Goal: Task Accomplishment & Management: Use online tool/utility

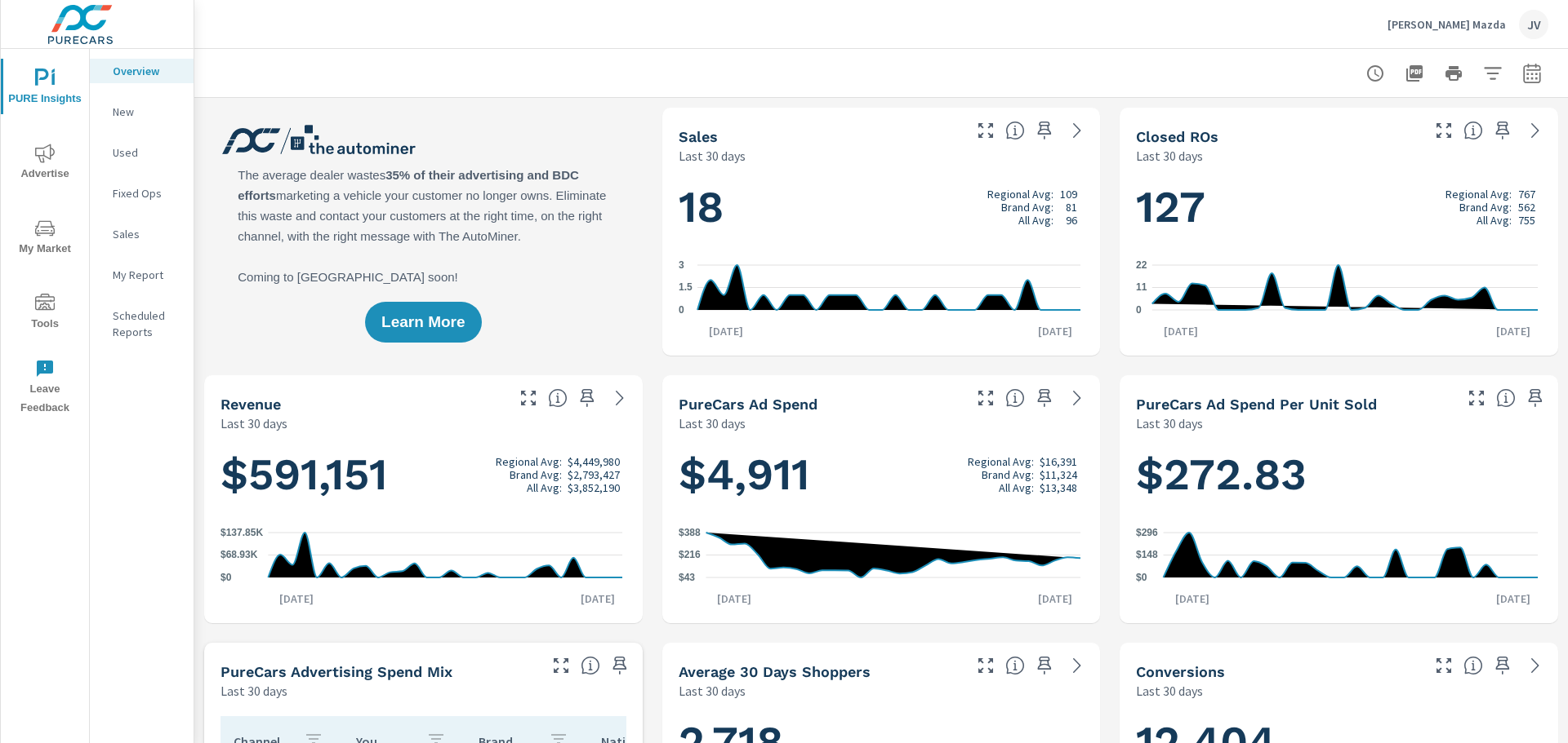
scroll to position [1, 0]
click at [49, 165] on span "Advertise" at bounding box center [45, 164] width 78 height 40
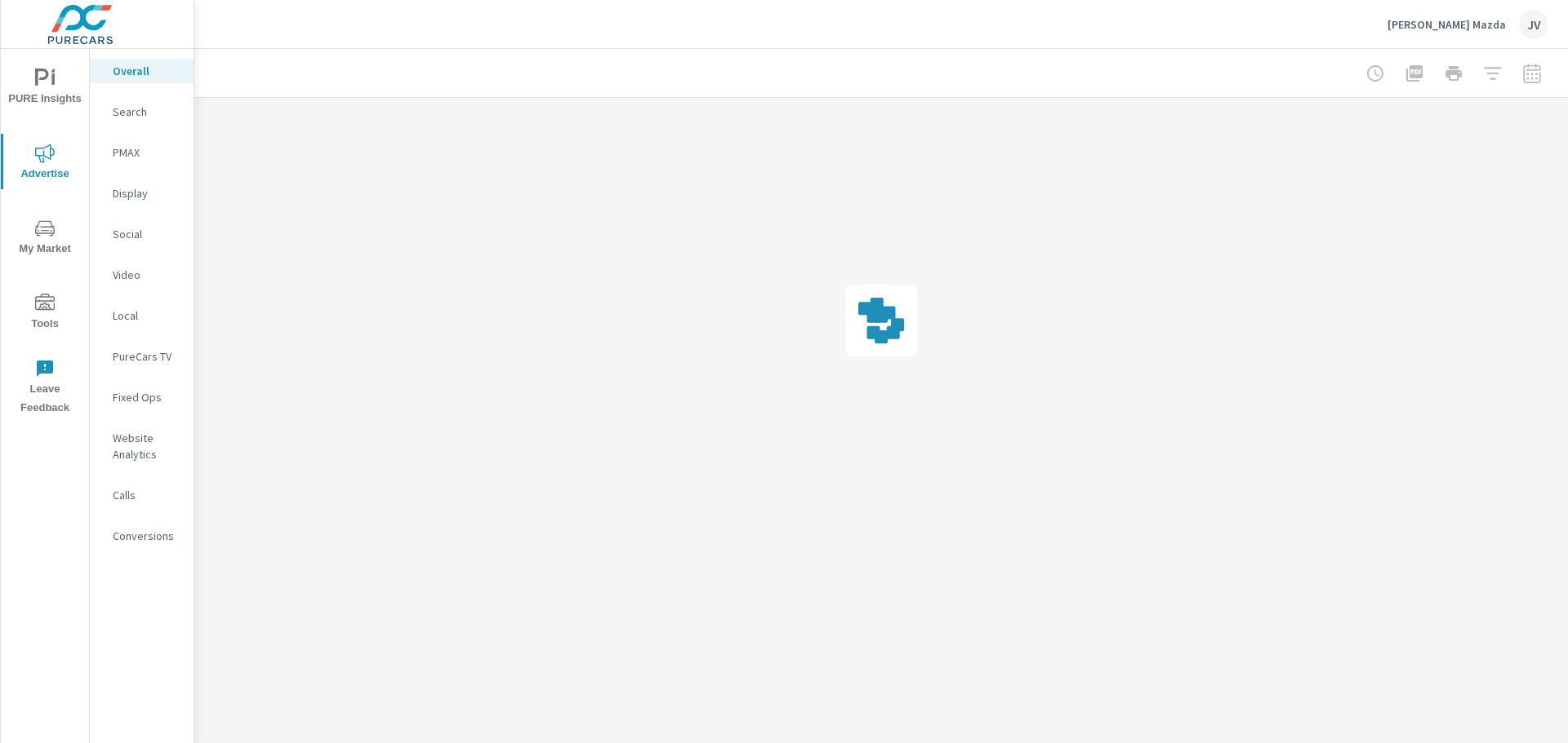
click at [47, 311] on icon "nav menu" at bounding box center [45, 303] width 20 height 20
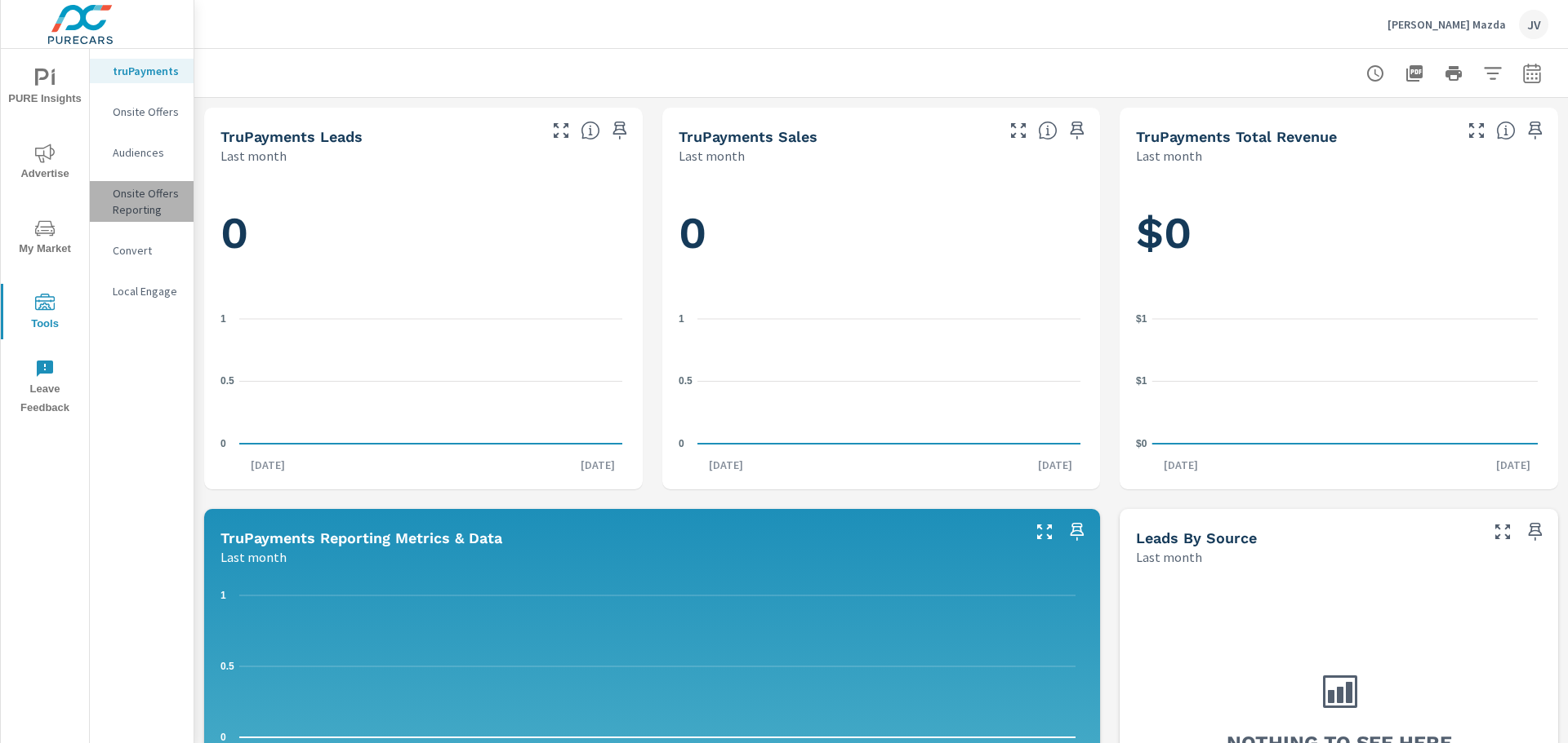
click at [144, 201] on p "Onsite Offers Reporting" at bounding box center [146, 201] width 68 height 32
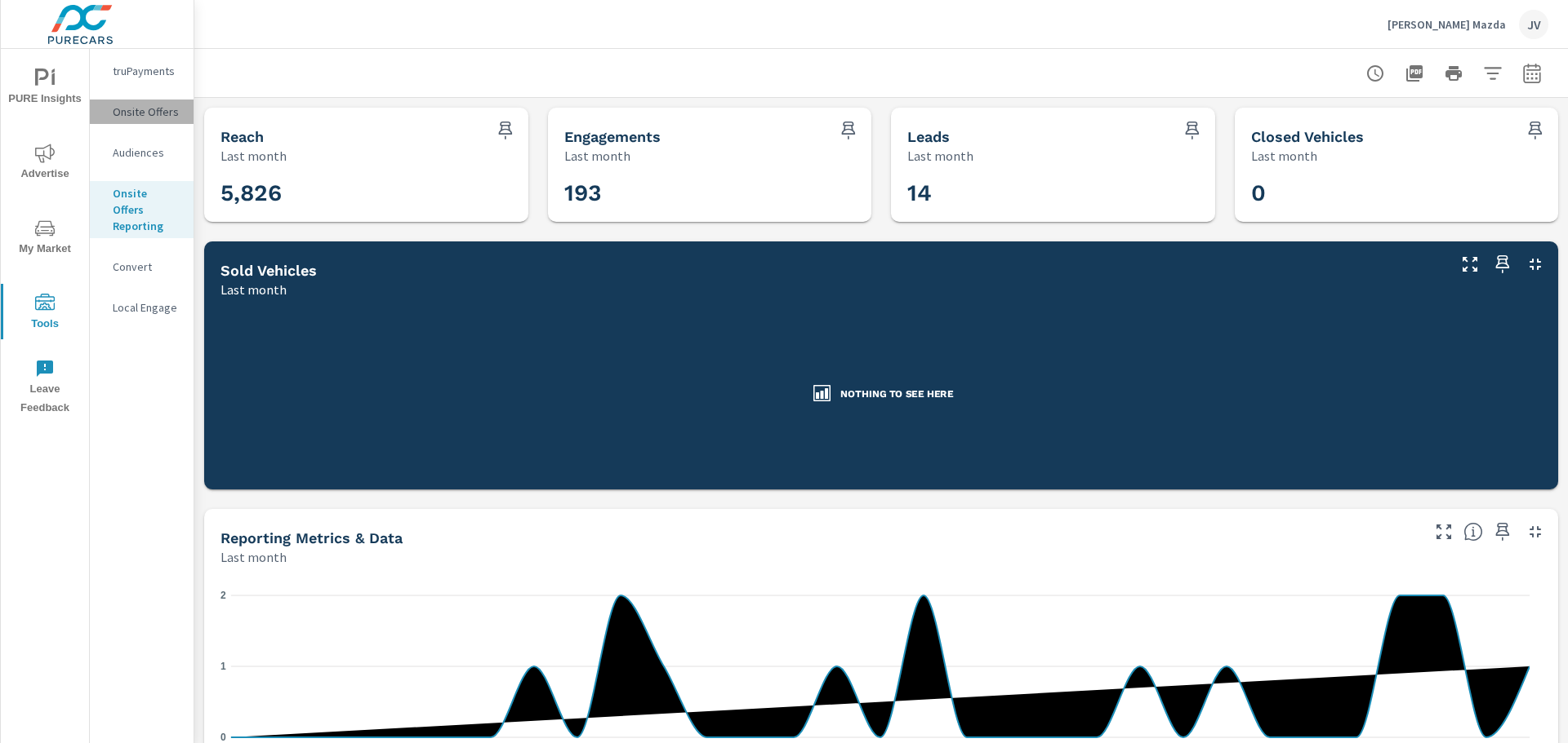
click at [145, 114] on p "Onsite Offers" at bounding box center [146, 111] width 68 height 16
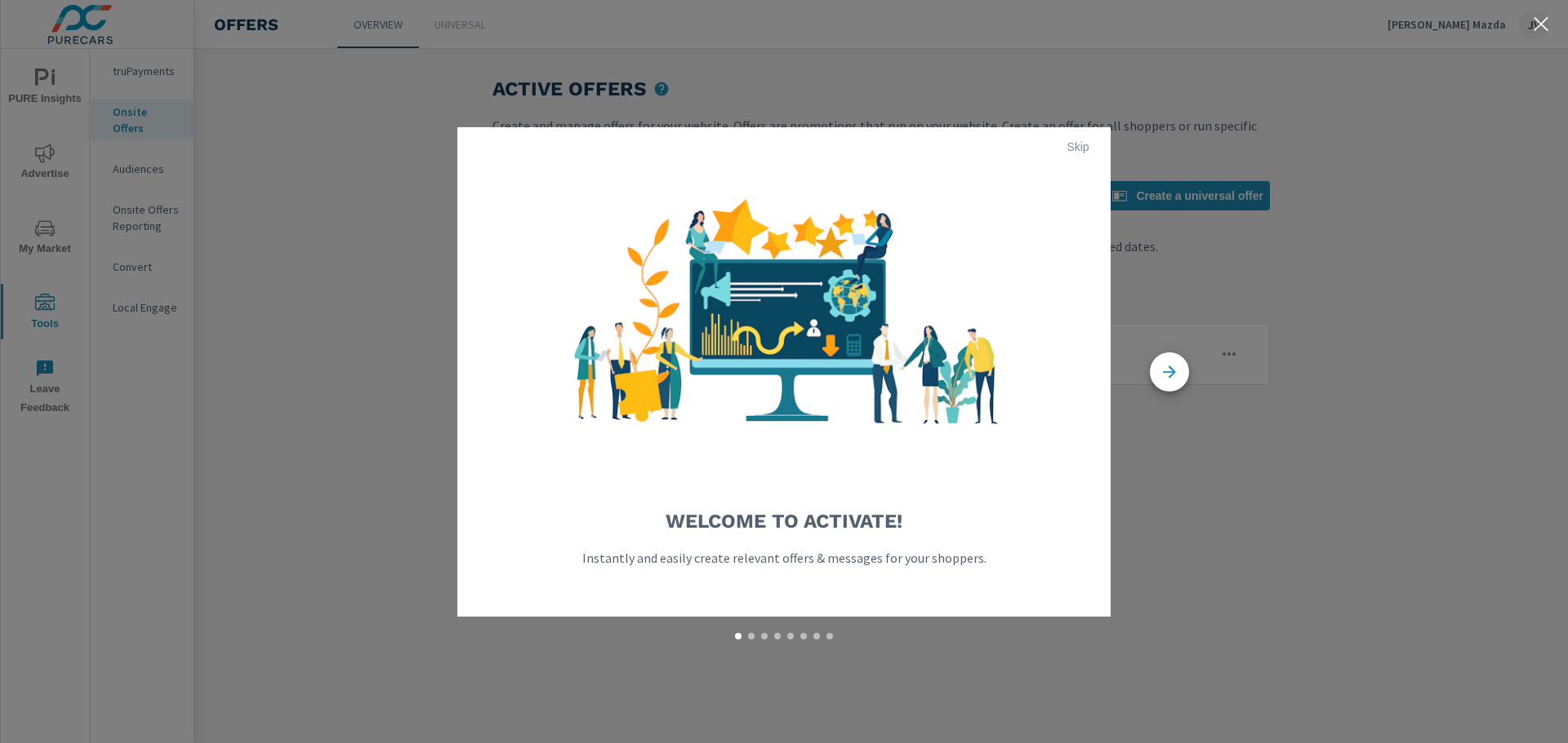
click at [151, 73] on div "Welcome to Activate! Instantly and easily create relevant offers & messages for…" at bounding box center [784, 372] width 1568 height 743
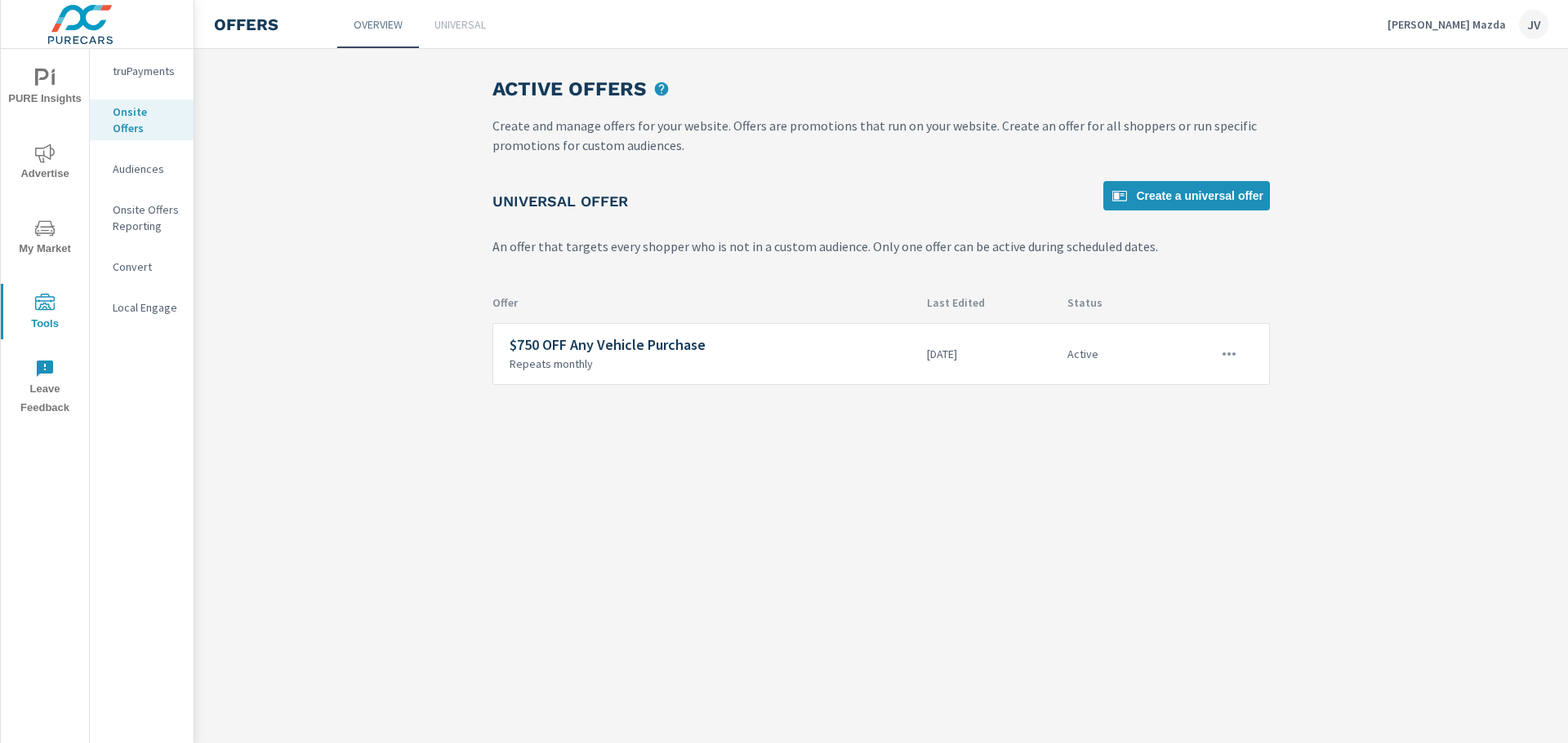
drag, startPoint x: 145, startPoint y: 138, endPoint x: 141, endPoint y: 147, distance: 9.8
click at [145, 138] on nav "truPayments Onsite Offers Audiences Onsite Offers Reporting Convert Local Engage" at bounding box center [141, 195] width 104 height 293
click at [141, 161] on p "Audiences" at bounding box center [146, 169] width 68 height 16
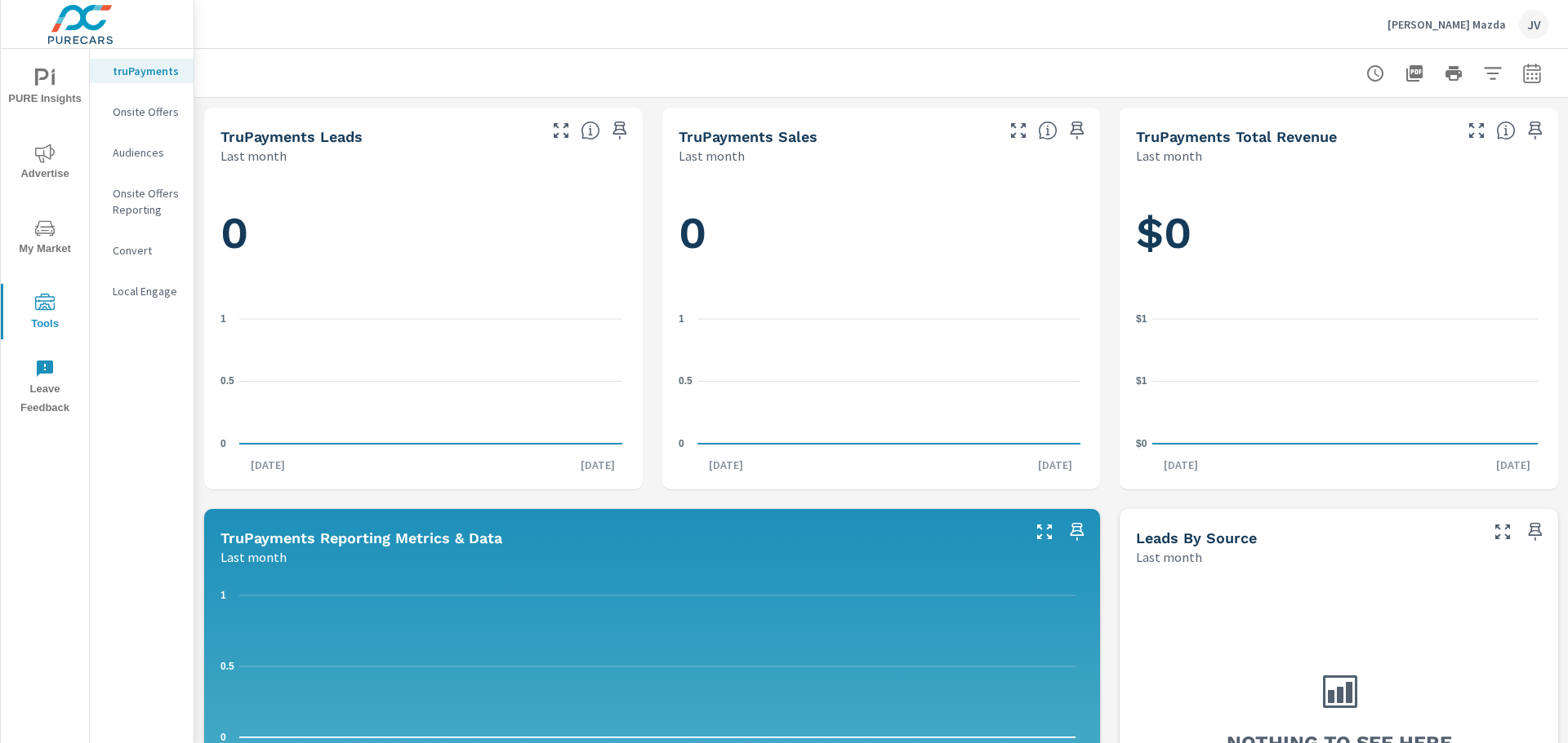
click at [146, 204] on p "Onsite Offers Reporting" at bounding box center [146, 201] width 68 height 32
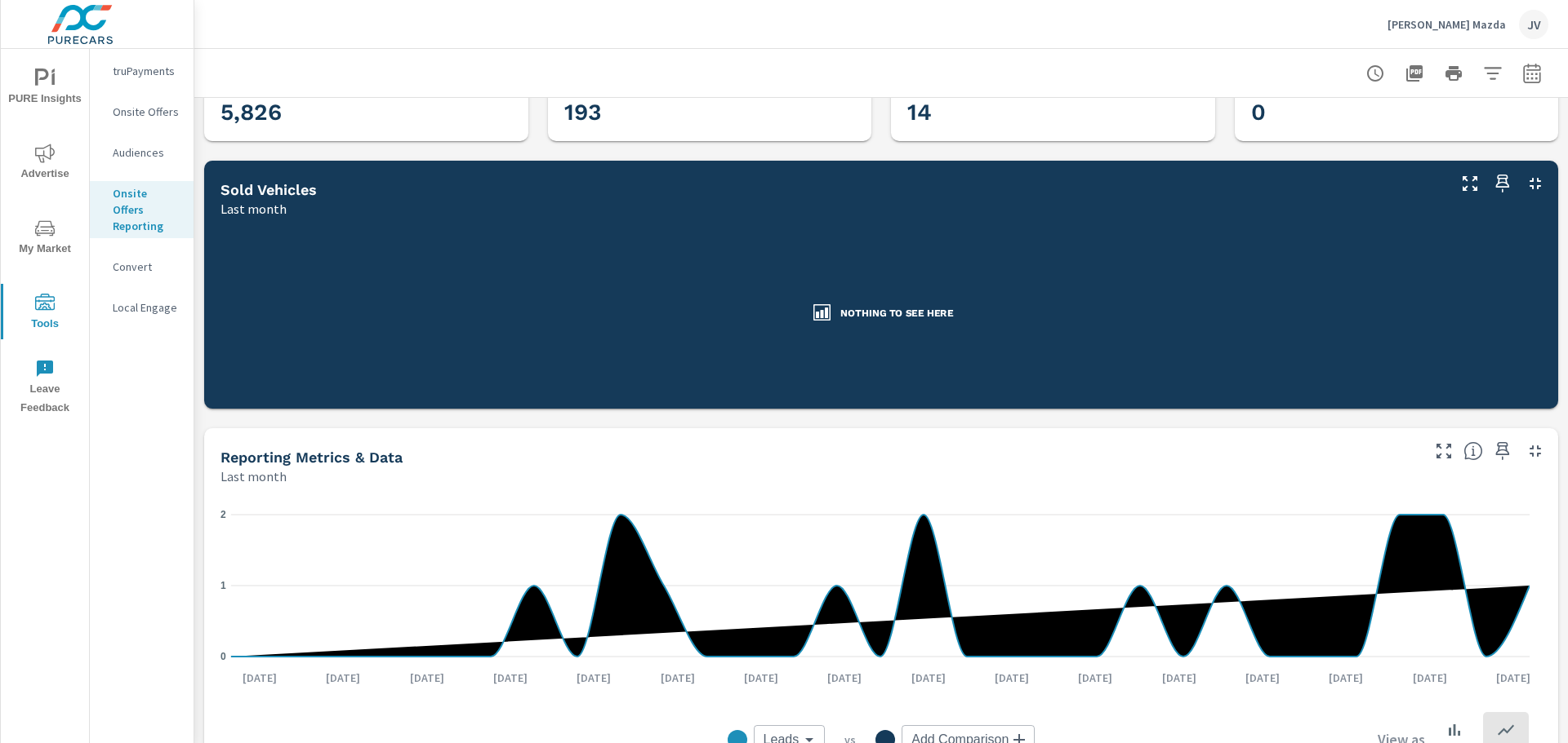
scroll to position [490, 0]
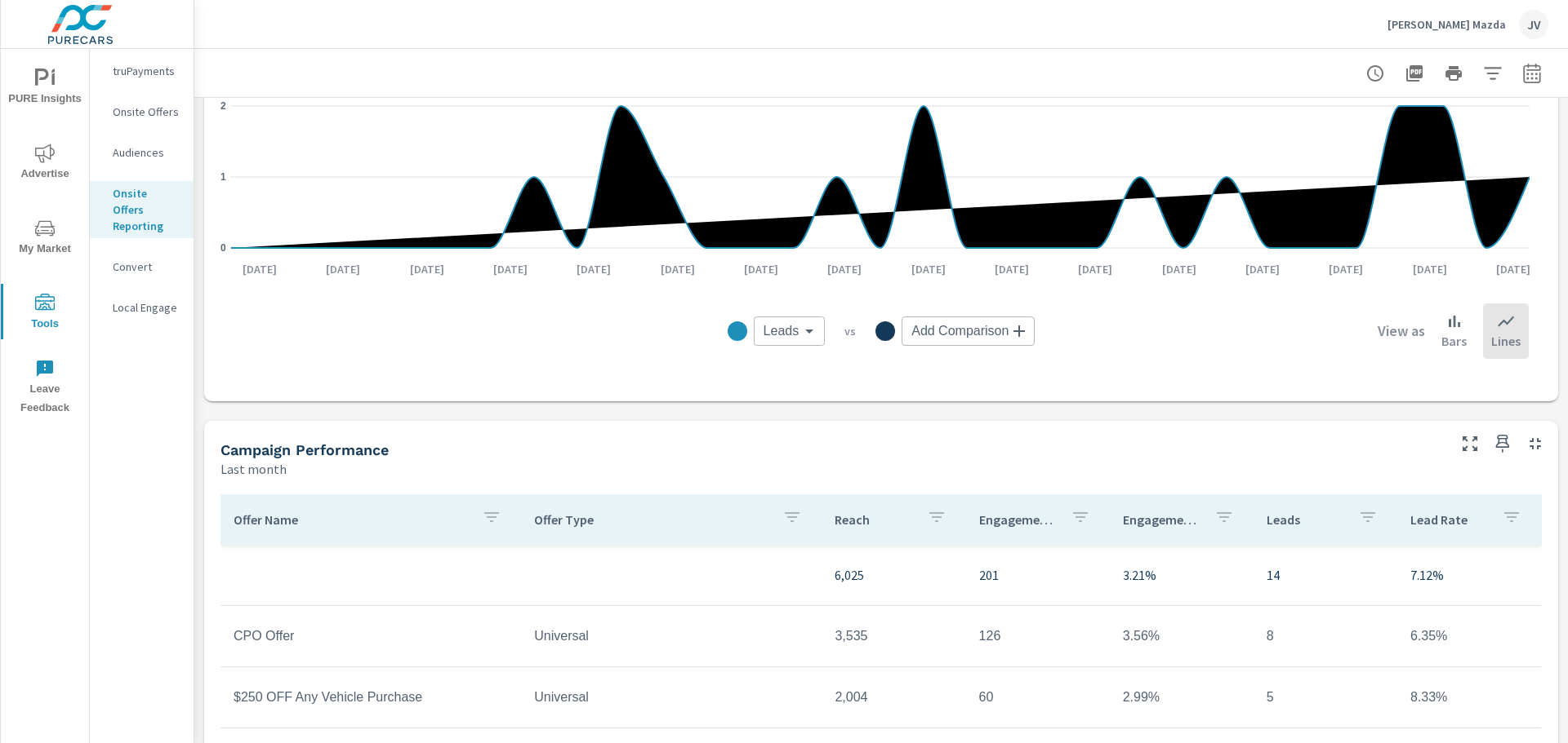
click at [129, 259] on p "Convert" at bounding box center [146, 267] width 68 height 16
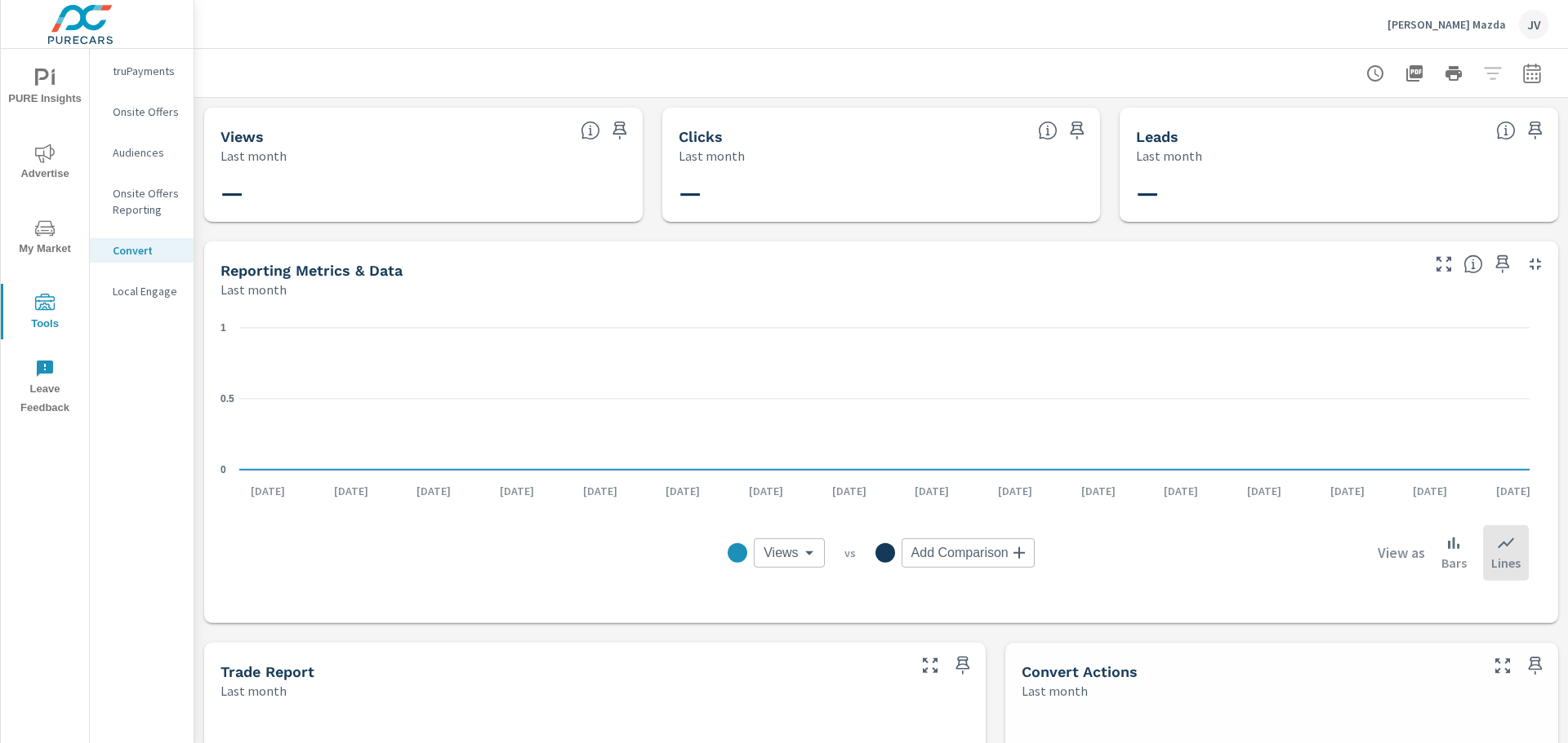
click at [51, 236] on icon "nav menu" at bounding box center [45, 229] width 20 height 20
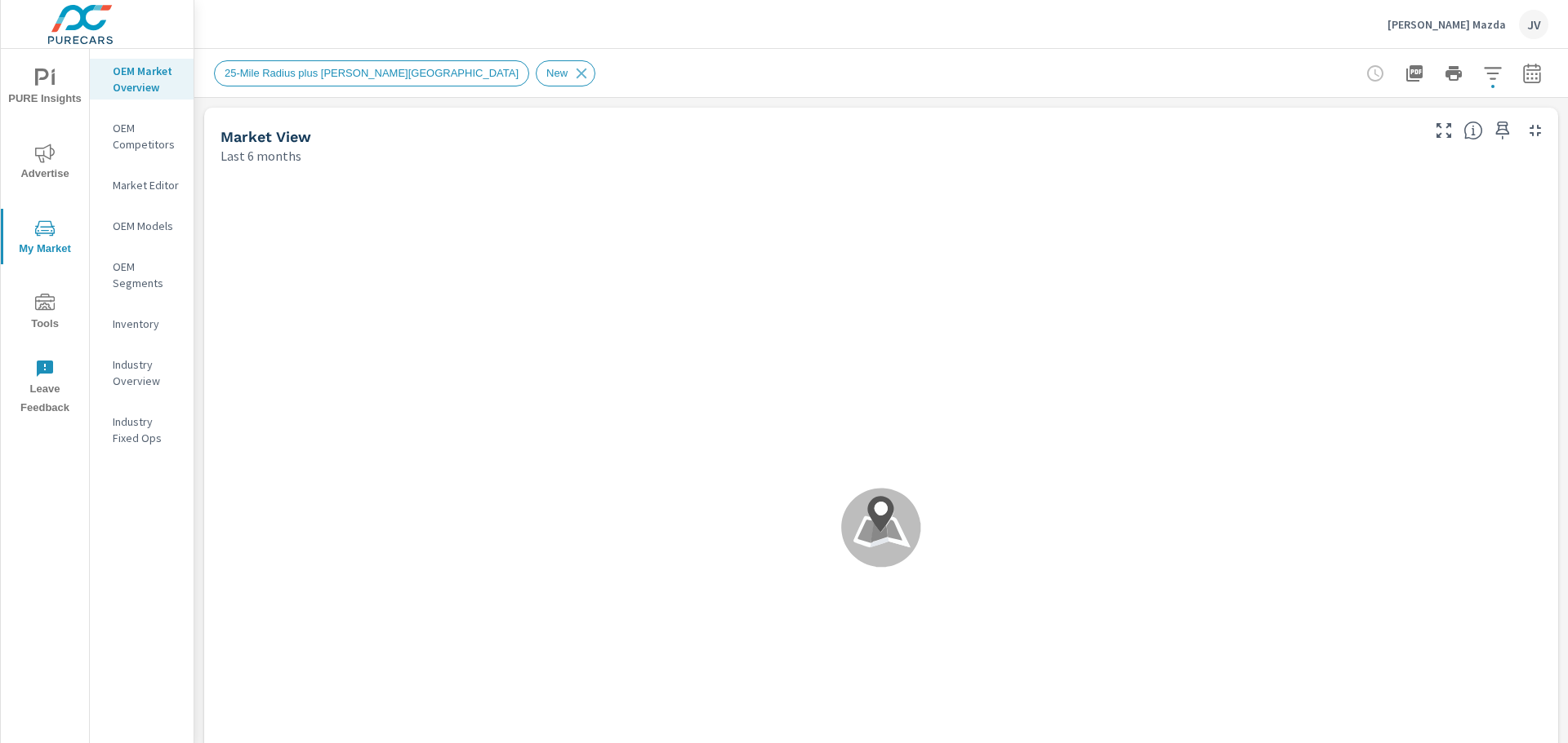
scroll to position [1, 0]
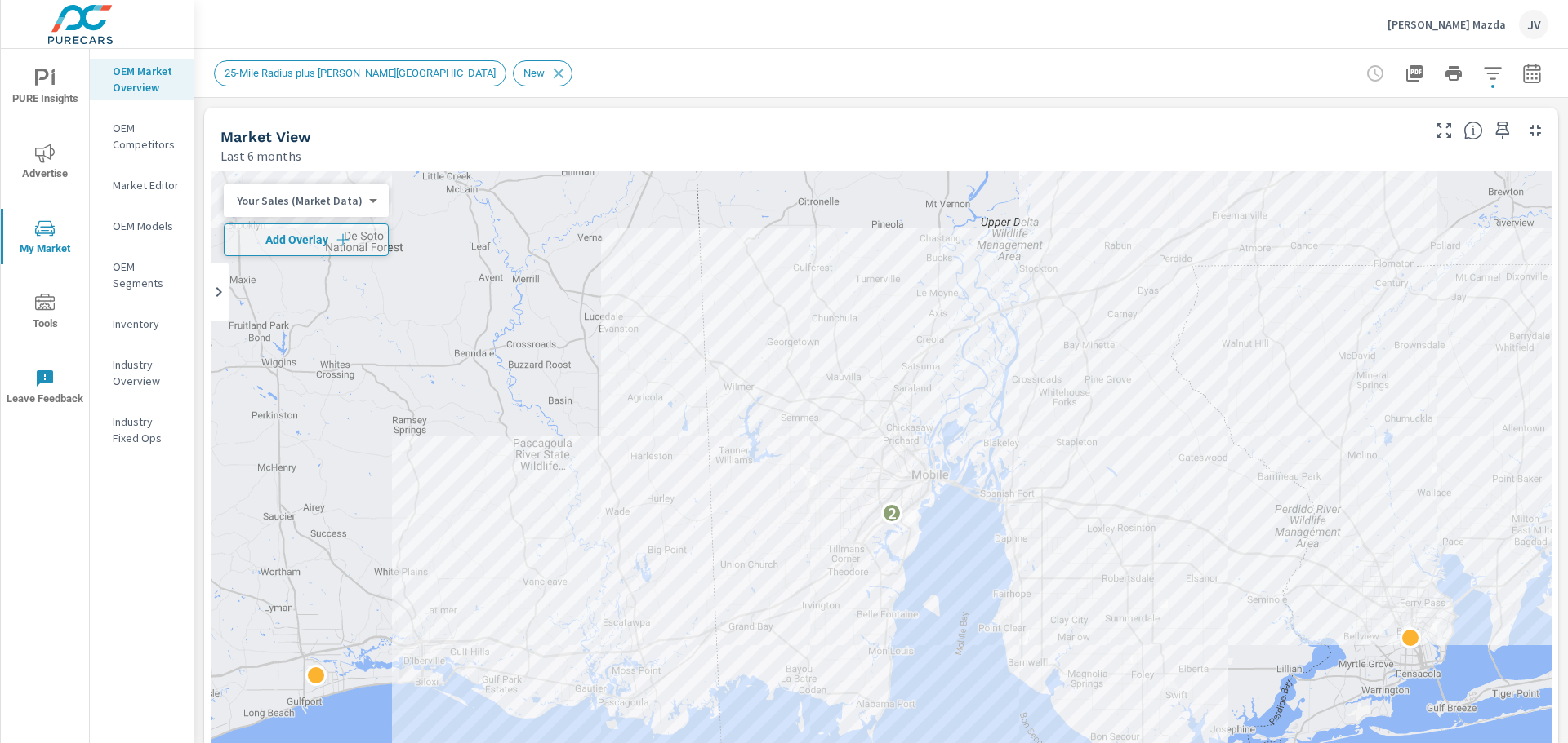
click at [147, 178] on p "Market Editor" at bounding box center [146, 185] width 68 height 16
click at [130, 271] on p "OEM Segments" at bounding box center [146, 275] width 68 height 32
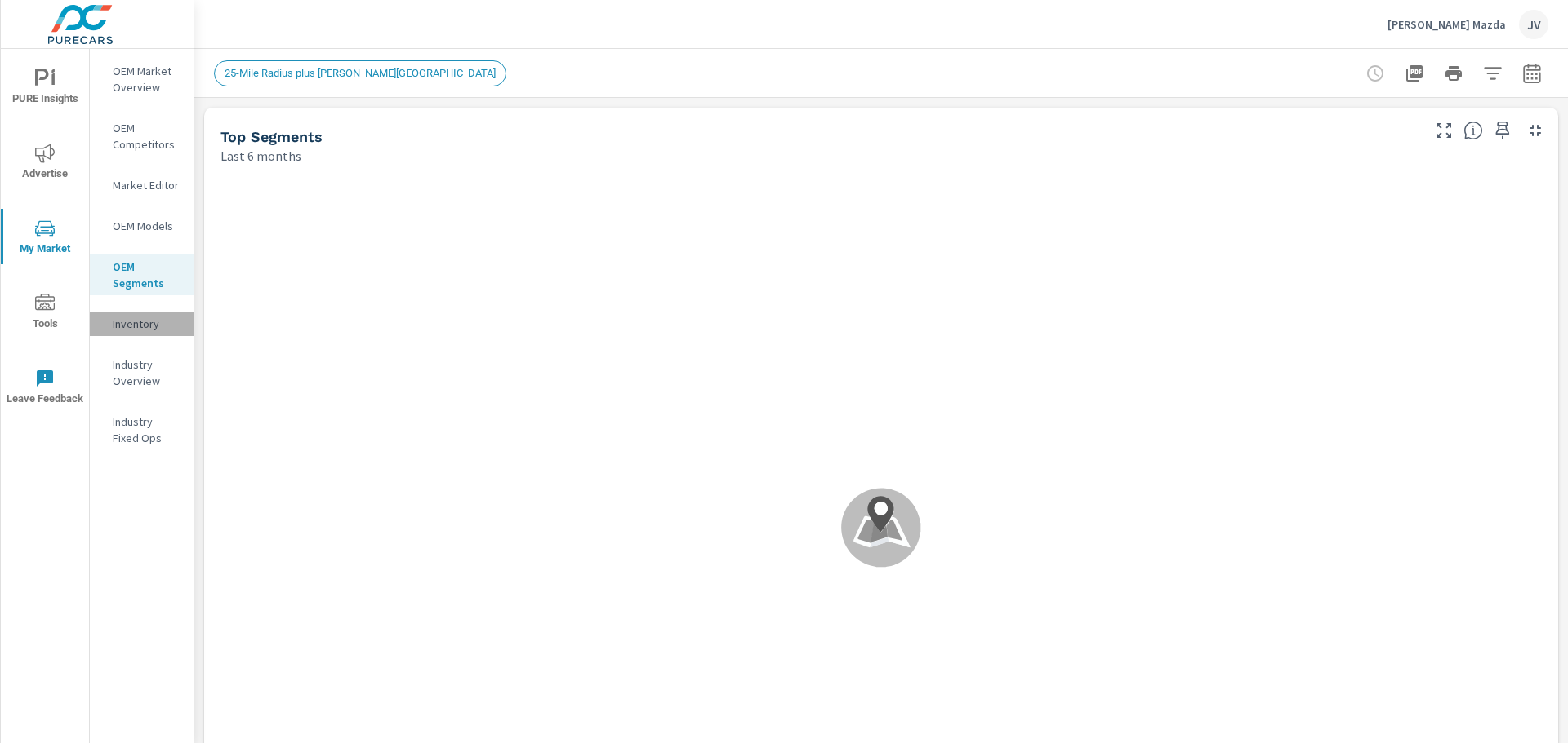
click at [137, 320] on p "Inventory" at bounding box center [146, 324] width 68 height 16
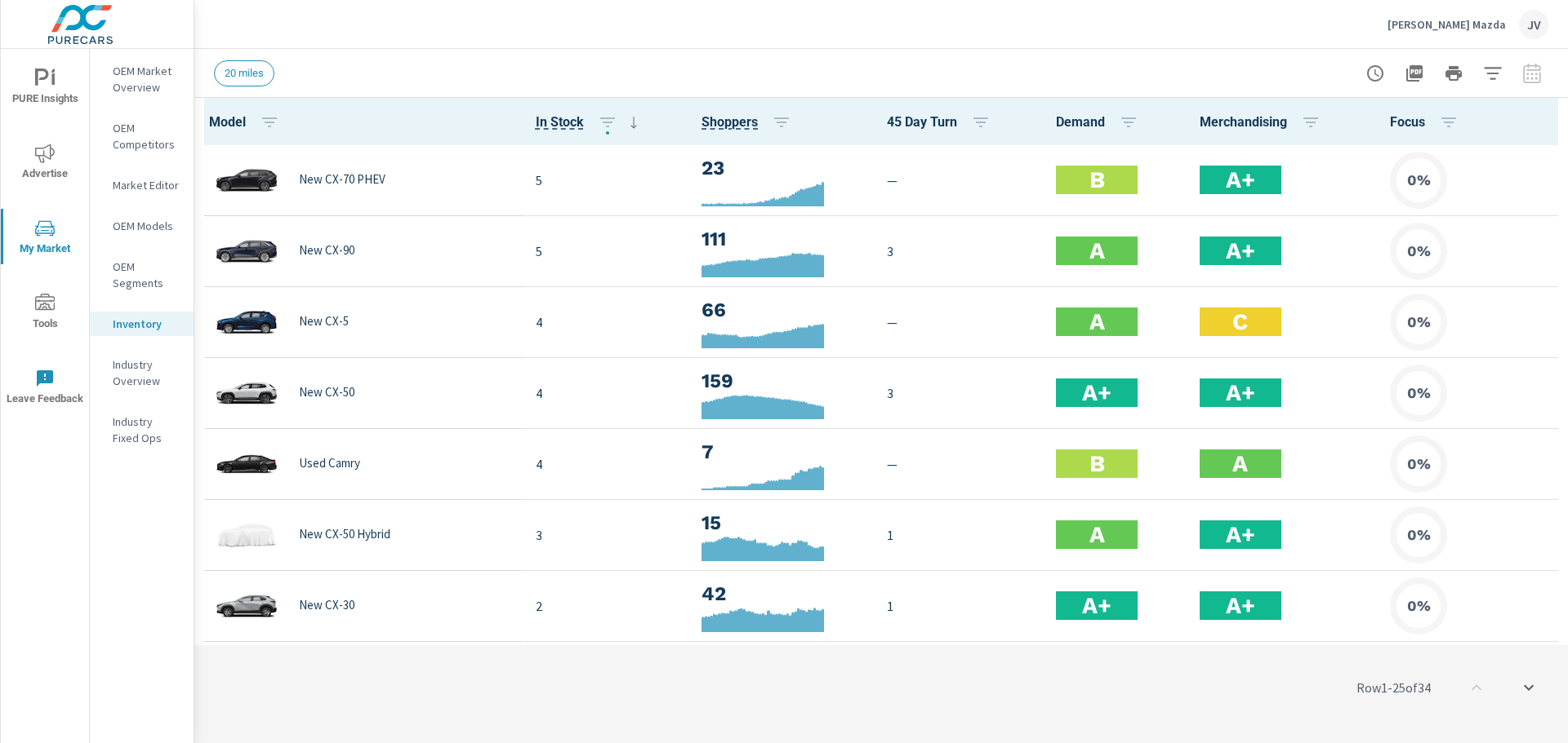
scroll to position [1, 0]
click at [132, 372] on p "Industry Overview" at bounding box center [146, 372] width 68 height 32
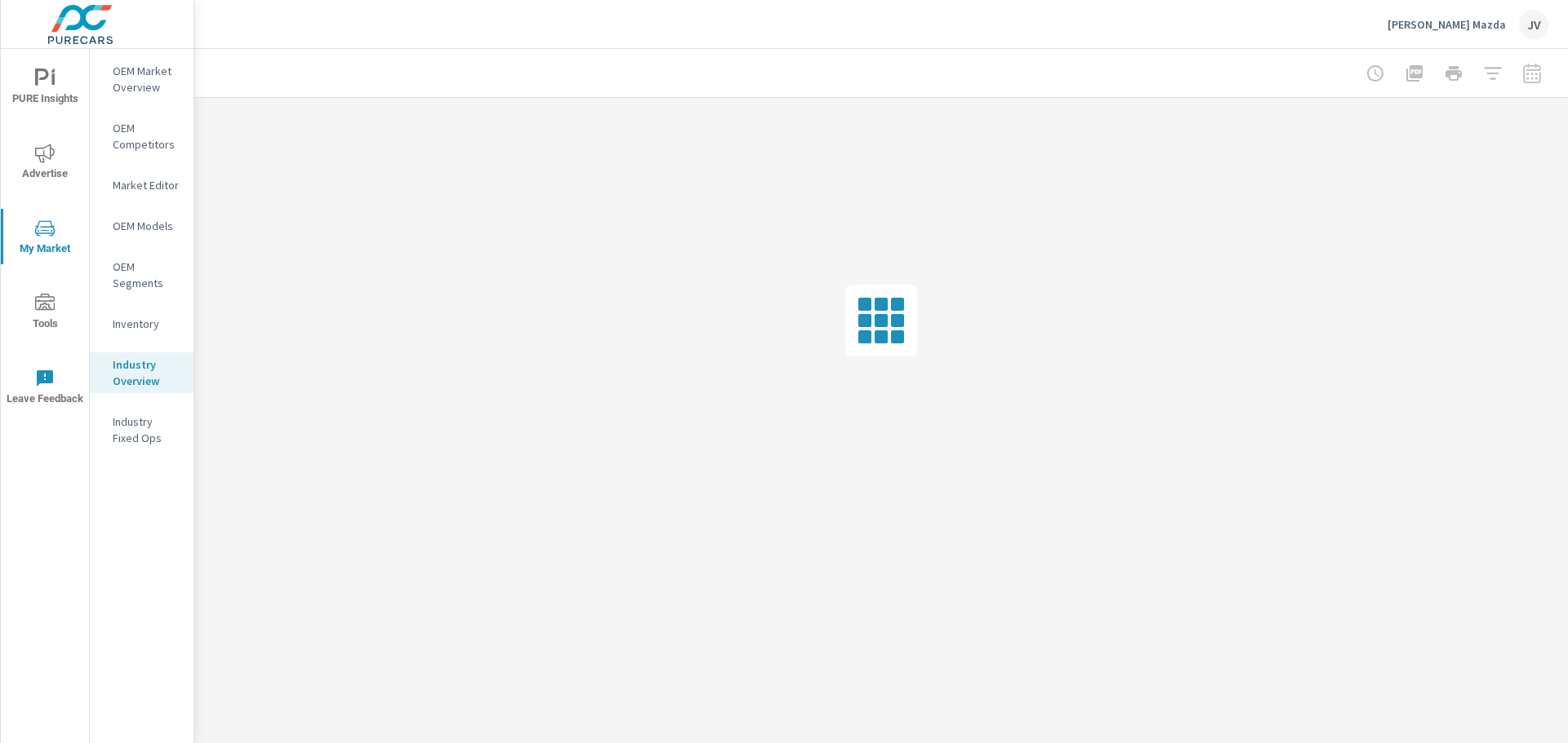
click at [139, 330] on p "Inventory" at bounding box center [146, 324] width 68 height 16
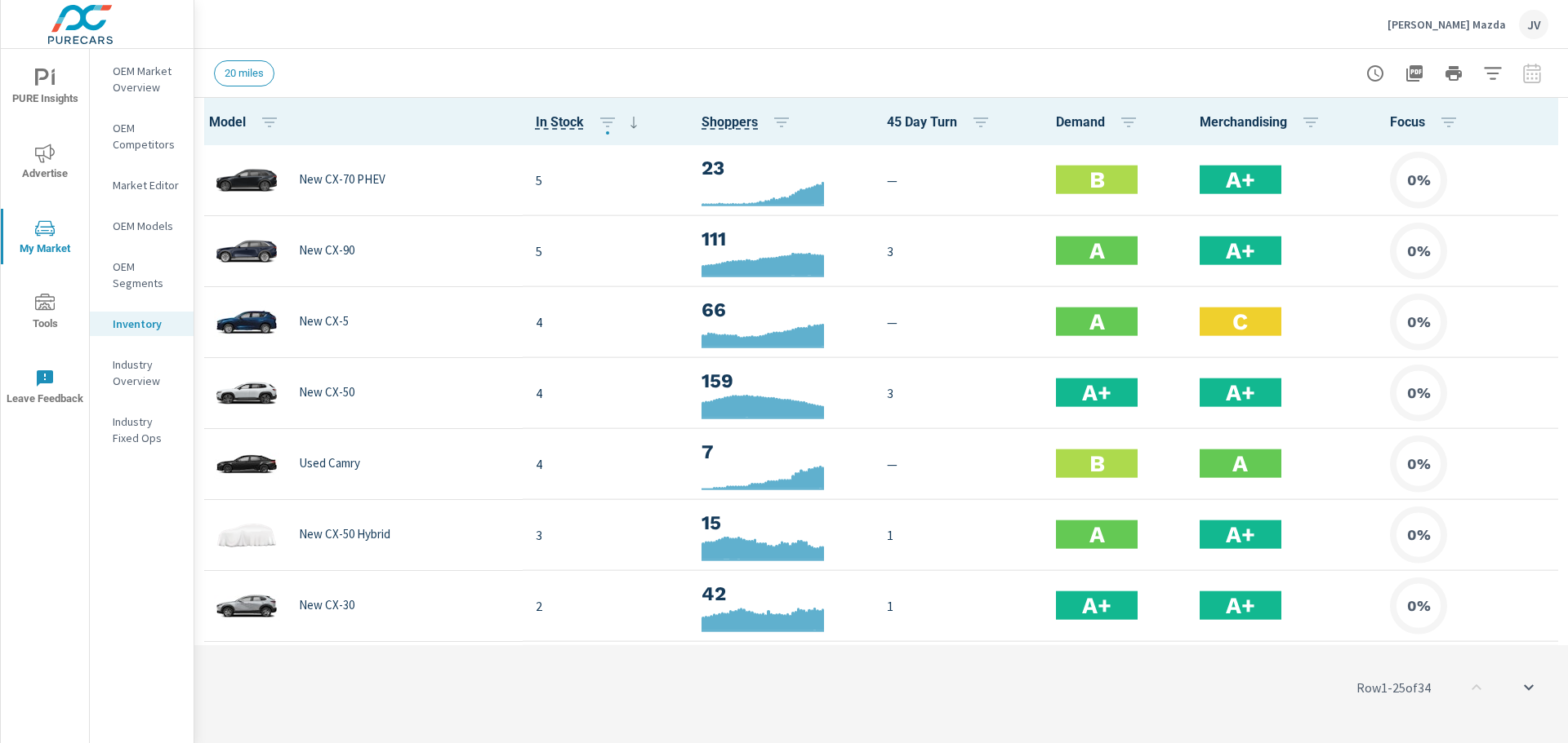
scroll to position [1, 0]
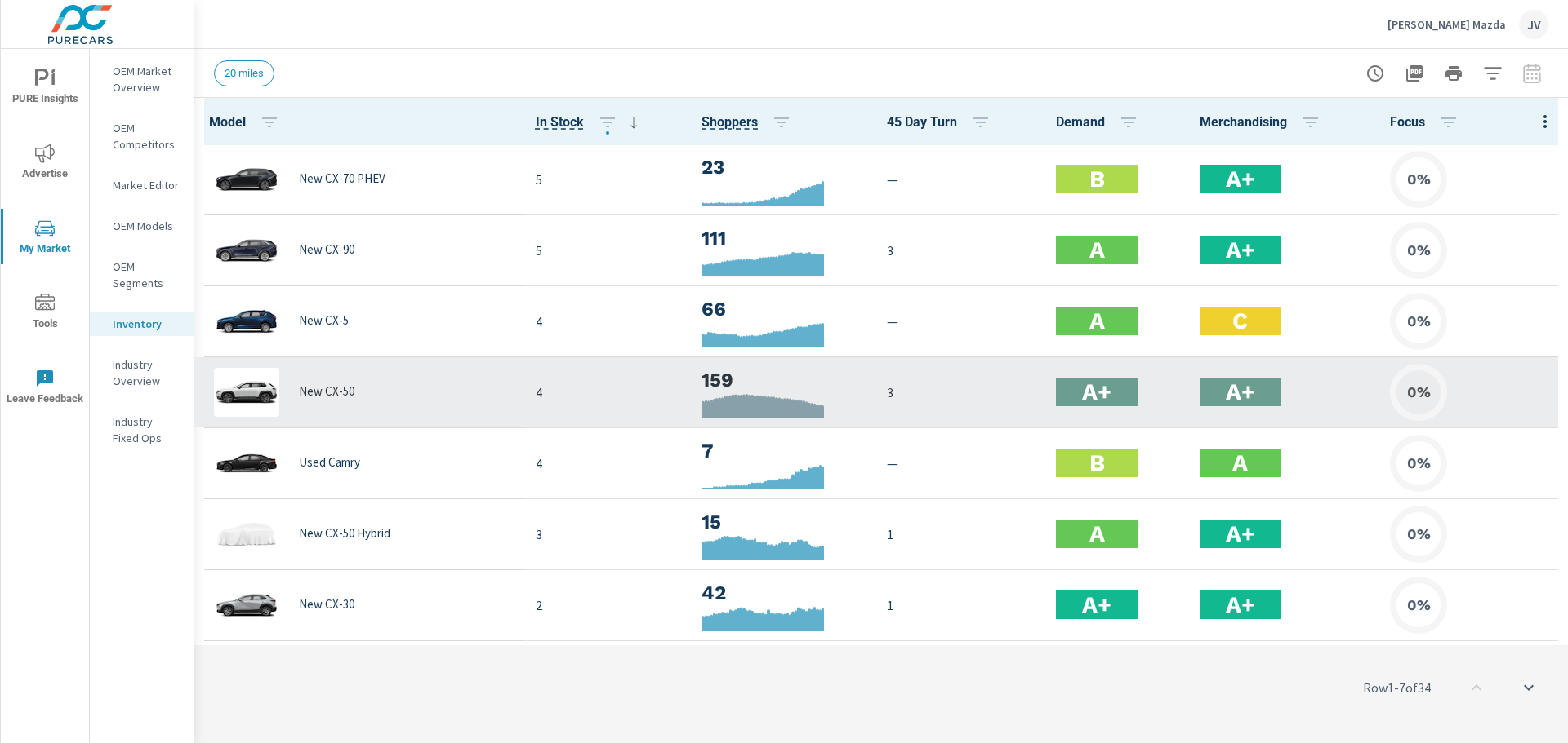
click at [709, 391] on h3 "159" at bounding box center [781, 380] width 158 height 28
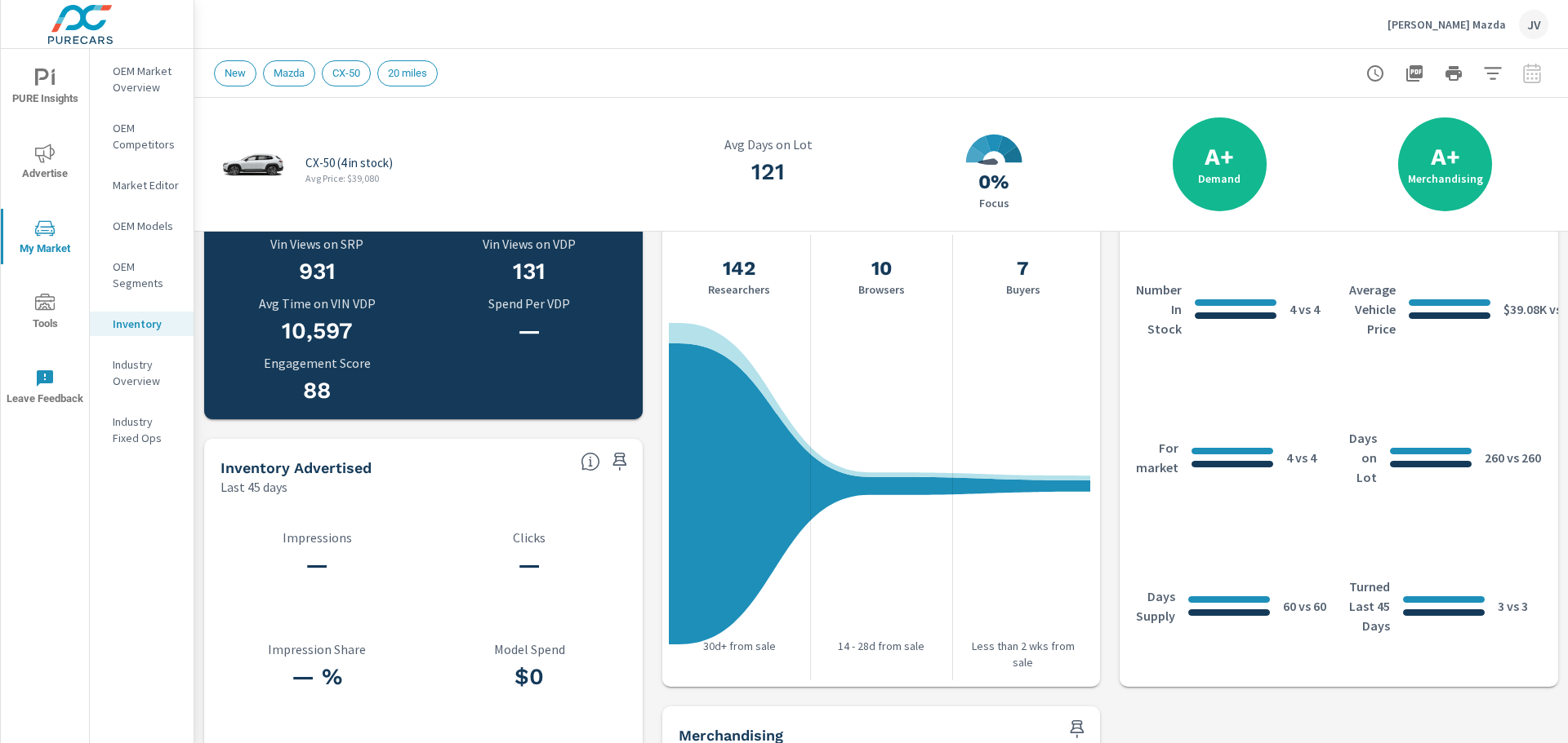
scroll to position [418, 0]
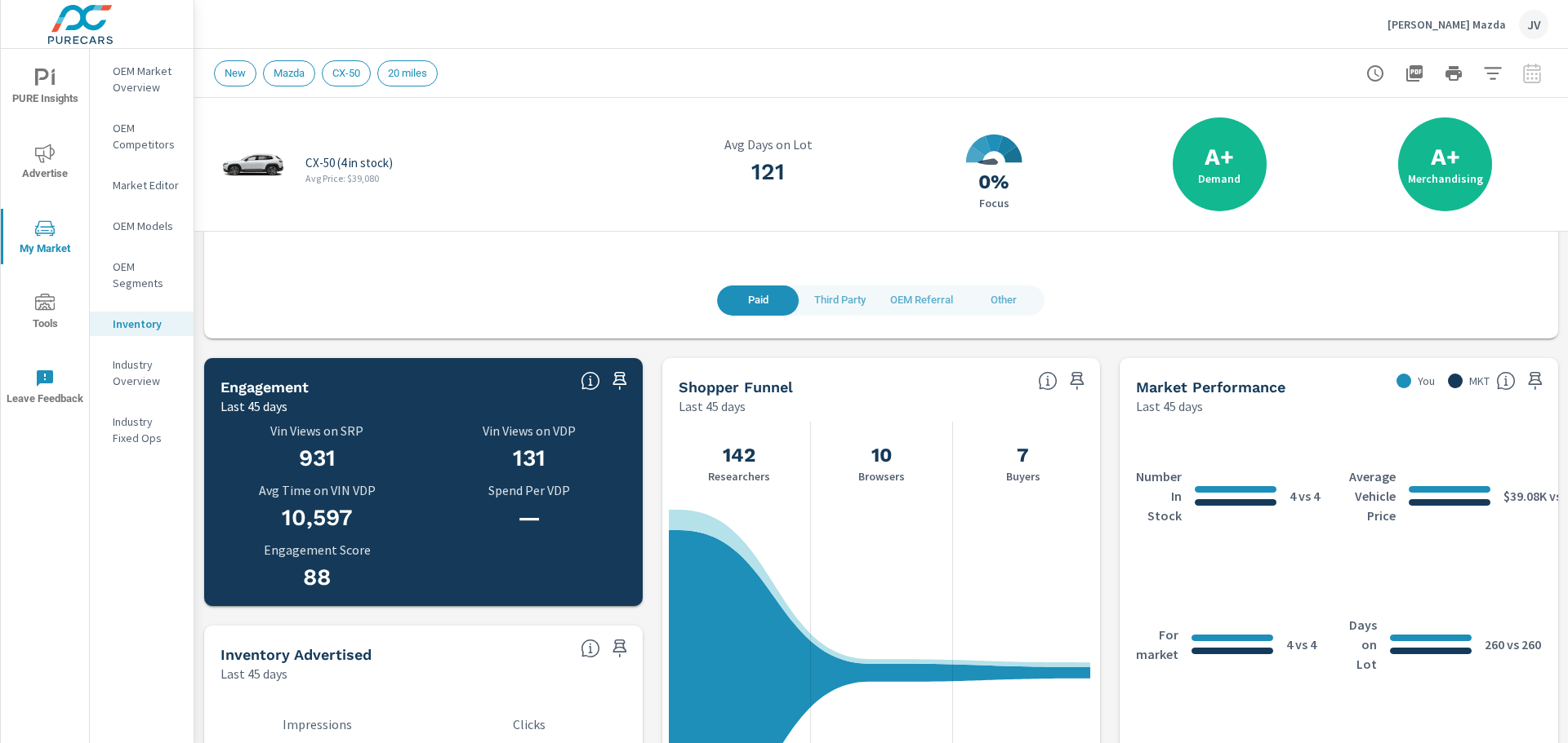
click at [135, 383] on p "Industry Overview" at bounding box center [146, 372] width 68 height 32
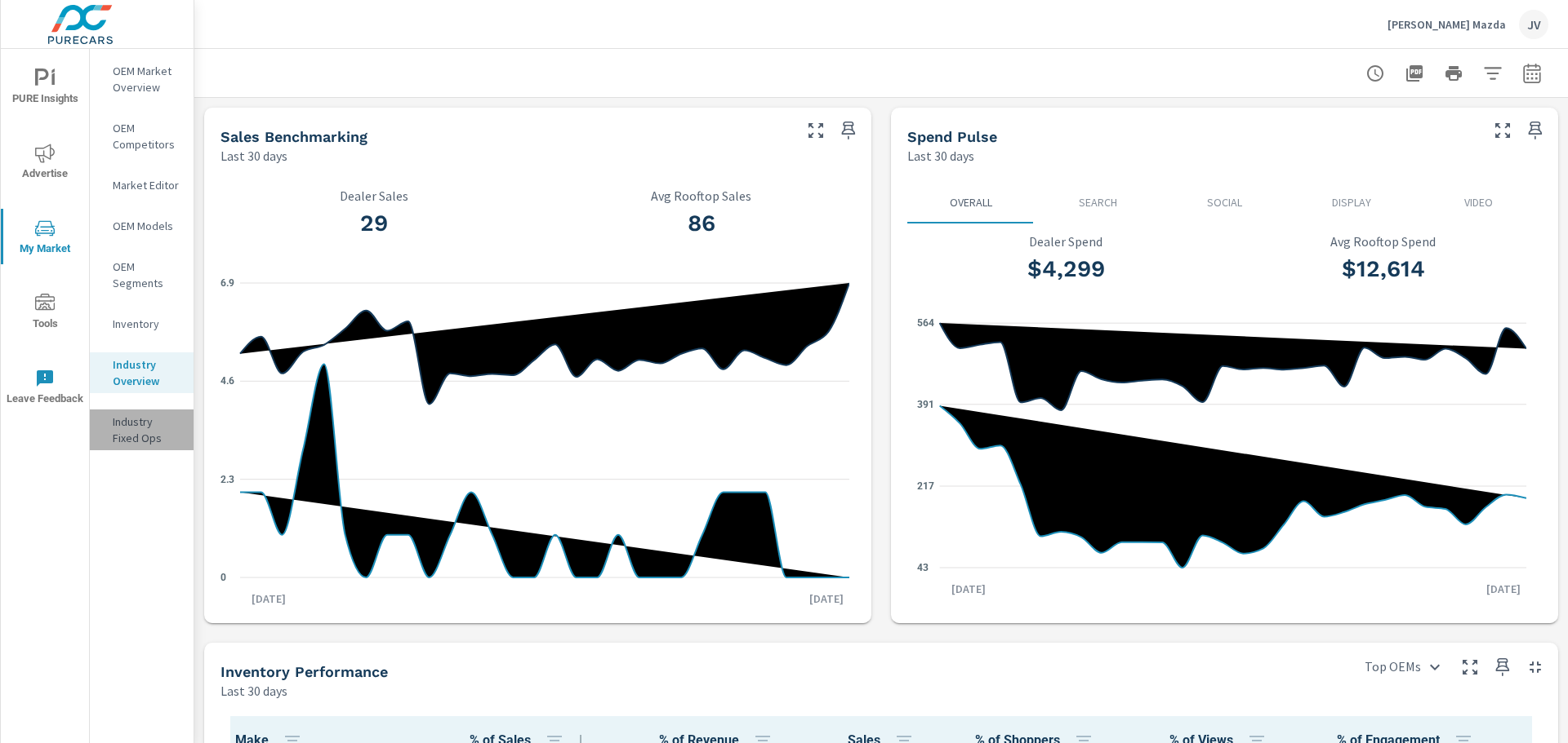
click at [145, 418] on p "Industry Fixed Ops" at bounding box center [146, 430] width 68 height 32
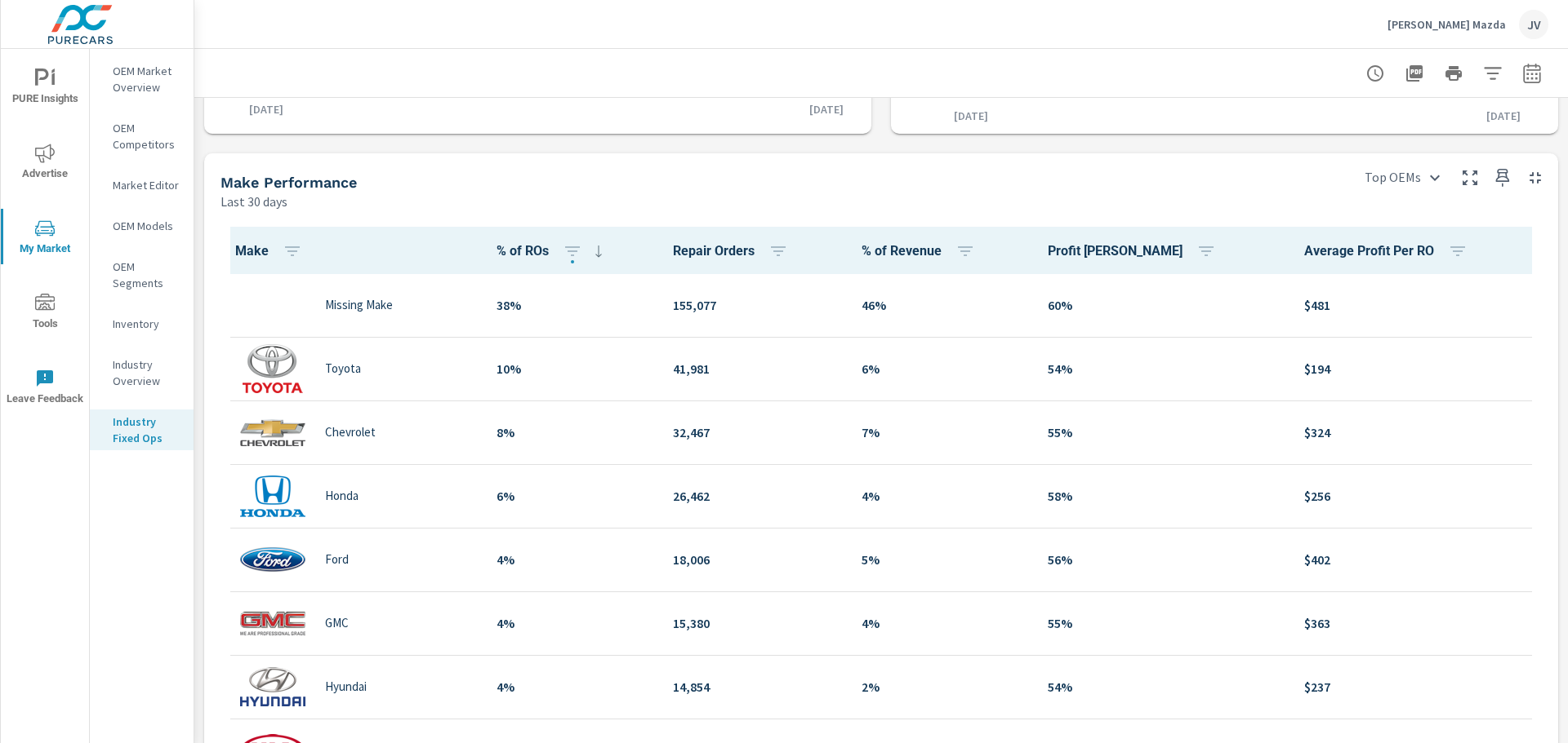
scroll to position [1, 0]
click at [54, 312] on icon "nav menu" at bounding box center [45, 303] width 20 height 20
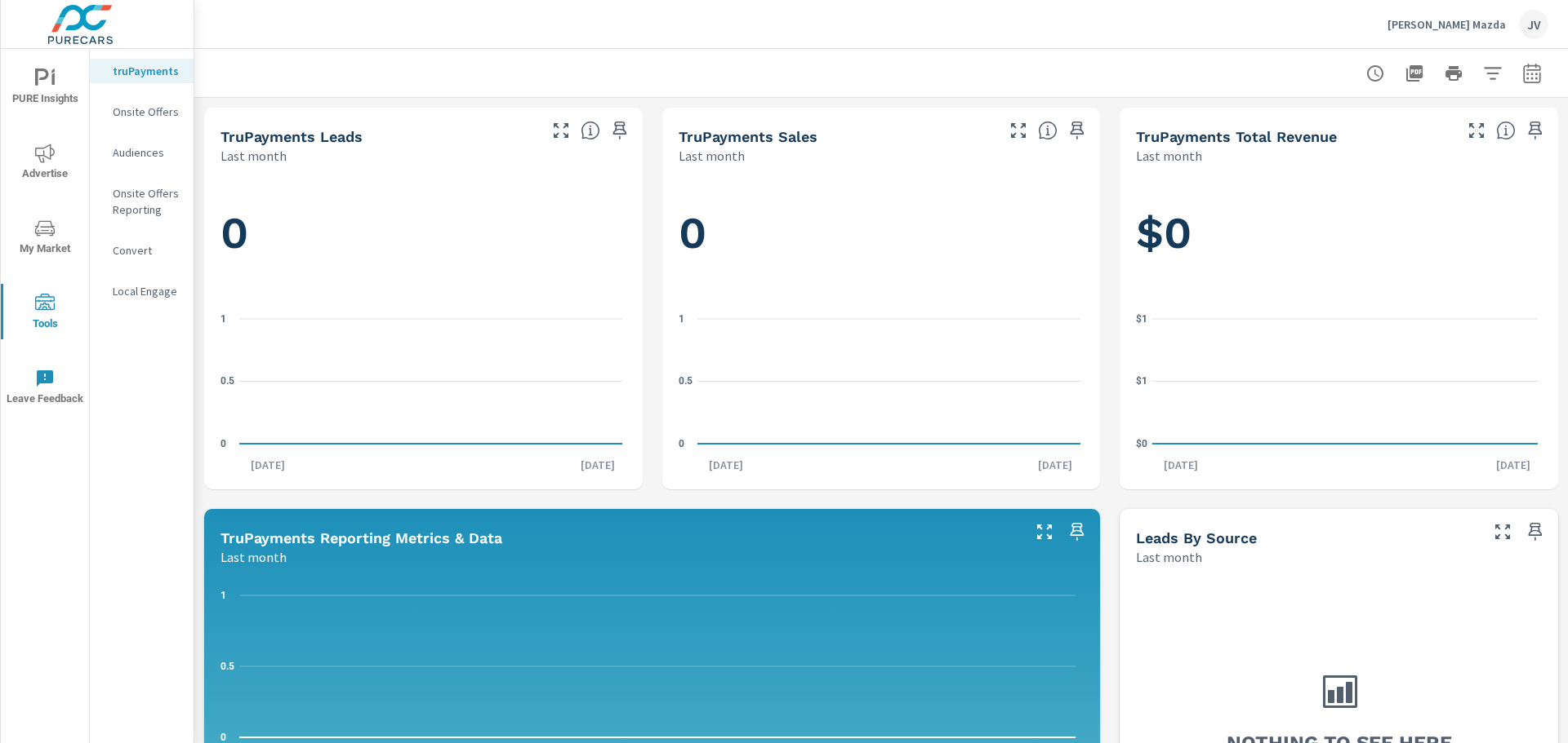
click at [32, 251] on span "My Market" at bounding box center [45, 239] width 78 height 40
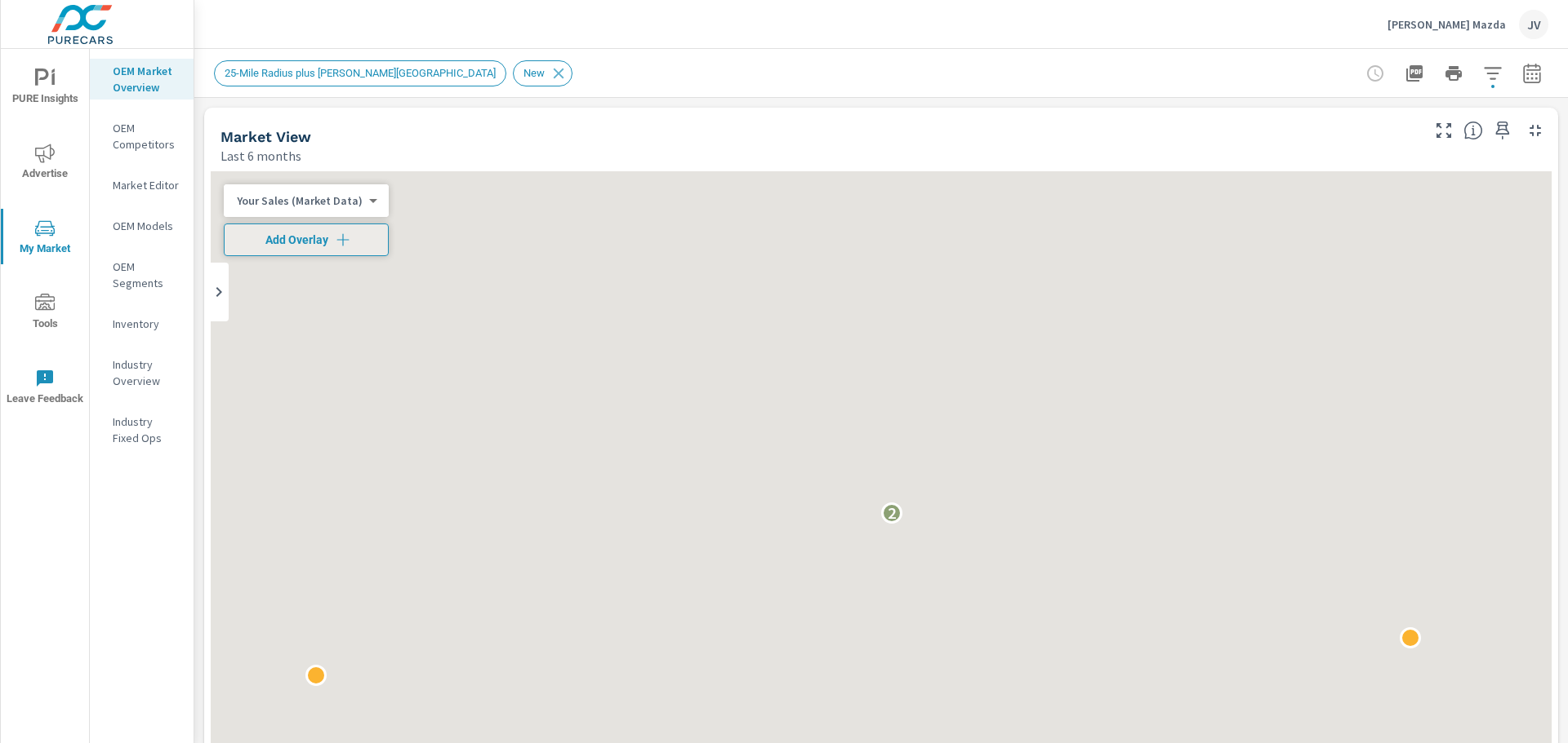
scroll to position [1, 0]
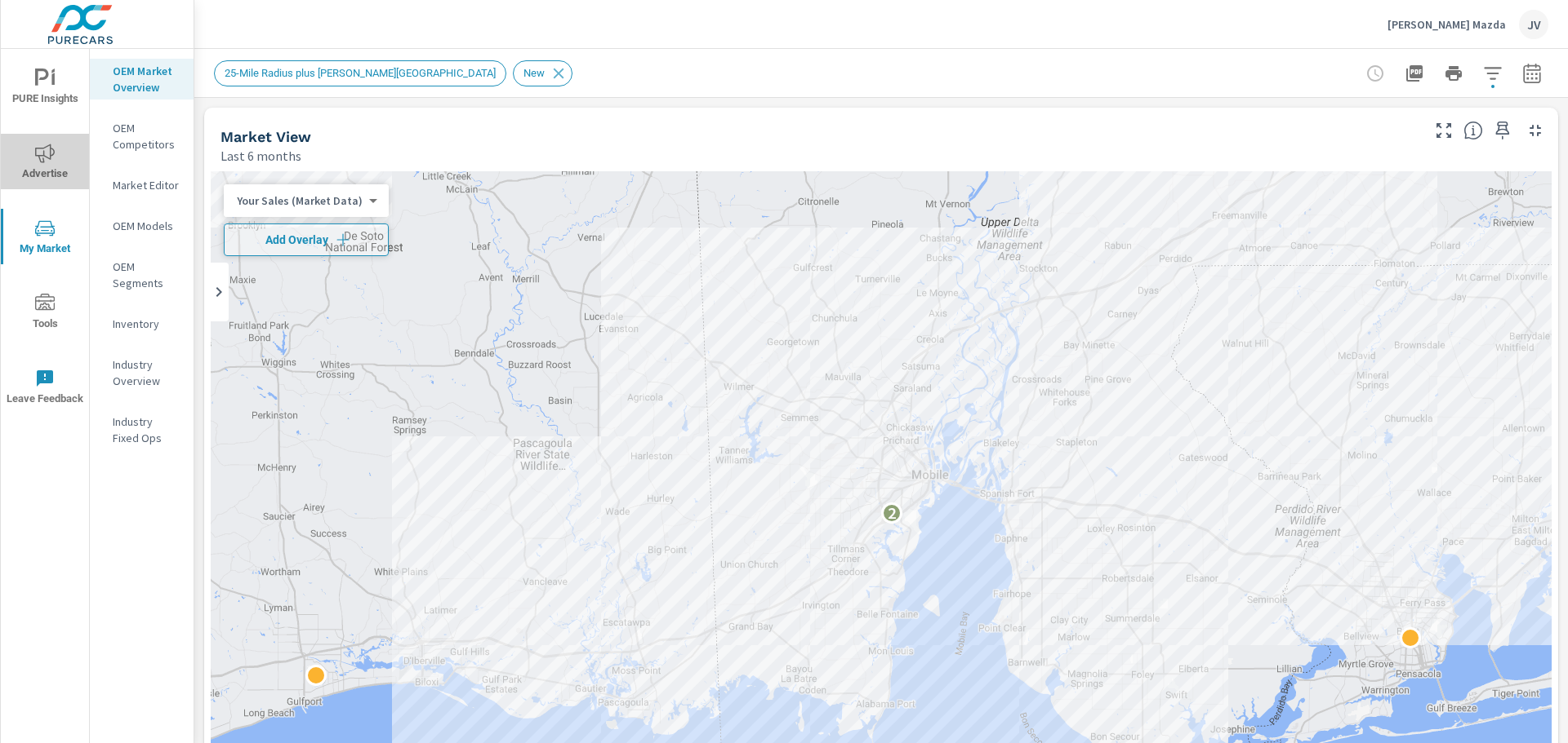
click at [41, 164] on span "Advertise" at bounding box center [45, 164] width 78 height 40
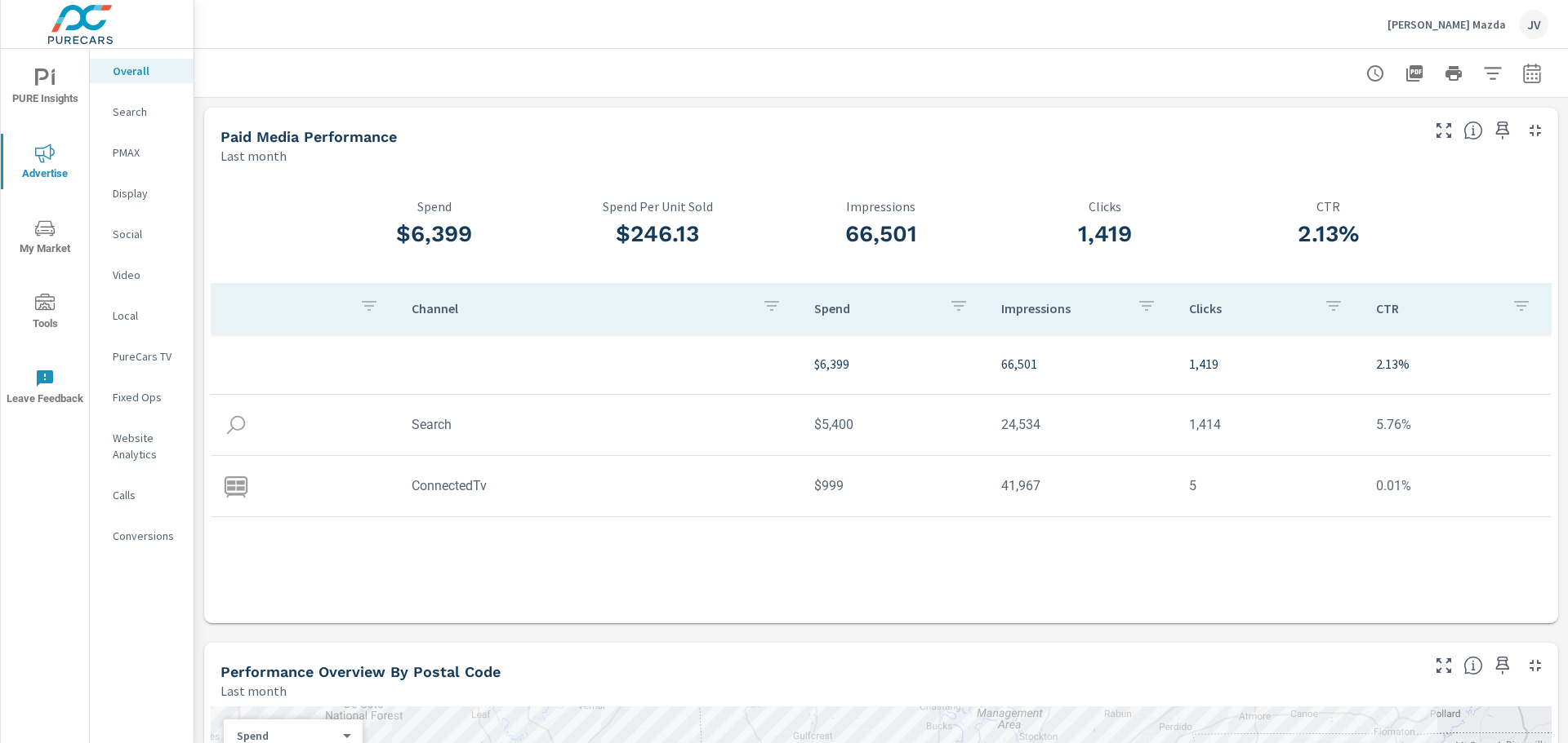
click at [130, 191] on p "Display" at bounding box center [146, 192] width 68 height 16
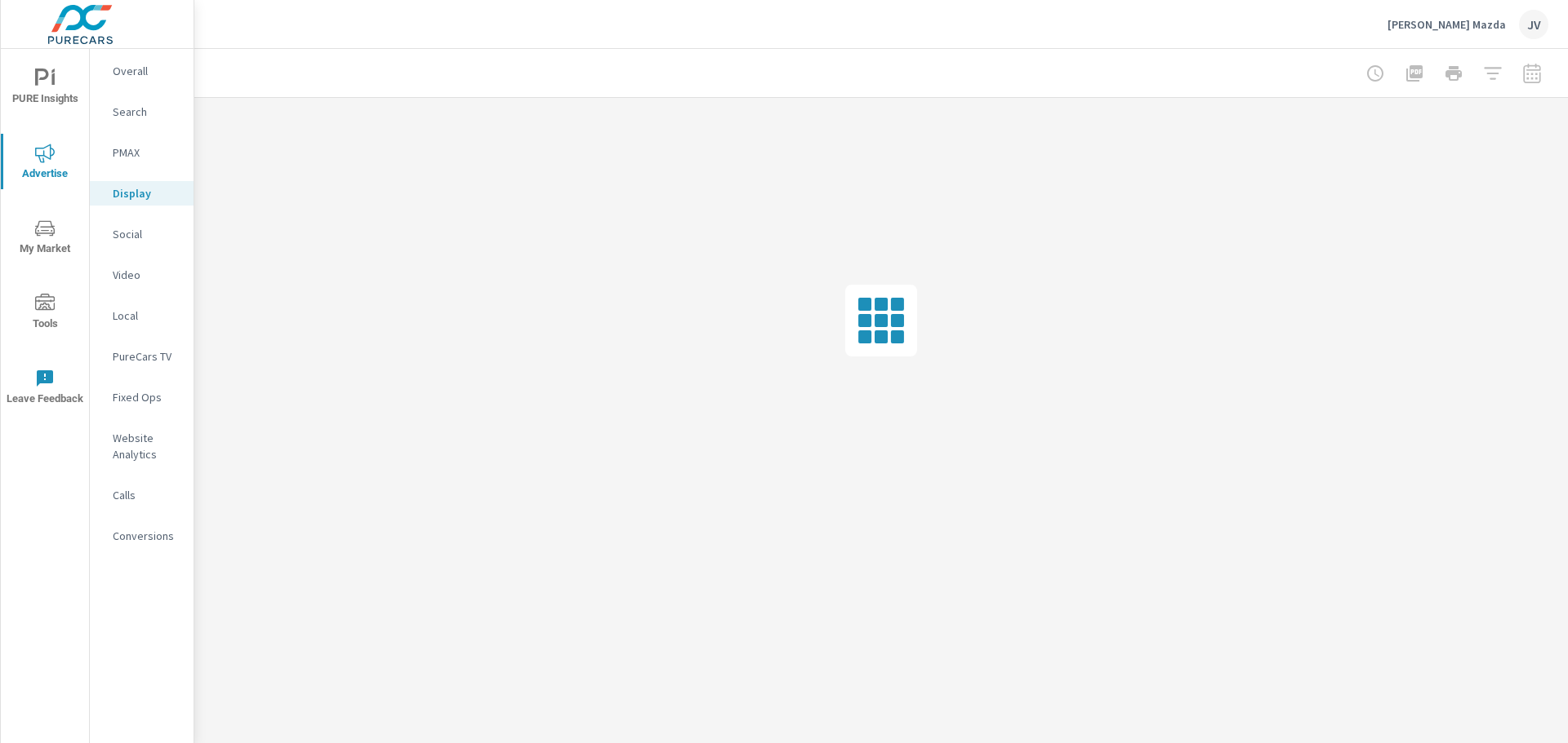
click at [139, 439] on p "Website Analytics" at bounding box center [146, 446] width 68 height 32
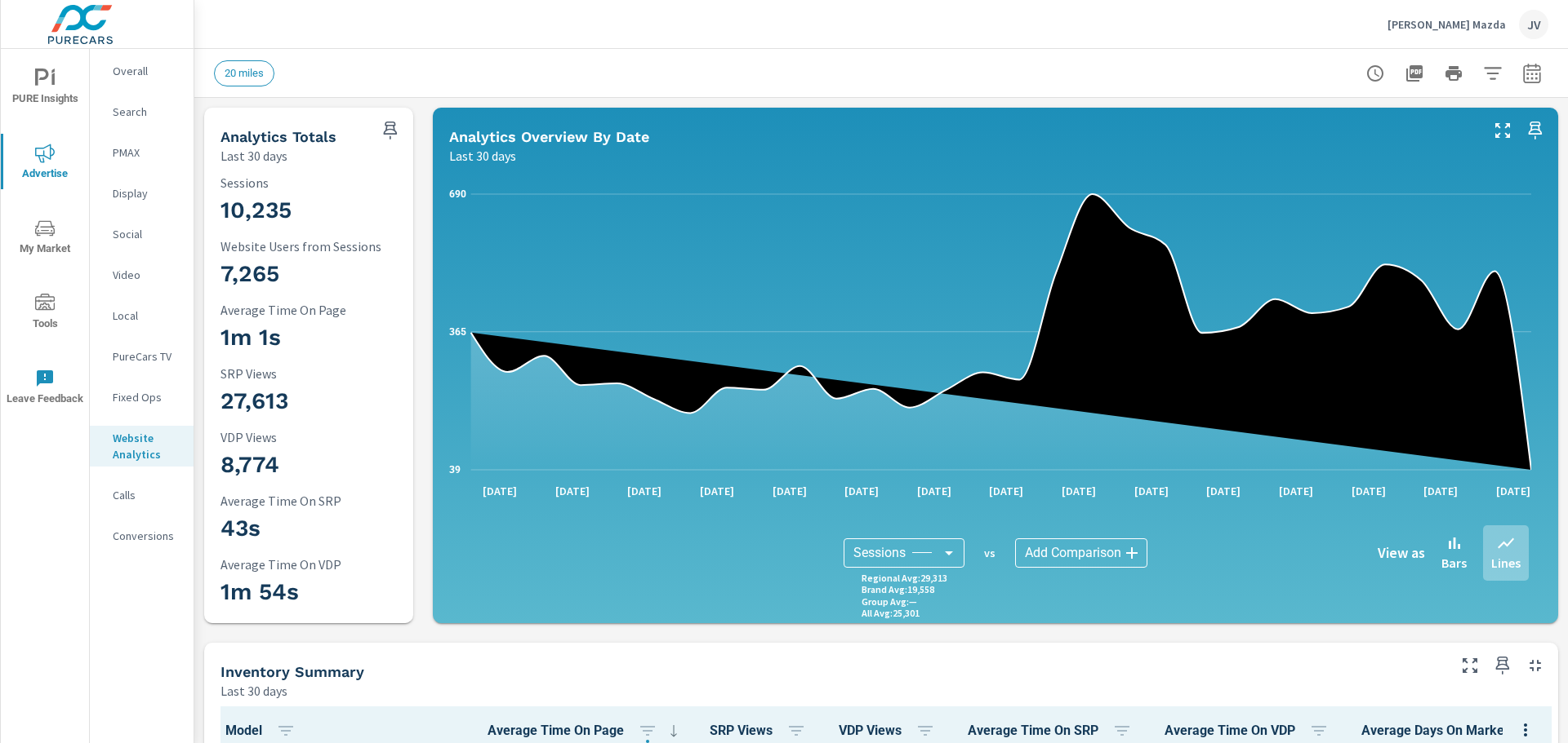
click at [146, 71] on p "Overall" at bounding box center [146, 70] width 68 height 16
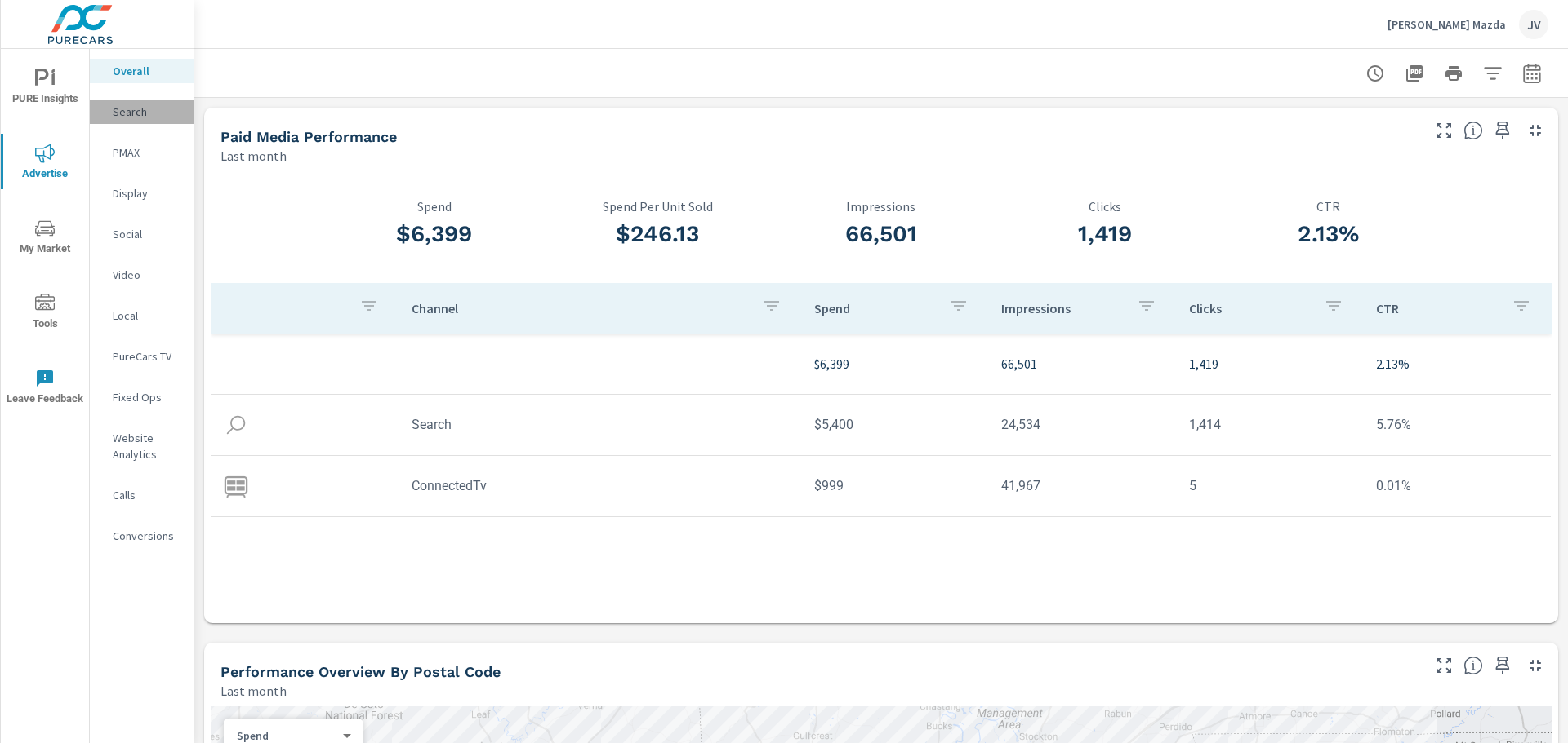
click at [122, 117] on p "Search" at bounding box center [146, 111] width 68 height 16
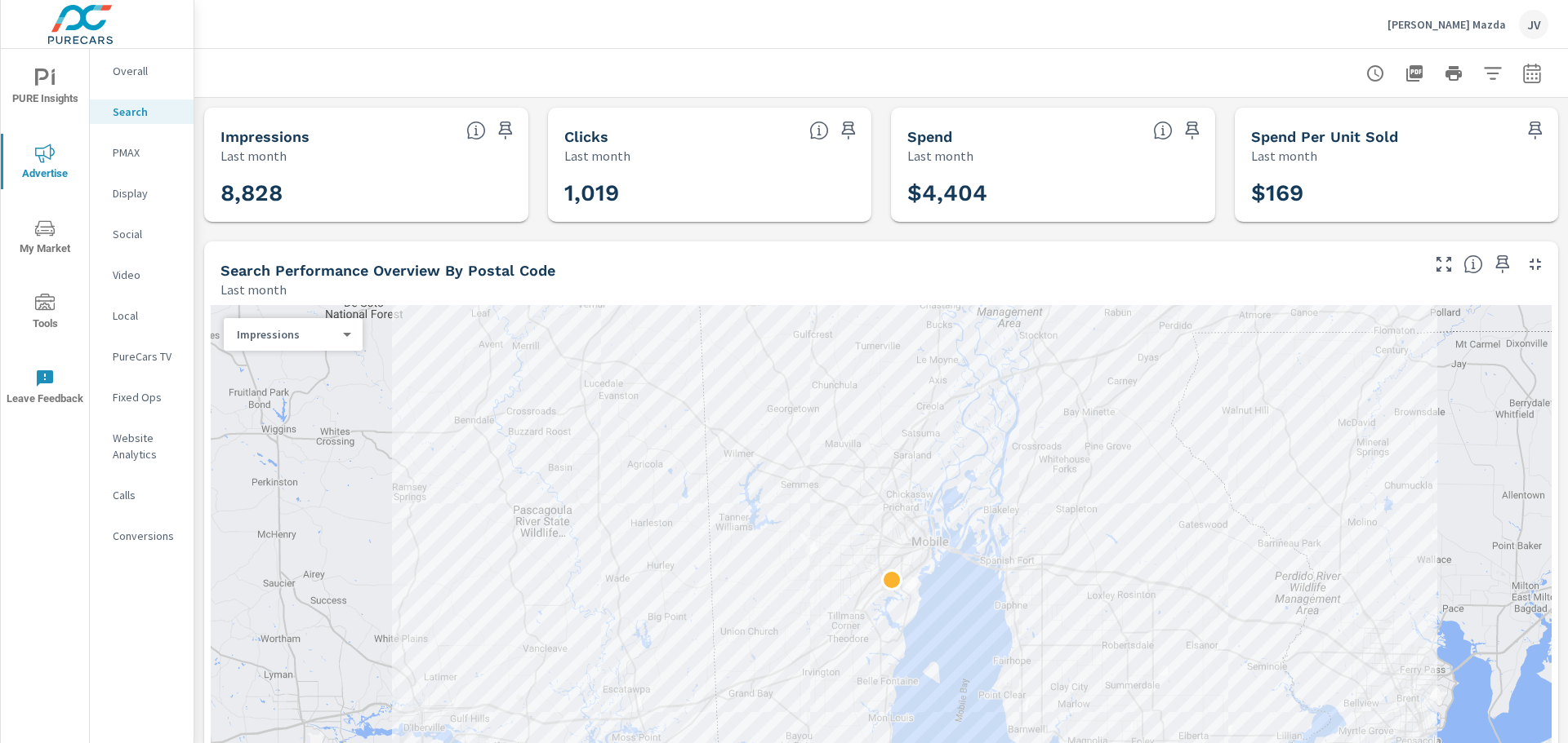
click at [142, 143] on div "PMAX" at bounding box center [141, 152] width 104 height 25
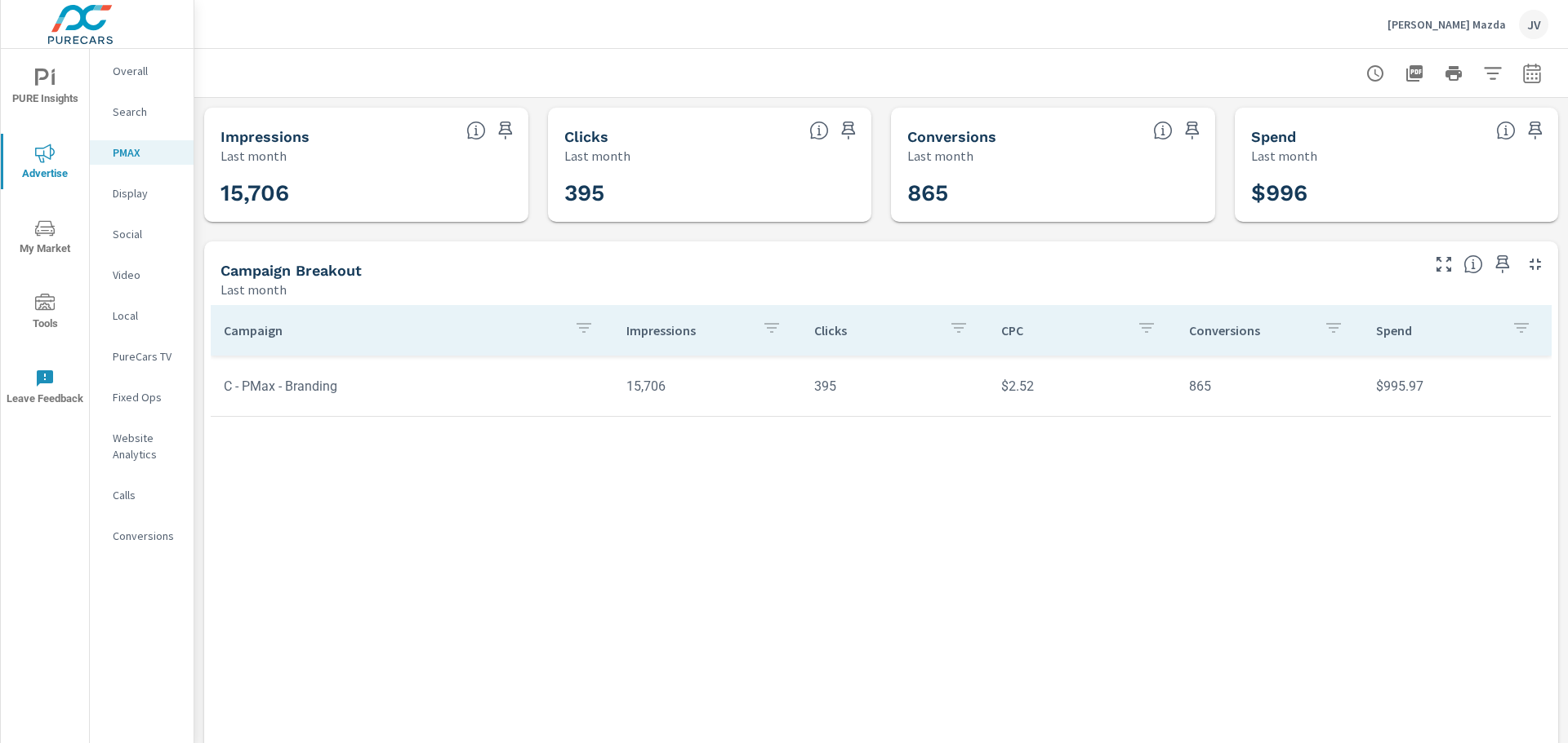
click at [129, 193] on p "Display" at bounding box center [146, 192] width 68 height 16
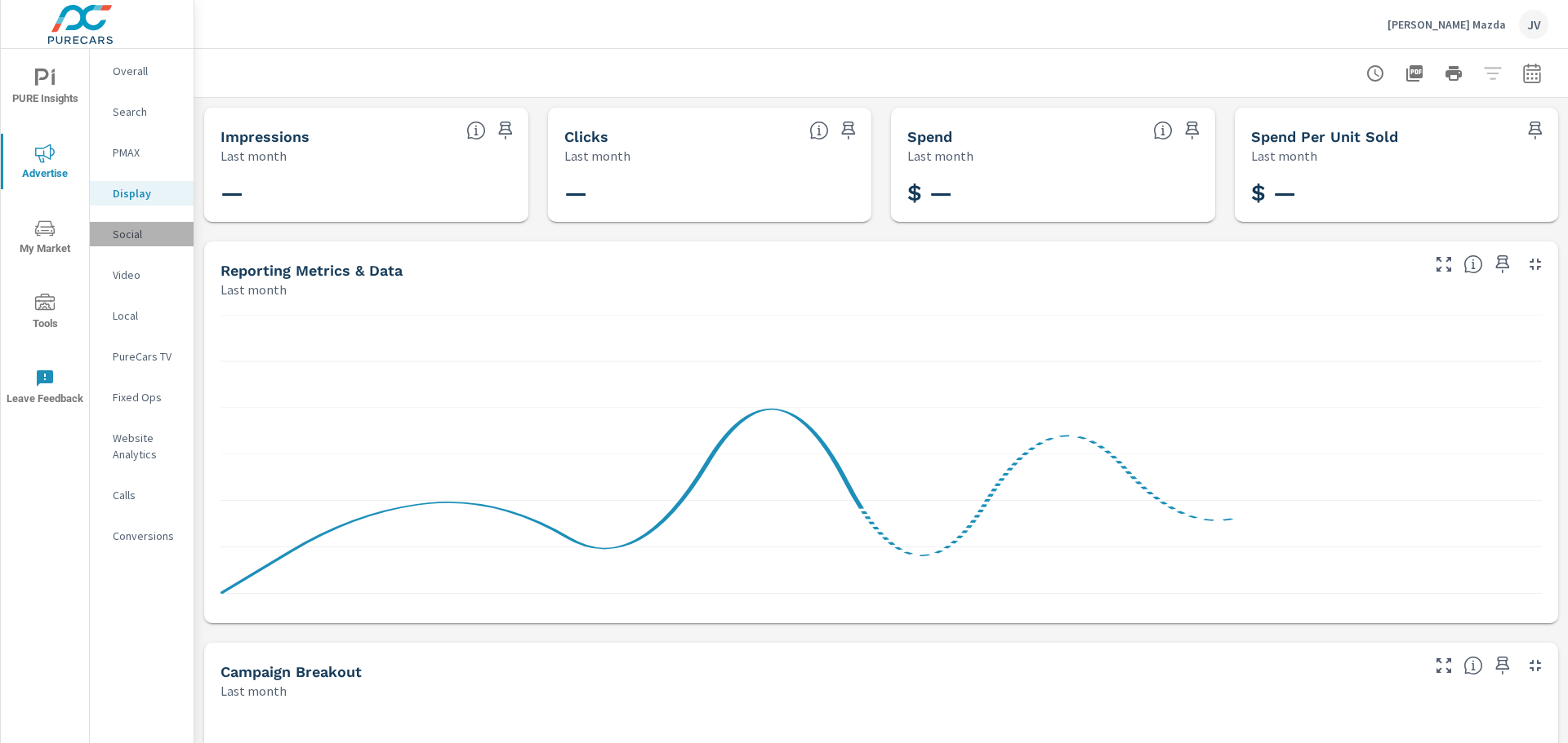
click at [112, 230] on div "Social" at bounding box center [141, 234] width 104 height 25
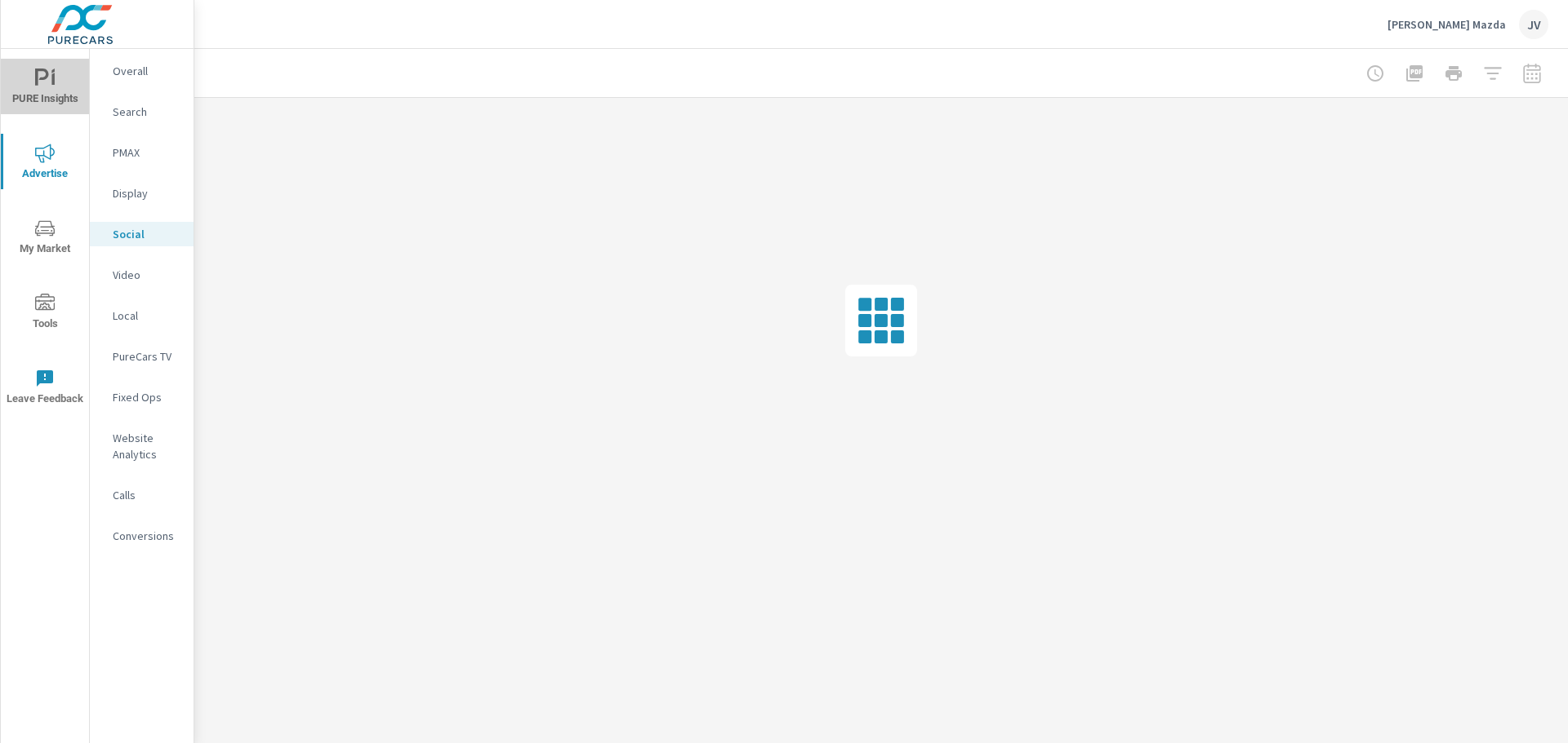
click at [38, 76] on icon "nav menu" at bounding box center [45, 78] width 20 height 20
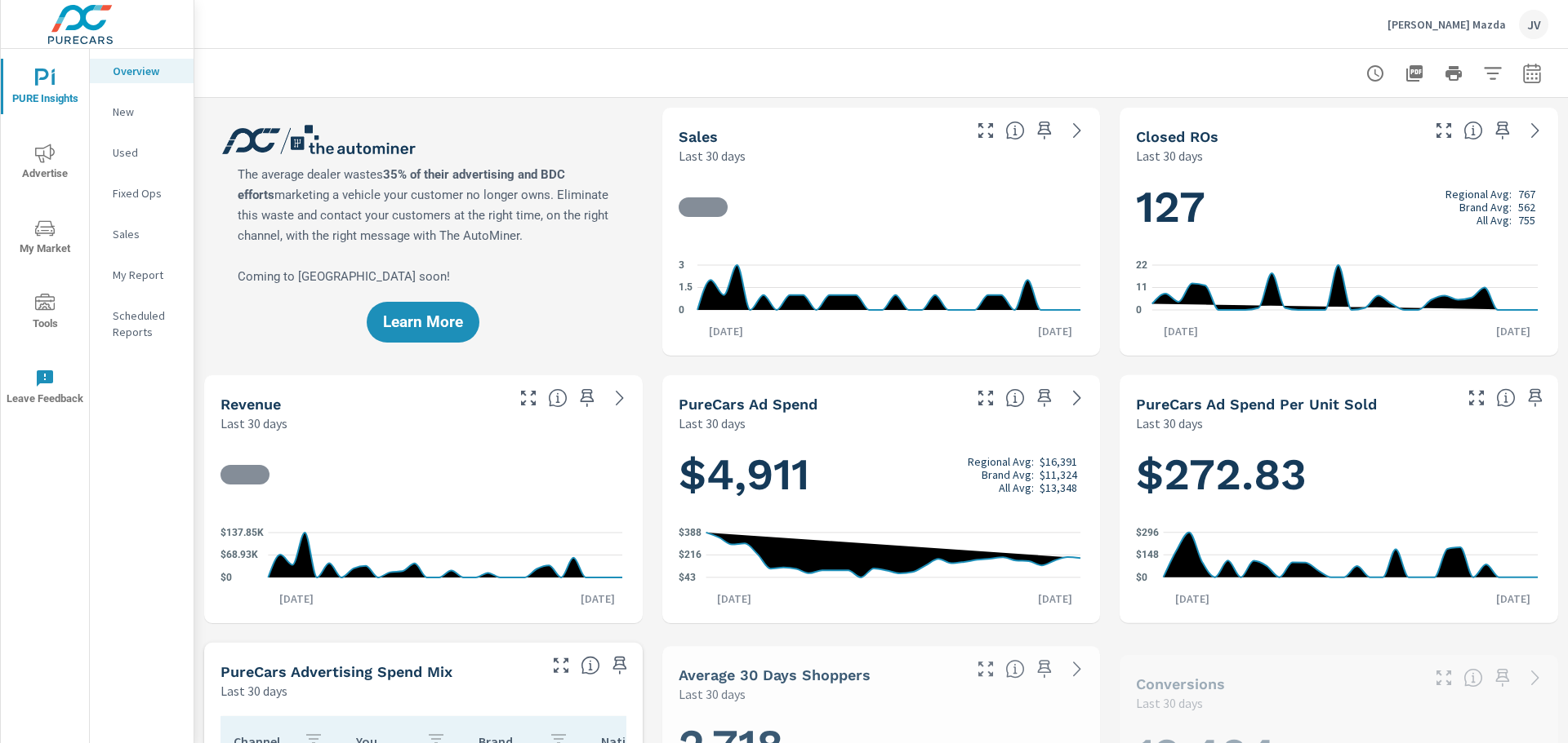
scroll to position [1, 0]
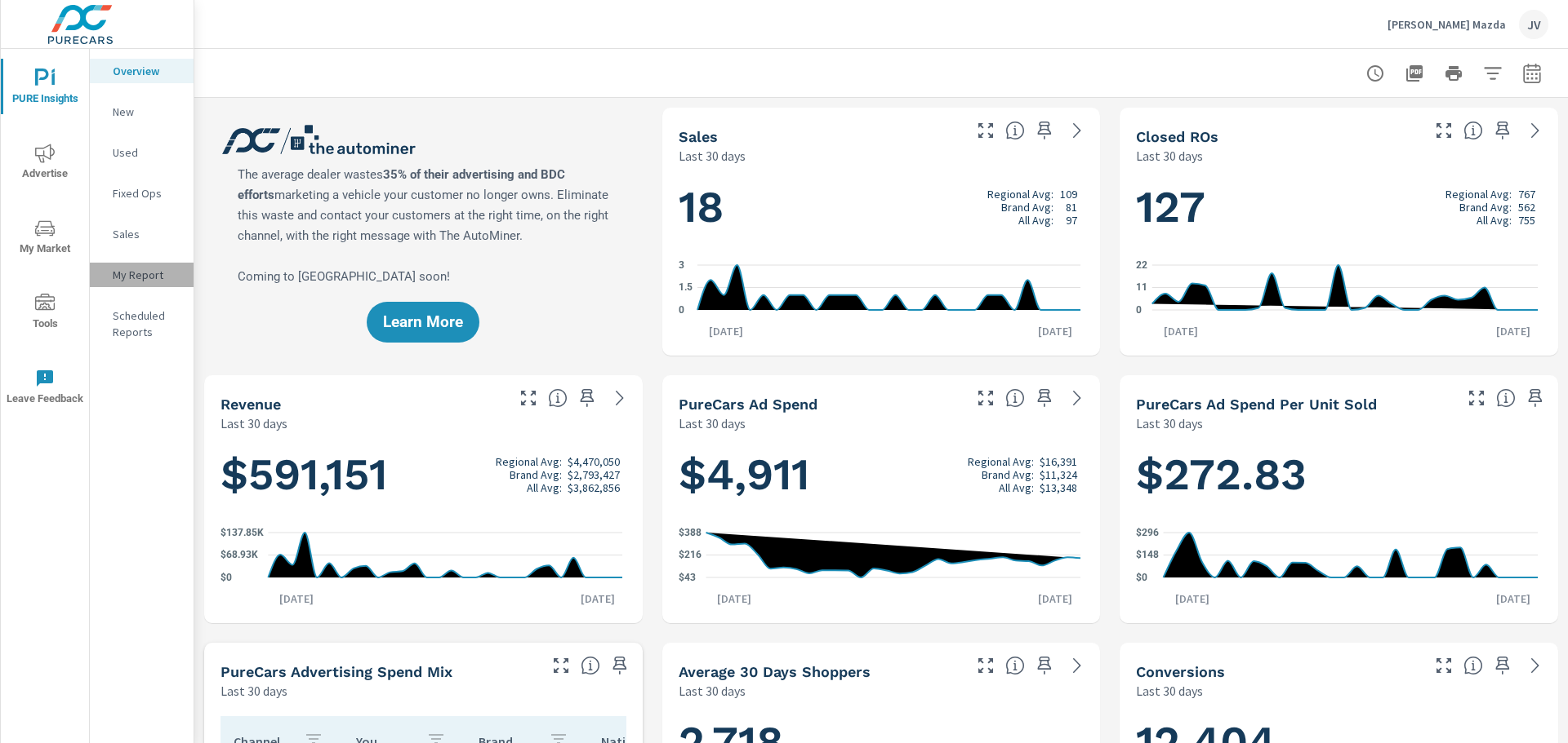
click at [139, 274] on p "My Report" at bounding box center [146, 274] width 68 height 16
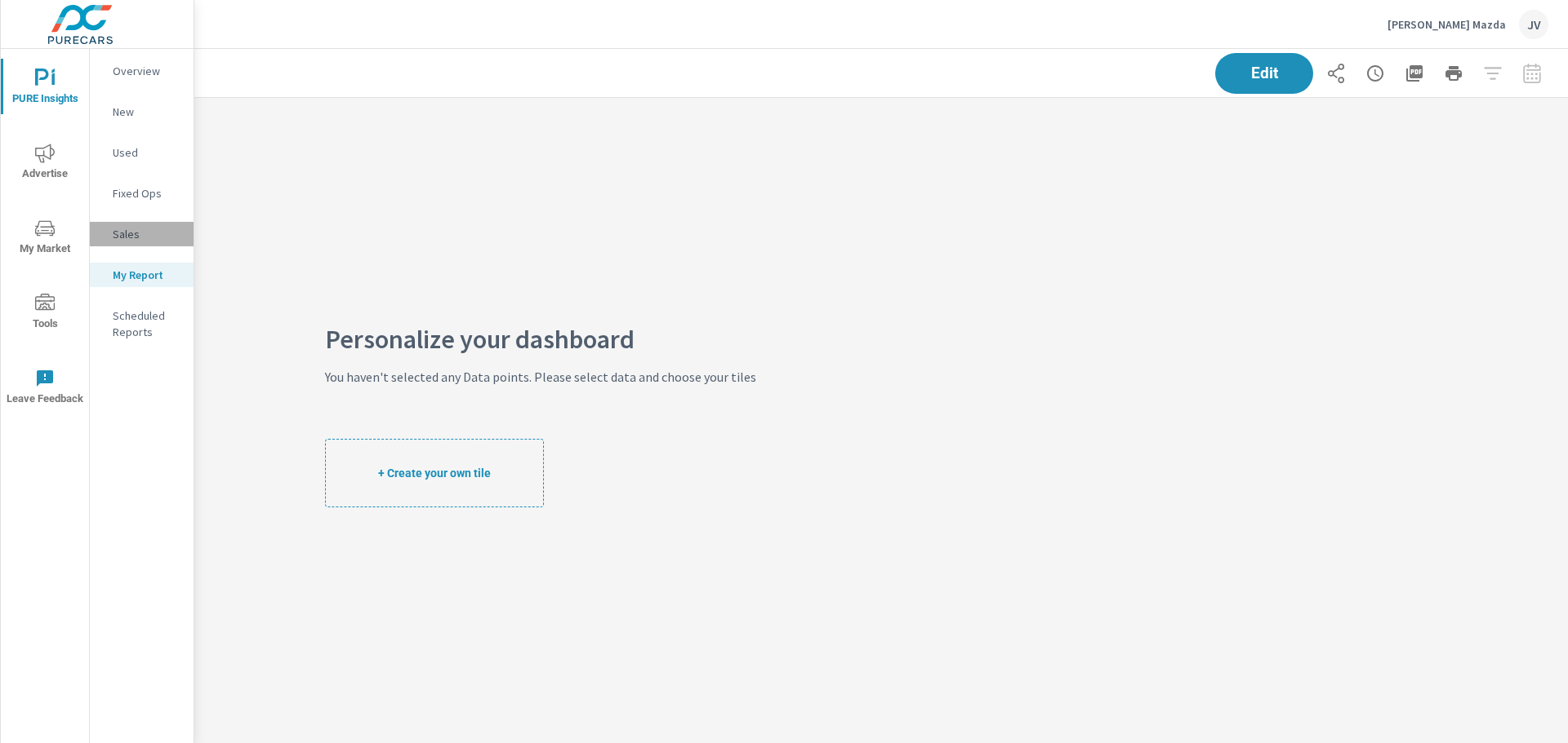
click at [126, 233] on p "Sales" at bounding box center [146, 233] width 68 height 16
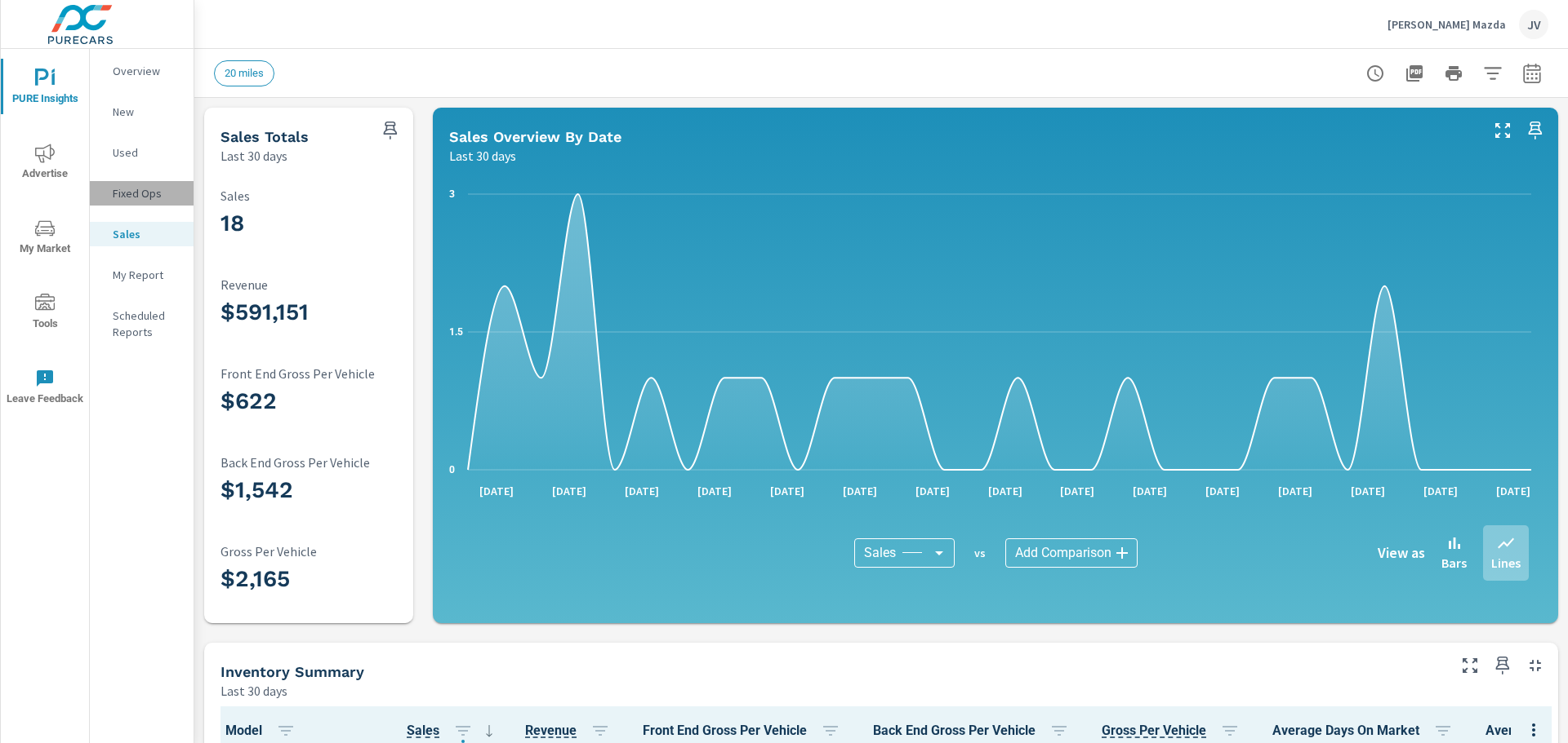
click at [133, 196] on p "Fixed Ops" at bounding box center [146, 192] width 68 height 16
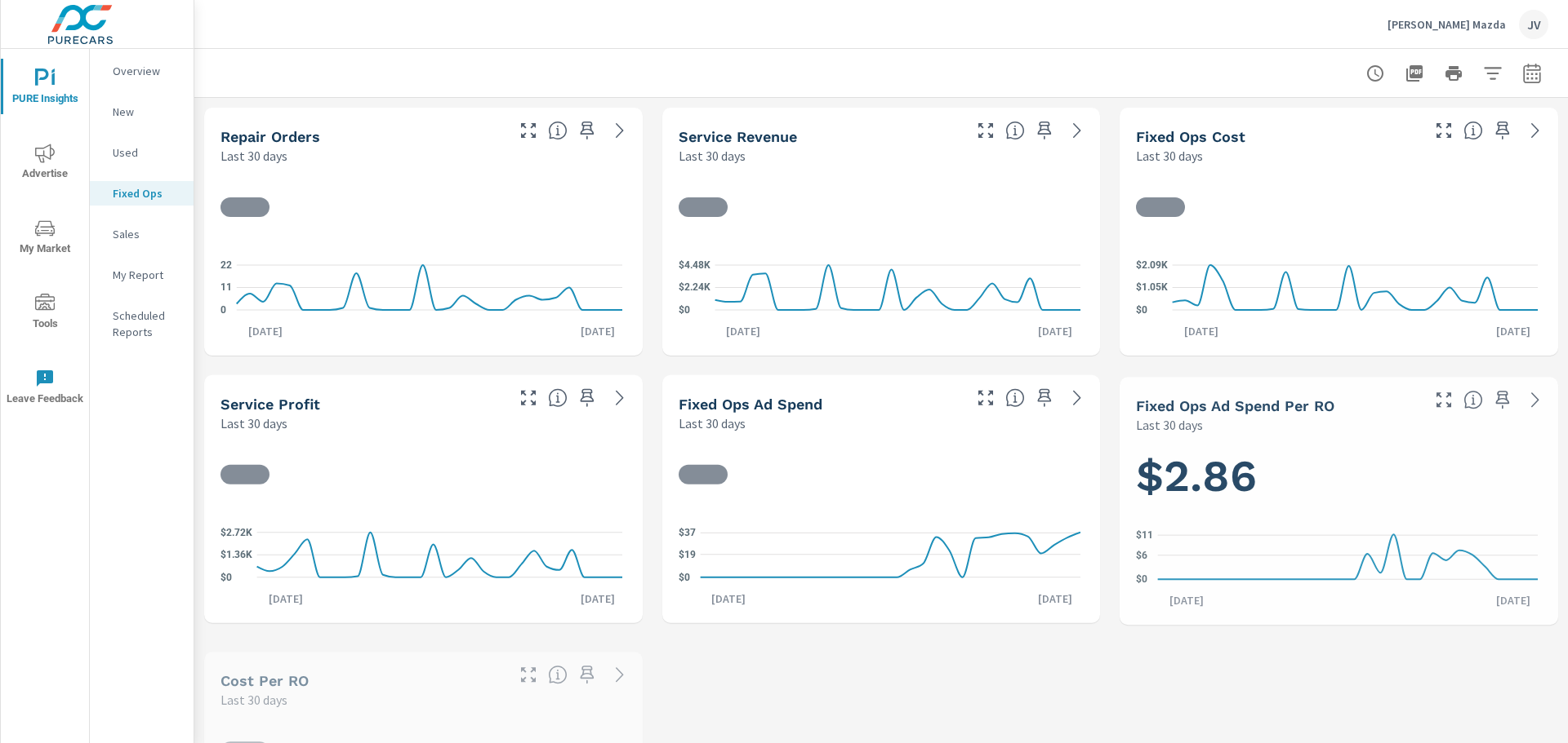
click at [125, 152] on p "Used" at bounding box center [146, 152] width 68 height 16
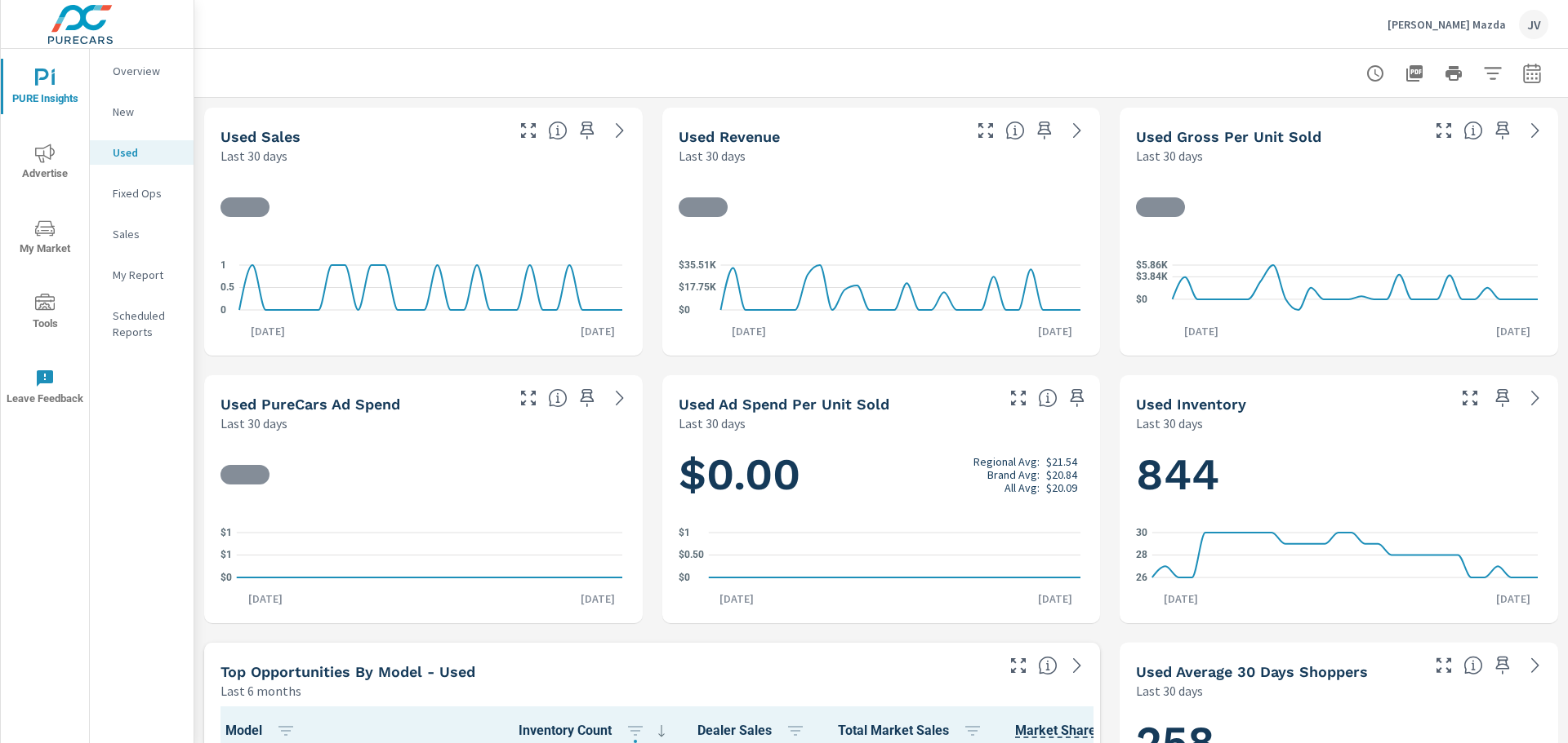
scroll to position [1, 0]
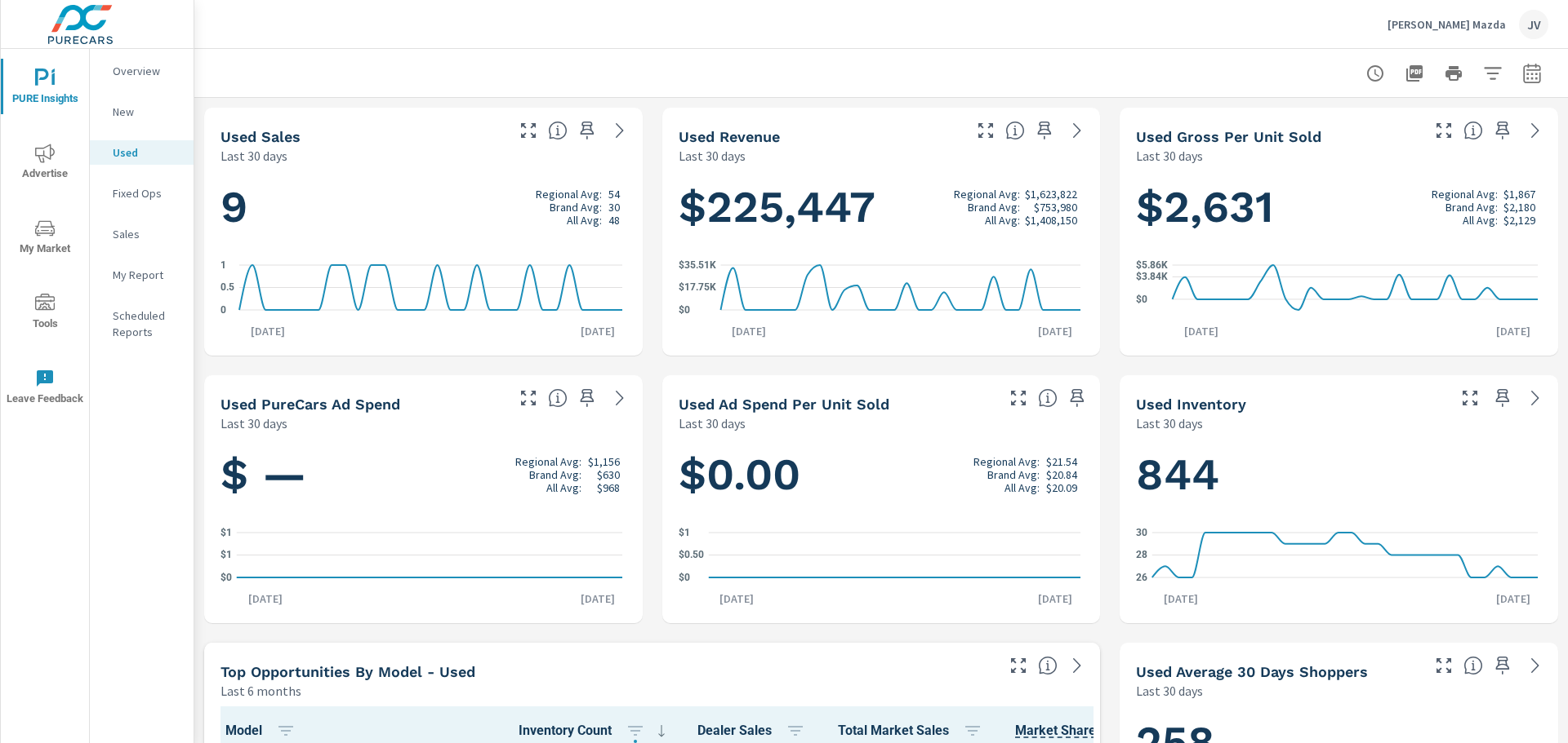
click at [39, 318] on span "Tools" at bounding box center [45, 313] width 78 height 40
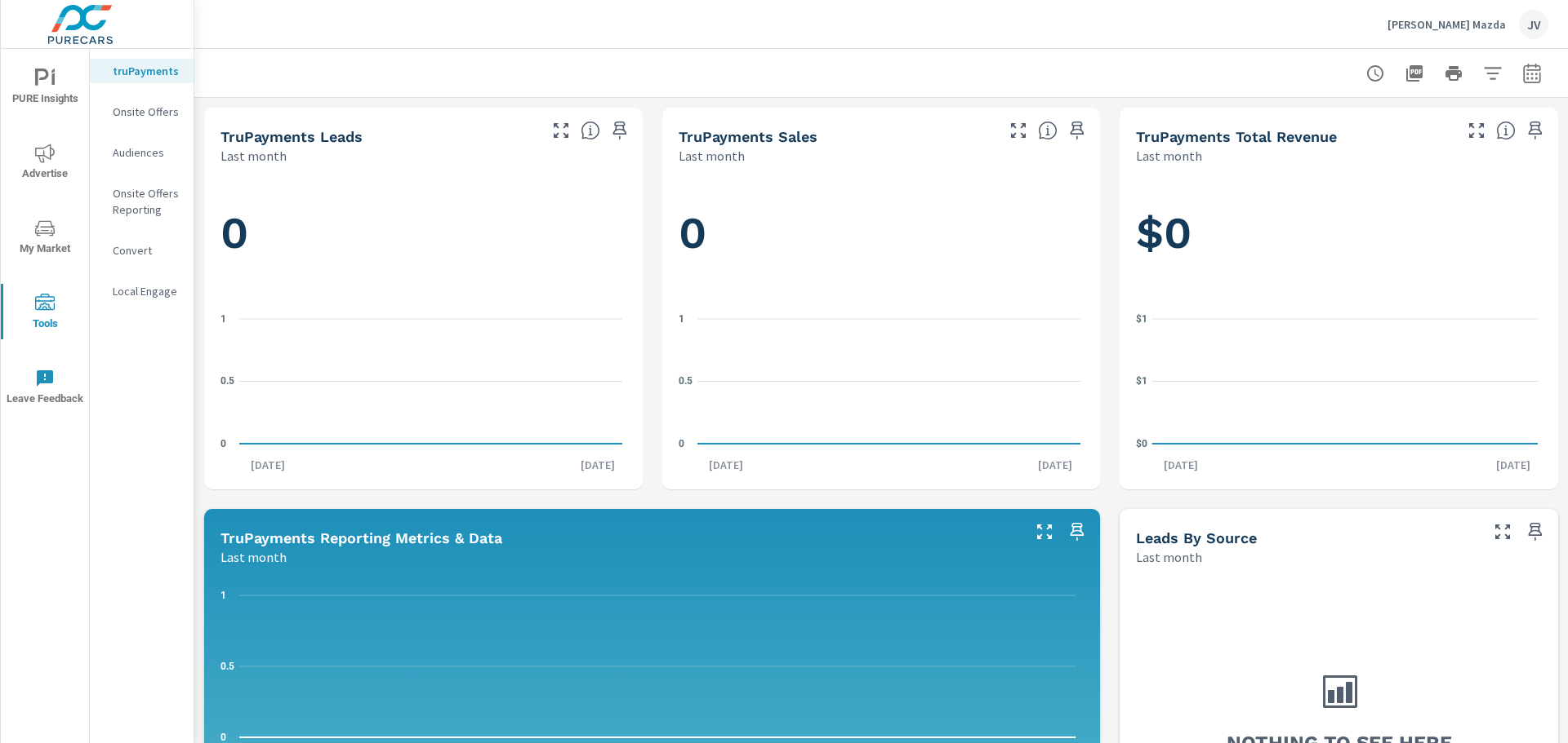
click at [149, 104] on p "Onsite Offers" at bounding box center [146, 111] width 68 height 16
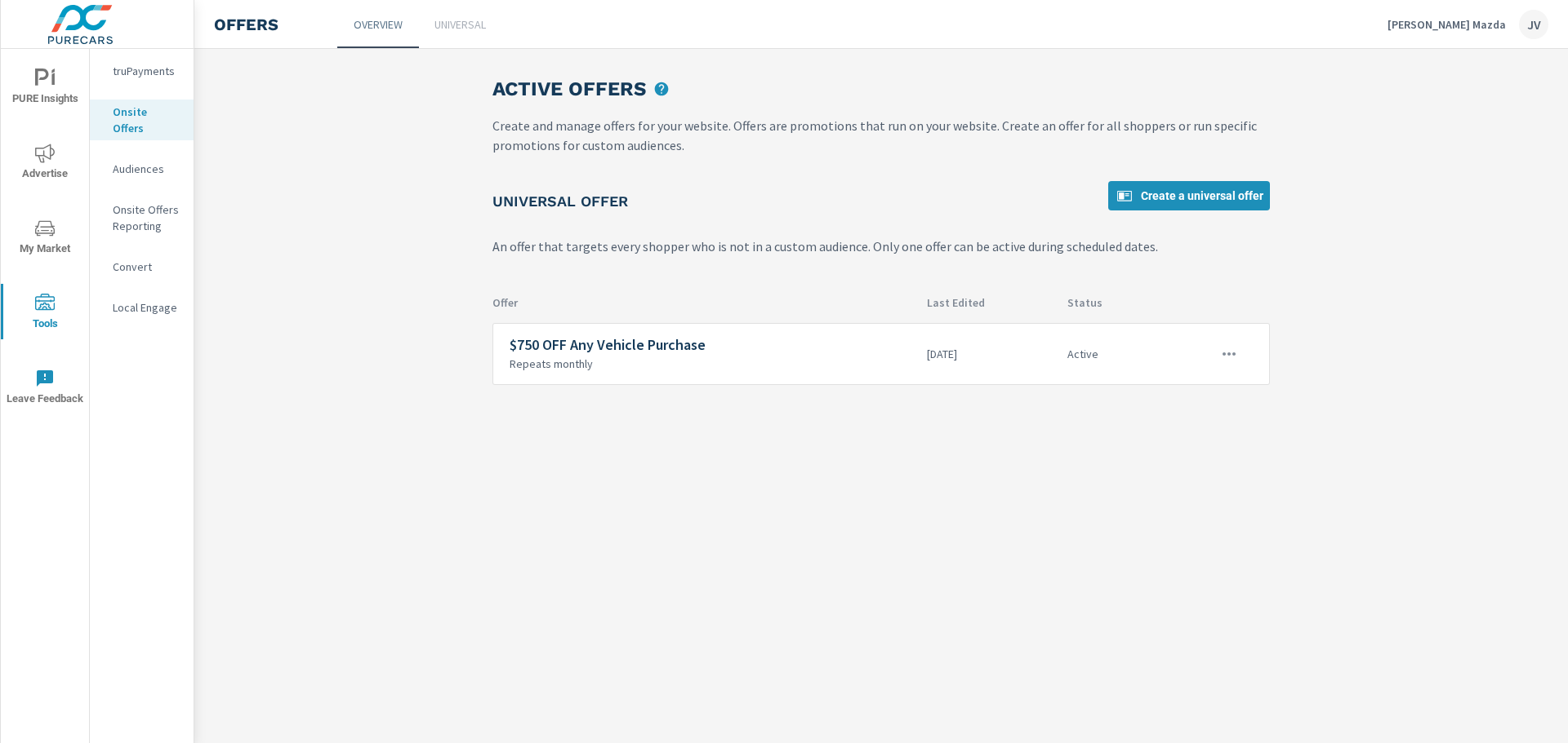
click at [136, 156] on div "Audiences" at bounding box center [141, 169] width 104 height 25
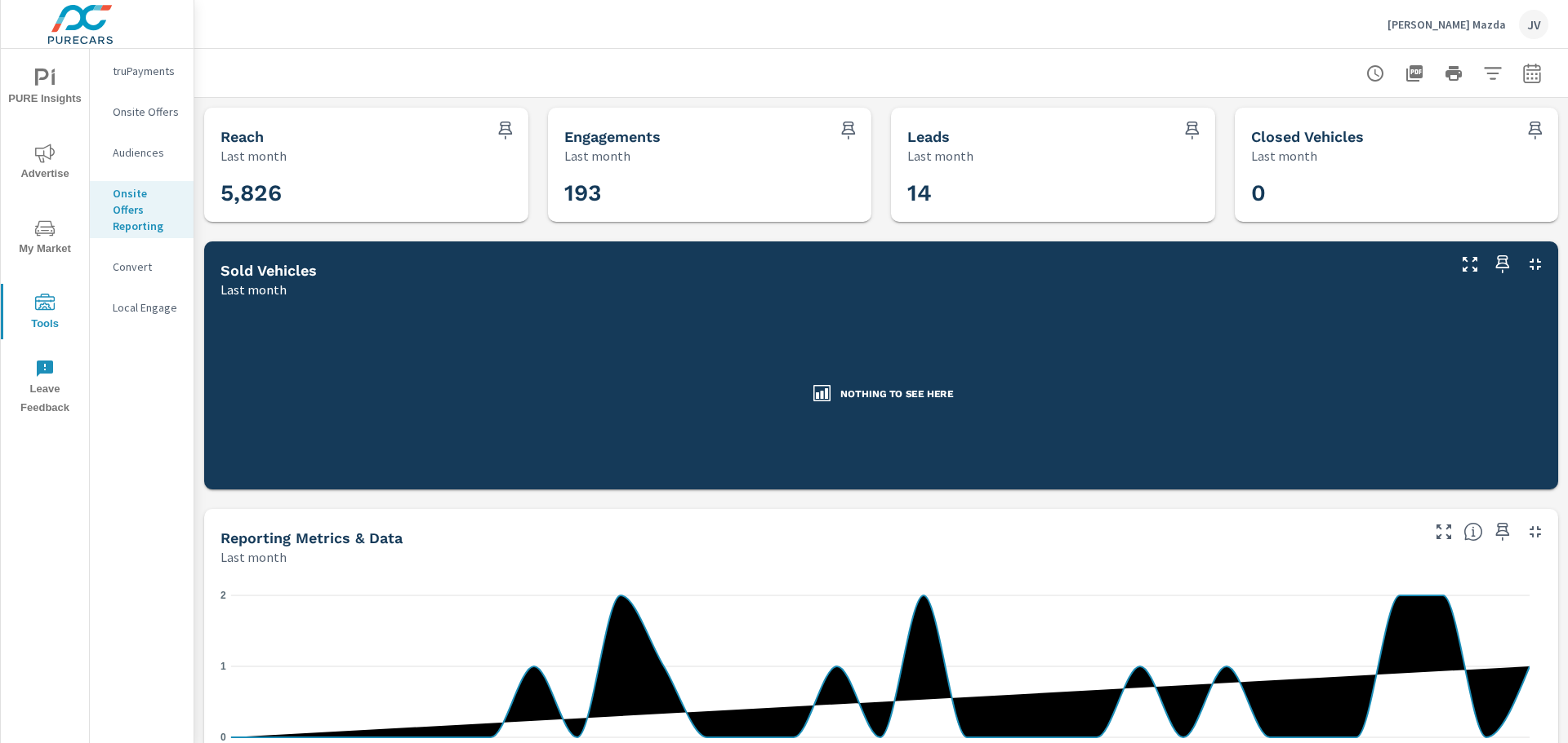
click at [132, 259] on p "Convert" at bounding box center [146, 267] width 68 height 16
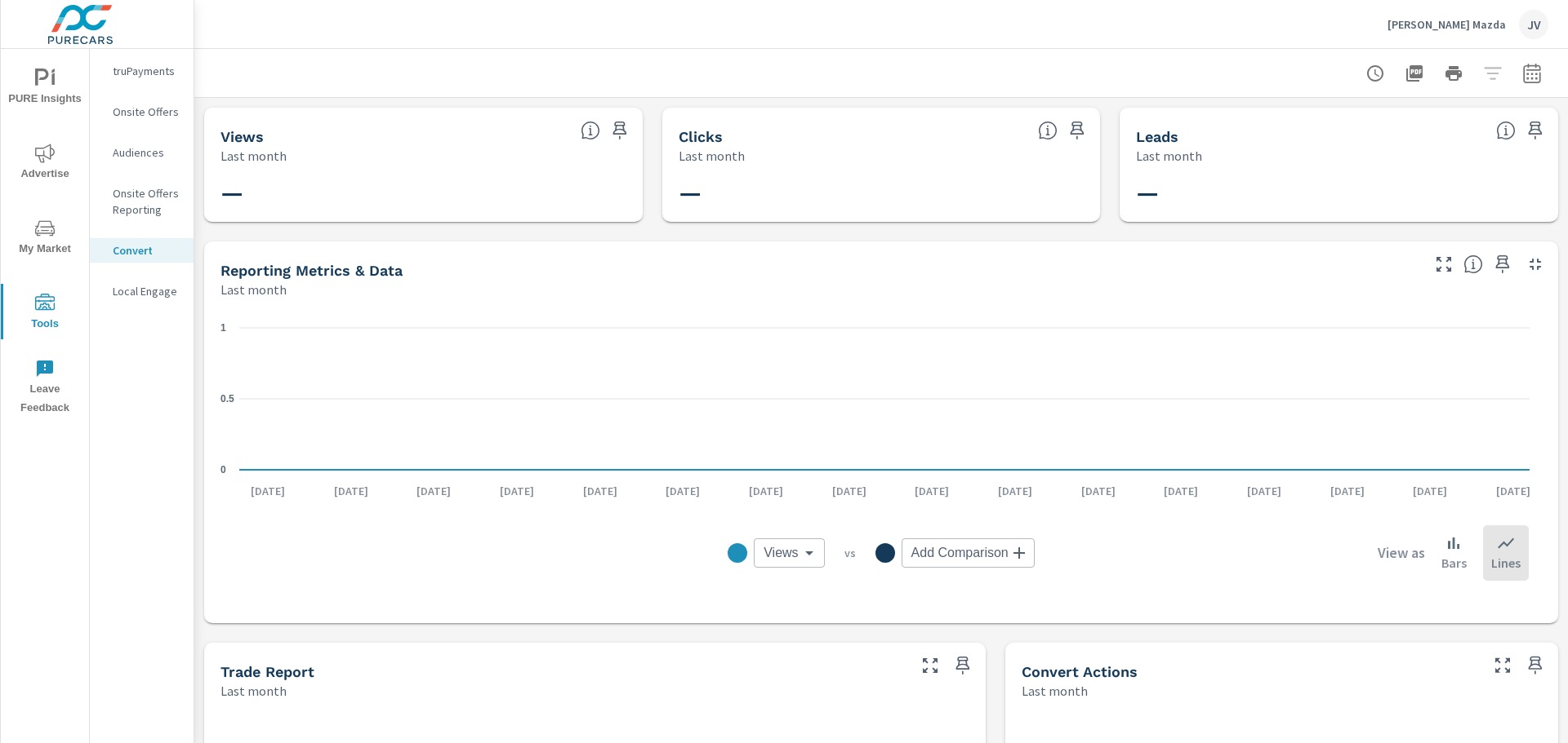
click at [145, 290] on p "Local Engage" at bounding box center [146, 291] width 68 height 16
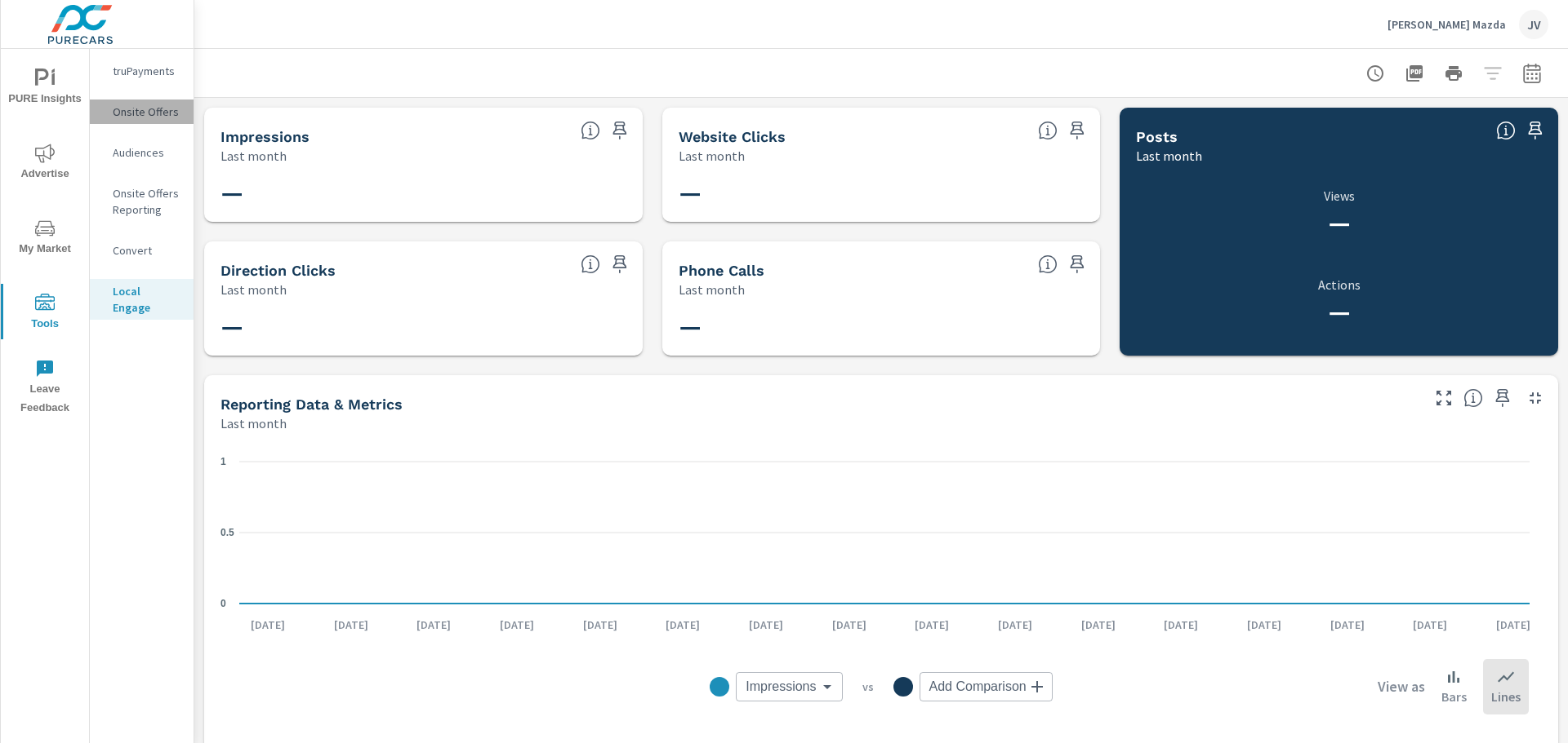
click at [151, 111] on p "Onsite Offers" at bounding box center [146, 111] width 68 height 16
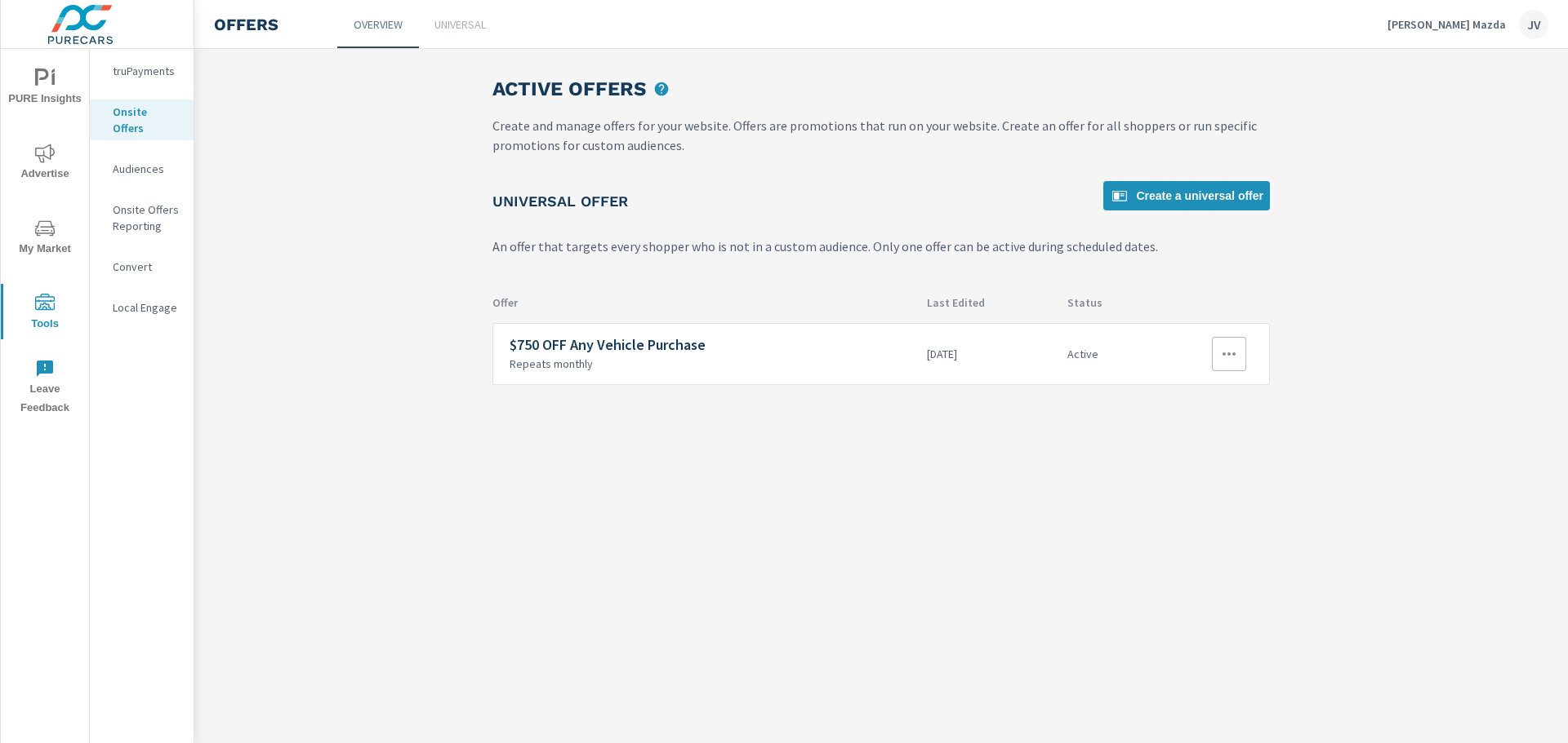
click at [713, 365] on p "Repeats monthly" at bounding box center [712, 363] width 404 height 14
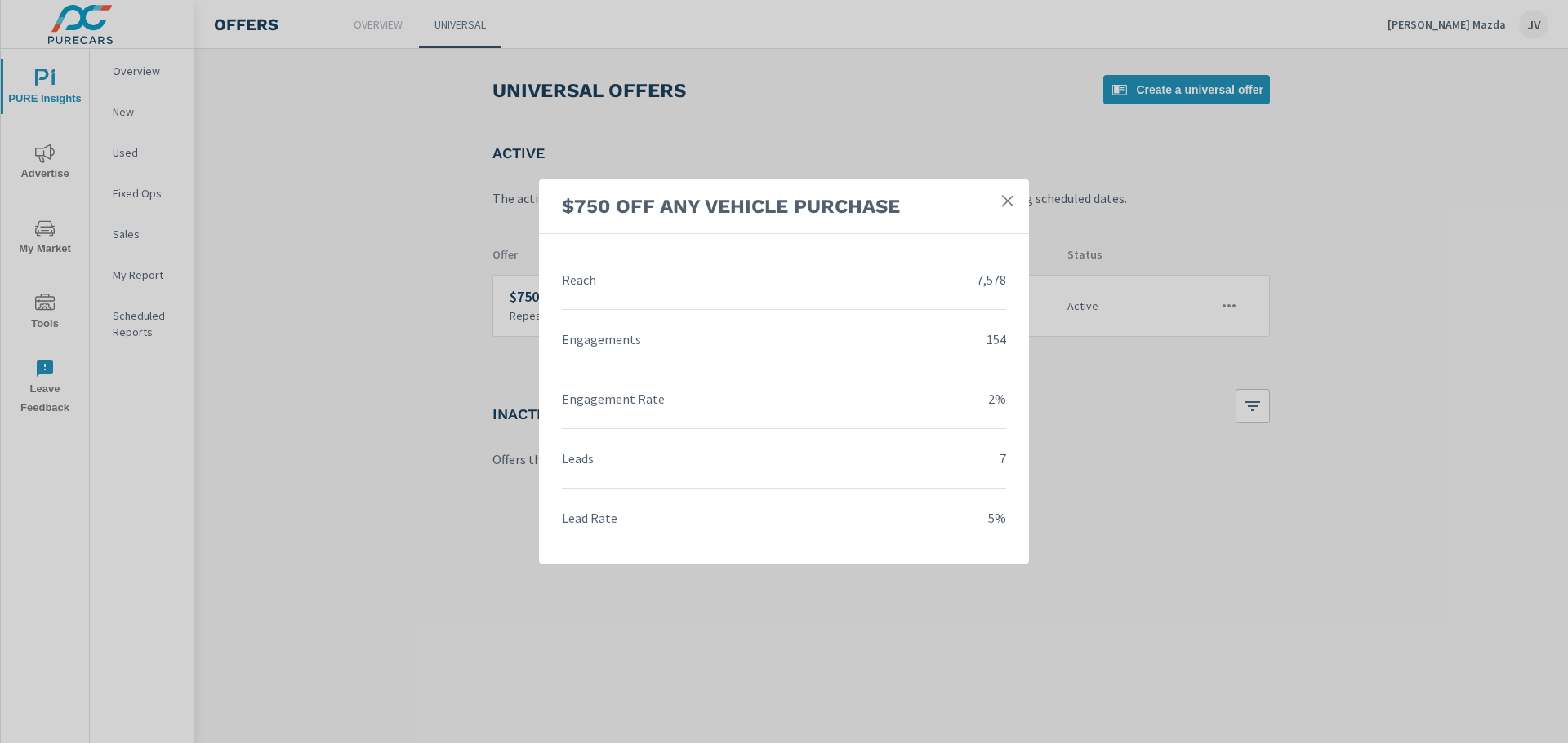
click at [1002, 195] on icon at bounding box center [1008, 200] width 16 height 16
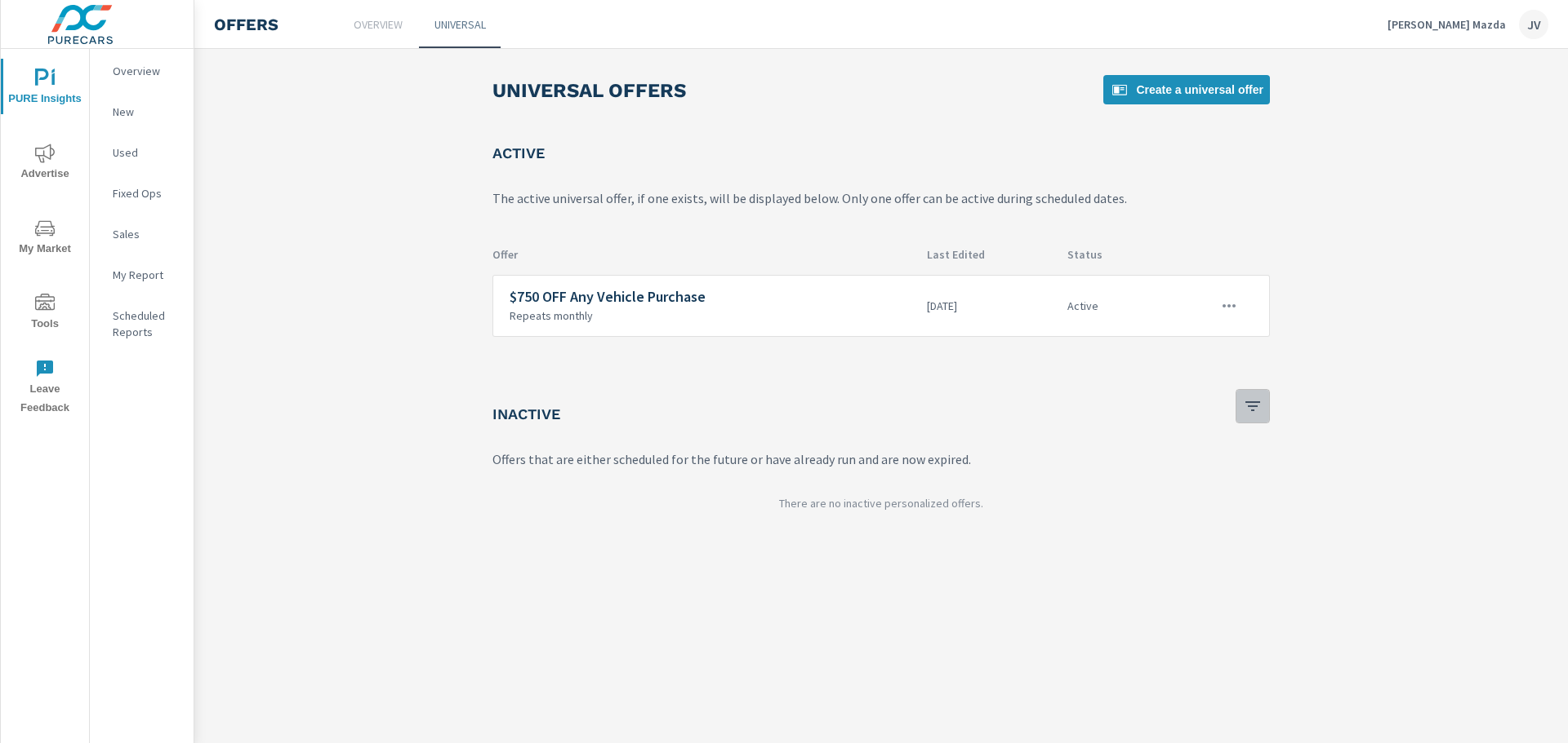
click at [1254, 415] on icon "button" at bounding box center [1252, 406] width 20 height 20
click at [1255, 413] on div at bounding box center [784, 372] width 1568 height 743
click at [1230, 305] on icon "button" at bounding box center [1229, 306] width 20 height 20
click at [1199, 351] on link "Edit" at bounding box center [1201, 343] width 91 height 39
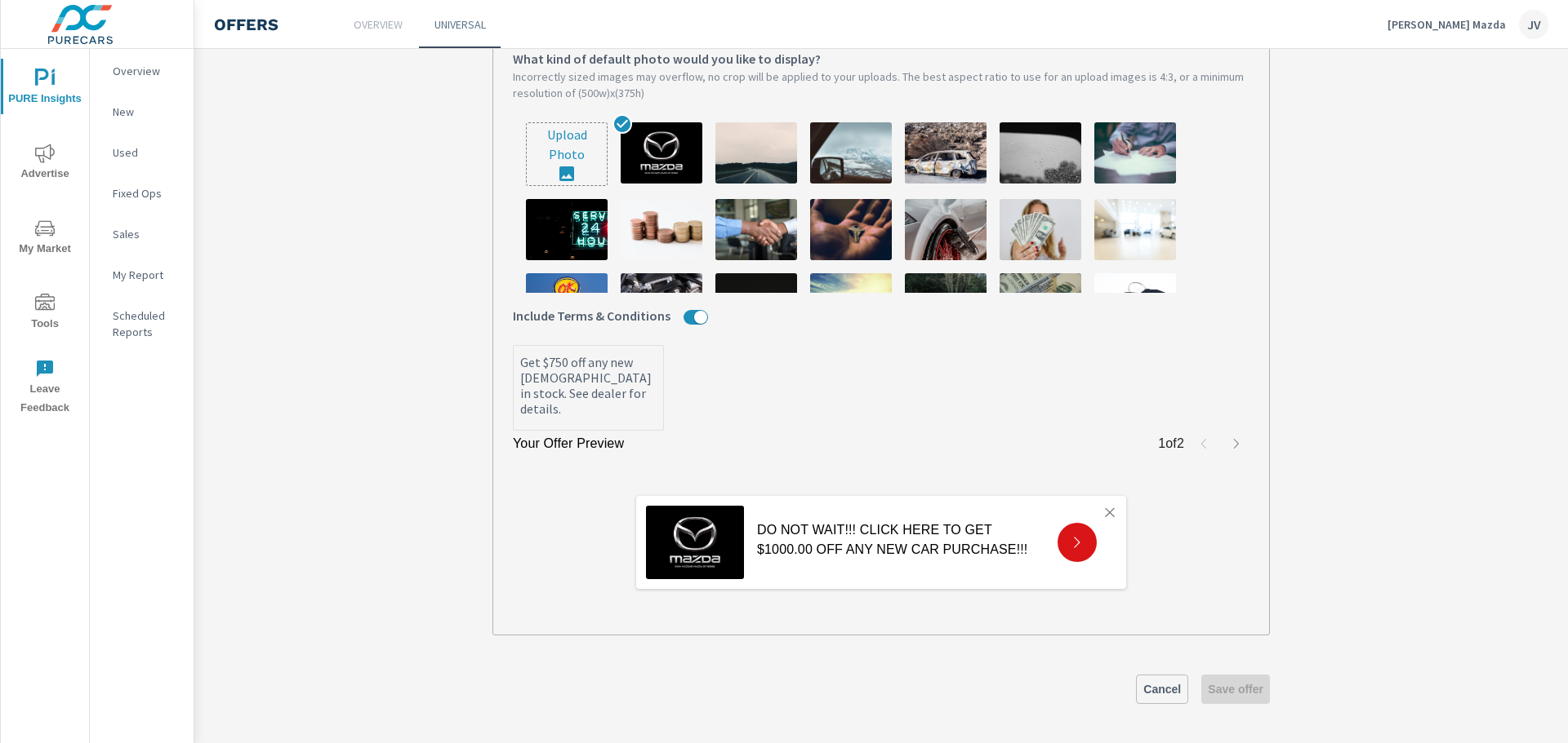
scroll to position [160, 0]
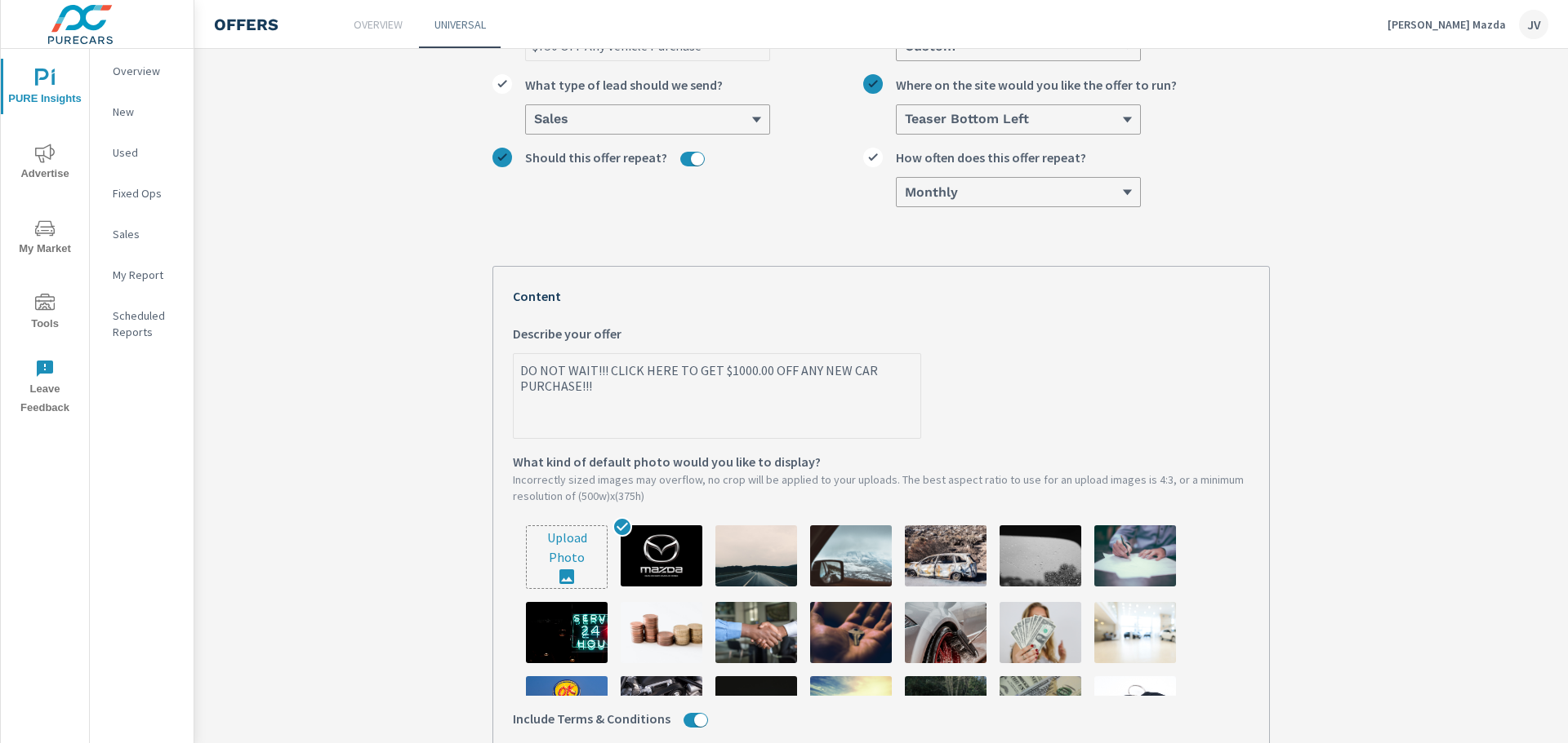
click at [636, 397] on textarea "DO NOT WAIT!!! CLICK HERE TO GET $1000.00 OFF ANY NEW CAR PURCHASE!!!" at bounding box center [717, 397] width 407 height 82
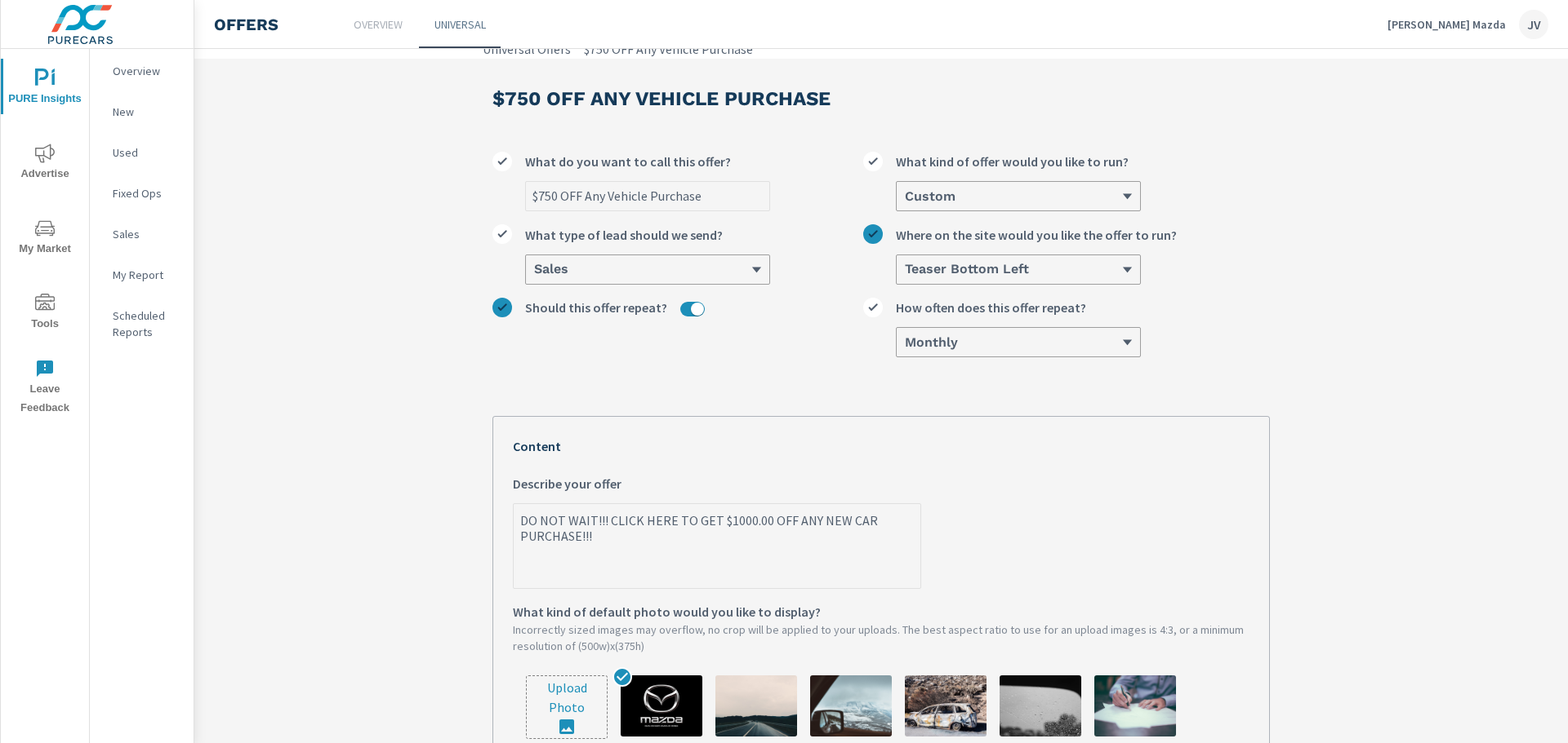
scroll to position [0, 0]
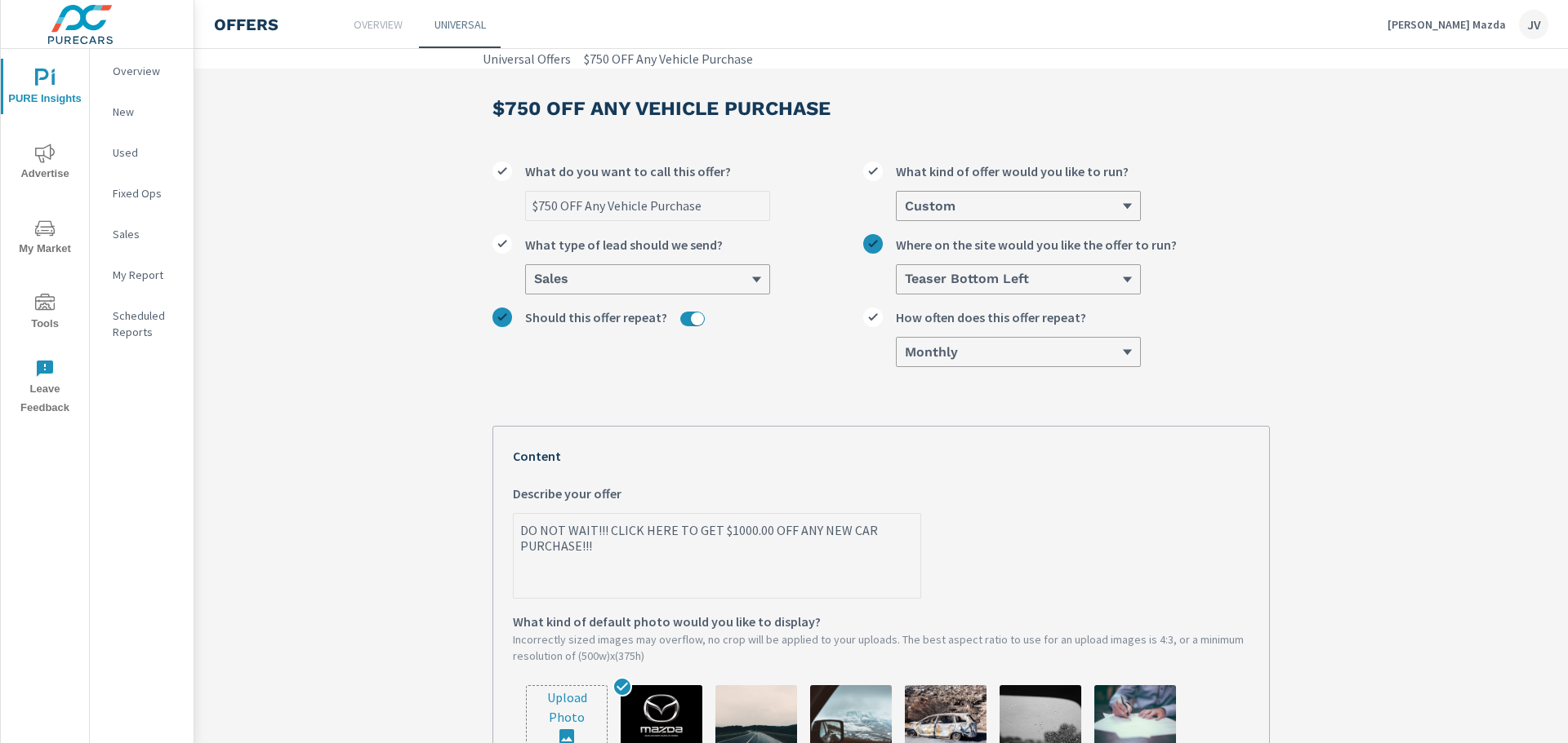
type textarea "x"
drag, startPoint x: 715, startPoint y: 205, endPoint x: 520, endPoint y: 203, distance: 195.0
click at [525, 203] on div "$750 OFF Any Vehicle Purchase" at bounding box center [647, 206] width 245 height 30
type input "D"
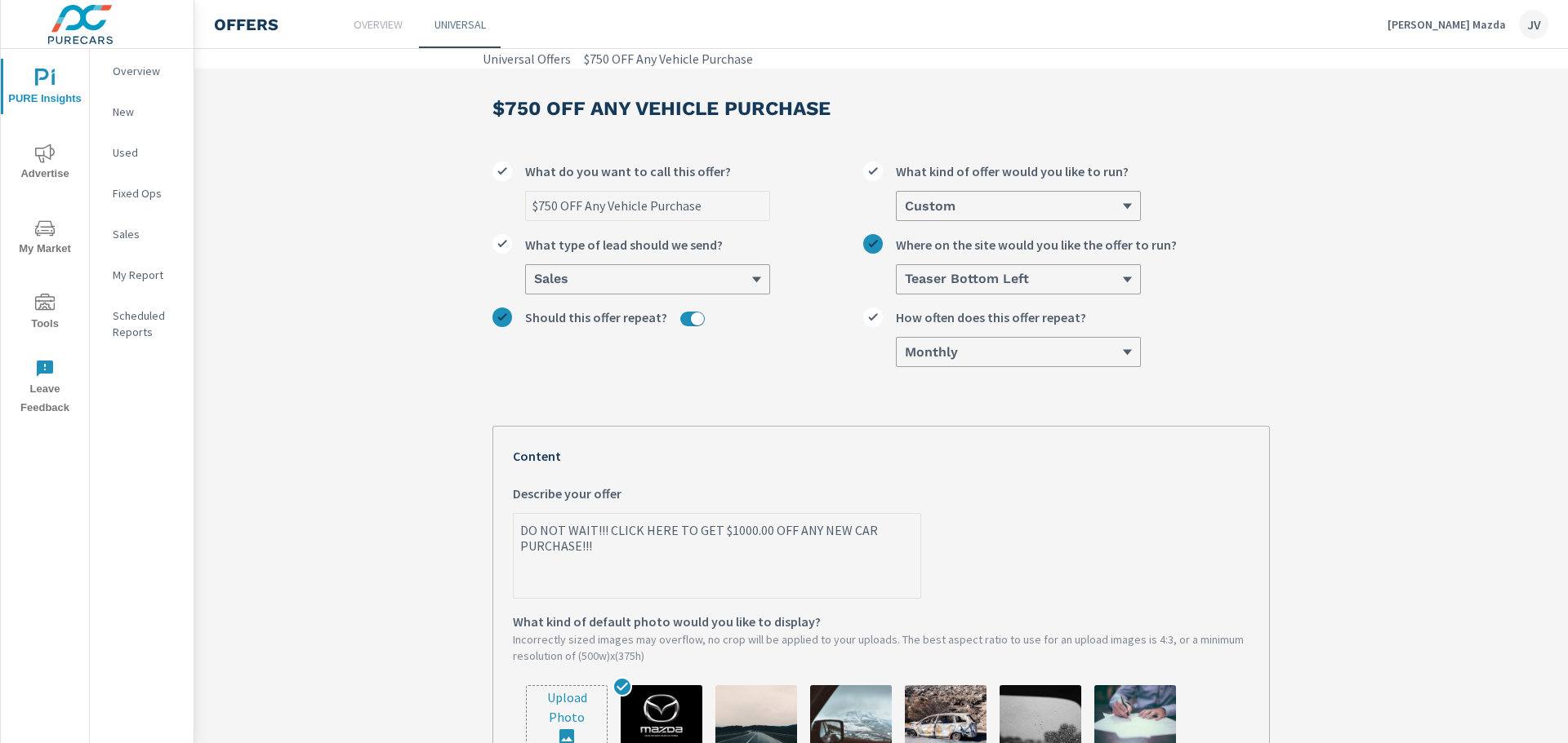
type textarea "x"
type input "De"
type textarea "x"
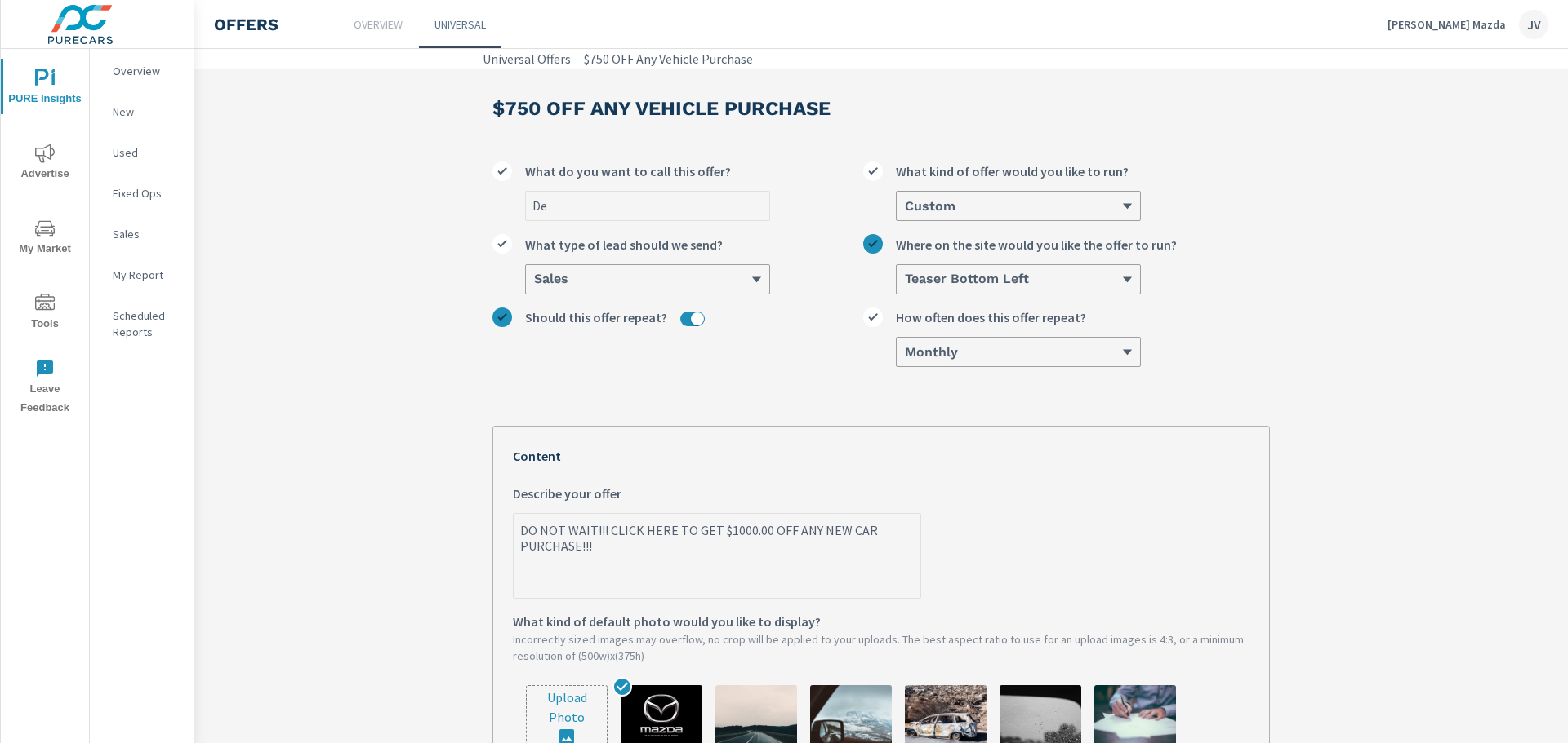
type input "Dea"
type textarea "x"
type input "Dean"
type textarea "x"
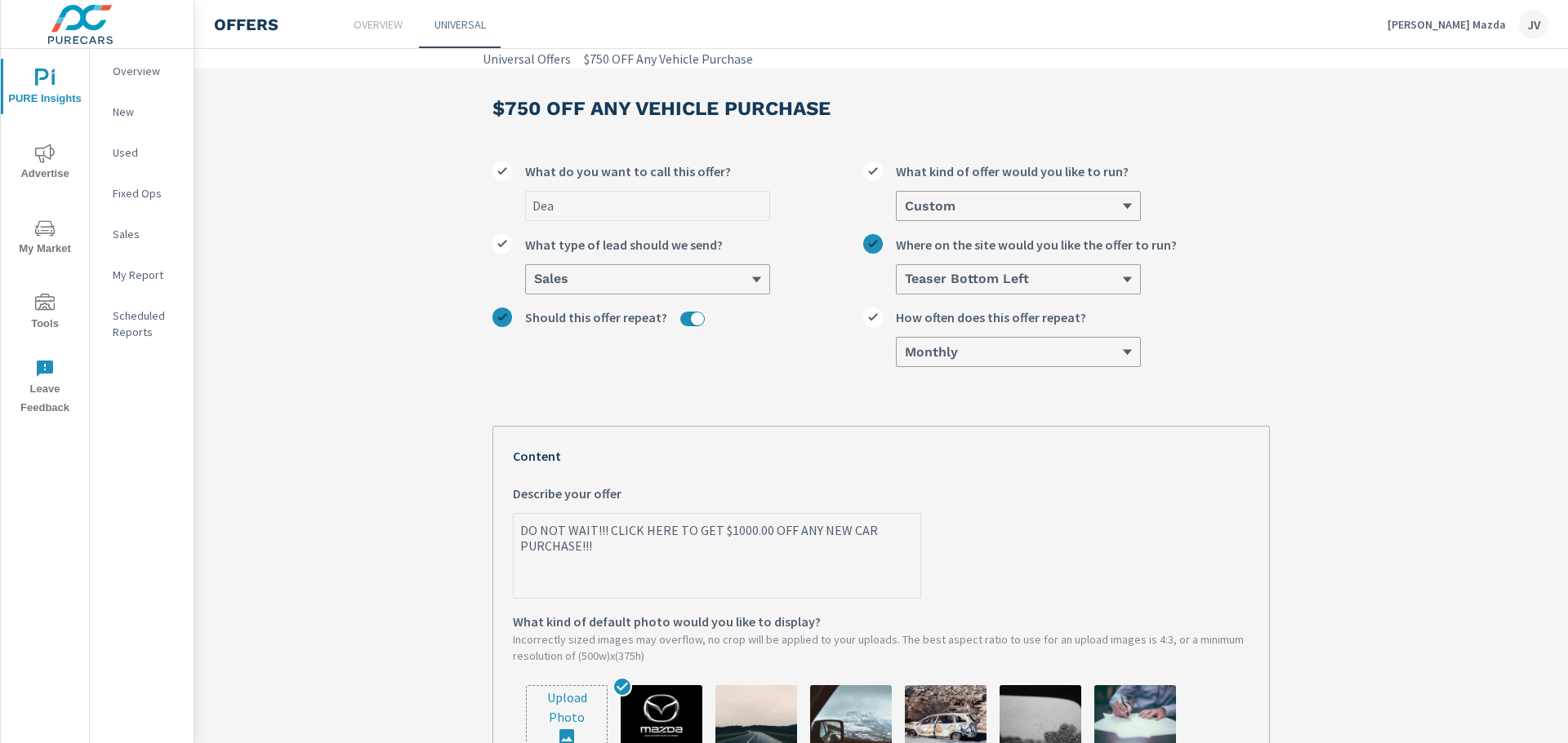
type textarea "x"
type input "Dean"
type textarea "x"
type input "Dean M"
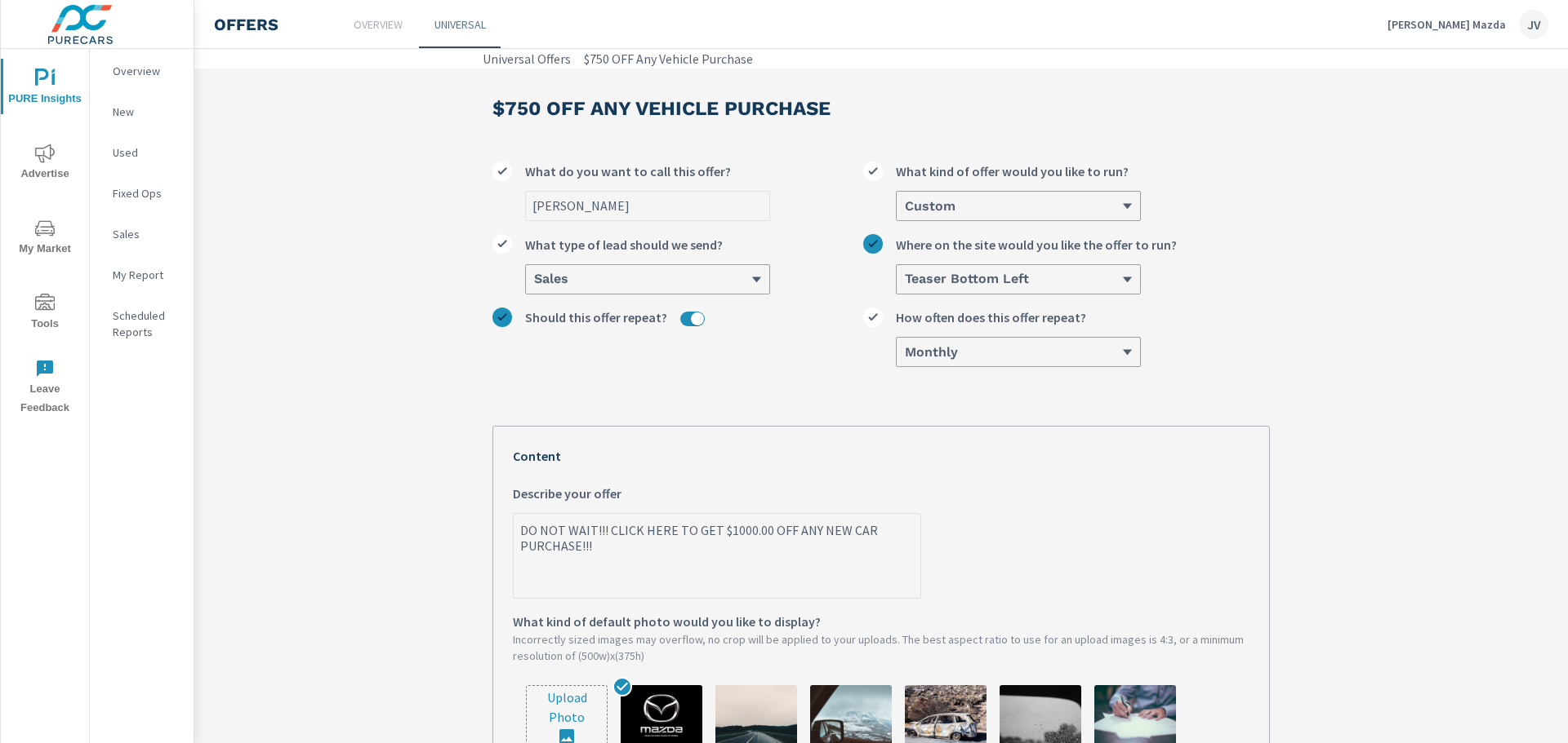
type textarea "x"
type input "Dean Mc"
type textarea "x"
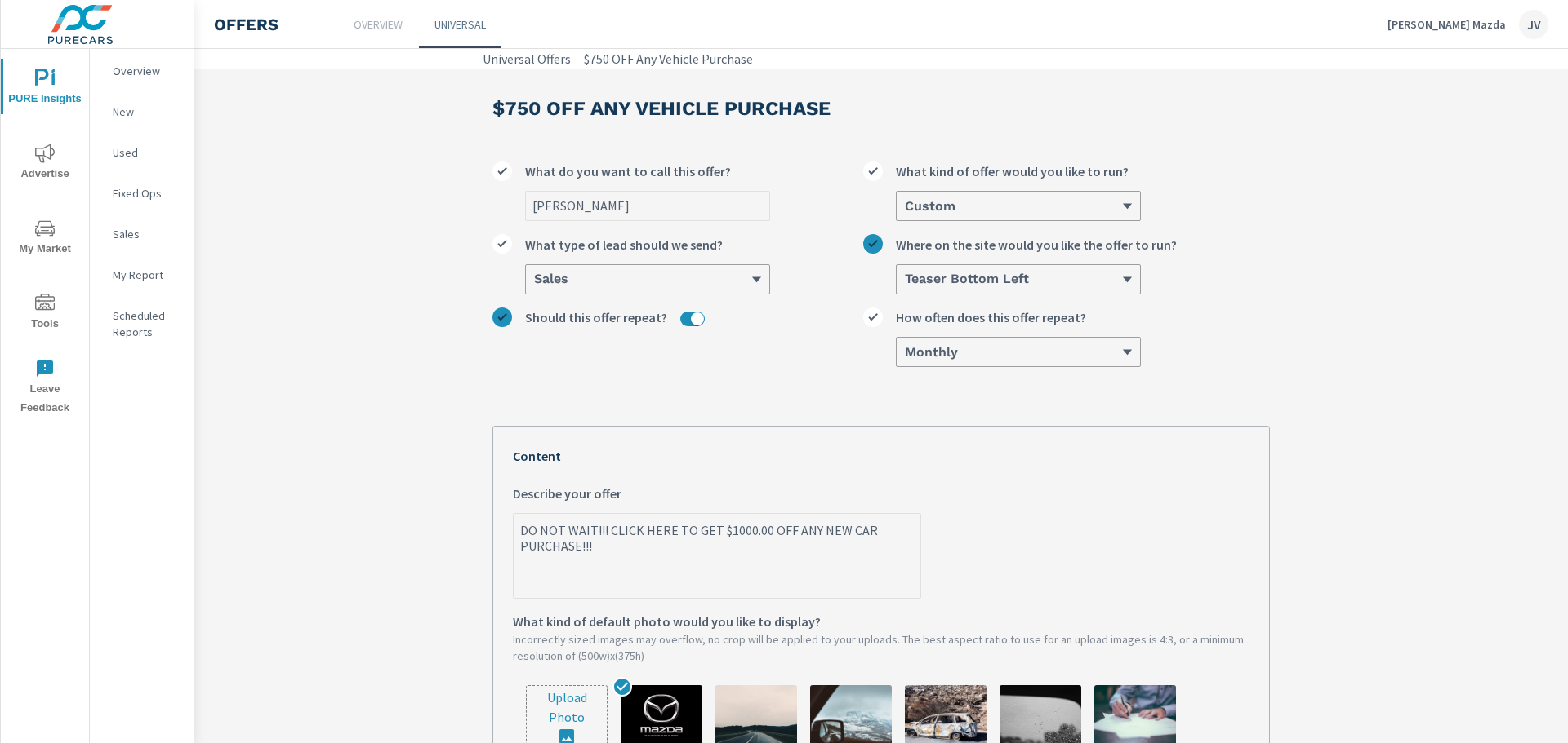
type input "Dean McC"
type textarea "x"
type input "Dean McCr"
type textarea "x"
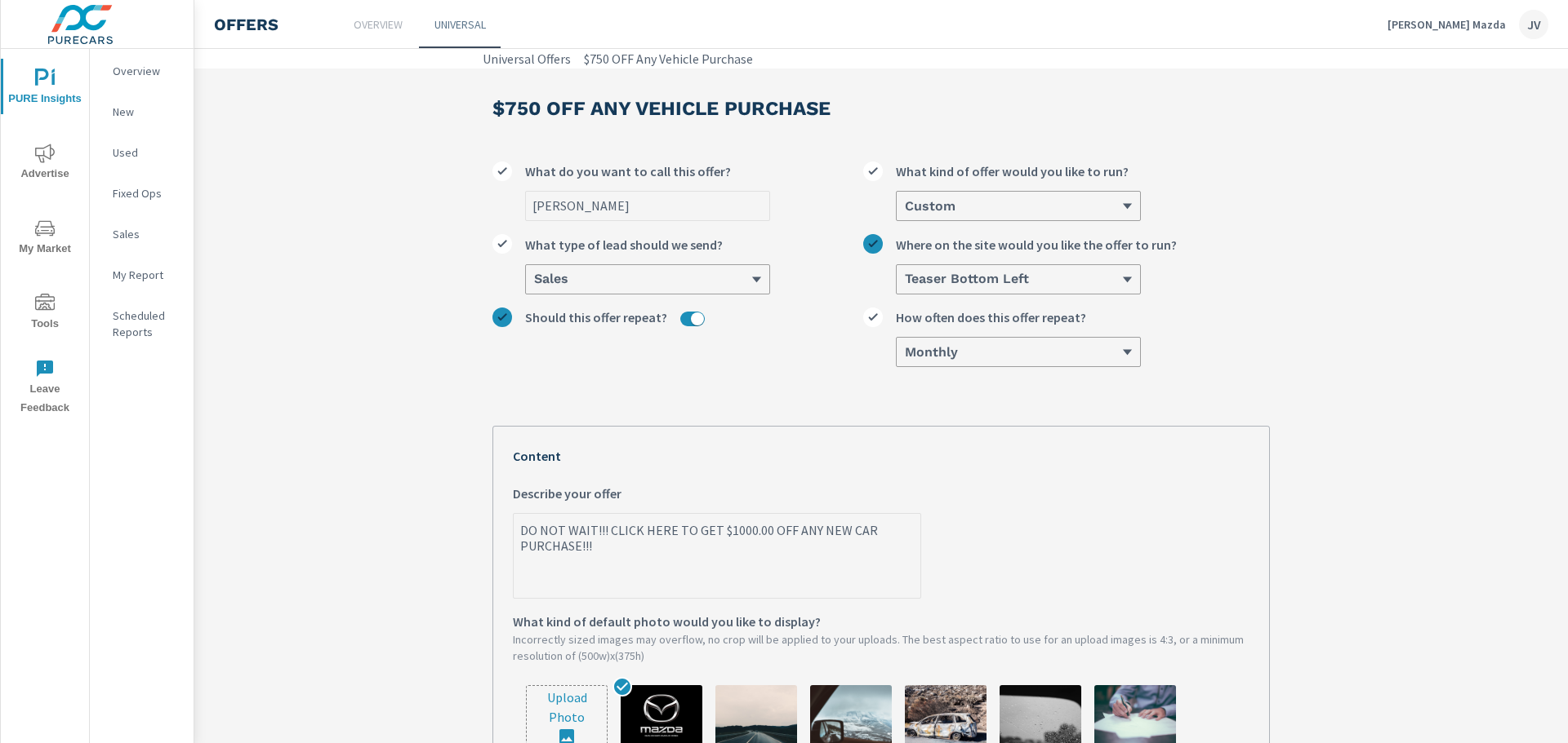
type textarea "x"
type input "Dean McCra"
type textarea "x"
type input "Dean McCrart"
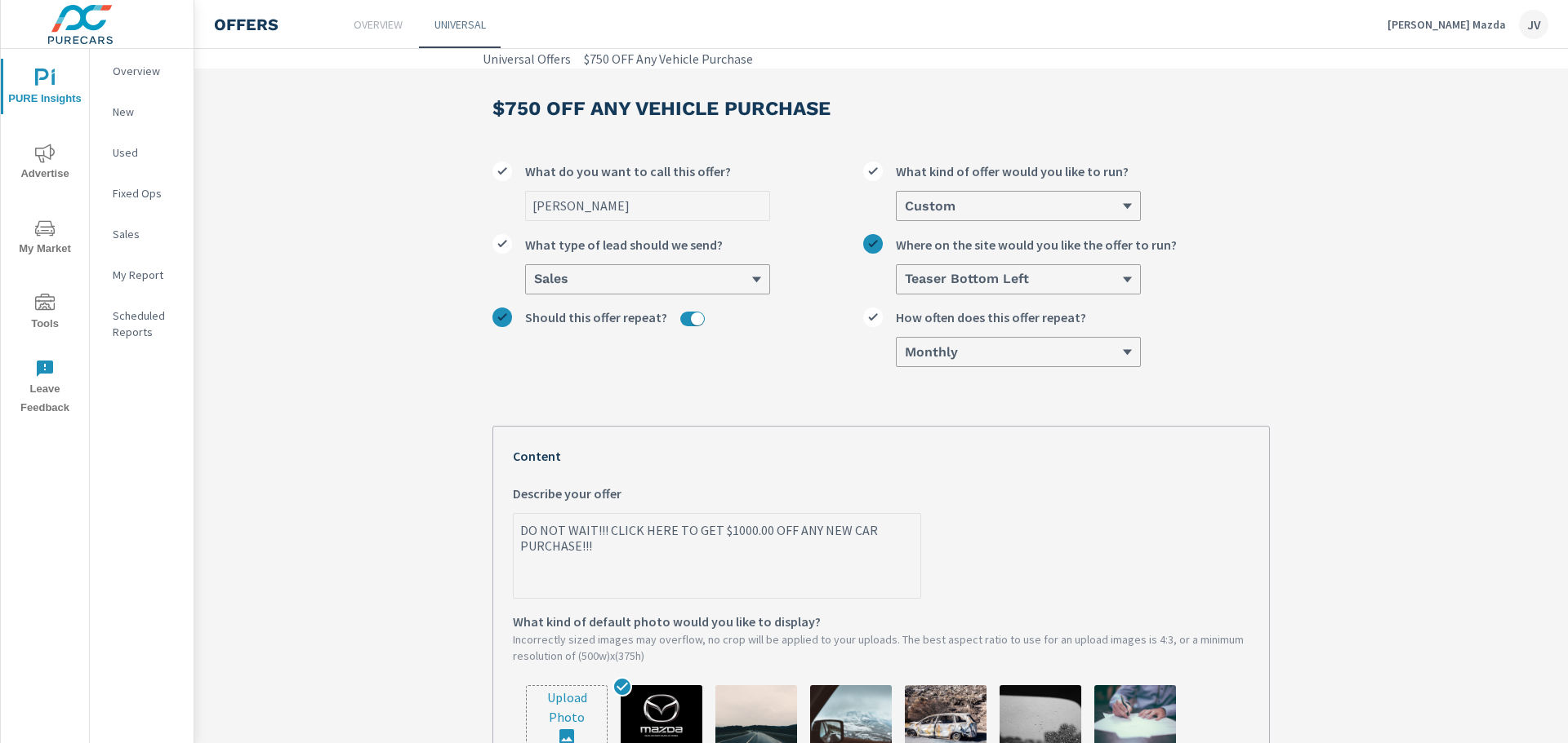
type textarea "x"
type input "Dean McCrarty"
type textarea "x"
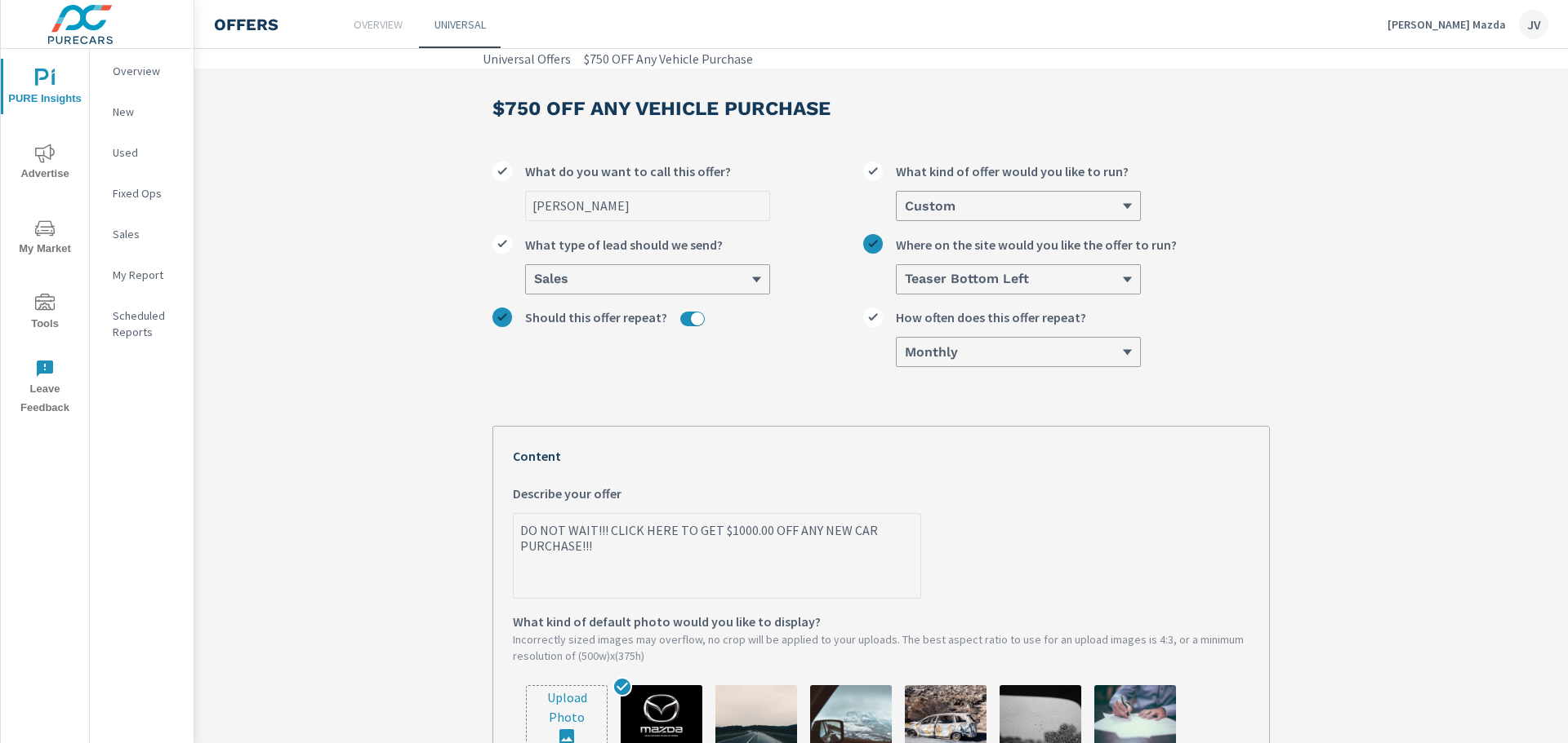
type input "Dean McCrarty"
type textarea "x"
type input "Dean McCrarty"
type textarea "x"
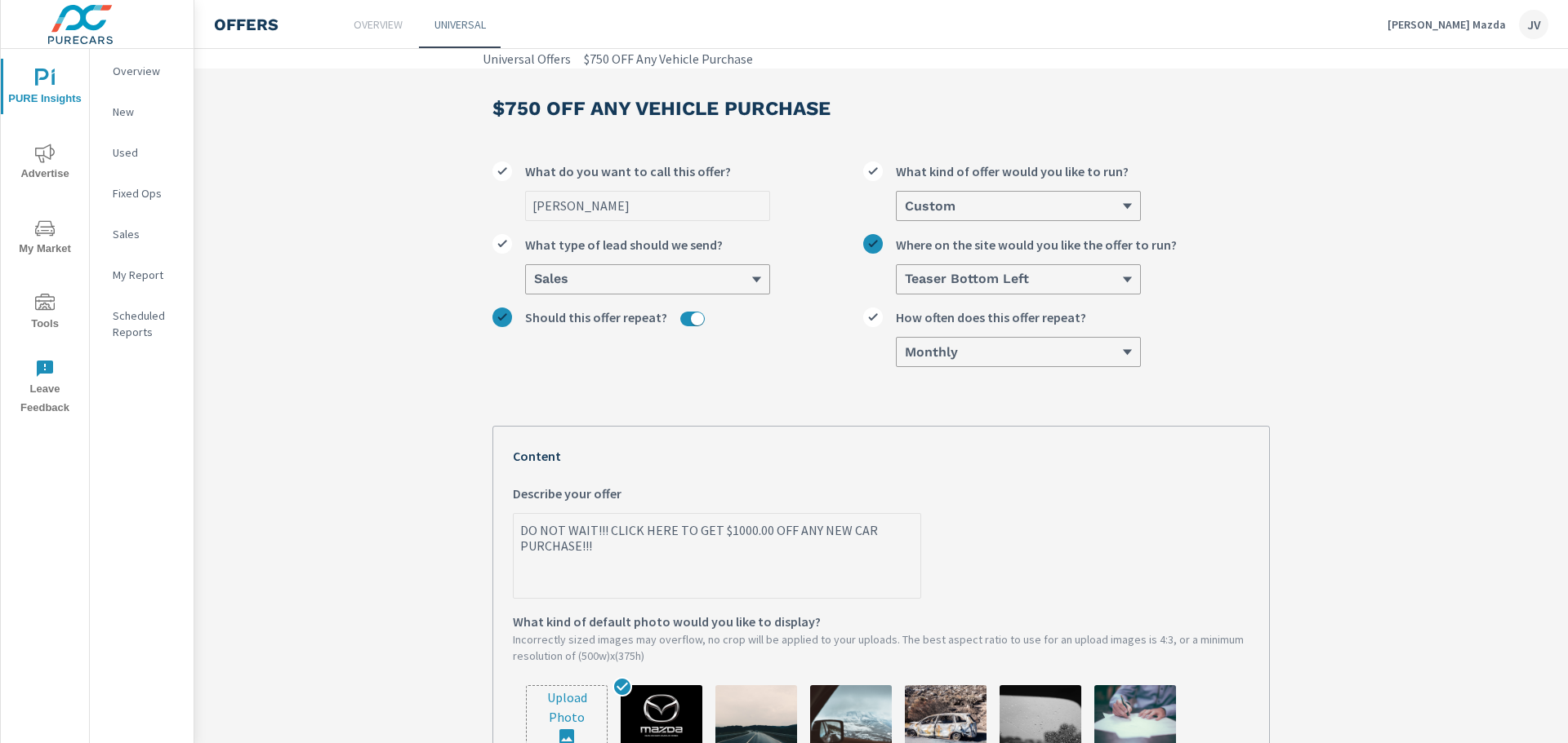
type textarea "x"
type input "Dean McCrart"
type textarea "x"
type input "Dean McCrar"
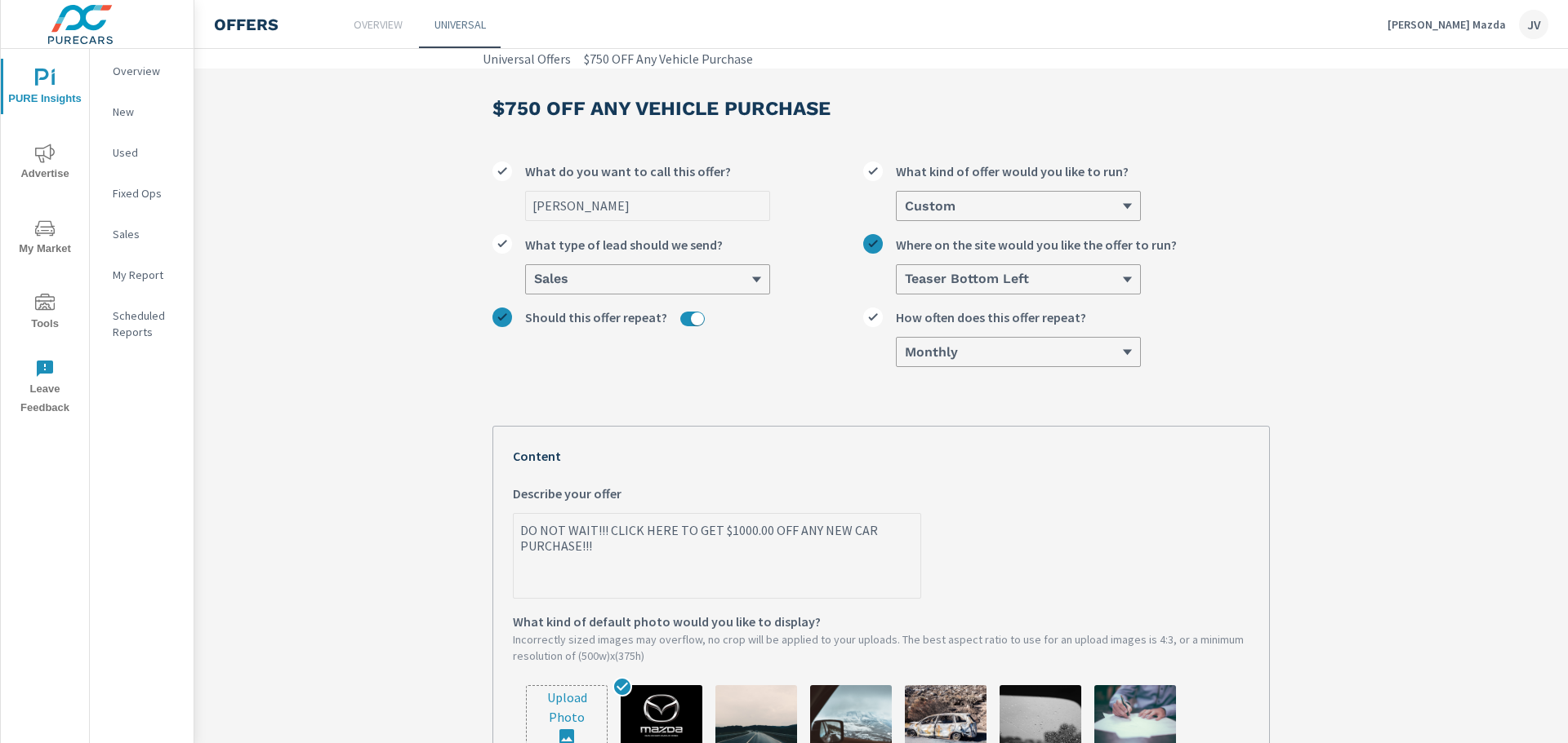
type textarea "x"
type input "Dean McCrary"
type textarea "x"
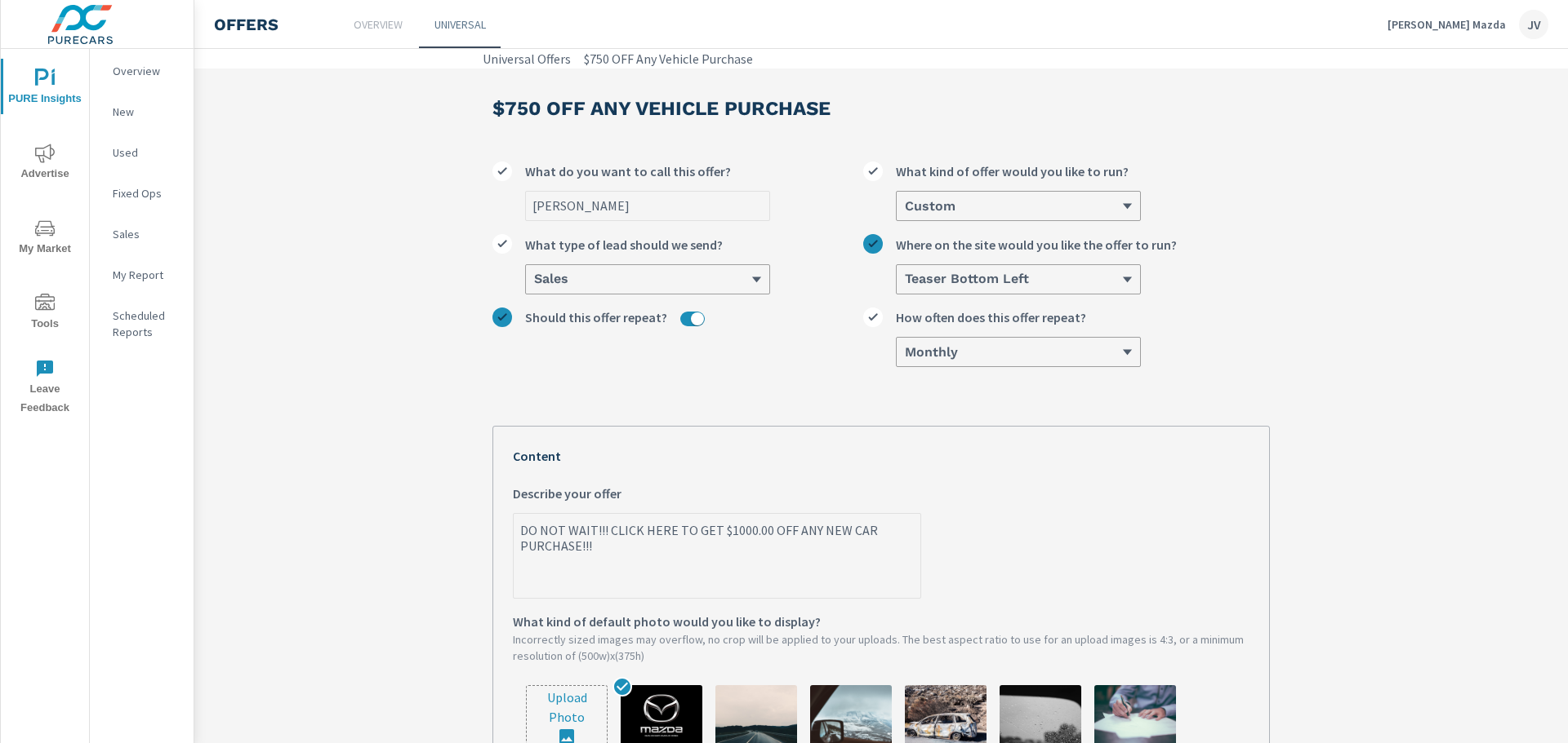
type input "Dean McCrary"
type textarea "x"
type input "Dean McCrary O"
type textarea "x"
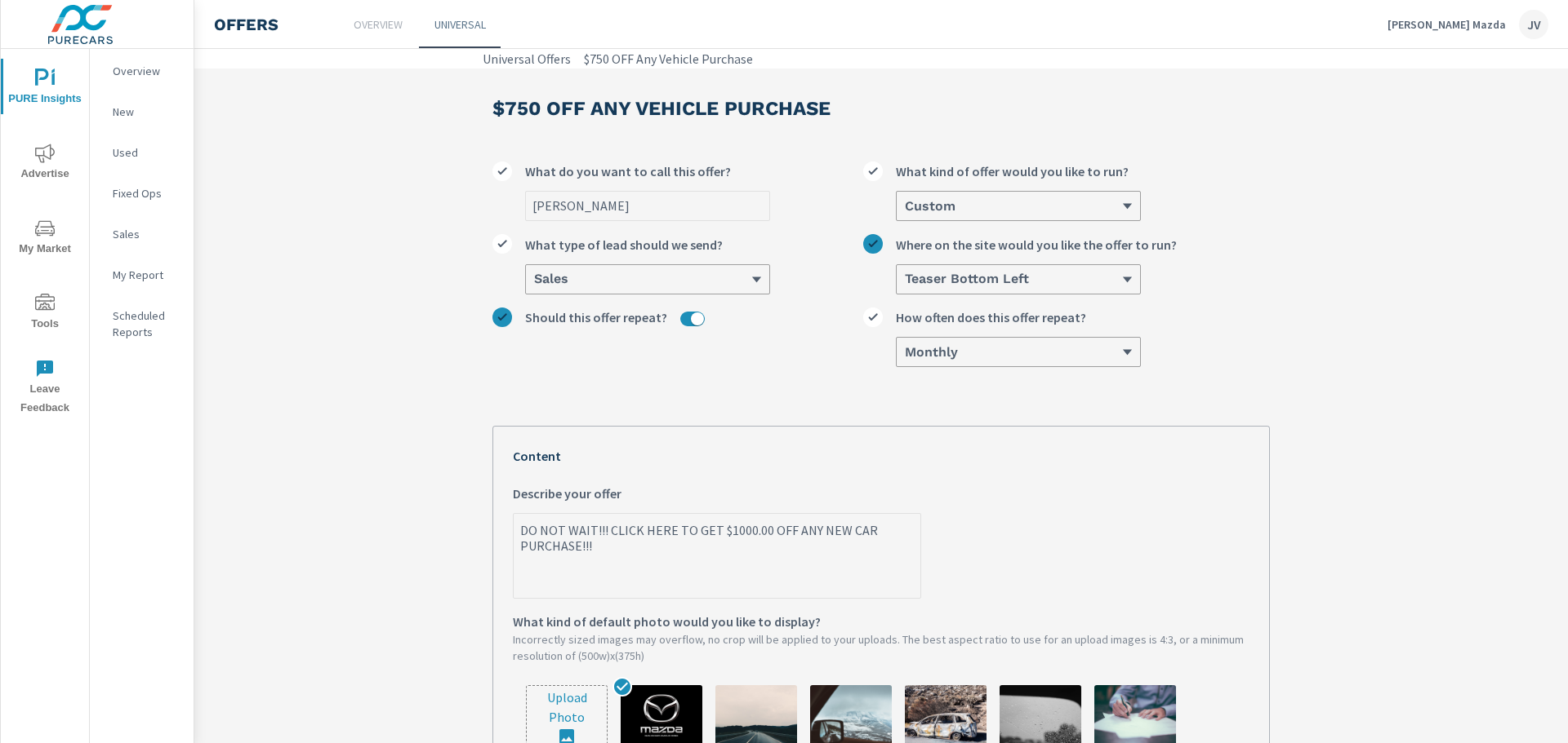
type textarea "x"
type input "Dean McCrary Of"
type textarea "x"
type input "Dean McCrary Off"
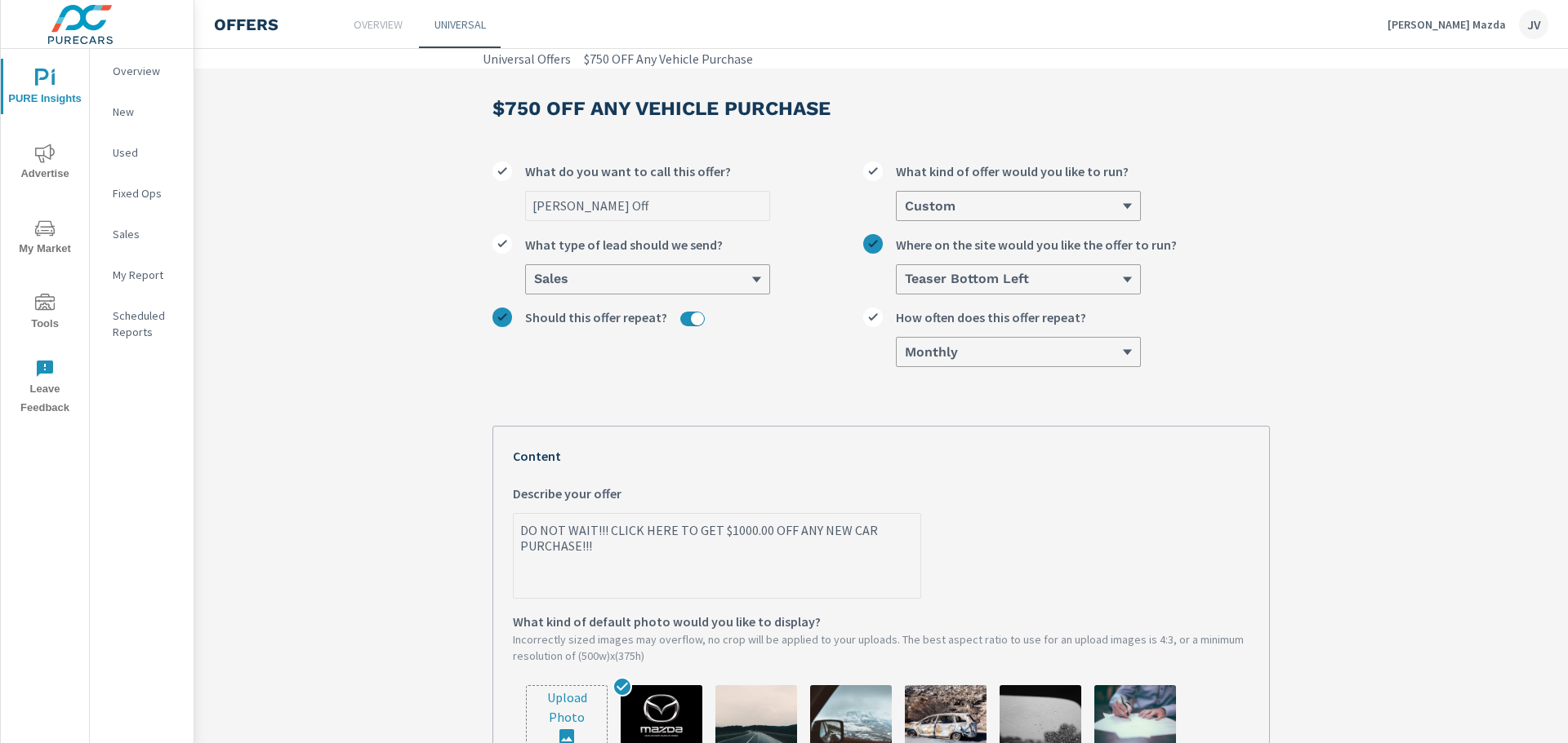
type textarea "x"
type input "Dean McCrary Offe"
type textarea "x"
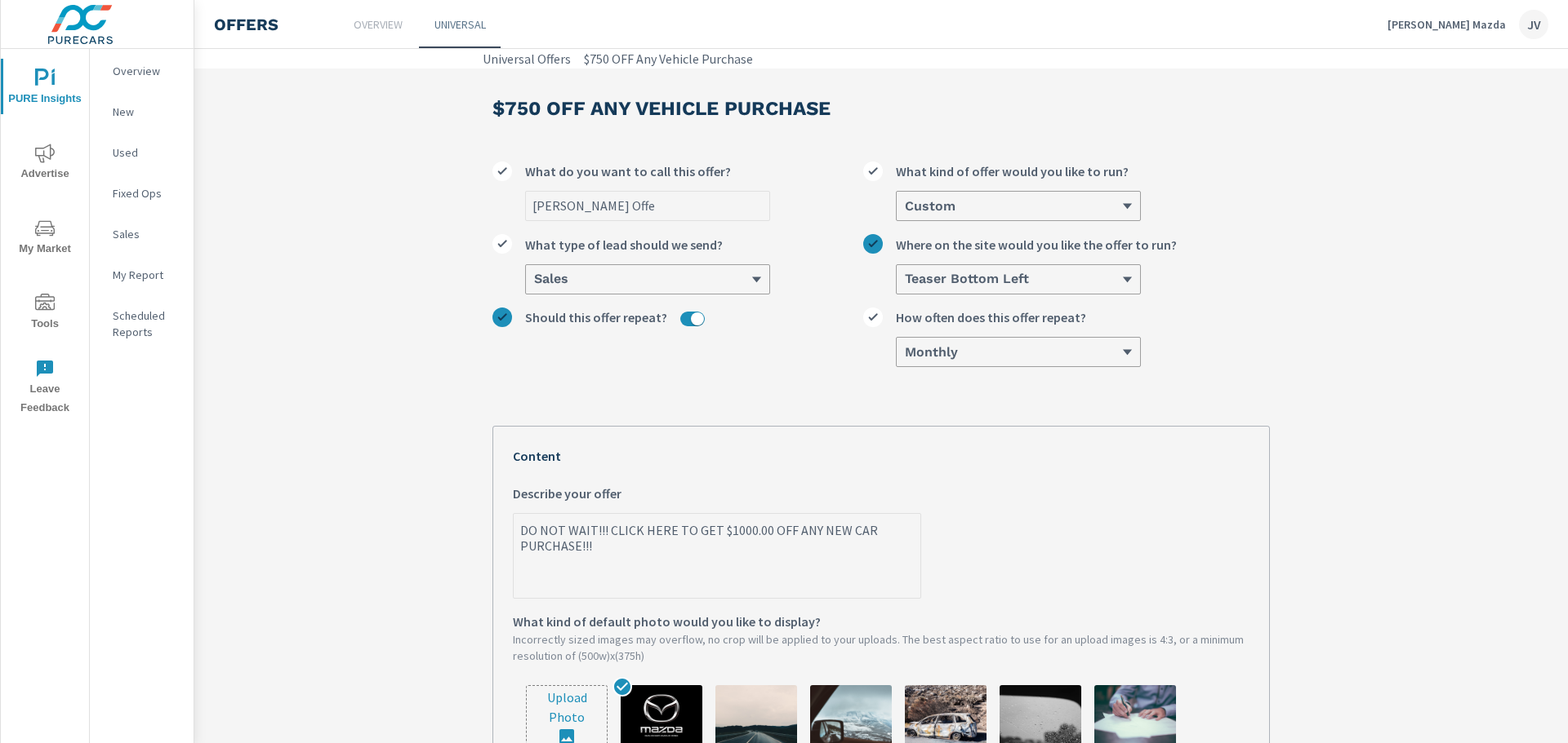
type input "[PERSON_NAME] Offer"
type textarea "x"
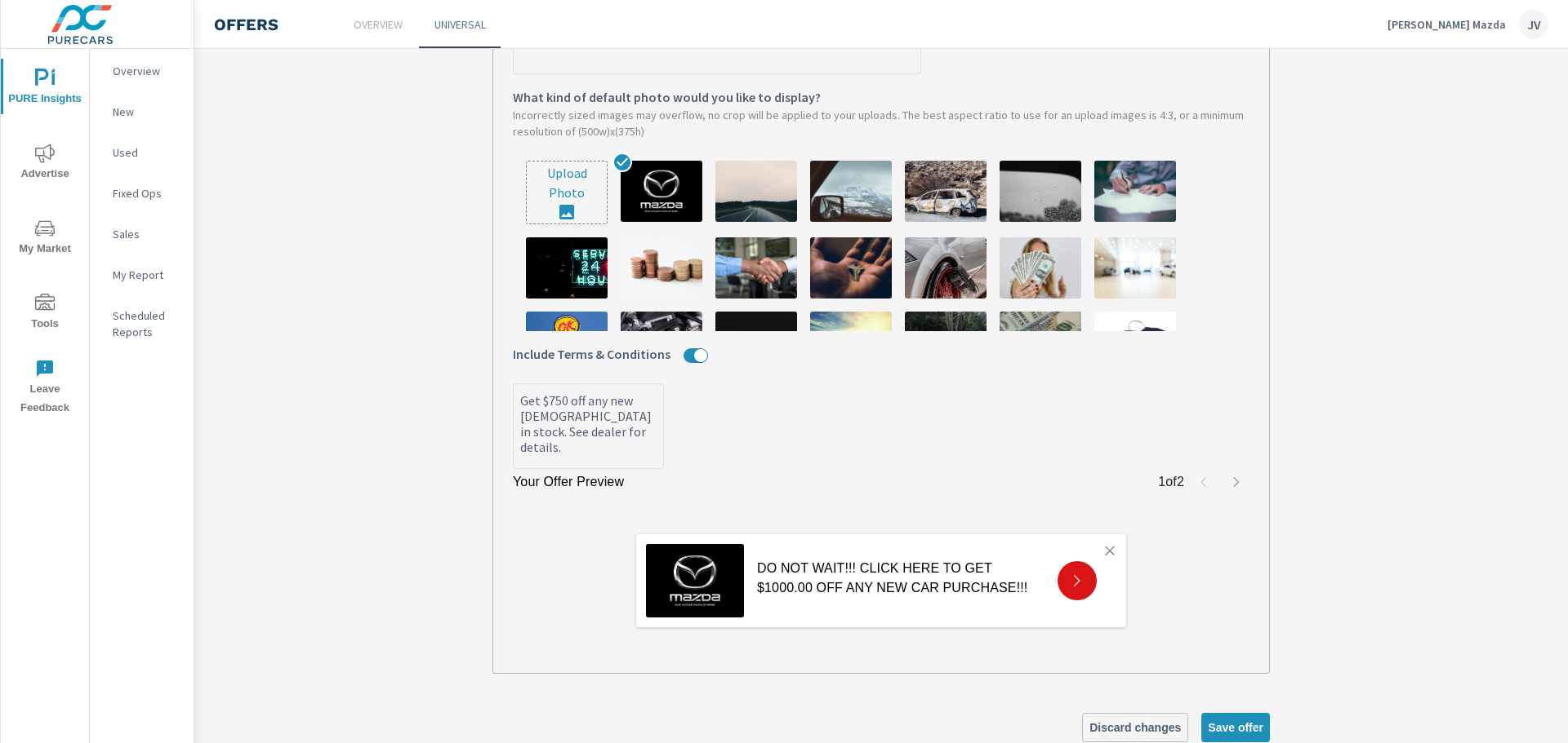
scroll to position [568, 0]
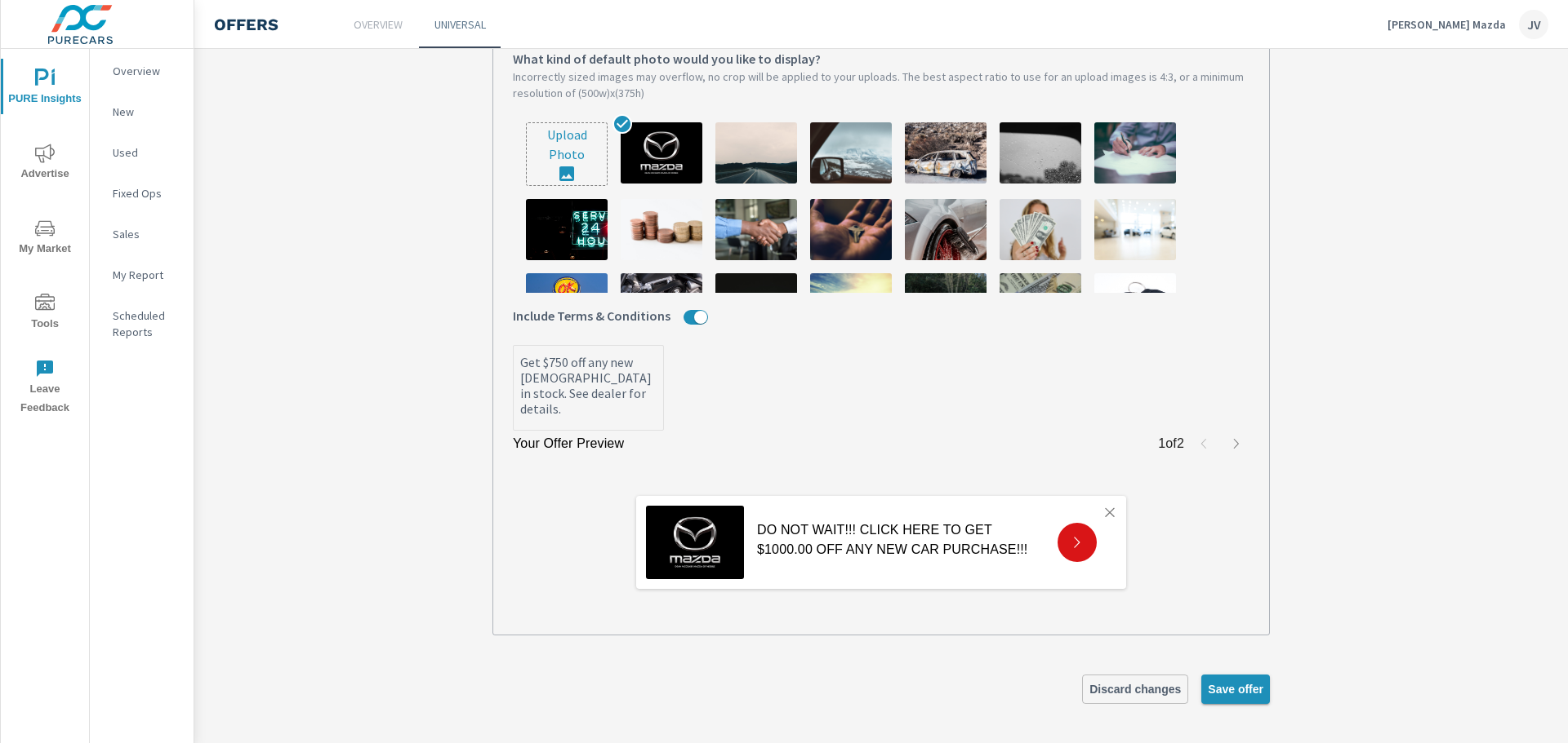
type input "[PERSON_NAME] Offer"
type textarea "x"
click at [1241, 693] on span "Save offer" at bounding box center [1235, 689] width 55 height 14
type textarea "x"
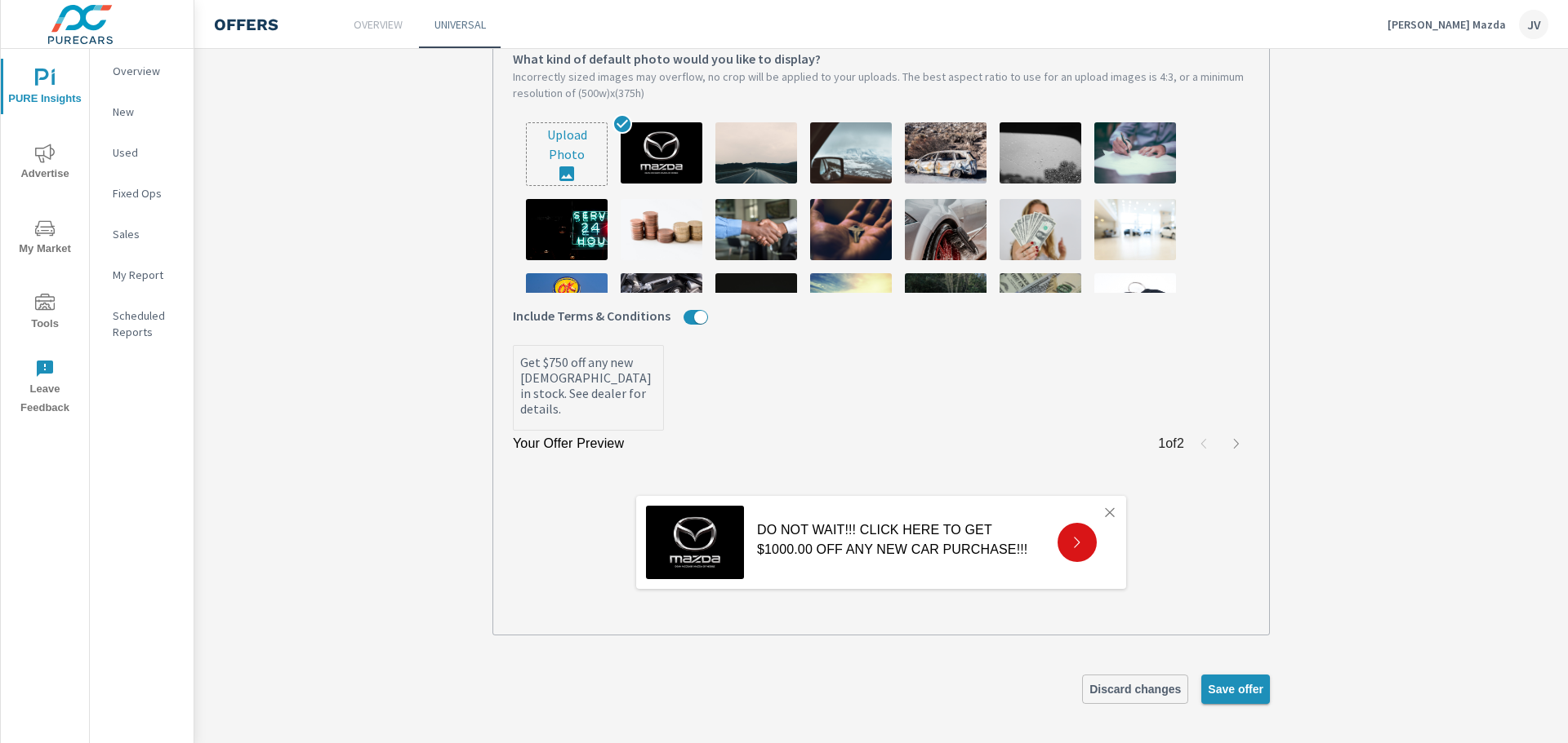
type textarea "x"
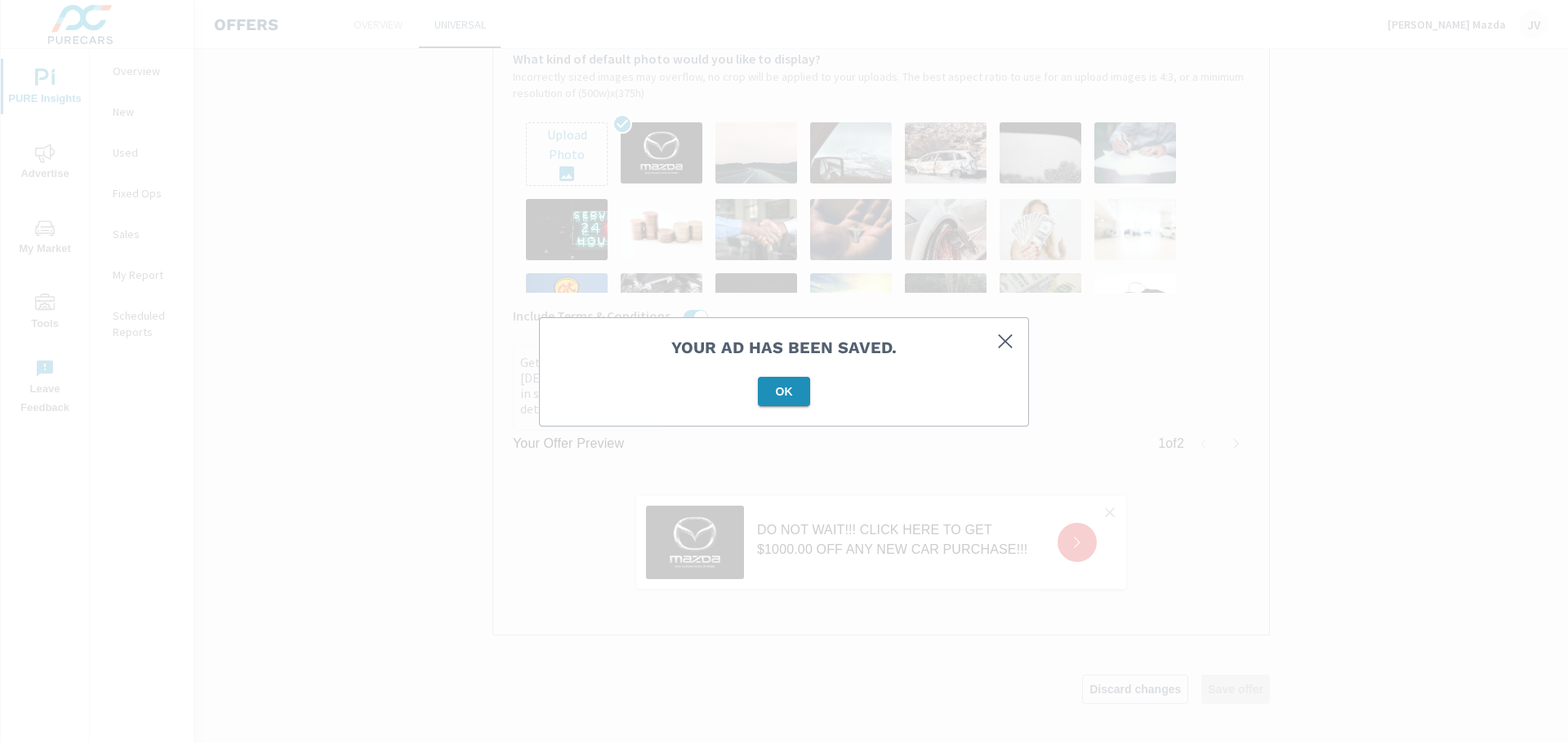
click at [794, 389] on span "OK" at bounding box center [784, 392] width 39 height 14
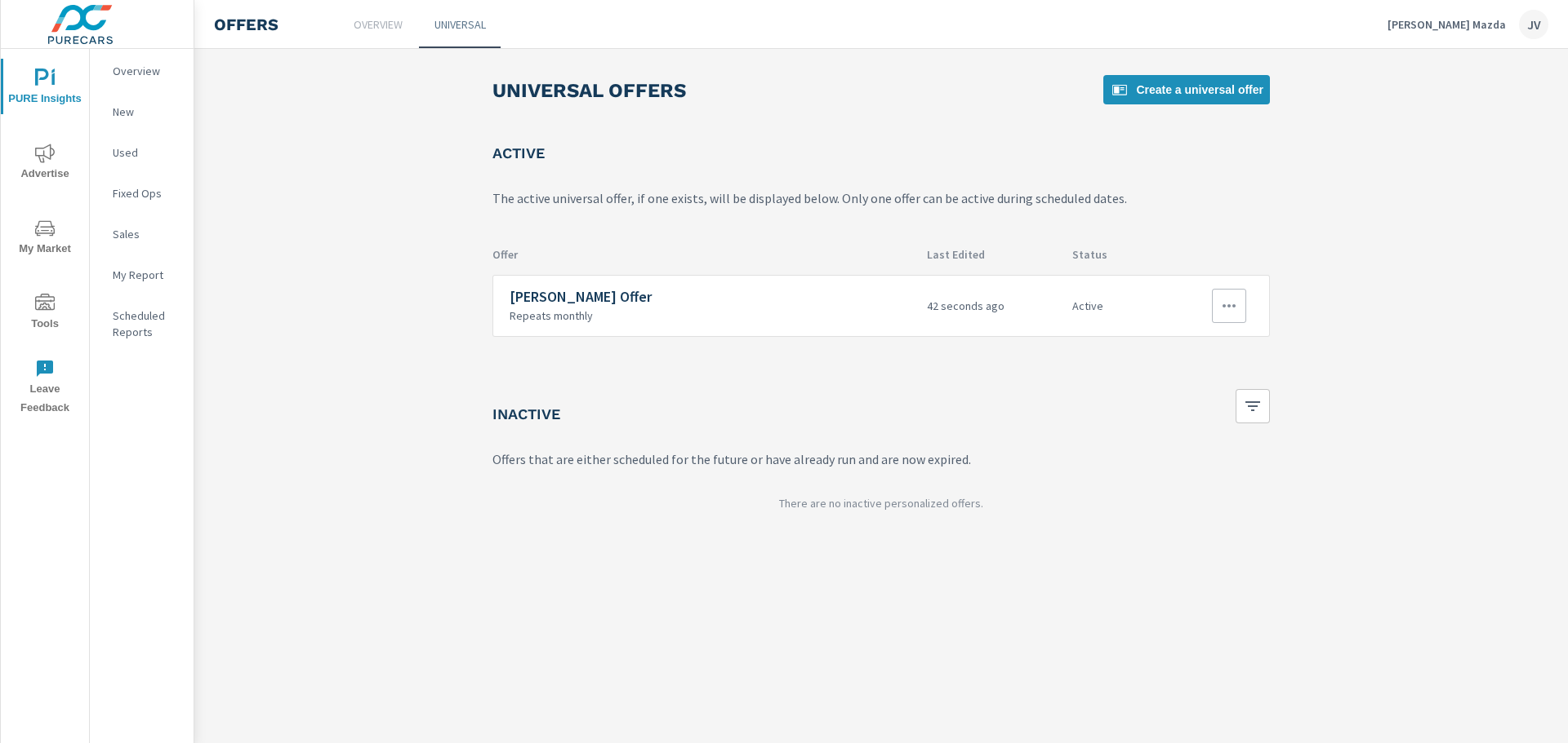
click at [682, 311] on p "Repeats monthly" at bounding box center [712, 315] width 404 height 14
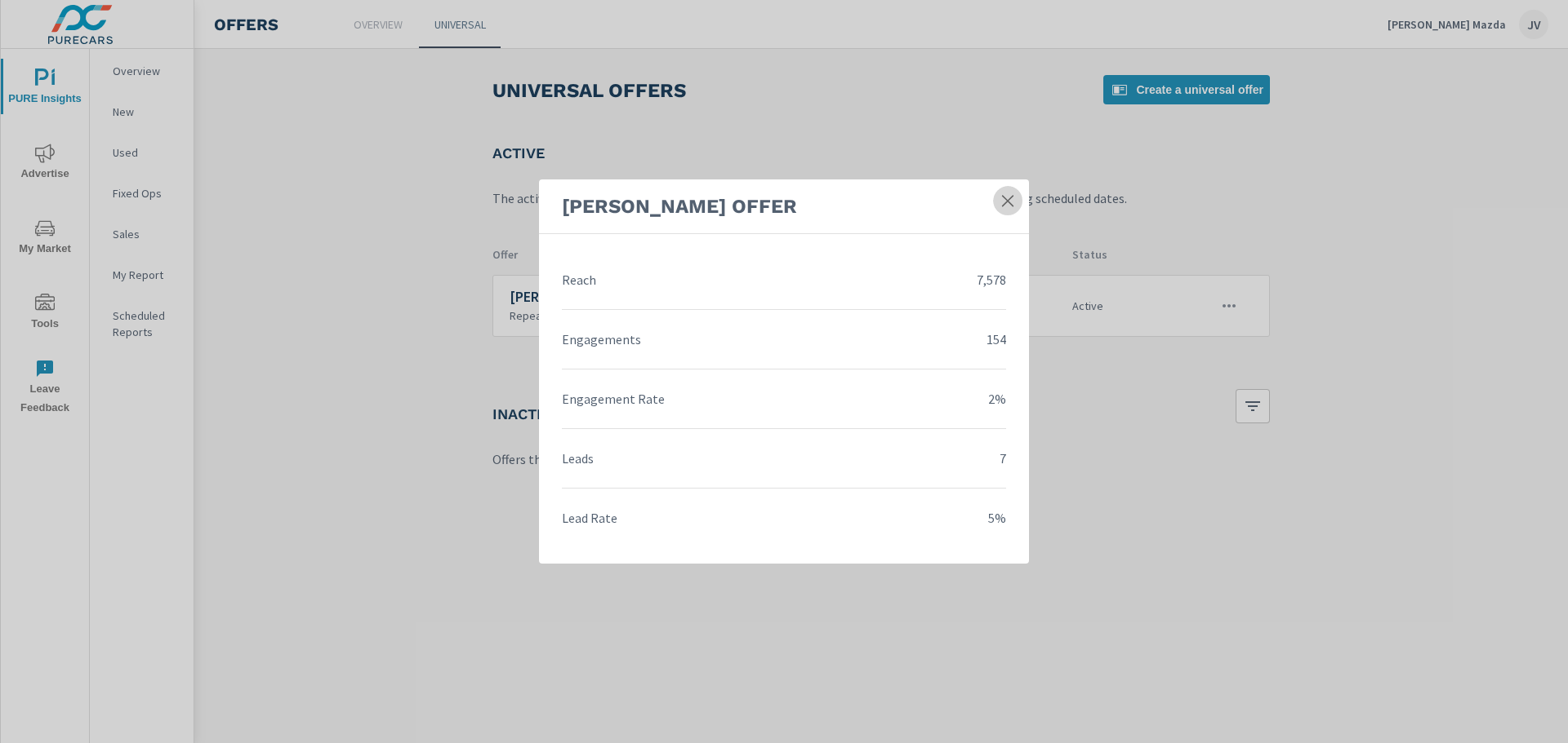
click at [1012, 200] on icon at bounding box center [1008, 200] width 16 height 16
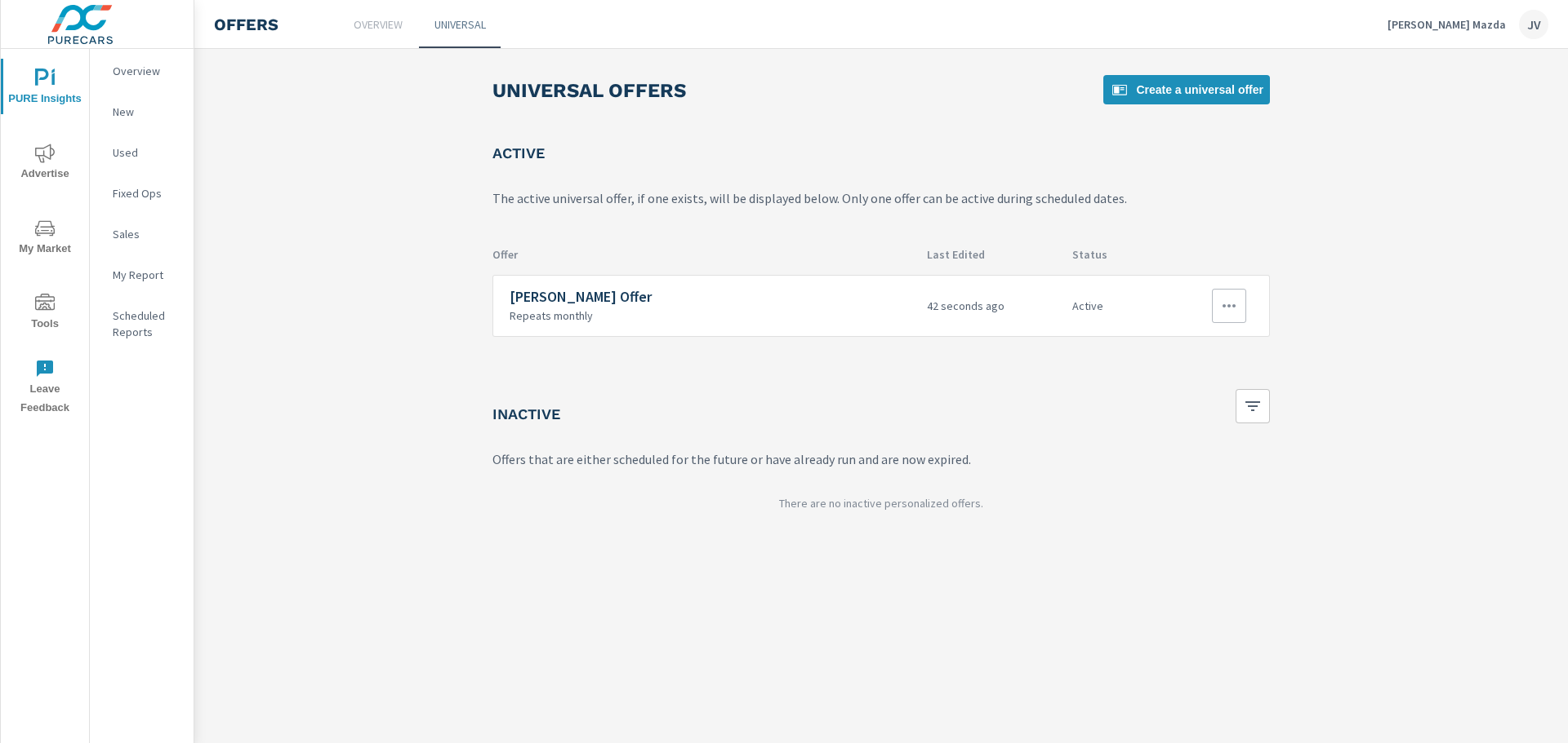
click at [1217, 299] on button "button" at bounding box center [1229, 306] width 34 height 34
click at [1183, 336] on div "Edit" at bounding box center [1177, 343] width 23 height 20
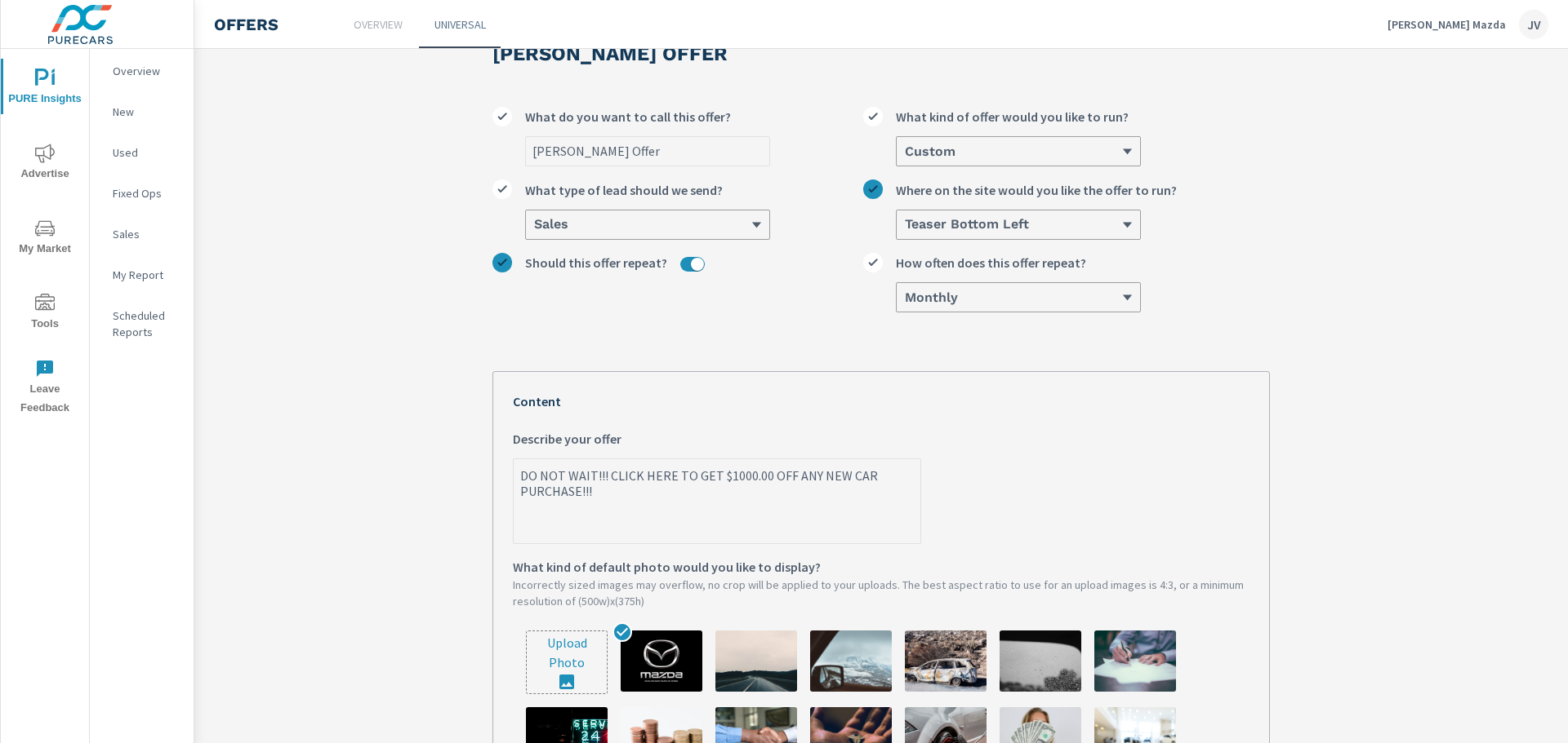
scroll to position [245, 0]
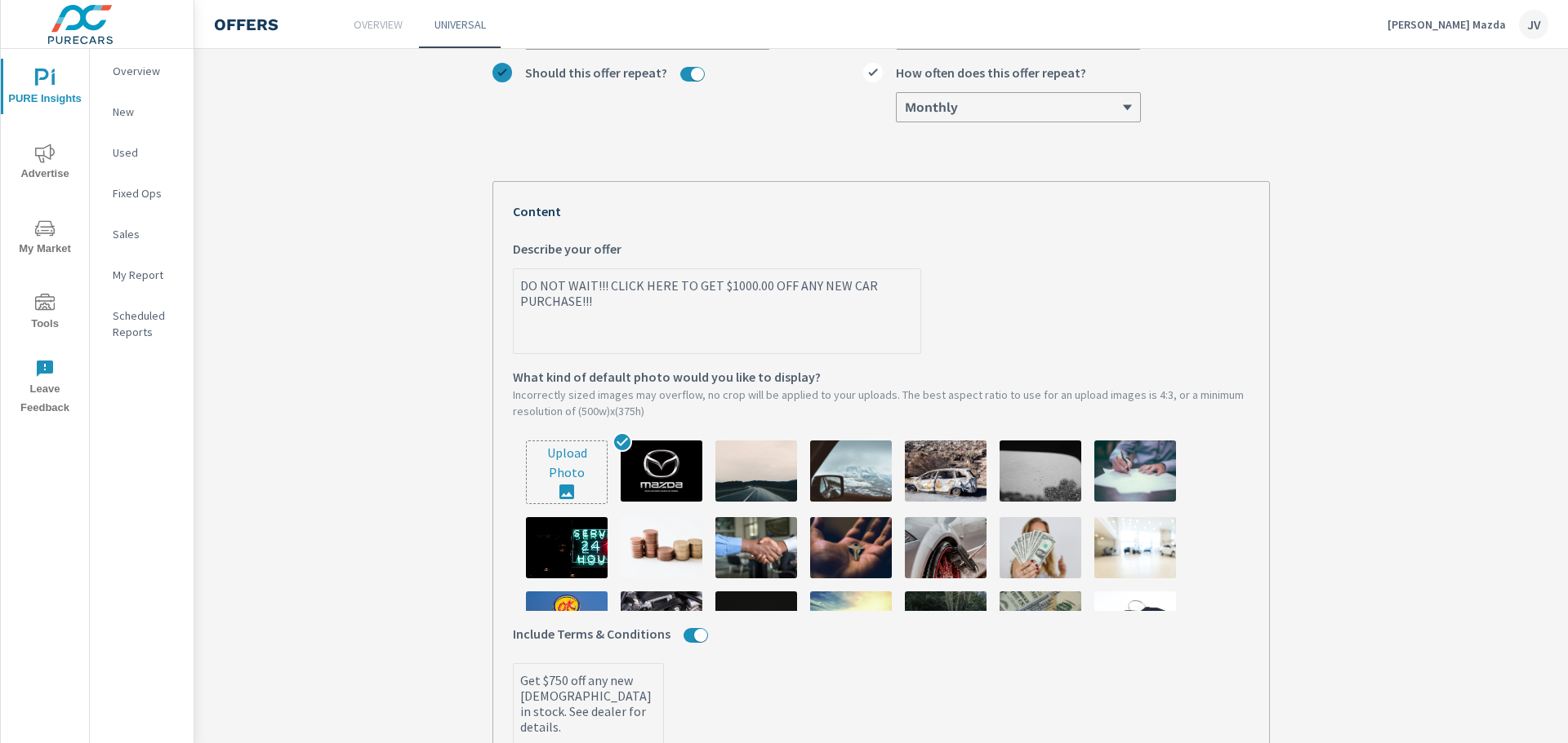
type textarea "x"
drag, startPoint x: 599, startPoint y: 289, endPoint x: 864, endPoint y: 300, distance: 265.2
click at [864, 300] on textarea "DO NOT WAIT!!! CLICK HERE TO GET $1000.00 OFF ANY NEW CAR PURCHASE!!!" at bounding box center [717, 312] width 407 height 82
type textarea "DO NOT WAIT!!!"
type textarea "x"
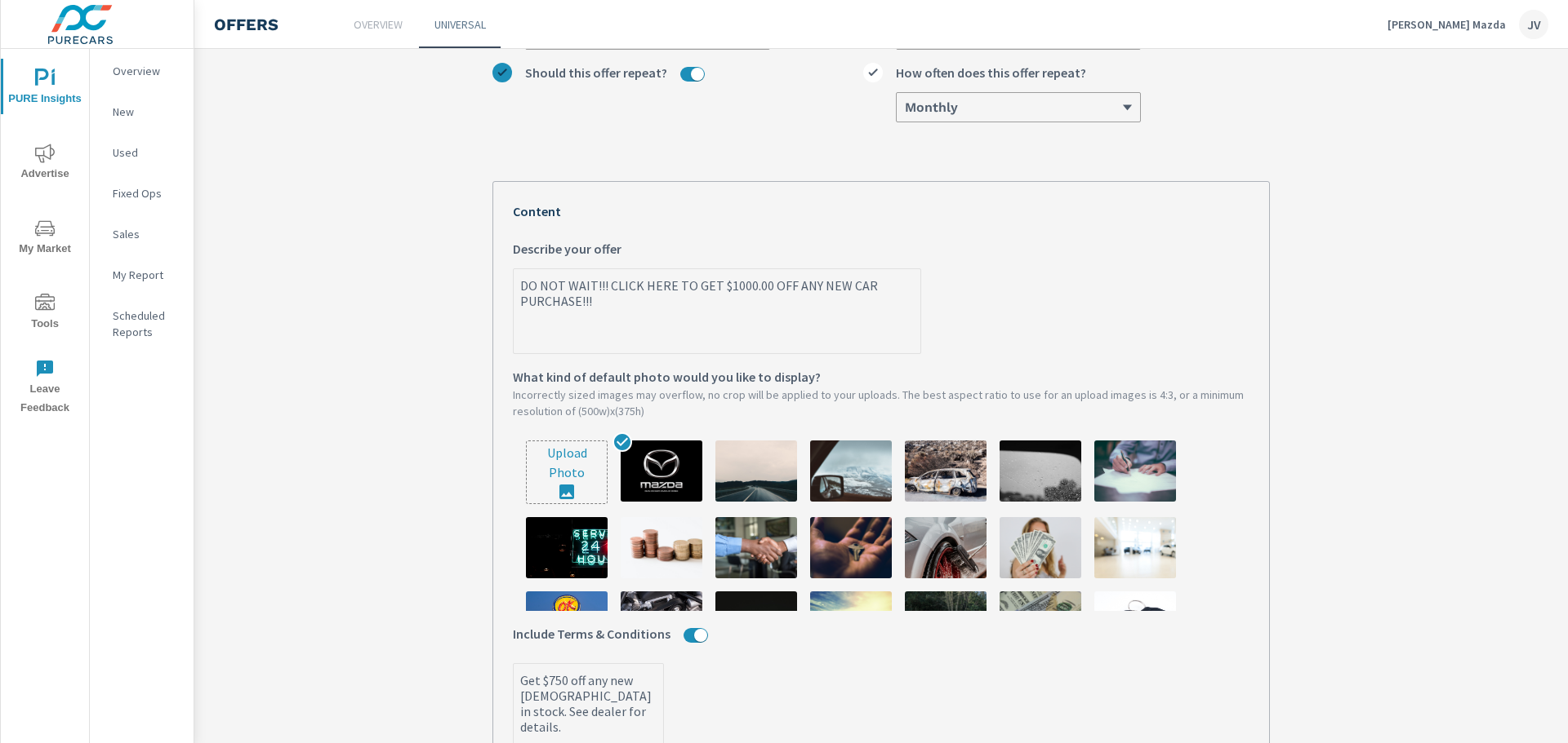
type textarea "x"
type textarea "DO NOT WAIT!!! G"
type textarea "x"
type textarea "DO NOT WAIT!!! GE"
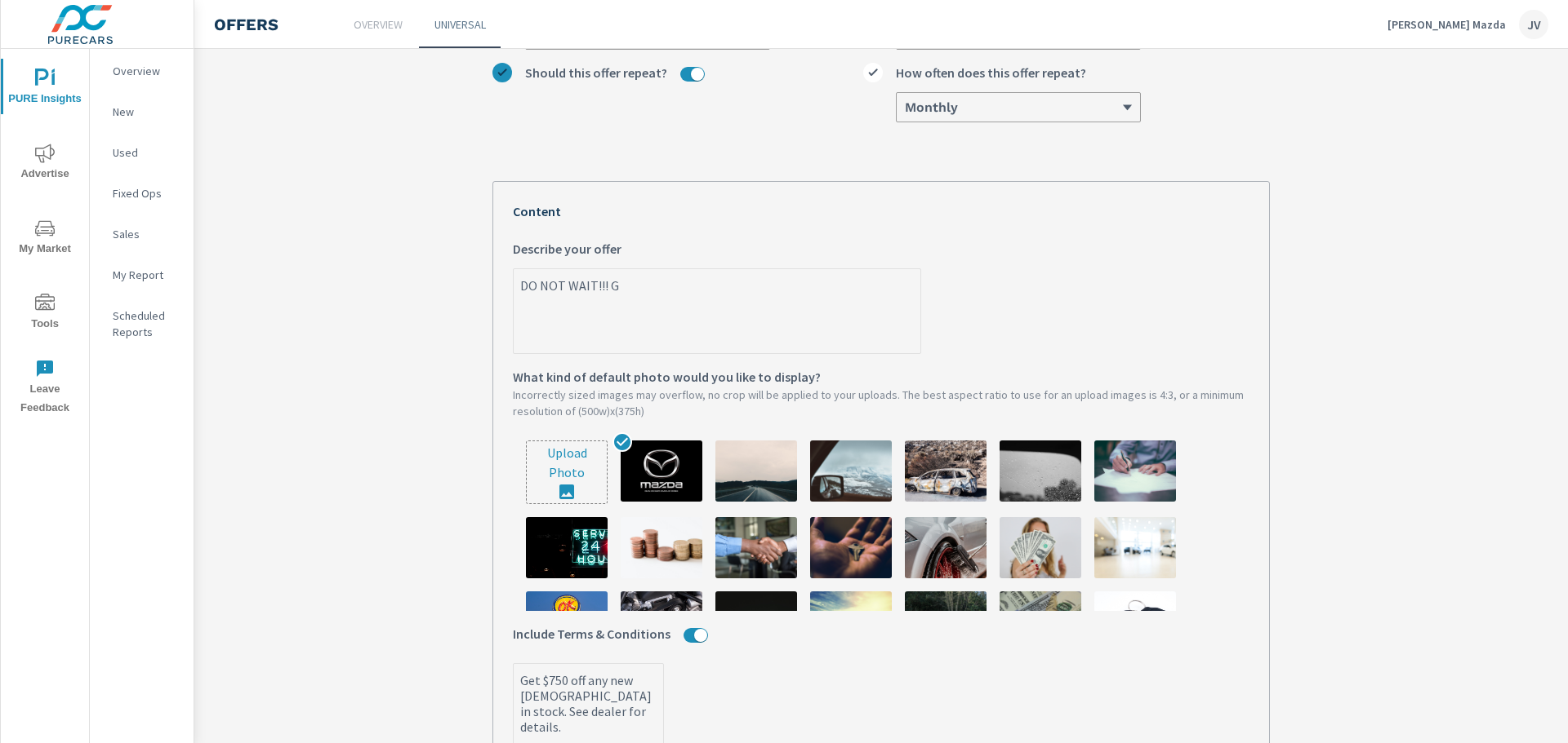
type textarea "x"
type textarea "DO NOT WAIT!!! GET"
type textarea "x"
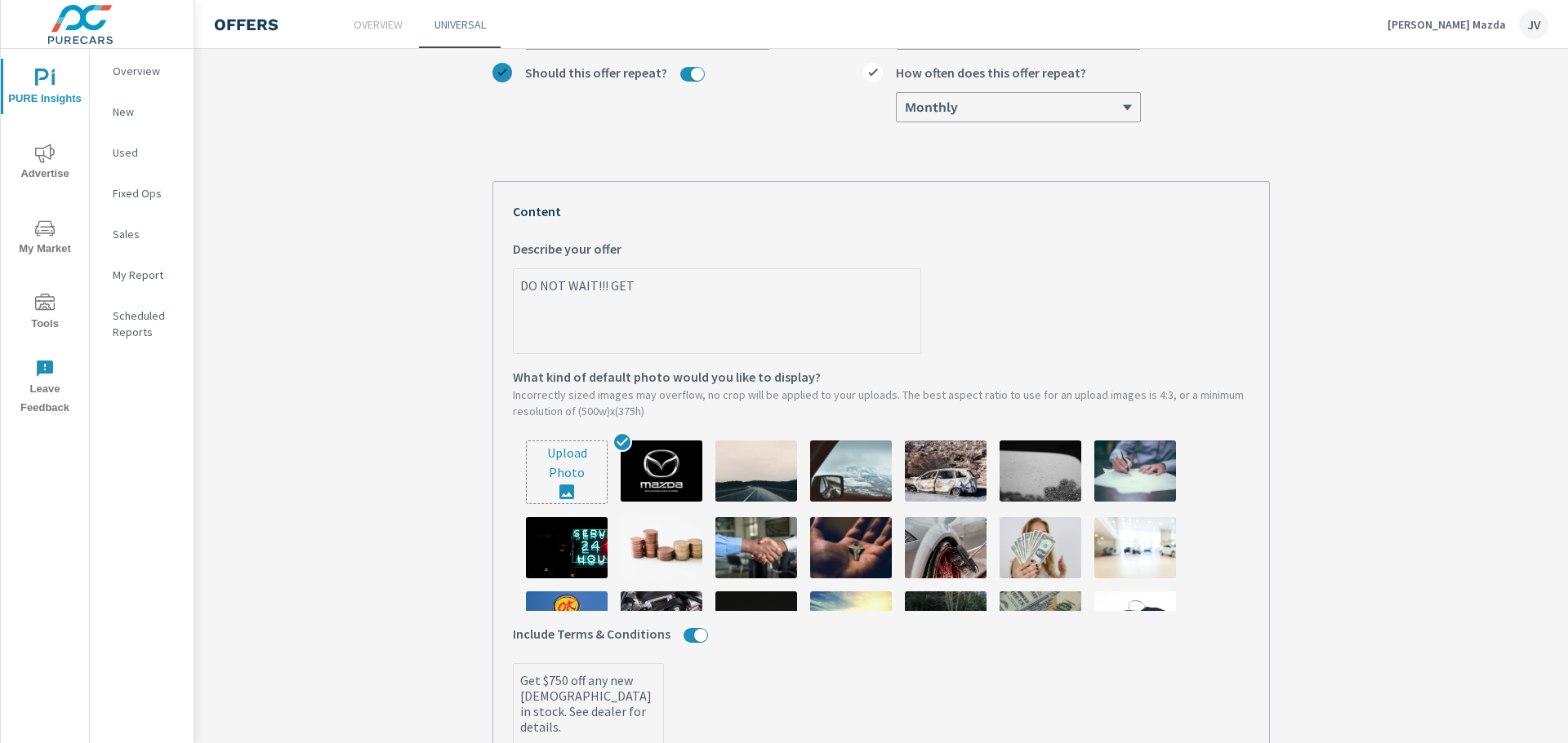
type textarea "DO NOT WAIT!!! GET"
type textarea "x"
type textarea "DO NOT WAIT!!! GET Y"
type textarea "x"
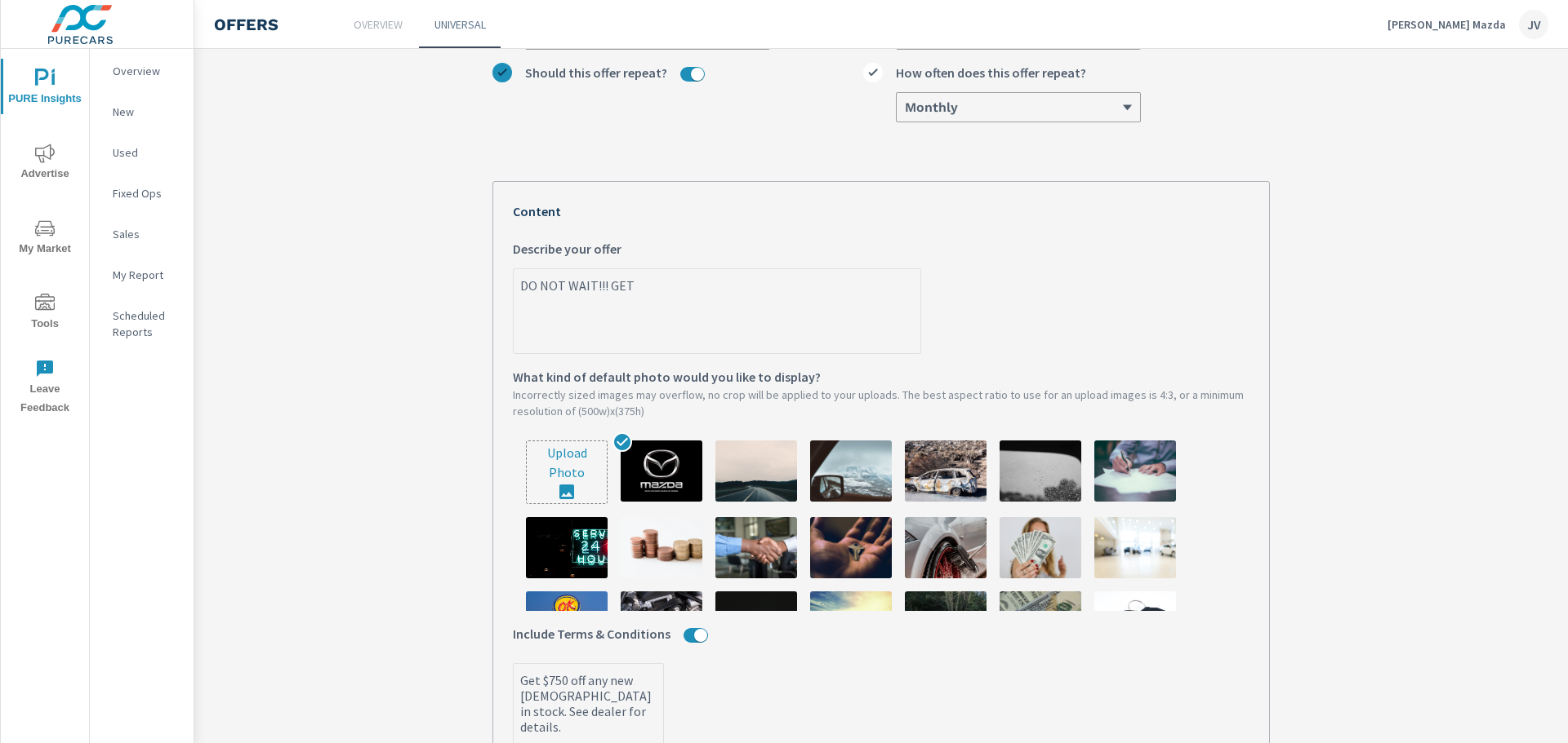
type textarea "x"
type textarea "DO NOT WAIT!!! GET"
type textarea "x"
type textarea "DO NOT WAIT!!! GET U"
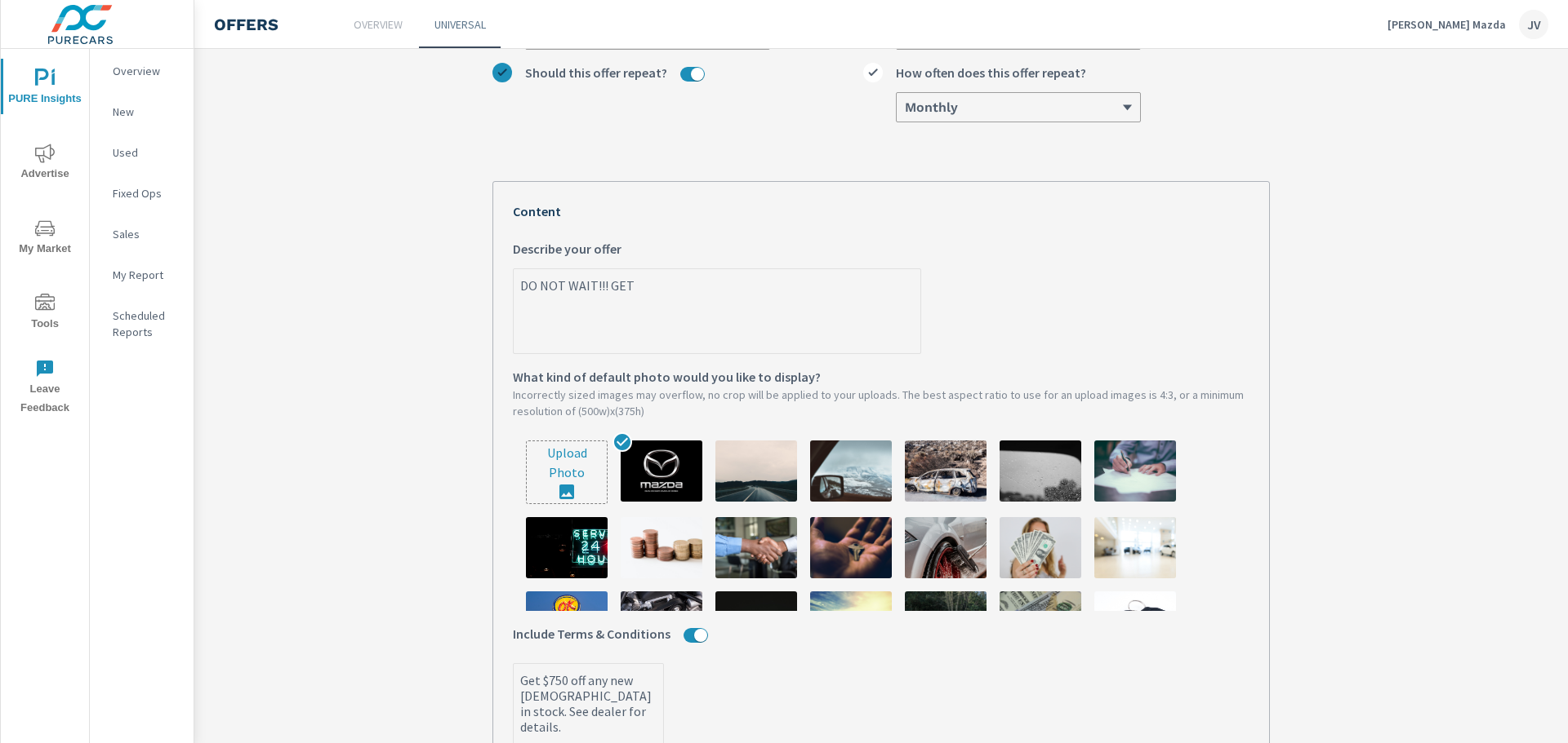
type textarea "x"
type textarea "DO NOT WAIT!!! GET UP"
type textarea "x"
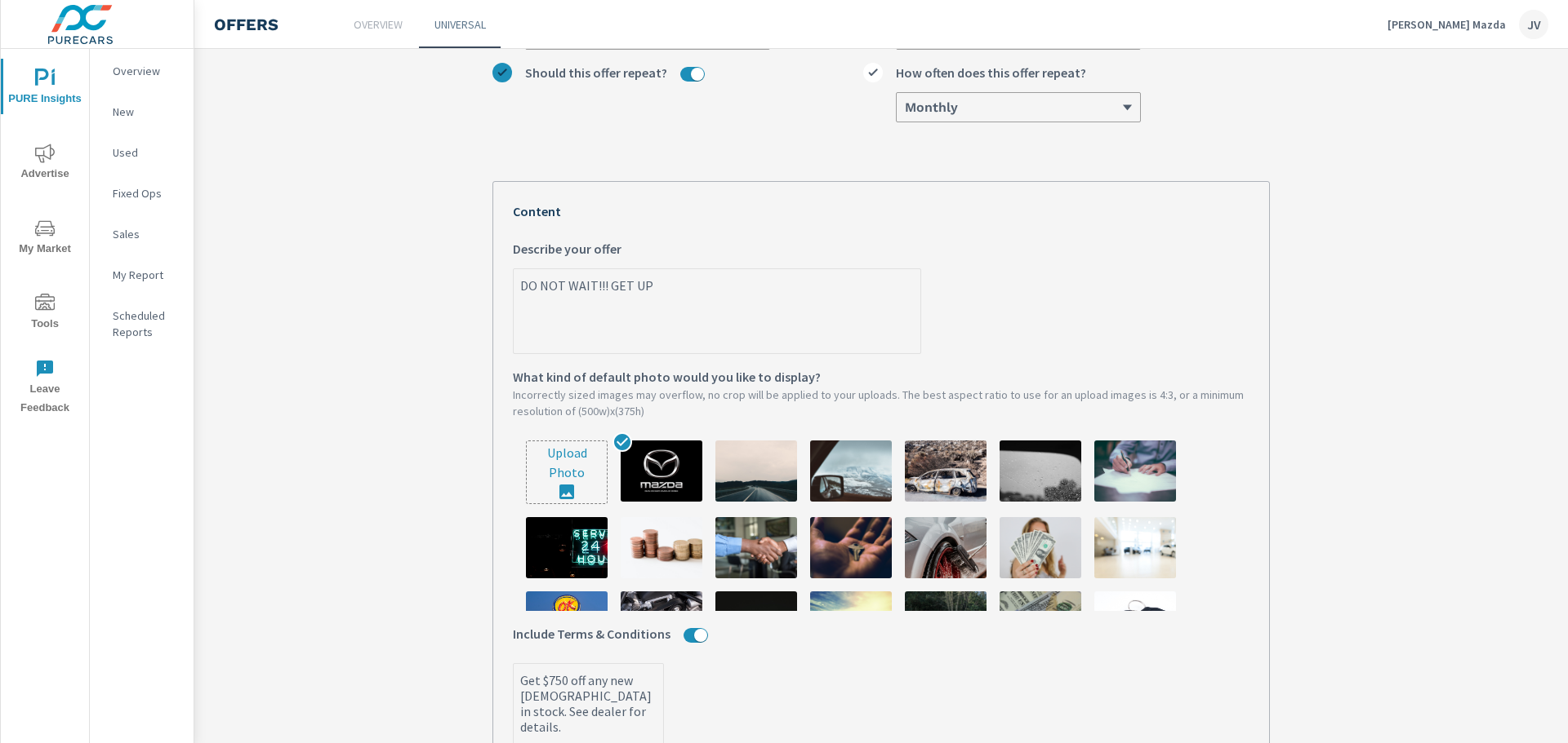
type textarea "DO NOT WAIT!!! GET UP"
type textarea "x"
type textarea "DO NOT WAIT!!! GET UP T"
type textarea "x"
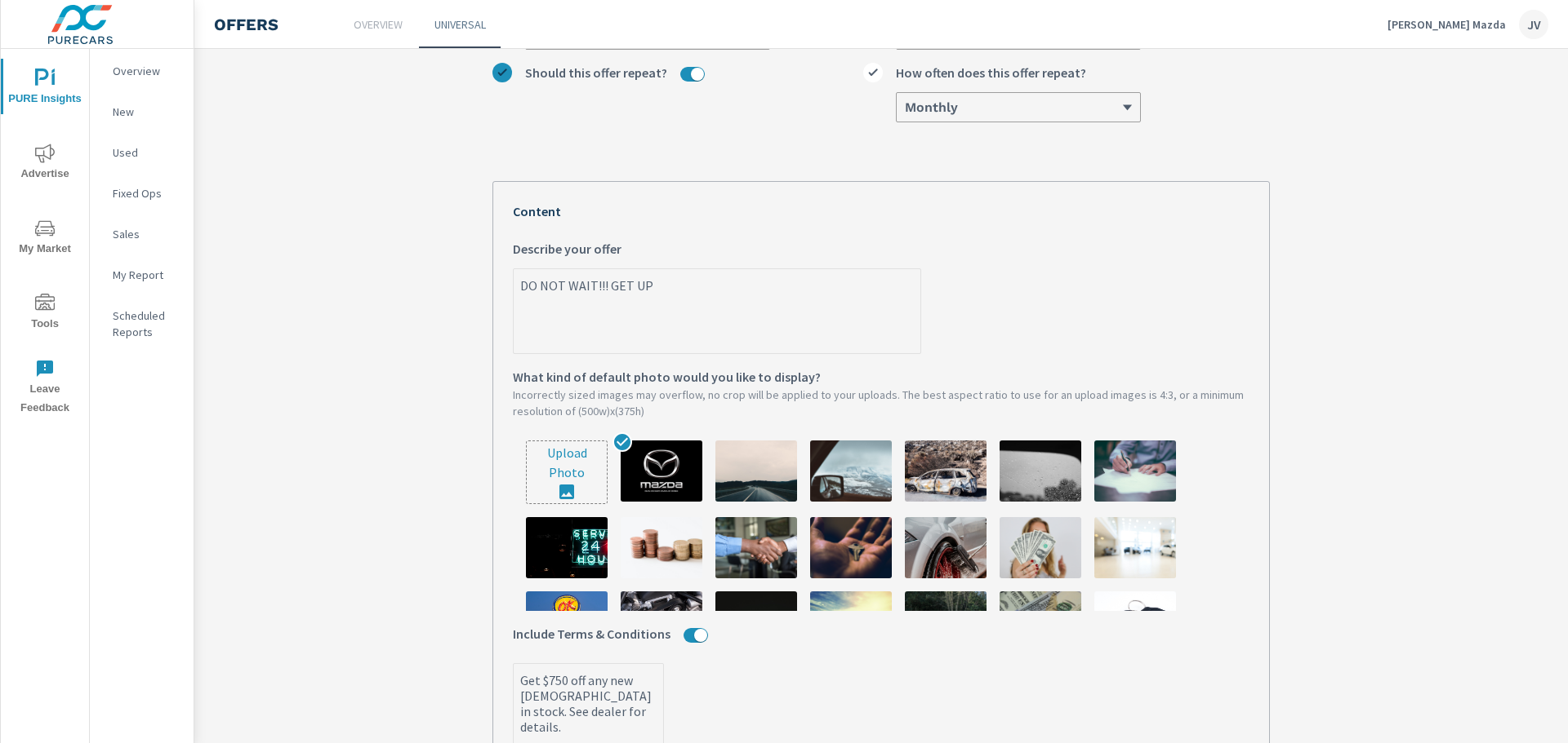
type textarea "x"
type textarea "DO NOT WAIT!!! GET UP TO"
type textarea "x"
type textarea "DO NOT WAIT!!! GET UP TO"
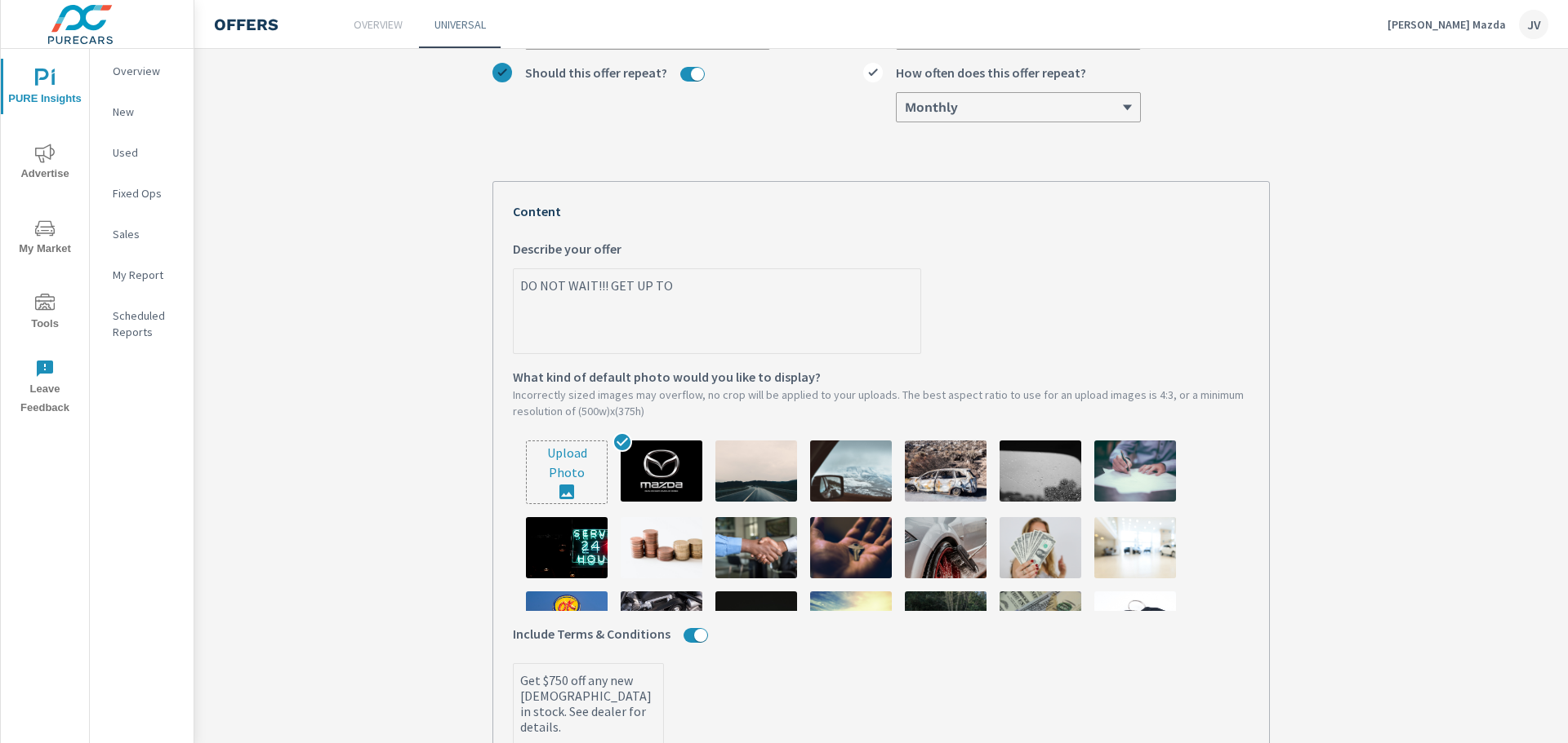
type textarea "x"
type textarea "DO NOT WAIT!!! GET UP TO 6"
type textarea "x"
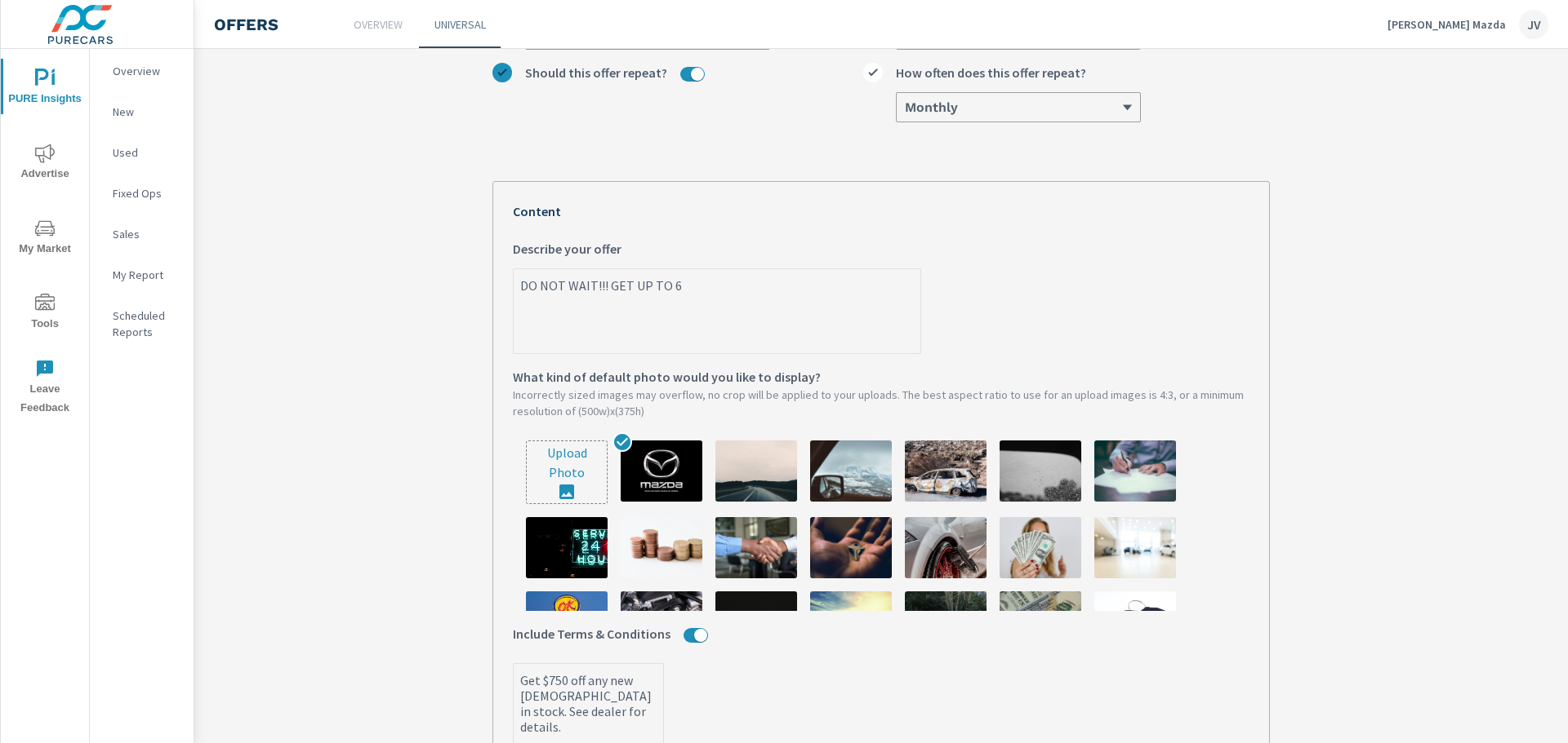
type textarea "DO NOT WAIT!!! GET UP TO"
type textarea "x"
type textarea "DO NOT WAIT!!! GET UP TO $"
type textarea "x"
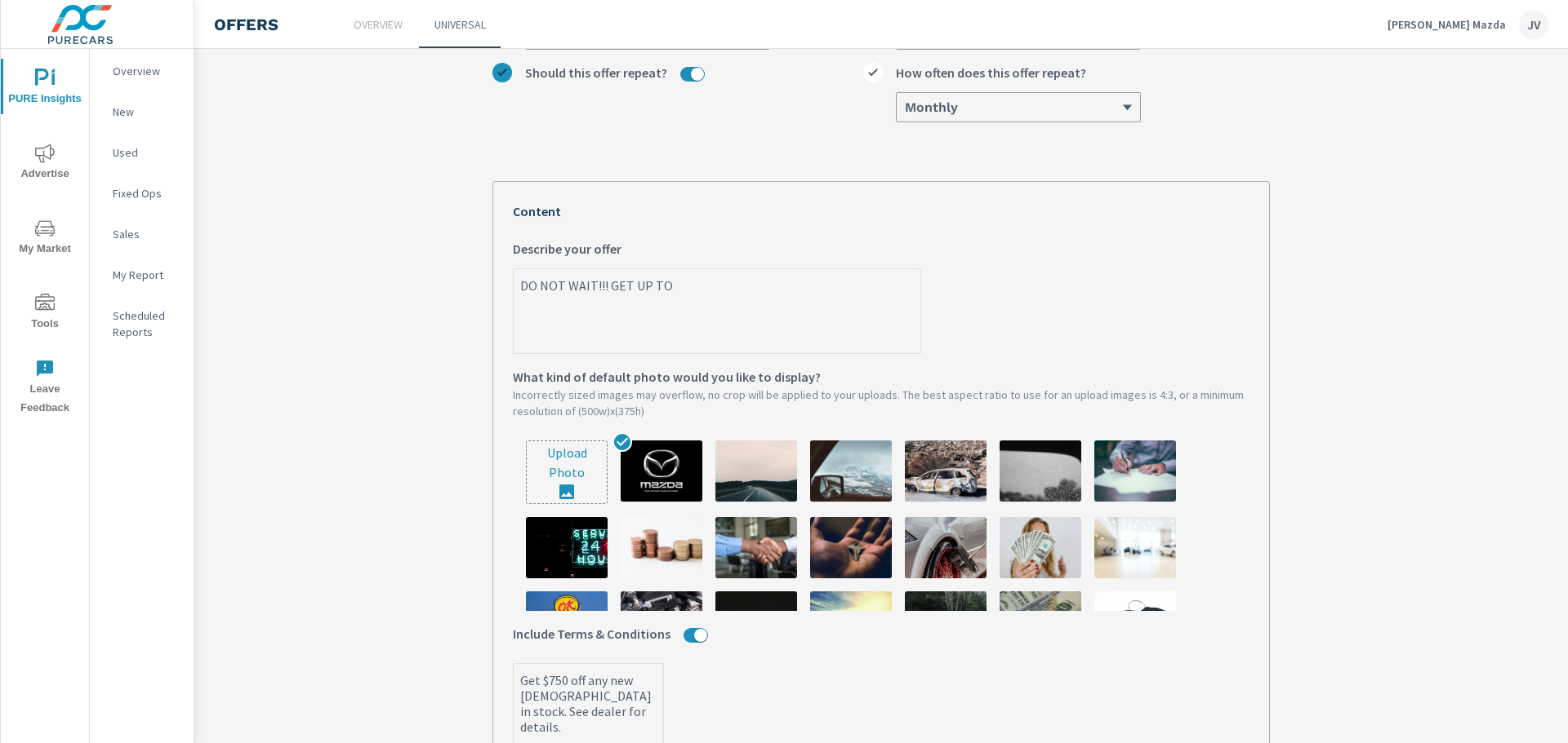
type textarea "x"
type textarea "DO NOT WAIT!!! GET UP TO $6"
type textarea "x"
type textarea "DO NOT WAIT!!! GET UP TO $6,"
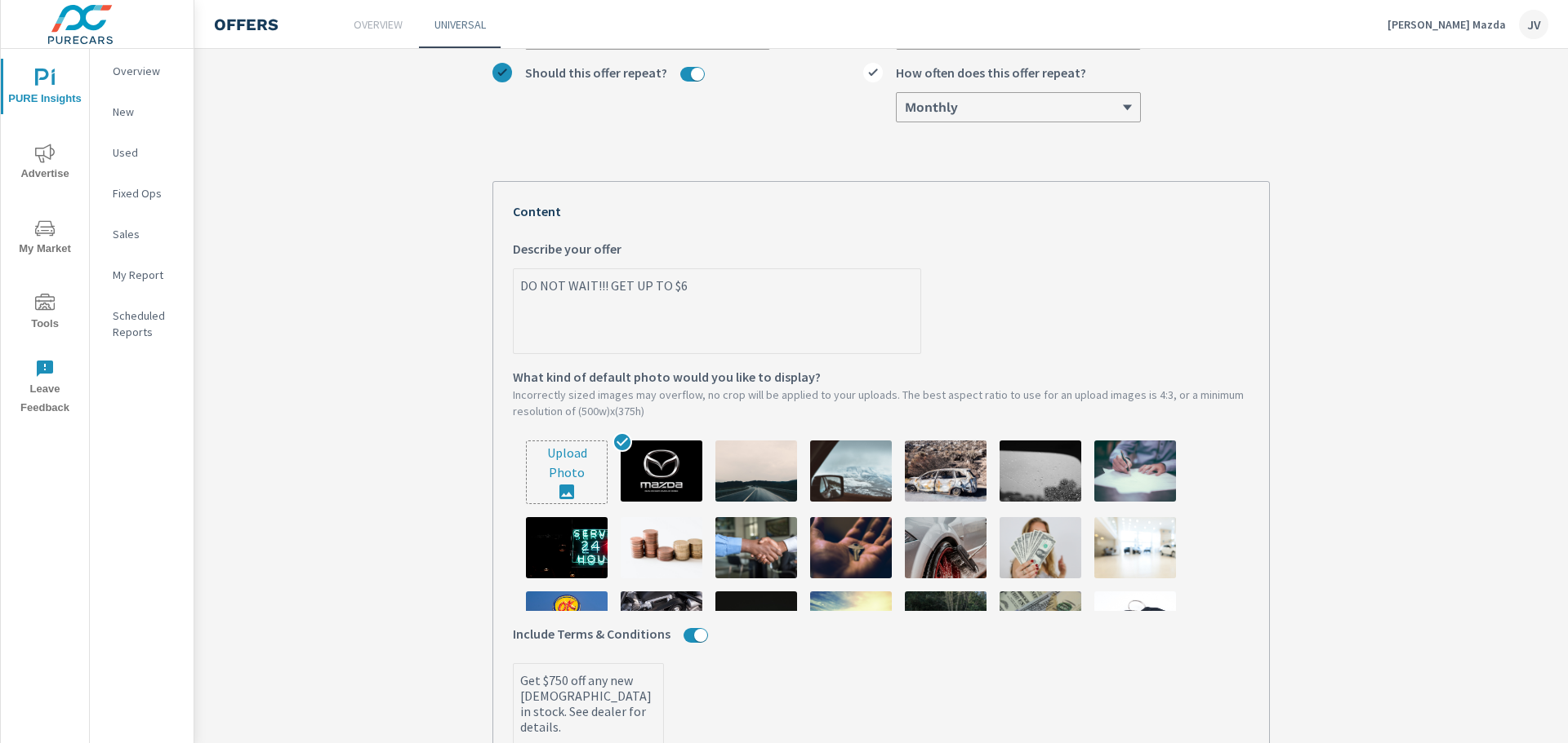
type textarea "x"
type textarea "DO NOT WAIT!!! GET UP TO $6,0"
type textarea "x"
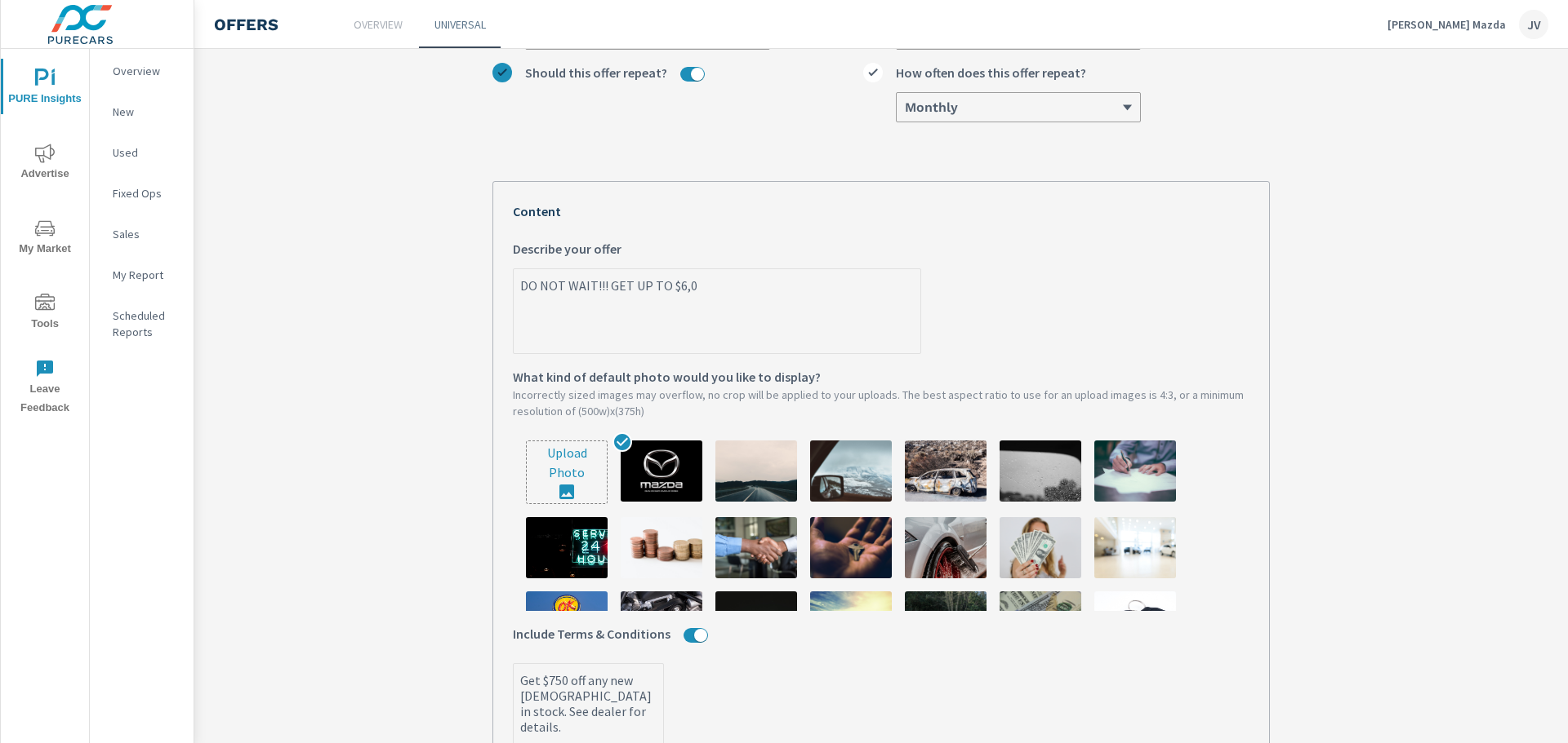
type textarea "DO NOT WAIT!!! GET UP TO $6,00"
type textarea "x"
type textarea "DO NOT WAIT!!! GET UP TO $6,000"
type textarea "x"
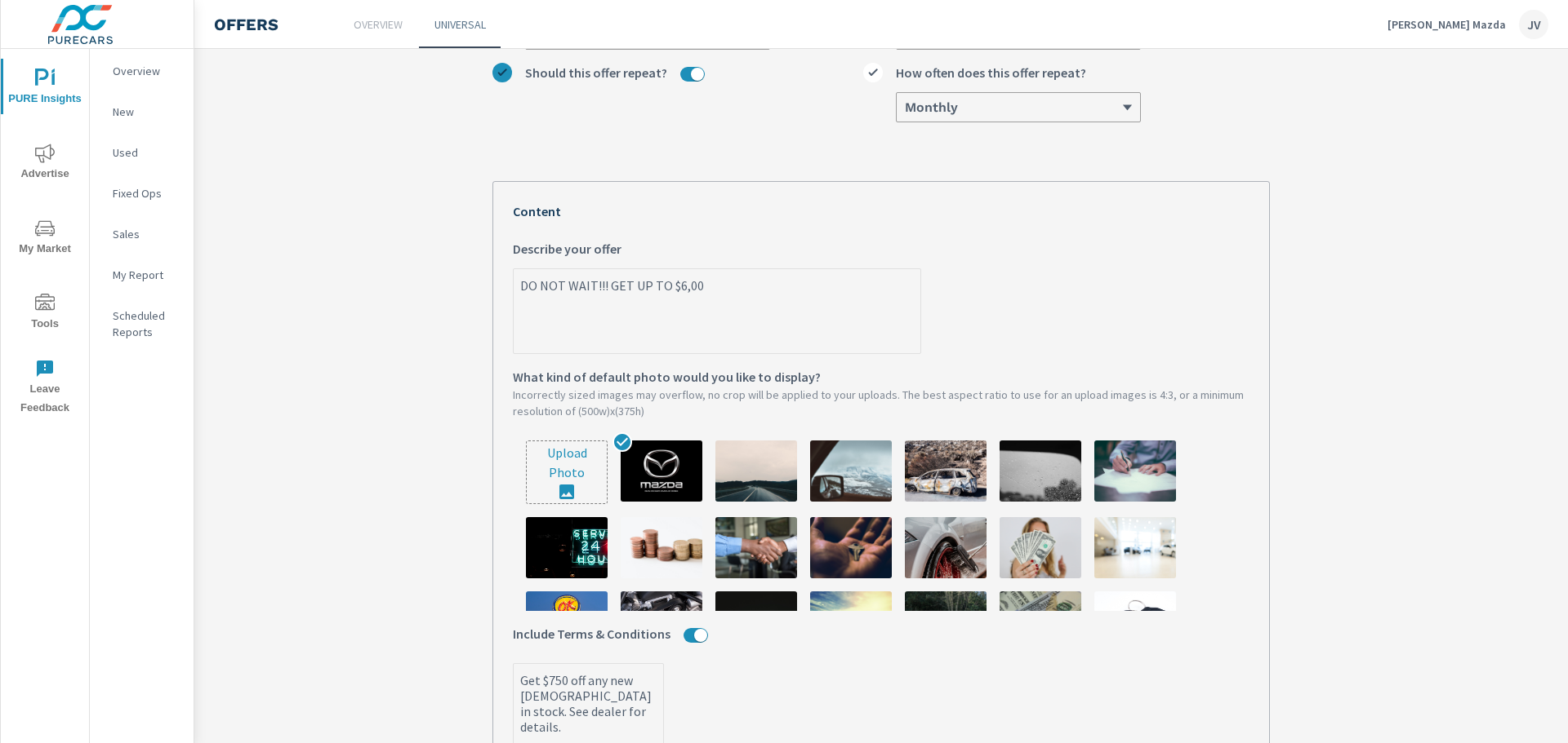
type textarea "x"
type textarea "DO NOT WAIT!!! GET UP TO $6,000"
type textarea "x"
type textarea "DO NOT WAIT!!! GET UP TO $6,000 O"
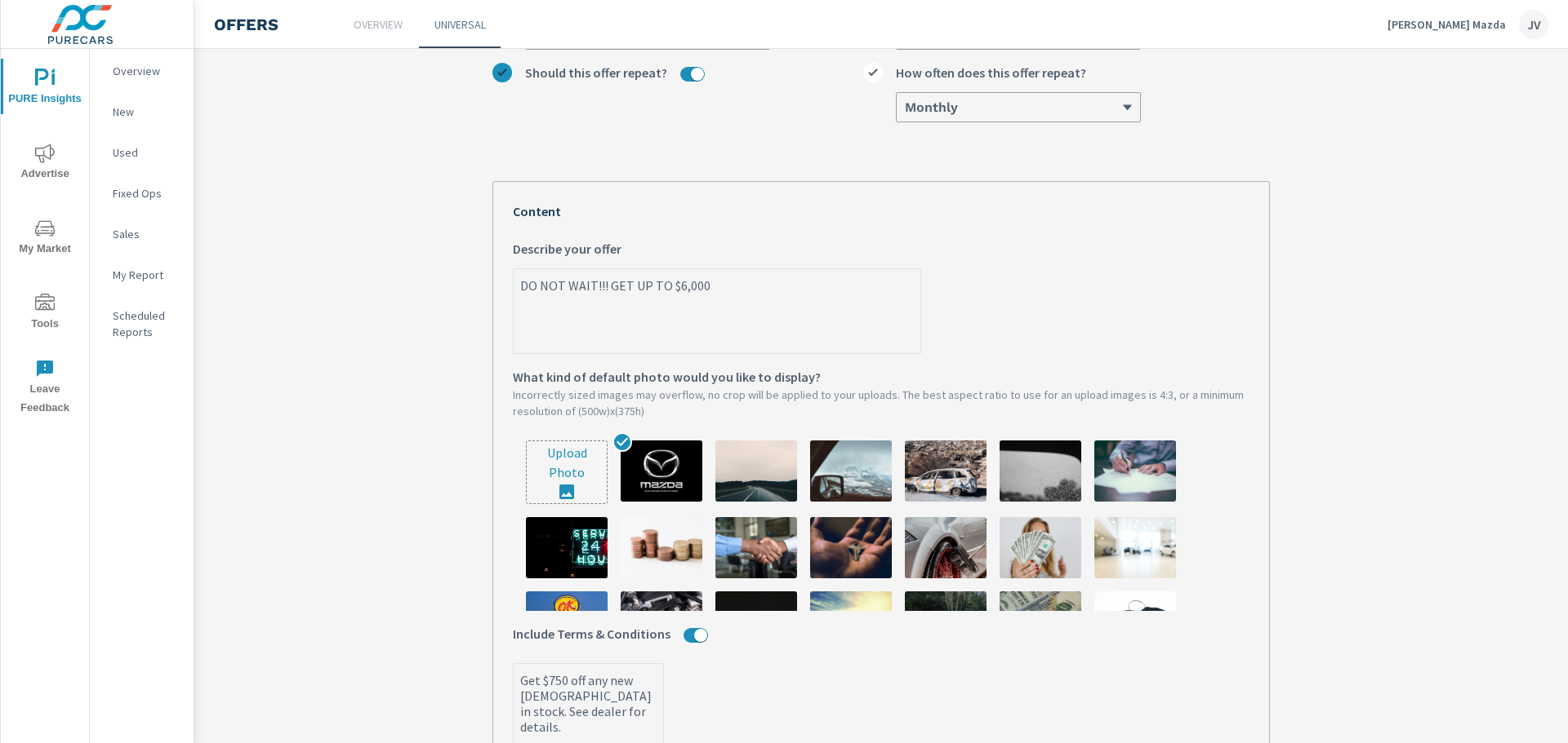
type textarea "x"
type textarea "DO NOT WAIT!!! GET UP TO $6,000 OF"
type textarea "x"
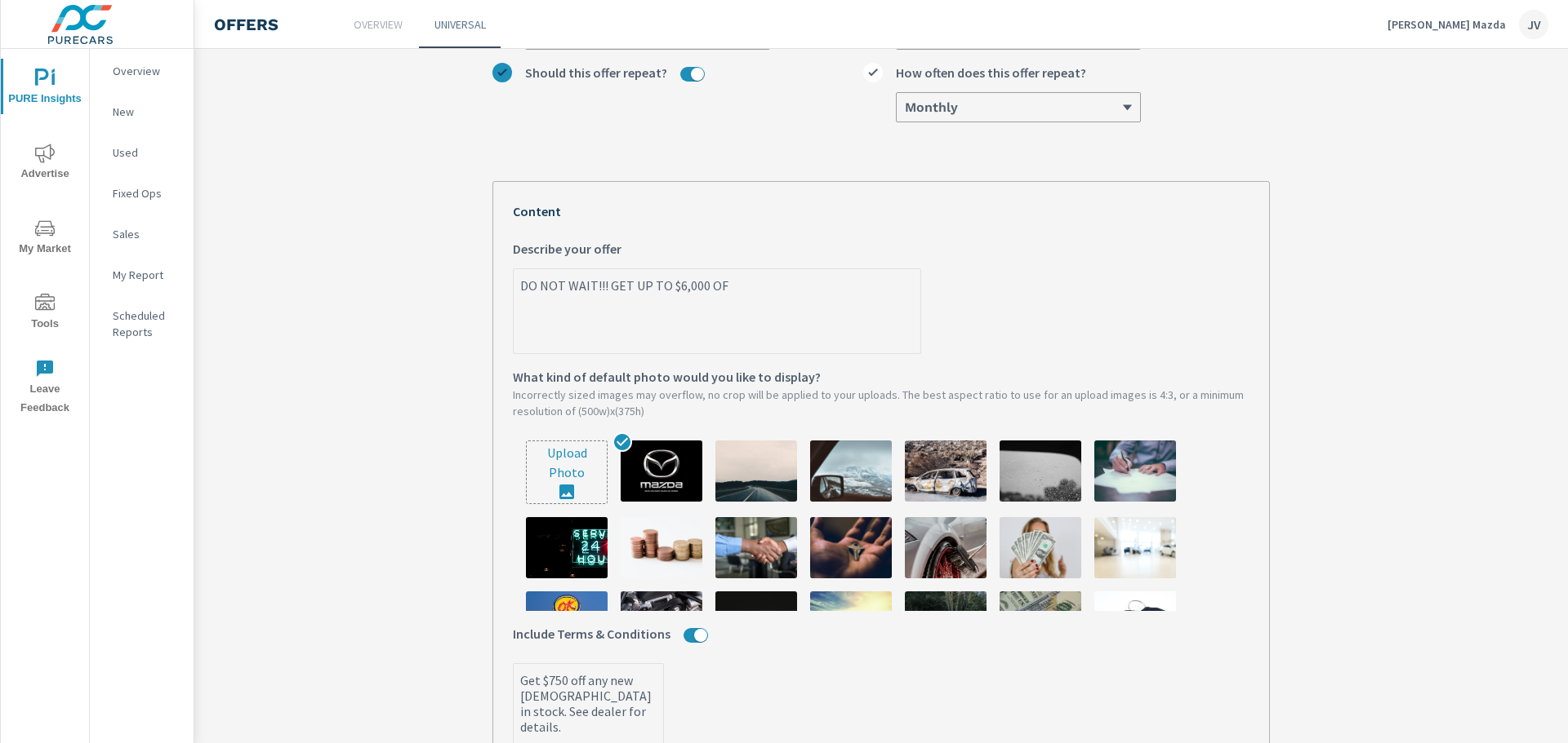
type textarea "DO NOT WAIT!!! GET UP TO $6,000 OFF"
type textarea "x"
type textarea "DO NOT WAIT!!! GET UP TO $6,000 OFF"
type textarea "x"
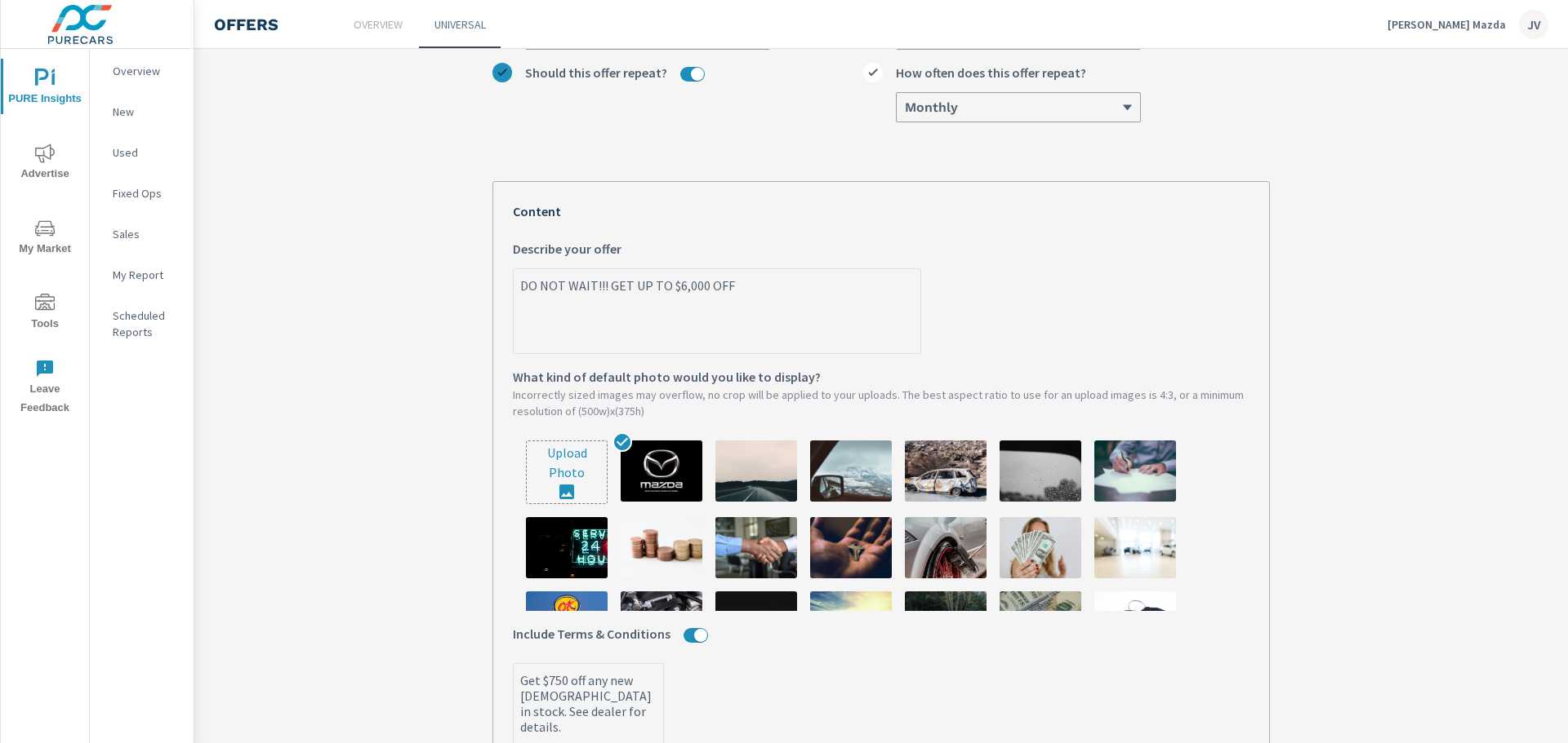
type textarea "x"
type textarea "DO NOT WAIT!!! GET UP TO $6,000 OFF S"
type textarea "x"
type textarea "DO NOT WAIT!!! GET UP TO $6,000 OFF SE"
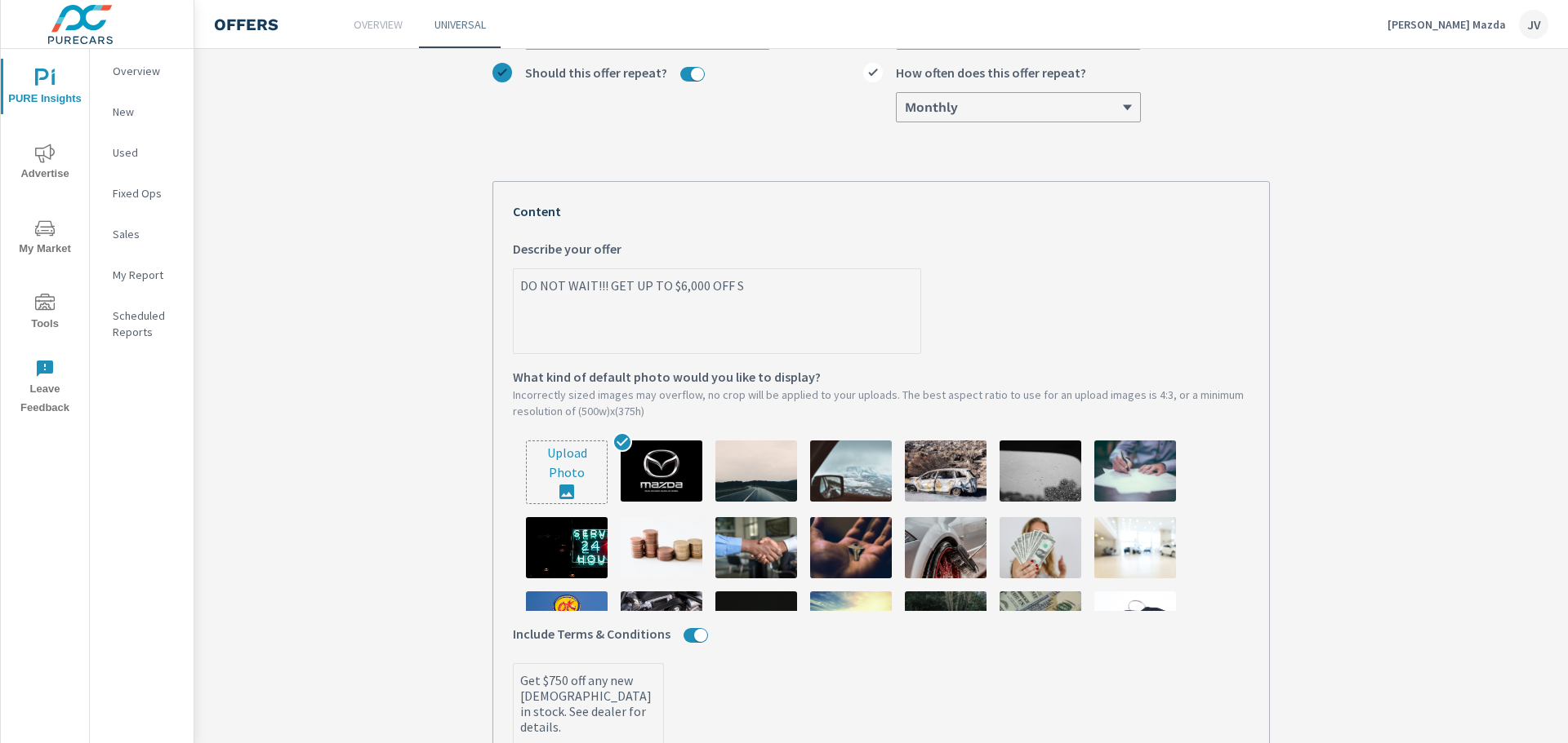
type textarea "x"
type textarea "DO NOT WAIT!!! GET UP TO $6,000 OFF S"
type textarea "x"
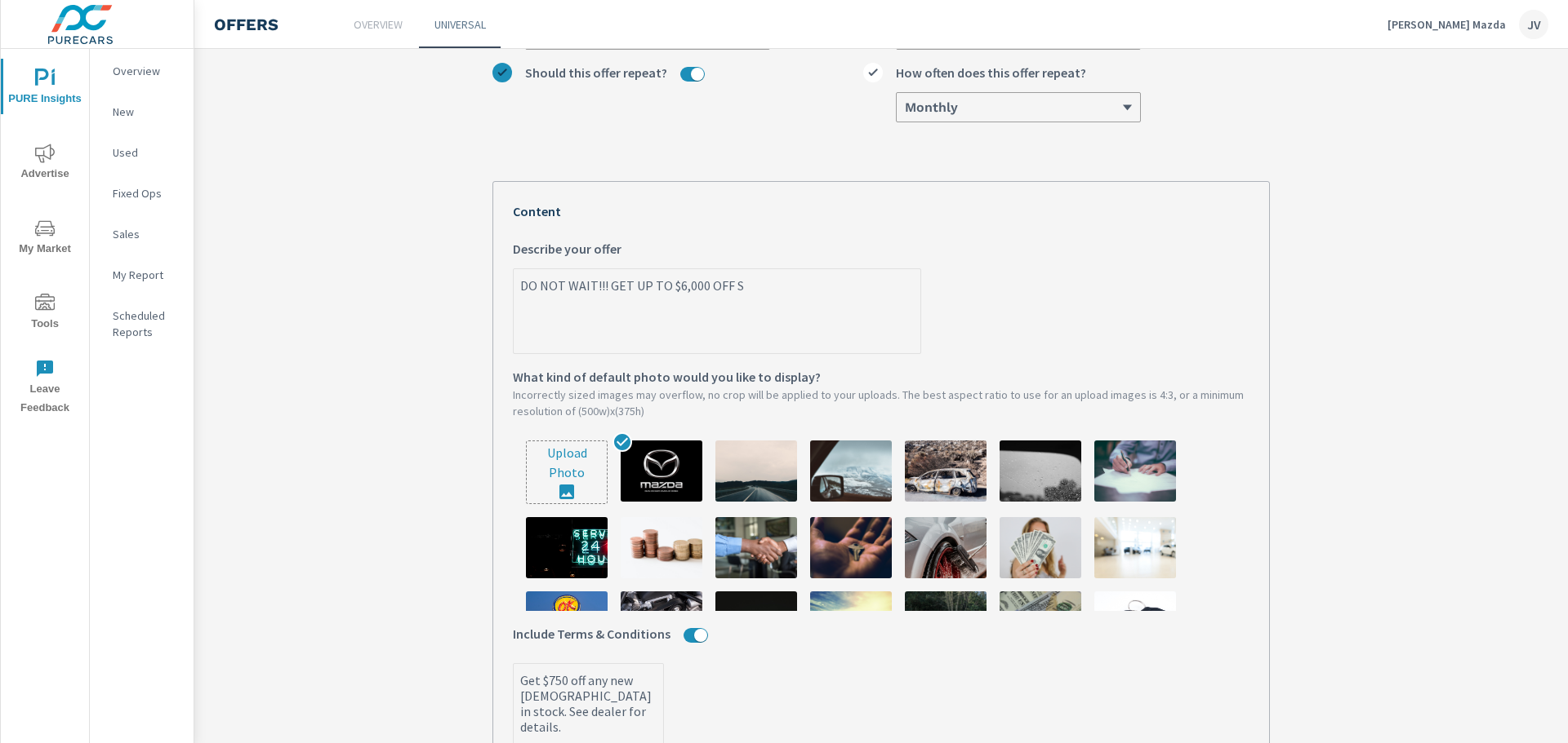
type textarea "DO NOT WAIT!!! GET UP TO $6,000 OFF"
type textarea "x"
type textarea "DO NOT WAIT!!! GET UP TO $6,000 OFF 2"
type textarea "x"
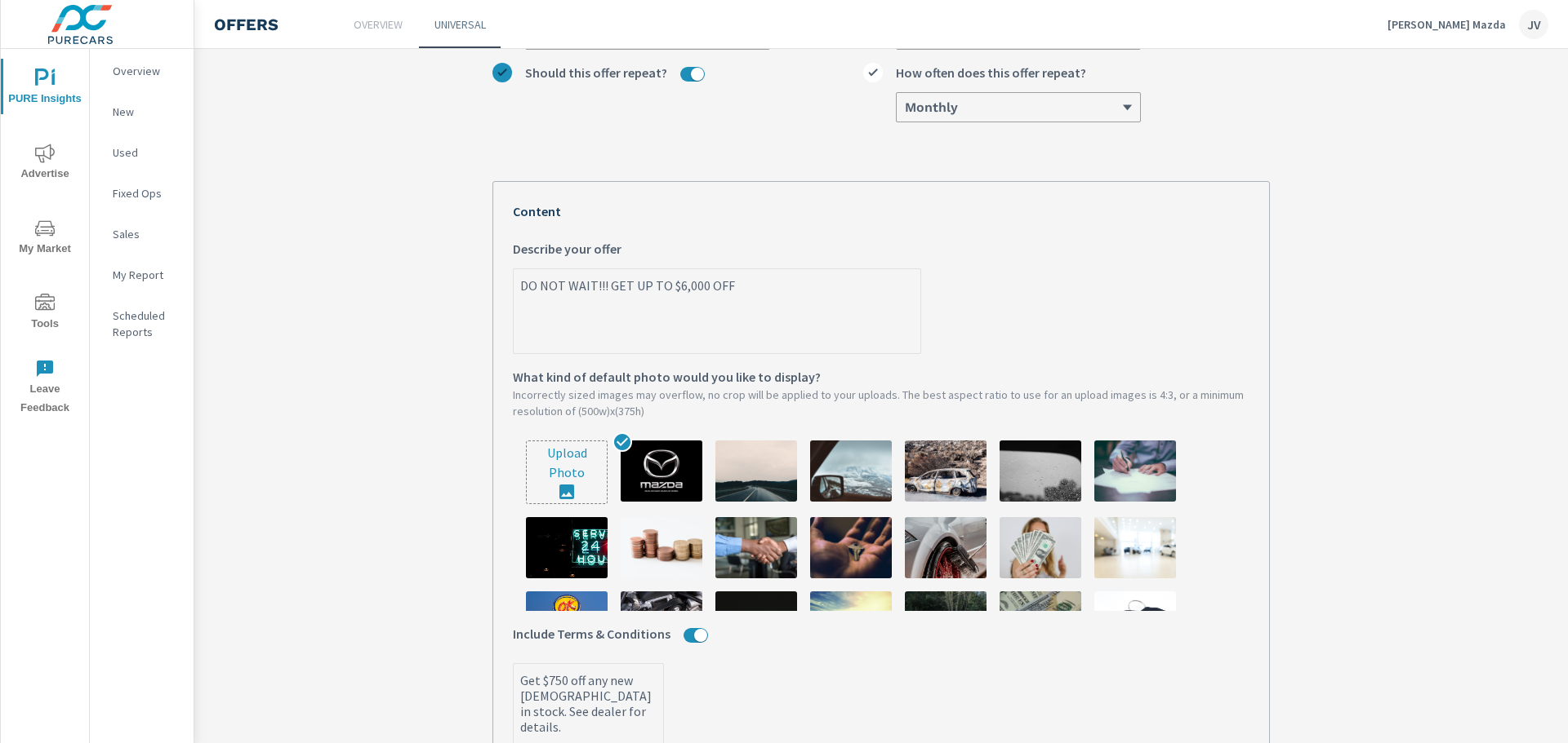
type textarea "x"
type textarea "DO NOT WAIT!!! GET UP TO $6,000 OFF 20"
type textarea "x"
type textarea "DO NOT WAIT!!! GET UP TO $6,000 OFF 202"
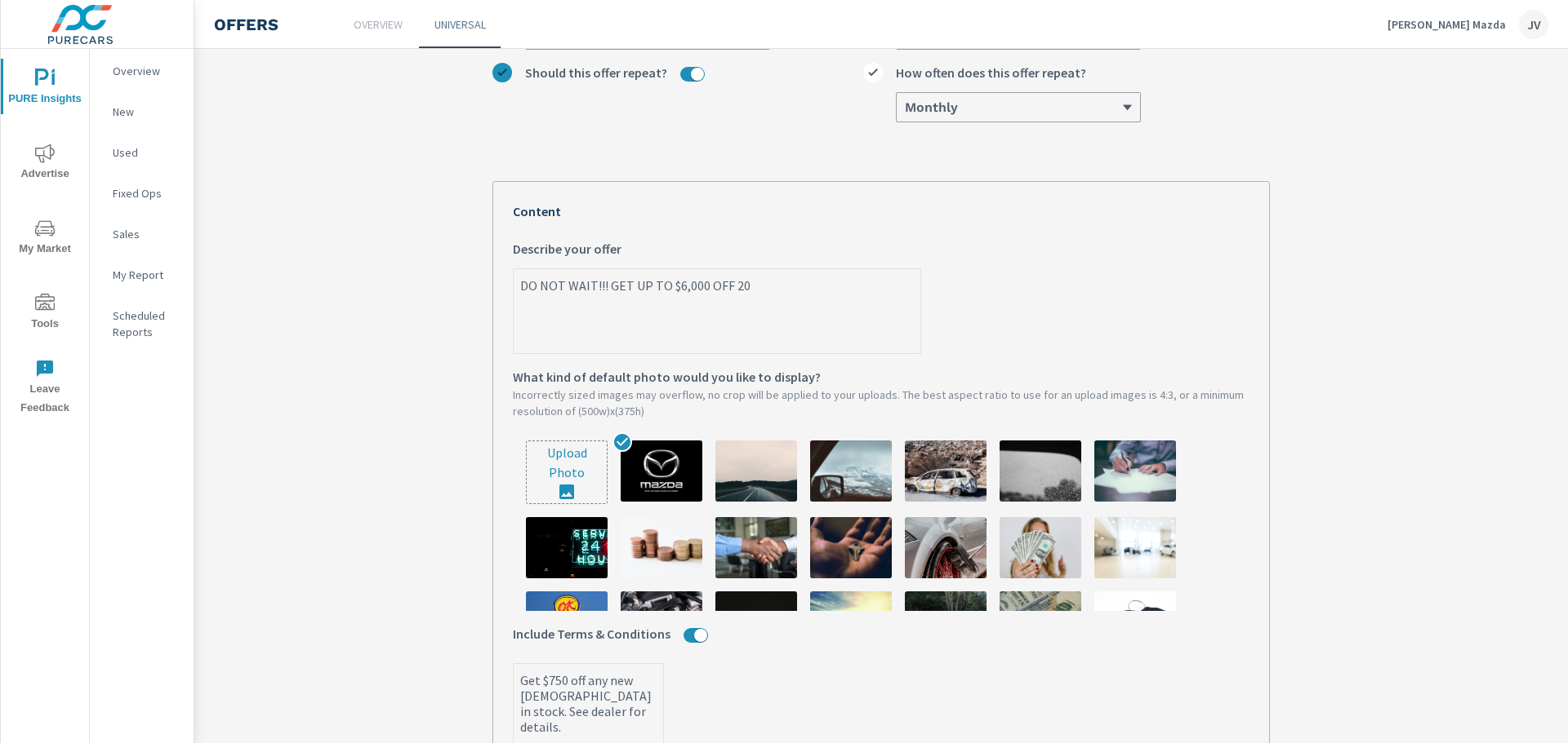
type textarea "x"
type textarea "DO NOT WAIT!!! GET UP TO $6,000 OFF 2025"
type textarea "x"
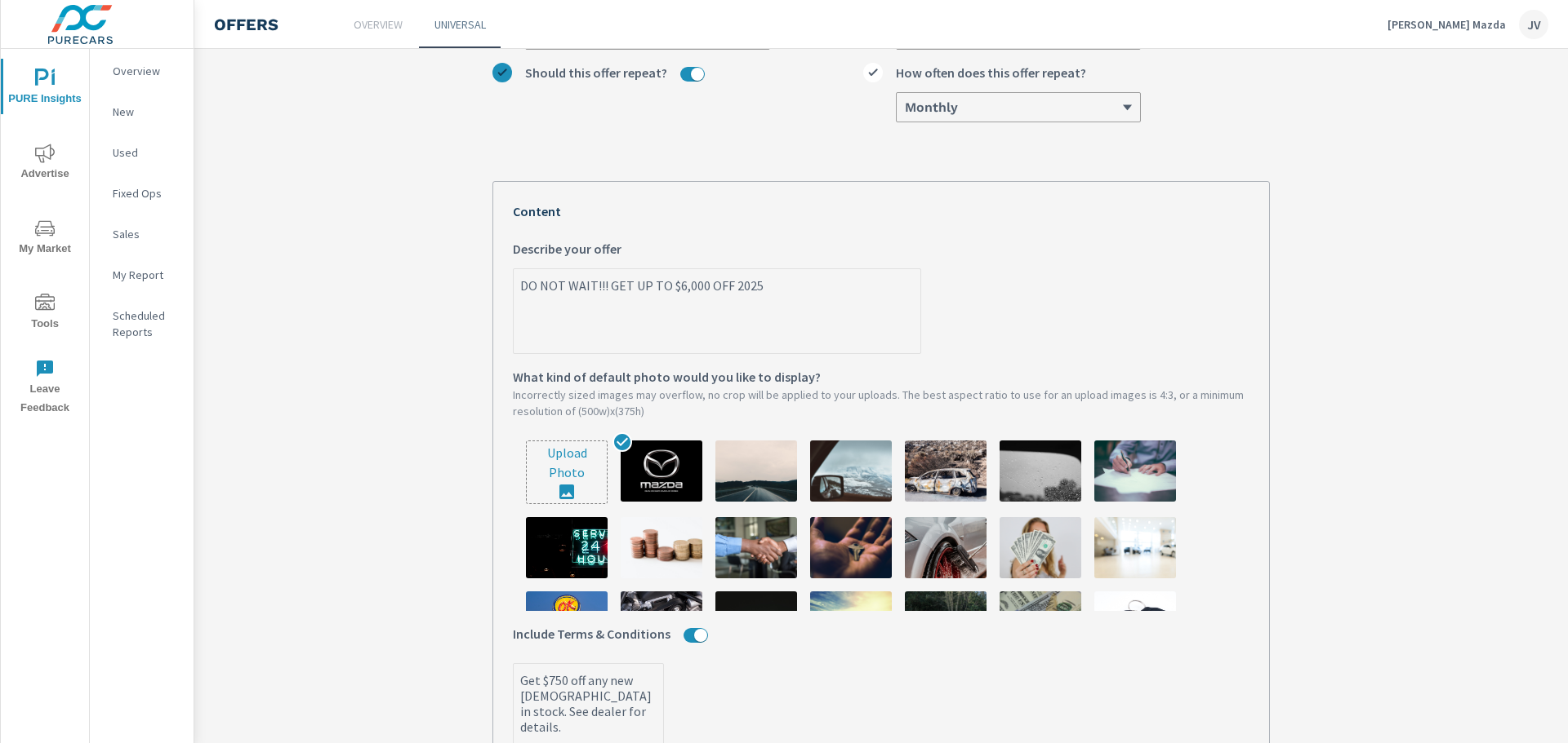
type textarea "DO NOT WAIT!!! GET UP TO $6,000 OFF 2025"
type textarea "x"
type textarea "DO NOT WAIT!!! GET UP TO $6,000 OFF 2025 M"
type textarea "x"
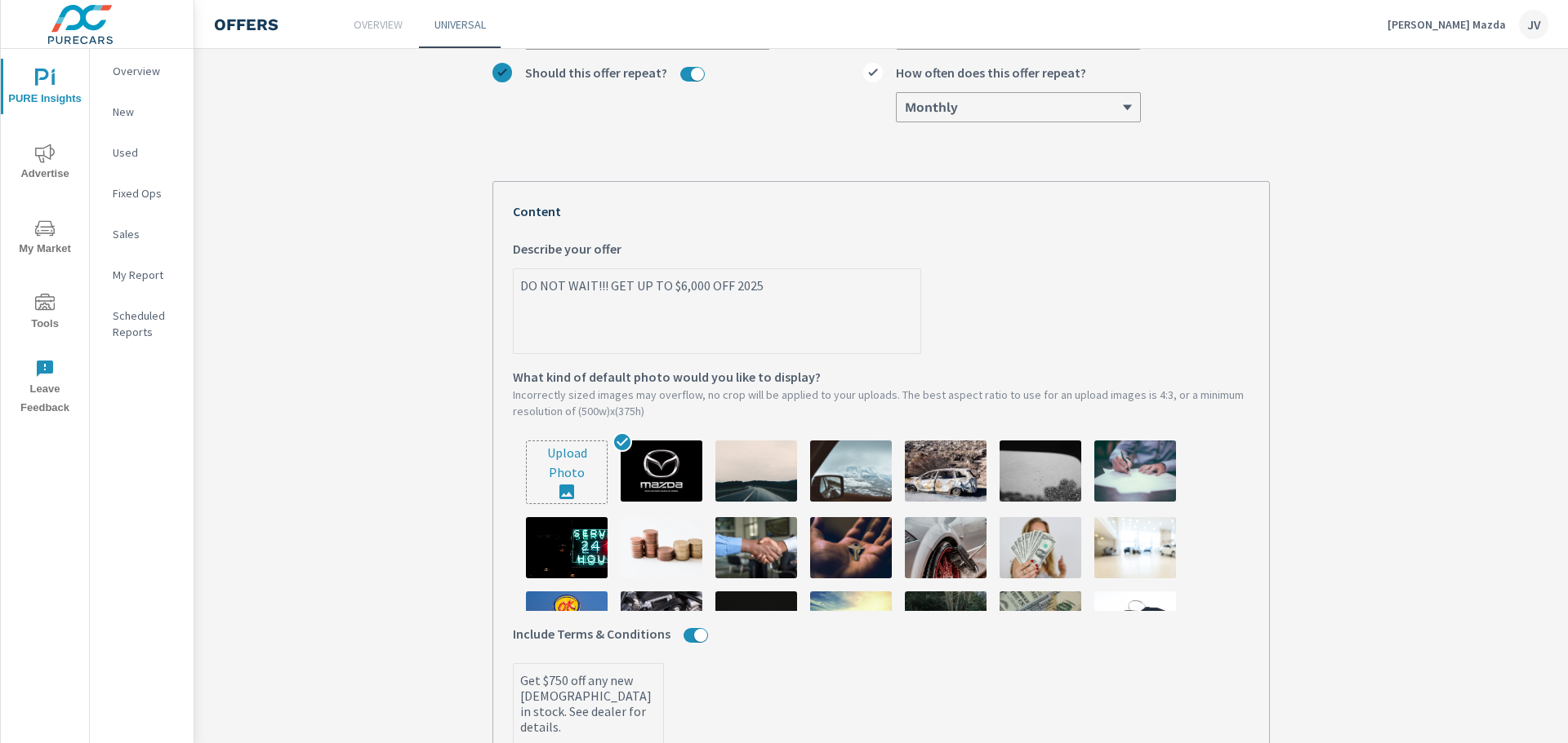
type textarea "x"
type textarea "DO NOT WAIT!!! GET UP TO $6,000 OFF 2025 MO"
type textarea "x"
type textarea "DO NOT WAIT!!! GET UP TO $6,000 OFF 2025 MOD"
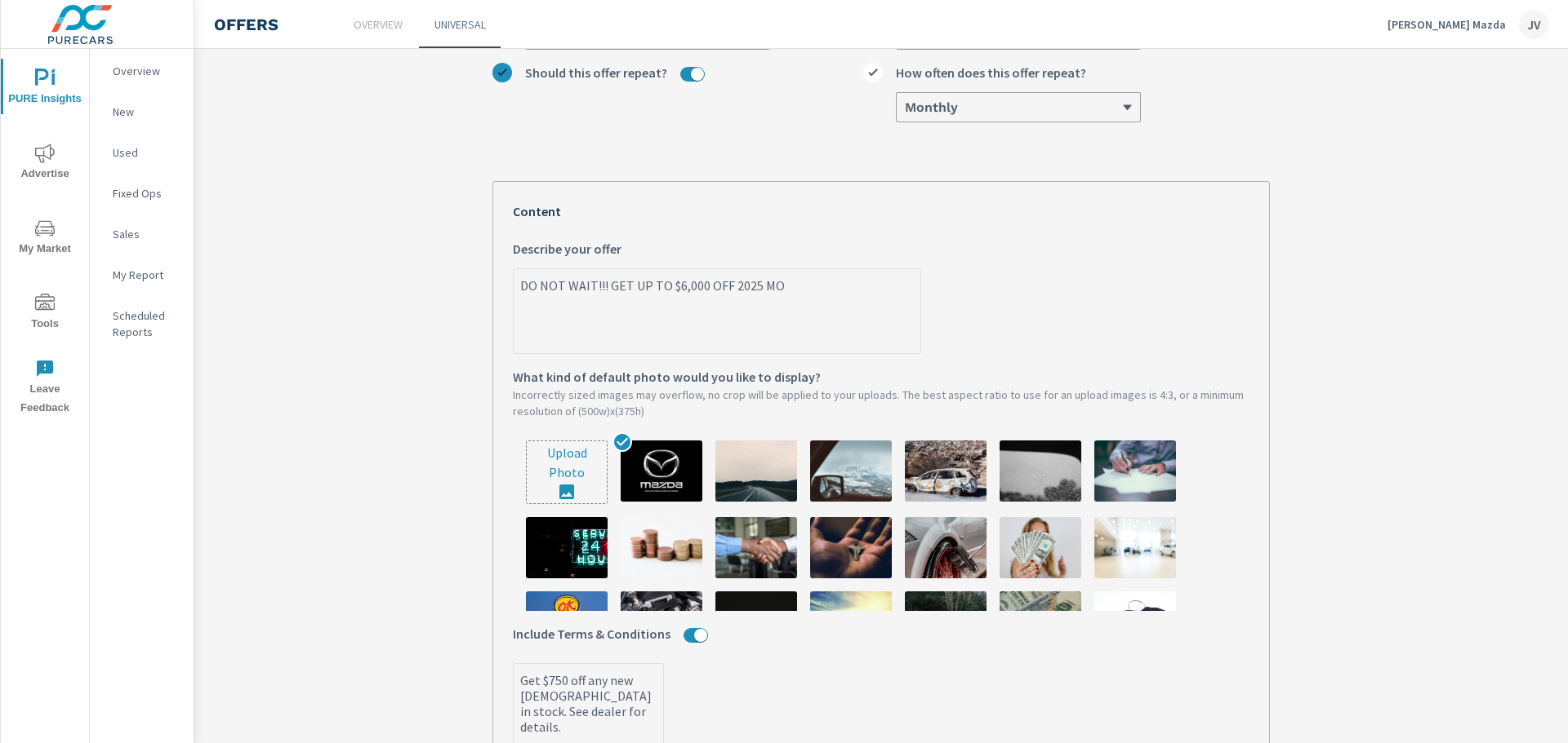
type textarea "x"
type textarea "DO NOT WAIT!!! GET UP TO $6,000 OFF 2025 MO"
type textarea "x"
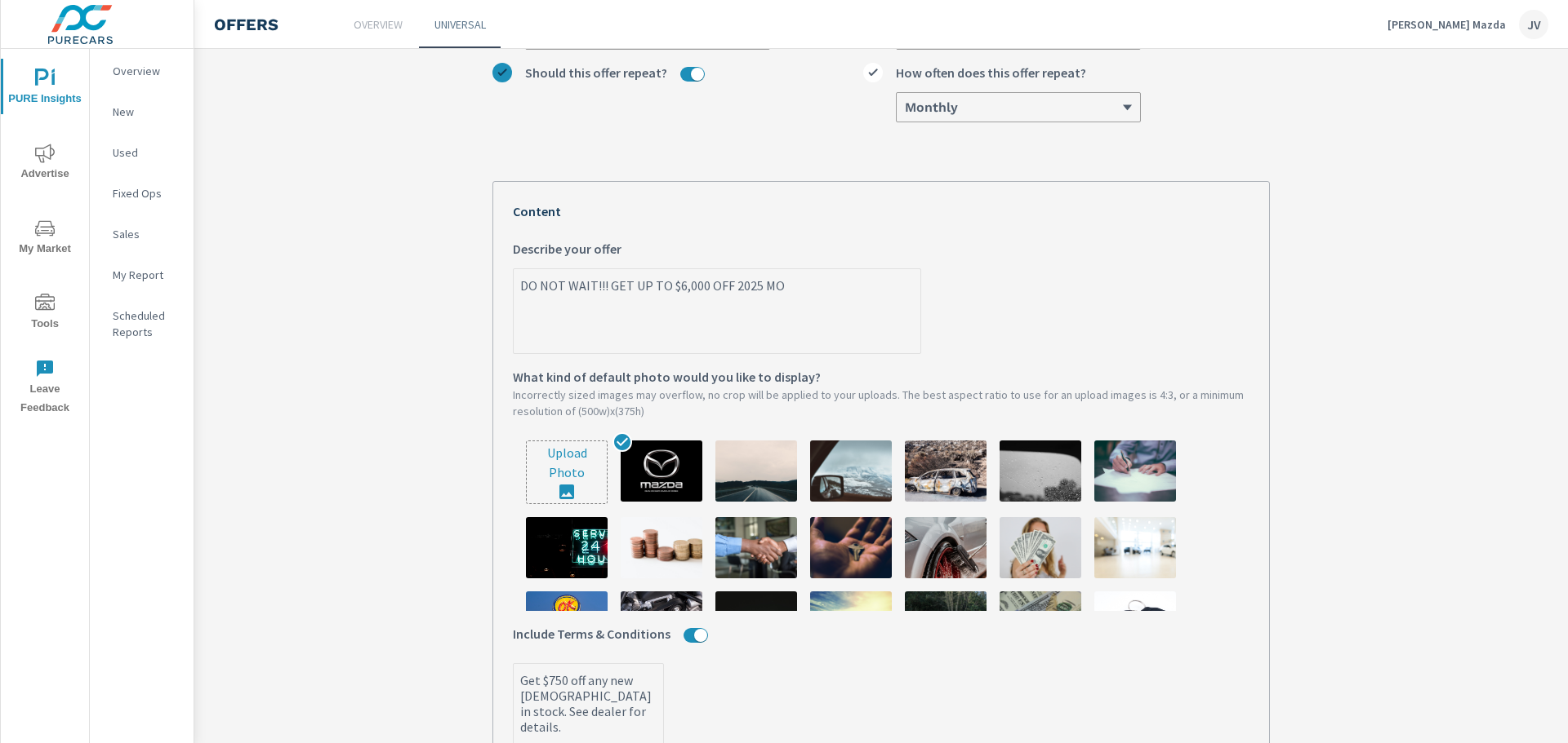
type textarea "DO NOT WAIT!!! GET UP TO $6,000 OFF 2025 MOA"
type textarea "x"
type textarea "DO NOT WAIT!!! GET UP TO $6,000 OFF 2025 MO"
type textarea "x"
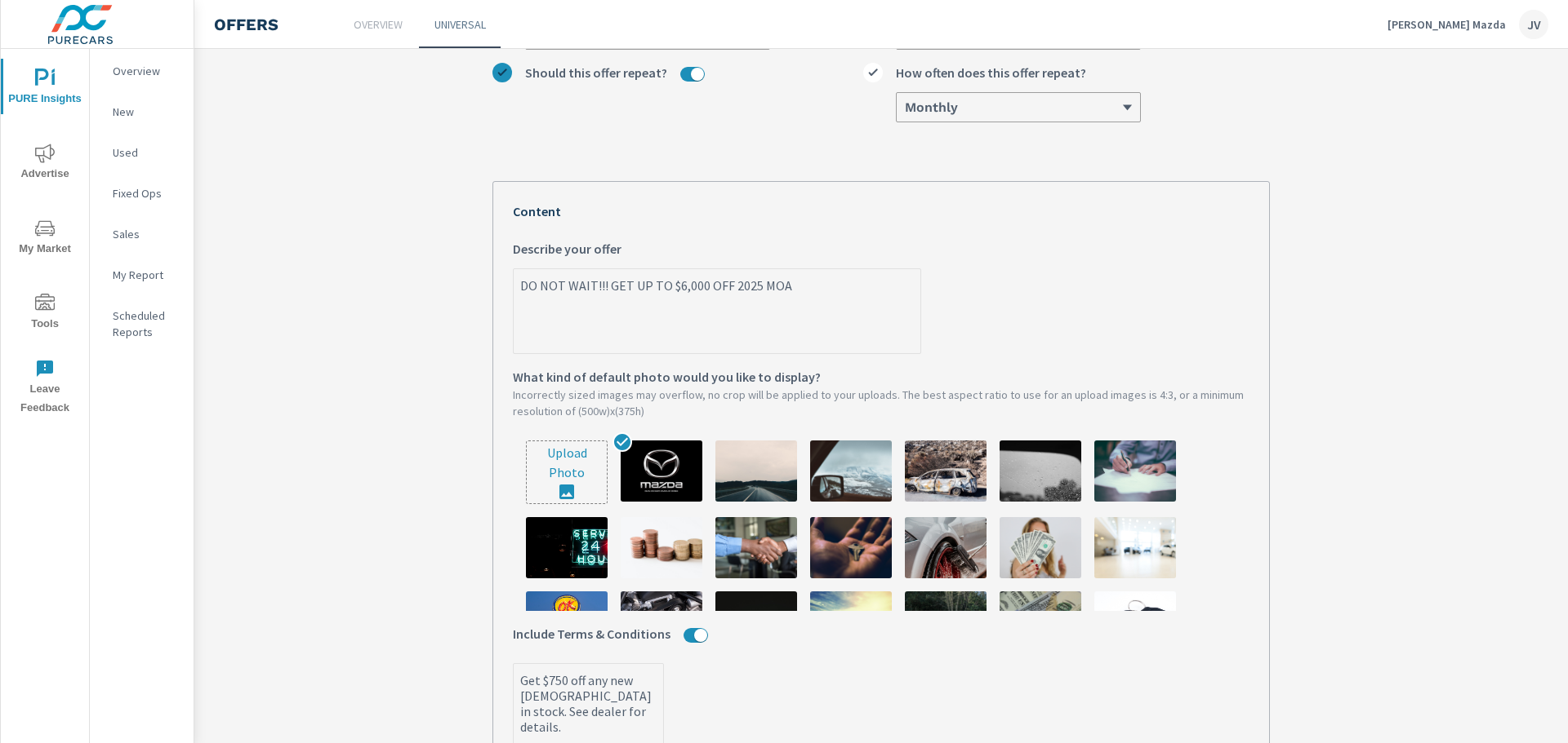
type textarea "x"
drag, startPoint x: 899, startPoint y: 290, endPoint x: 885, endPoint y: 289, distance: 14.0
click at [885, 289] on textarea "DO NOT WAIT!!! GET UP TO $5,000 OFF SELECT 2025 MAZDA MODELS!!!" at bounding box center [717, 312] width 407 height 82
click at [890, 321] on textarea "DO NOT WAIT!!! GET UP TO $5,000 OFF SELECT 2025 MAZDA MODELS!!!" at bounding box center [717, 312] width 407 height 82
click at [598, 296] on textarea "DO NOT WAIT!!! GET UP TO $5,000 OFF SELECT 2025 MAZDA MODELS!!!" at bounding box center [717, 312] width 407 height 82
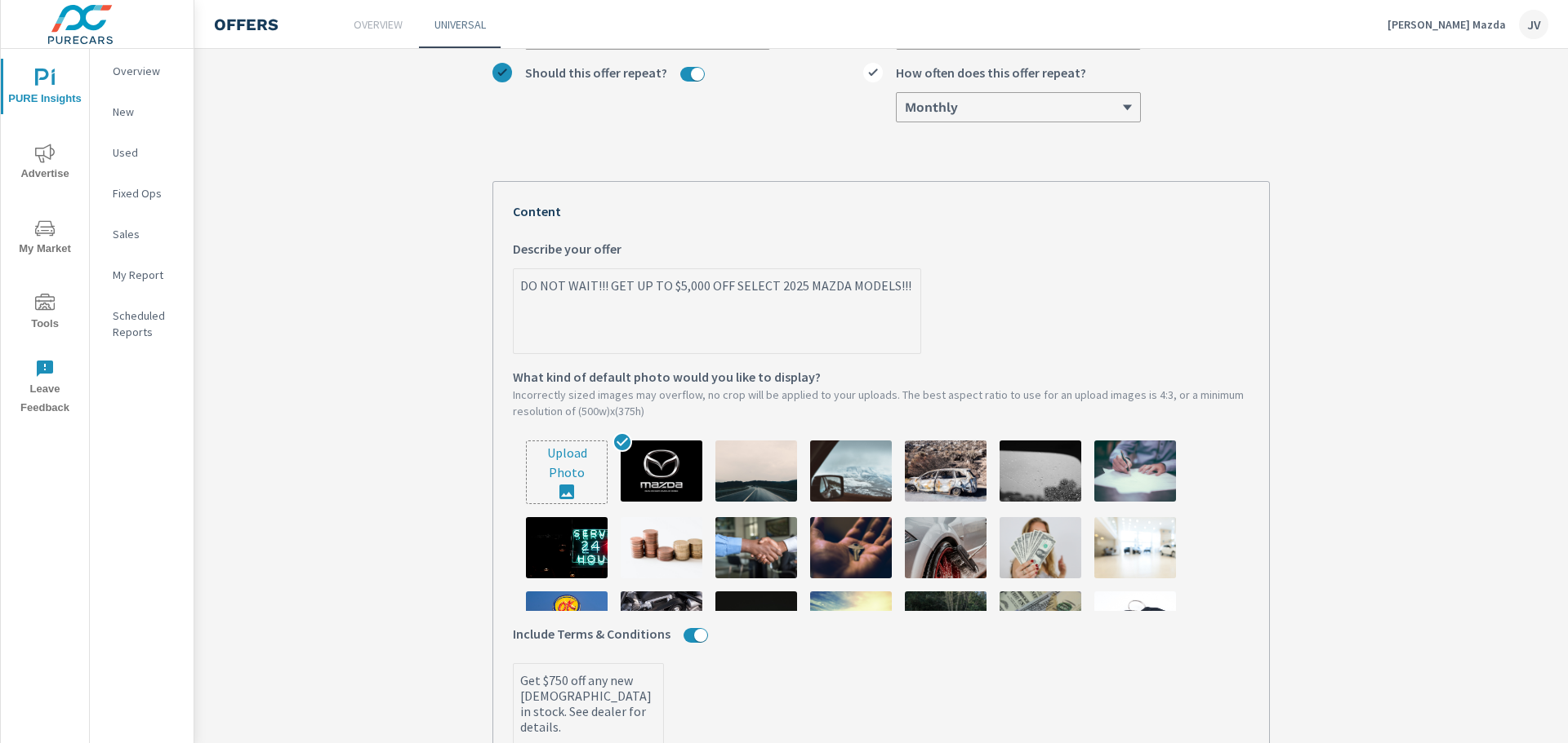
click at [698, 293] on textarea "DO NOT WAIT!!! GET UP TO $5,000 OFF SELECT 2025 MAZDA MODELS!!!" at bounding box center [717, 312] width 407 height 82
click at [786, 288] on textarea "DO NOT WAIT!!! GET UP TO $5,000. THAT IS RIGHT, $5,000 OFF SELECT 2025 MAZDA MO…" at bounding box center [717, 312] width 407 height 82
drag, startPoint x: 557, startPoint y: 307, endPoint x: 577, endPoint y: 305, distance: 20.1
click at [558, 307] on textarea "DO NOT WAIT!!! GET UP TO $5,000. THAT IS RIGHT, UP TO $5,000 OFF SELECT 2025 MA…" at bounding box center [717, 312] width 407 height 82
drag, startPoint x: 556, startPoint y: 304, endPoint x: 662, endPoint y: 311, distance: 106.2
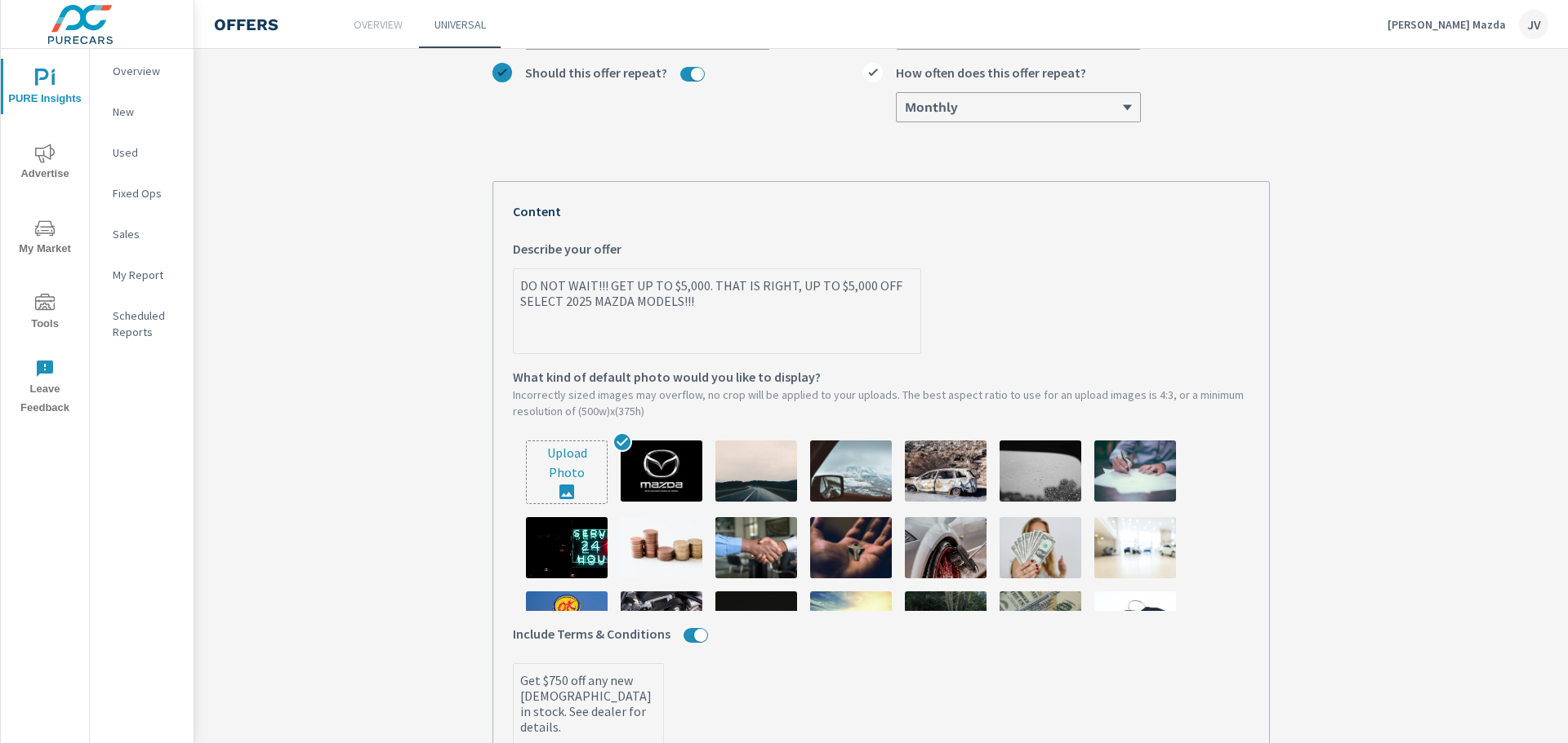
click at [556, 304] on textarea "DO NOT WAIT!!! GET UP TO $5,000. THAT IS RIGHT, UP TO $5,000 OFF SELECT 2025 MA…" at bounding box center [717, 312] width 407 height 82
click at [714, 305] on textarea "DO NOT WAIT!!! GET UP TO $5,000. THAT IS RIGHT, UP TO $5,000 OFF SELECT NEW 202…" at bounding box center [717, 312] width 407 height 82
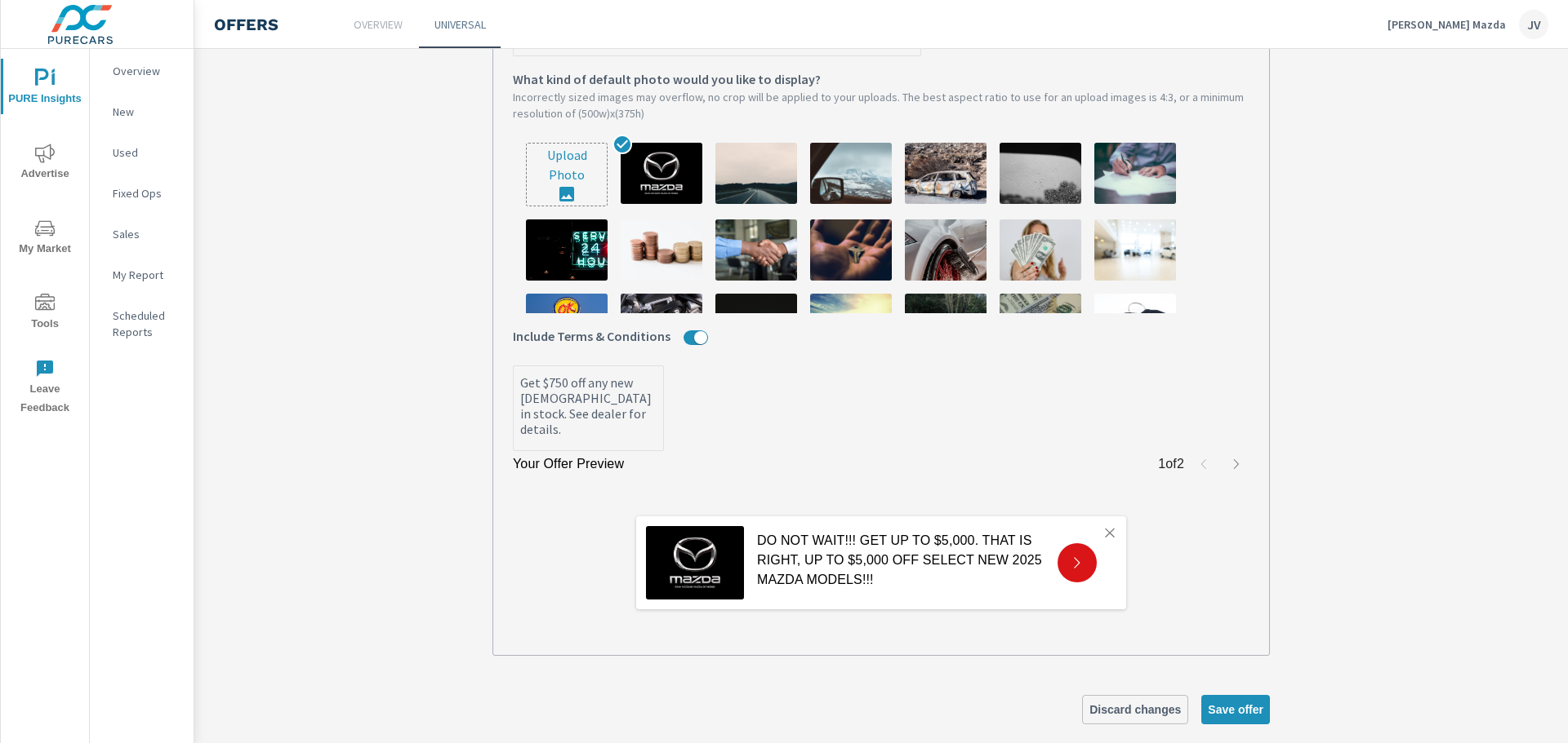
scroll to position [568, 0]
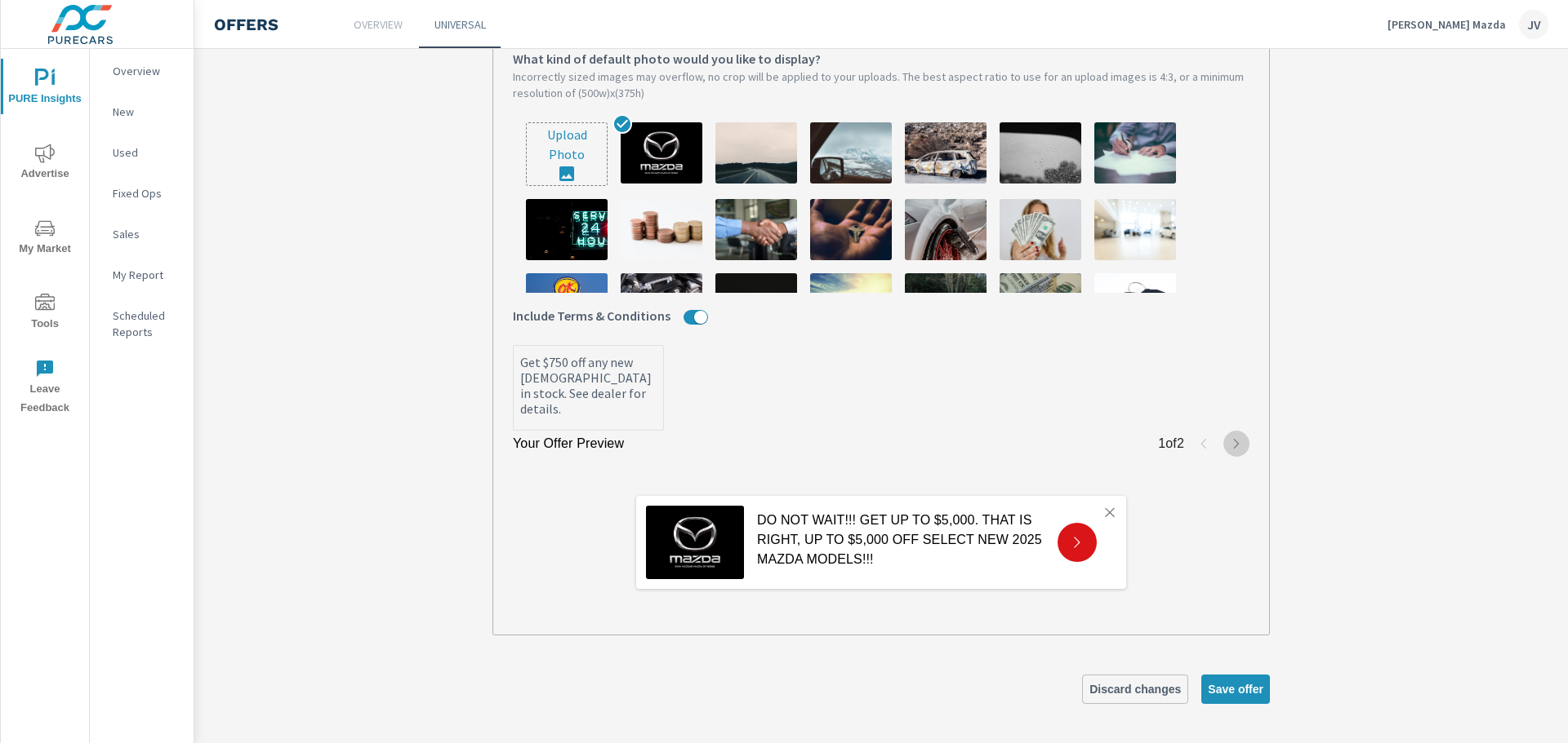
click at [1230, 450] on icon "button" at bounding box center [1236, 444] width 13 height 13
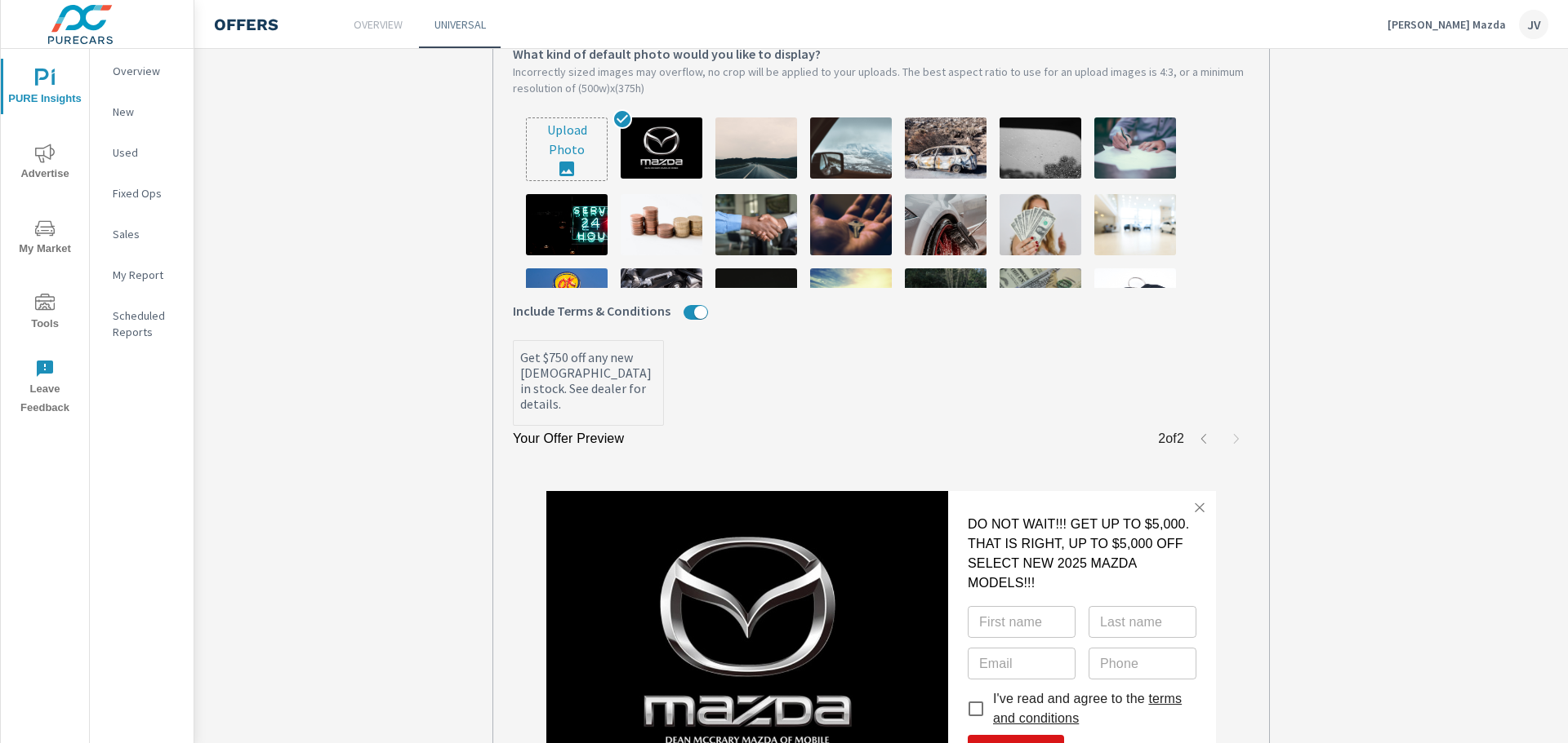
click at [1197, 444] on icon "button" at bounding box center [1204, 439] width 13 height 13
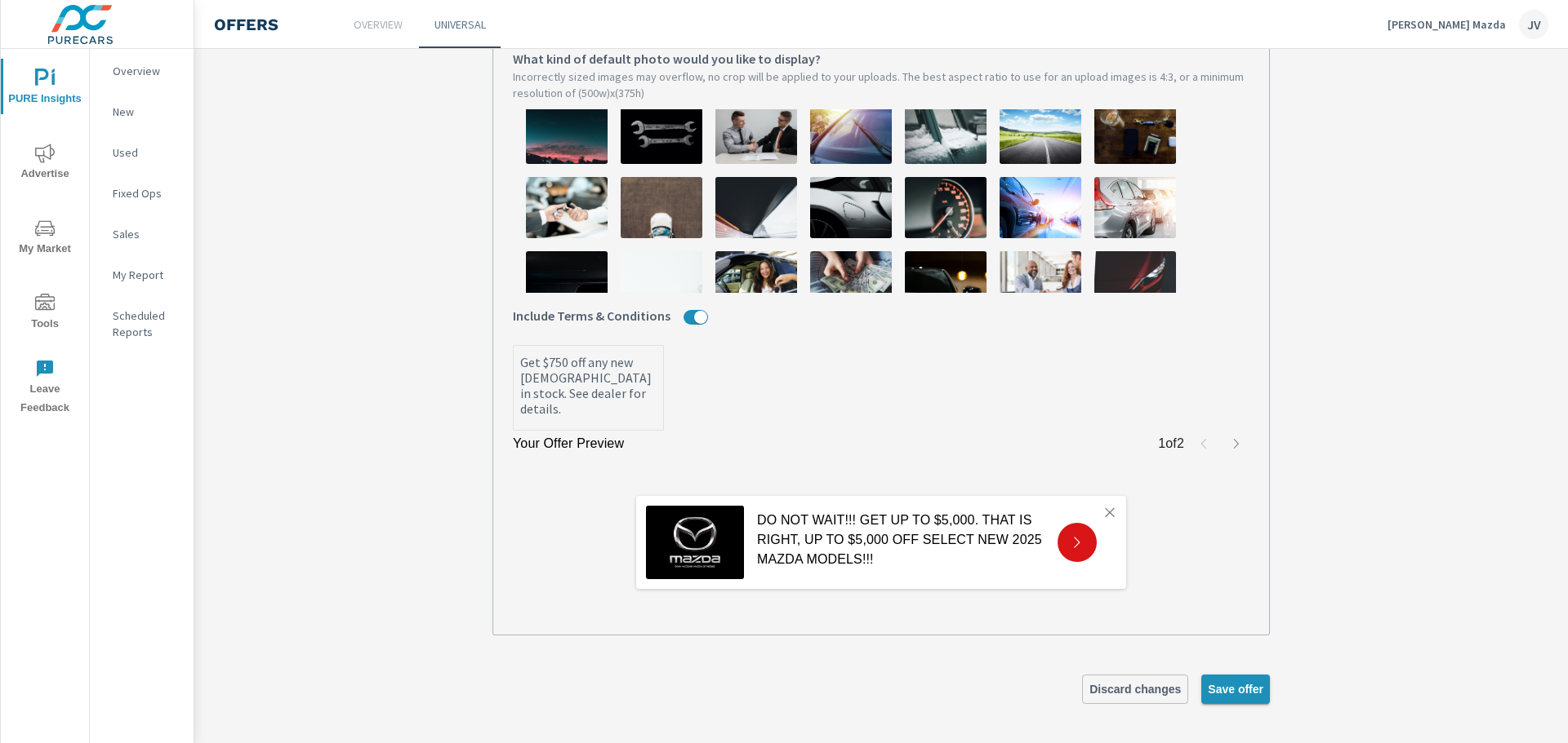
click at [1240, 689] on span "Save offer" at bounding box center [1235, 689] width 55 height 14
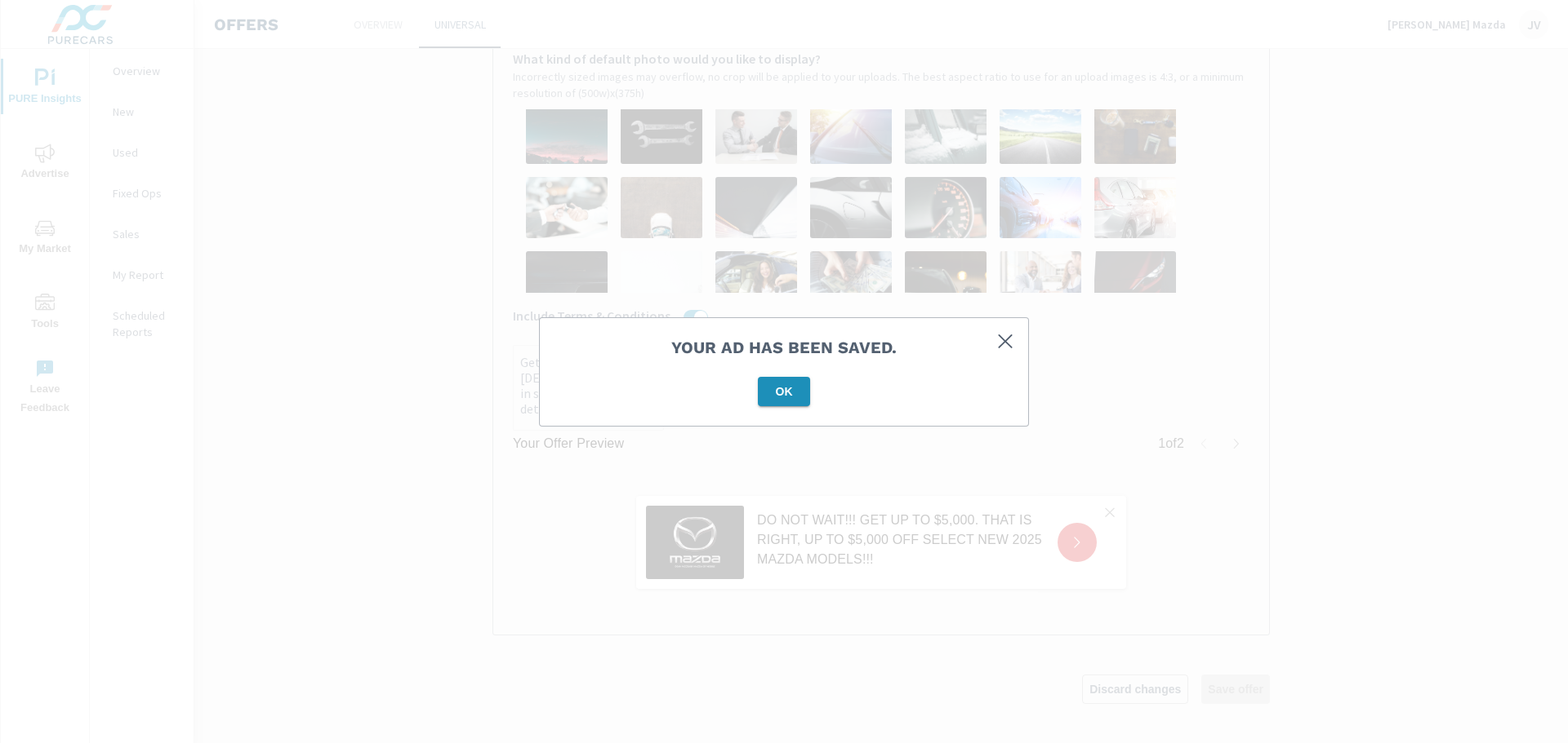
click at [780, 389] on span "OK" at bounding box center [784, 392] width 39 height 14
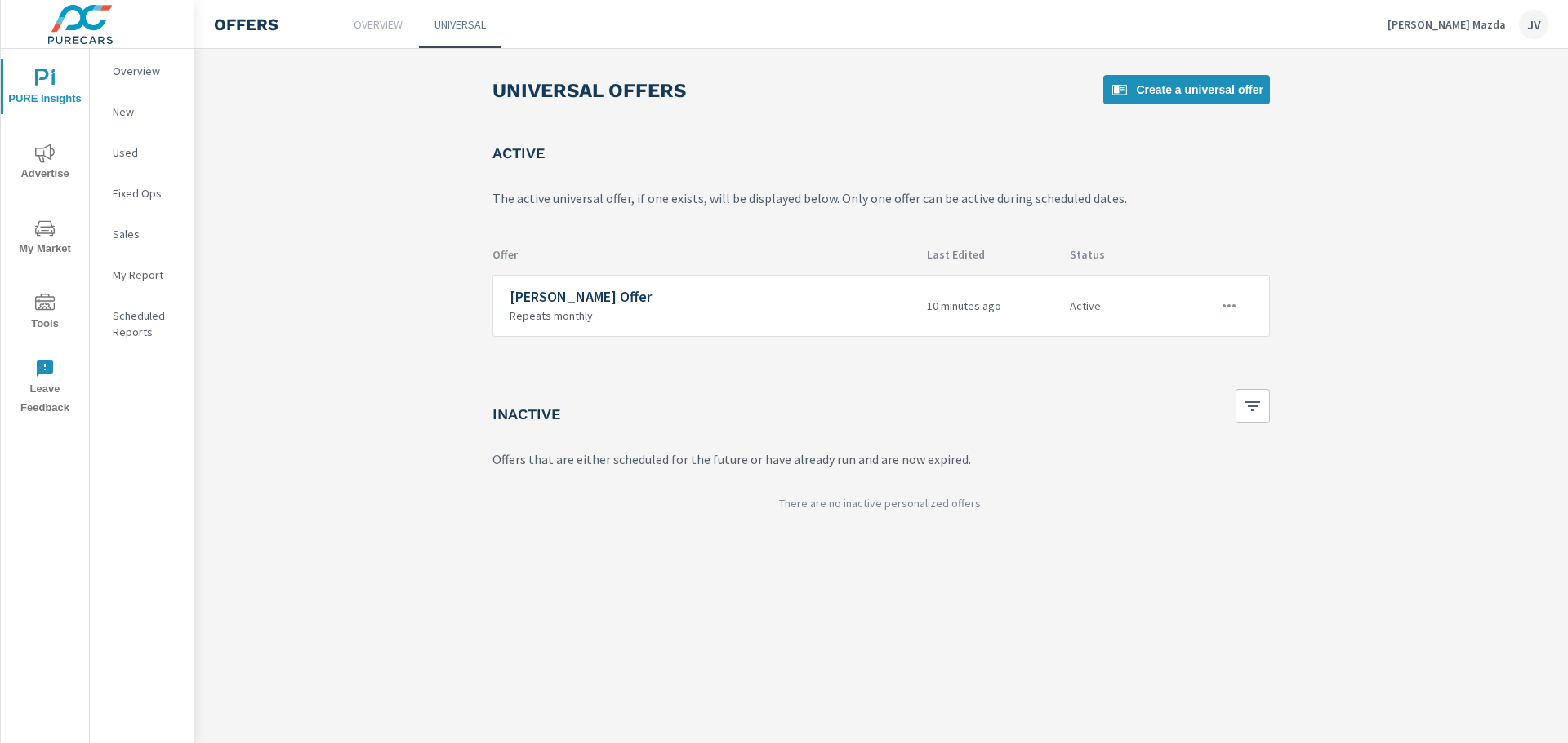
click at [82, 27] on img at bounding box center [80, 24] width 159 height 66
click at [72, 43] on img at bounding box center [80, 24] width 159 height 66
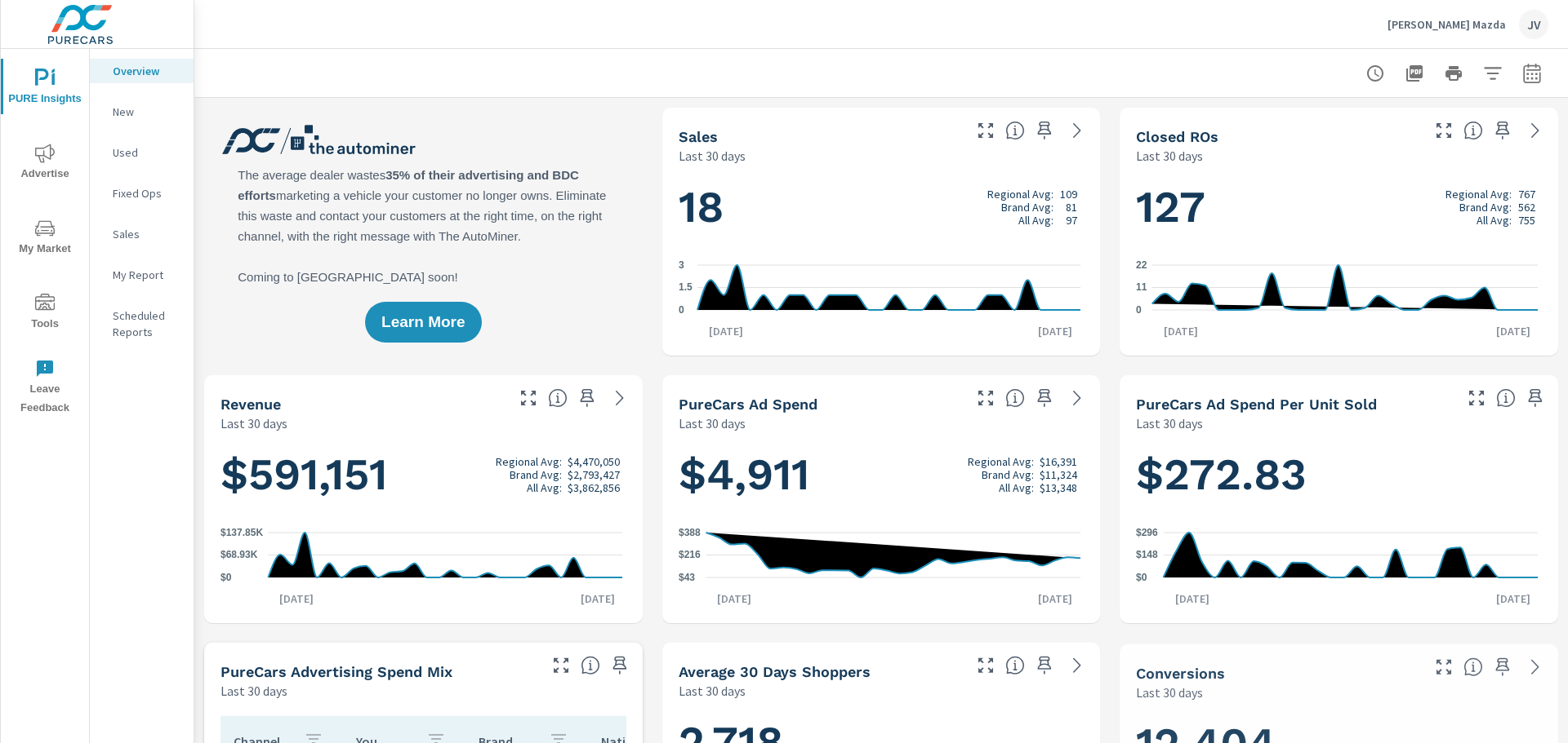
scroll to position [1, 0]
click at [46, 166] on span "Advertise" at bounding box center [45, 164] width 78 height 40
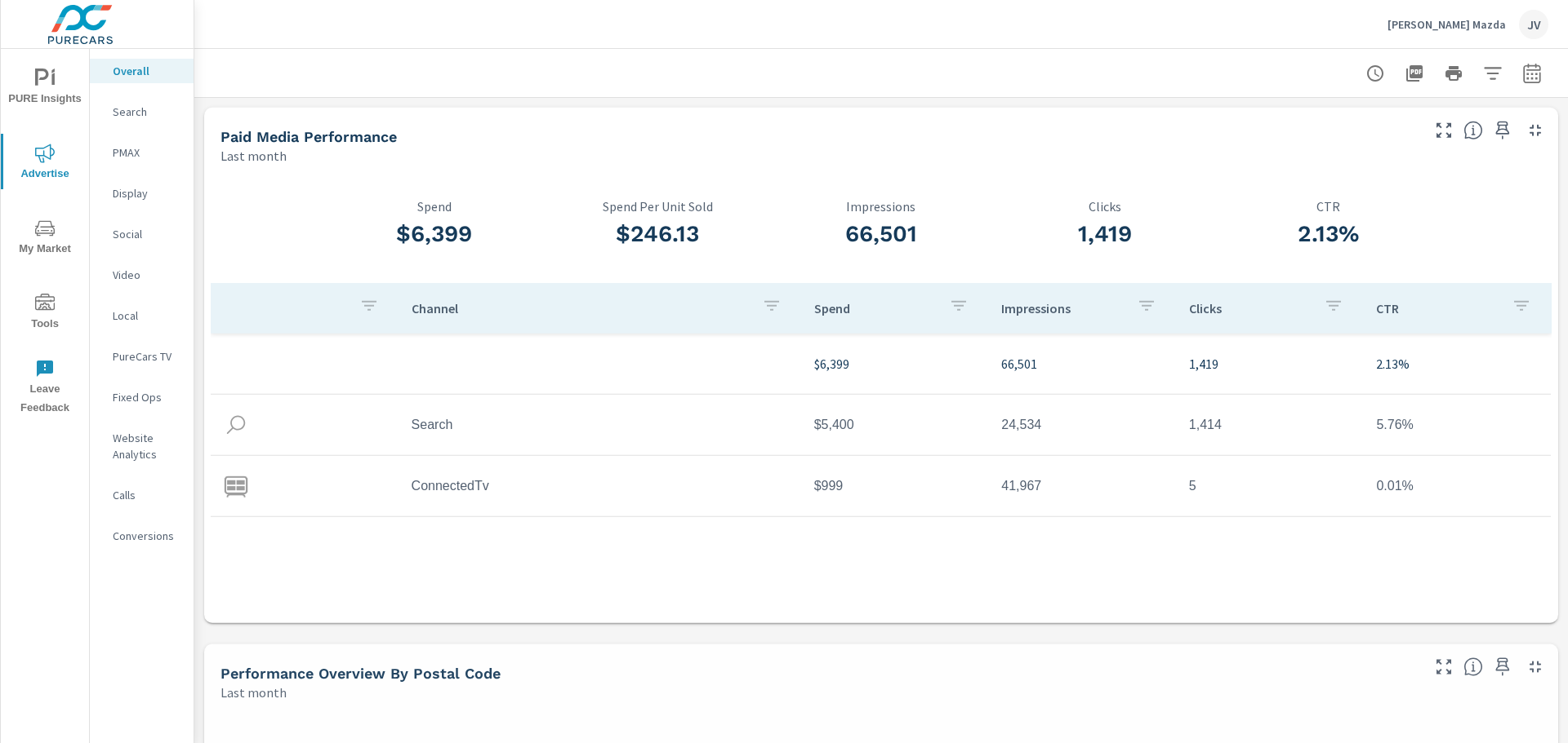
click at [45, 242] on span "My Market" at bounding box center [45, 239] width 78 height 40
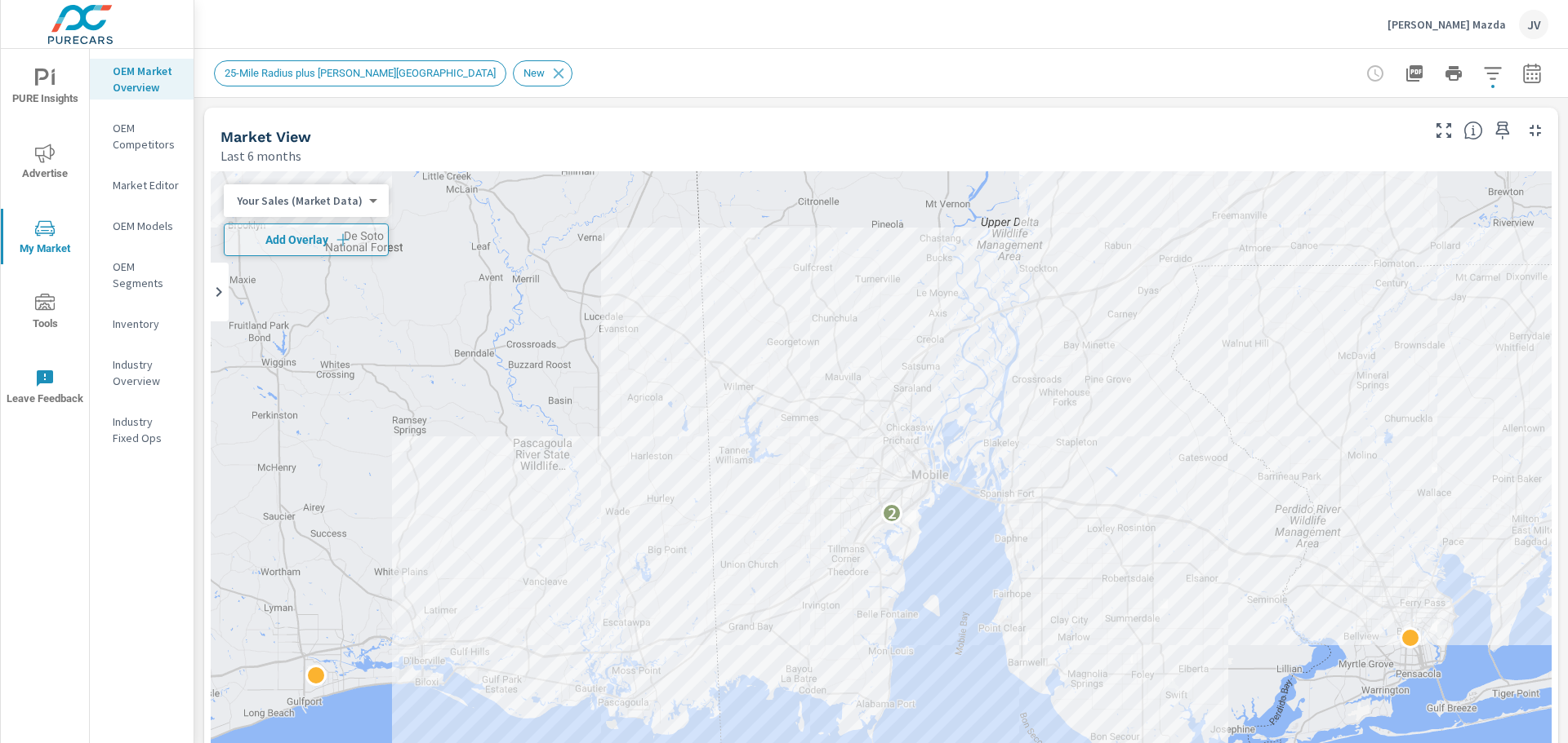
scroll to position [1, 0]
click at [42, 304] on icon "nav menu" at bounding box center [45, 301] width 20 height 16
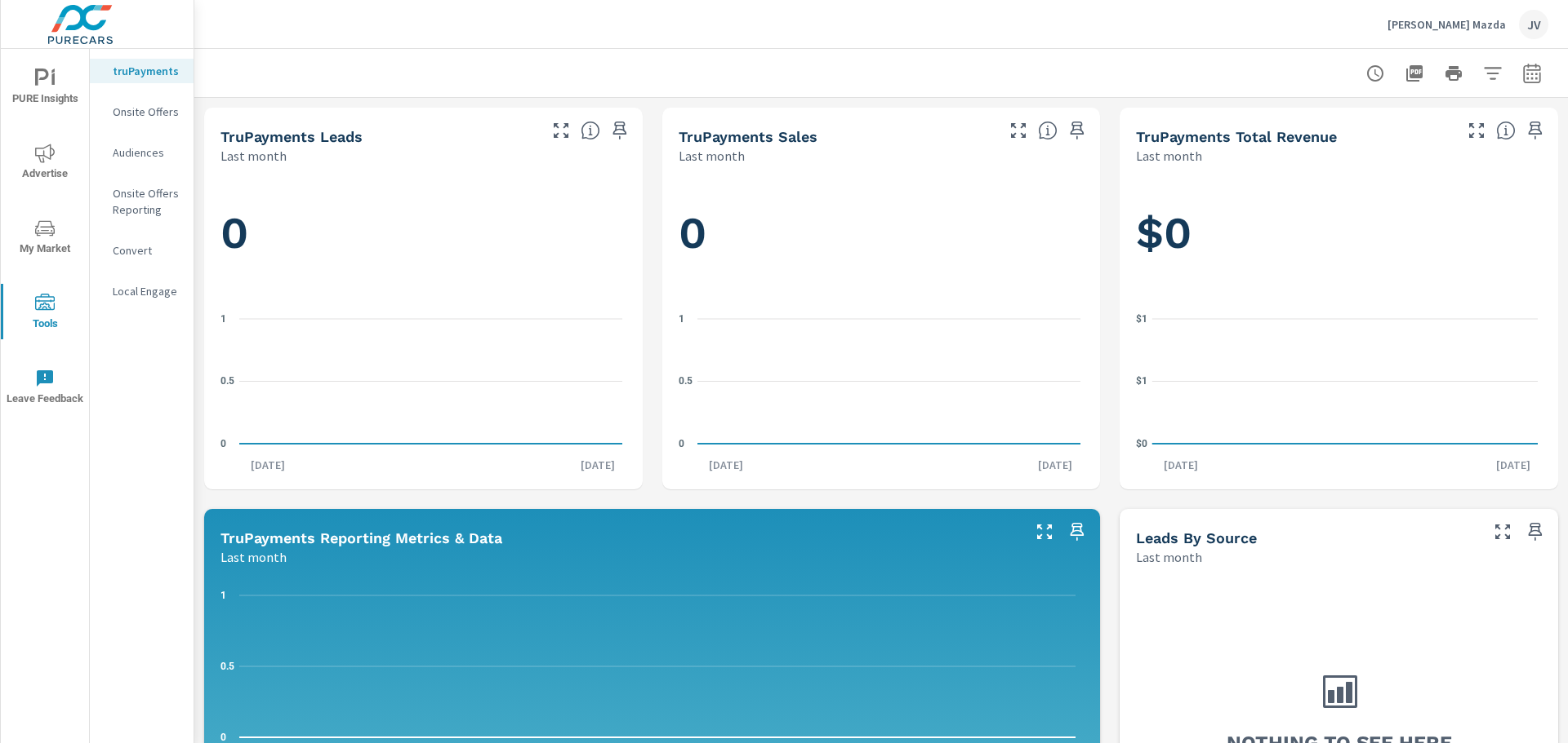
click at [43, 94] on span "PURE Insights" at bounding box center [45, 89] width 78 height 40
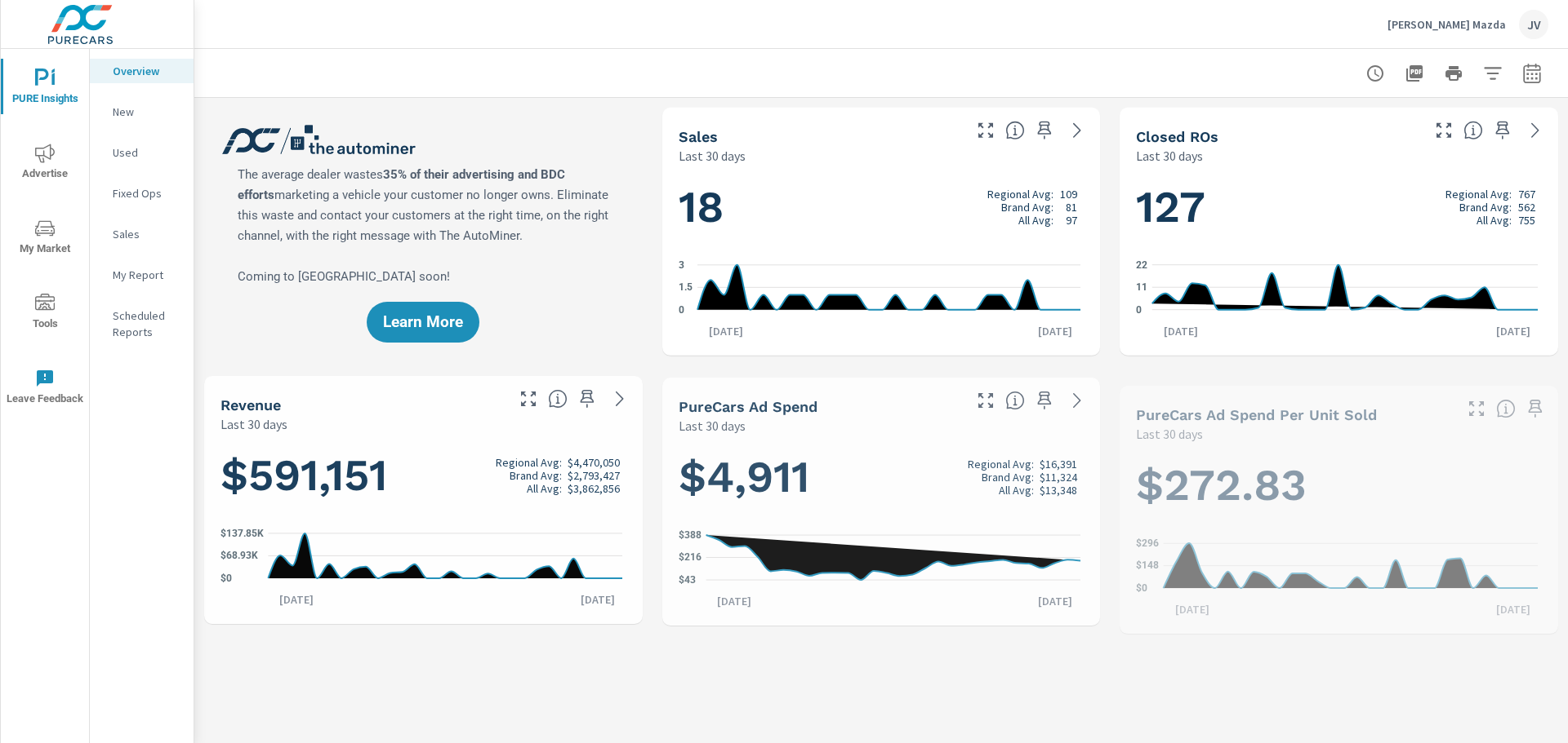
scroll to position [1, 0]
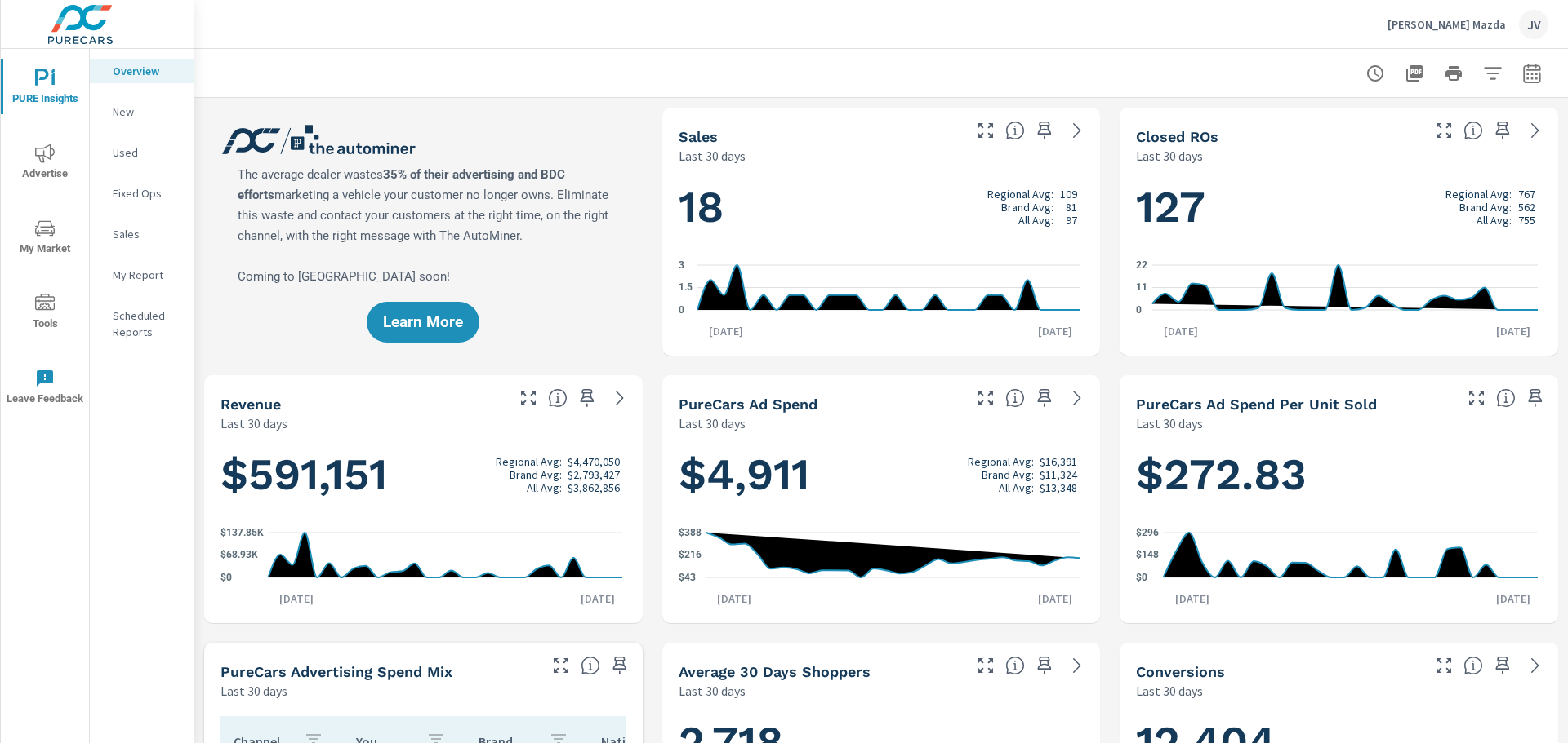
click at [126, 112] on p "New" at bounding box center [146, 111] width 68 height 16
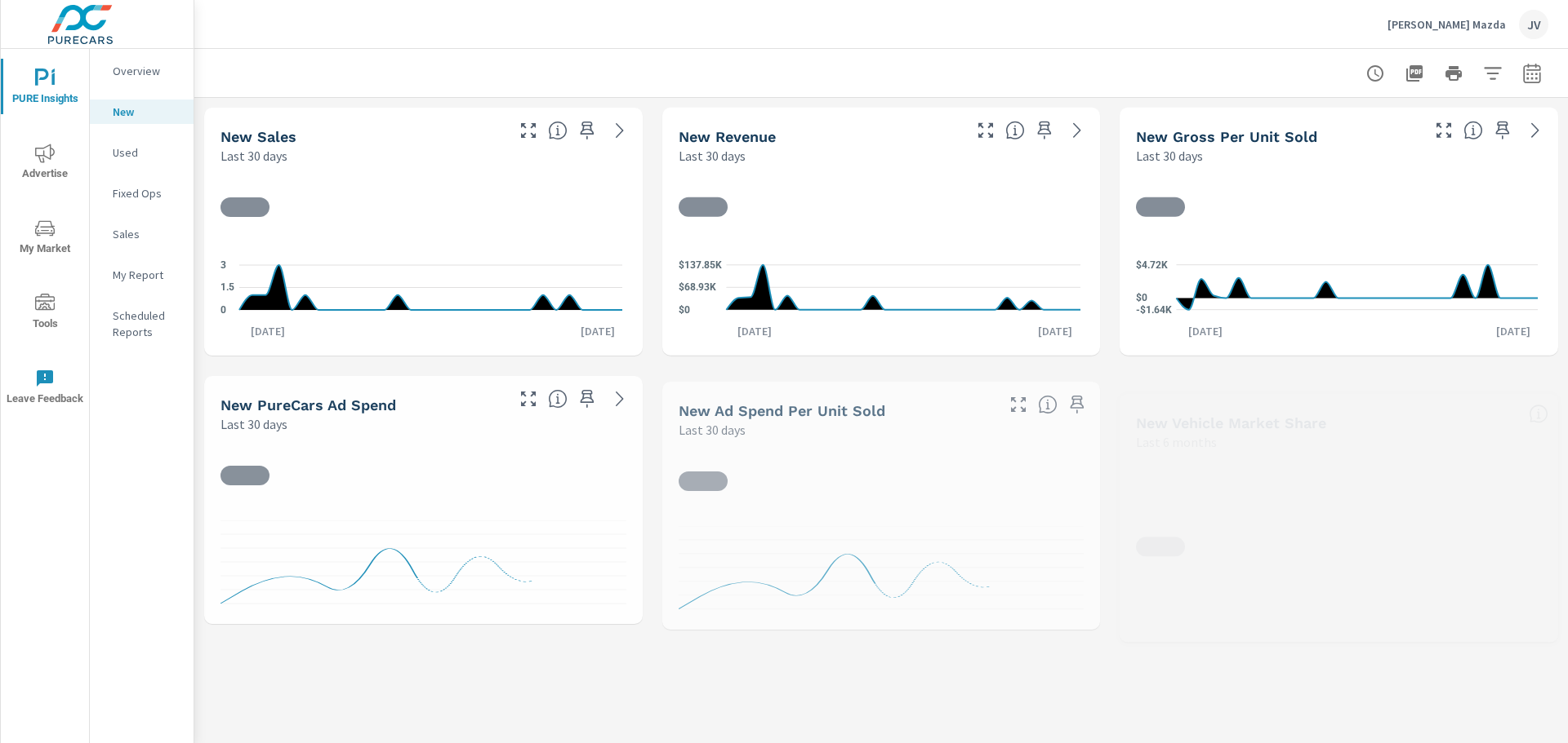
scroll to position [1, 0]
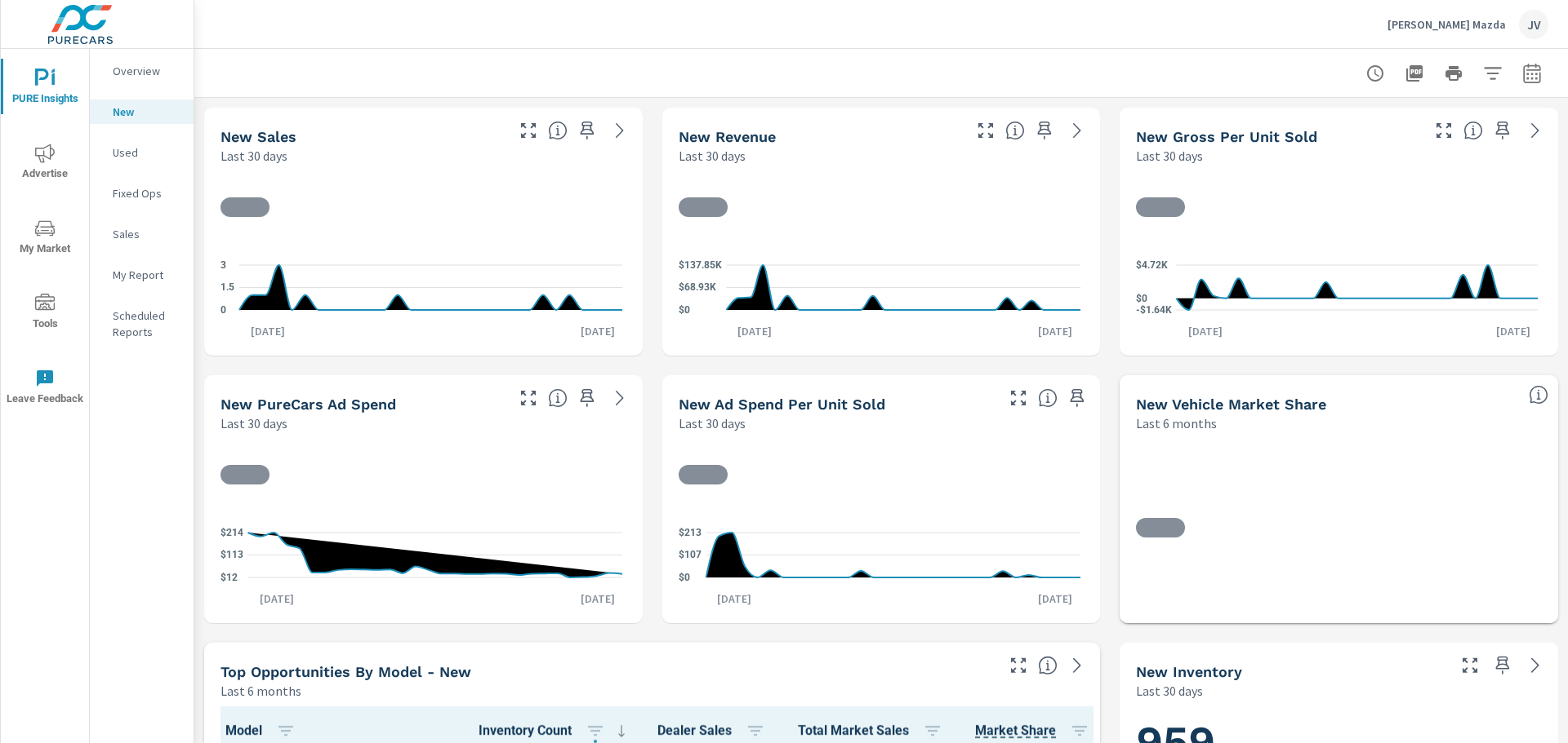
click at [136, 232] on p "Sales" at bounding box center [146, 233] width 68 height 16
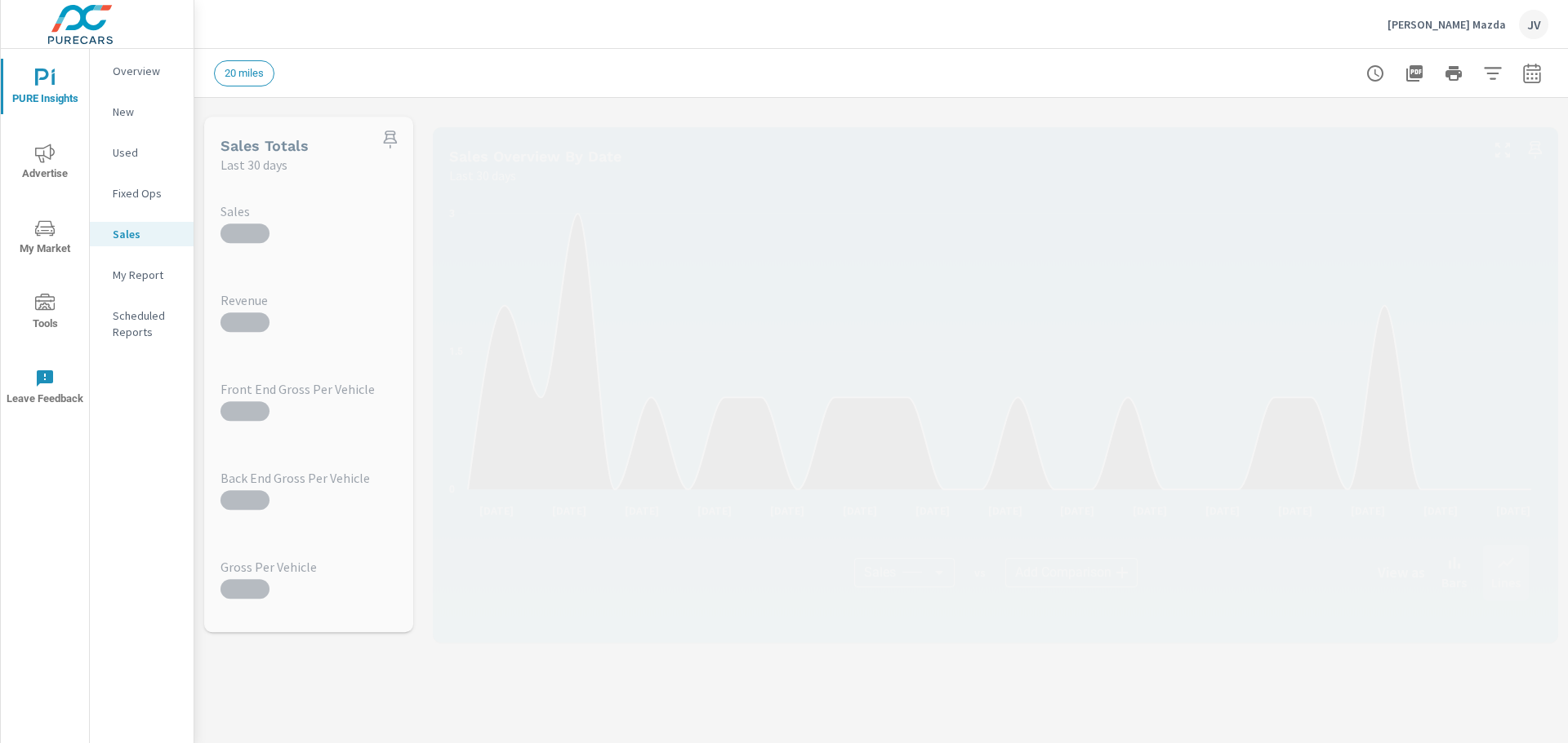
click at [132, 70] on p "Overview" at bounding box center [146, 70] width 68 height 16
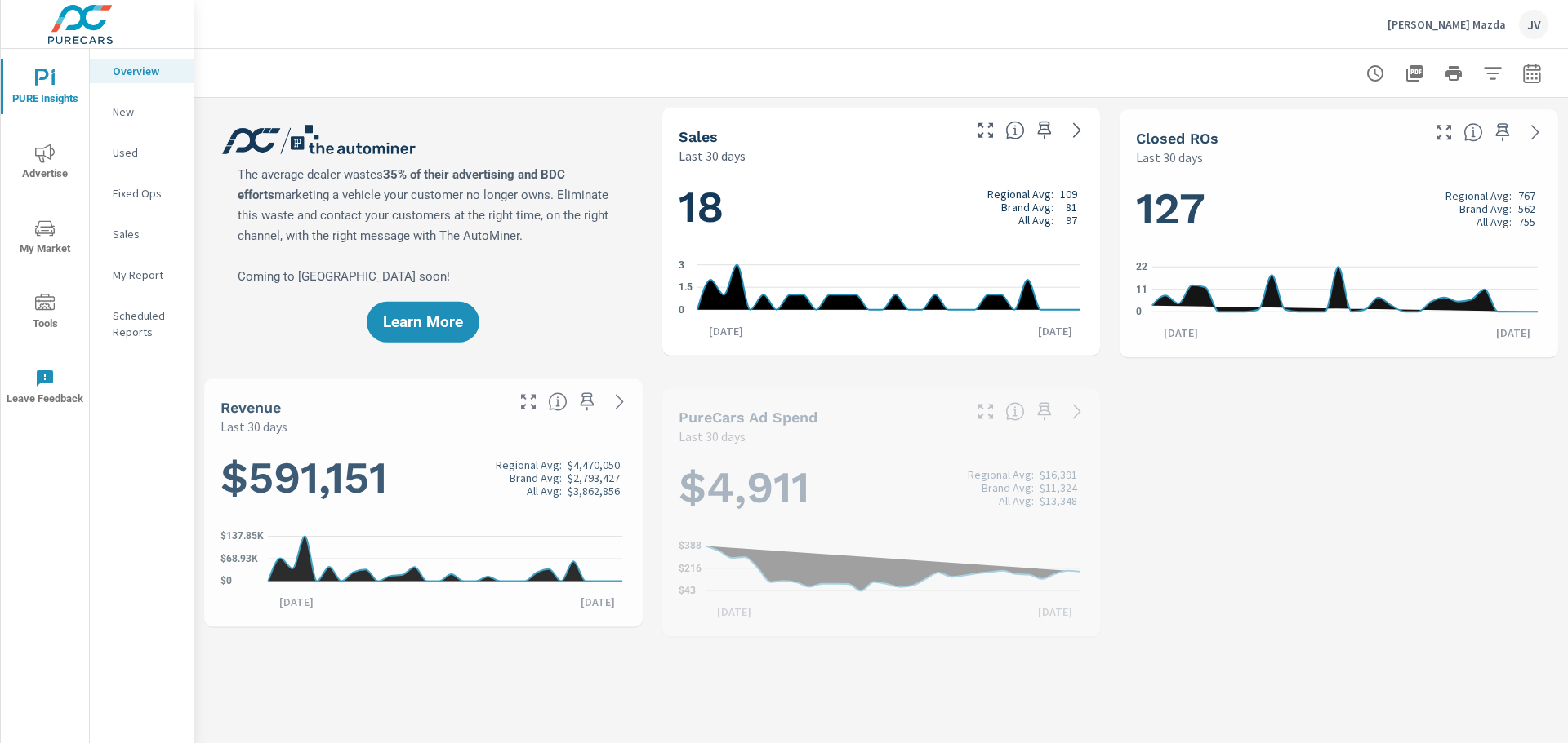
scroll to position [1, 0]
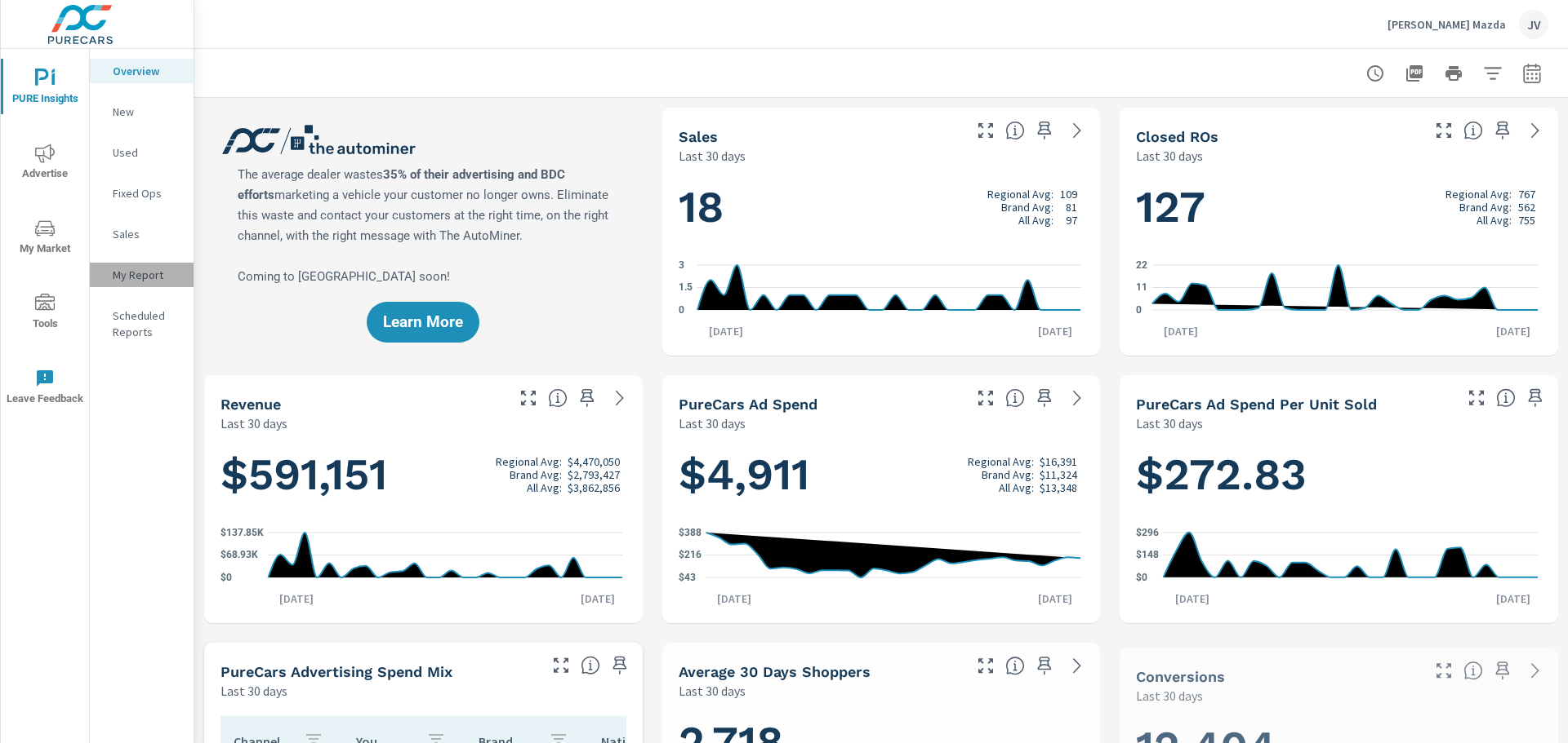
click at [129, 276] on p "My Report" at bounding box center [146, 274] width 68 height 16
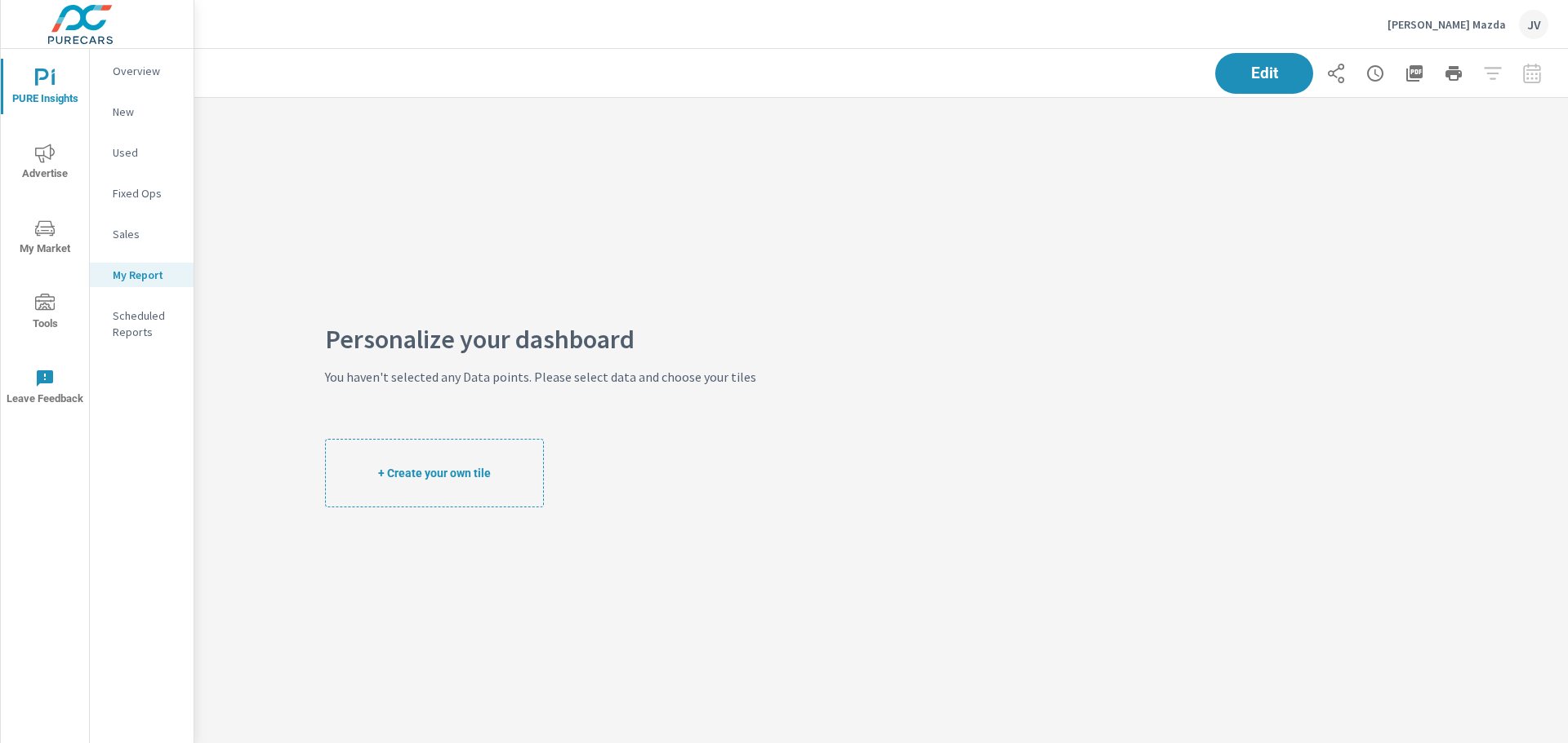
click at [48, 162] on icon "nav menu" at bounding box center [45, 153] width 20 height 20
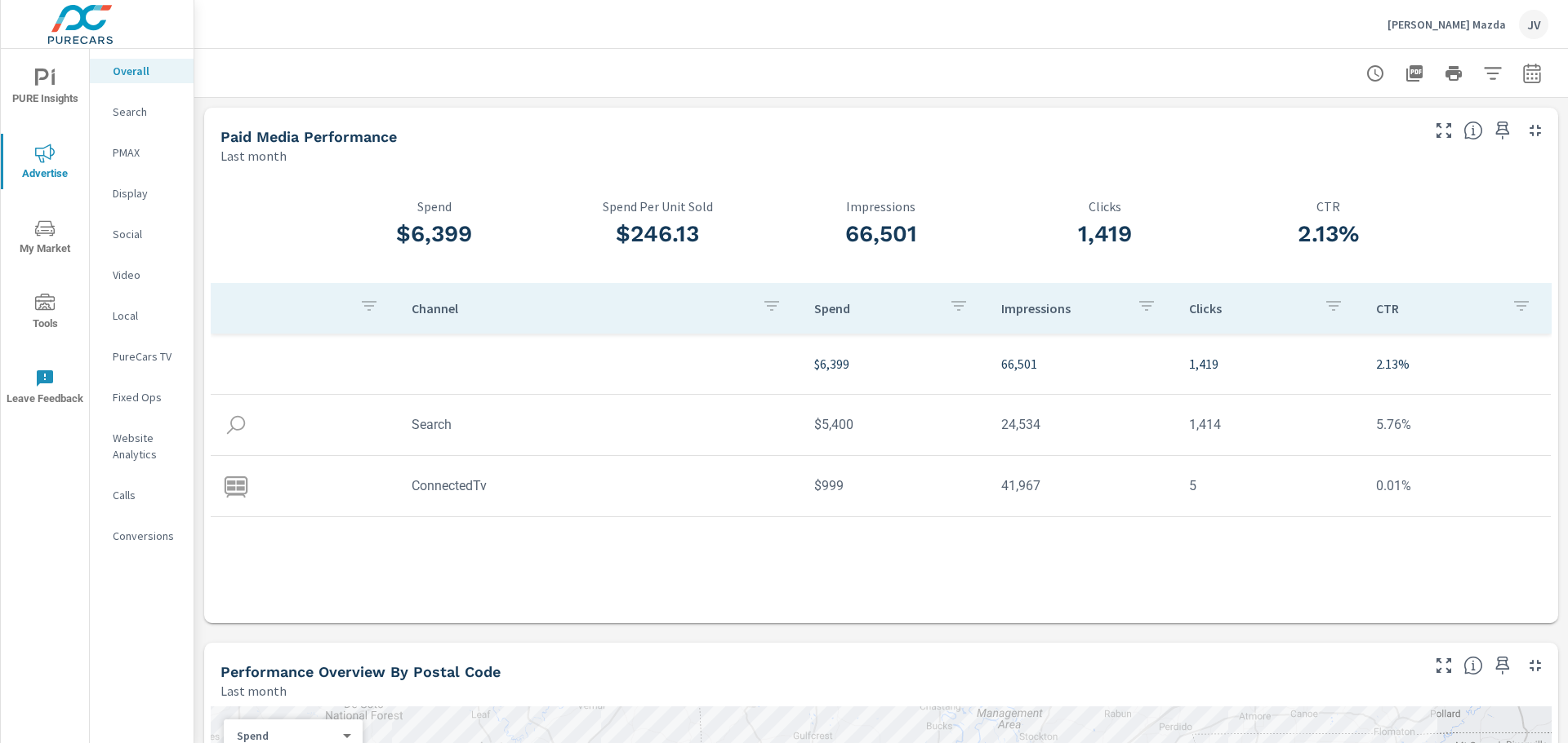
click at [136, 364] on p "PureCars TV" at bounding box center [146, 356] width 68 height 16
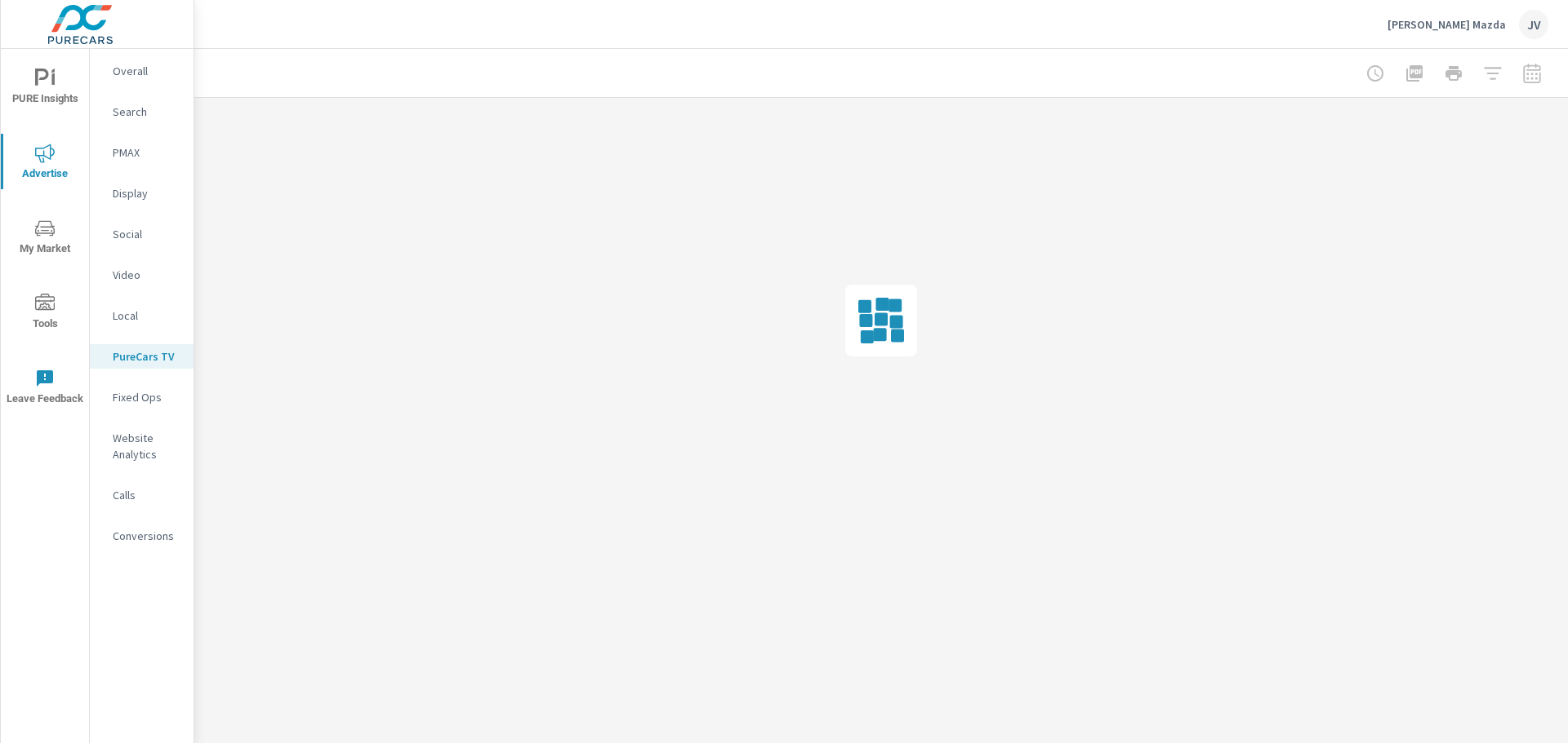
click at [132, 106] on p "Search" at bounding box center [146, 111] width 68 height 16
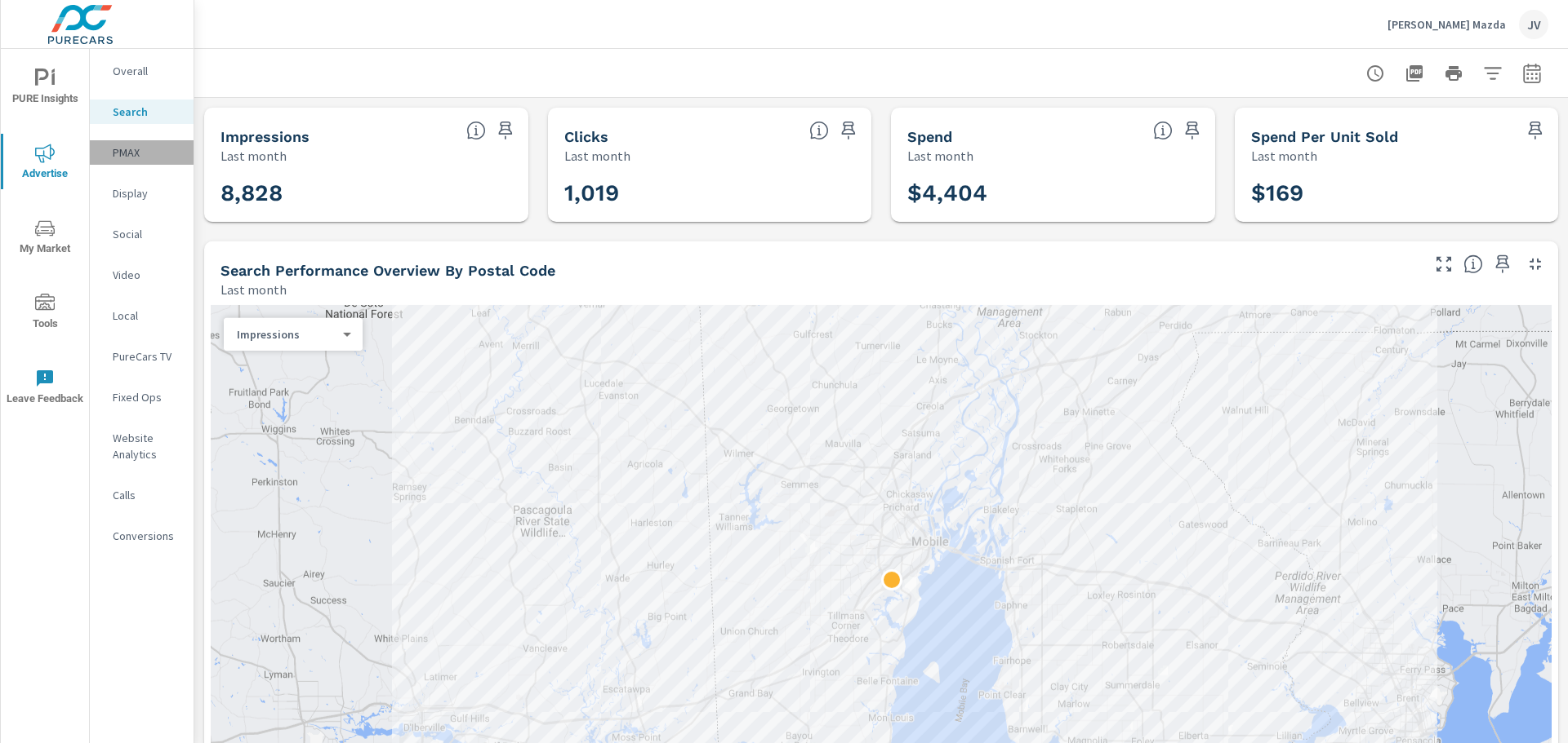
click at [132, 151] on p "PMAX" at bounding box center [146, 152] width 68 height 16
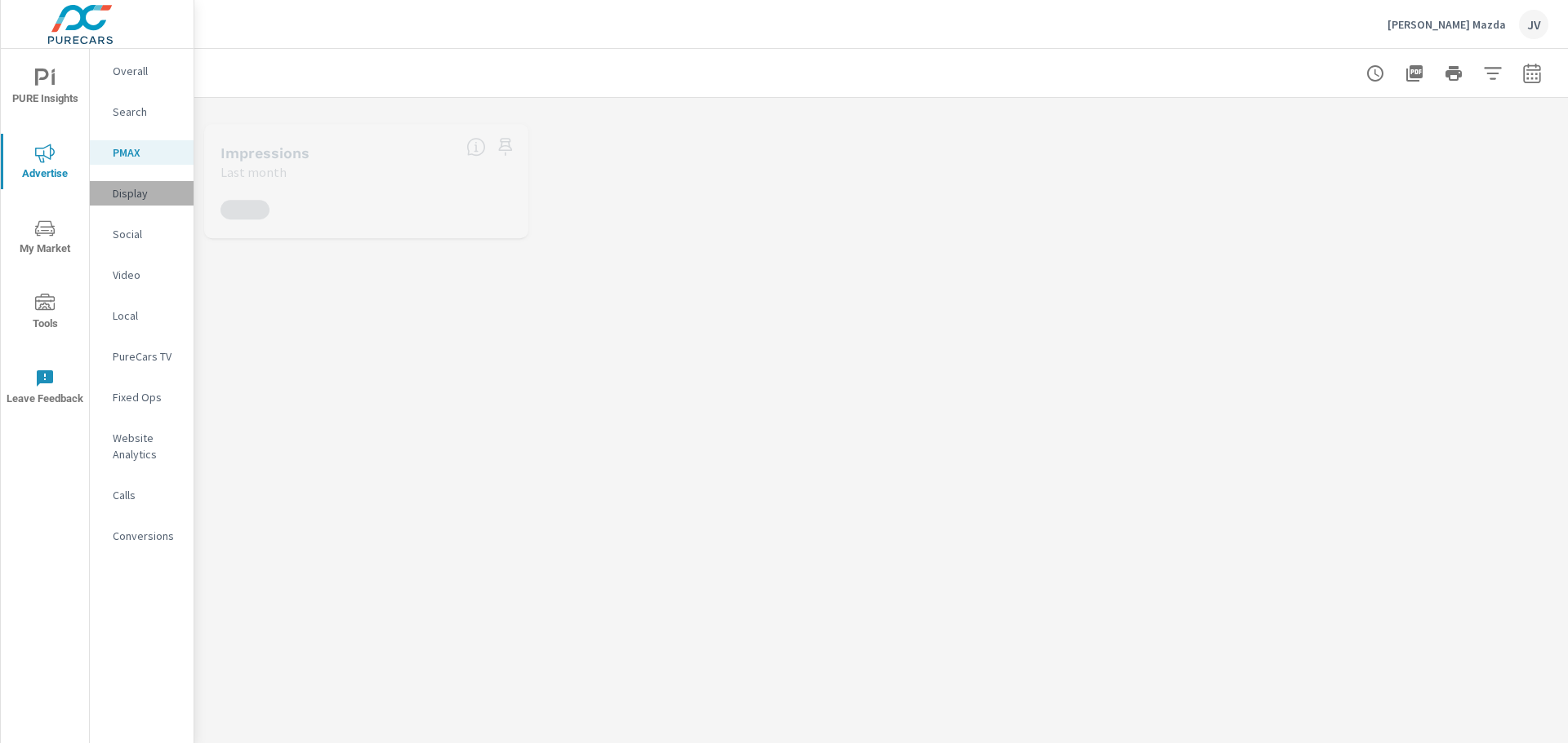
click at [136, 195] on p "Display" at bounding box center [146, 192] width 68 height 16
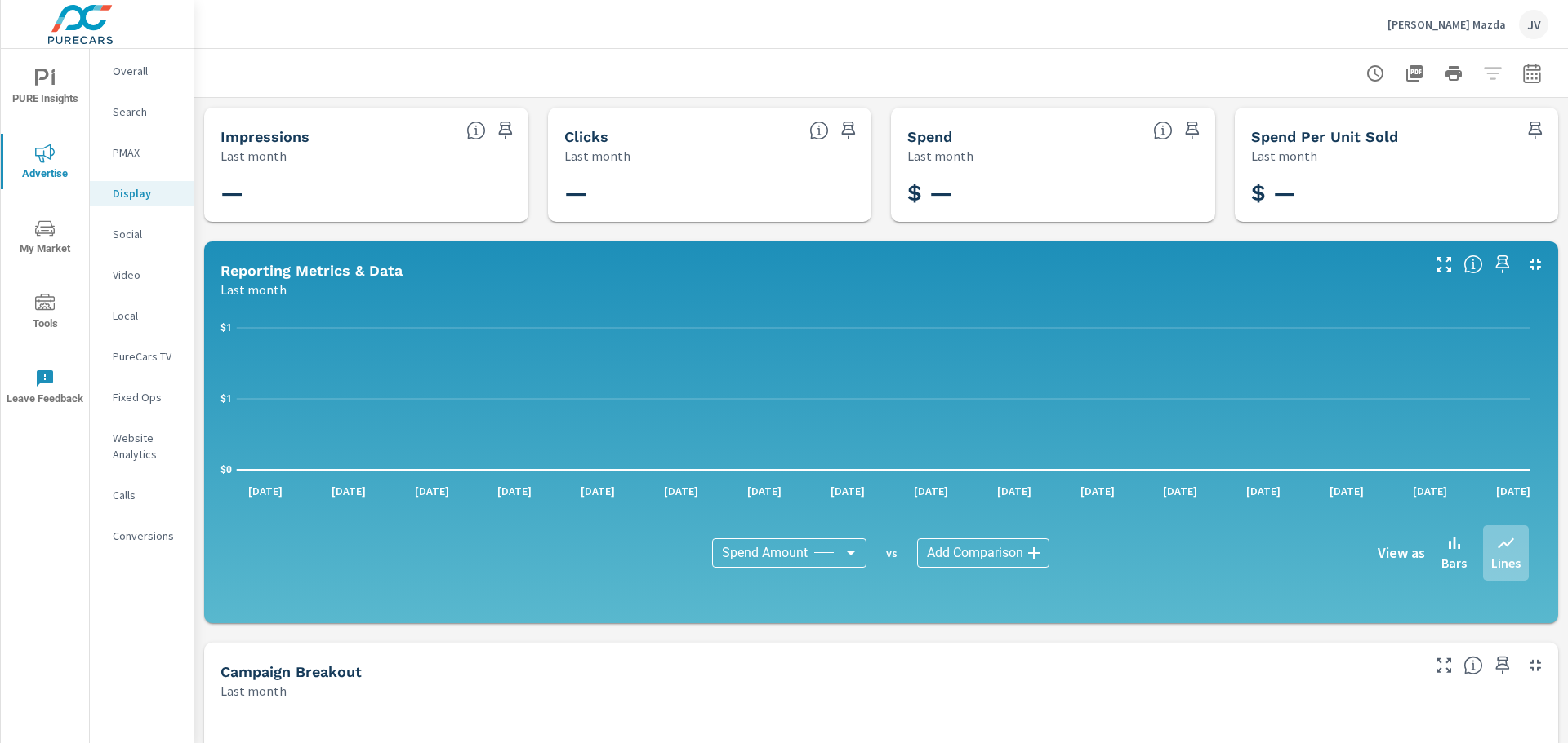
click at [127, 266] on div "Video" at bounding box center [141, 275] width 104 height 25
click at [129, 236] on p "Social" at bounding box center [146, 233] width 68 height 16
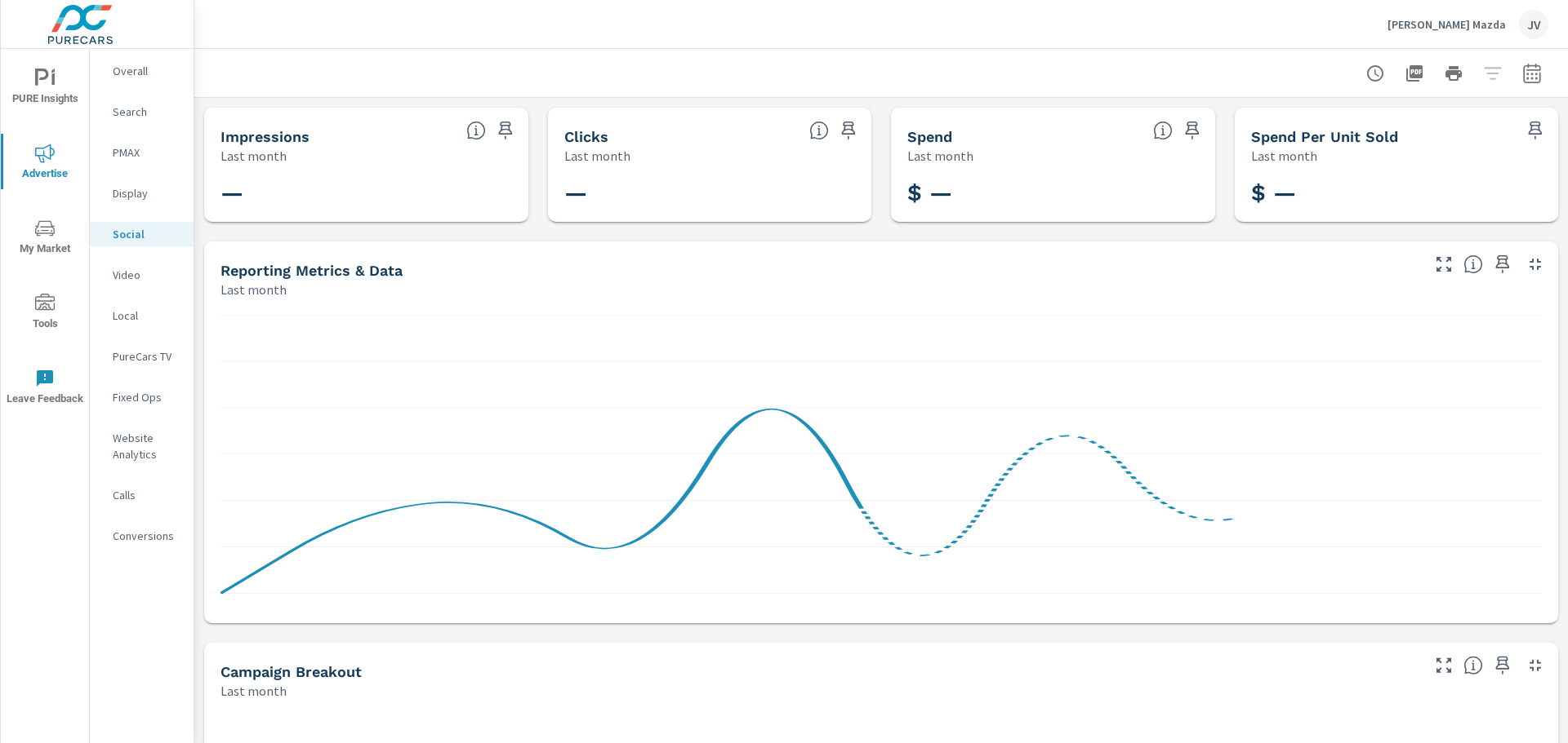
click at [123, 318] on p "Local" at bounding box center [146, 315] width 68 height 16
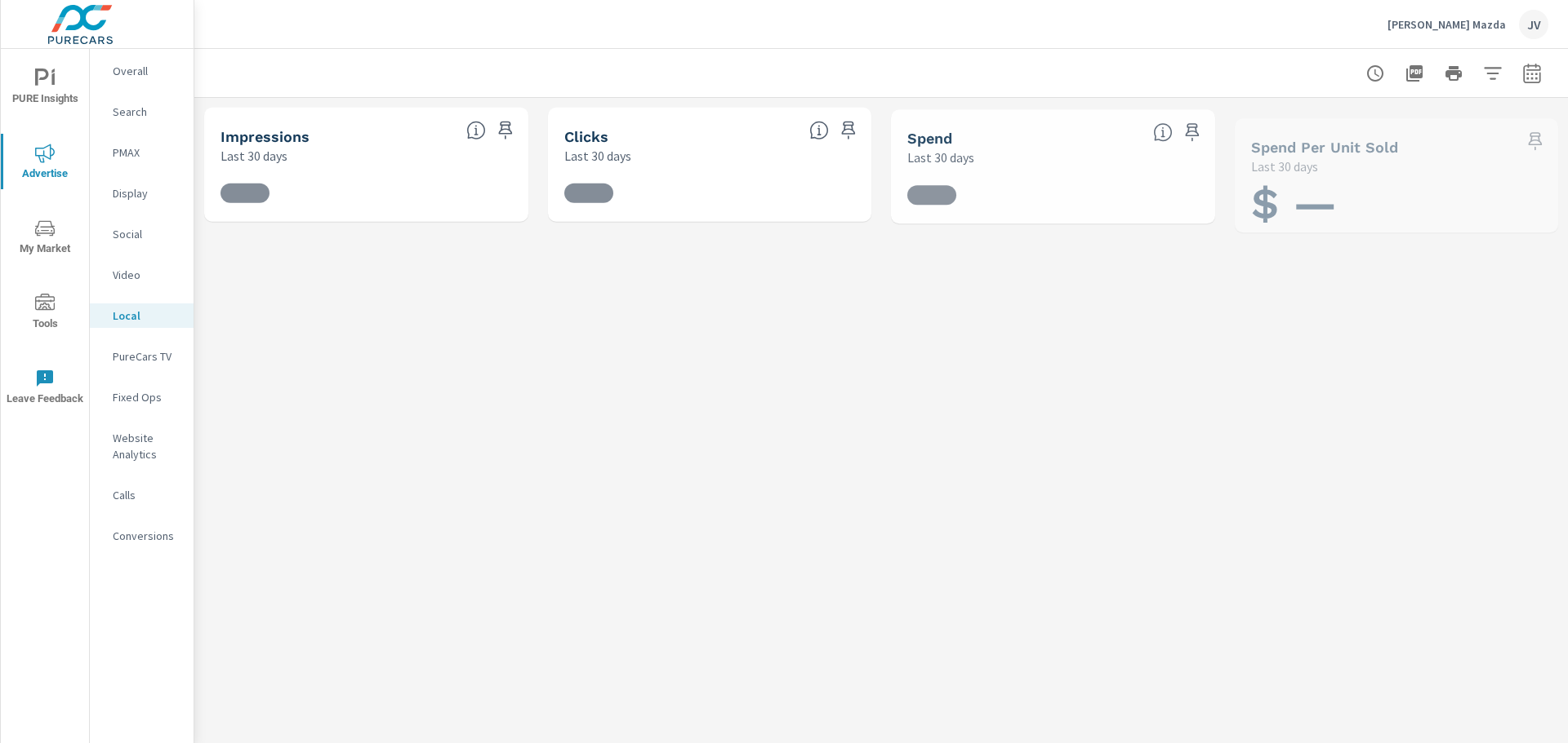
click at [146, 362] on p "PureCars TV" at bounding box center [146, 356] width 68 height 16
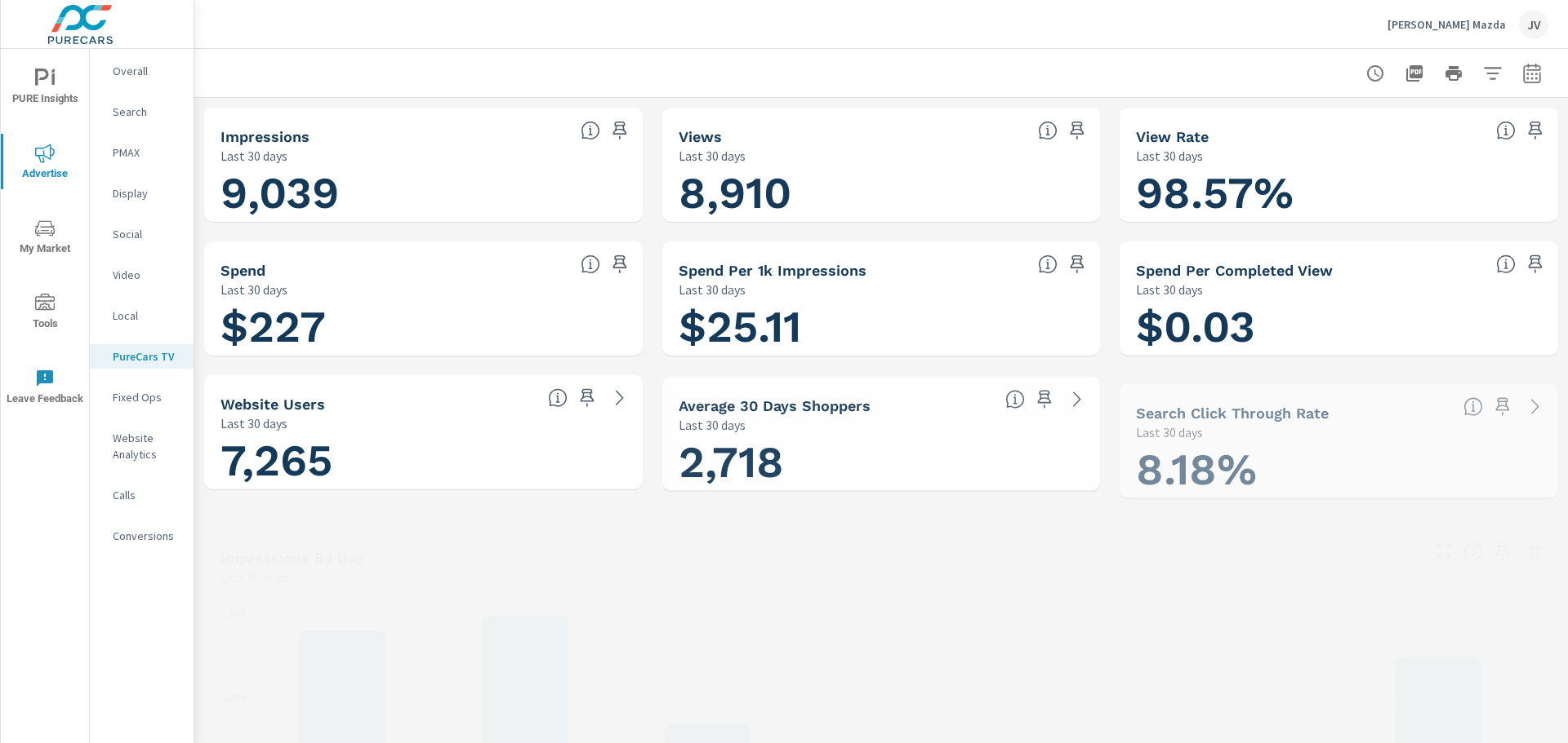
scroll to position [1, 0]
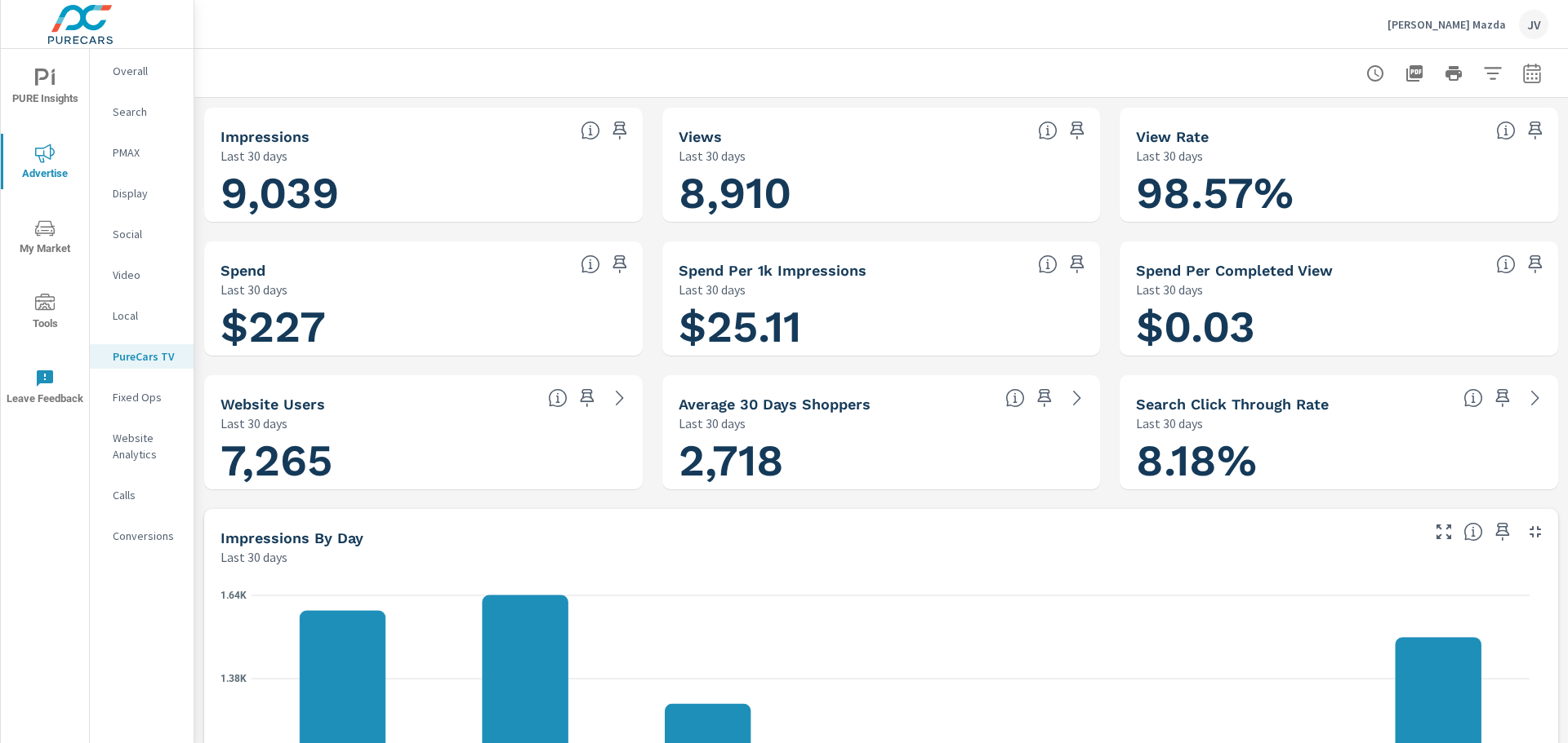
click at [42, 80] on icon "nav menu" at bounding box center [45, 78] width 20 height 20
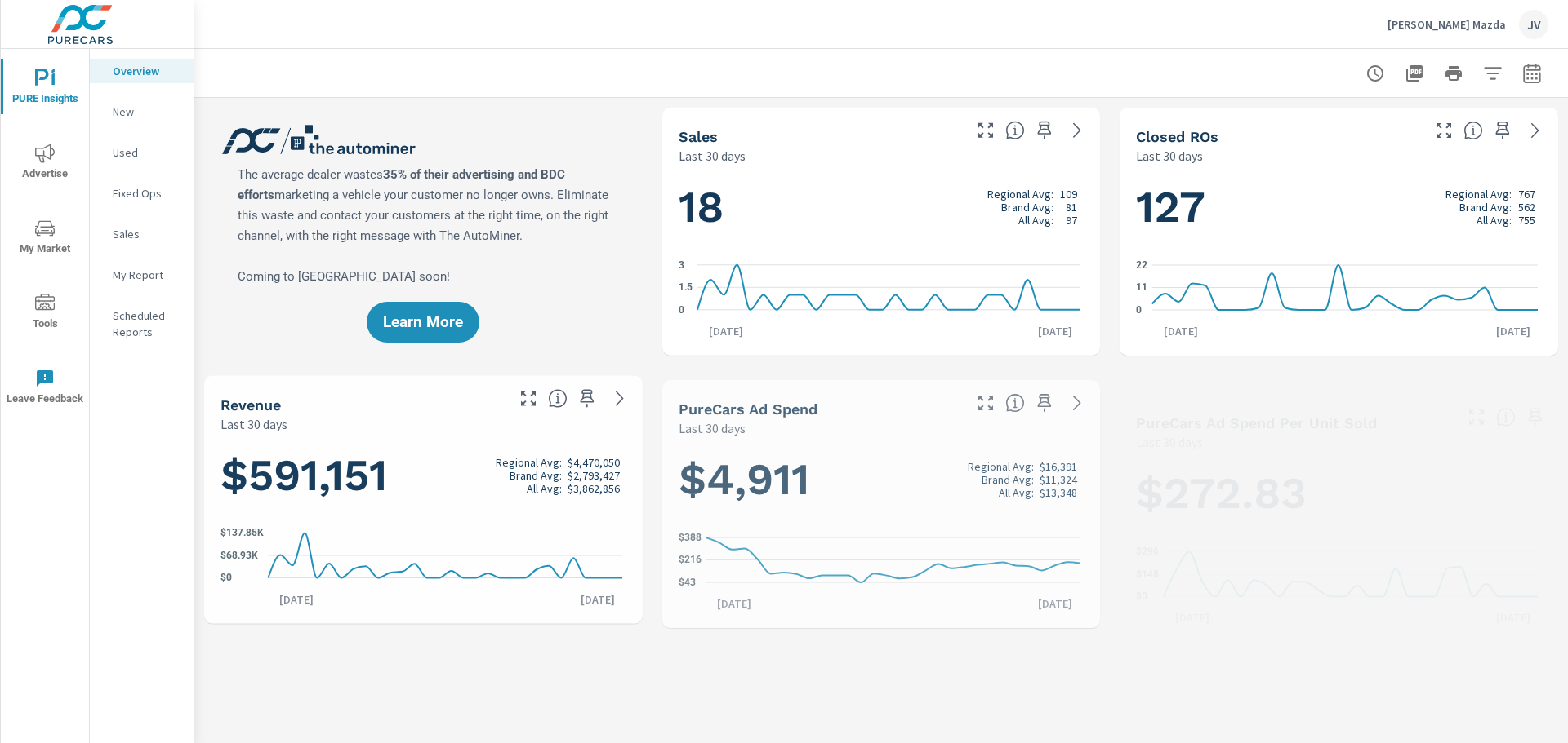
scroll to position [1, 0]
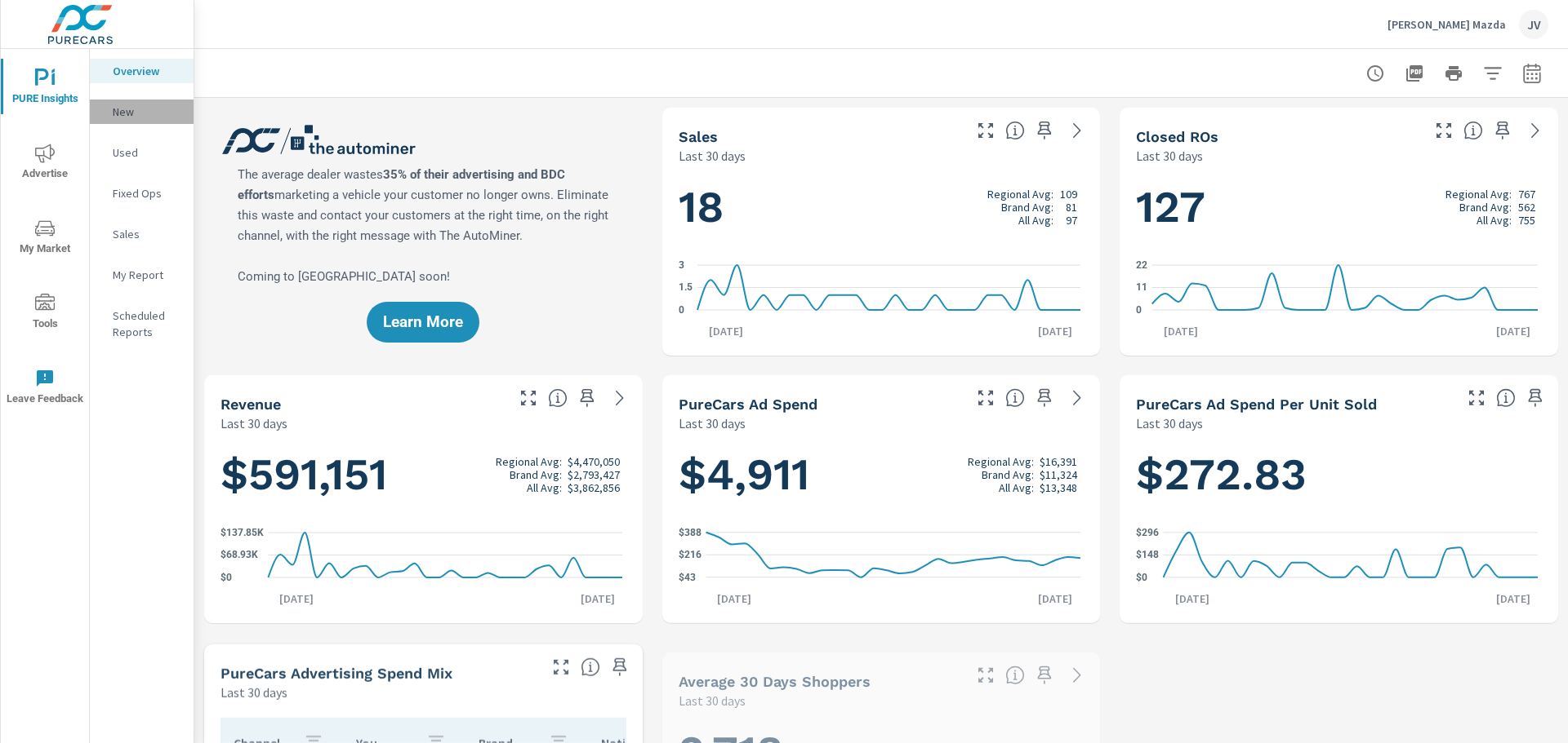
click at [129, 114] on p "New" at bounding box center [146, 111] width 68 height 16
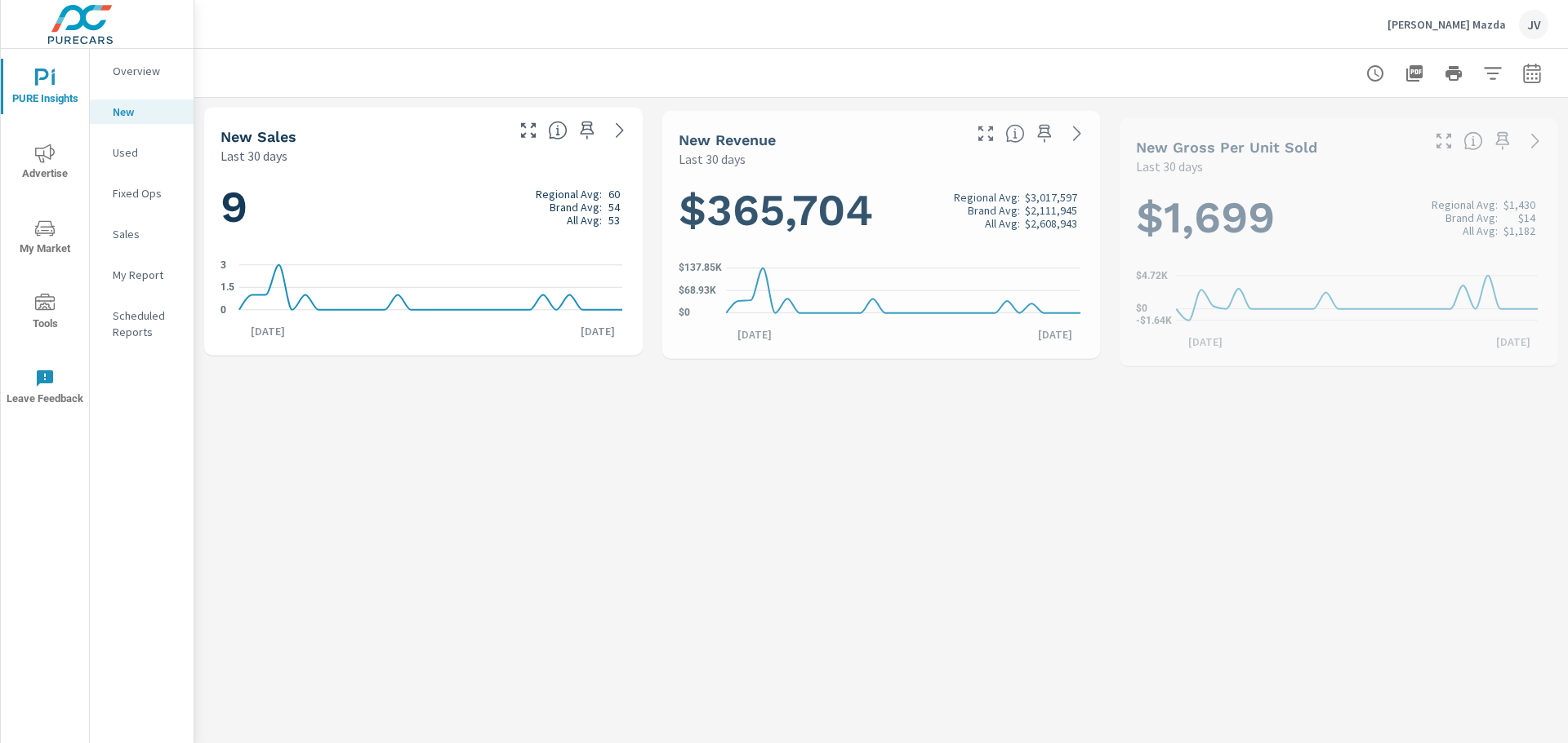
scroll to position [1, 0]
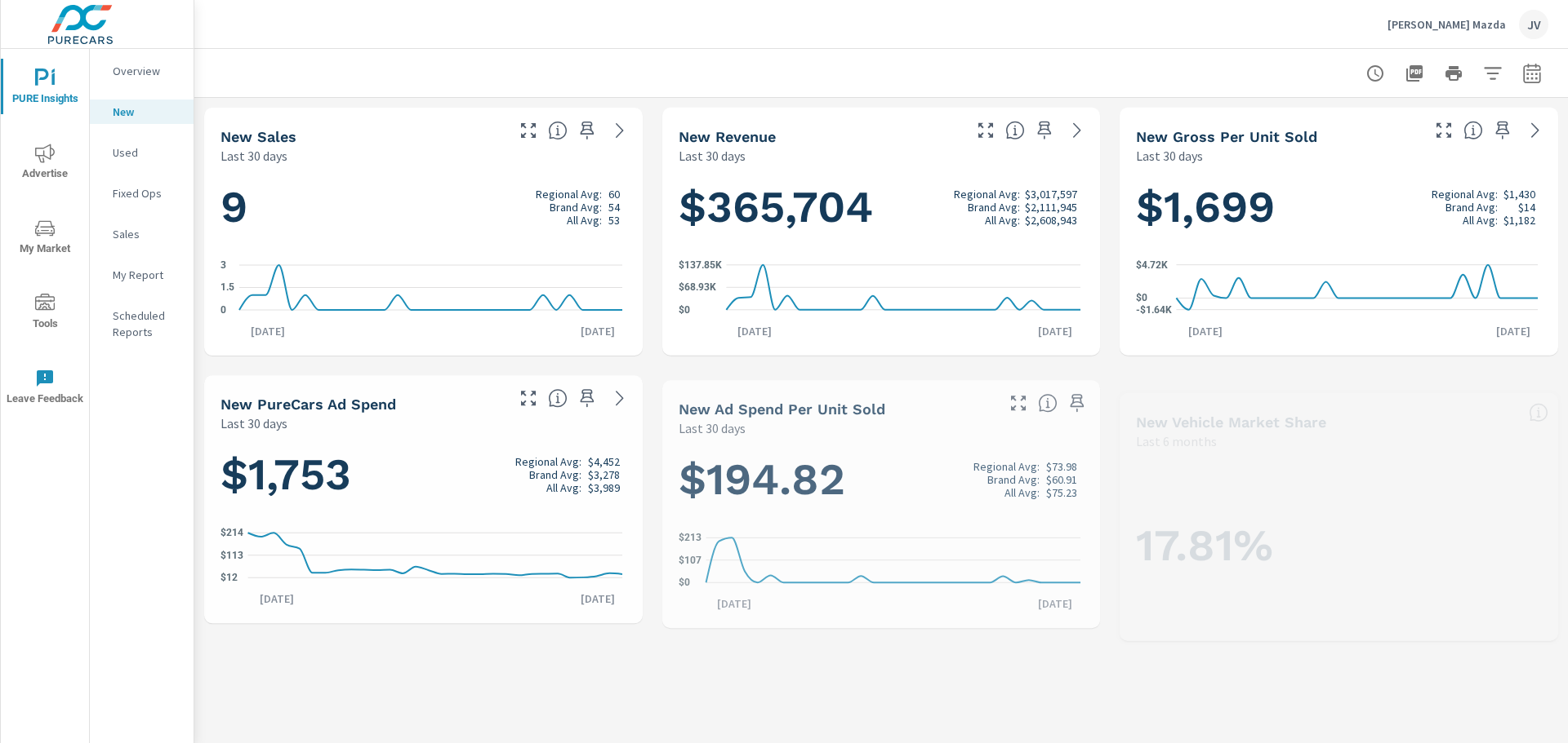
click at [129, 73] on p "Overview" at bounding box center [146, 70] width 68 height 16
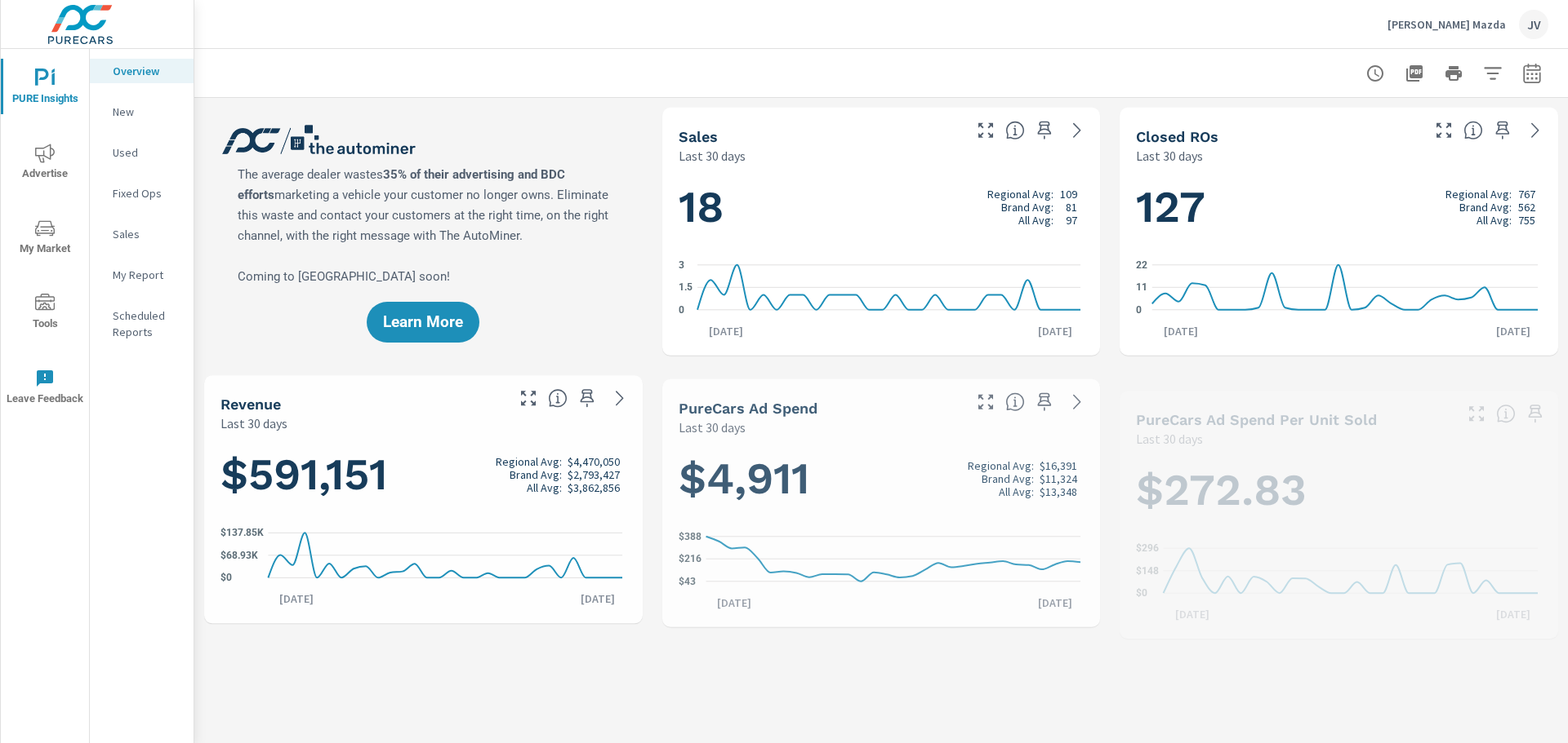
scroll to position [1, 0]
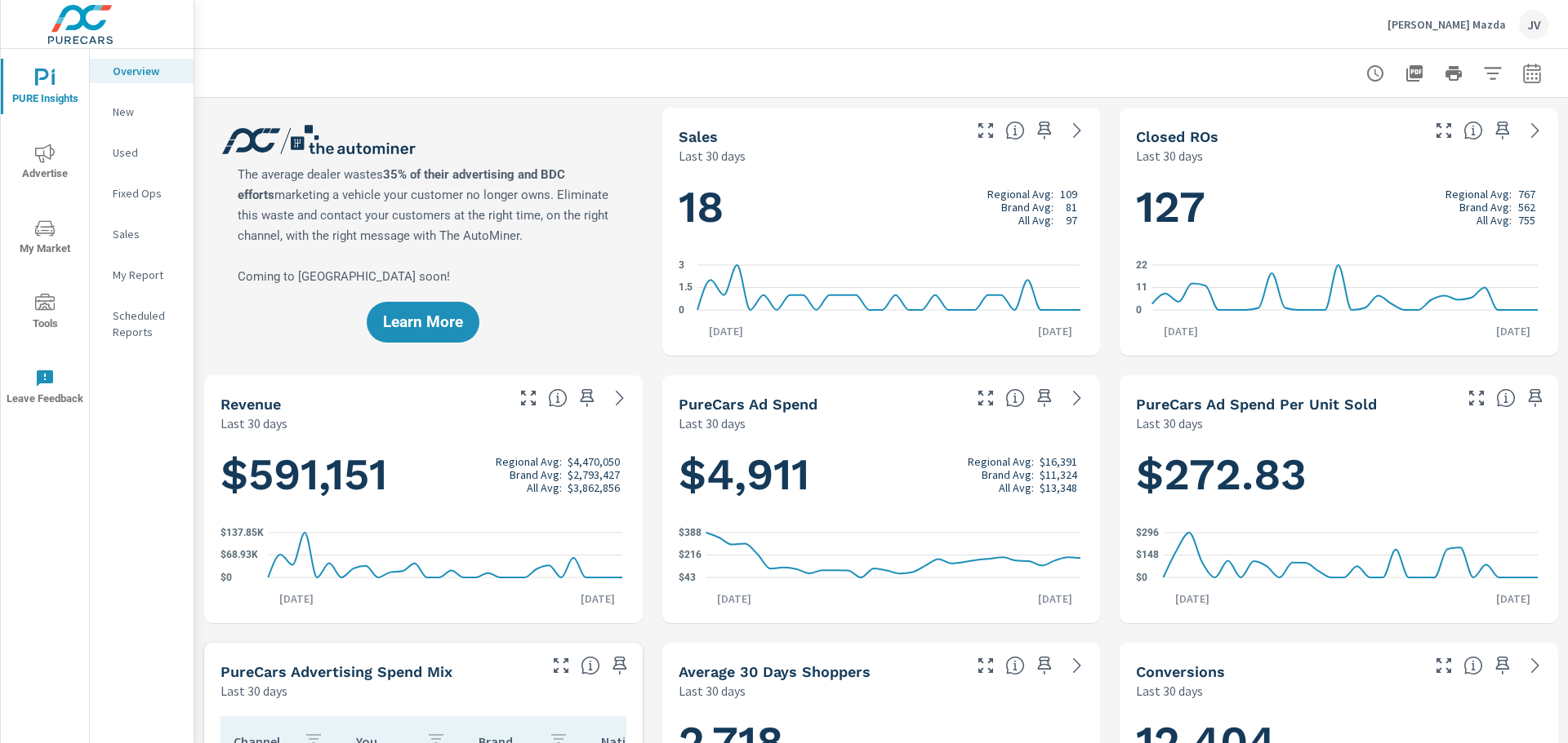
click at [133, 234] on p "Sales" at bounding box center [146, 233] width 68 height 16
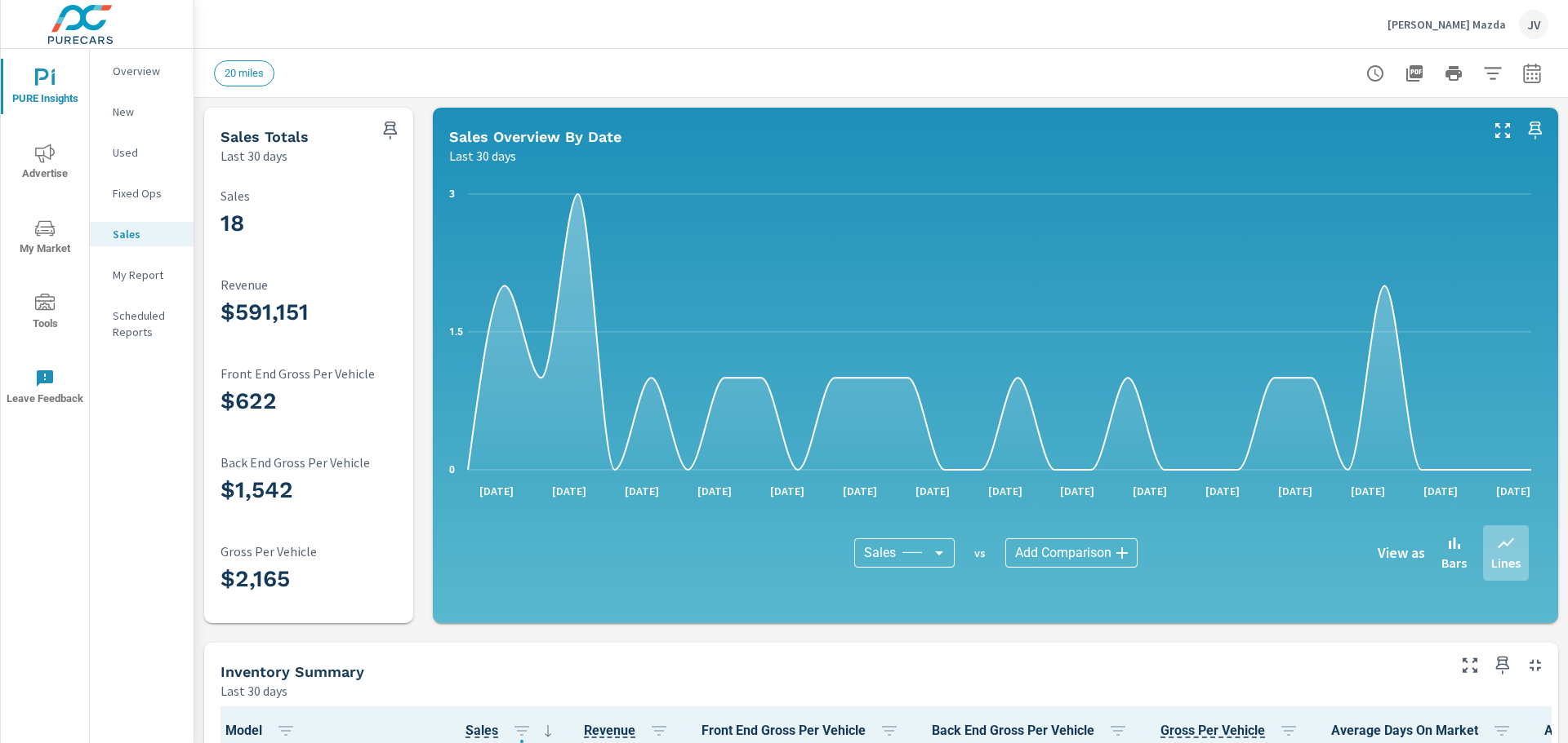
scroll to position [1, 0]
click at [149, 193] on p "Fixed Ops" at bounding box center [146, 192] width 68 height 16
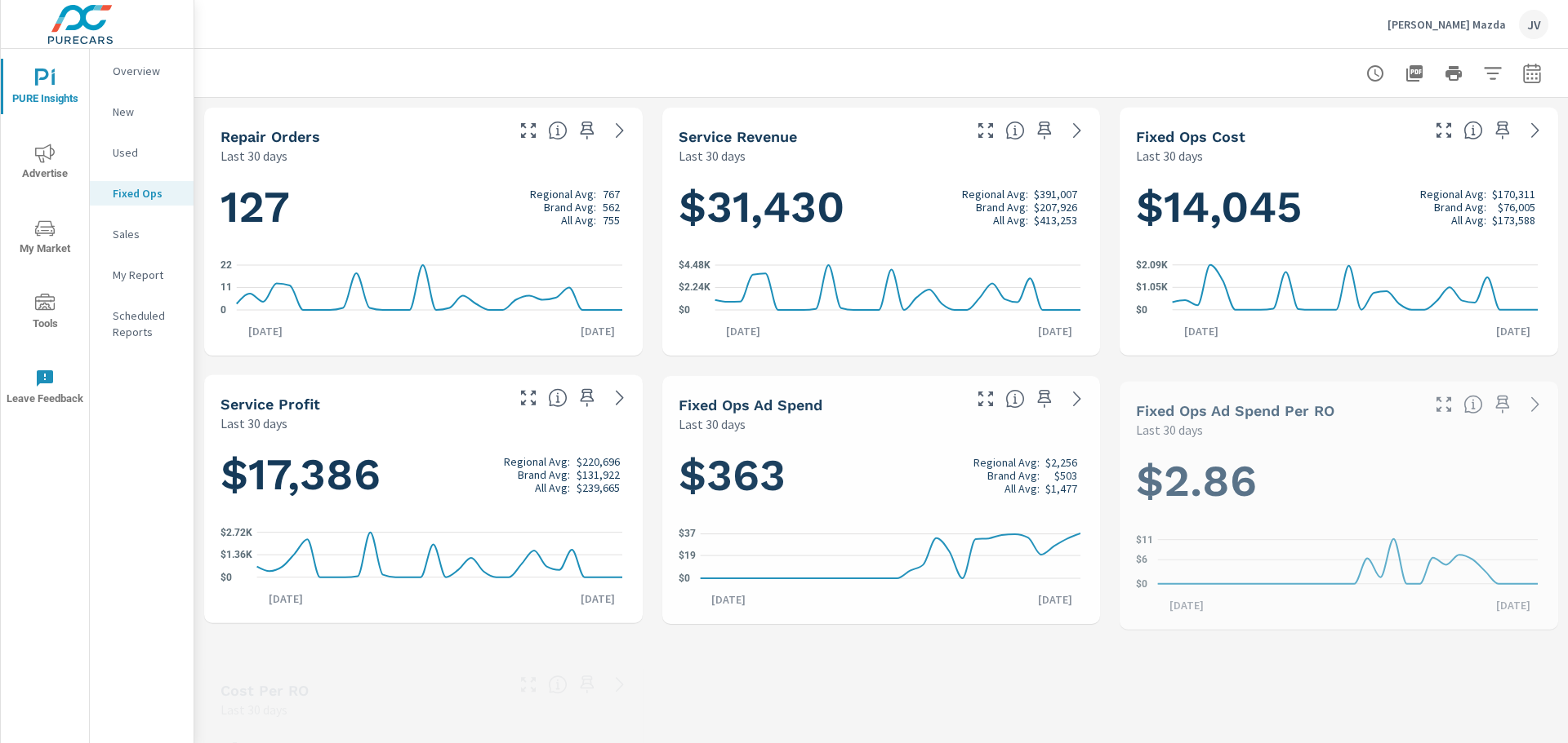
click at [145, 271] on p "My Report" at bounding box center [146, 274] width 68 height 16
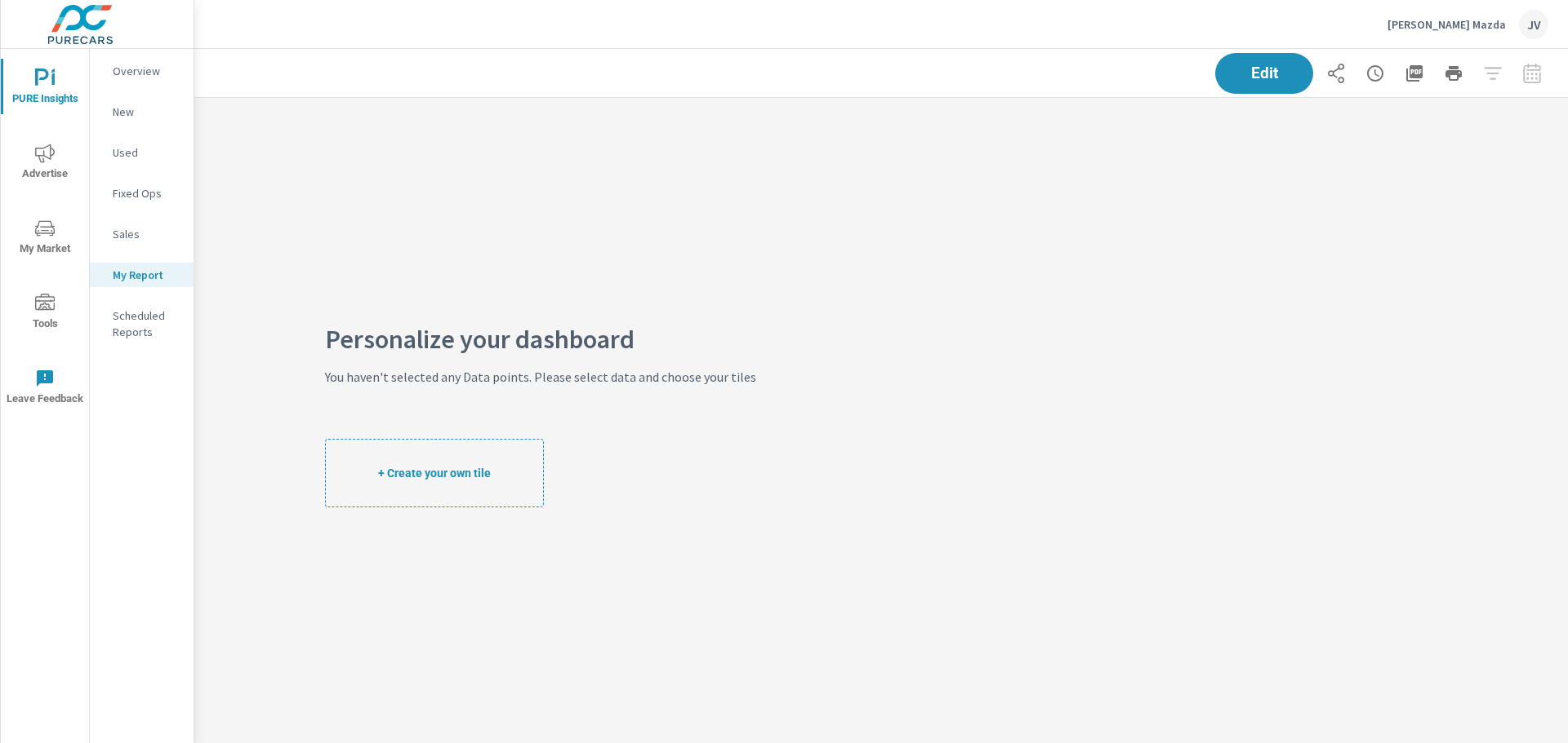
click at [139, 319] on p "Scheduled Reports" at bounding box center [146, 324] width 68 height 32
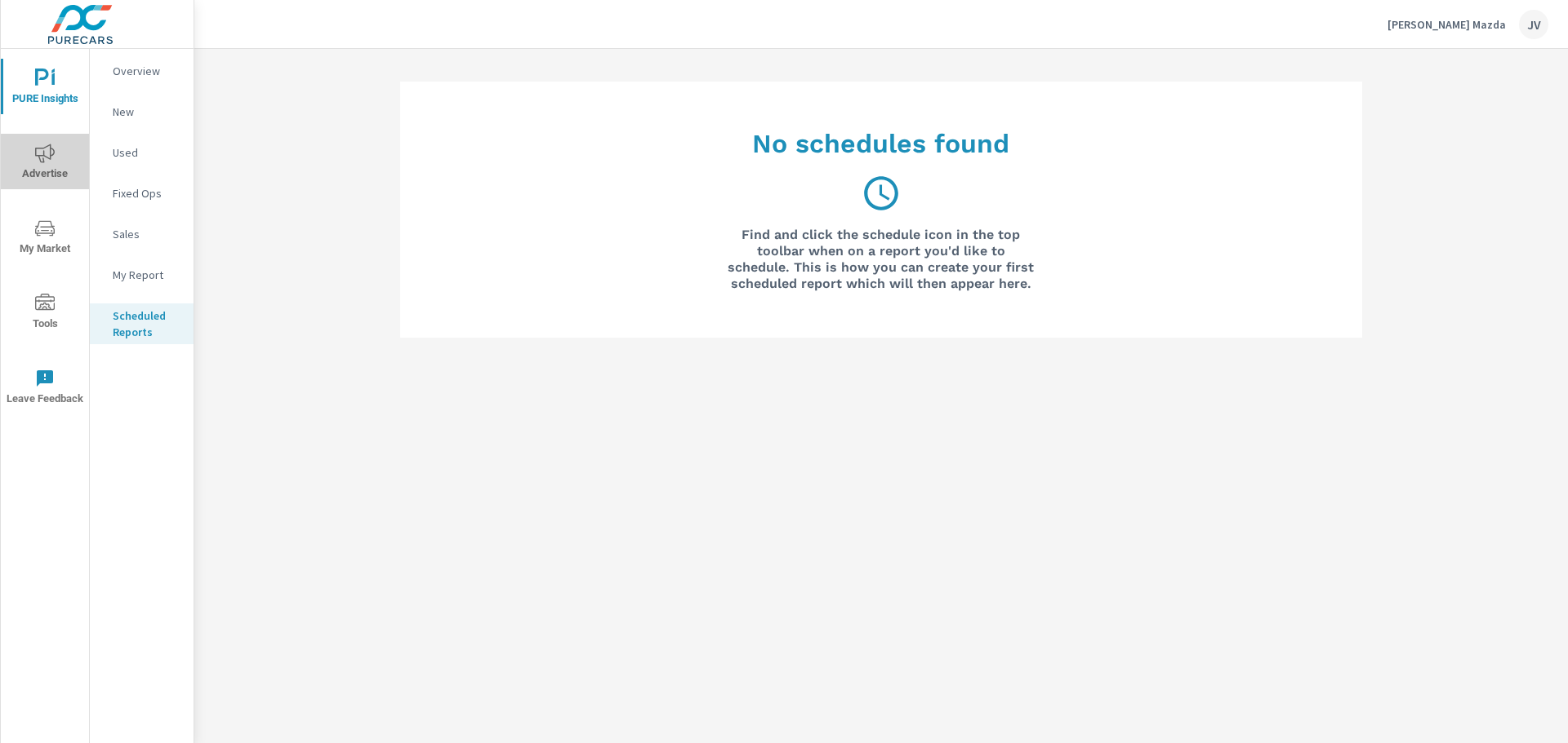
click at [59, 160] on span "Advertise" at bounding box center [45, 164] width 78 height 40
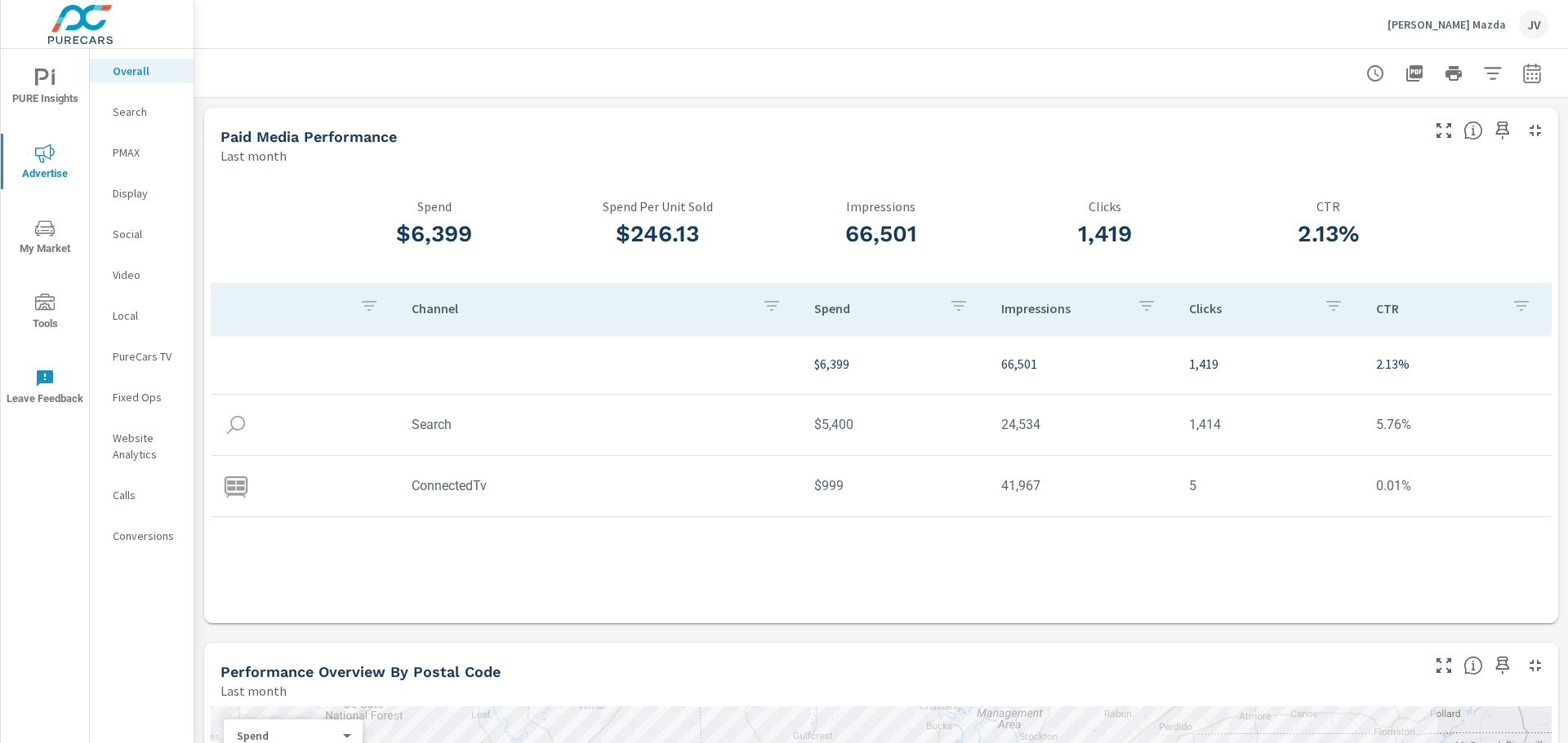
click at [128, 109] on p "Search" at bounding box center [146, 111] width 68 height 16
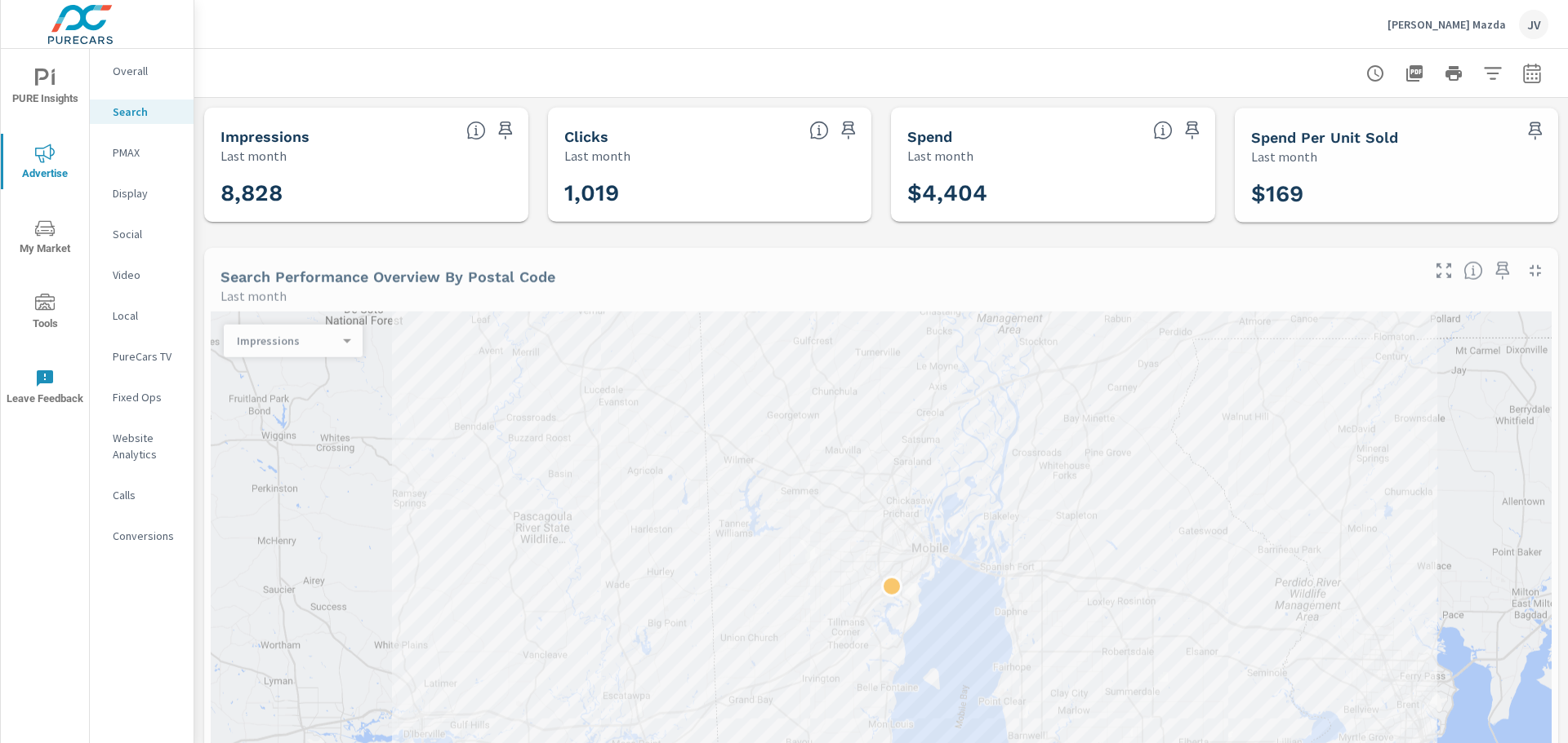
click at [133, 156] on p "PMAX" at bounding box center [146, 152] width 68 height 16
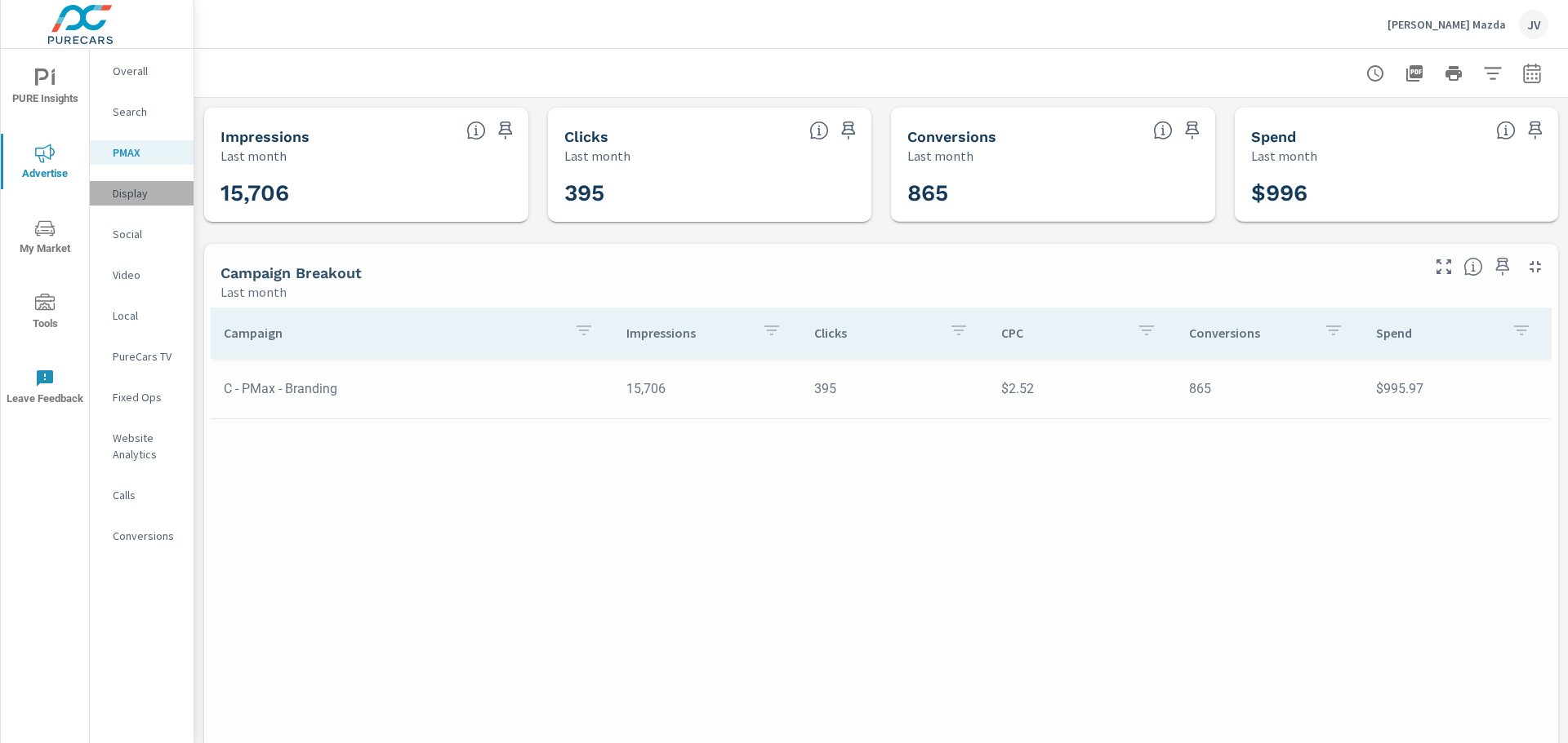
click at [133, 187] on p "Display" at bounding box center [146, 192] width 68 height 16
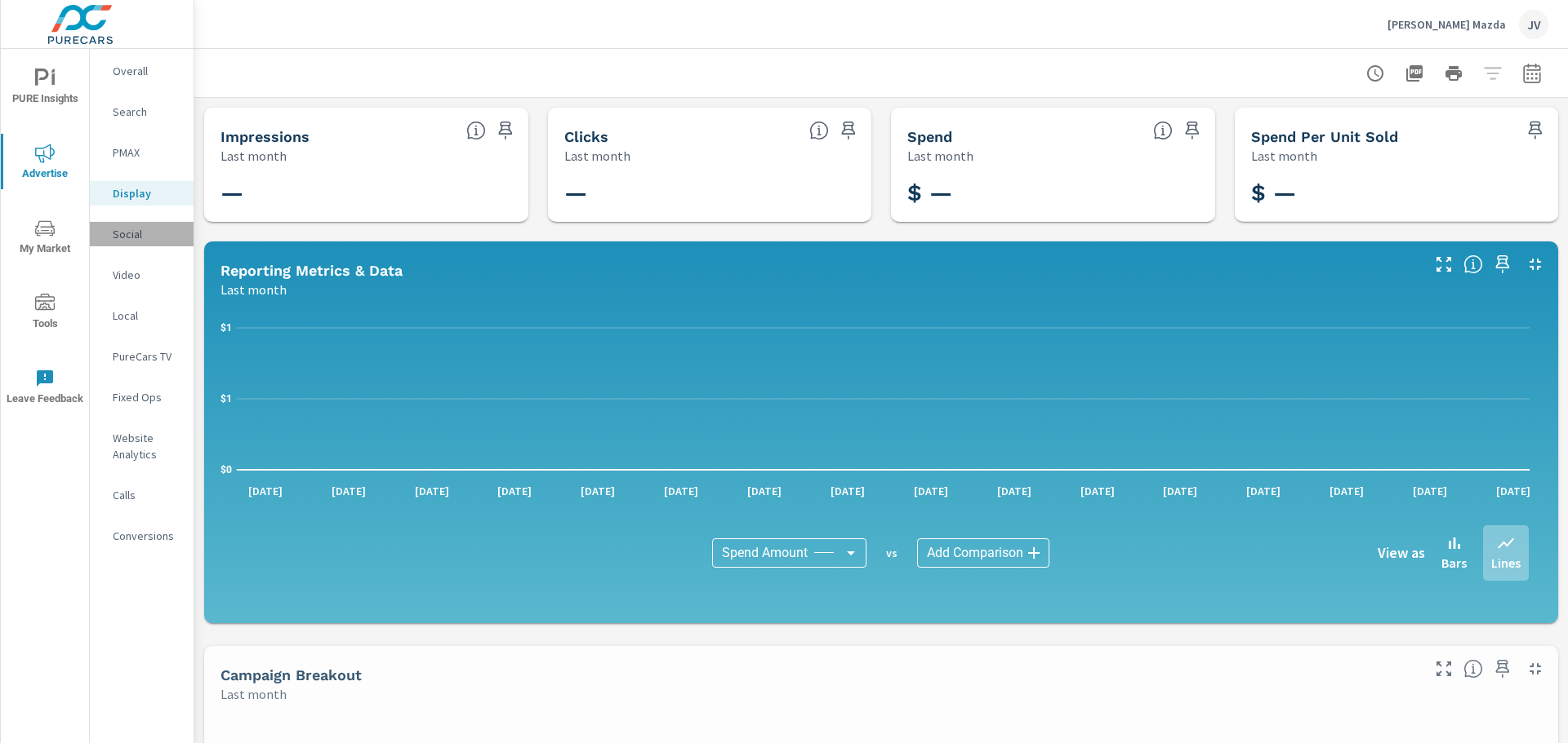
click at [126, 228] on p "Social" at bounding box center [146, 233] width 68 height 16
click at [129, 272] on p "Video" at bounding box center [146, 274] width 68 height 16
click at [127, 316] on p "Local" at bounding box center [146, 315] width 68 height 16
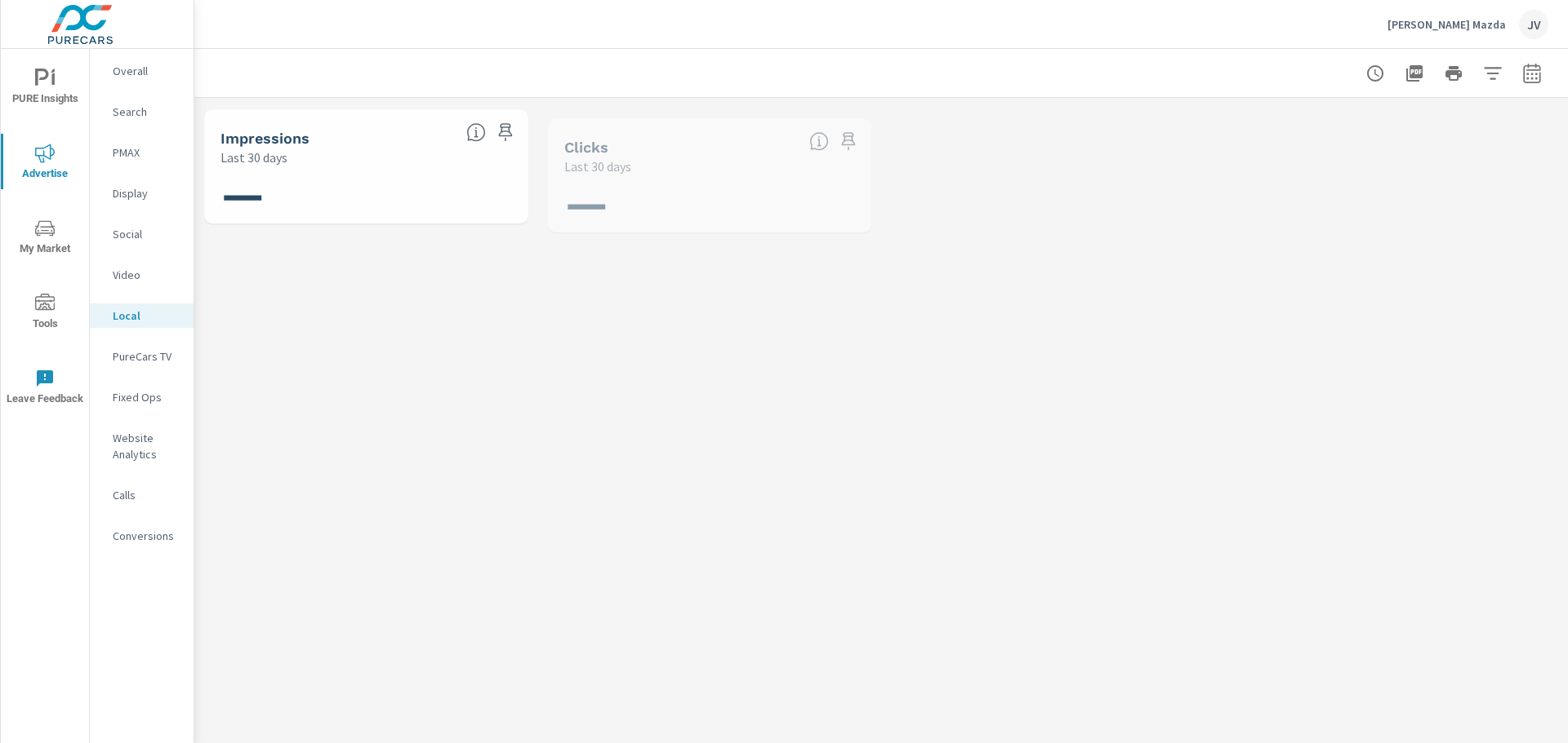
click at [126, 359] on p "PureCars TV" at bounding box center [146, 356] width 68 height 16
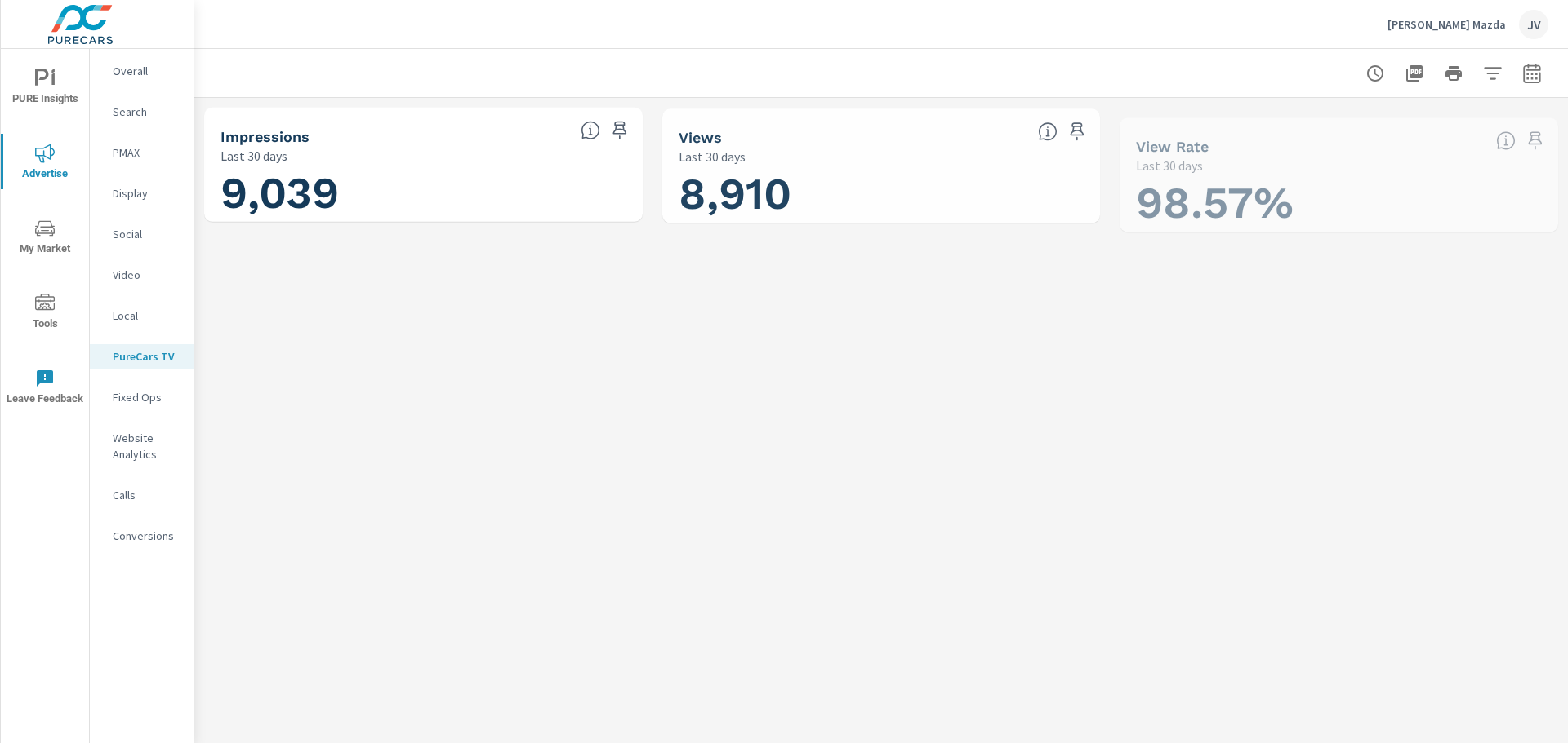
scroll to position [1, 0]
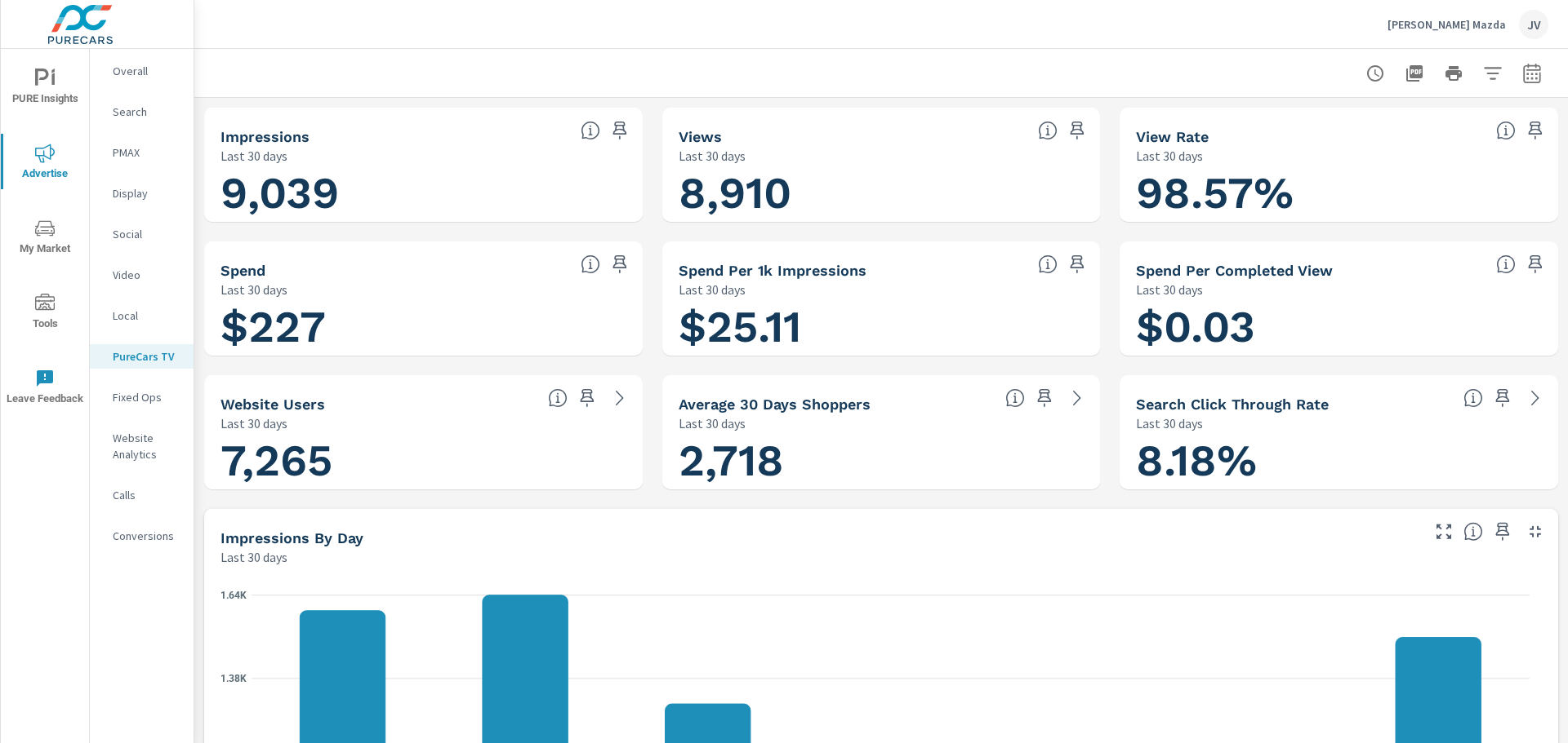
click at [139, 398] on p "Fixed Ops" at bounding box center [146, 397] width 68 height 16
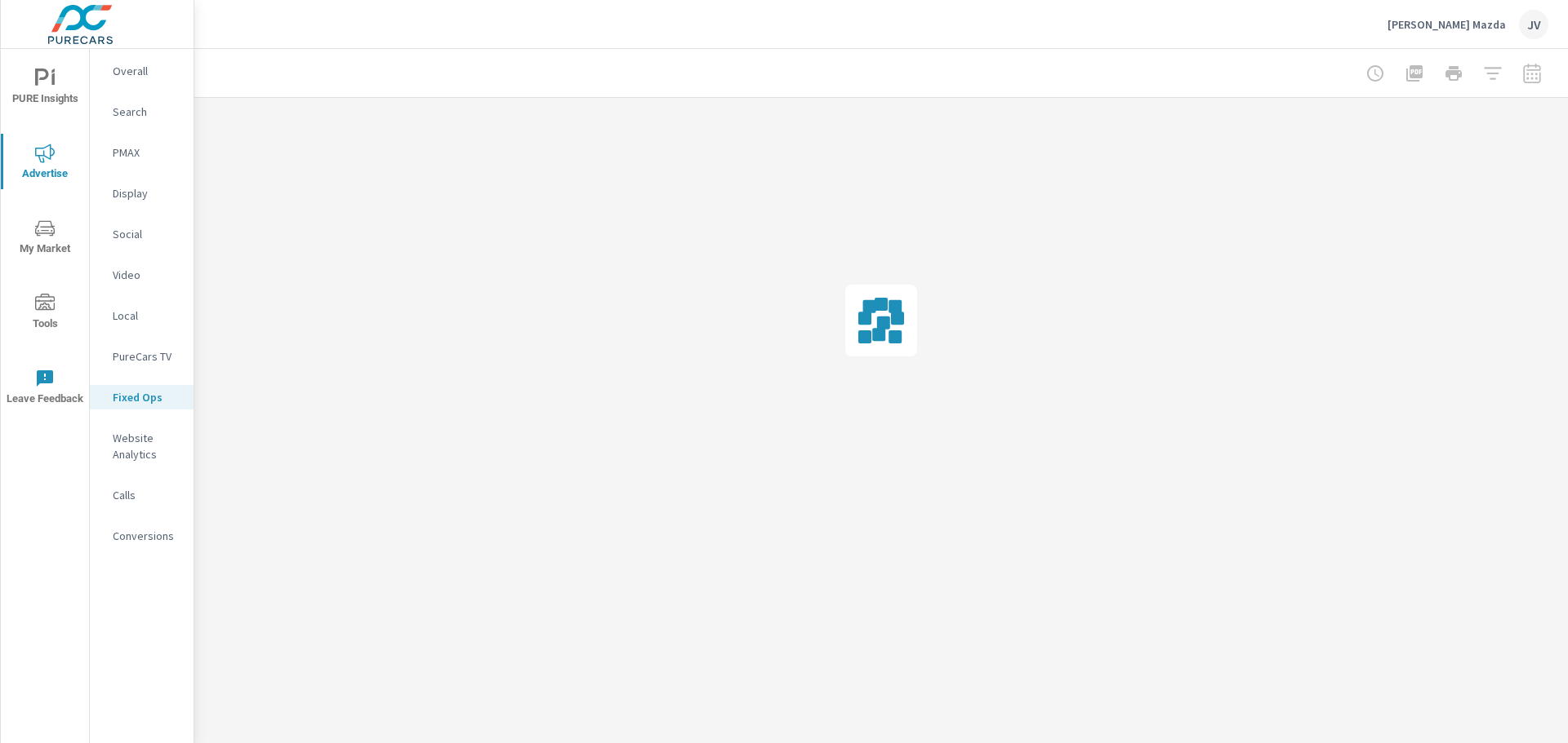
click at [140, 446] on p "Website Analytics" at bounding box center [146, 446] width 68 height 32
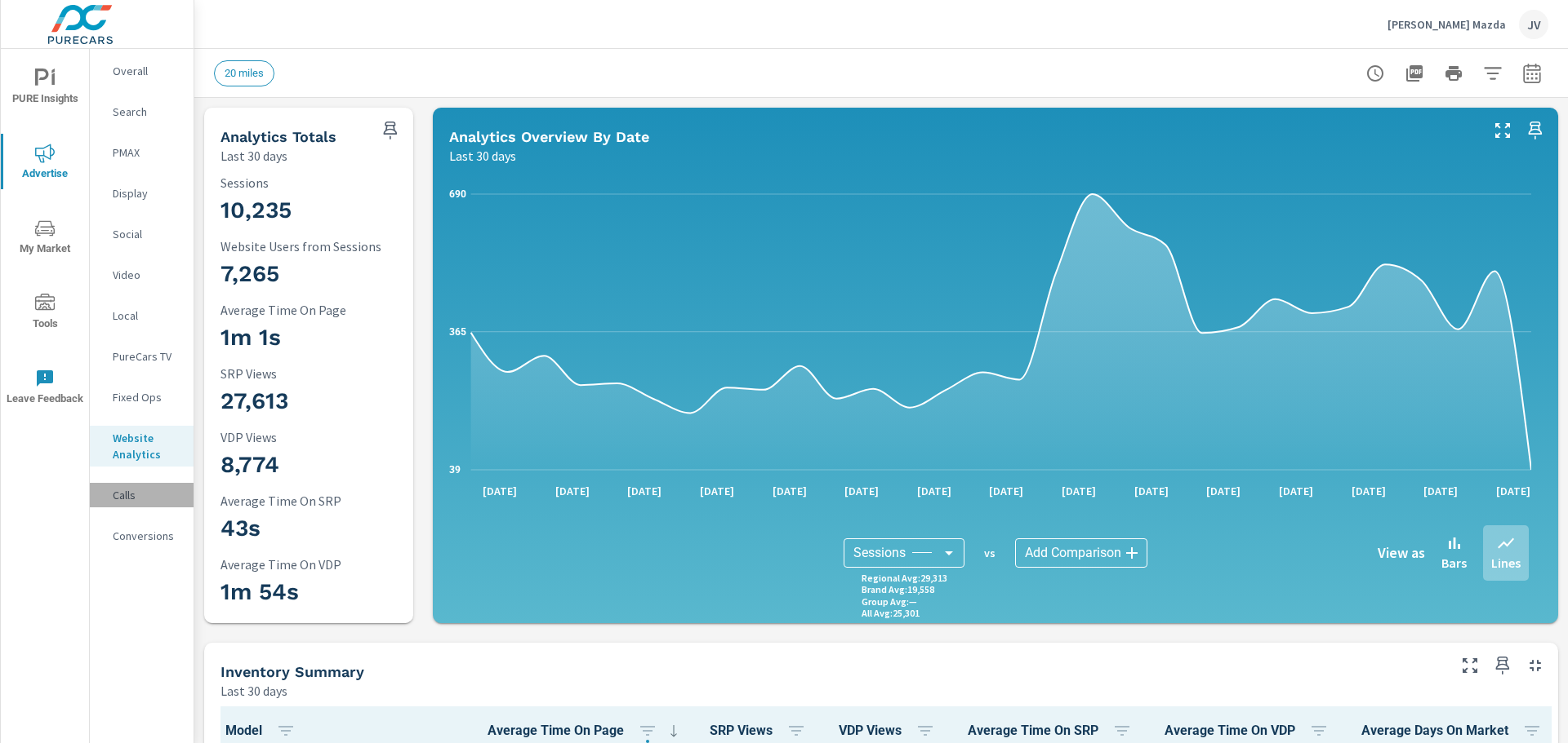
click at [139, 497] on p "Calls" at bounding box center [146, 494] width 68 height 16
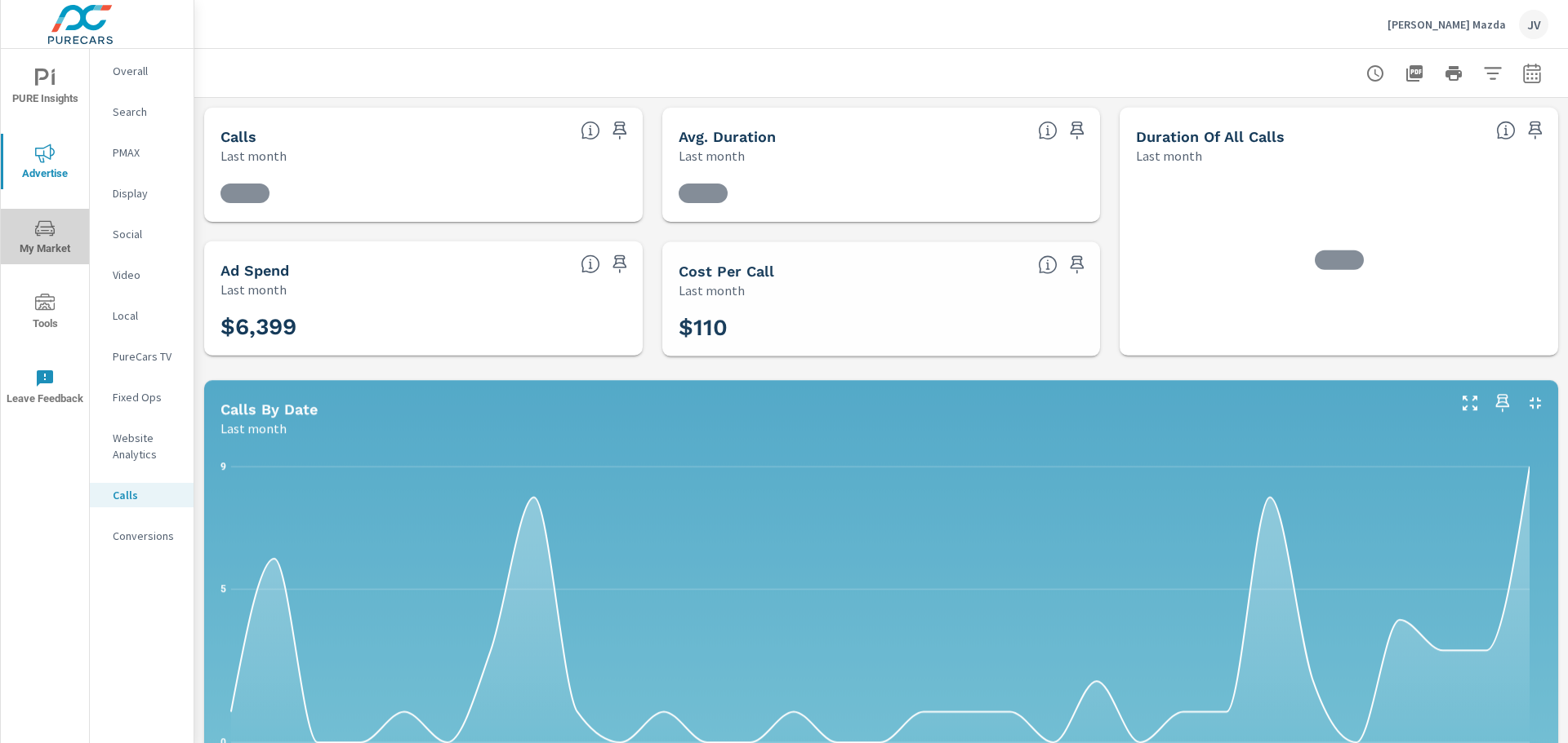
click at [42, 225] on icon "nav menu" at bounding box center [45, 229] width 20 height 20
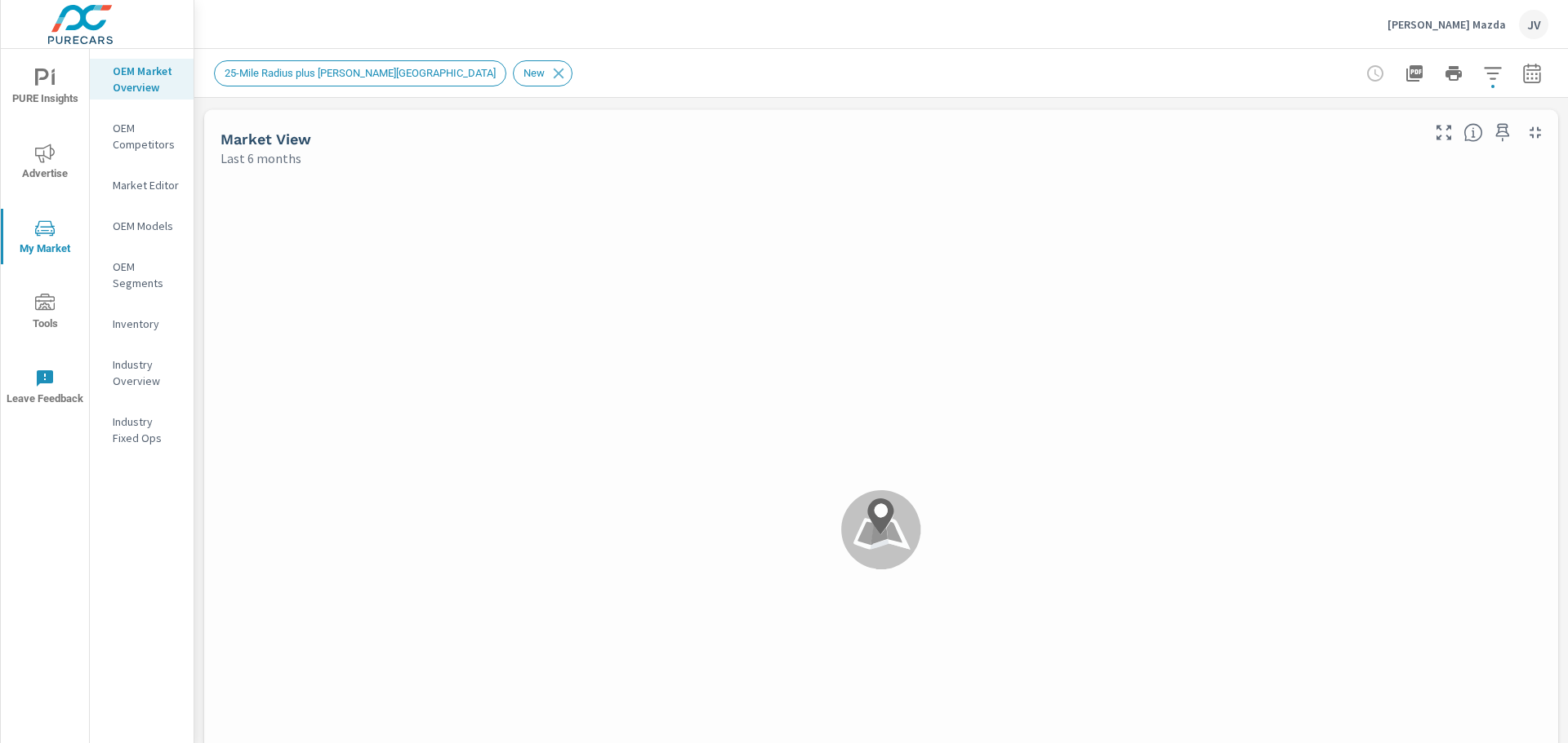
scroll to position [1, 0]
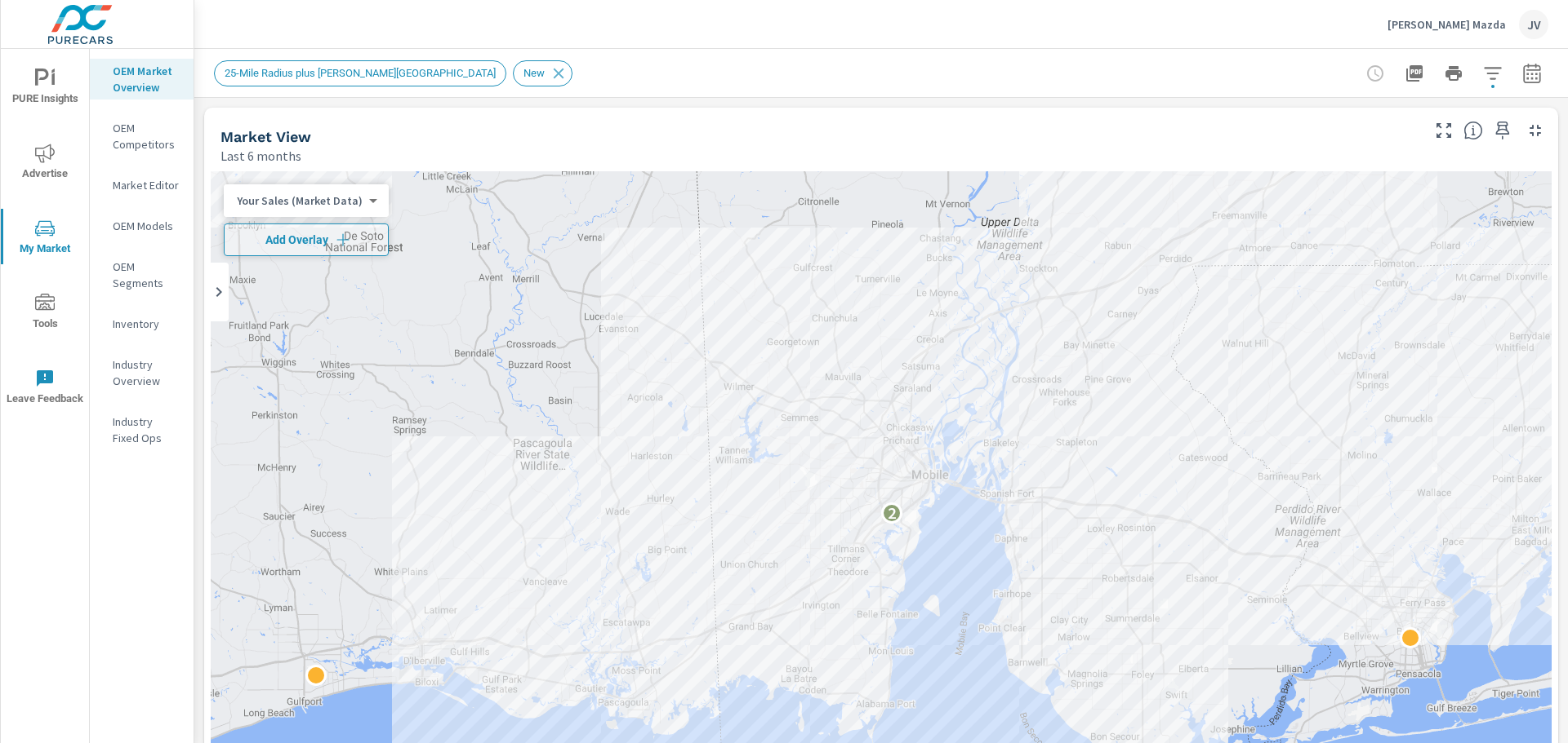
click at [46, 308] on icon "nav menu" at bounding box center [45, 303] width 20 height 20
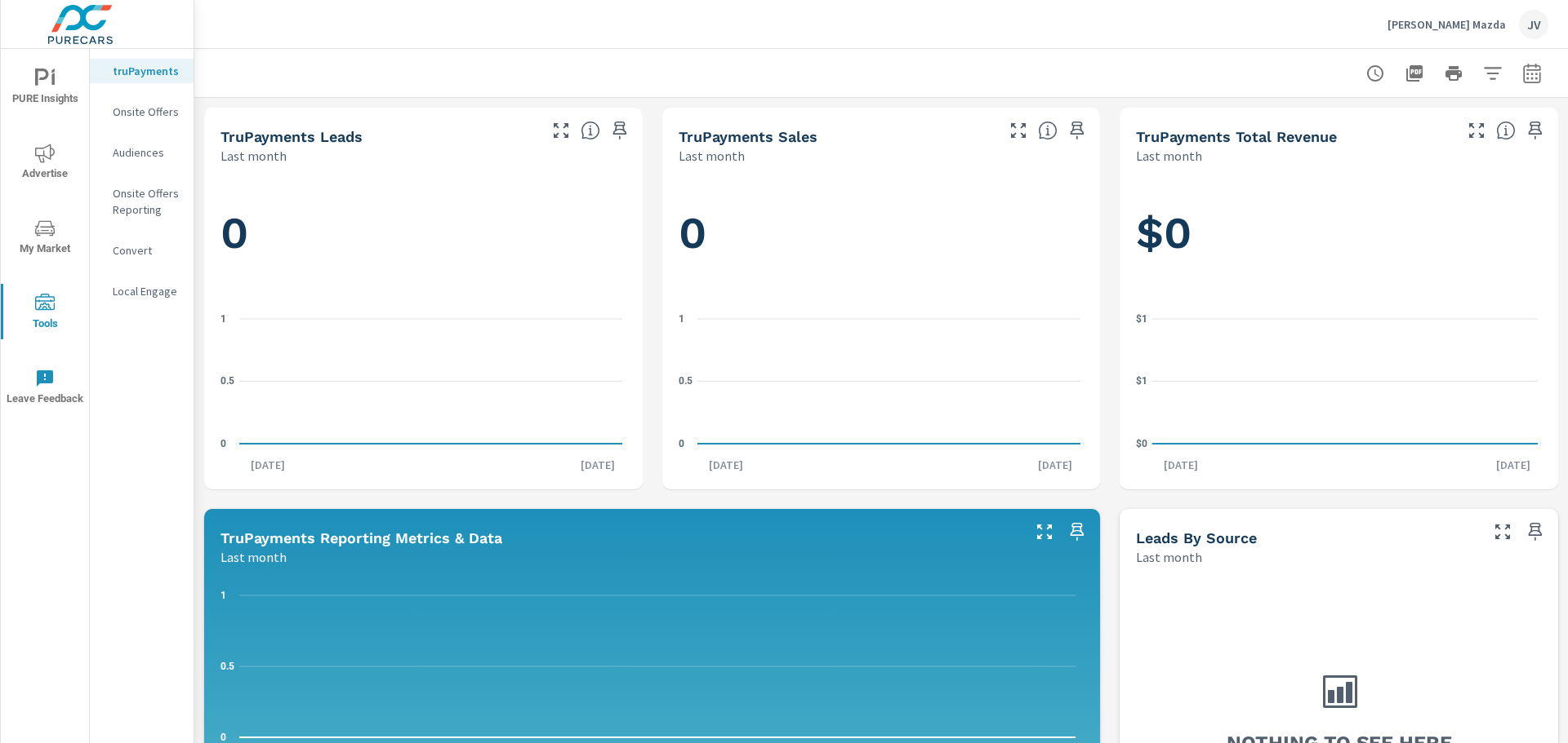
click at [51, 71] on icon "nav menu" at bounding box center [45, 78] width 20 height 20
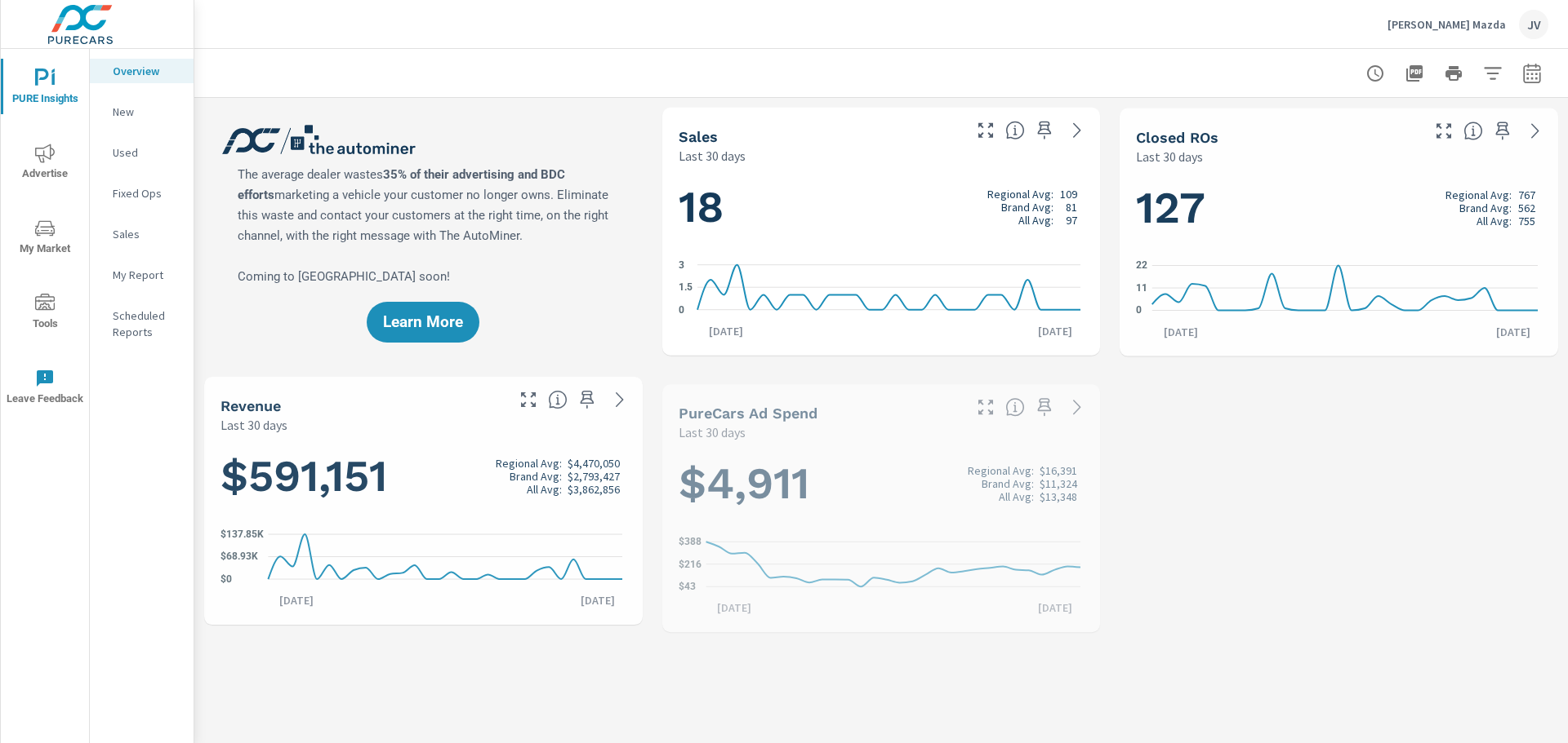
scroll to position [1, 0]
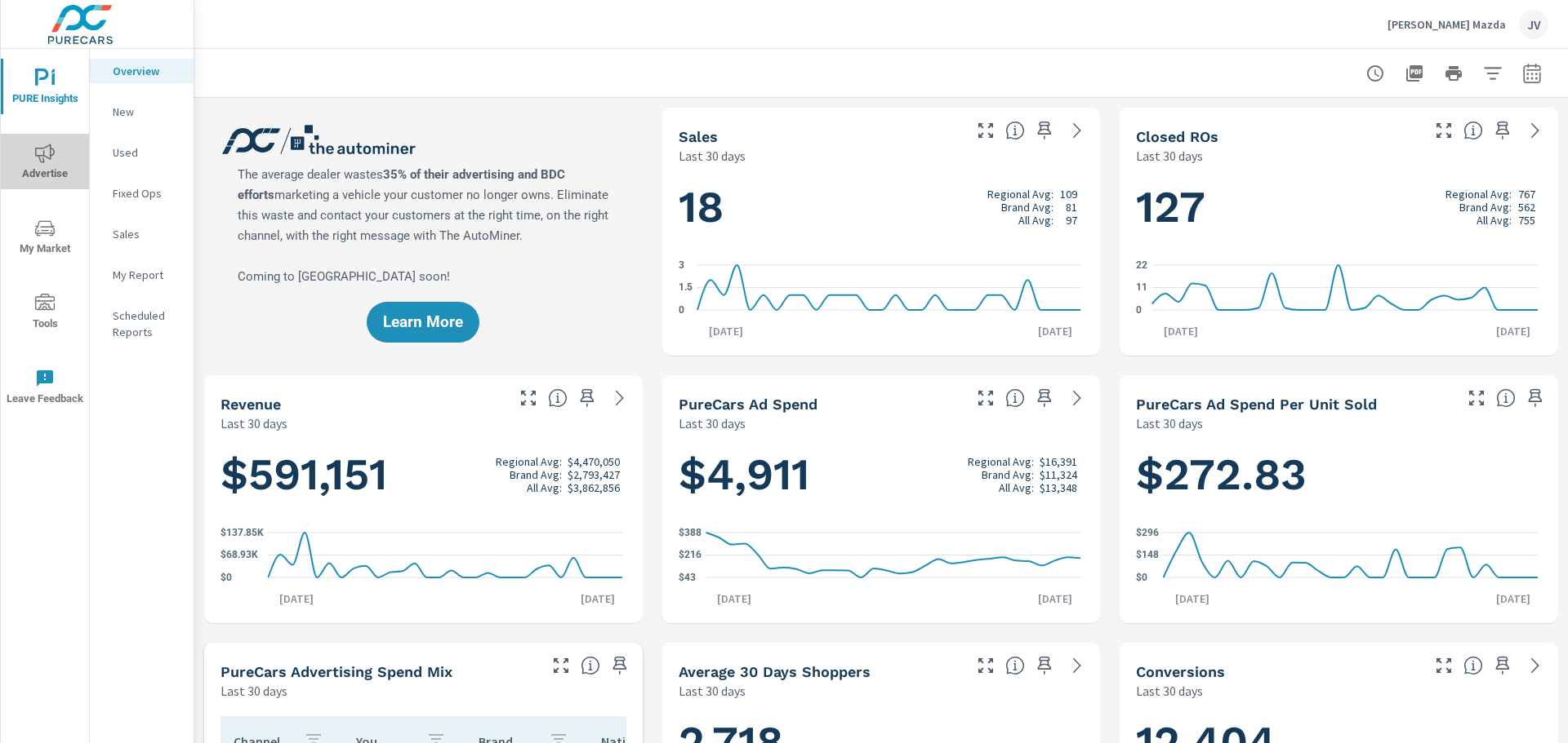
click at [42, 156] on icon "nav menu" at bounding box center [45, 153] width 20 height 20
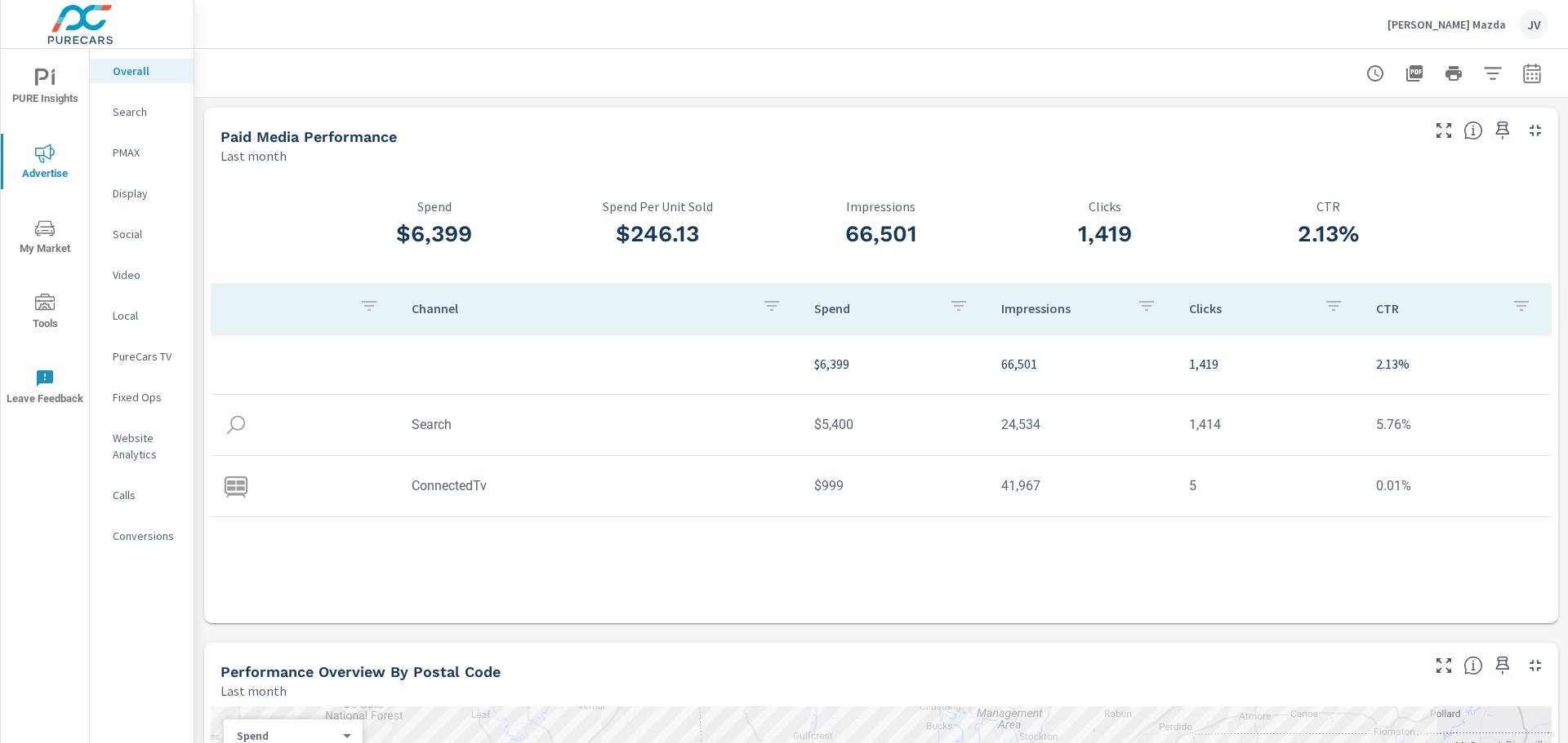
click at [134, 120] on div "Search" at bounding box center [141, 112] width 104 height 25
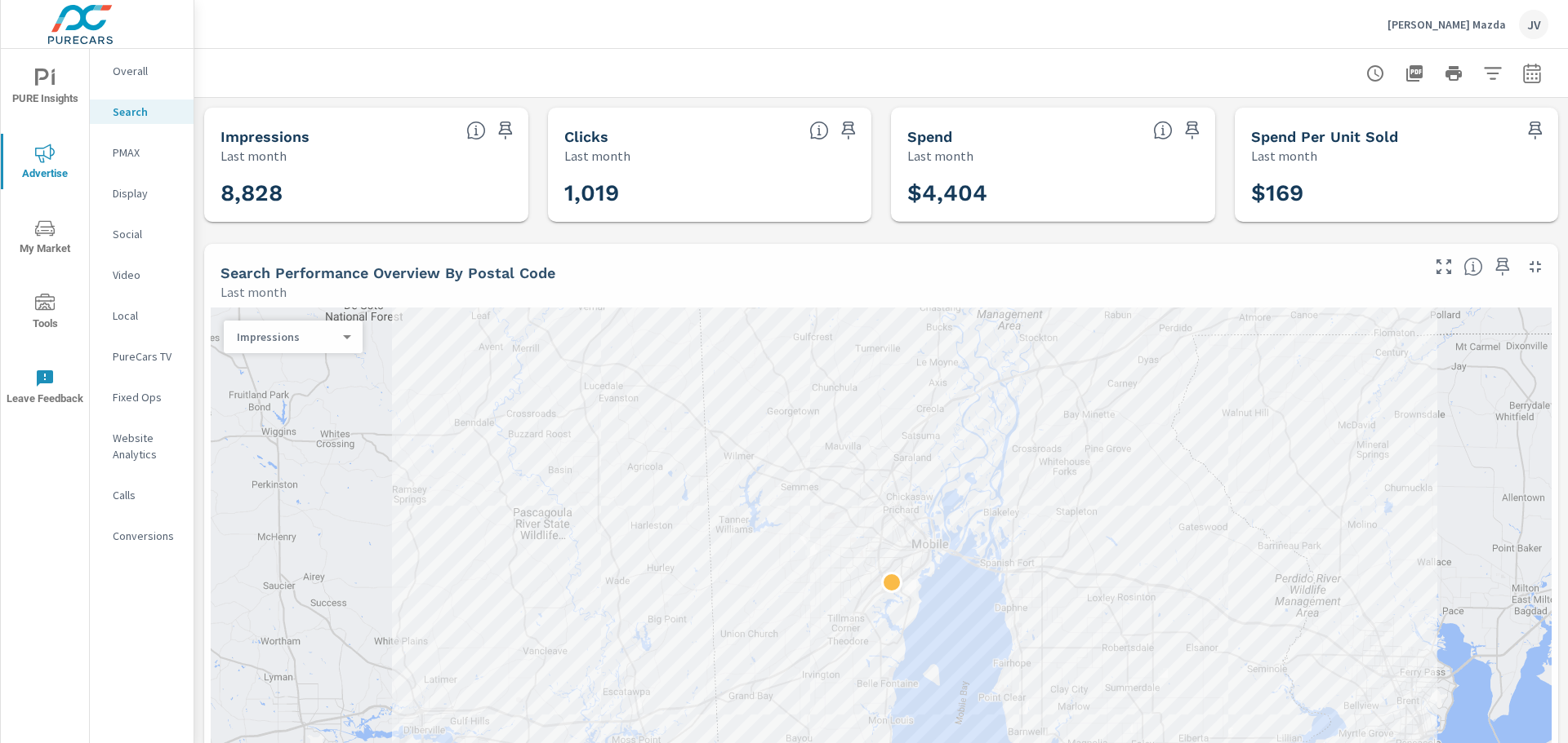
click at [132, 157] on p "PMAX" at bounding box center [146, 152] width 68 height 16
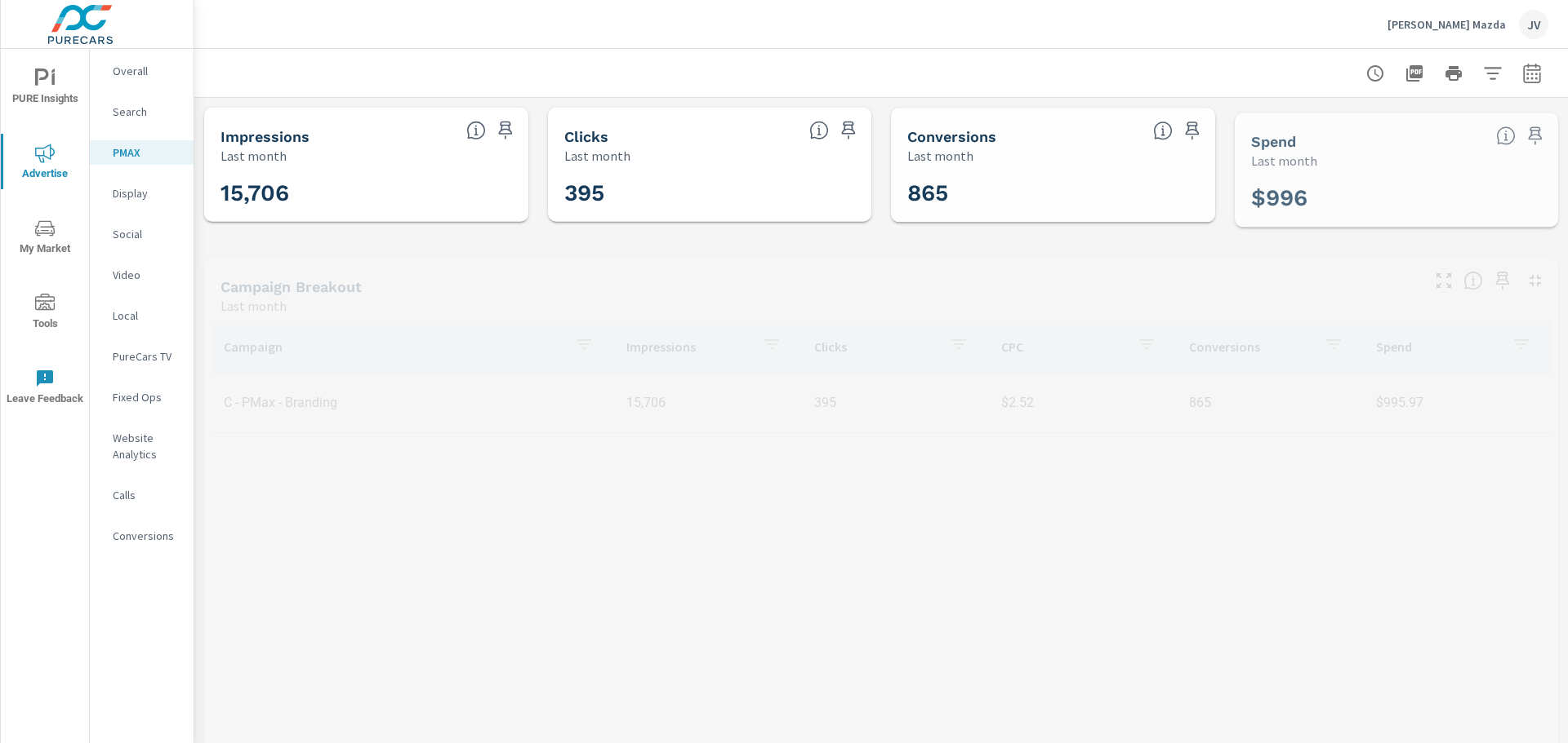
click at [131, 195] on p "Display" at bounding box center [146, 192] width 68 height 16
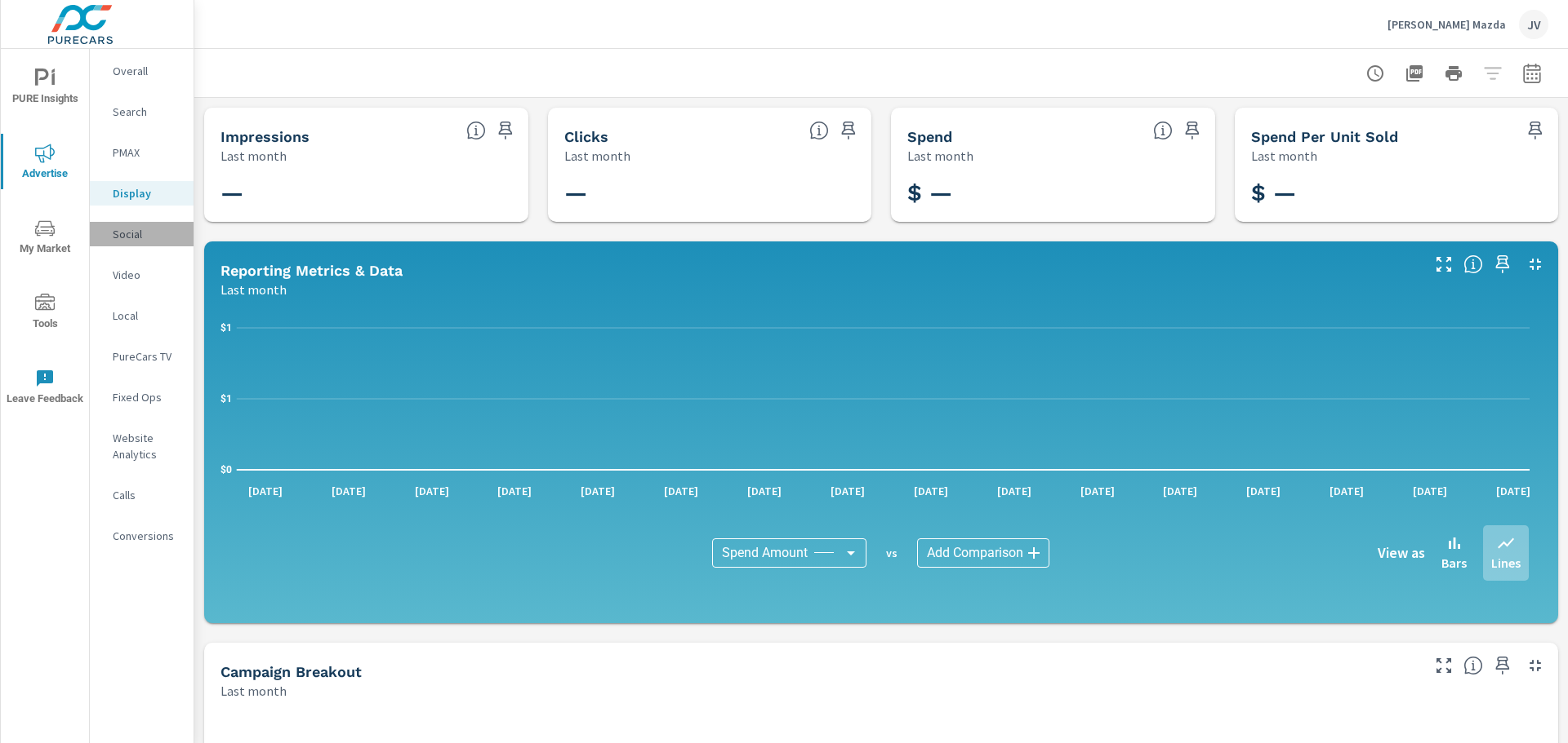
click at [143, 230] on p "Social" at bounding box center [146, 233] width 68 height 16
click at [48, 83] on icon "nav menu" at bounding box center [45, 78] width 20 height 20
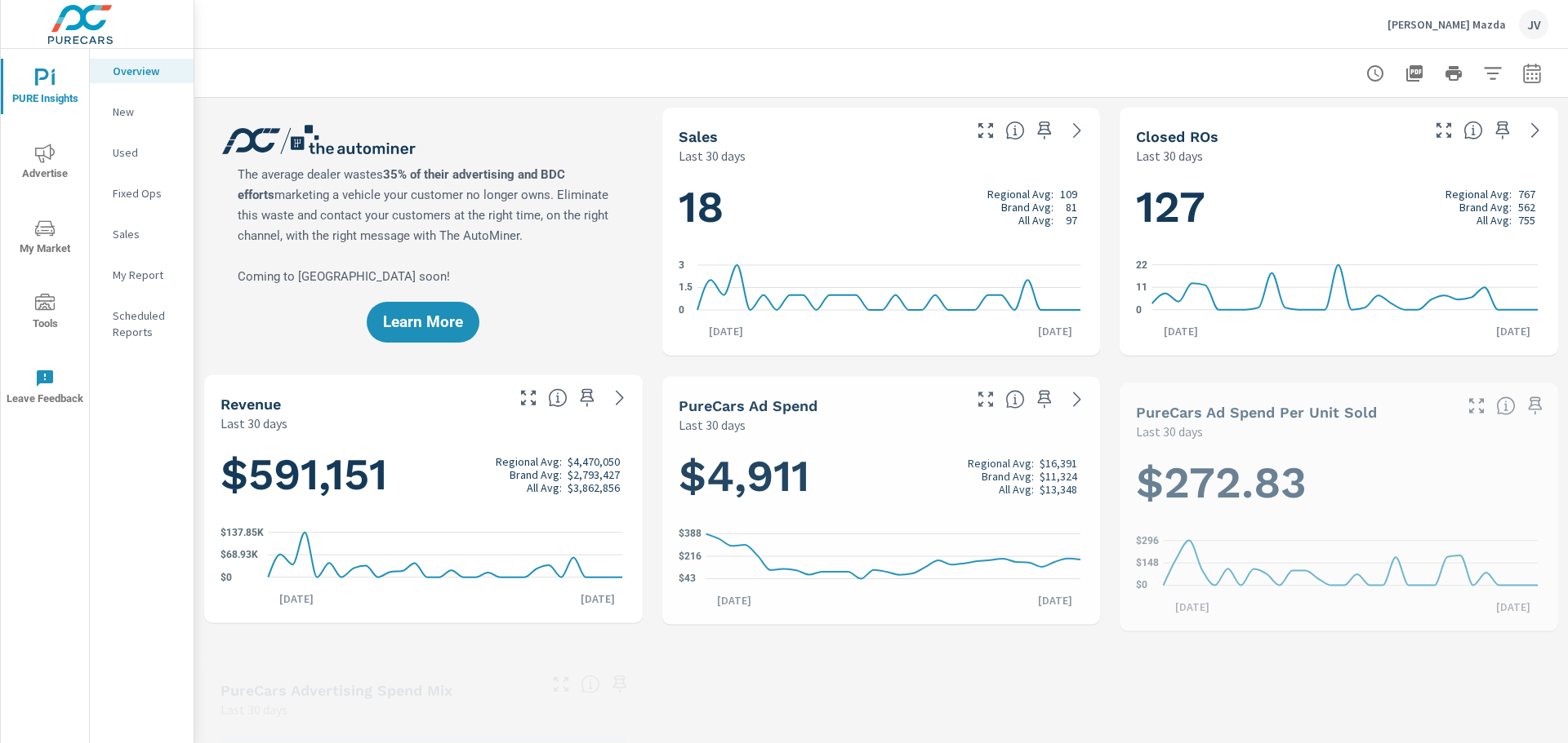
scroll to position [1, 0]
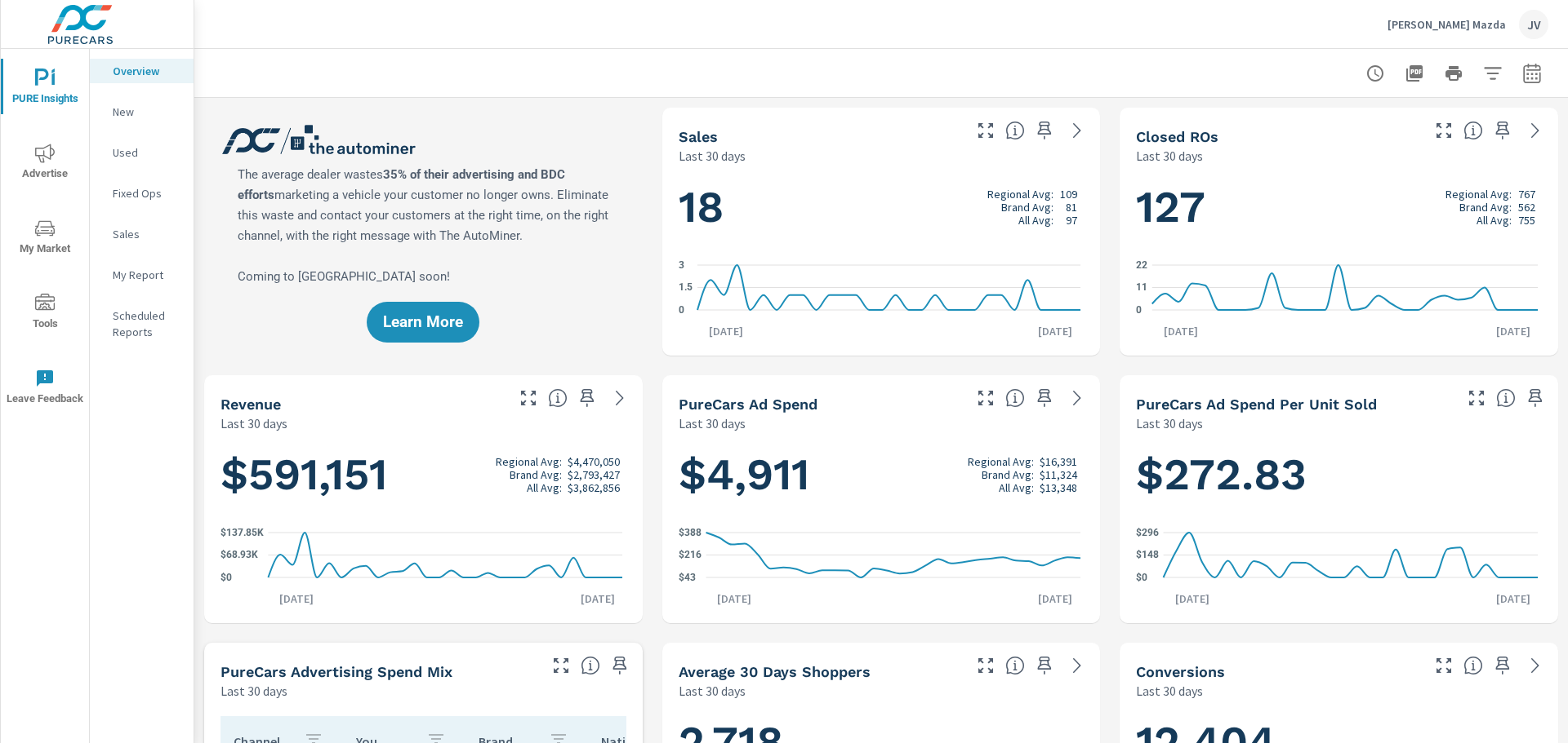
click at [123, 110] on p "New" at bounding box center [146, 111] width 68 height 16
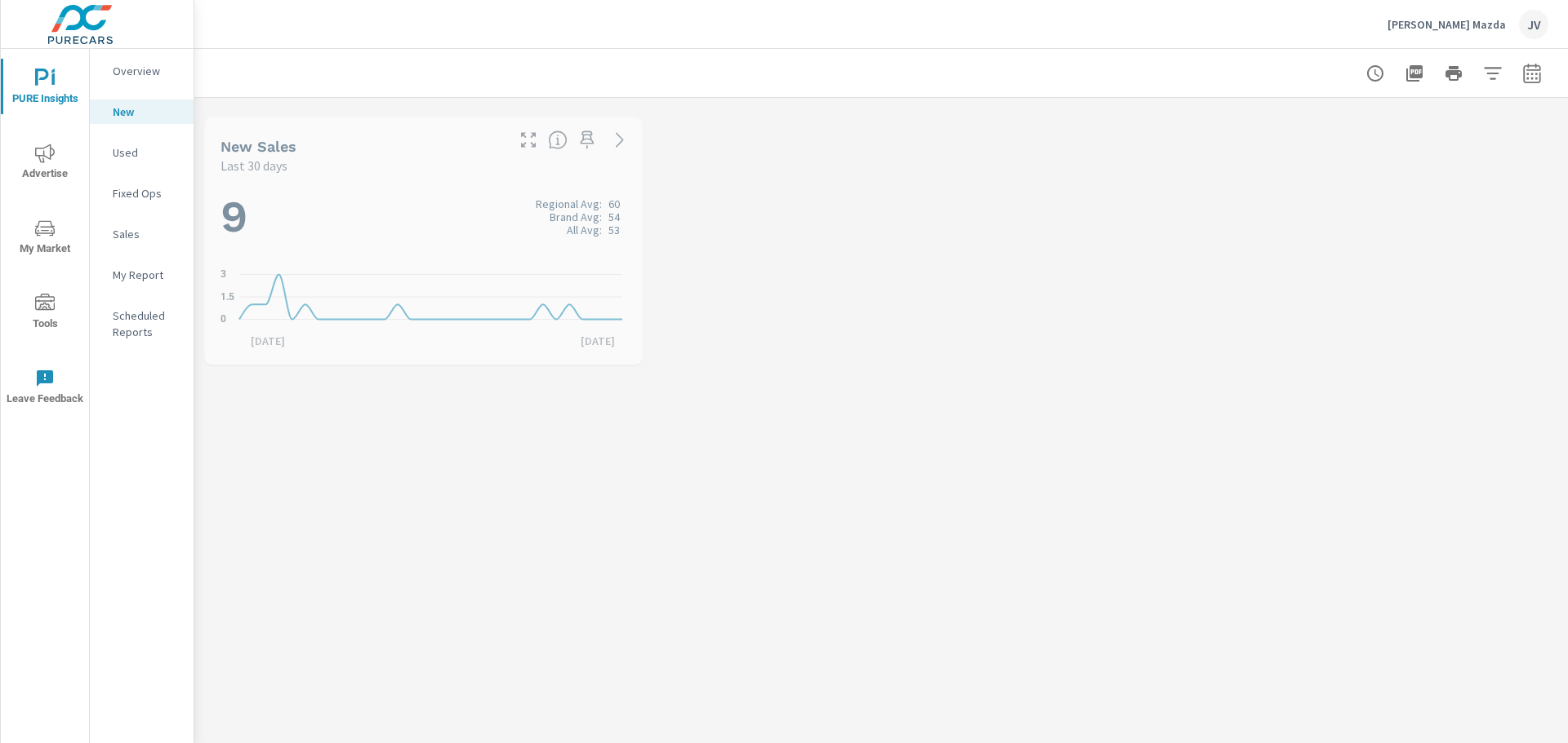
scroll to position [1, 0]
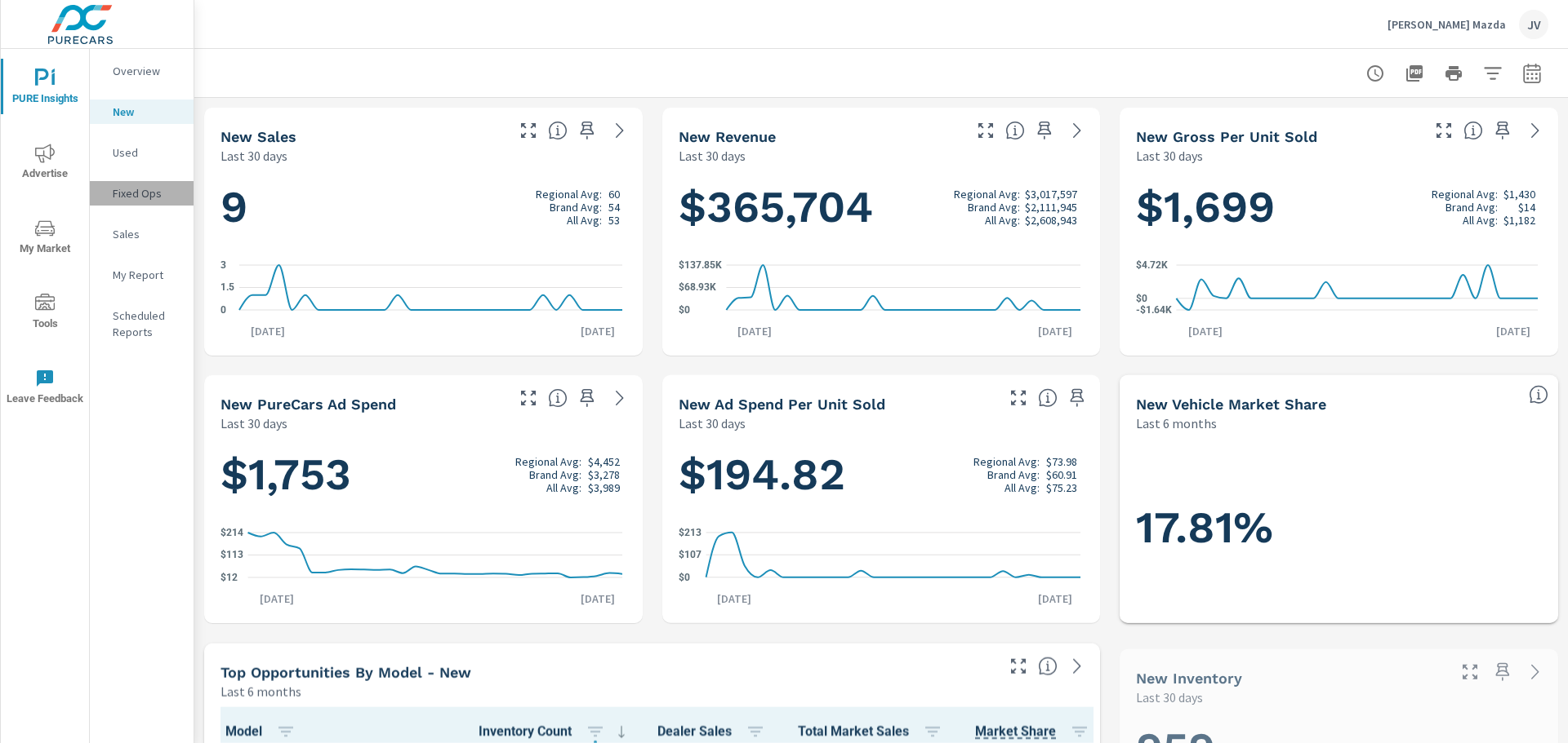
click at [128, 191] on p "Fixed Ops" at bounding box center [146, 192] width 68 height 16
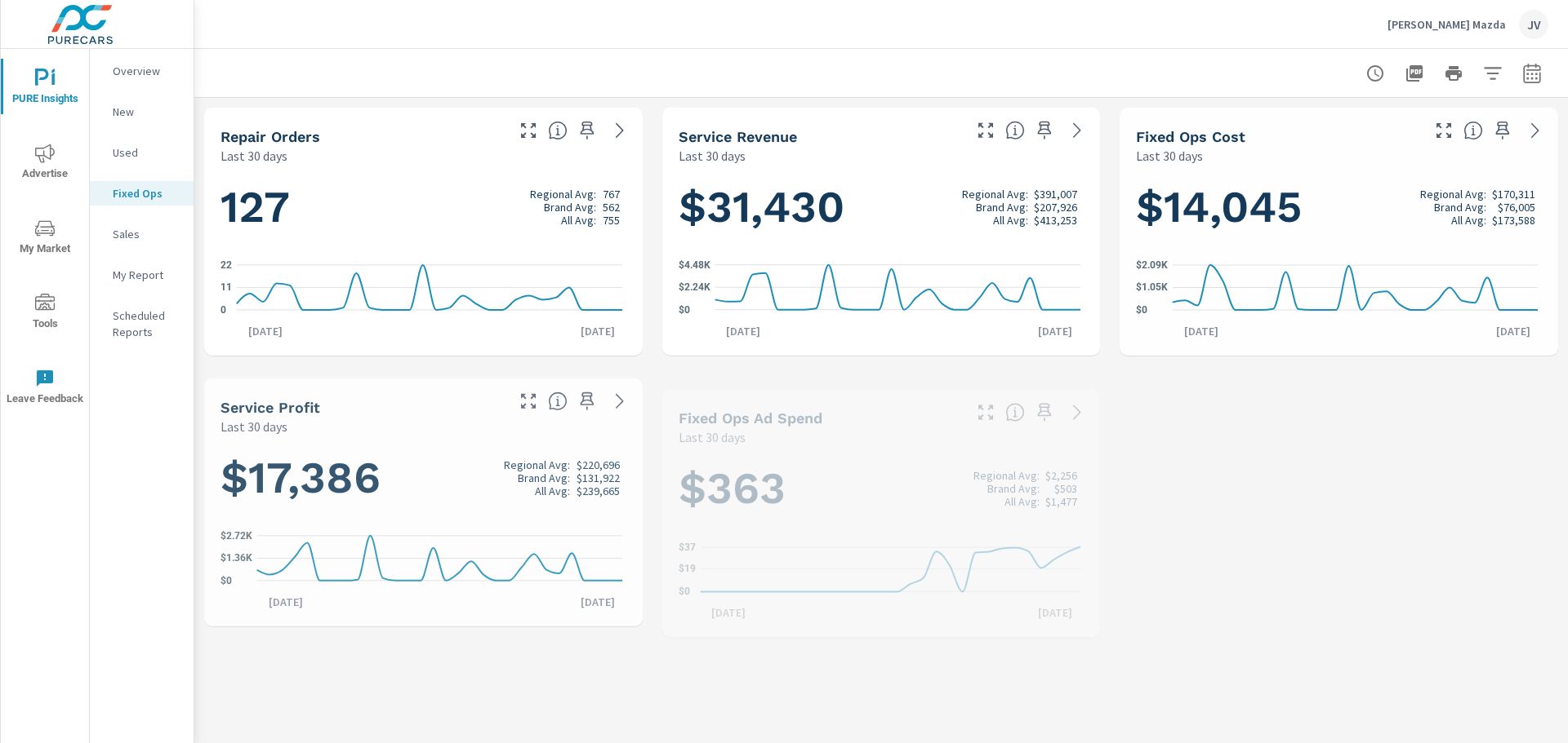
click at [124, 239] on p "Sales" at bounding box center [146, 233] width 68 height 16
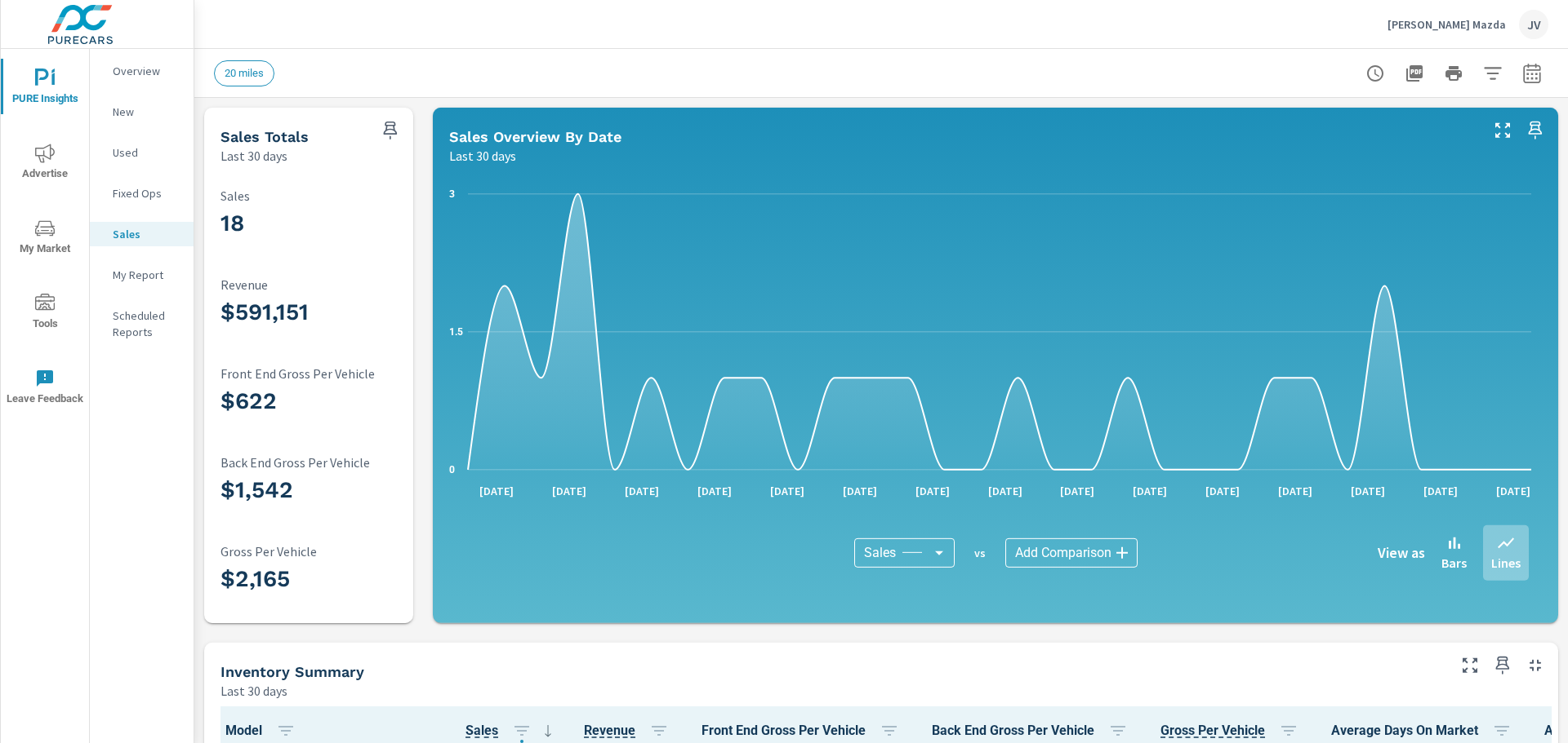
scroll to position [1, 0]
click at [124, 278] on p "My Report" at bounding box center [146, 274] width 68 height 16
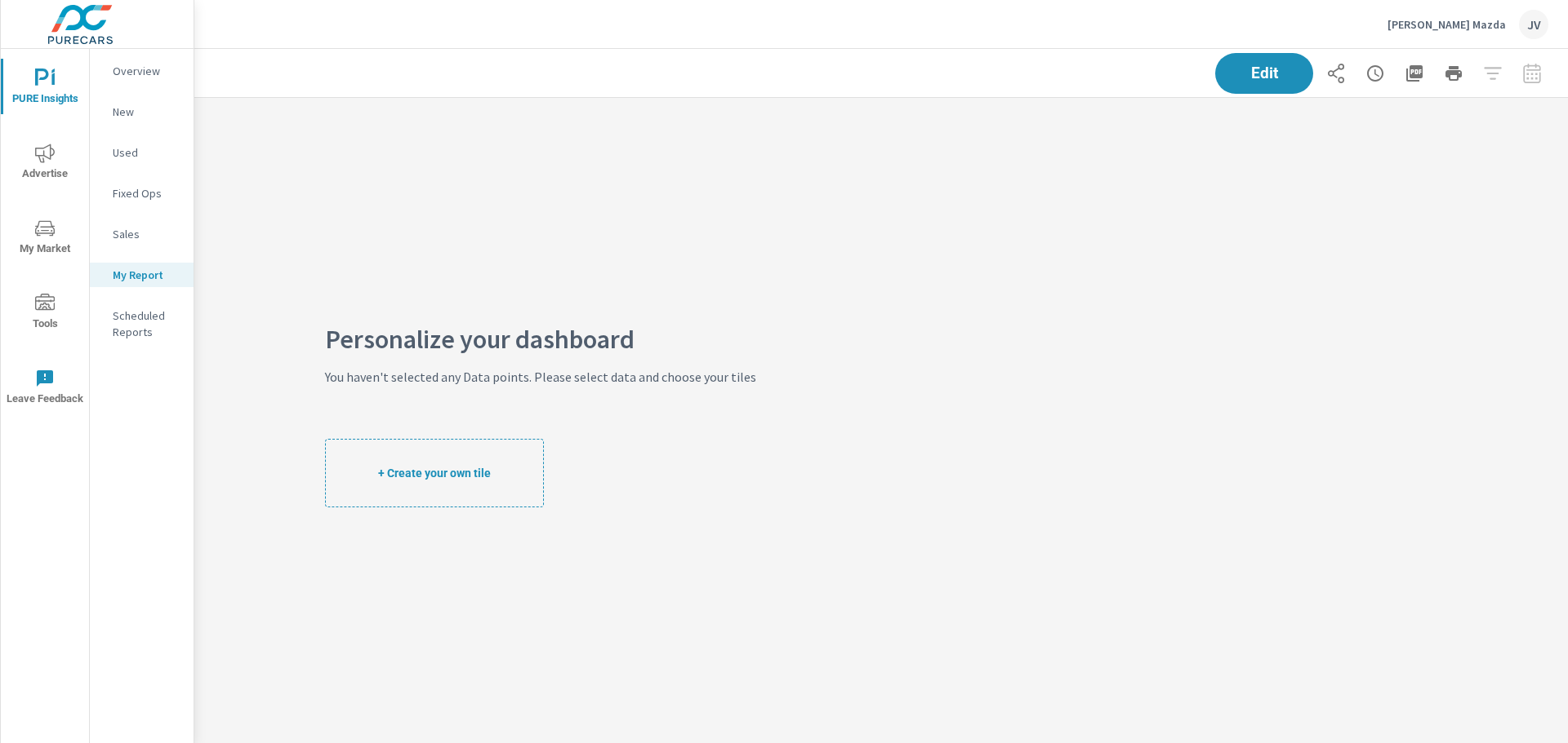
click at [31, 305] on span "Tools" at bounding box center [45, 313] width 78 height 40
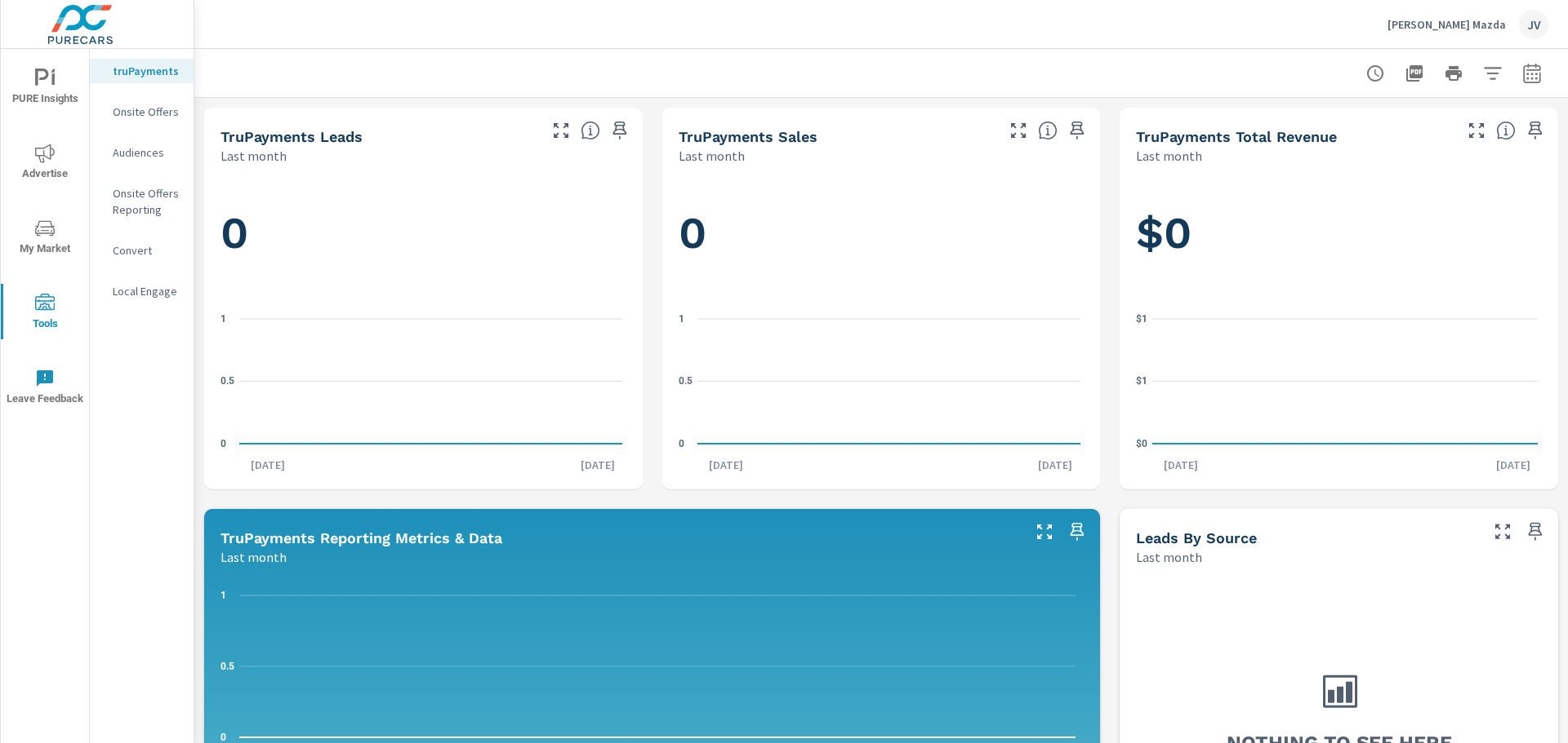
click at [145, 114] on p "Onsite Offers" at bounding box center [146, 111] width 68 height 16
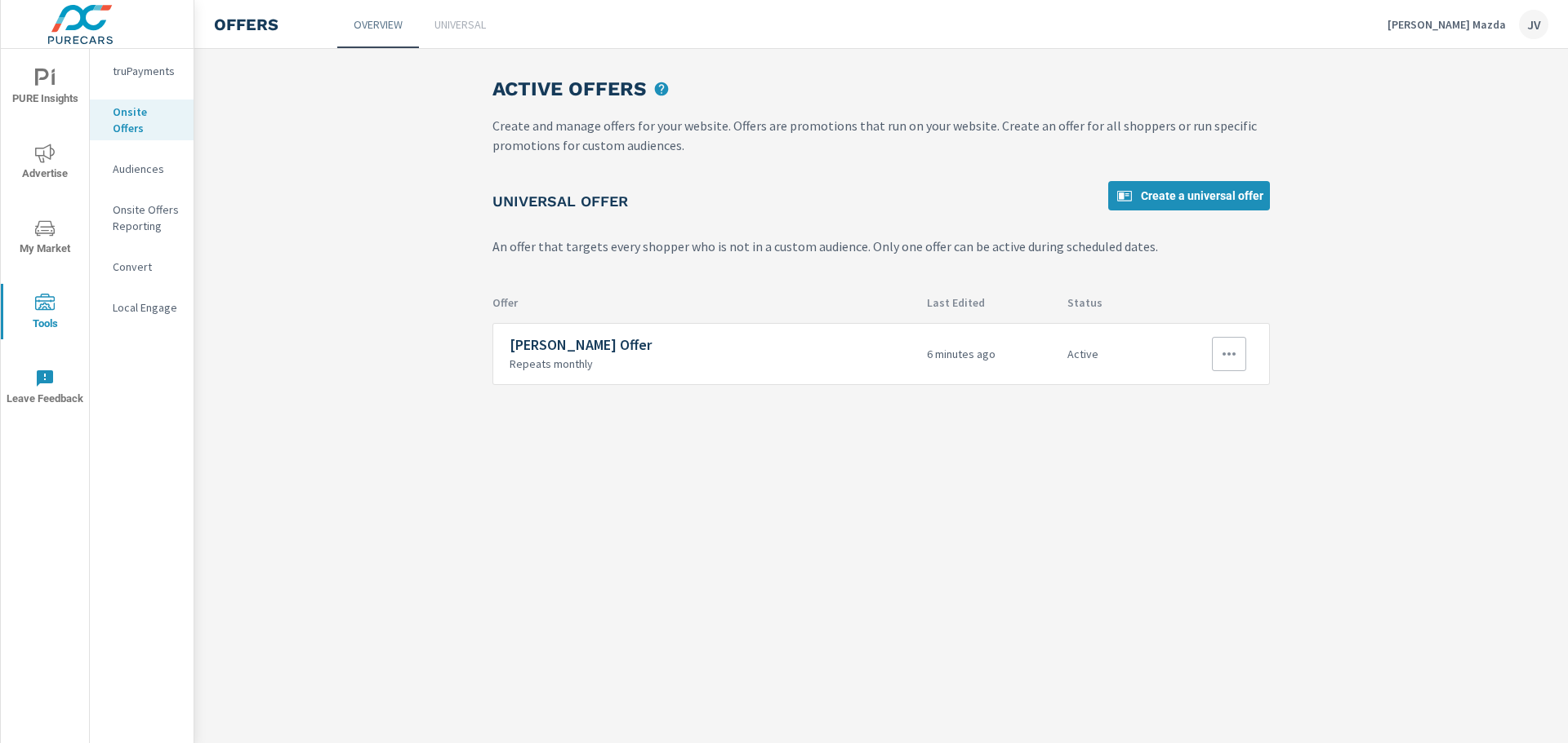
click at [1224, 354] on icon "button" at bounding box center [1230, 353] width 13 height 3
click at [1195, 395] on link "Edit" at bounding box center [1200, 392] width 89 height 39
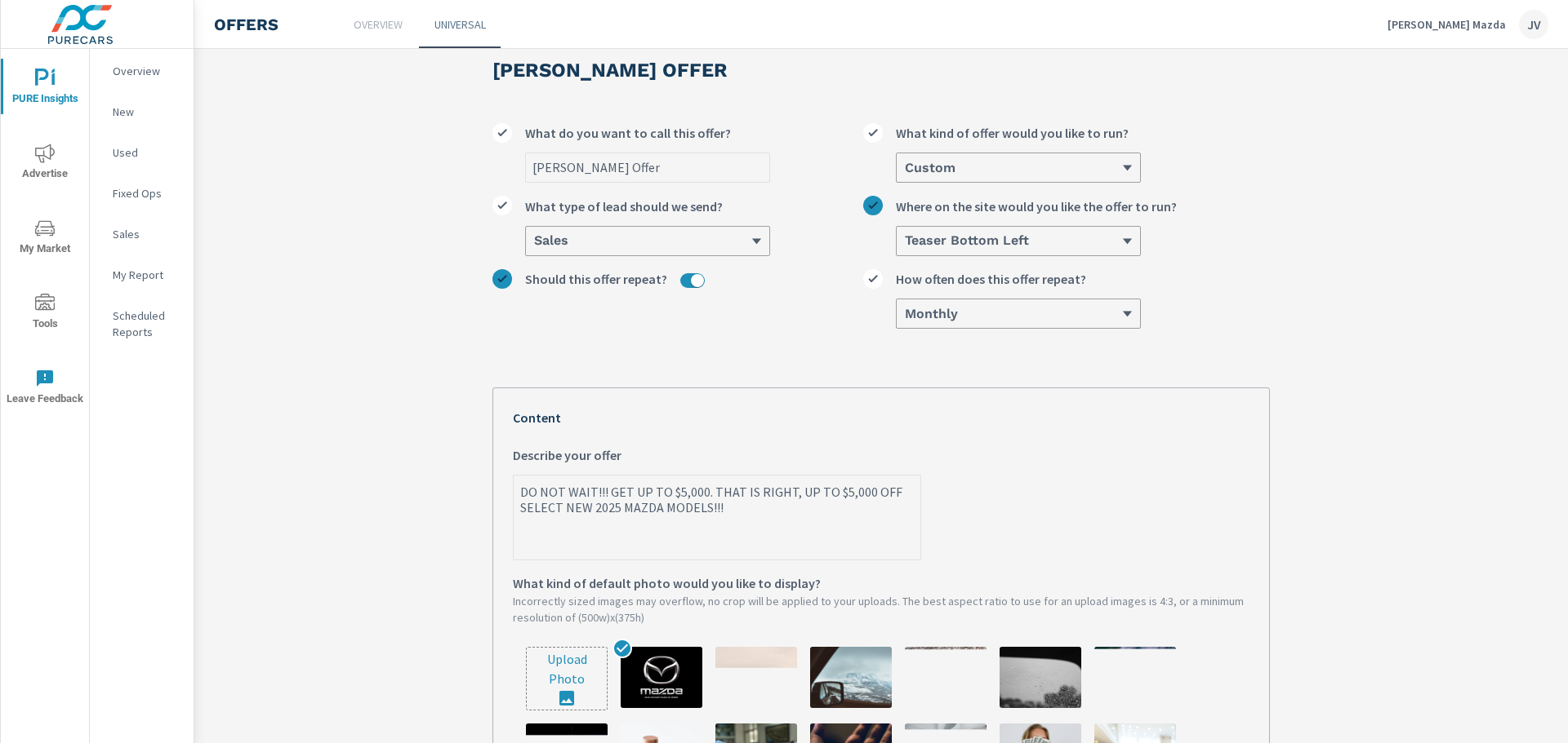
scroll to position [163, 0]
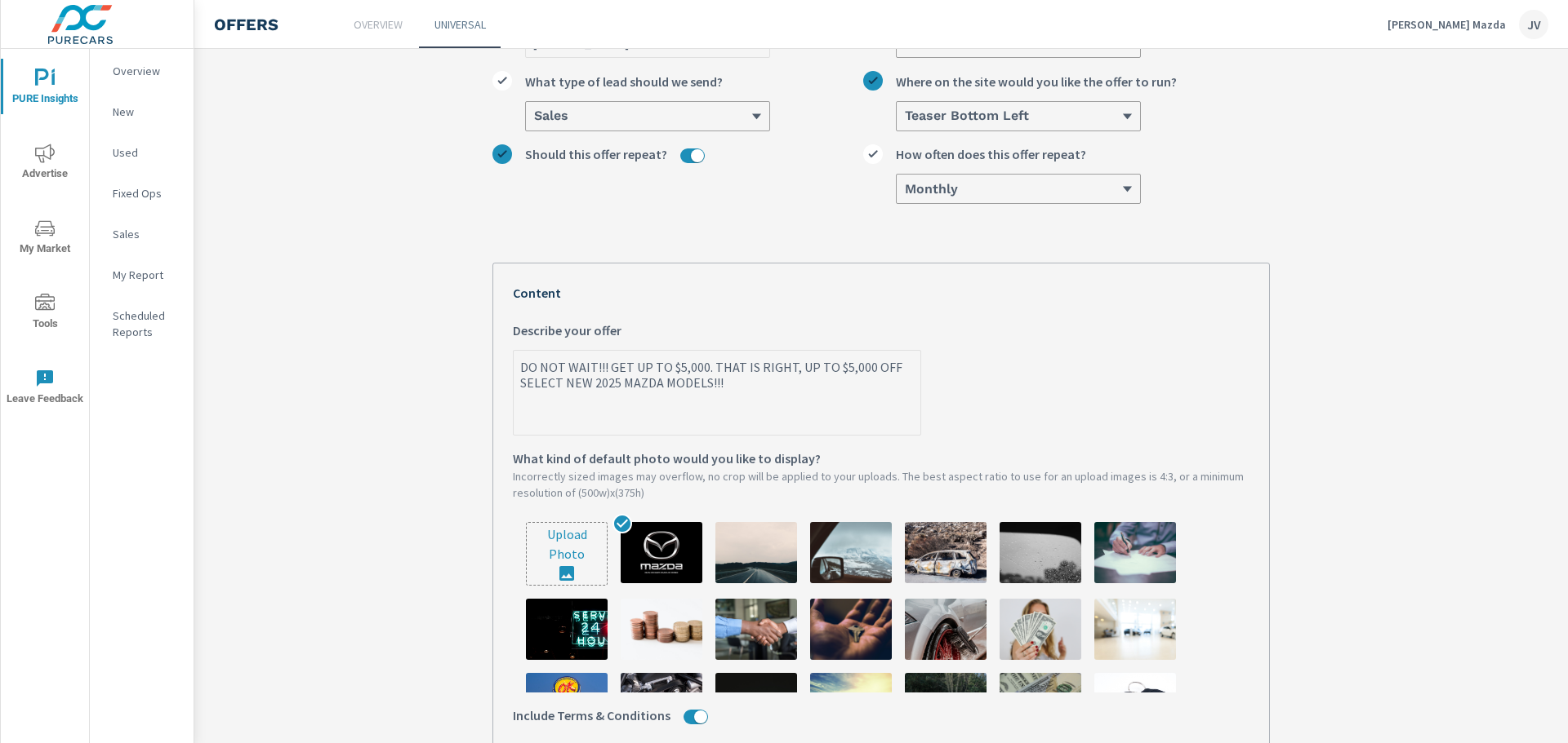
type textarea "x"
click at [587, 389] on textarea "DO NOT WAIT!!! GET UP TO $5,000. THAT IS RIGHT, UP TO $5,000 OFF SELECT NEW 202…" at bounding box center [717, 394] width 407 height 82
type textarea "DO NOT WAIT!!! GET UP TO $5,000. THAT IS RIGHT, UP TO $5,000 OFF SELECT NEW2025…"
type textarea "x"
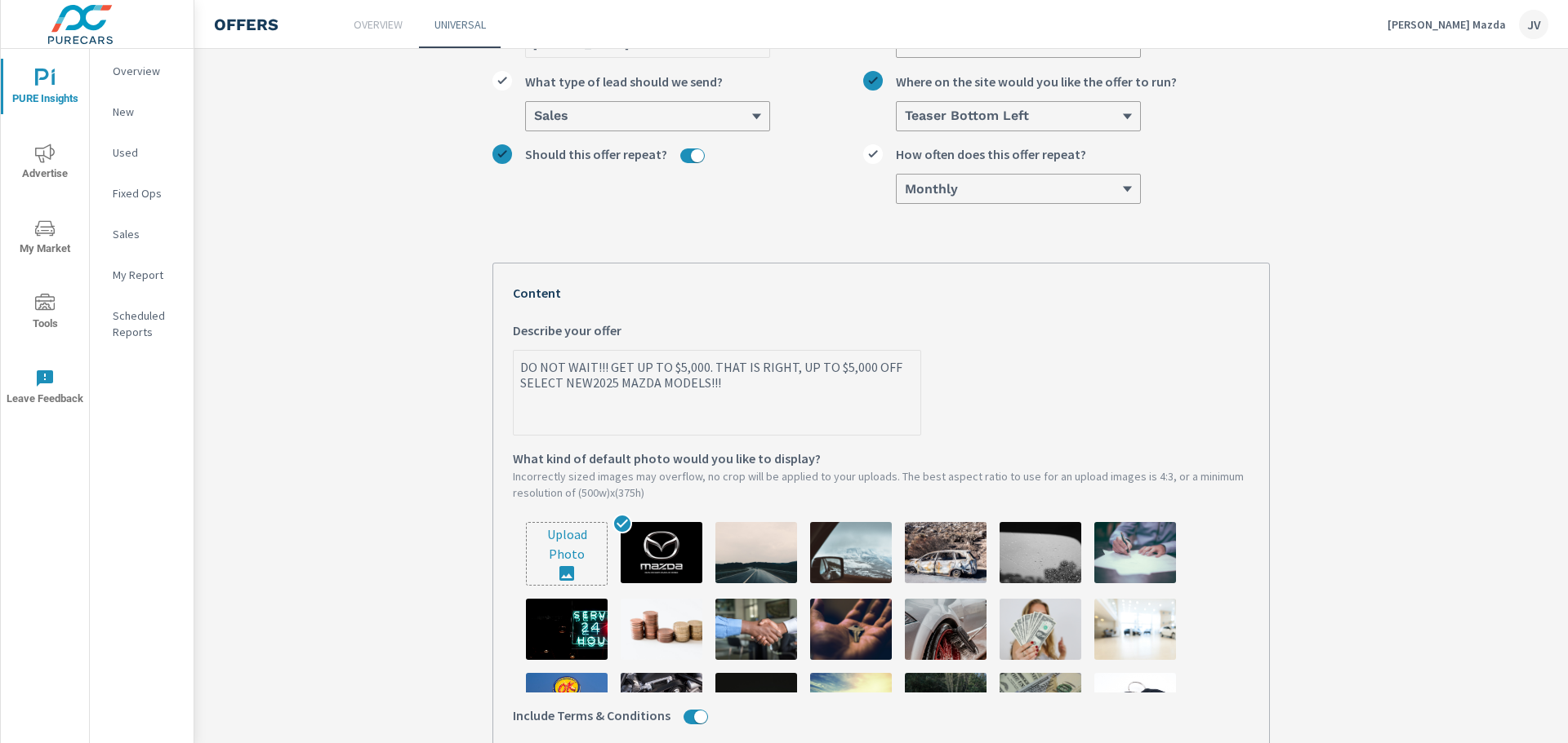
type textarea "DO NOT WAIT!!! GET UP TO $5,000. THAT IS RIGHT, UP TO $5,000 OFF SELECT NE2025 …"
type textarea "x"
type textarea "DO NOT WAIT!!! GET UP TO $5,000. THAT IS RIGHT, UP TO $5,000 OFF SELECT N2025 M…"
type textarea "x"
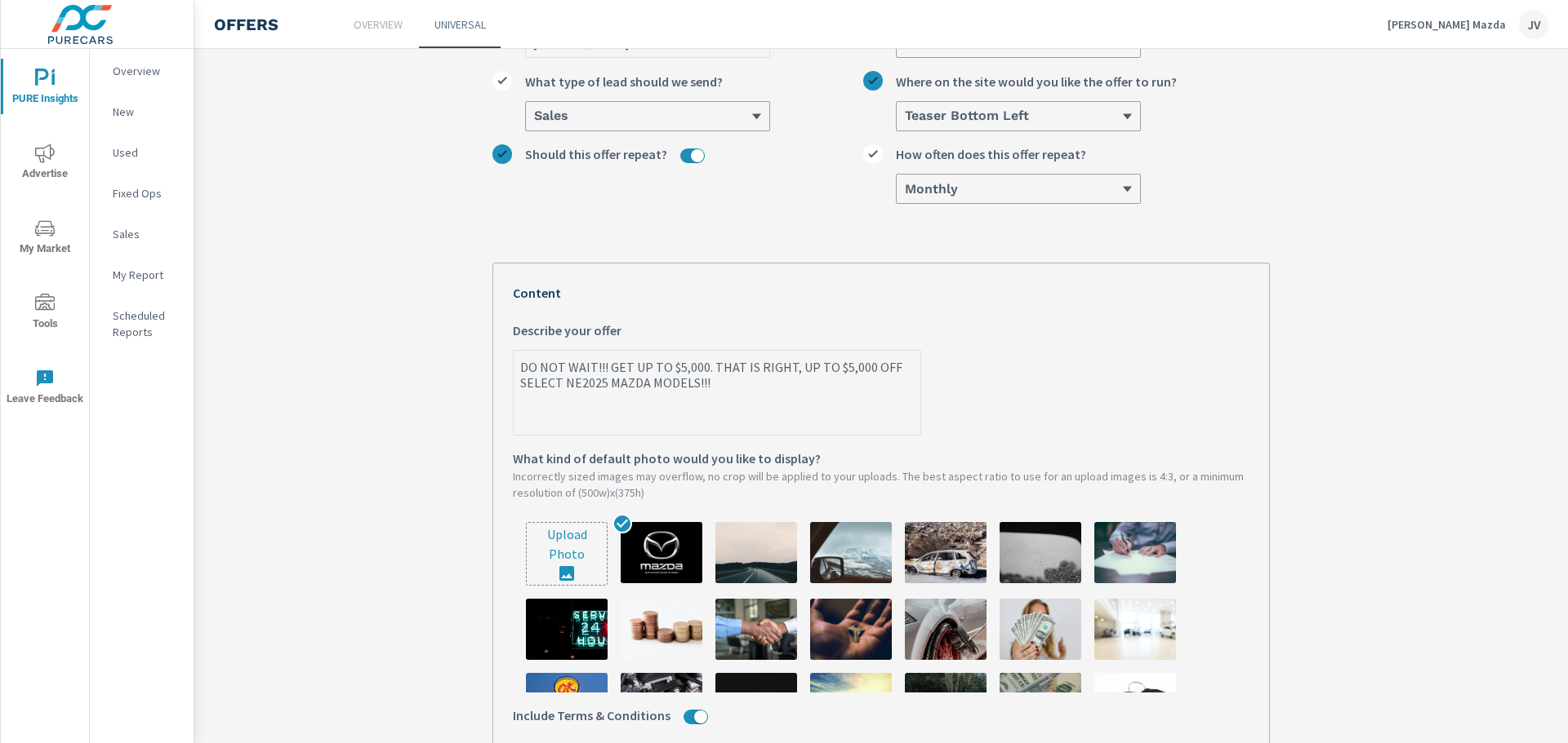
type textarea "x"
type textarea "DO NOT WAIT!!! GET UP TO $5,000. THAT IS RIGHT, UP TO $5,000 OFF SELECT 2025 MA…"
type textarea "x"
click at [676, 366] on textarea "DO NOT WAIT!!! GET UP TO $5,000. THAT IS RIGHT, UP TO $5,000 OFF SELECT 2025 MA…" at bounding box center [717, 394] width 407 height 82
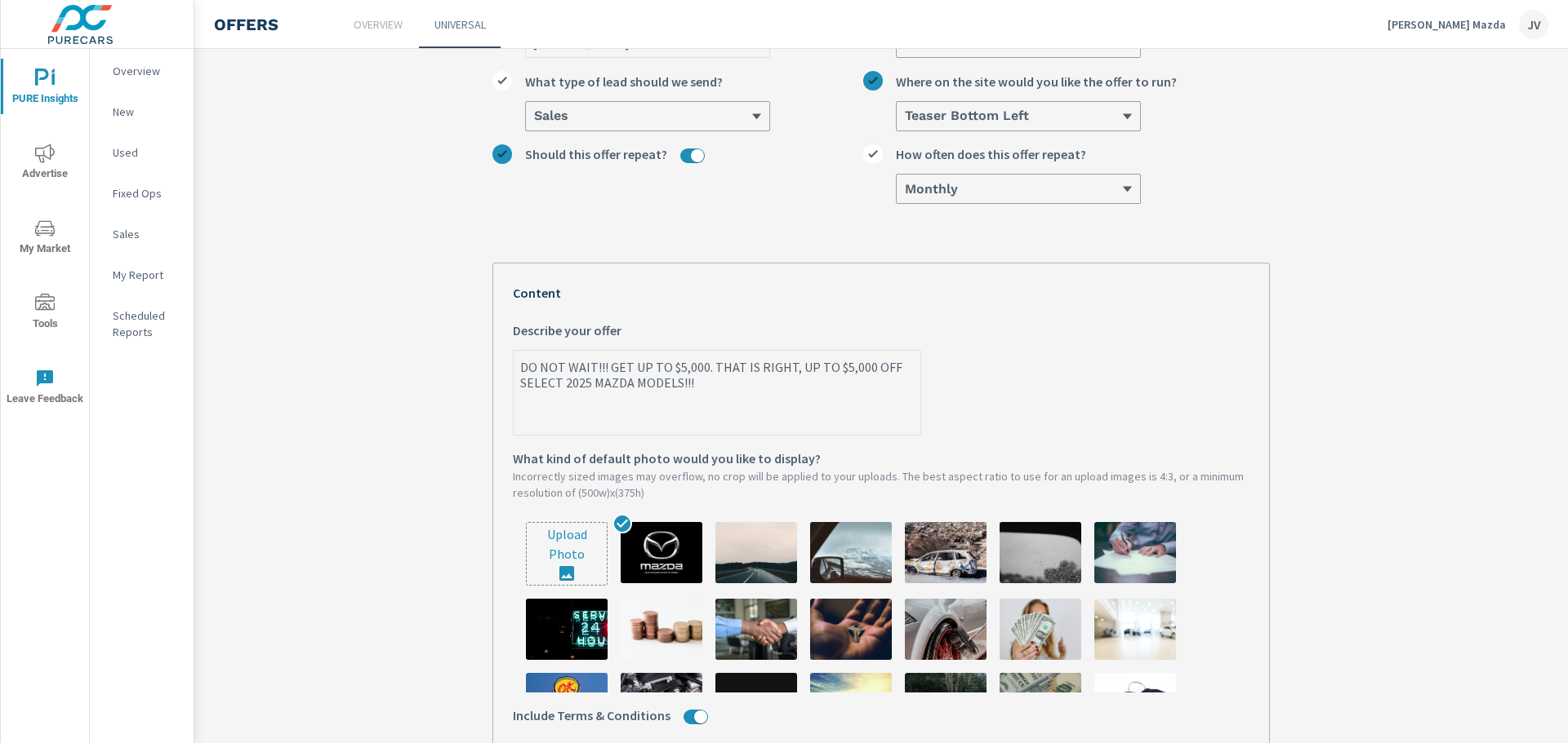
type textarea "DO NOT WAIT!!! GET UP TO $,000. THAT IS RIGHT, UP TO $5,000 OFF SELECT 2025 MAZ…"
type textarea "x"
type textarea "DO NOT WAIT!!! GET UP TO $6,000. THAT IS RIGHT, UP TO $5,000 OFF SELECT 2025 MA…"
type textarea "x"
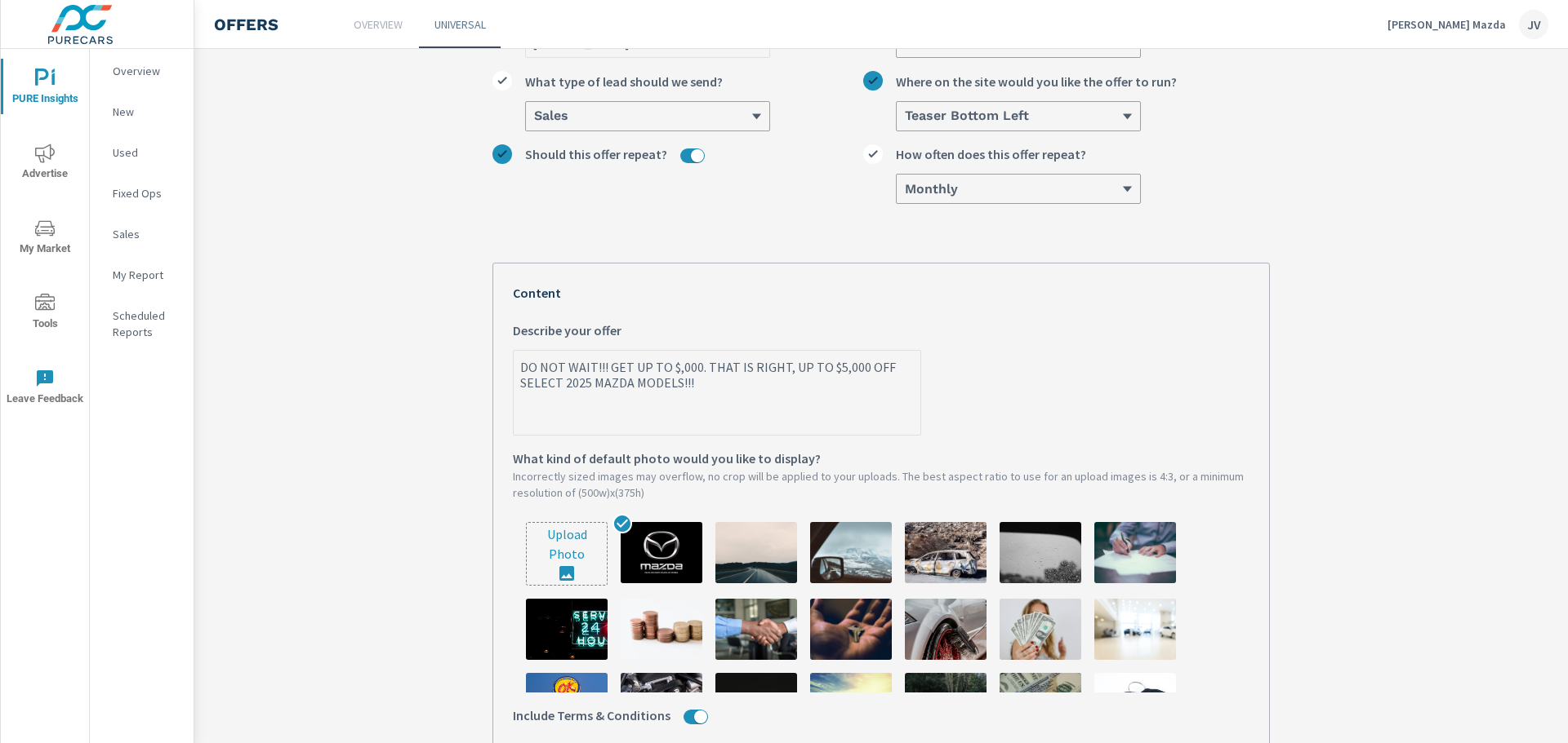
type textarea "x"
click at [836, 368] on textarea "DO NOT WAIT!!! GET UP TO $6,000. THAT IS RIGHT, UP TO $5,000 OFF SELECT 2025 MA…" at bounding box center [717, 394] width 407 height 82
type textarea "DO NOT WAIT!!! GET UP TO $6,000. THAT IS RIGHT, UP TO $,000 OFF SELECT 2025 MAZ…"
type textarea "x"
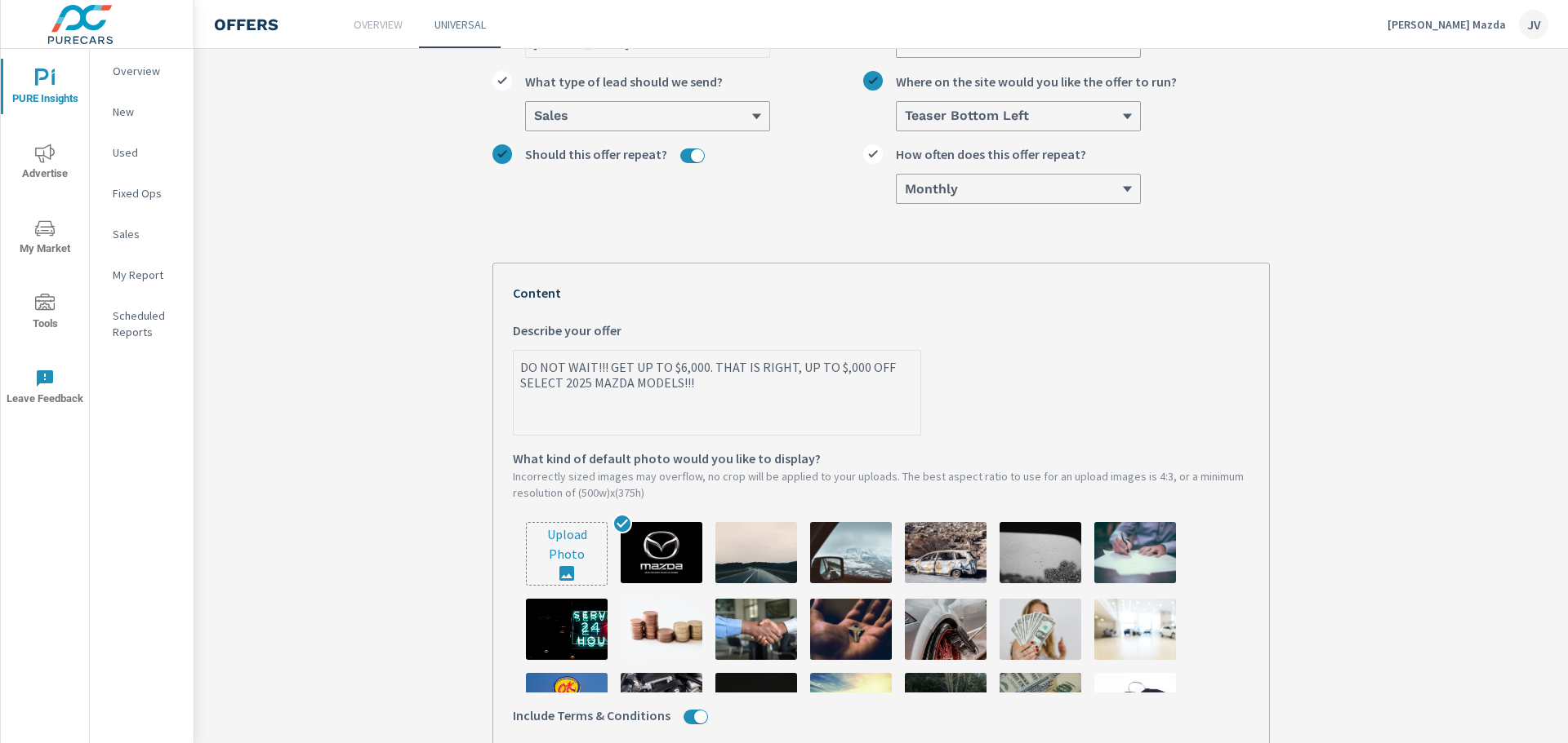
type textarea "DO NOT WAIT!!! GET UP TO $6,000. THAT IS RIGHT, UP TO $6,000 OFF SELECT 2025 MA…"
type textarea "x"
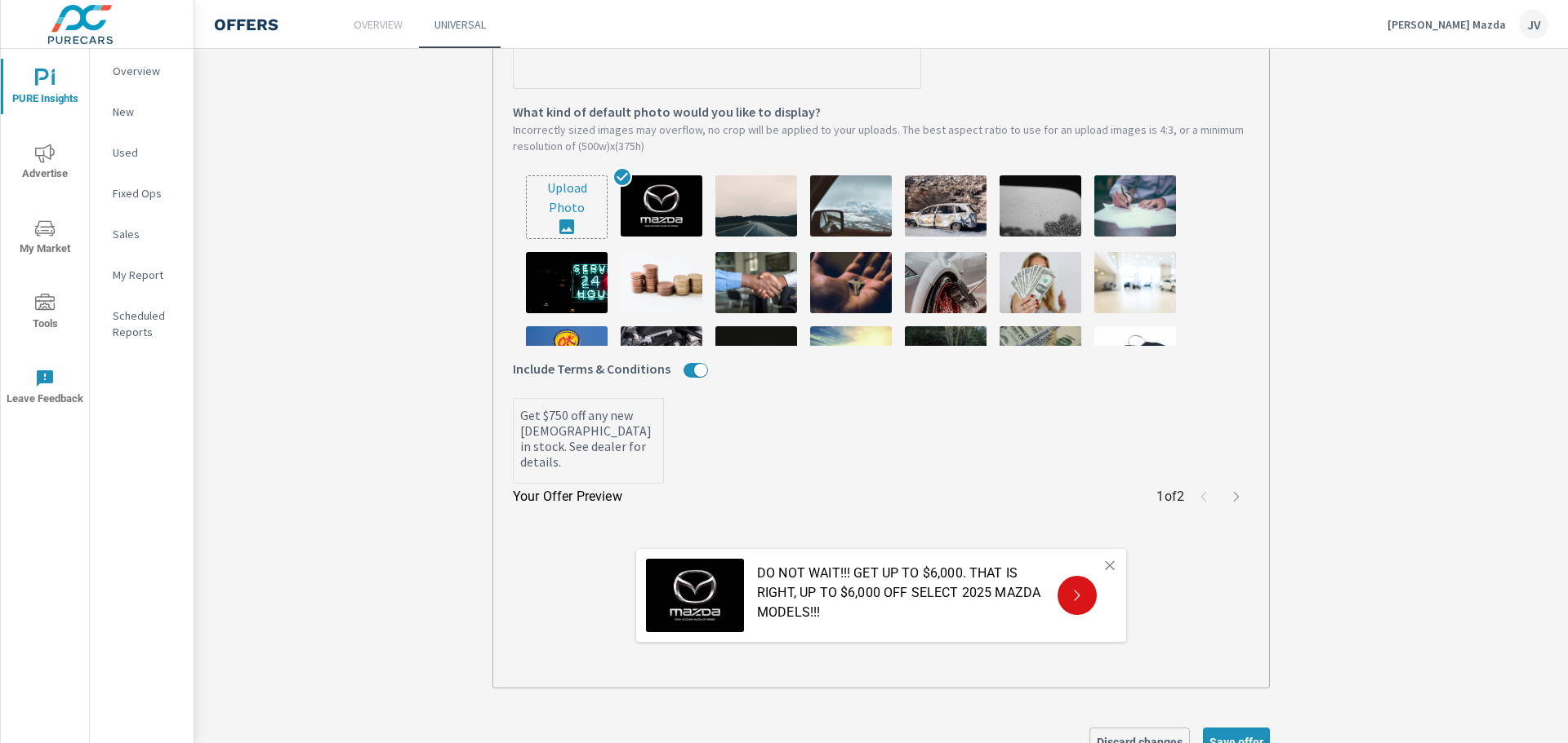
scroll to position [568, 0]
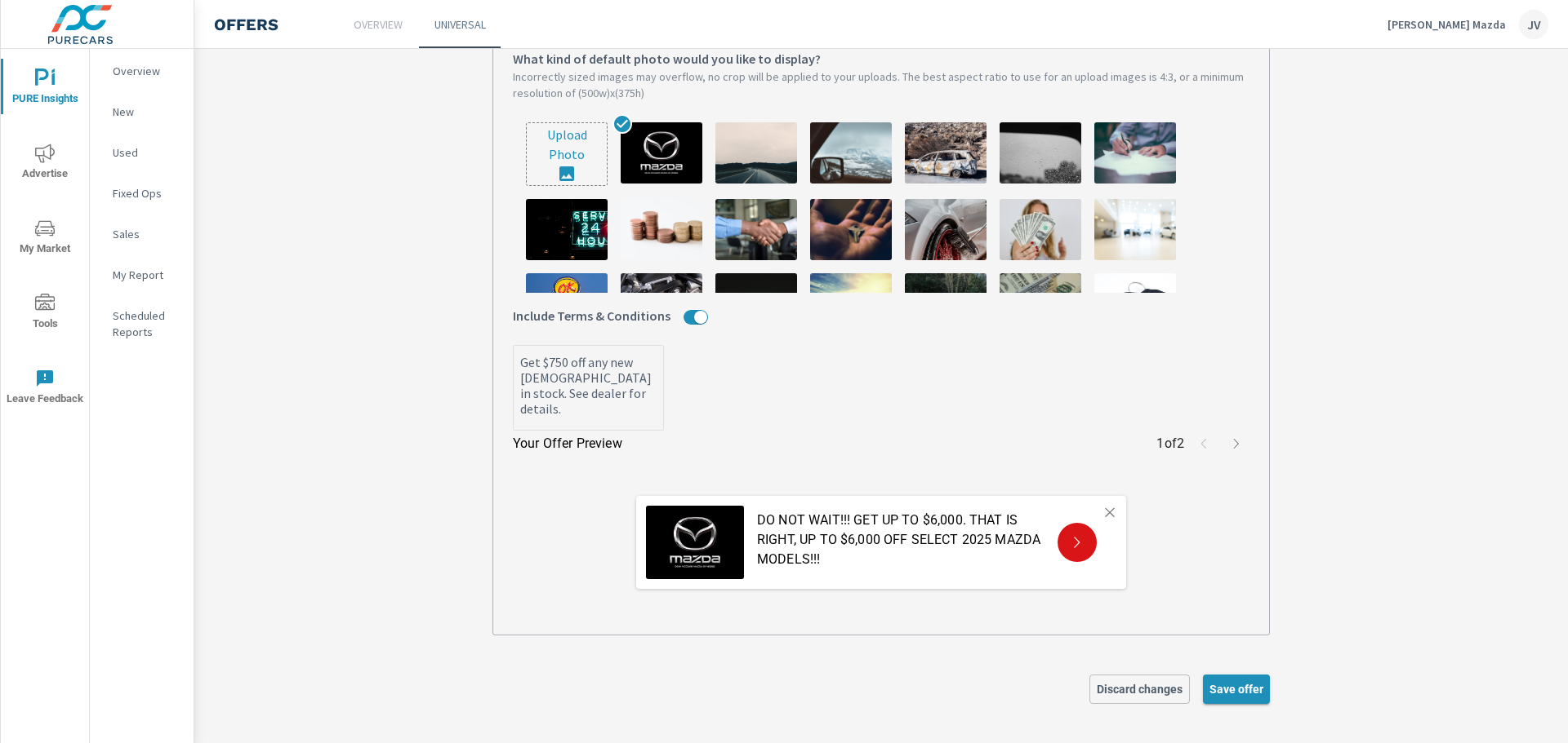
type textarea "DO NOT WAIT!!! GET UP TO $6,000. THAT IS RIGHT, UP TO $6,000 OFF SELECT 2025 MA…"
type textarea "x"
click at [1237, 691] on span "Save offer" at bounding box center [1236, 689] width 54 height 14
type textarea "x"
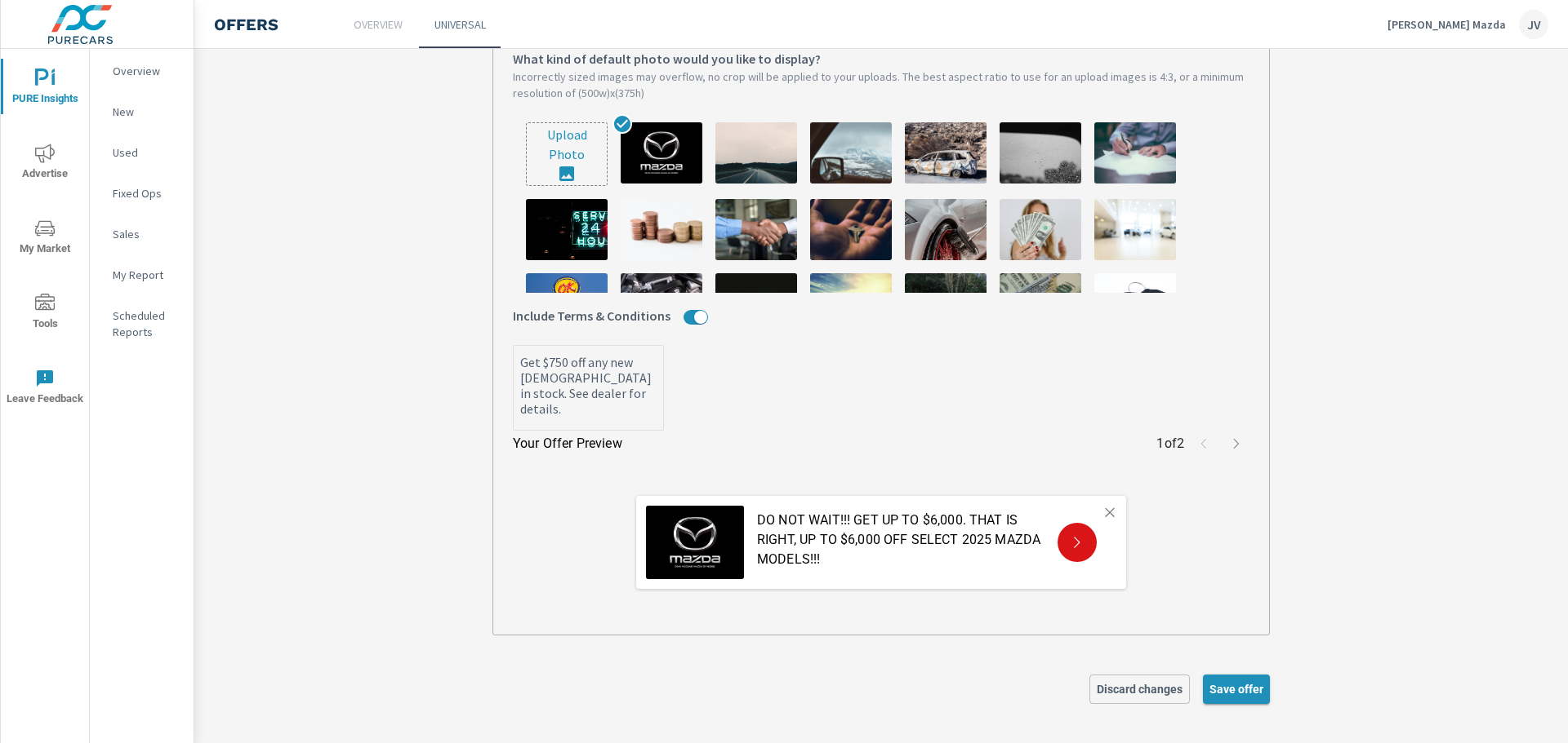
type textarea "x"
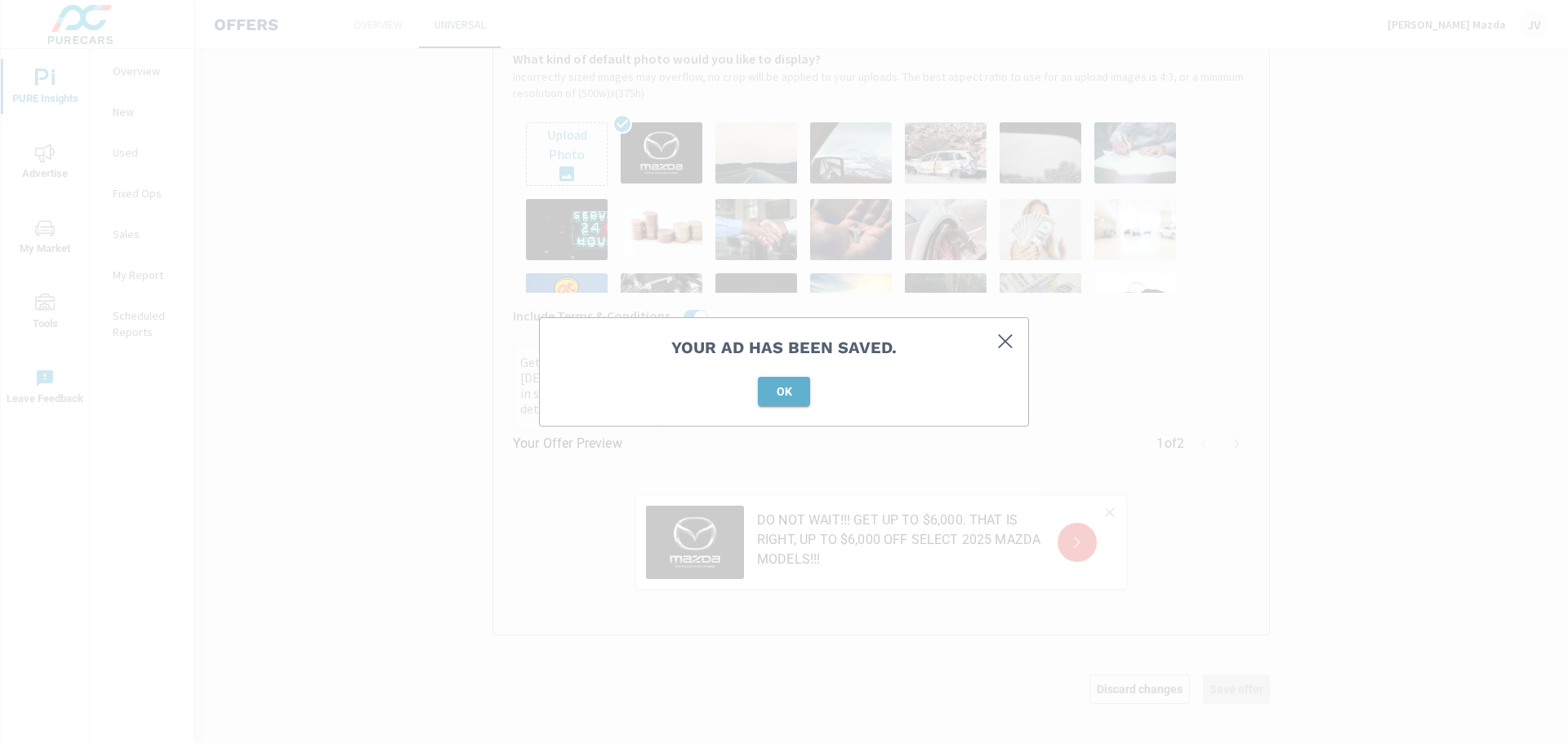
click at [789, 399] on button "OK" at bounding box center [784, 392] width 52 height 30
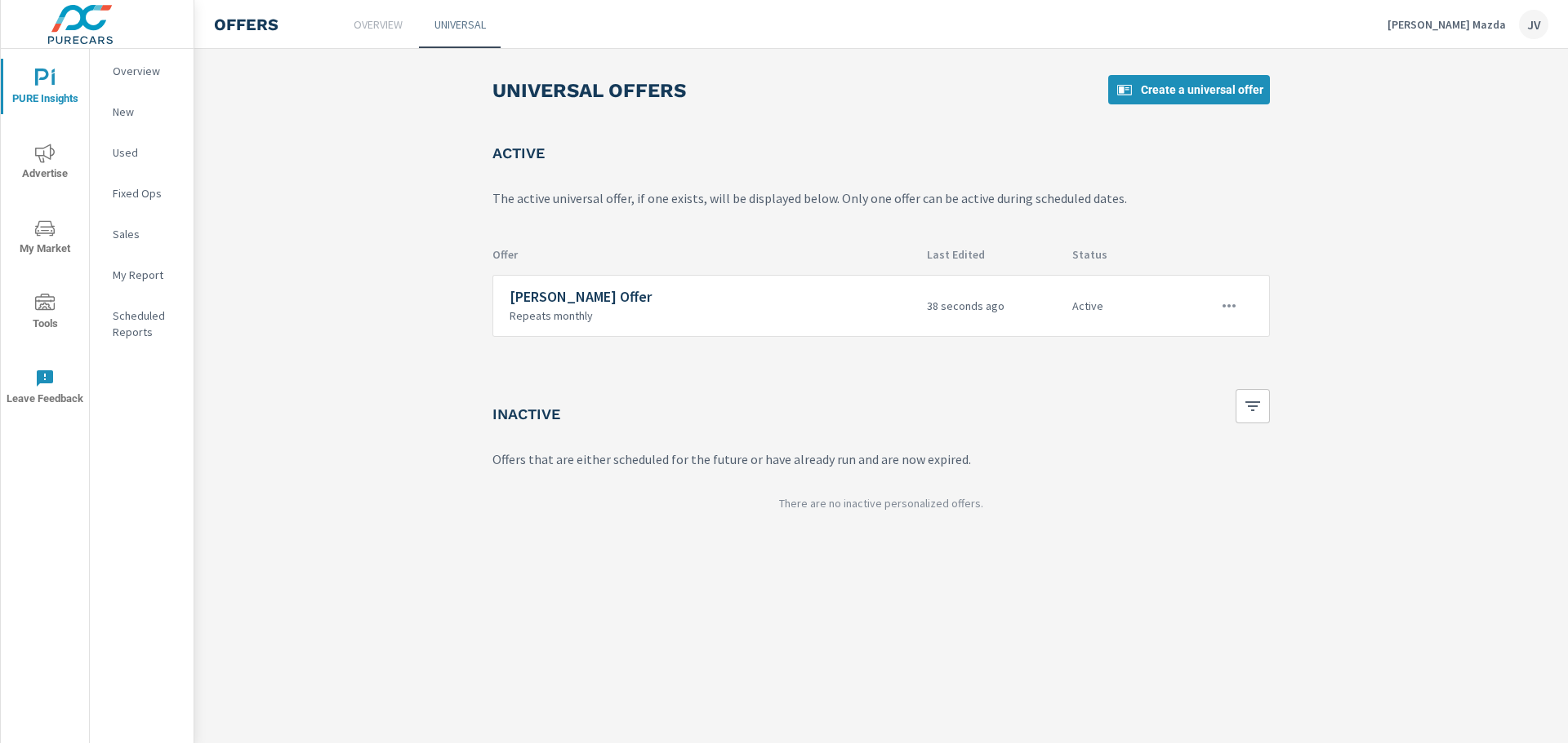
click at [54, 316] on span "Tools" at bounding box center [45, 313] width 78 height 40
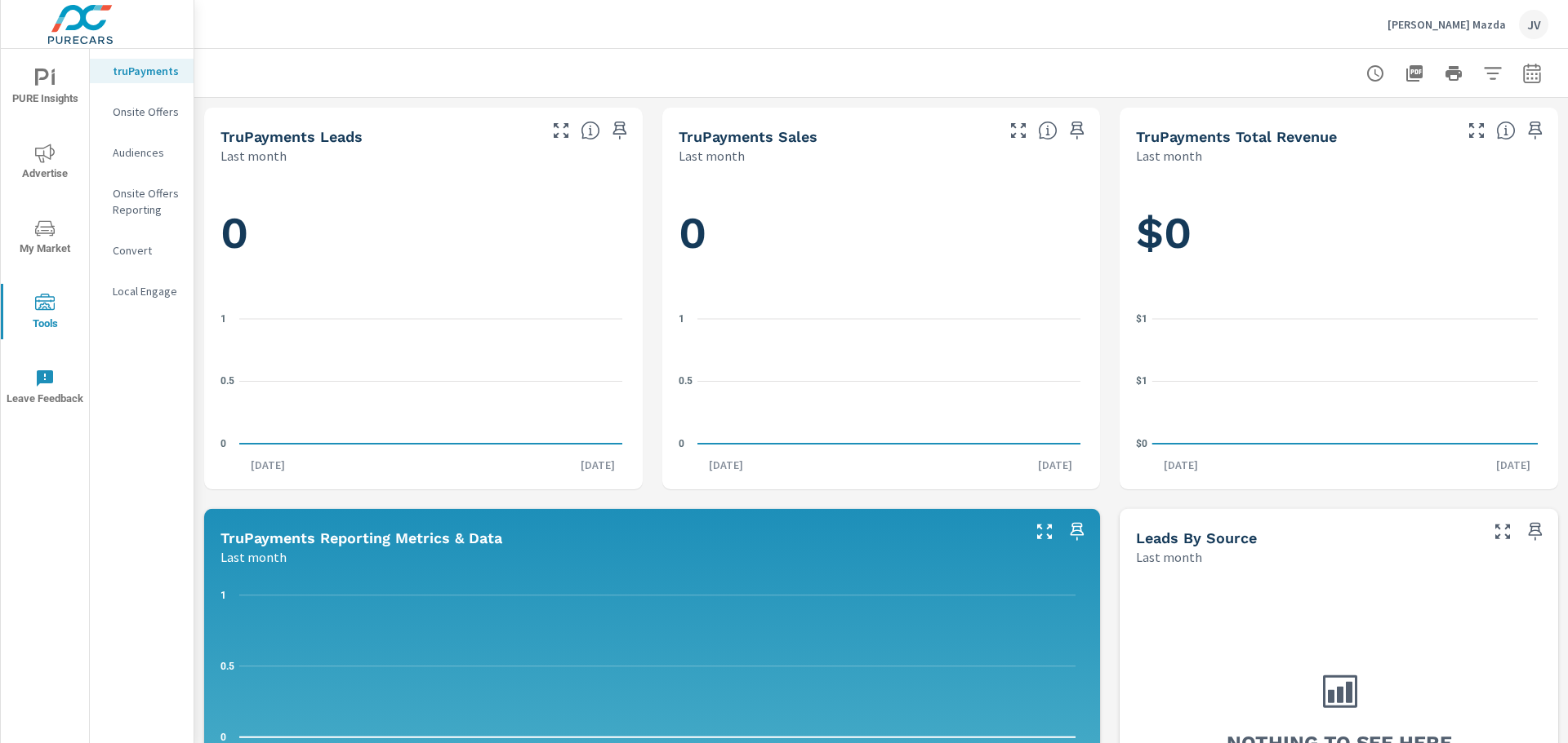
click at [149, 205] on p "Onsite Offers Reporting" at bounding box center [146, 201] width 68 height 32
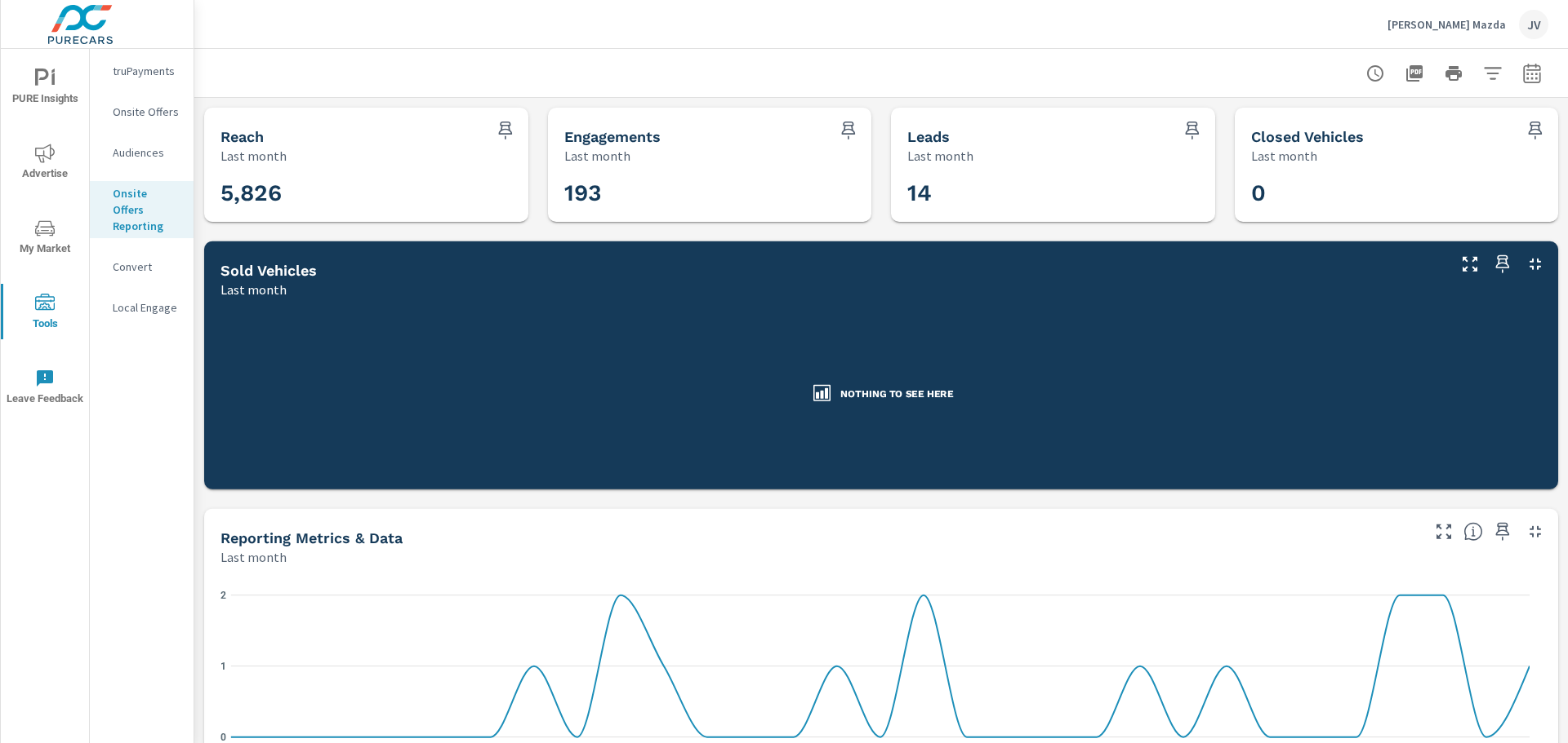
click at [137, 156] on p "Audiences" at bounding box center [146, 152] width 68 height 16
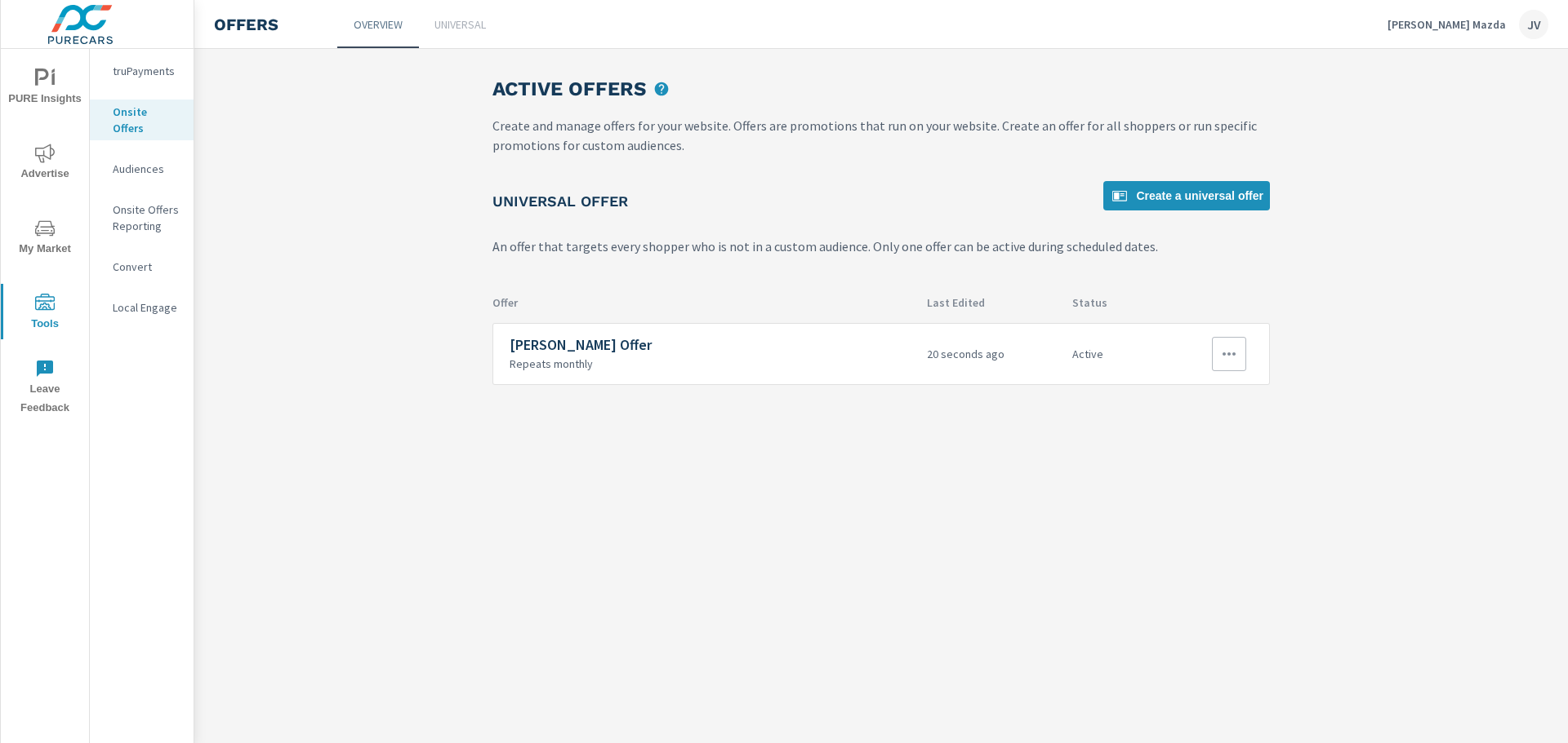
click at [804, 361] on p "Repeats monthly" at bounding box center [712, 363] width 404 height 14
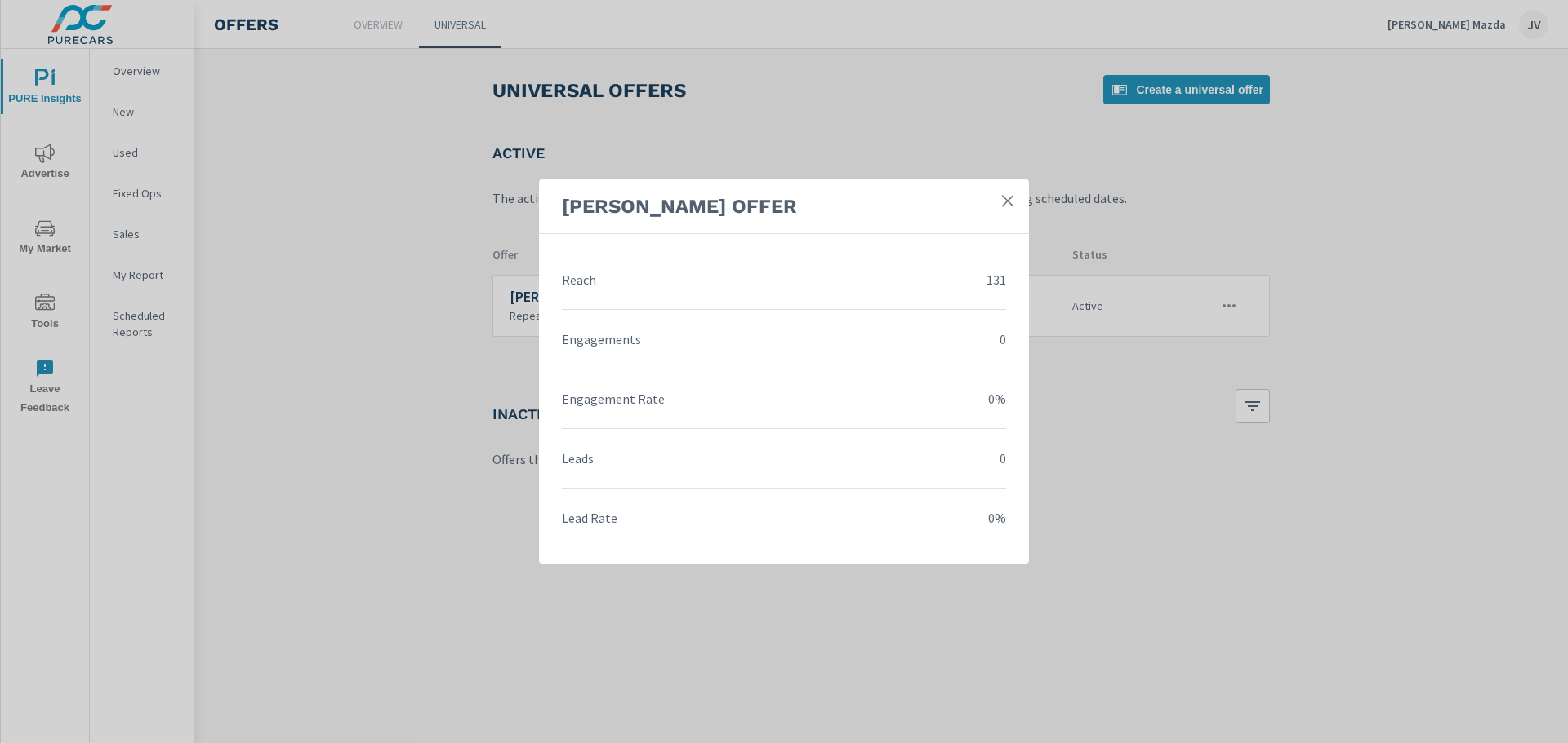
click at [1005, 196] on icon at bounding box center [1008, 200] width 16 height 16
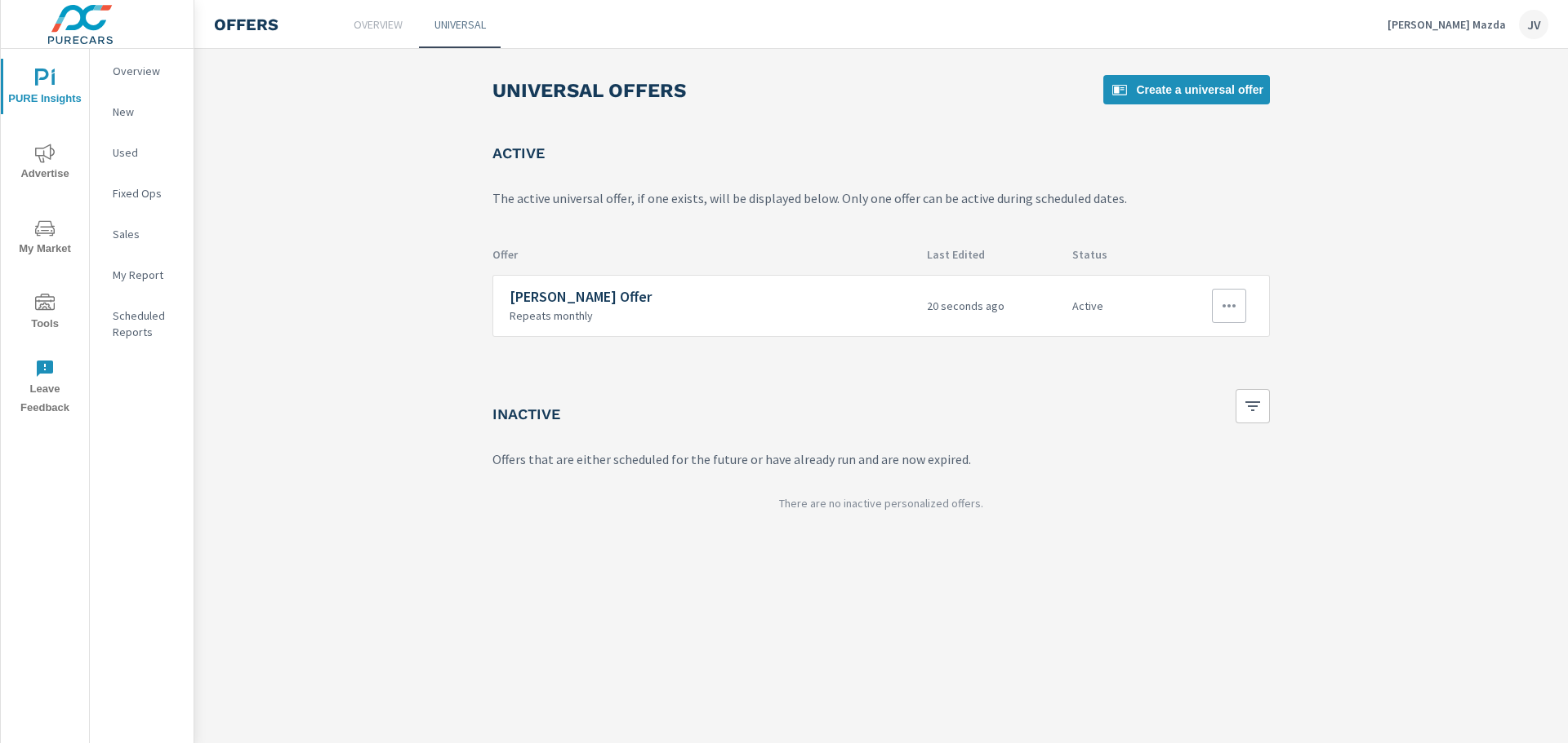
click at [1223, 305] on icon "button" at bounding box center [1229, 306] width 20 height 20
click at [1199, 335] on link "Edit" at bounding box center [1201, 343] width 91 height 39
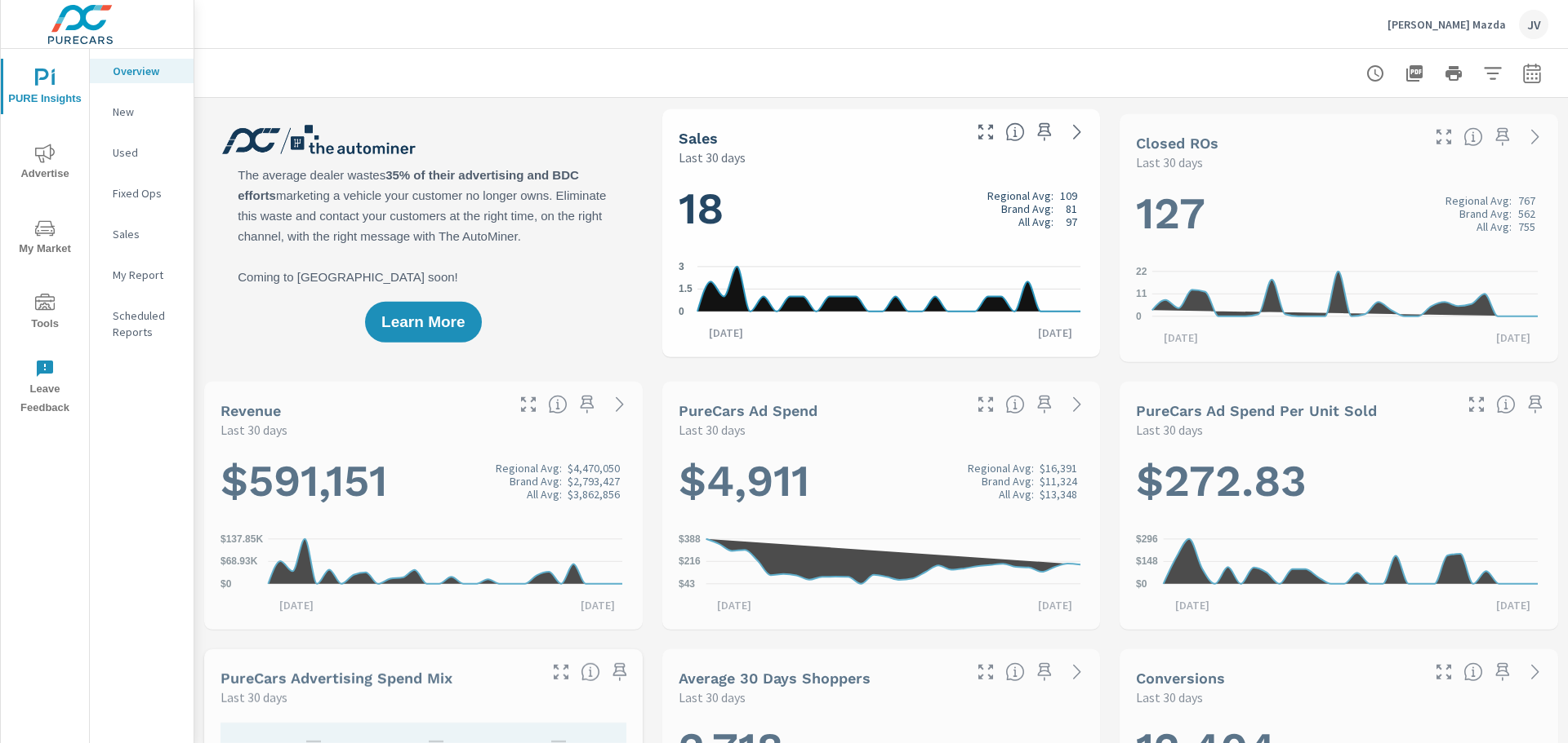
scroll to position [1, 0]
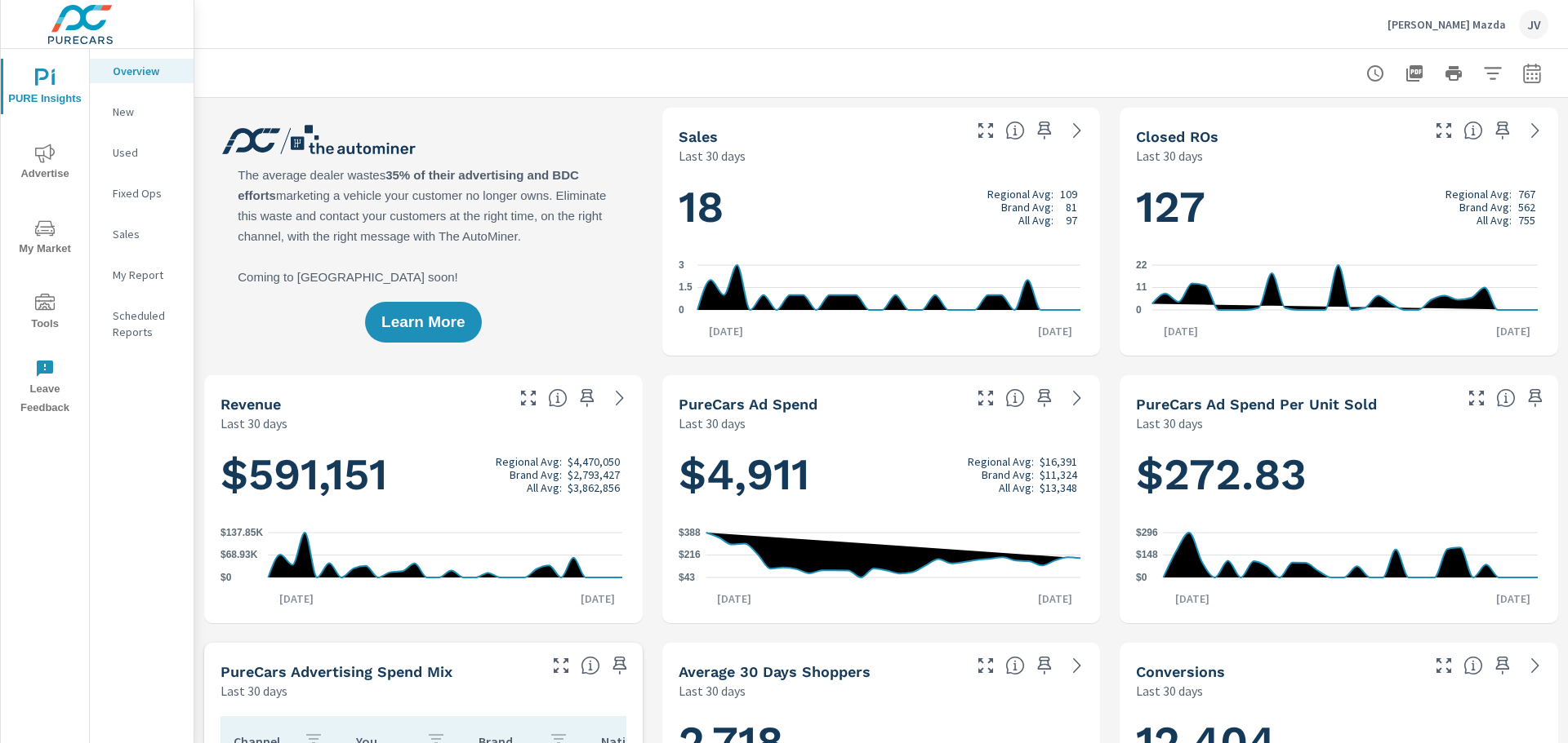
click at [31, 311] on span "Tools" at bounding box center [45, 313] width 78 height 40
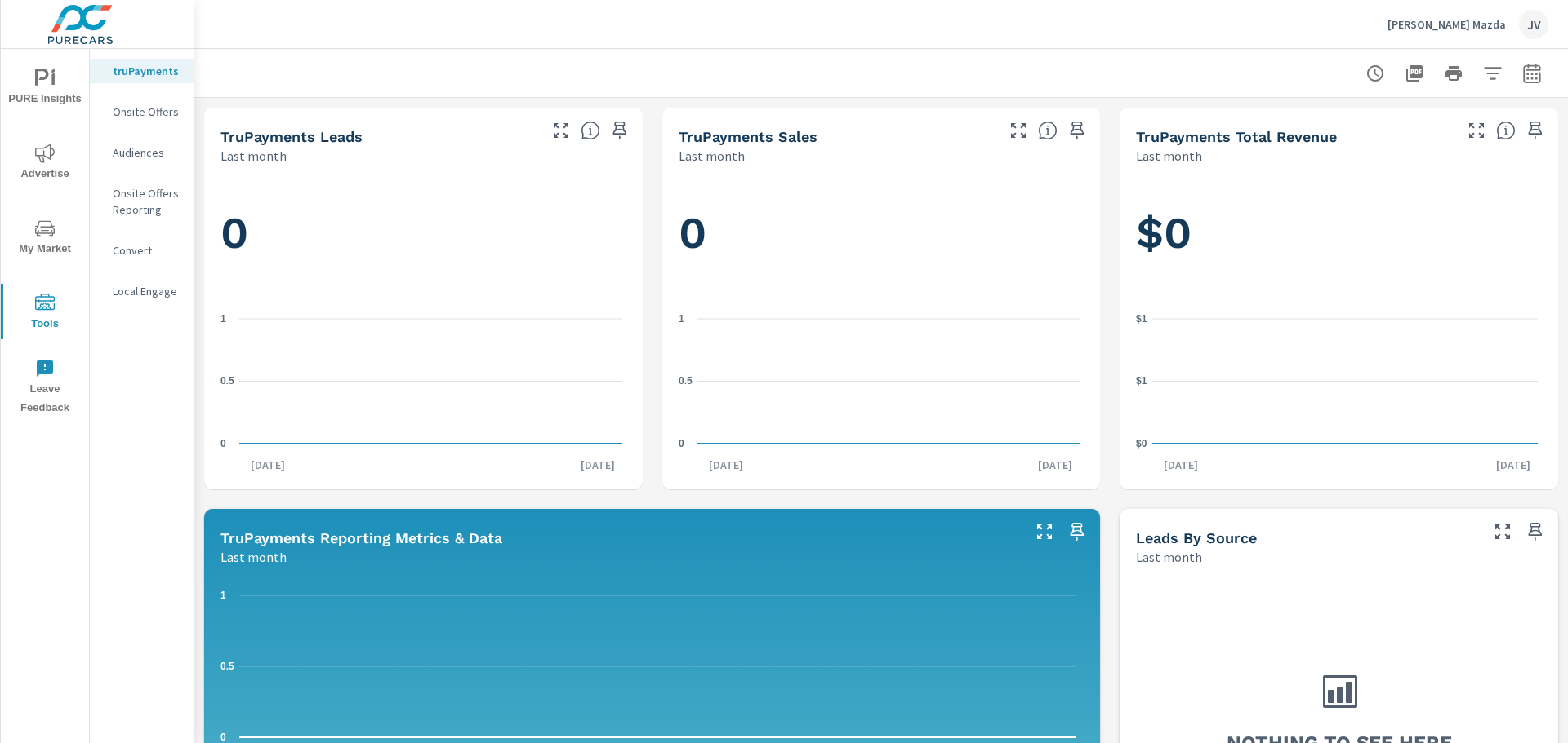
click at [136, 196] on p "Onsite Offers Reporting" at bounding box center [146, 201] width 68 height 32
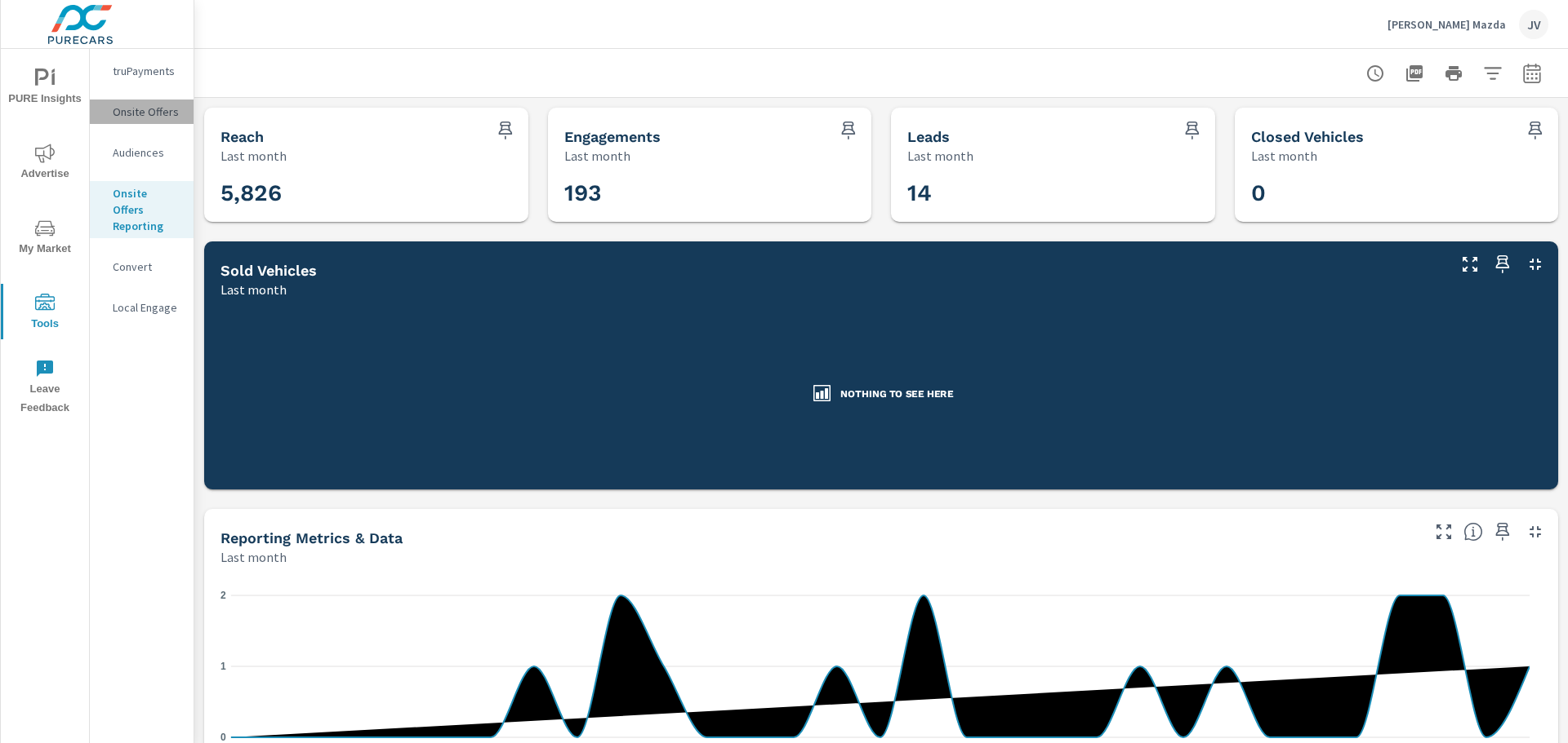
click at [142, 122] on div "Onsite Offers" at bounding box center [141, 112] width 104 height 25
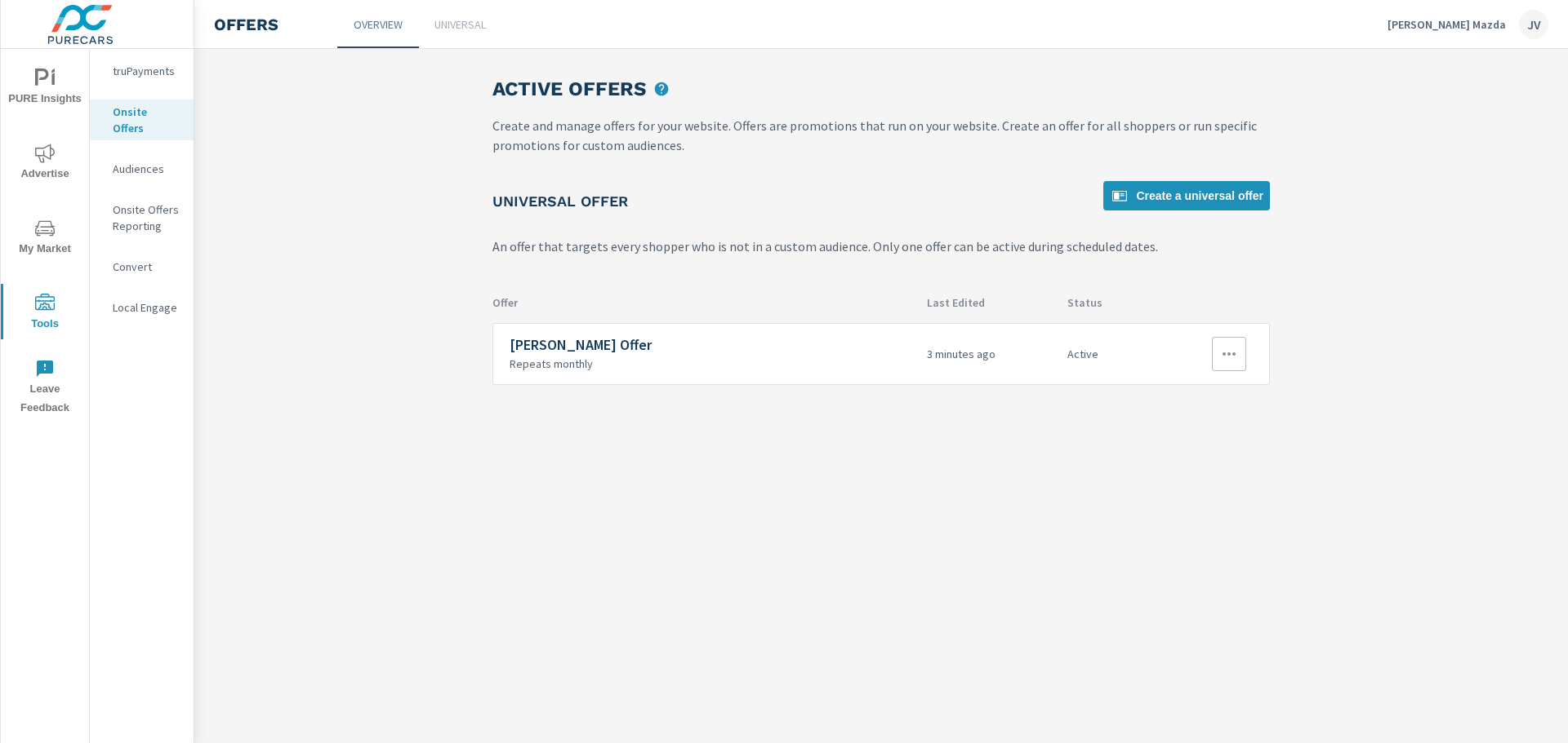
click at [1216, 351] on button "button" at bounding box center [1229, 354] width 34 height 34
click at [1192, 397] on link "Edit" at bounding box center [1201, 392] width 91 height 39
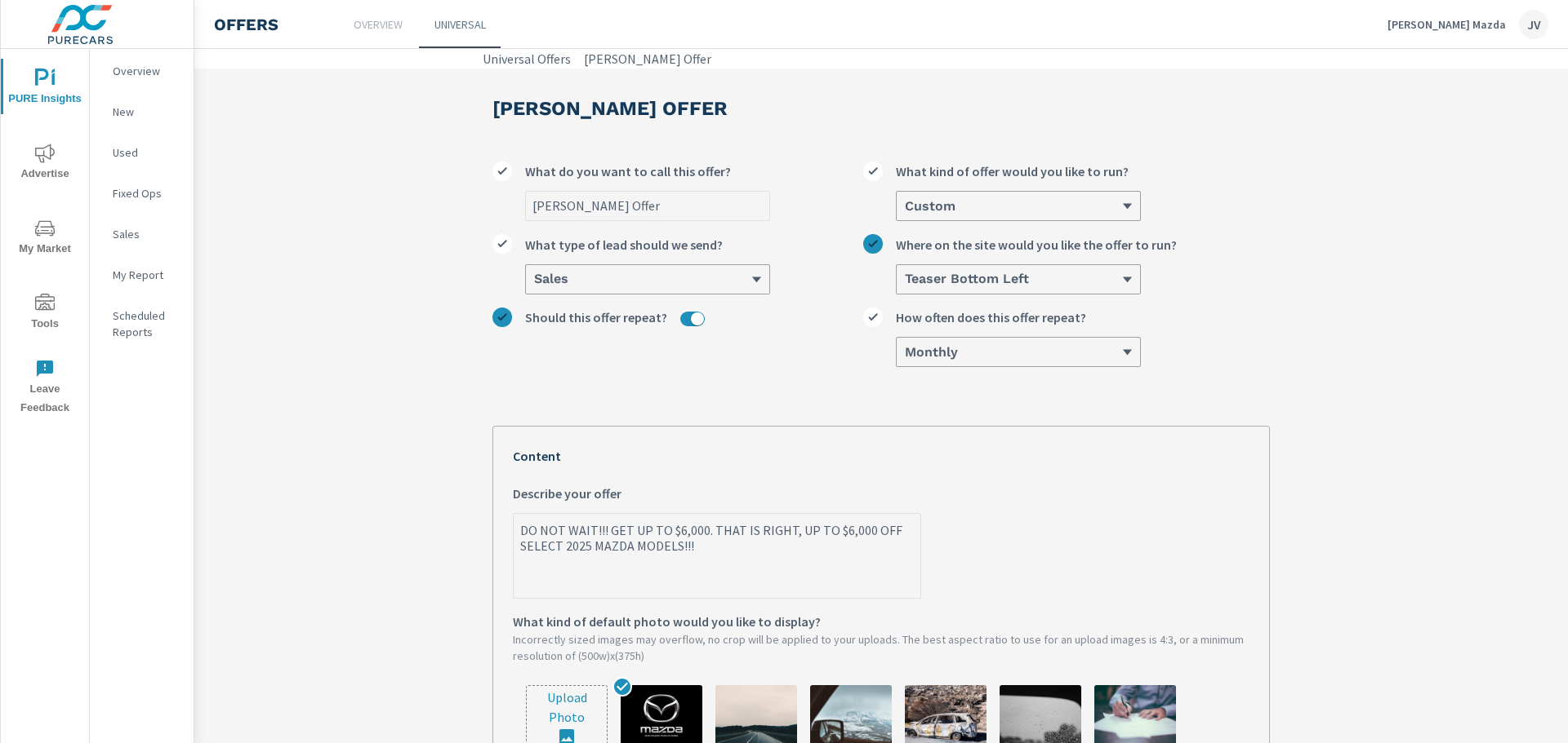
type textarea "x"
click at [657, 531] on textarea "DO NOT WAIT!!! GET UP TO $6,000. THAT IS RIGHT, UP TO $6,000 OFF SELECT 2025 MA…" at bounding box center [717, 557] width 407 height 82
type textarea "DO NOT WAIT!!! GET UP TOo $6,000. THAT IS RIGHT, UP TO $6,000 OFF SELECT 2025 M…"
type textarea "x"
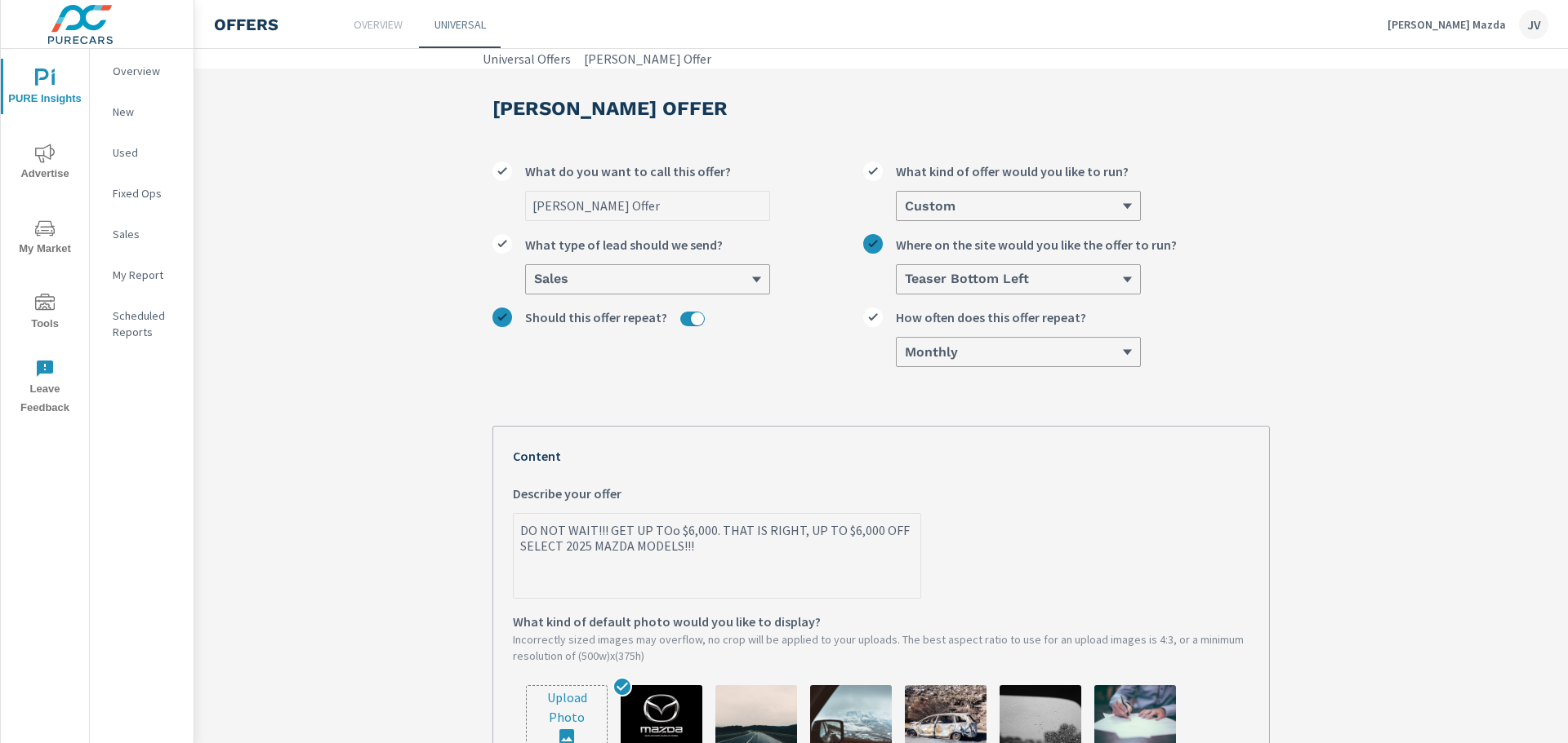
type textarea "DO NOT WAIT!!! GET UP TO $6,000. THAT IS RIGHT, UP TO $6,000 OFF SELECT 2025 MA…"
type textarea "x"
type textarea "DO NOT WAIT!!! GET UP TOO $6,000. THAT IS RIGHT, UP TO $6,000 OFF SELECT 2025 M…"
type textarea "x"
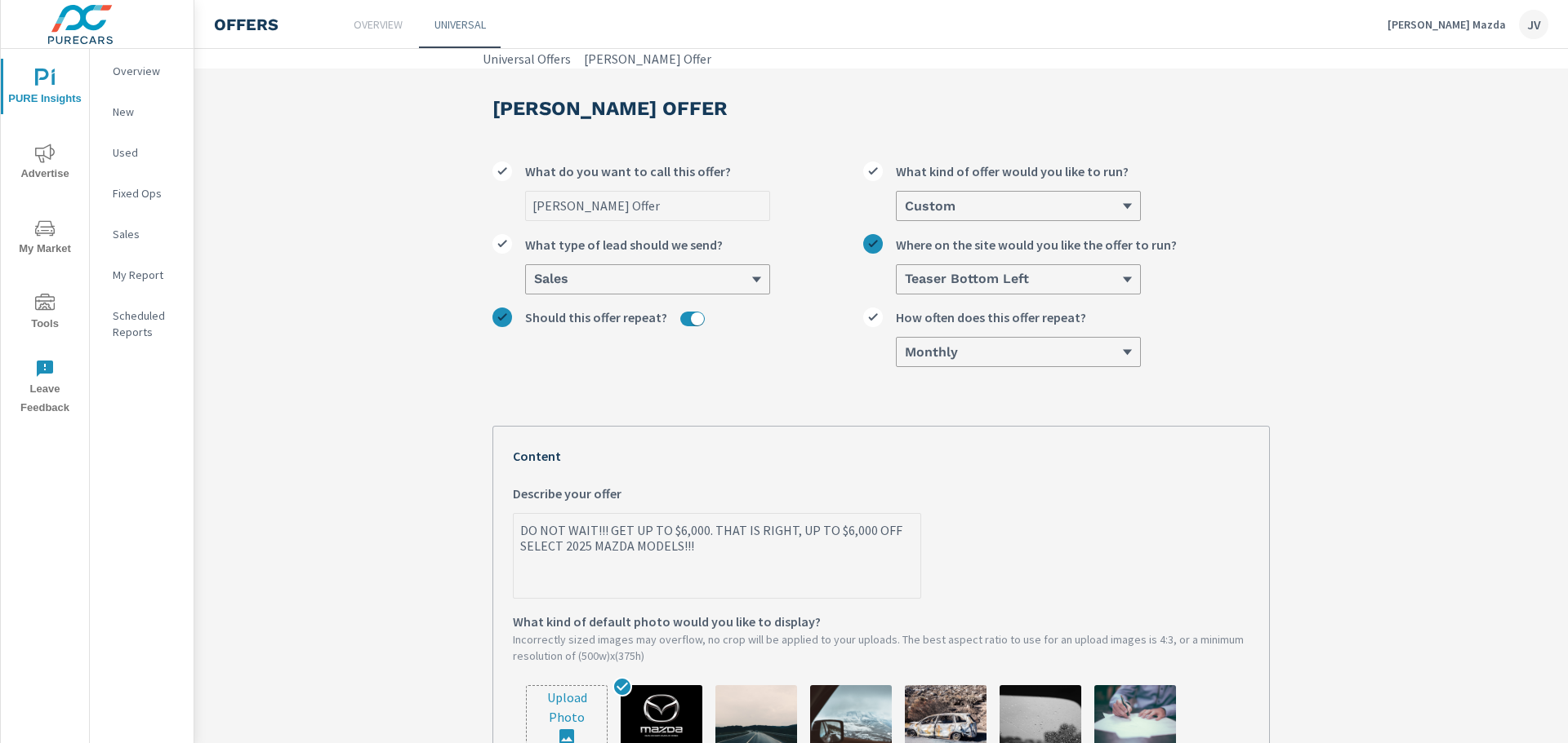
type textarea "x"
click at [829, 533] on textarea "DO NOT WAIT!!! GET UP TOO $6,000. THAT IS RIGHT, UP TO $6,000 OFF SELECT 2025 M…" at bounding box center [717, 557] width 407 height 82
type textarea "DO NOT WAIT!!! GET UP TOO $6,000. THAT IS RIGHT, UP TOO $6,000 OFF SELECT 2025 …"
type textarea "x"
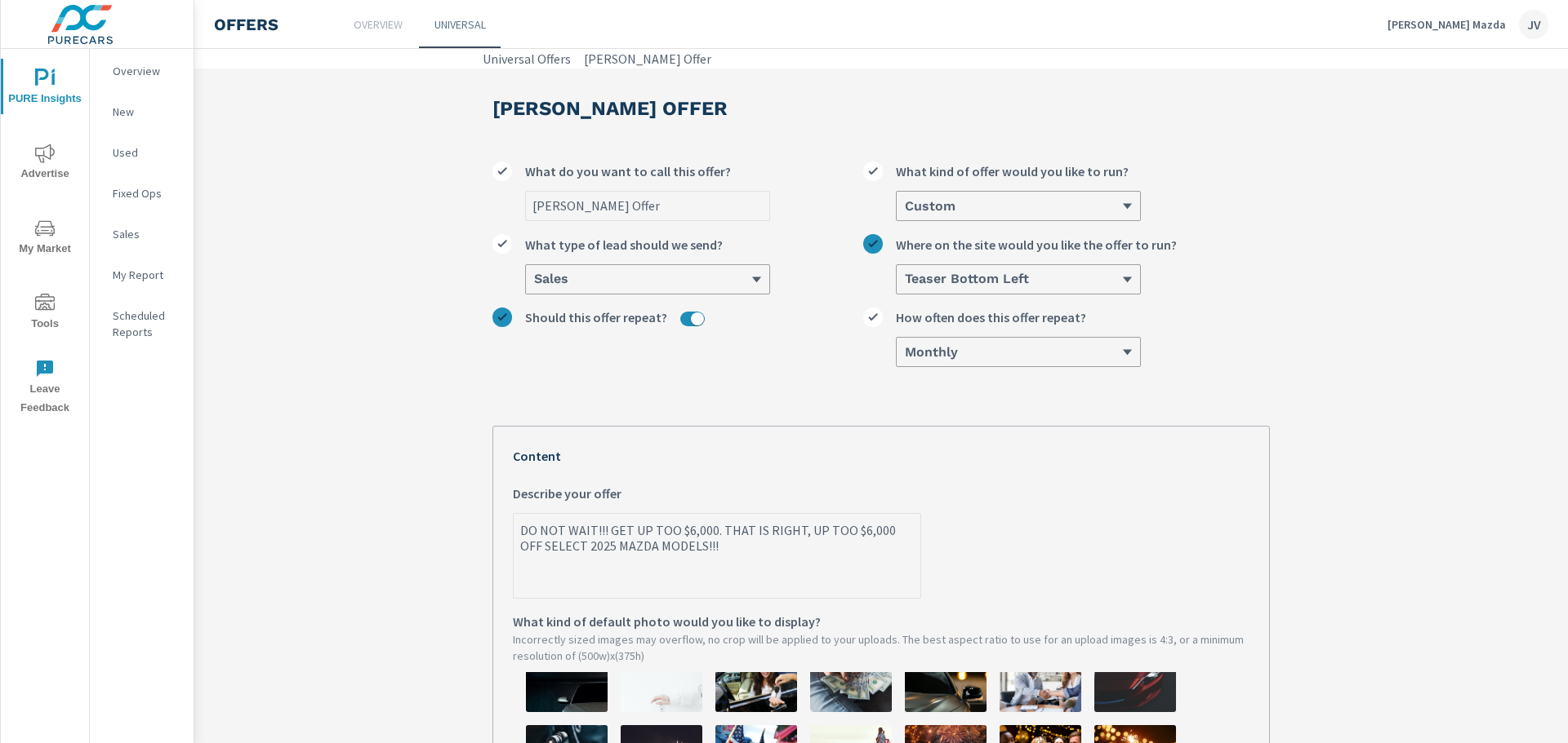
click at [715, 530] on textarea "DO NOT WAIT!!! GET UP TOO $6,000. THAT IS RIGHT, UP TOO $6,000 OFF SELECT 2025 …" at bounding box center [717, 557] width 407 height 82
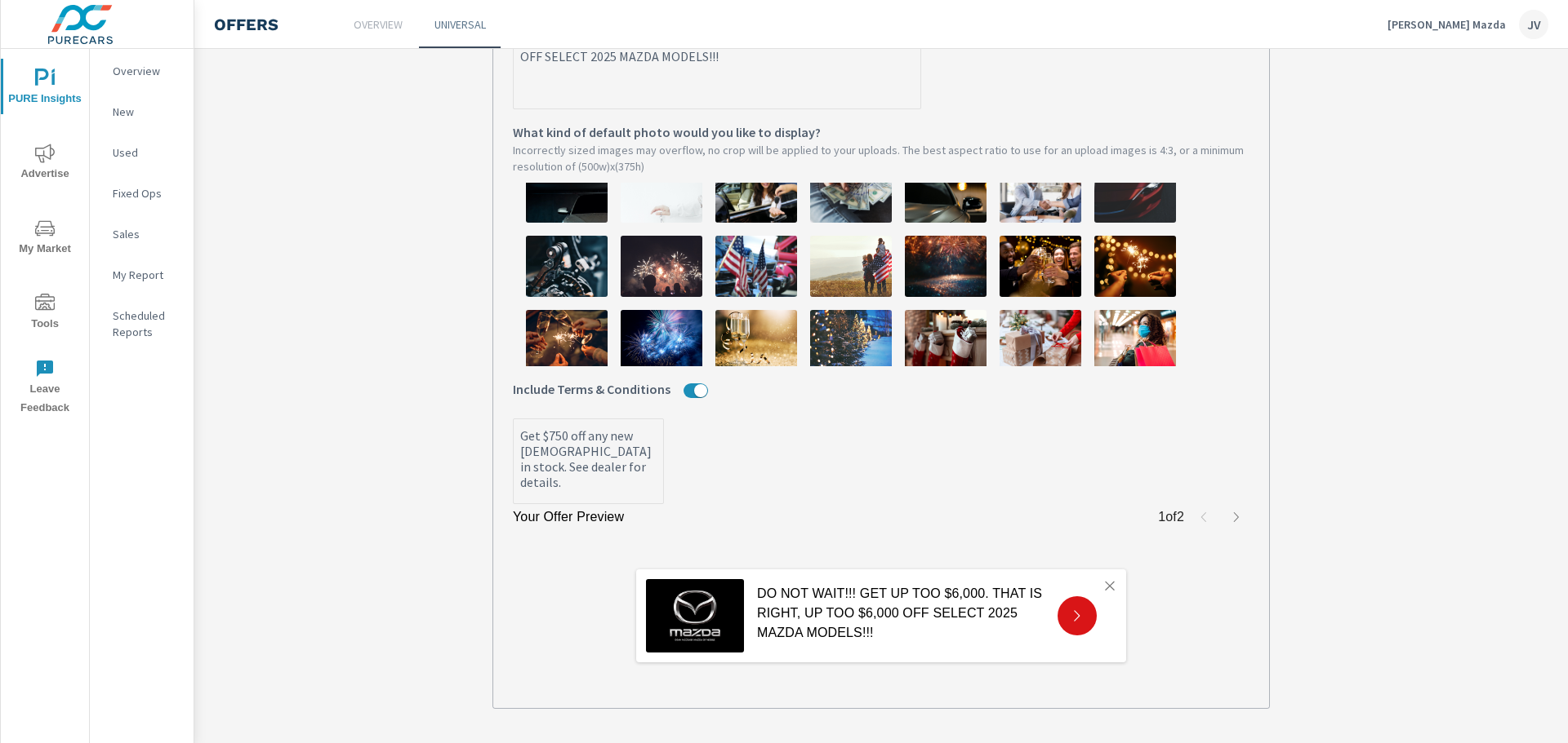
scroll to position [408, 0]
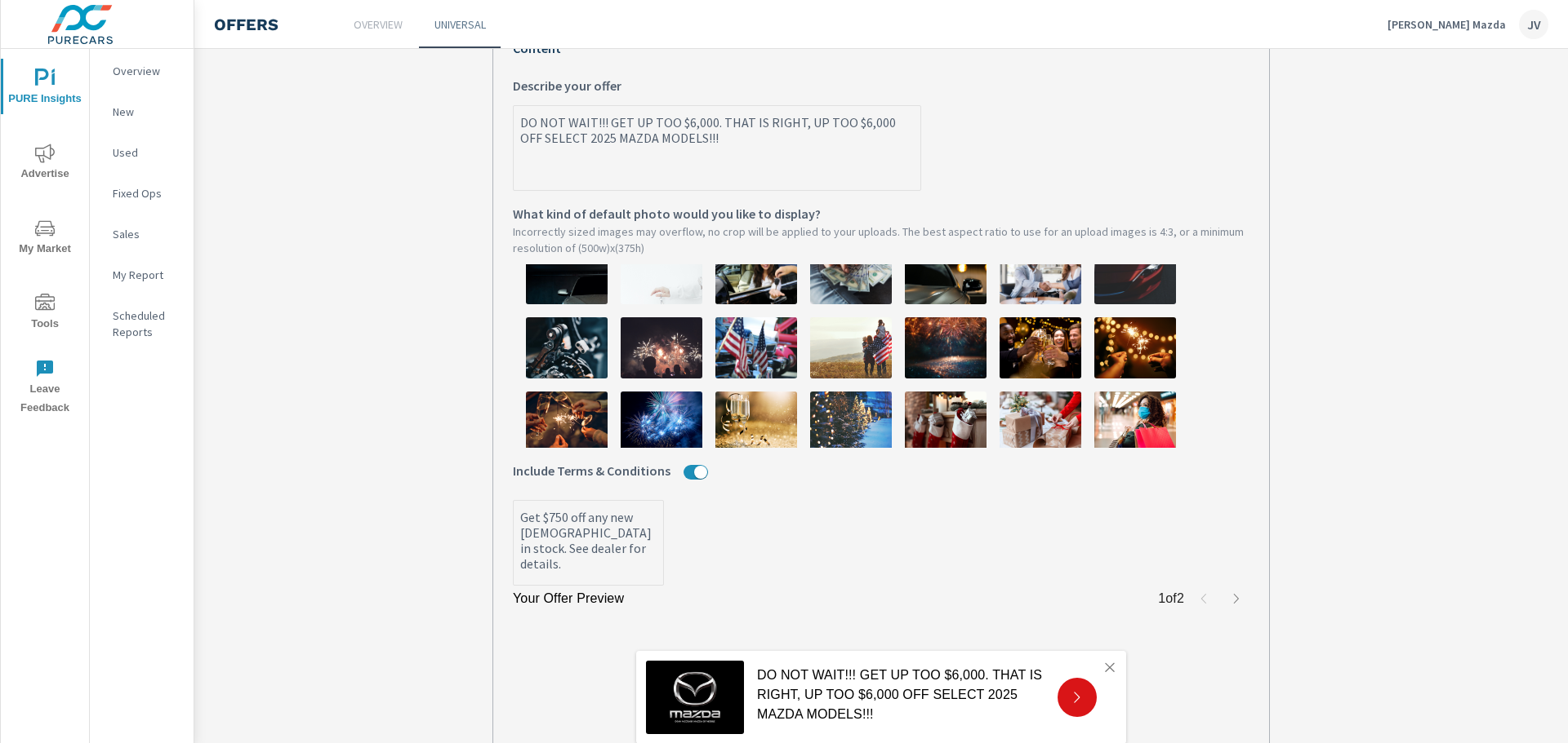
type textarea "DO NOT WAIT!!! GET UP TOO $6,000. THAT IS RIGHT, UP TOO $6,000 OFF SELECT 2025 …"
type textarea "x"
type textarea "DO NOT WAIT!!! GET UP TOO $6,000. THAT IS RIGHT, UP TOO $6,000 OFF SELECT 2025 …"
type textarea "x"
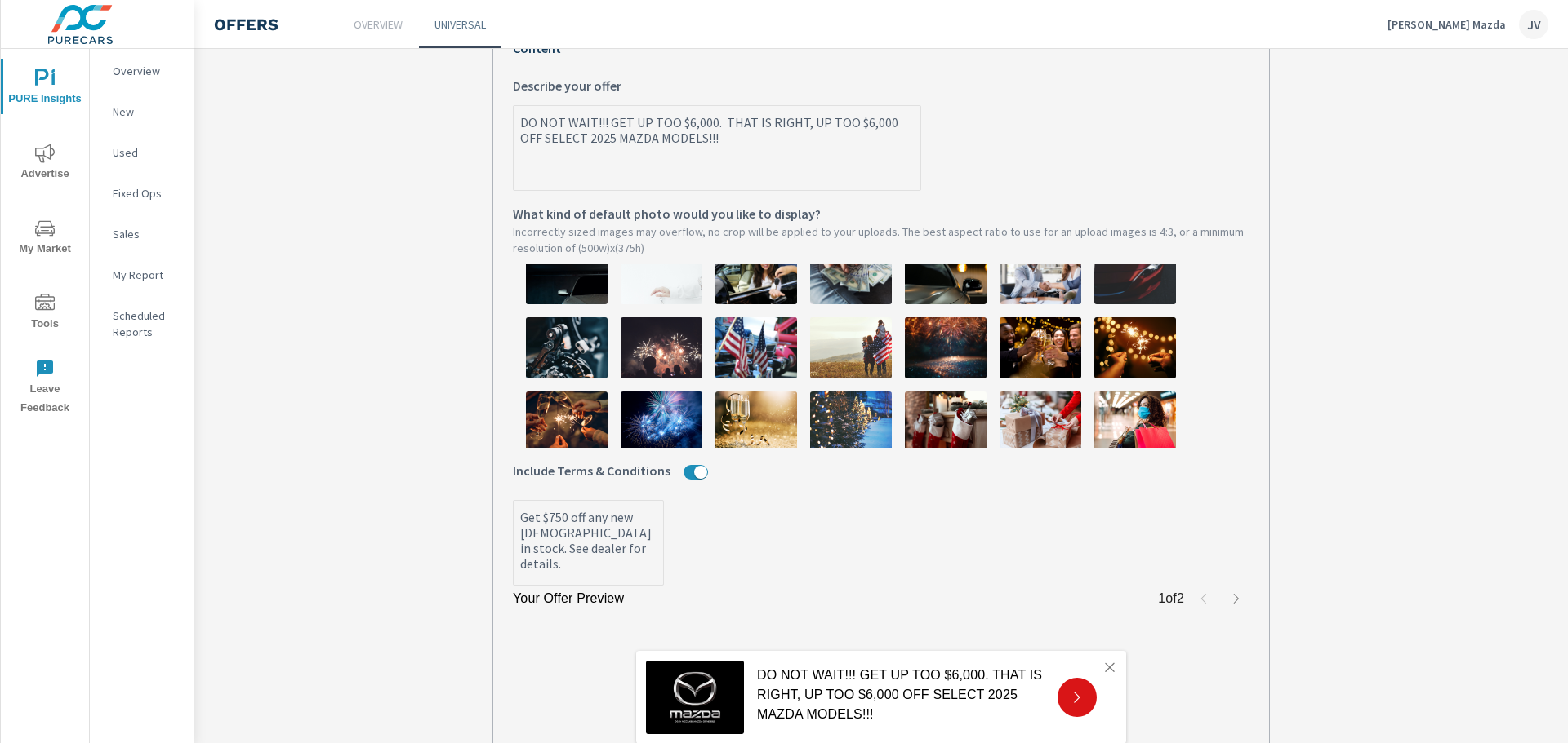
type textarea "x"
type textarea "DO NOT WAIT!!! GET UP TOO $6,000. THAT IS RIGHT, UP TOO $6,000 OFF SELECT 2025 …"
type textarea "x"
type textarea "DO NOT WAIT!!! GET UP TOO $6,000. THAT IS RIGHT, UP TOO $6,000 OFF SELECT 2025 …"
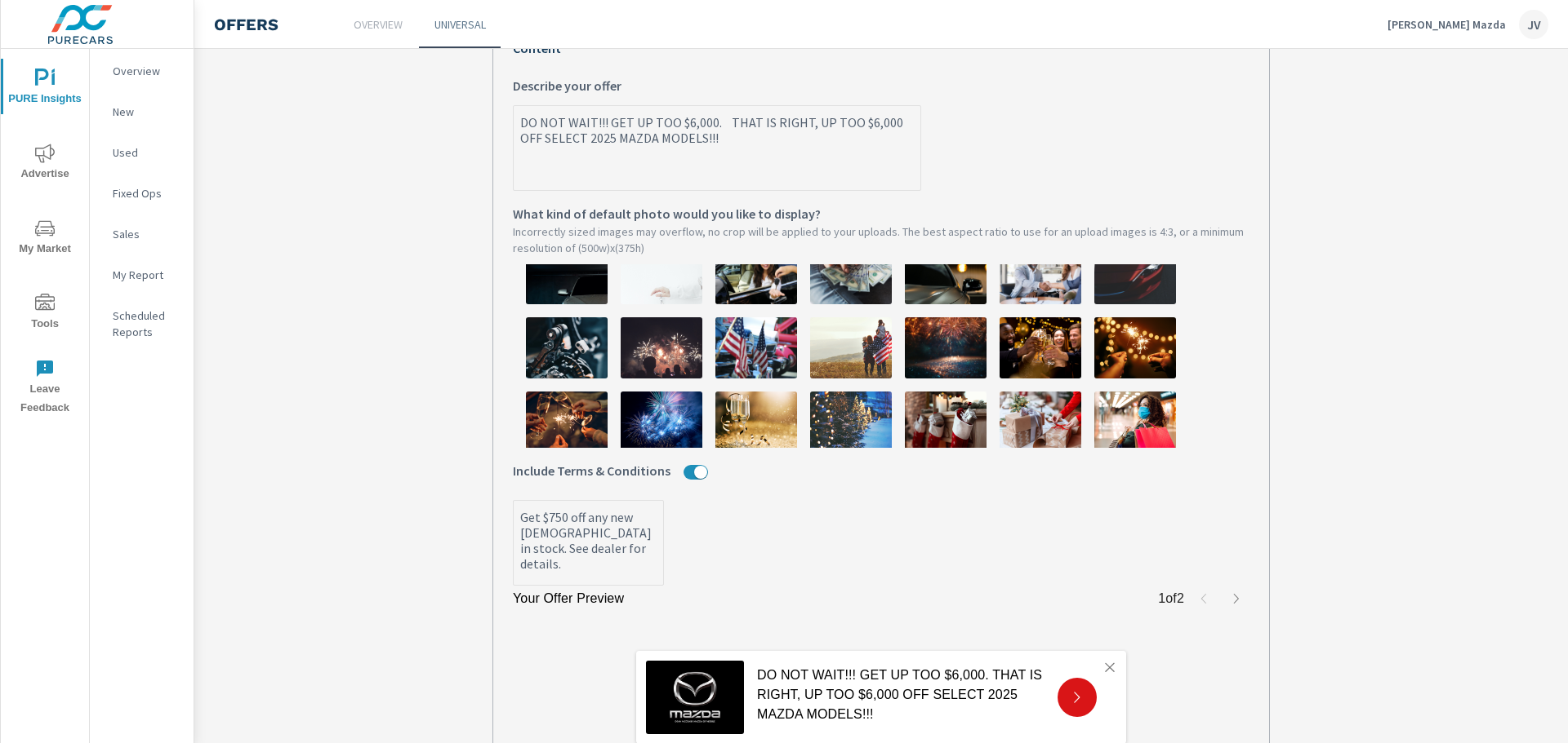
type textarea "x"
type textarea "DO NOT WAIT!!! GET UP TOO $6,000. THAT IS RIGHT, UP TOO $6,000 OFF SELECT 2025 …"
type textarea "x"
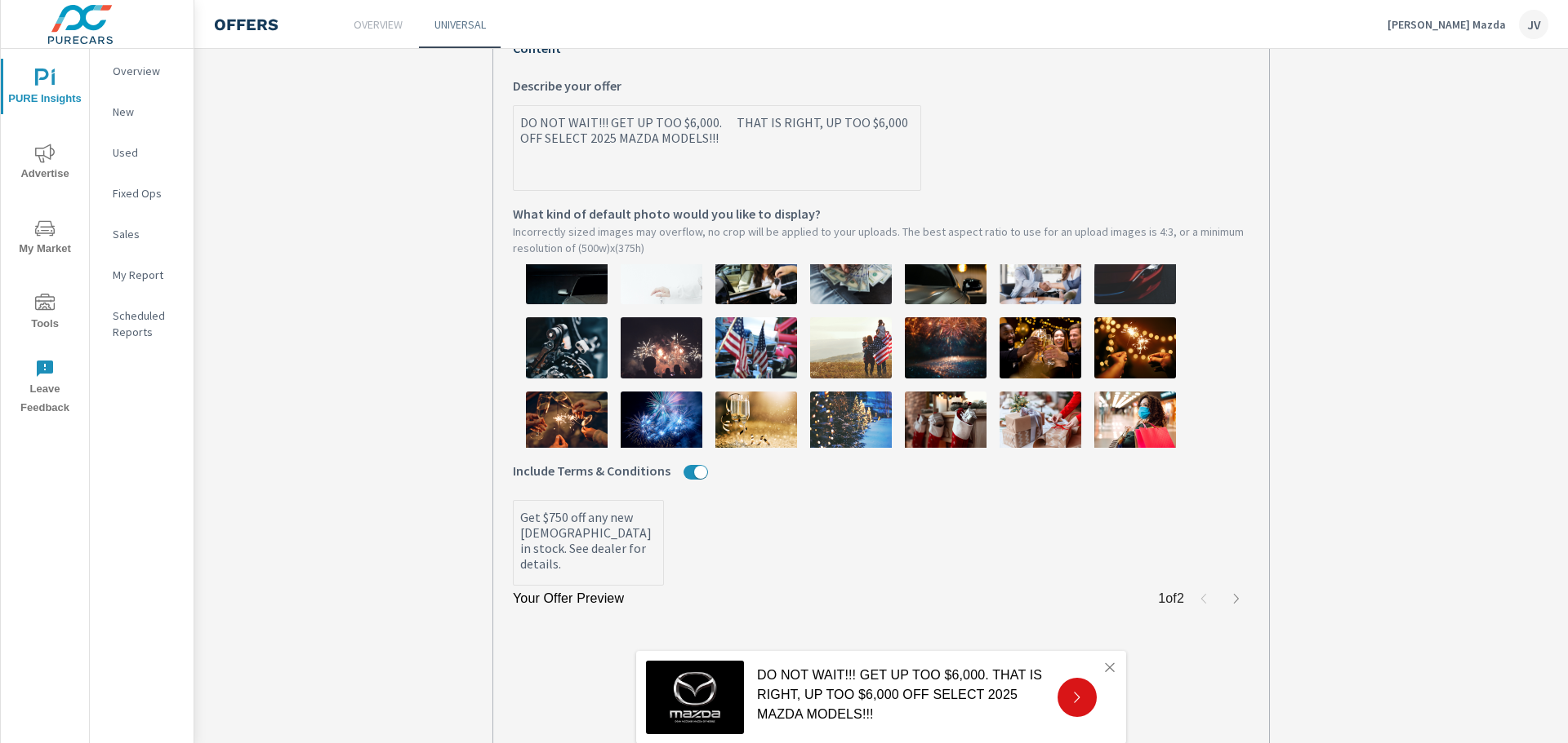
type textarea "DO NOT WAIT!!! GET UP TOO $6,000. THAT IS RIGHT, UP TOO $6,000 OFF SELECT 2025 …"
type textarea "x"
type textarea "DO NOT WAIT!!! GET UP TOO $6,000. THAT IS RIGHT, UP TOO $6,000 OFF SELECT 2025 …"
type textarea "x"
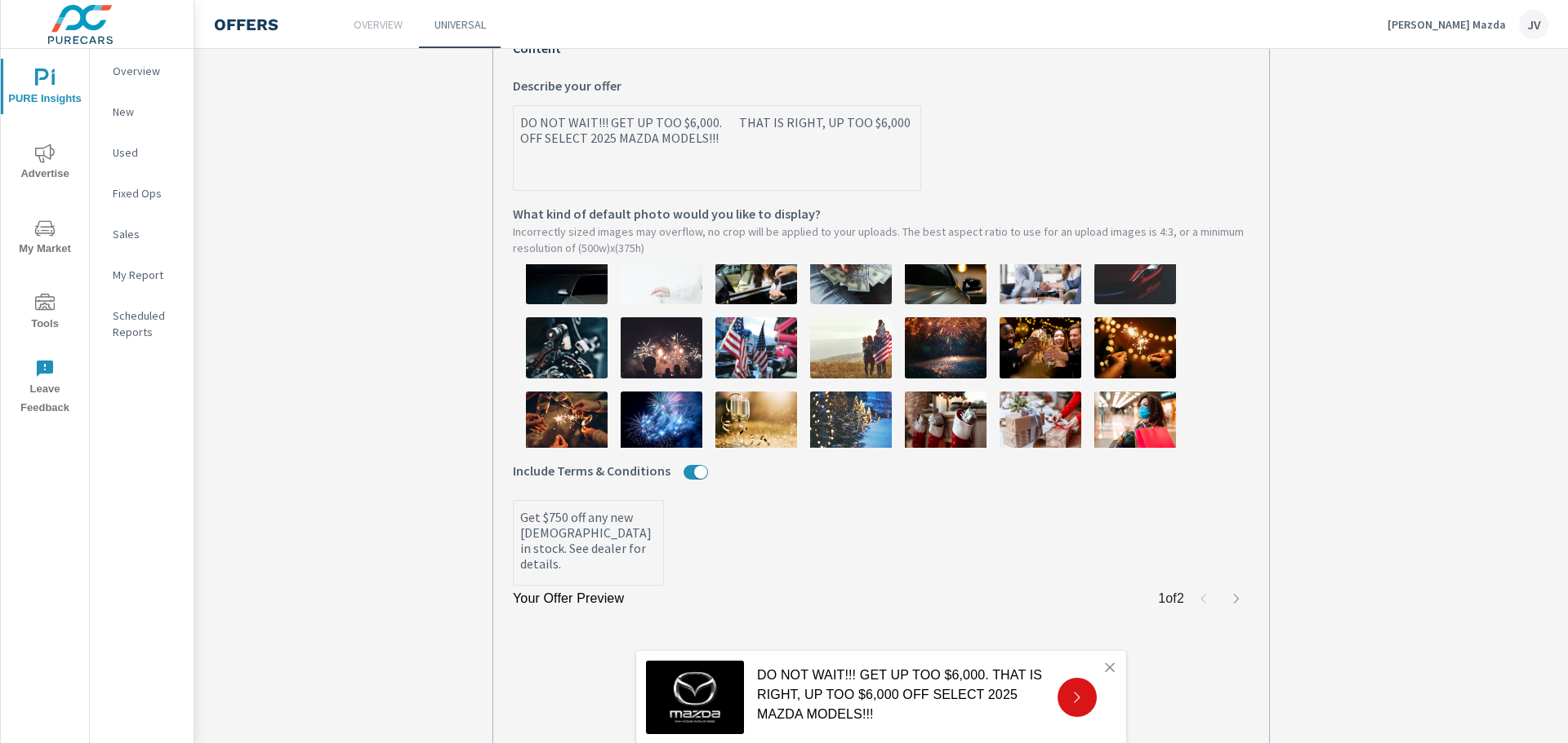
type textarea "x"
type textarea "DO NOT WAIT!!! GET UP TOO $6,000. THAT IS RIGHT, UP TOO $6,000 OFF SELECT 2025 …"
type textarea "x"
type textarea "DO NOT WAIT!!! GET UP TOO $6,000. THAT IS RIGHT, UP TOO $6,000 OFF SELECT 2025 …"
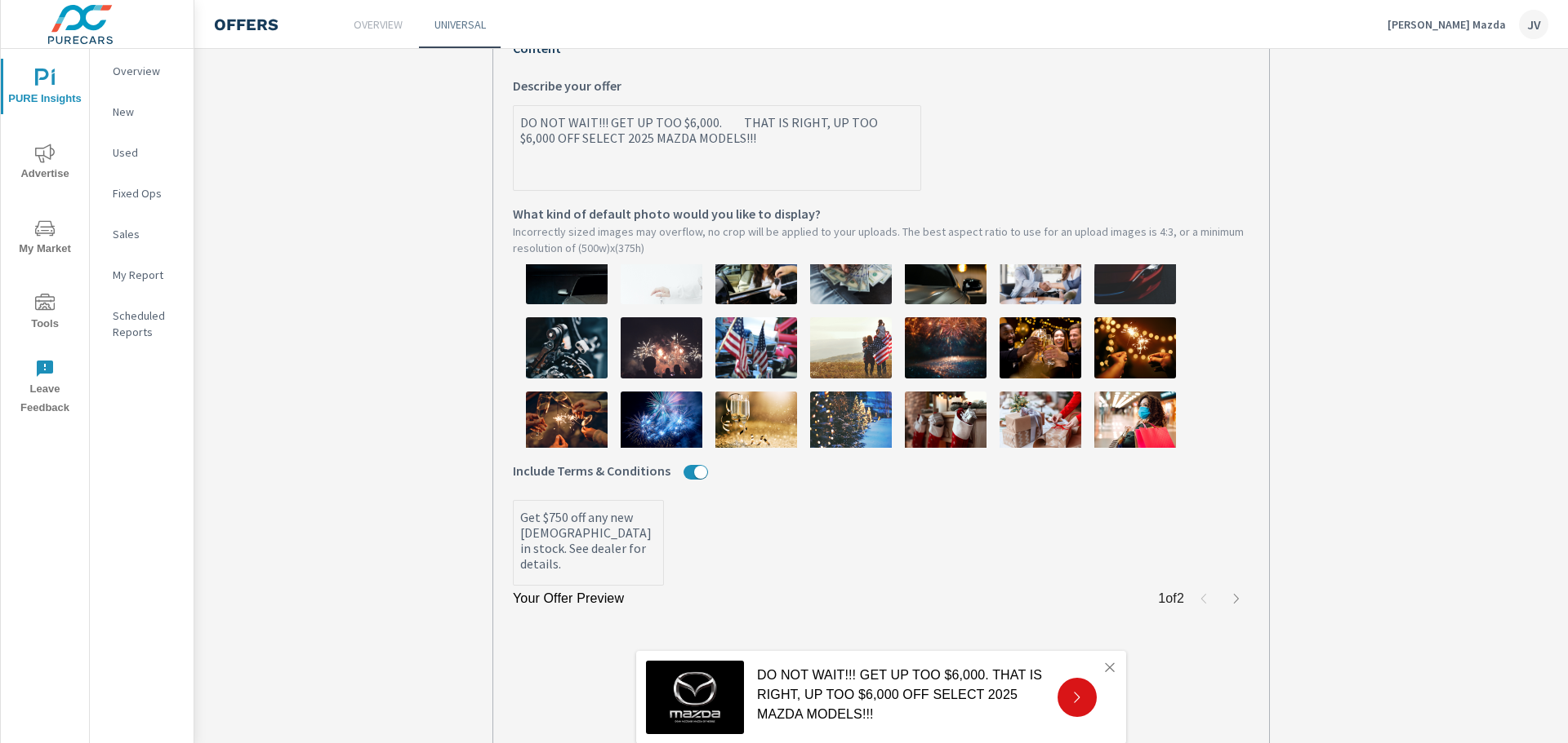
type textarea "x"
type textarea "DO NOT WAIT!!! GET UP TOO $6,000. THAT IS RIGHT, UP TOO $6,000 OFF SELECT 2025 …"
type textarea "x"
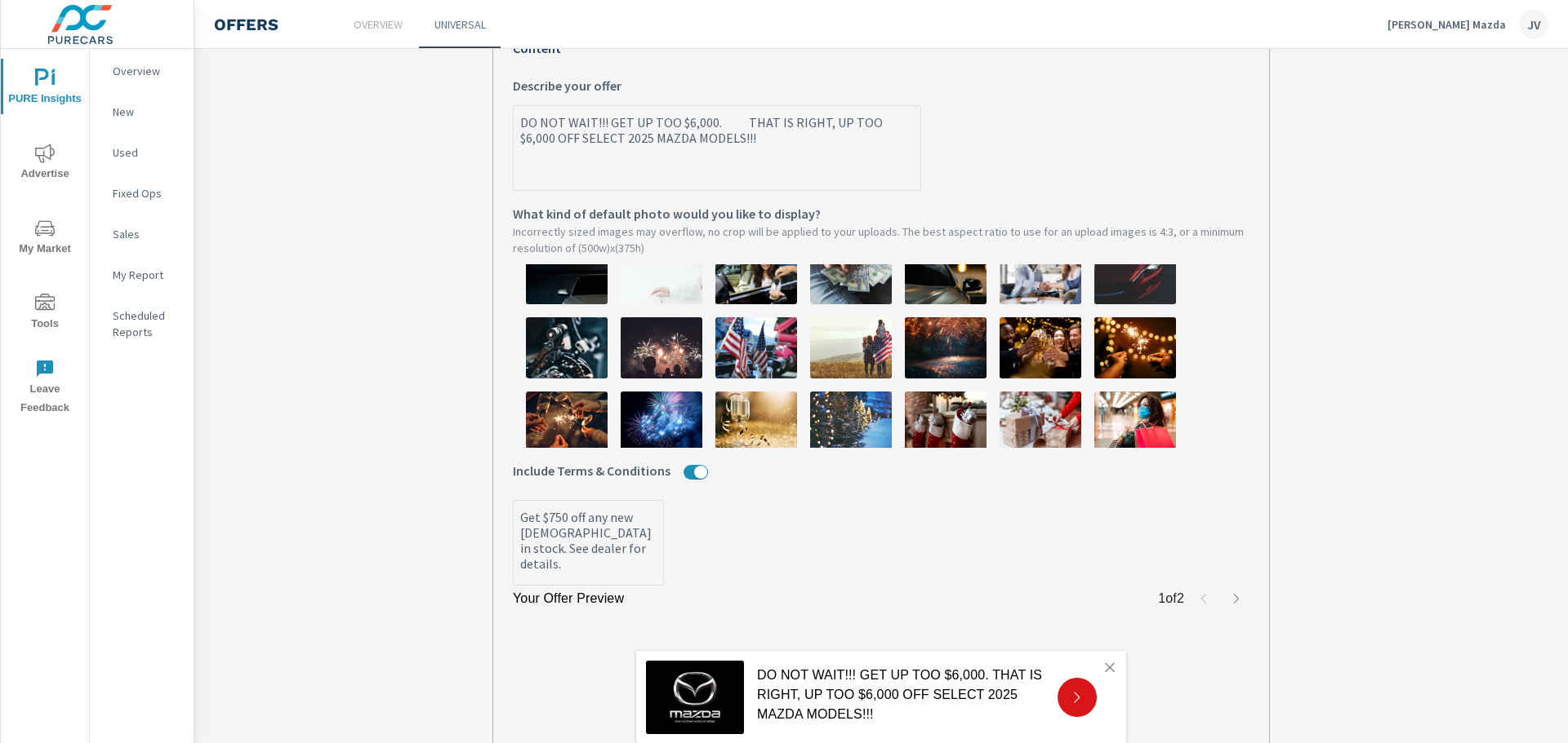
type textarea "DO NOT WAIT!!! GET UP TOO $6,000. THAT IS RIGHT, UP TOO $6,000 OFF SELECT 2025 …"
type textarea "x"
type textarea "DO NOT WAIT!!! GET UP TOO $6,000. THAT IS RIGHT, UP TOO $6,000 OFF SELECT 2025 …"
type textarea "x"
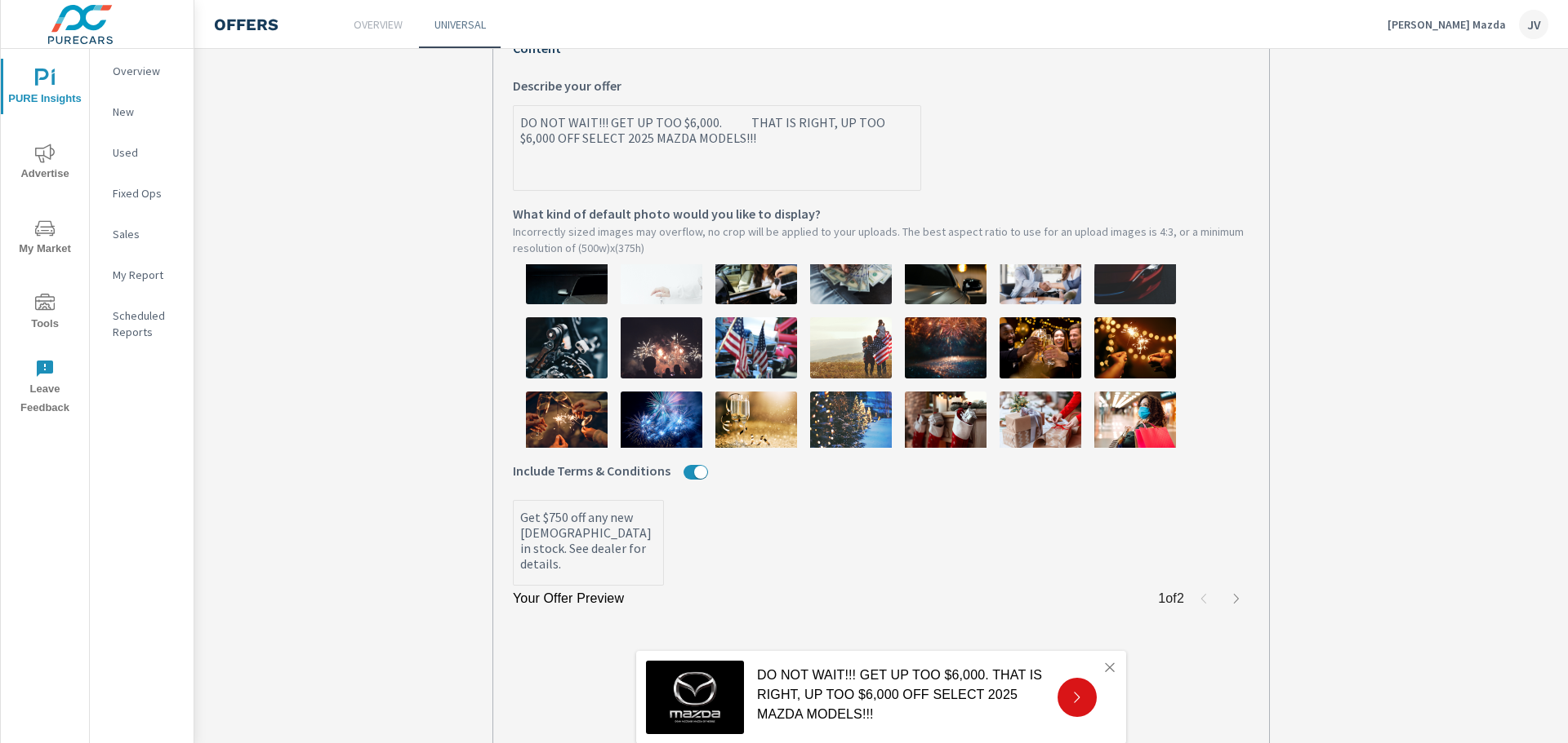
type textarea "x"
type textarea "DO NOT WAIT!!! GET UP TOO $6,000. THAT IS RIGHT, UP TOO $6,000 OFF SELECT 2025 …"
type textarea "x"
type textarea "DO NOT WAIT!!! GET UP TOO $6,000. THAT IS RIGHT, UP TOO $6,000 OFF SELECT 2025 …"
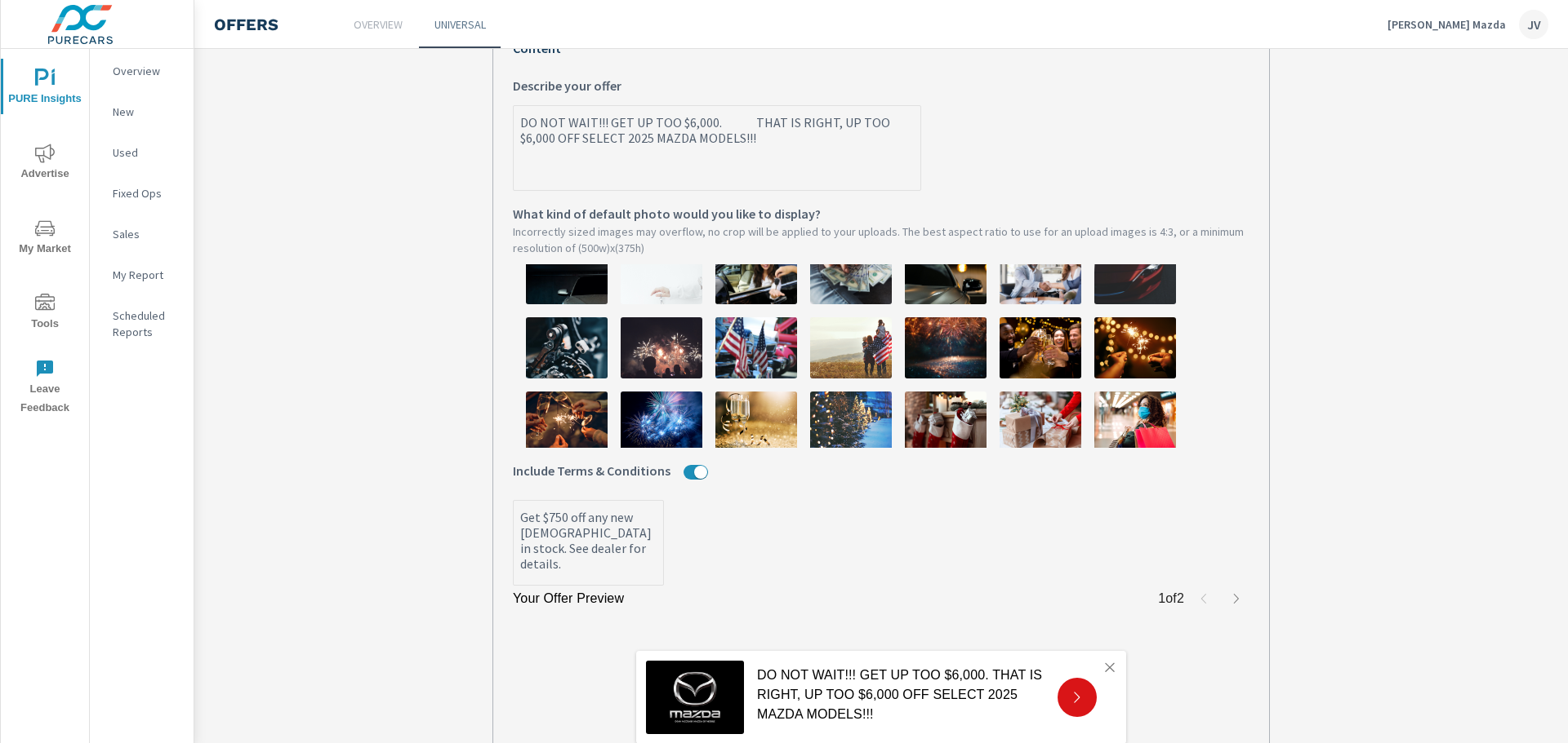
type textarea "x"
type textarea "DO NOT WAIT!!! GET UP TOO $6,000. THAT IS RIGHT, UP TOO $6,000 OFF SELECT 2025 …"
type textarea "x"
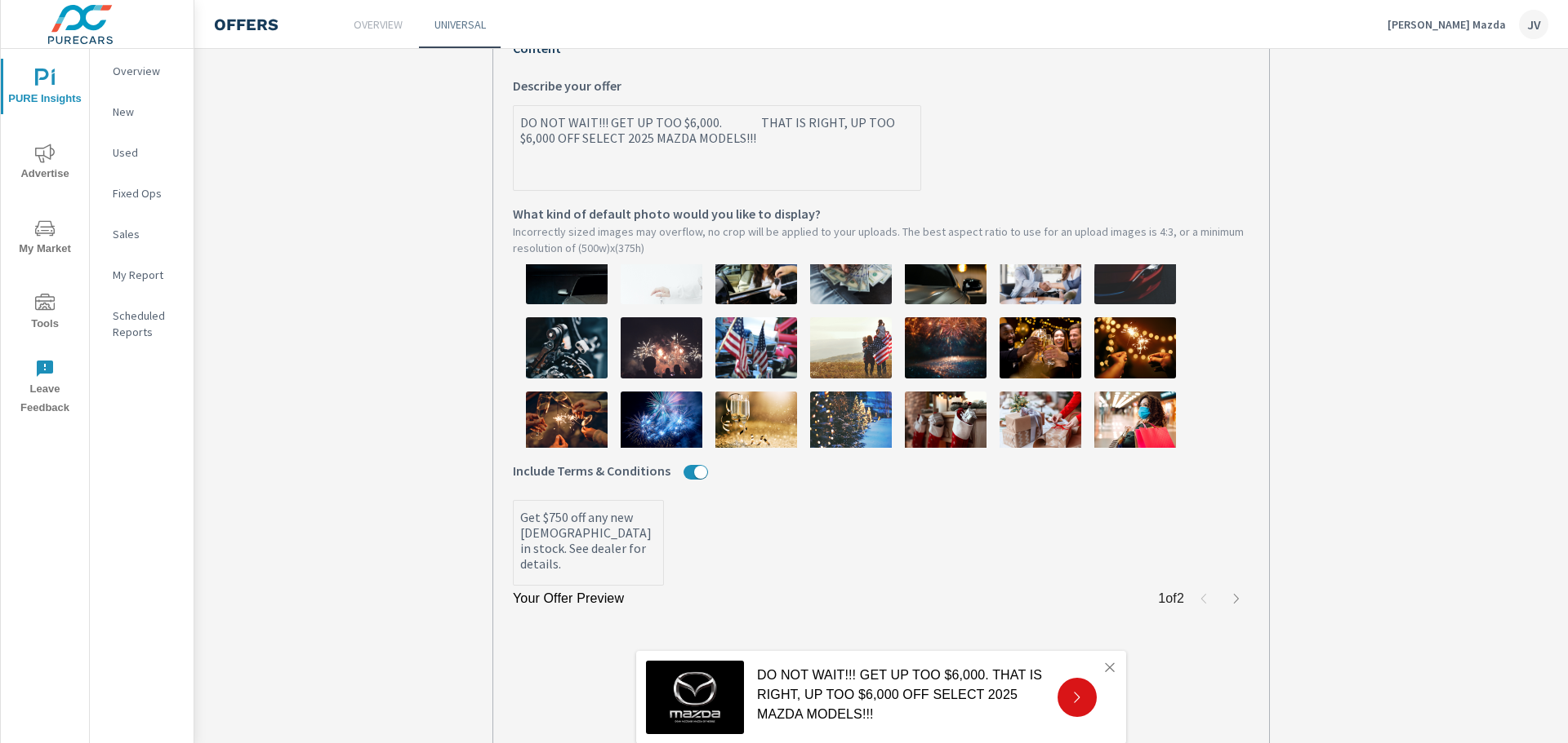
type textarea "DO NOT WAIT!!! GET UP TOO $6,000. THAT IS RIGHT, UP TOO $6,000 OFF SELECT 2025 …"
type textarea "x"
type textarea "DO NOT WAIT!!! GET UP TOO $6,000. THAT IS RIGHT, UP TOO $6,000 OFF SELECT 2025 …"
type textarea "x"
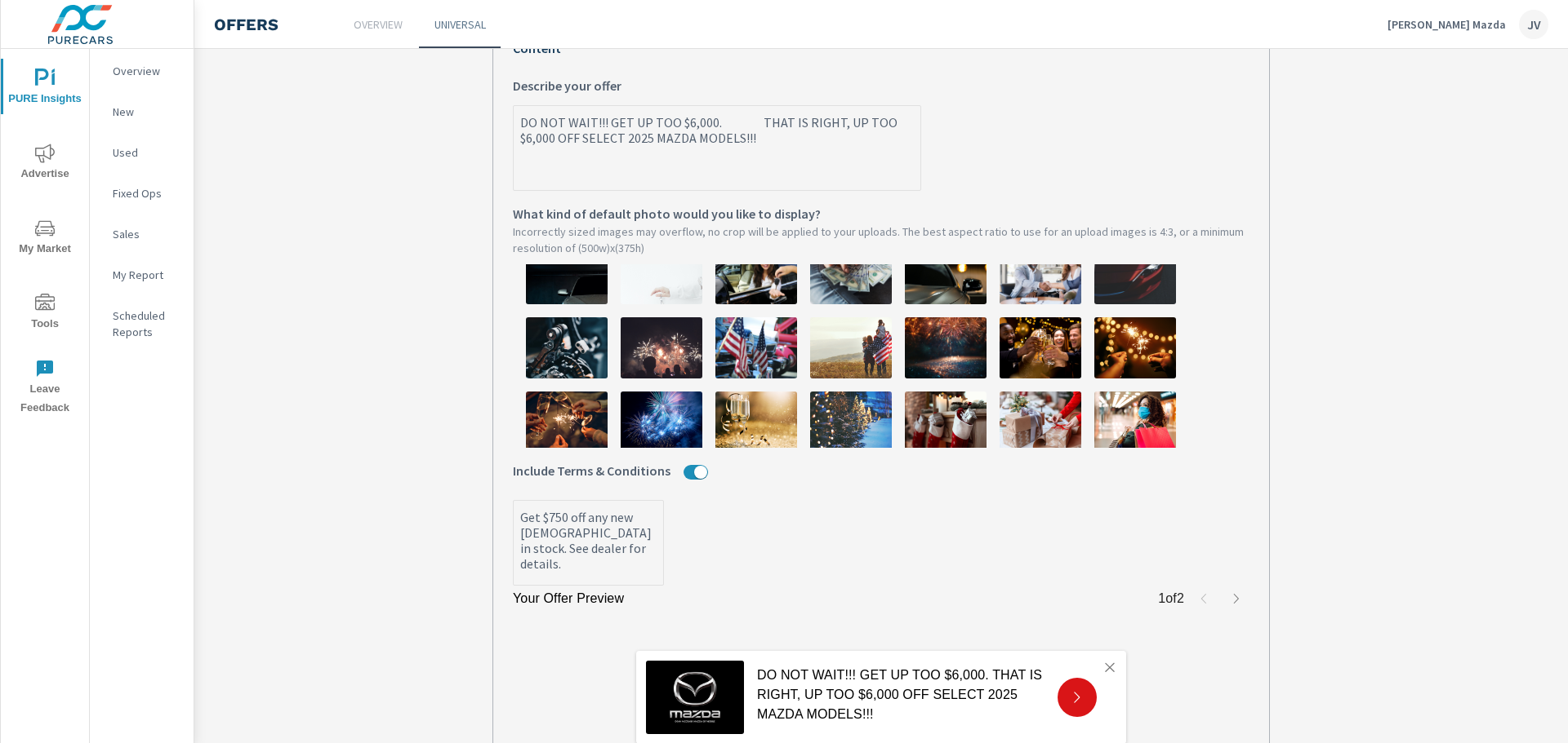
type textarea "x"
type textarea "DO NOT WAIT!!! GET UP TOO $6,000. THAT IS RIGHT, UP TOO $6,000 OFF SELECT 2025 …"
type textarea "x"
type textarea "DO NOT WAIT!!! GET UP TOO $6,000. THAT IS RIGHT, UP TOO $6,000 OFF SELECT 2025 …"
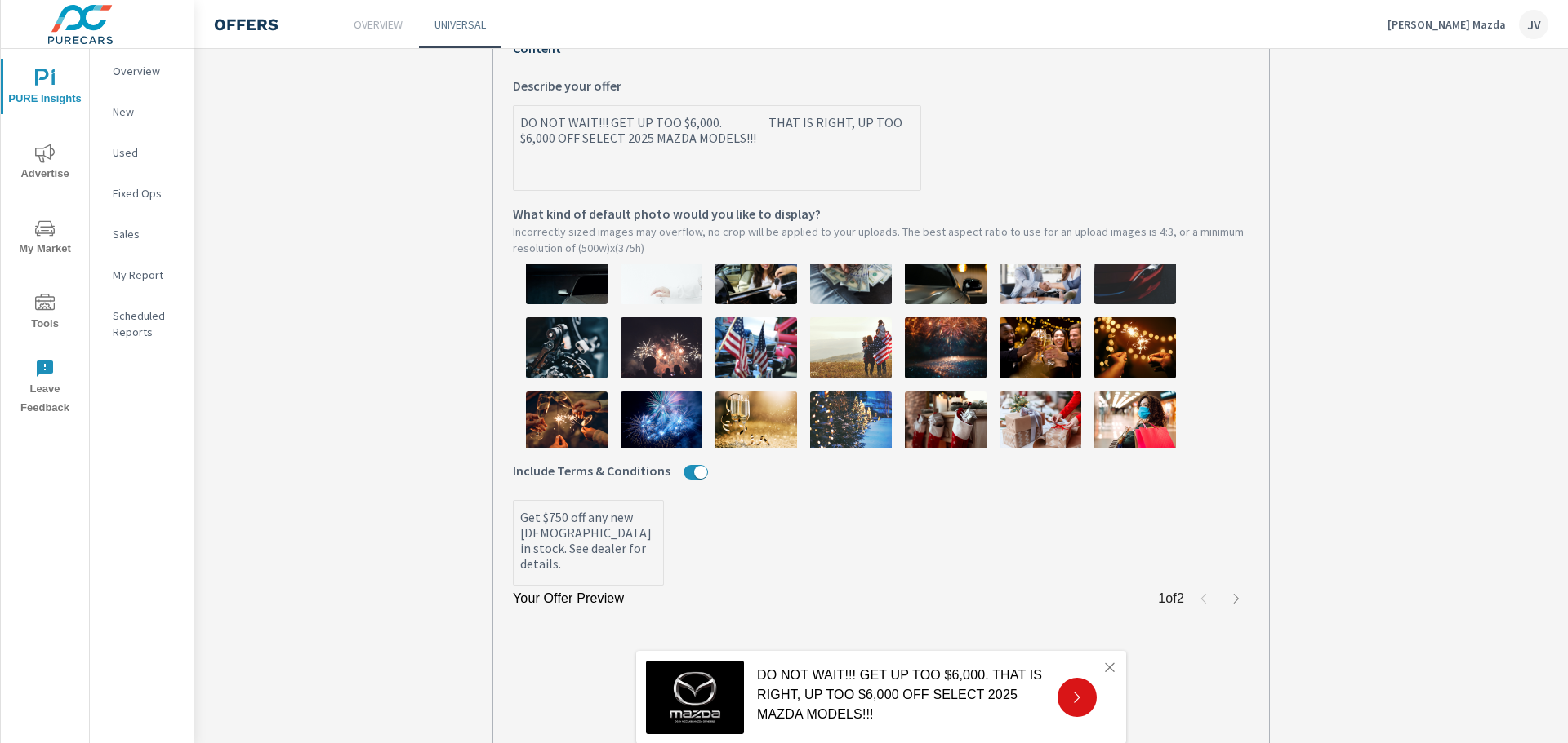
type textarea "x"
type textarea "DO NOT WAIT!!! GET UP TOO $6,000. THAT IS RIGHT, UP TOO $6,000 OFF SELECT 2025 …"
type textarea "x"
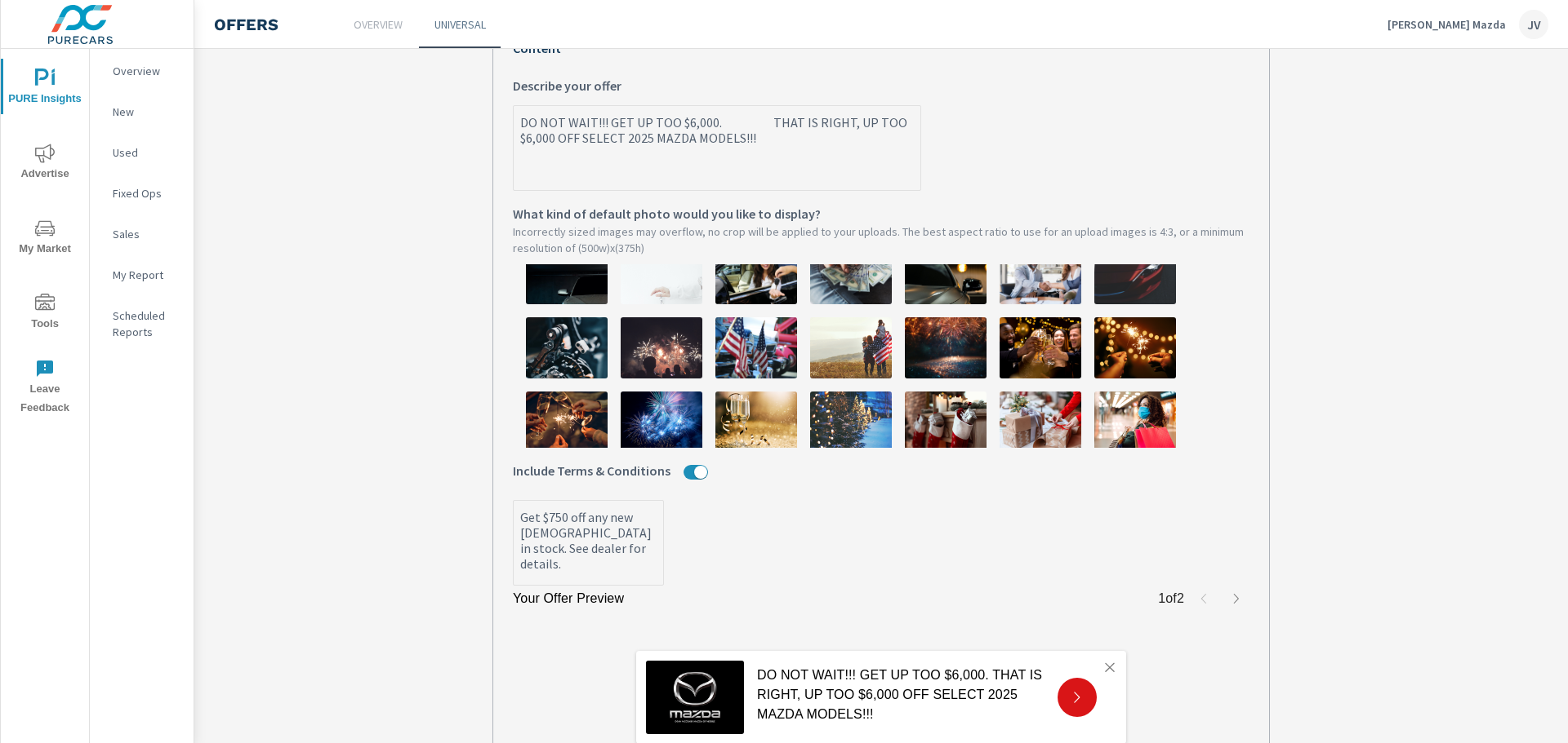
type textarea "DO NOT WAIT!!! GET UP TOO $6,000. THAT IS RIGHT, UP TOO $6,000 OFF SELECT 2025 …"
type textarea "x"
type textarea "DO NOT WAIT!!! GET UP TOO $6,000. THAT IS RIGHT, UP TOO $6,000 OFF SELECT 2025 …"
type textarea "x"
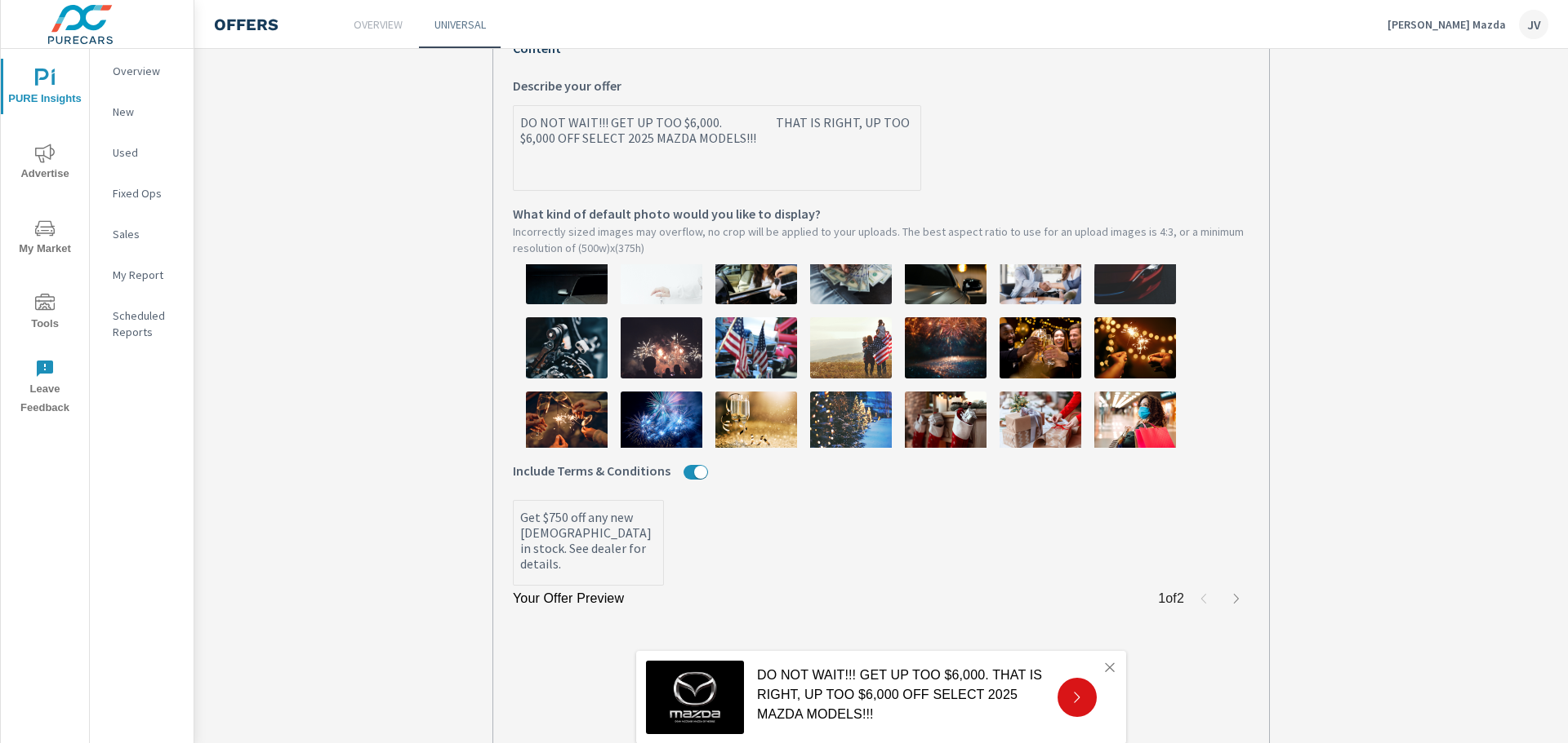
type textarea "x"
type textarea "DO NOT WAIT!!! GET UP TOO $6,000. THAT IS RIGHT, UP TOO $6,000 OFF SELECT 2025 …"
type textarea "x"
type textarea "DO NOT WAIT!!! GET UP TOO $6,000. THAT IS RIGHT, UP TOO $6,000 OFF SELECT 2025 …"
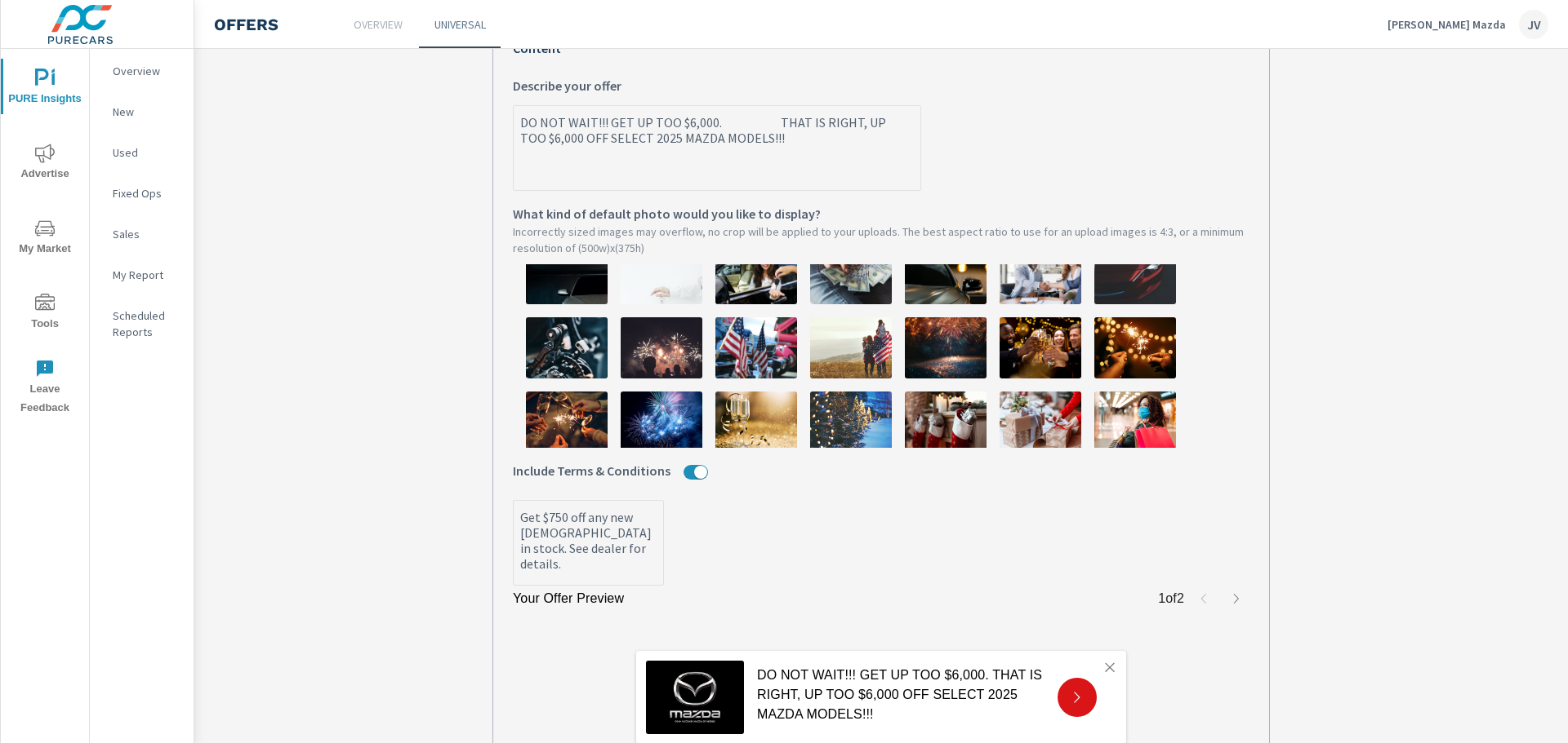
type textarea "x"
type textarea "DO NOT WAIT!!! GET UP TOO $6,000. THAT IS RIGHT, UP TOO $6,000 OFF SELECT 2025 …"
type textarea "x"
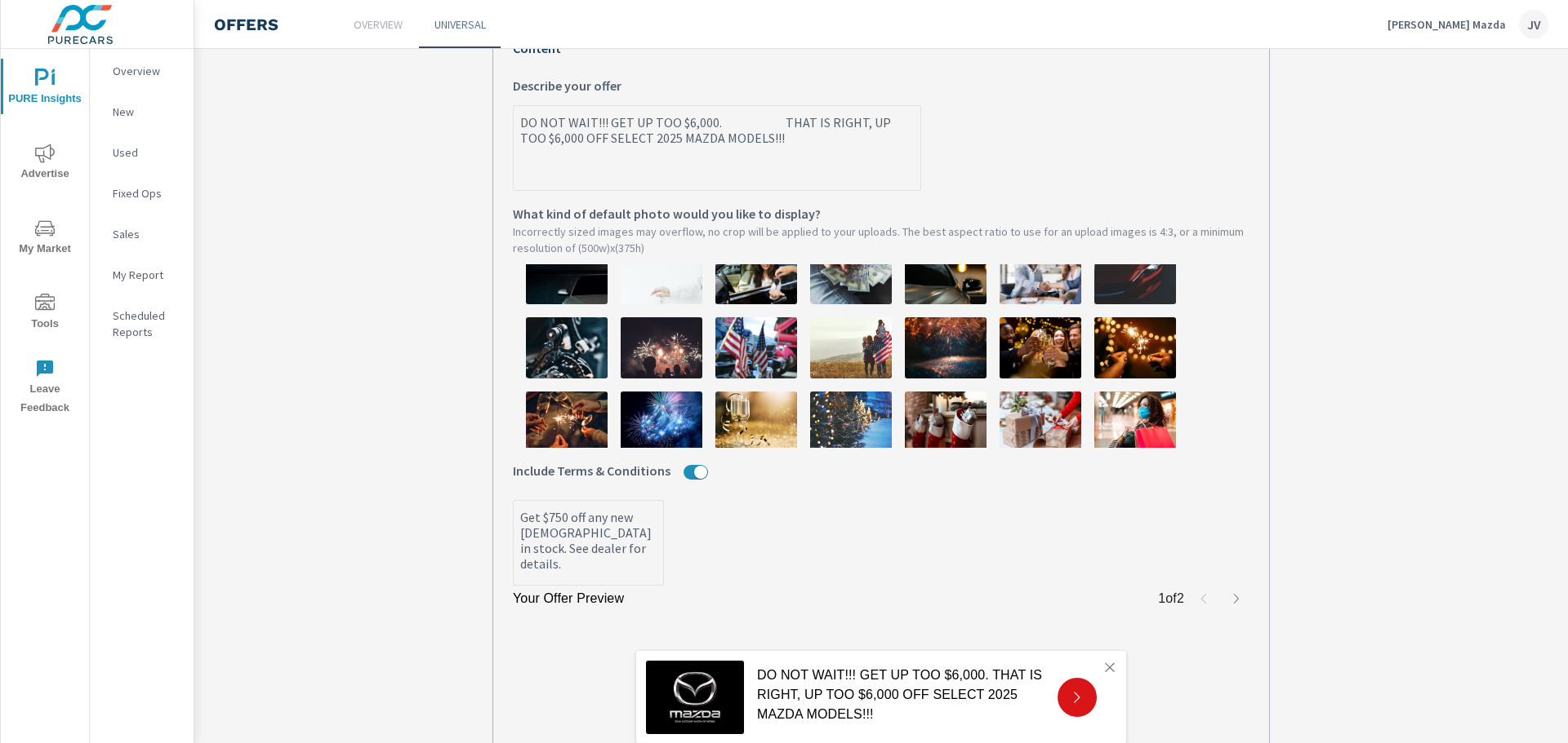
type textarea "DO NOT WAIT!!! GET UP TOO $6,000. THAT IS RIGHT, UP TOO $6,000 OFF SELECT 2025 …"
type textarea "x"
type textarea "DO NOT WAIT!!! GET UP TOO $6,000. THAT IS RIGHT, UP TOO $6,000 OFF SELECT 2025 …"
type textarea "x"
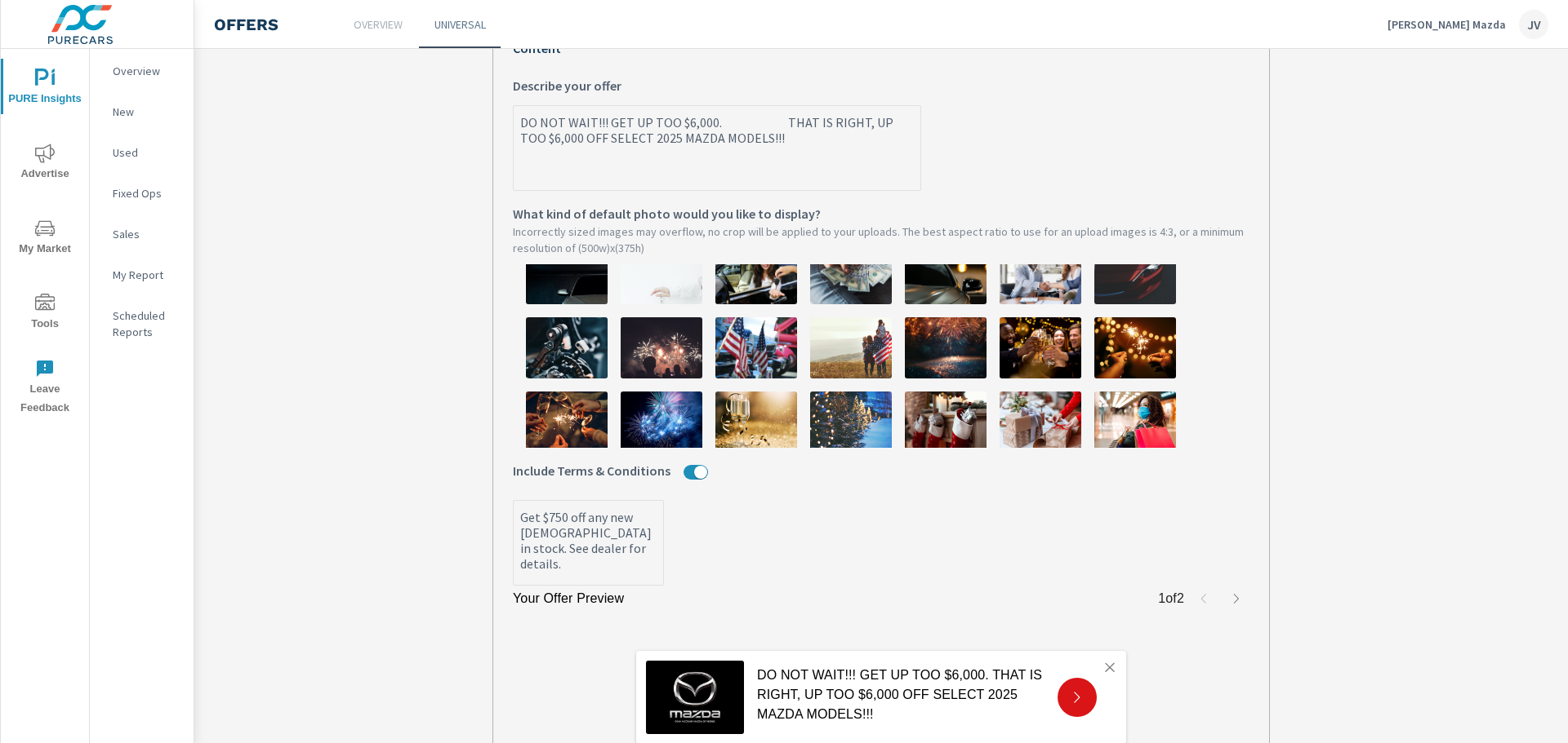
type textarea "x"
type textarea "DO NOT WAIT!!! GET UP TOO $6,000. THAT IS RIGHT, UP TOO $6,000 OFF SELECT 2025 …"
type textarea "x"
type textarea "DO NOT WAIT!!! GET UP TOO $6,000. THAT IS RIGHT, UP TOO $6,000 OFF SELECT 2025 …"
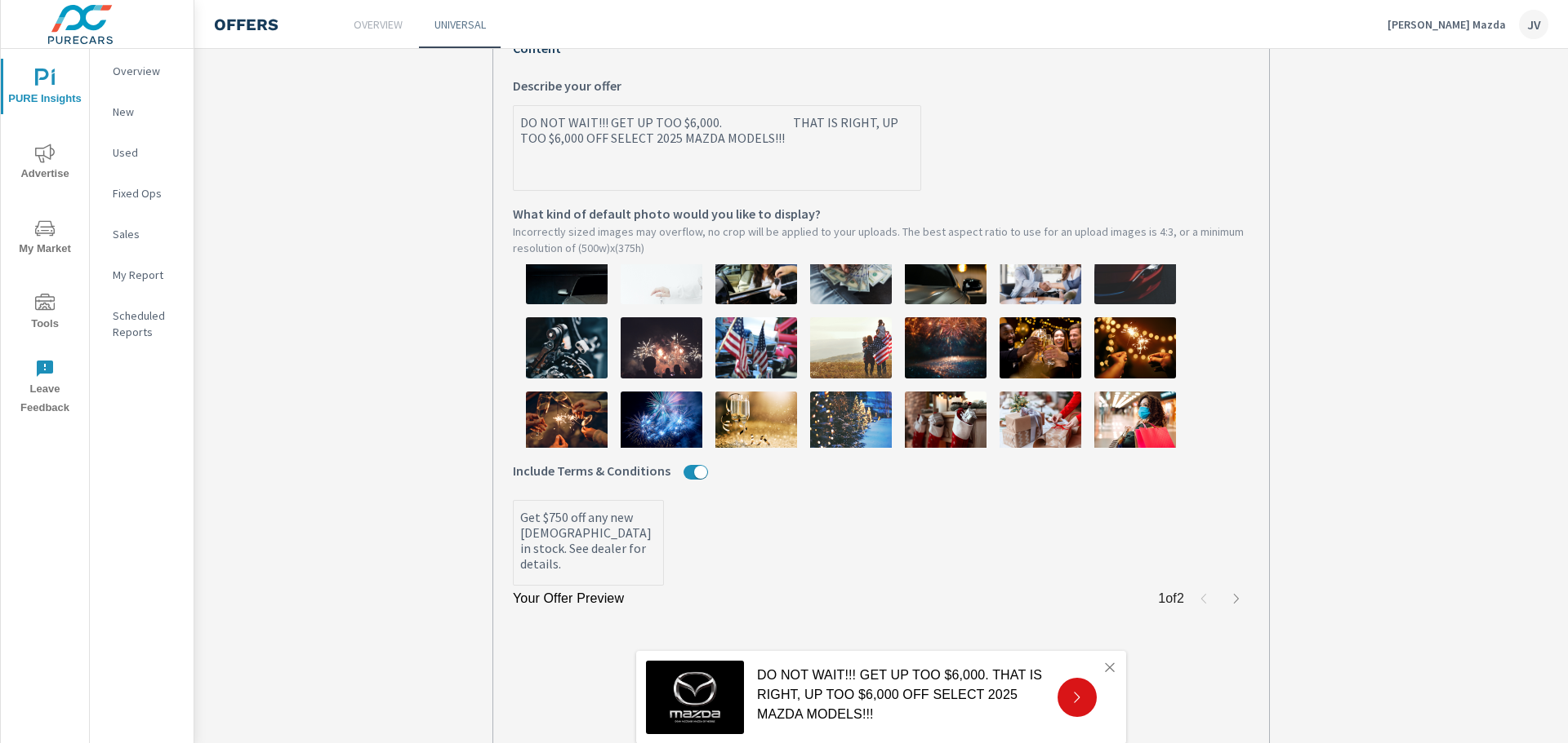
type textarea "x"
type textarea "DO NOT WAIT!!! GET UP TOO $6,000. THAT IS RIGHT, UP TOO $6,000 OFF SELECT 2025 …"
type textarea "x"
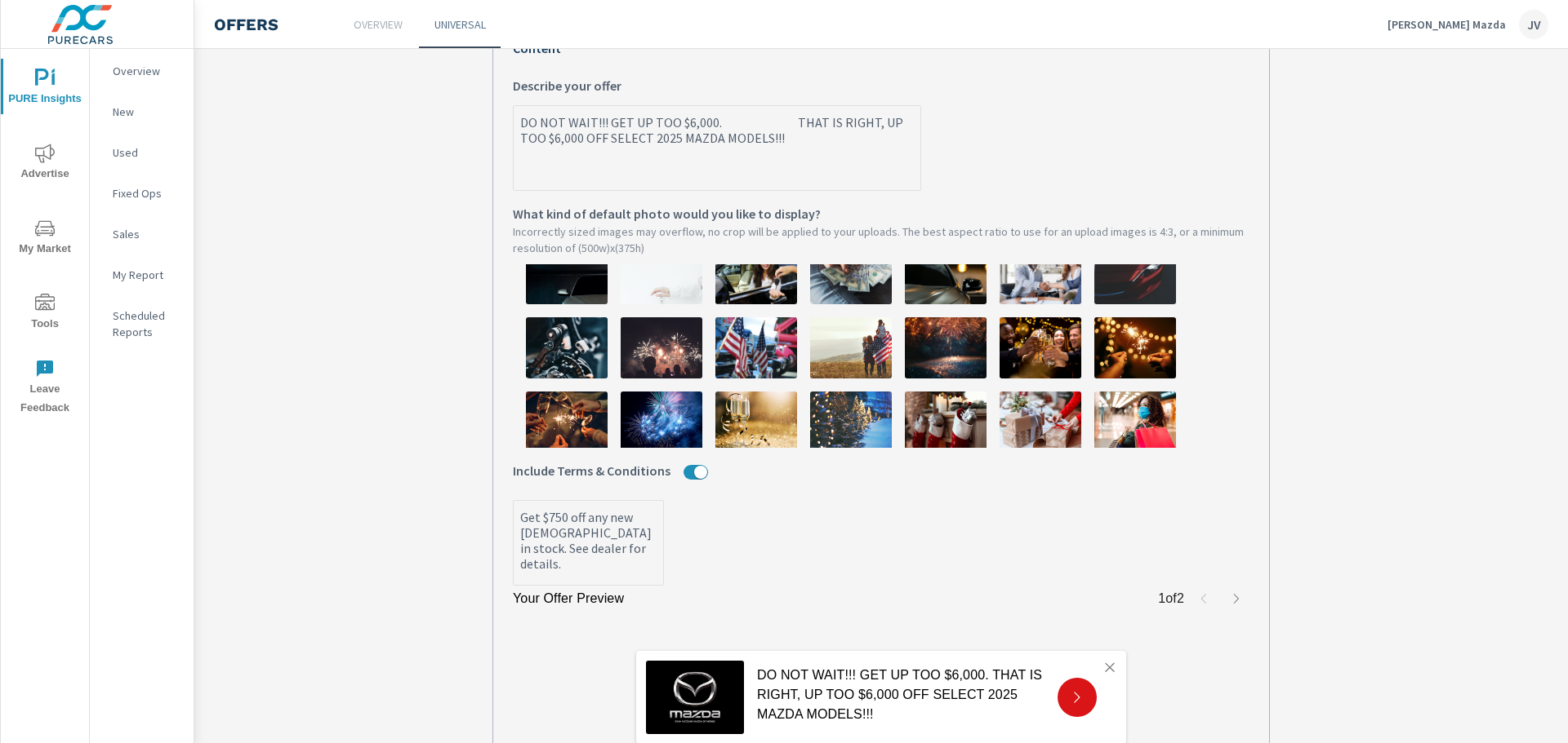
type textarea "DO NOT WAIT!!! GET UP TOO $6,000. THAT IS RIGHT, UP TOO $6,000 OFF SELECT 2025 …"
type textarea "x"
type textarea "DO NOT WAIT!!! GET UP TOO $6,000. THAT IS RIGHT, UP TOO $6,000 OFF SELECT 2025 …"
type textarea "x"
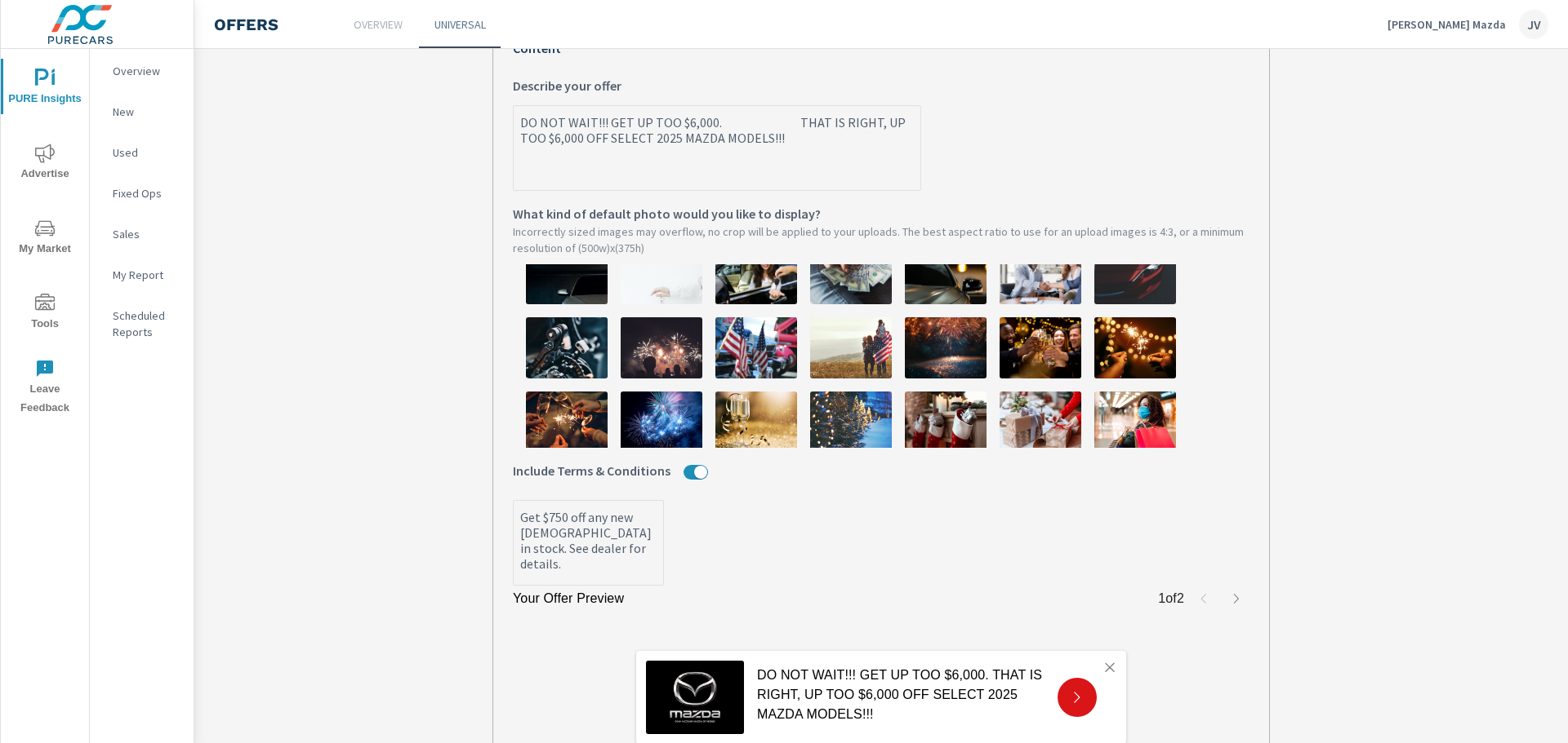
type textarea "x"
type textarea "DO NOT WAIT!!! GET UP TOO $6,000. THAT IS RIGHT, UP TOO $6,000 OFF SELECT 2025 …"
type textarea "x"
type textarea "DO NOT WAIT!!! GET UP TOO $6,000. THAT IS RIGHT, UP TOO $6,000 OFF SELECT 2025 …"
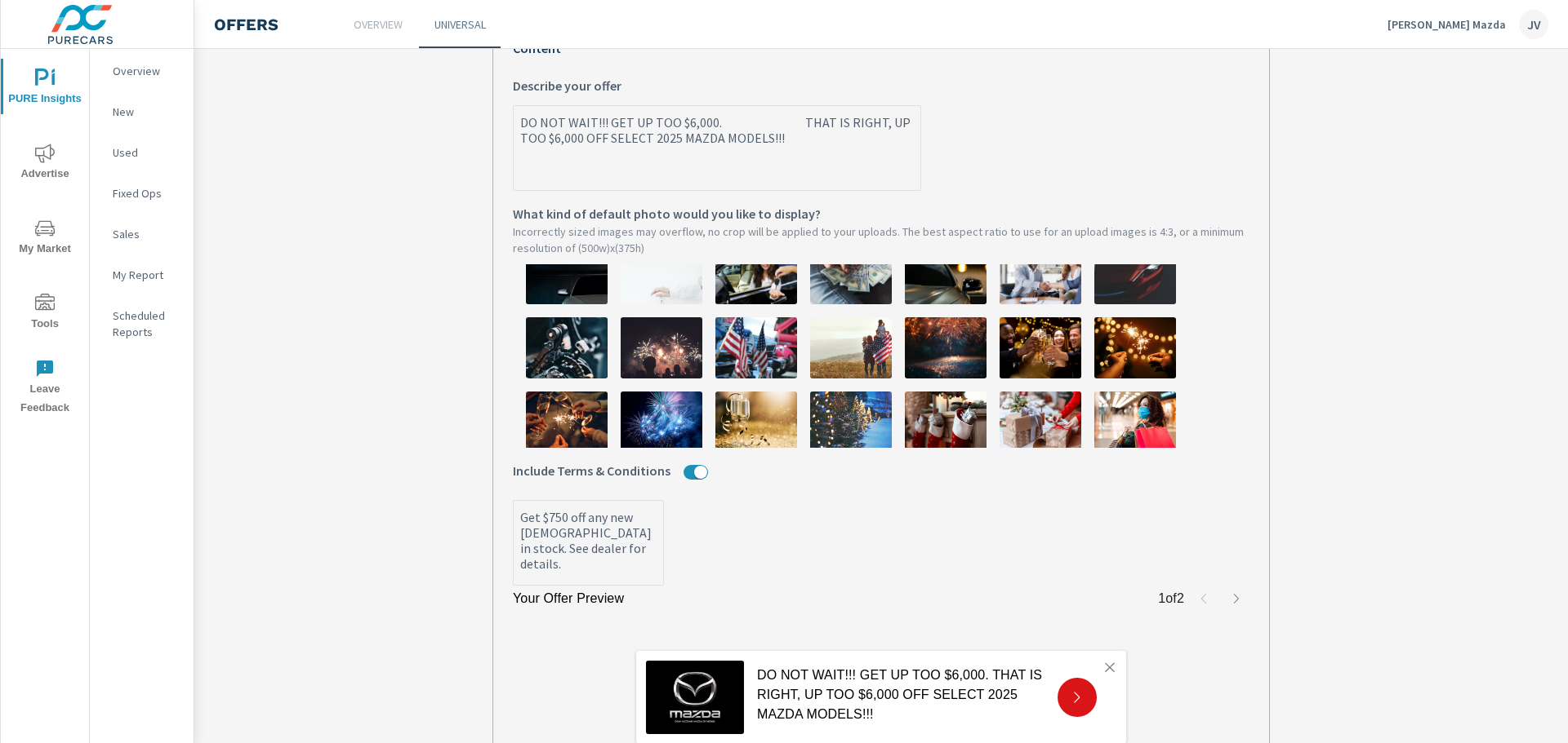
type textarea "x"
type textarea "DO NOT WAIT!!! GET UP TOO $6,000. THAT IS RIGHT, UP TOO $6,000 OFF SELECT 2025 …"
type textarea "x"
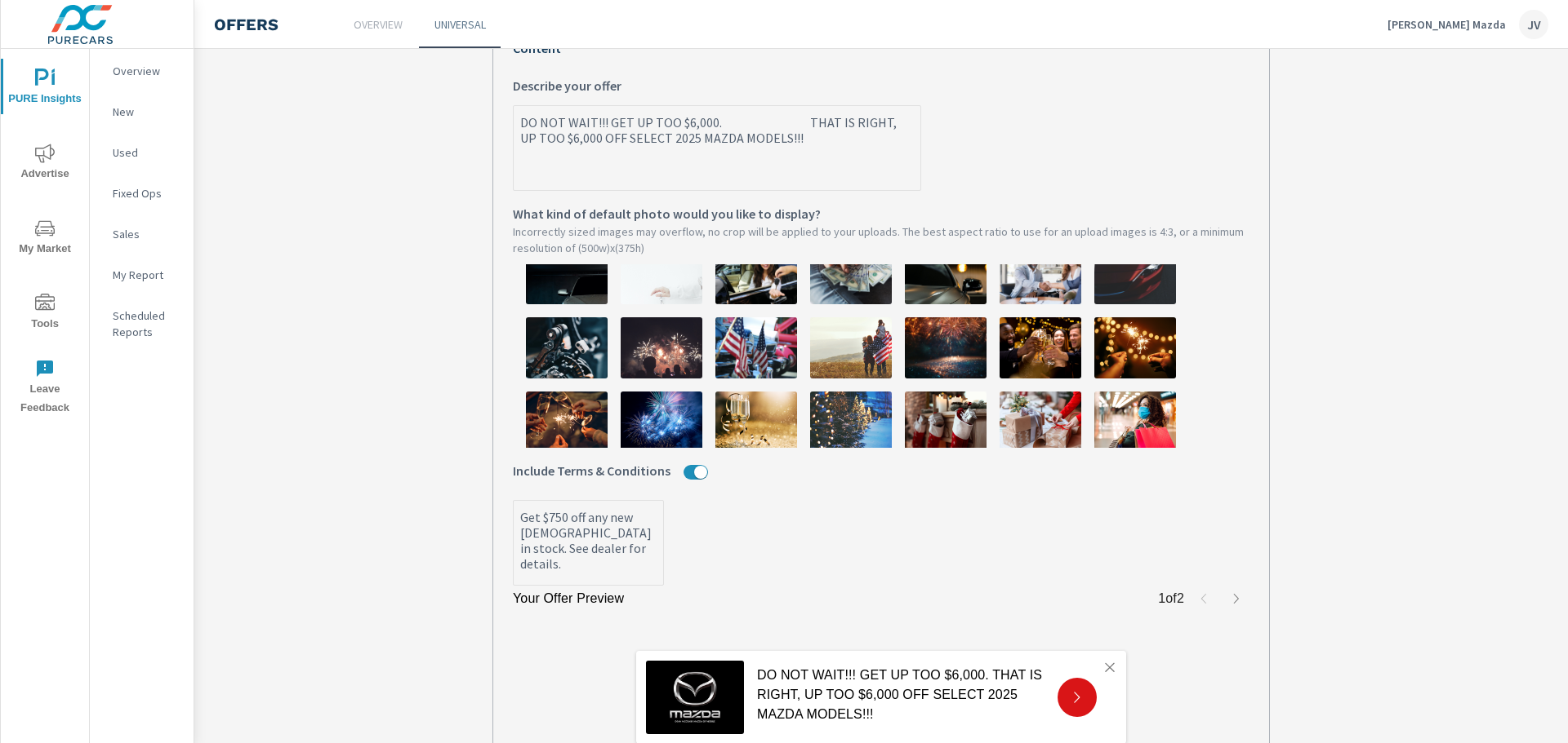
type textarea "DO NOT WAIT!!! GET UP TOO $6,000. THAT IS RIGHT, UP TOO $6,000 OFF SELECT 2025 …"
type textarea "x"
type textarea "DO NOT WAIT!!! GET UP TOO $6,000. THAT IS RIGHT, UP TOO $6,000 OFF SELECT 2025 …"
type textarea "x"
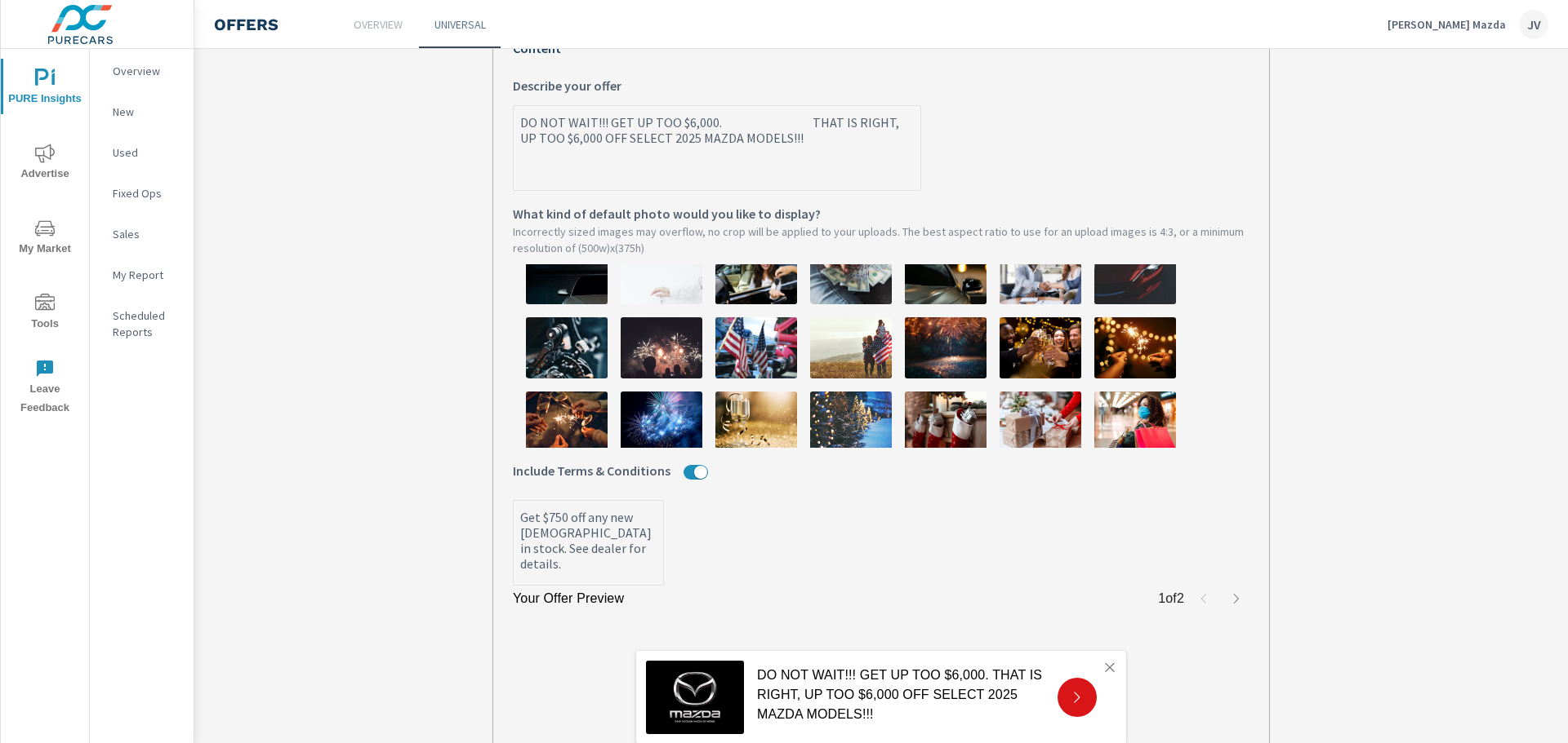
type textarea "x"
type textarea "DO NOT WAIT!!! GET UP TOO $6,000. THAT IS RIGHT, UP TOO $6,000 OFF SELECT 2025 …"
type textarea "x"
type textarea "DO NOT WAIT!!! GET UP TOO $6,000. THAT IS RIGHT, UP TOO $6,000 OFF SELECT 2025 …"
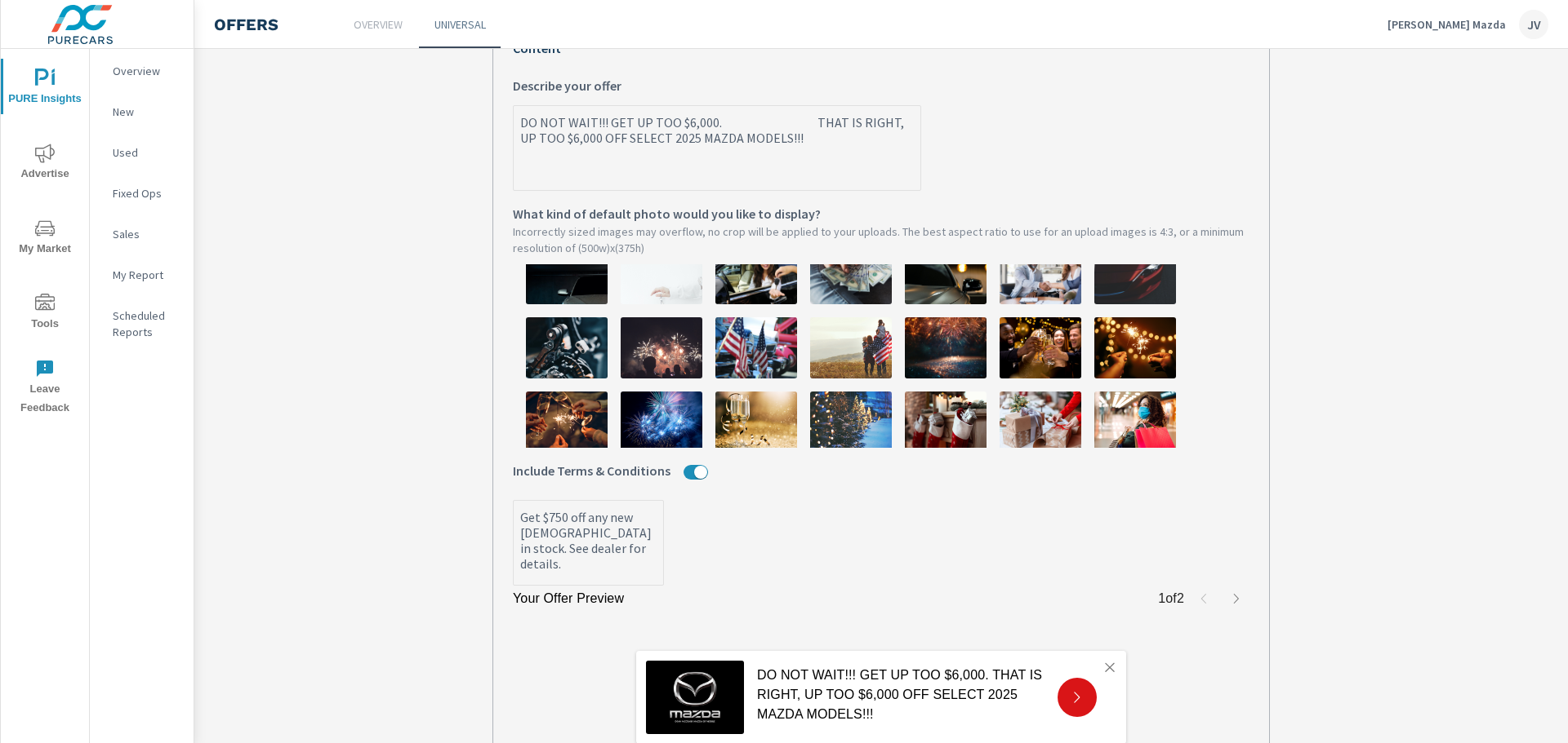
type textarea "x"
type textarea "DO NOT WAIT!!! GET UP TOO $6,000. THAT IS RIGHT, UP TOO $6,000 OFF SELECT 2025 …"
type textarea "x"
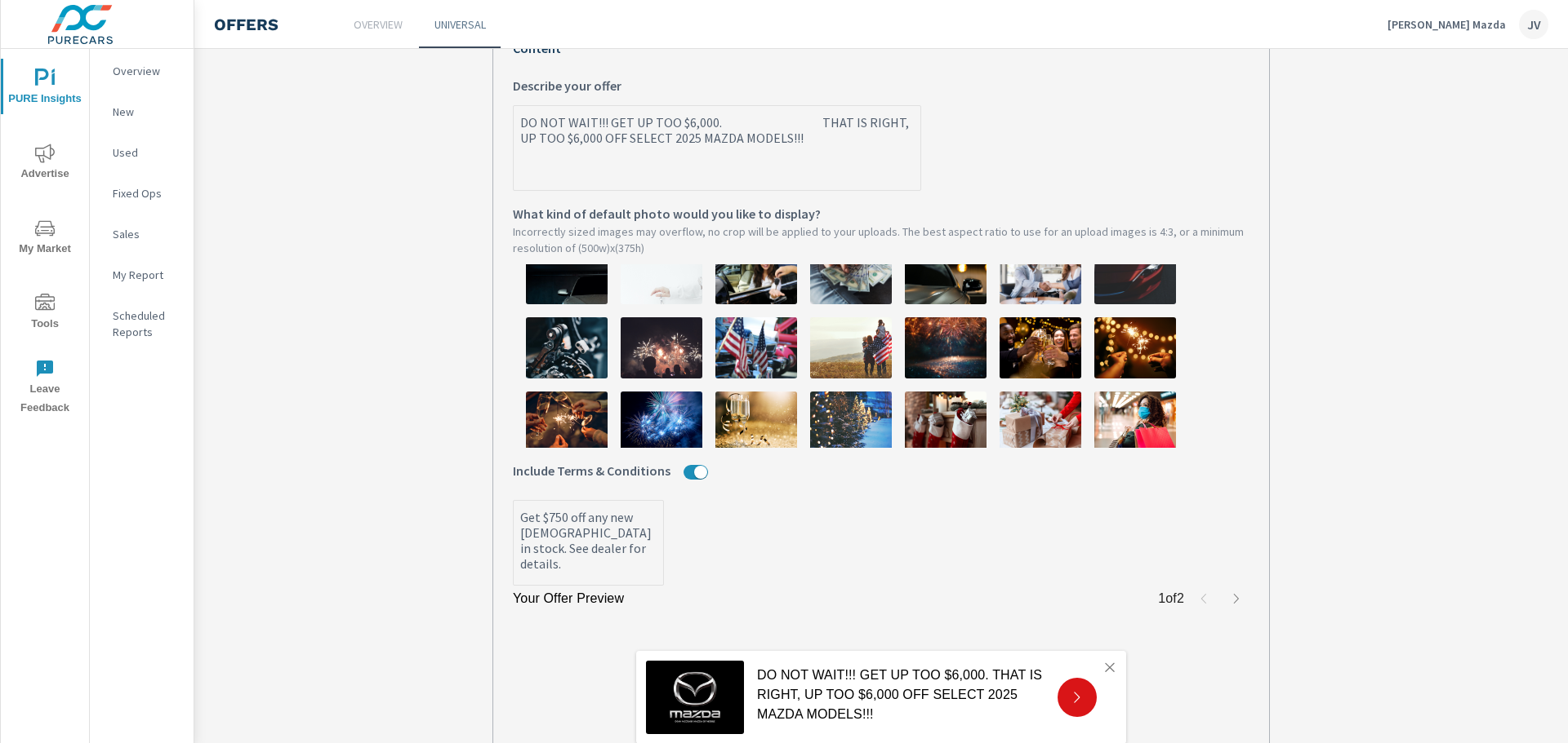
type textarea "DO NOT WAIT!!! GET UP TOO $6,000. THAT IS RIGHT, UP TOO $6,000 OFF SELECT 2025 …"
type textarea "x"
type textarea "DO NOT WAIT!!! GET UP TOO $6,000. THAT IS RIGHT, UP TOO $6,000 OFF SELECT 2025 …"
type textarea "x"
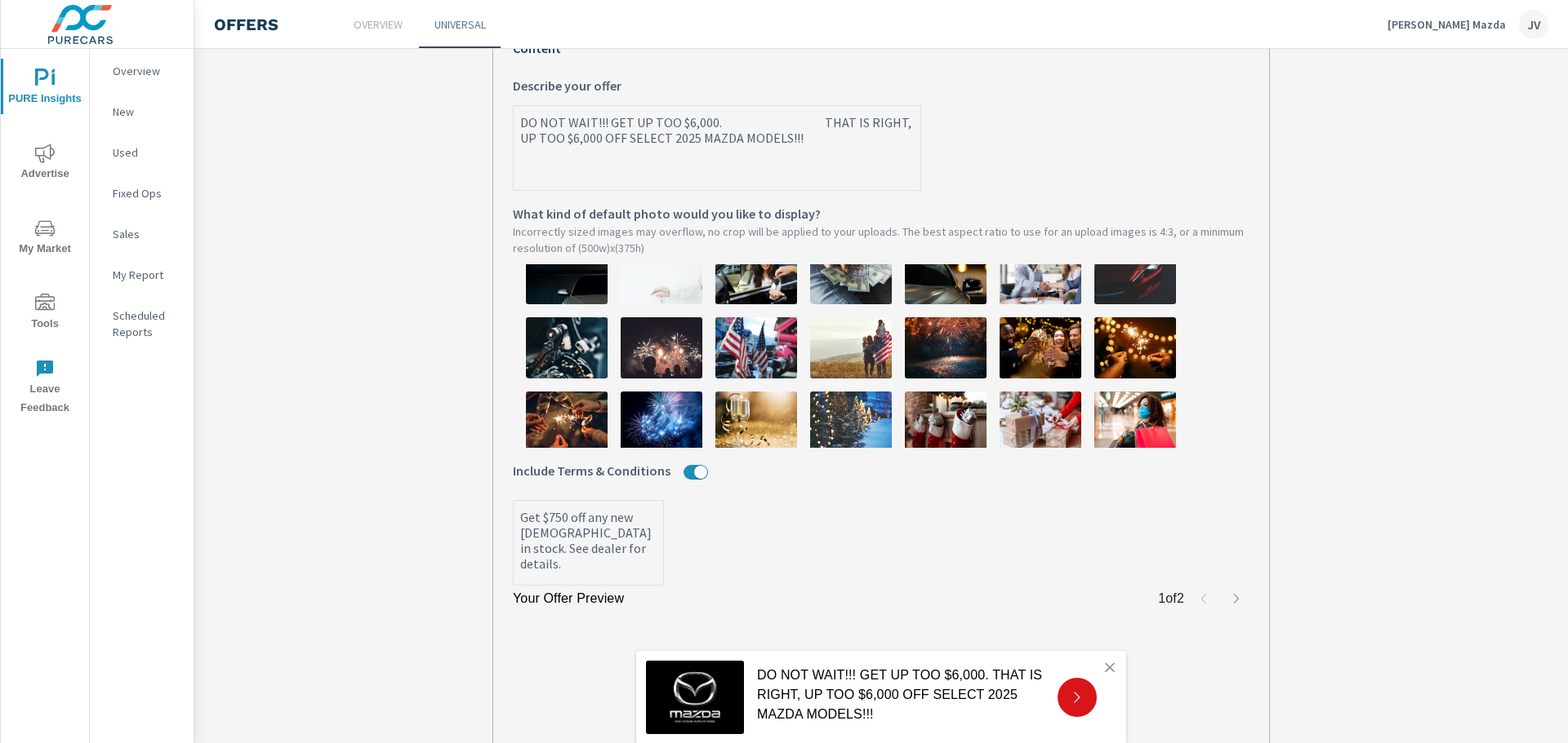
type textarea "x"
type textarea "DO NOT WAIT!!! GET UP TOO $6,000. THAT IS RIGHT, UP TOO $6,000 OFF SELECT 2025 …"
type textarea "x"
type textarea "DO NOT WAIT!!! GET UP TOO $6,000. THAT IS RIGHT, UP TOO $6,000 OFF SELECT 2025 …"
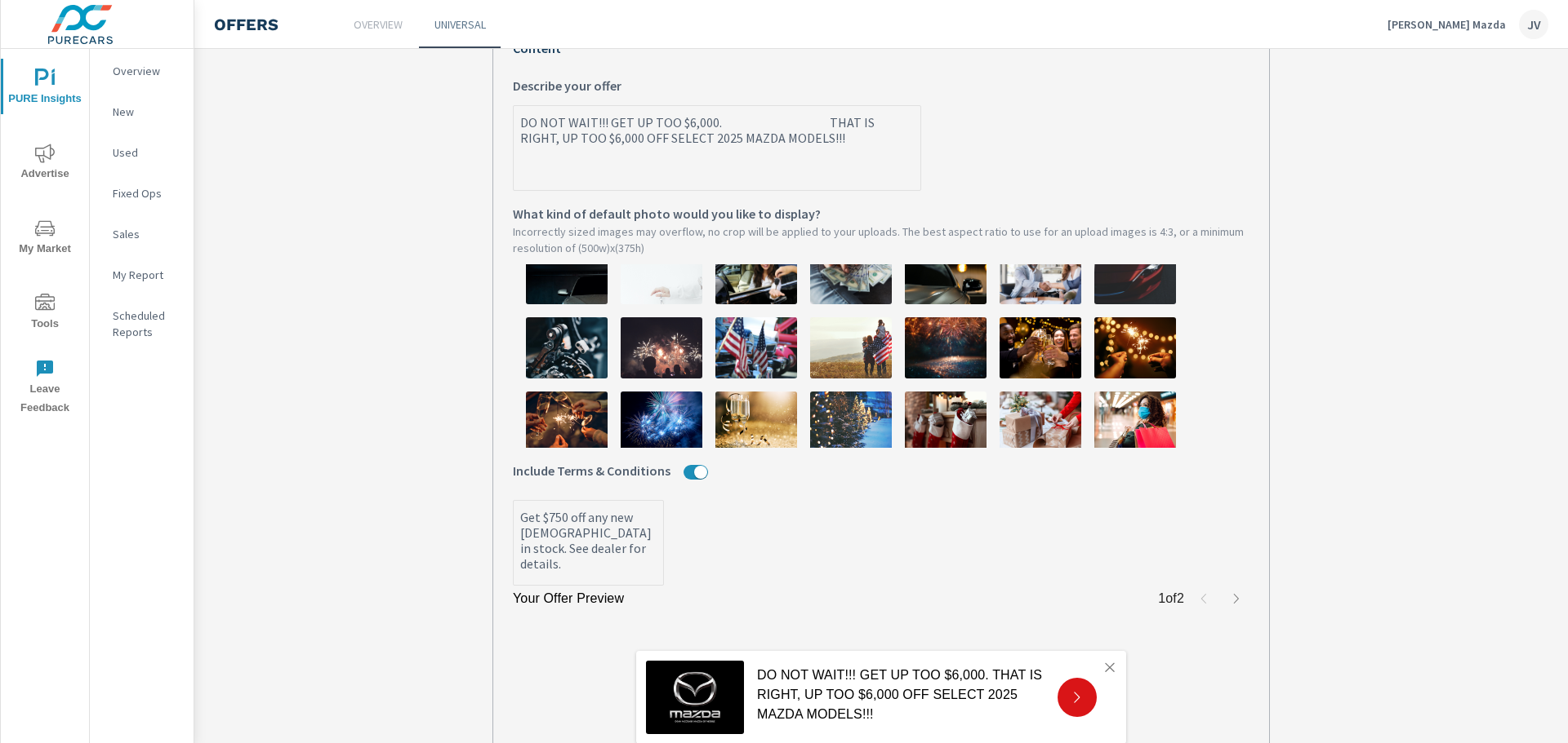
type textarea "x"
type textarea "DO NOT WAIT!!! GET UP TOO $6,000. THAT IS RIGHT, UP TOO $6,000 OFF SELECT 2025 …"
type textarea "x"
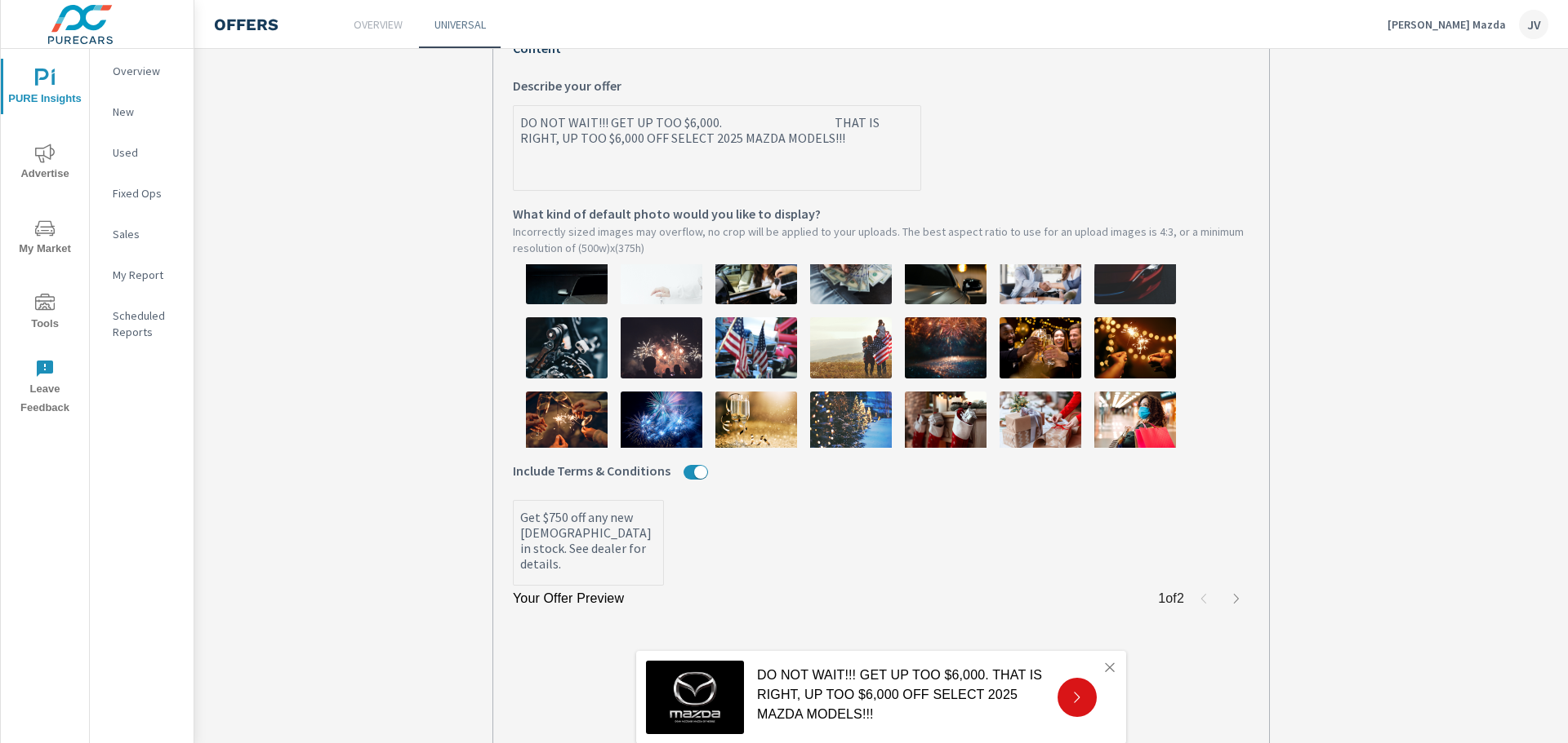
type textarea "DO NOT WAIT!!! GET UP TOO $6,000. THAT IS RIGHT, UP TOO $6,000 OFF SELECT 2025 …"
type textarea "x"
type textarea "DO NOT WAIT!!! GET UP TOO $6,000. THAT IS RIGHT, UP TOO $6,000 OFF SELECT 2025 …"
type textarea "x"
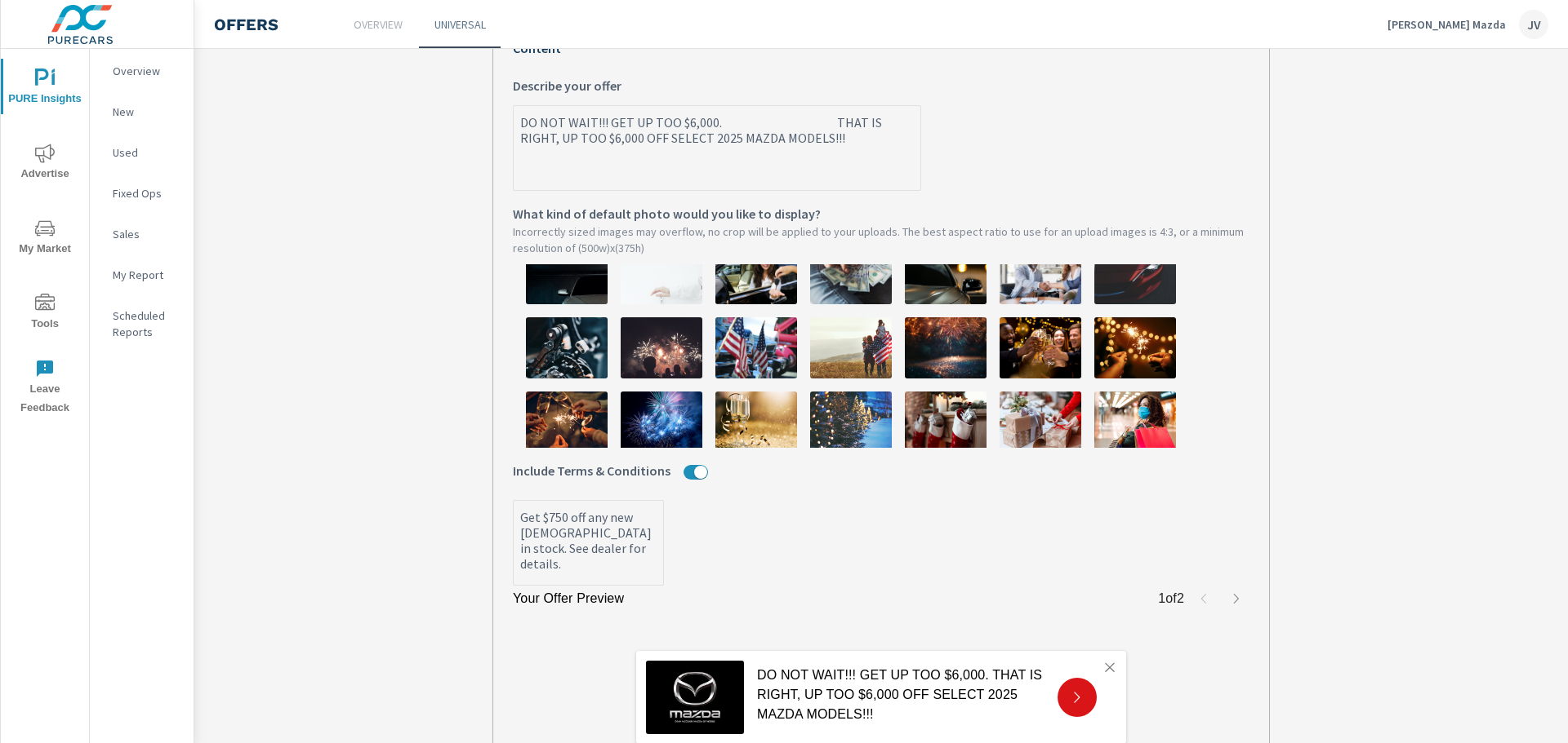
type textarea "x"
type textarea "DO NOT WAIT!!! GET UP TOO $6,000. THAT IS RIGHT, UP TOO $6,000 OFF SELECT 2025 …"
type textarea "x"
type textarea "DO NOT WAIT!!! GET UP TOO $6,000. THAT IS RIGHT, UP TOO $6,000 OFF SELECT 2025 …"
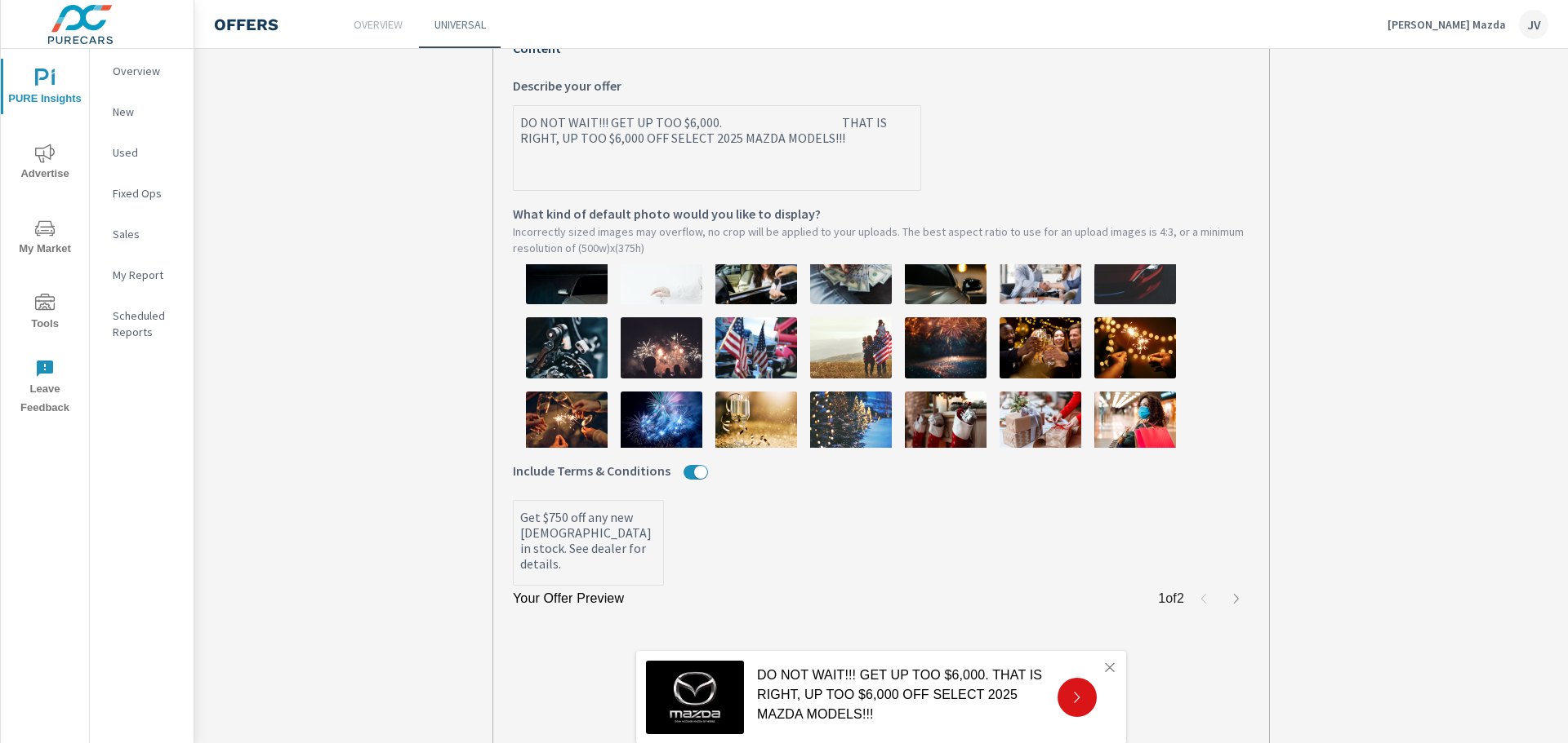
type textarea "x"
type textarea "DO NOT WAIT!!! GET UP TOO $6,000. THAT IS RIGHT, UP TOO $6,000 OFF SELECT 2025 …"
type textarea "x"
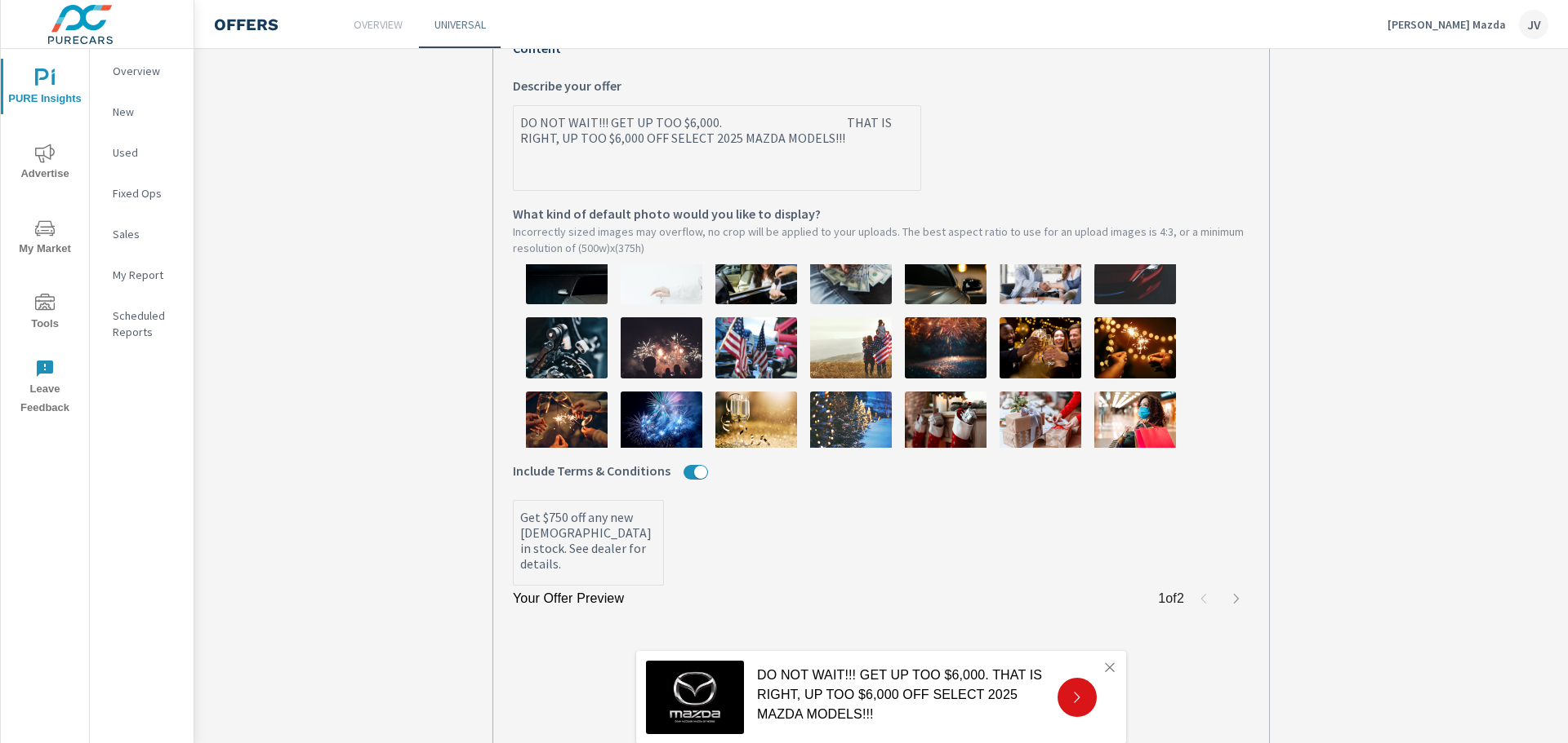
type textarea "DO NOT WAIT!!! GET UP TOO $6,000. THAT IS RIGHT, UP TOO $6,000 OFF SELECT 2025 …"
type textarea "x"
type textarea "DO NOT WAIT!!! GET UP TOO $6,000. THAT IS RIGHT, UP TOO $6,000 OFF SELECT 2025 …"
type textarea "x"
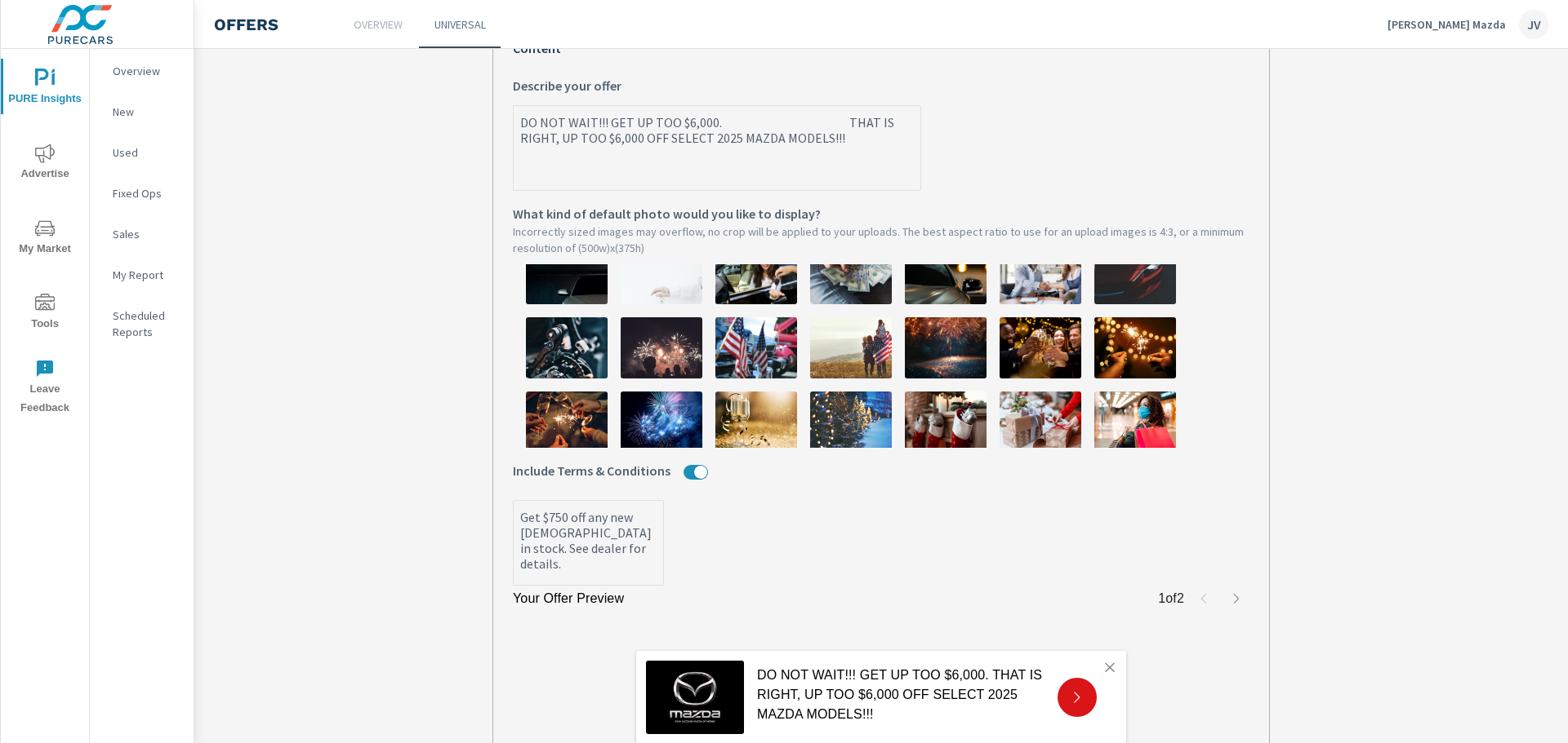
type textarea "x"
type textarea "DO NOT WAIT!!! GET UP TOO $6,000. THAT IS RIGHT, UP TOO $6,000 OFF SELECT 2025 …"
type textarea "x"
type textarea "DO NOT WAIT!!! GET UP TOO $6,000. THAT IS RIGHT, UP TOO $6,000 OFF SELECT 2025 …"
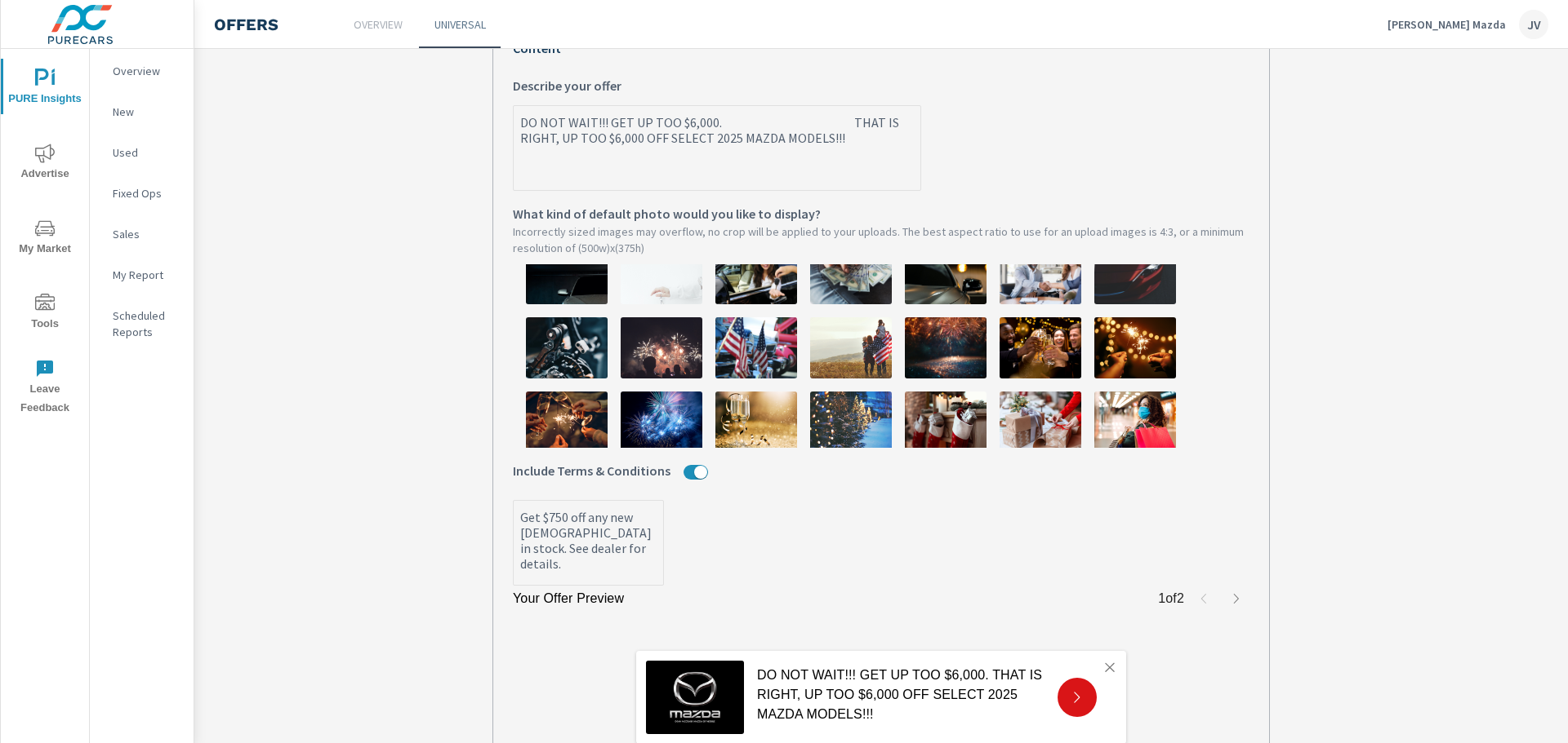
type textarea "x"
type textarea "DO NOT WAIT!!! GET UP TOO $6,000. THAT IS RIGHT, UP TOO $6,000 OFF SELECT 2025 …"
type textarea "x"
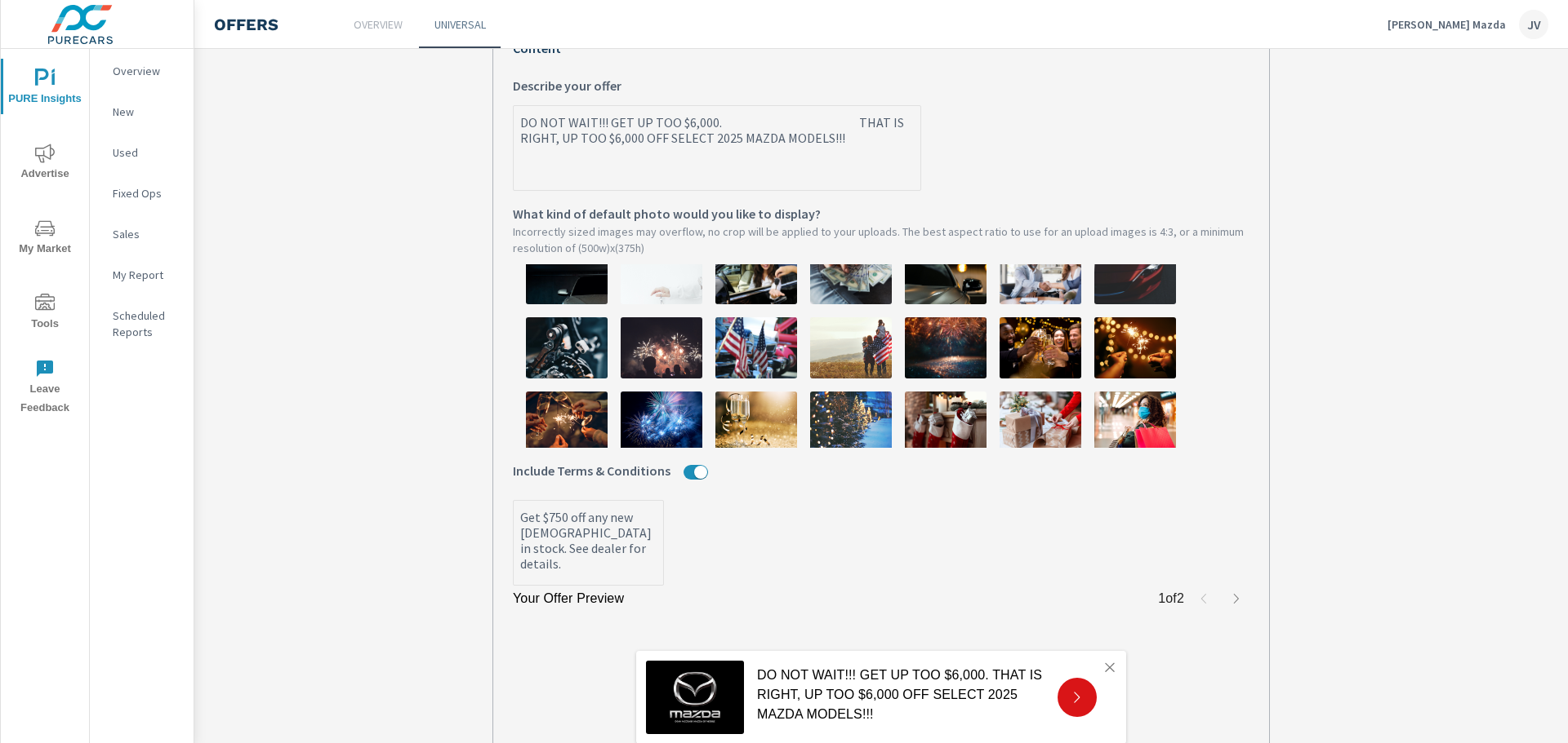
type textarea "DO NOT WAIT!!! GET UP TOO $6,000. THAT IS RIGHT, UP TOO $6,000 OFF SELECT 2025 …"
type textarea "x"
type textarea "DO NOT WAIT!!! GET UP TOO $6,000. THAT IS RIGHT, UP TOO $6,000 OFF SELECT 2025 …"
type textarea "x"
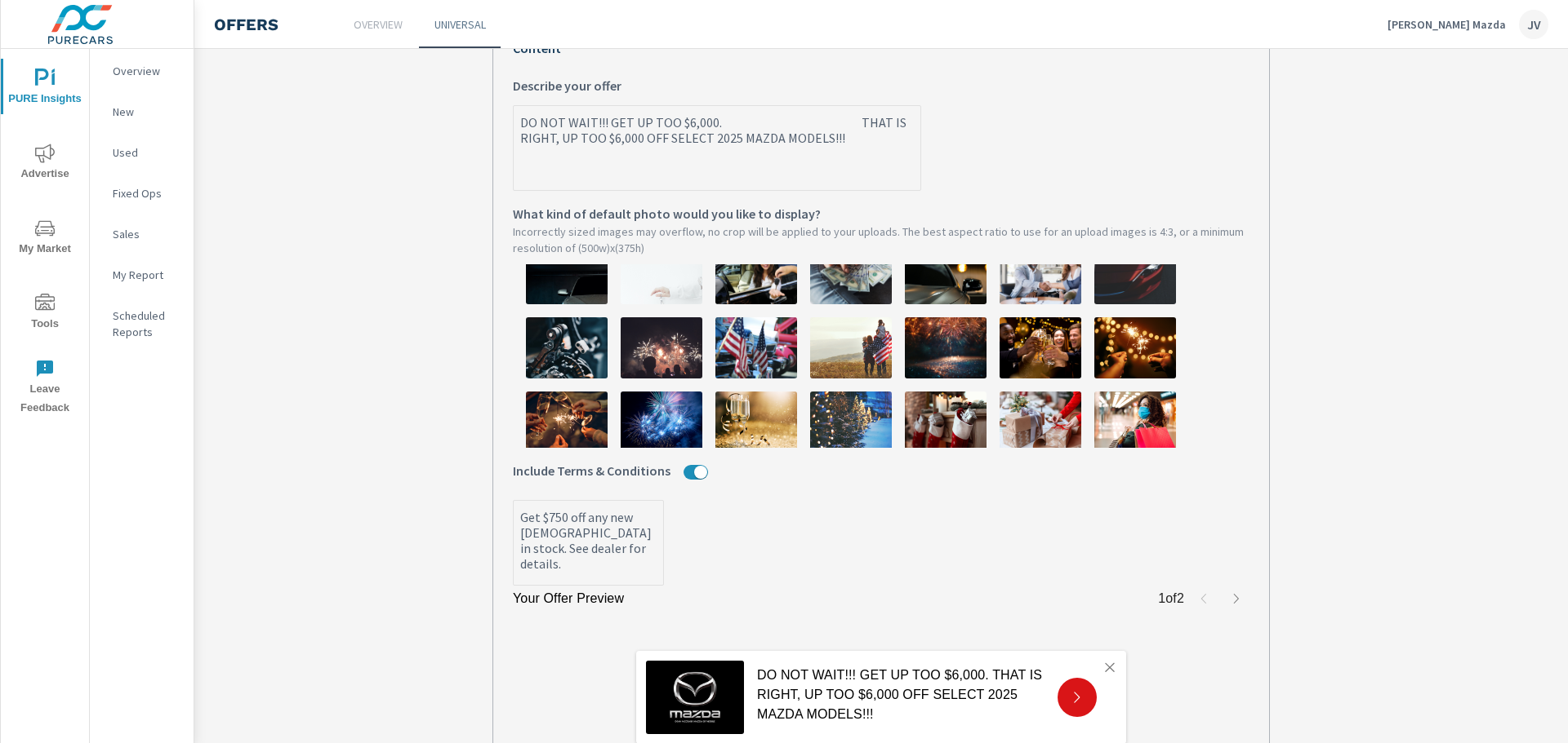
type textarea "x"
type textarea "DO NOT WAIT!!! GET UP TOO $6,000. THAT IS RIGHT, UP TOO $6,000 OFF SELECT 2025 …"
type textarea "x"
type textarea "DO NOT WAIT!!! GET UP TOO $6,000. THAT IS RIGHT, UP TOO $6,000 OFF SELECT 2025 …"
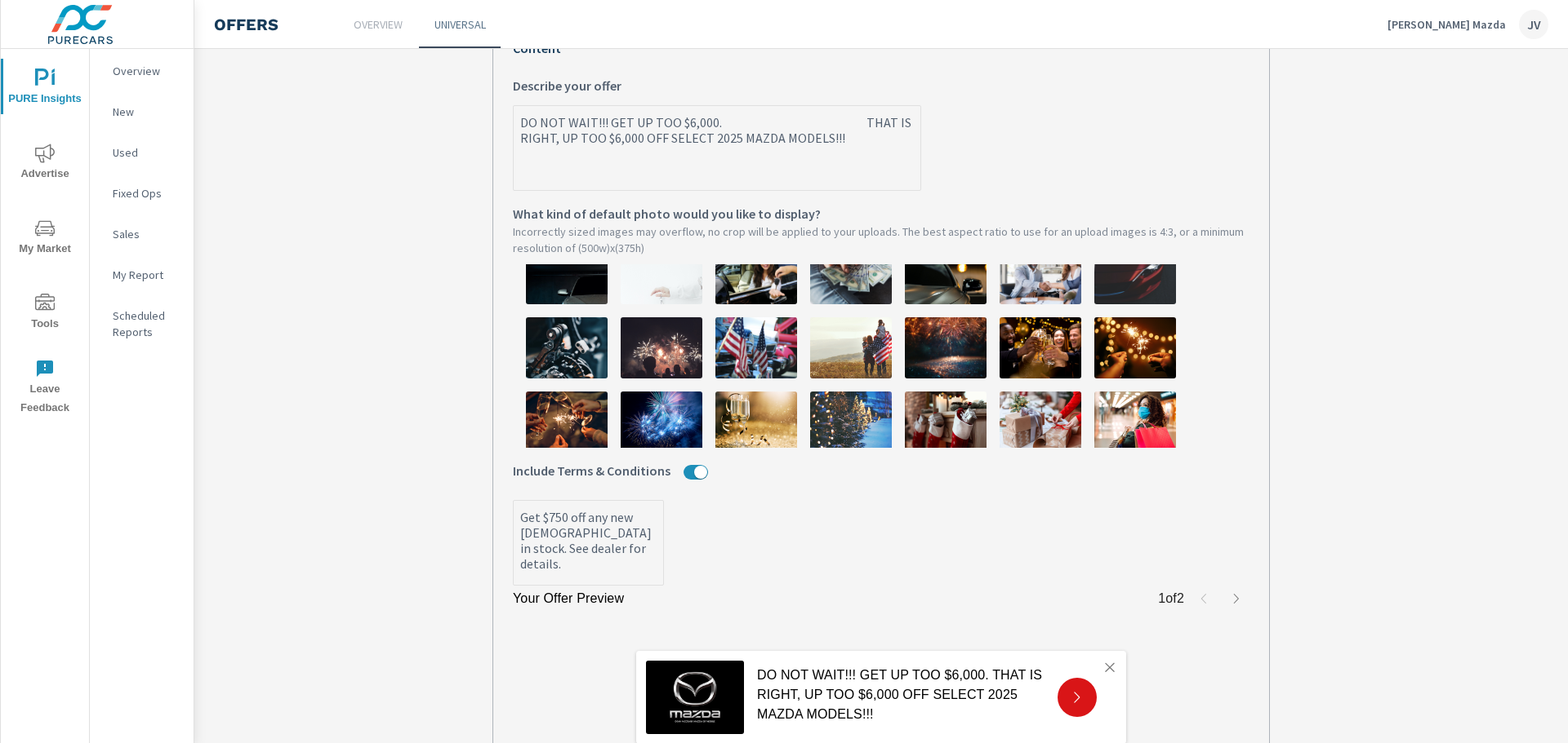
type textarea "x"
type textarea "DO NOT WAIT!!! GET UP TOO $6,000. THAT IS RIGHT, UP TOO $6,000 OFF SELECT 2025 …"
type textarea "x"
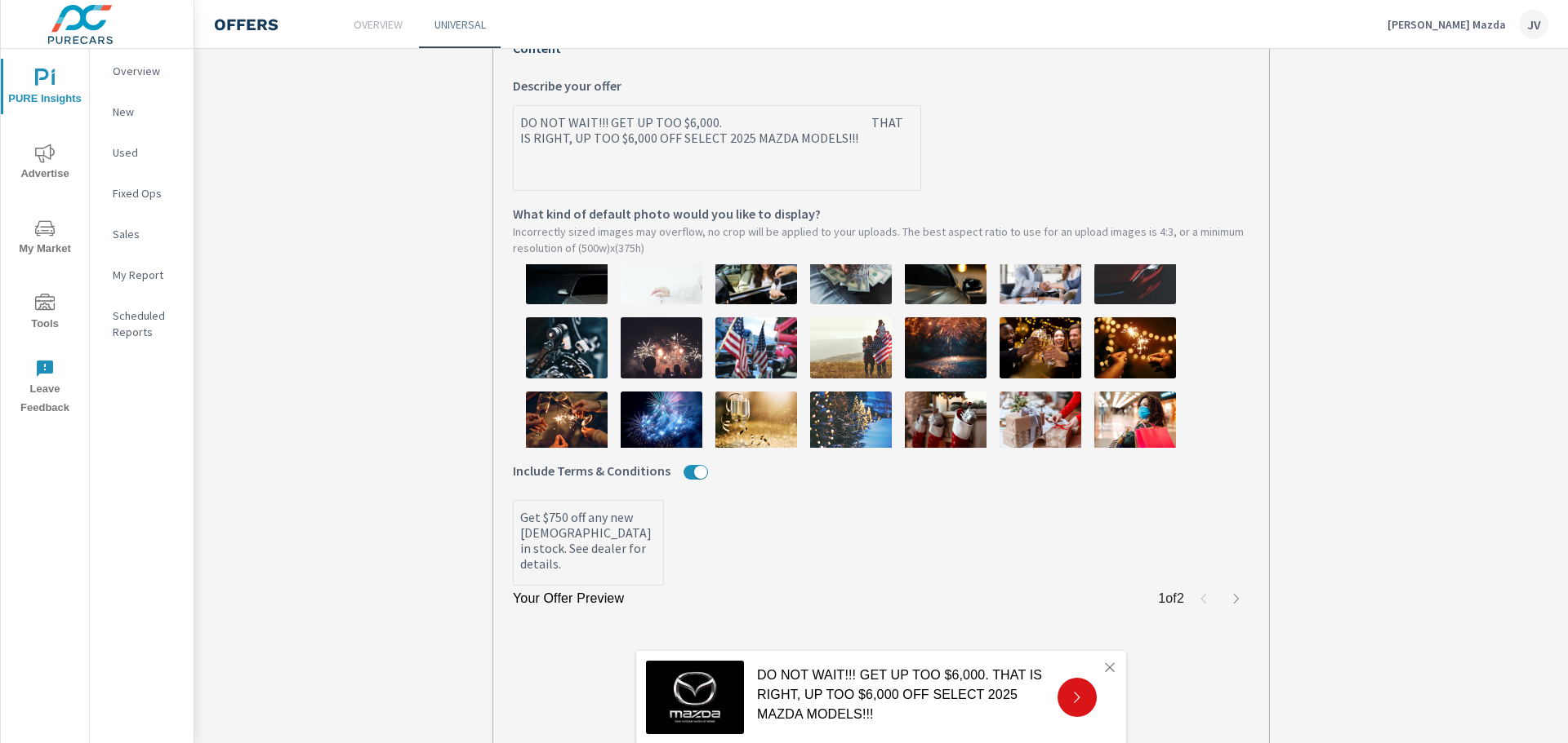
type textarea "DO NOT WAIT!!! GET UP TOO $6,000. THAT IS RIGHT, UP TOO $6,000 OFF SELECT 2025 …"
type textarea "x"
type textarea "DO NOT WAIT!!! GET UP TOO $6,000. THAT IS RIGHT, UP TOO $6,000 OFF SELECT 2025 …"
type textarea "x"
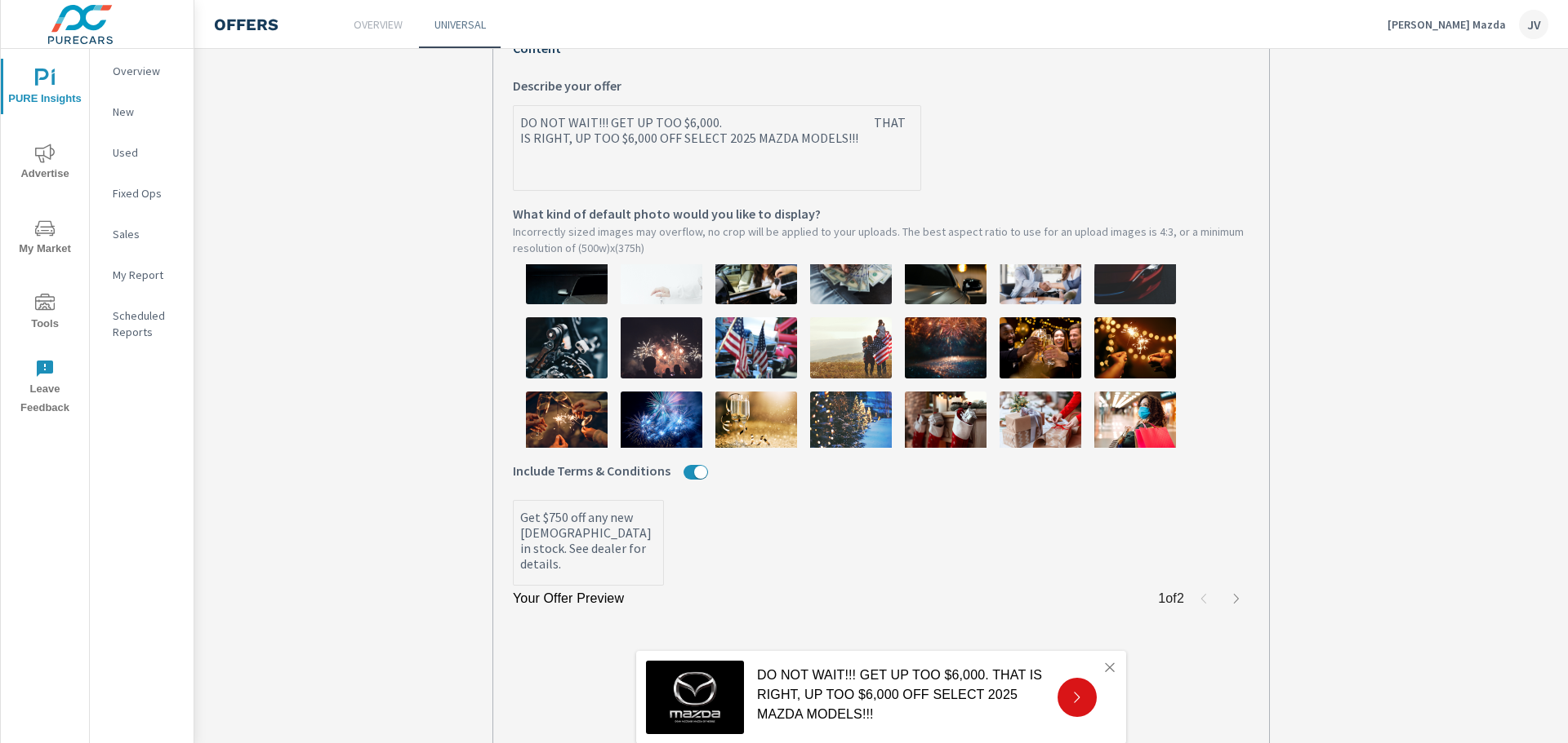
type textarea "x"
type textarea "DO NOT WAIT!!! GET UP TOO $6,000. THAT IS RIGHT, UP TOO $6,000 OFF SELECT 2025 …"
click at [723, 123] on textarea "DO NOT WAIT!!! GET UP TOO $6,000. THAT IS RIGHT, UP TOO $6,000 OFF SELECT 2025 …" at bounding box center [717, 150] width 407 height 82
click at [892, 140] on textarea "DO NOT WAIT!!! GET UP TOO $6,000. THAT IS RIGHT, UP TOO $6,000 OFF SELECT 2025 …" at bounding box center [717, 150] width 407 height 82
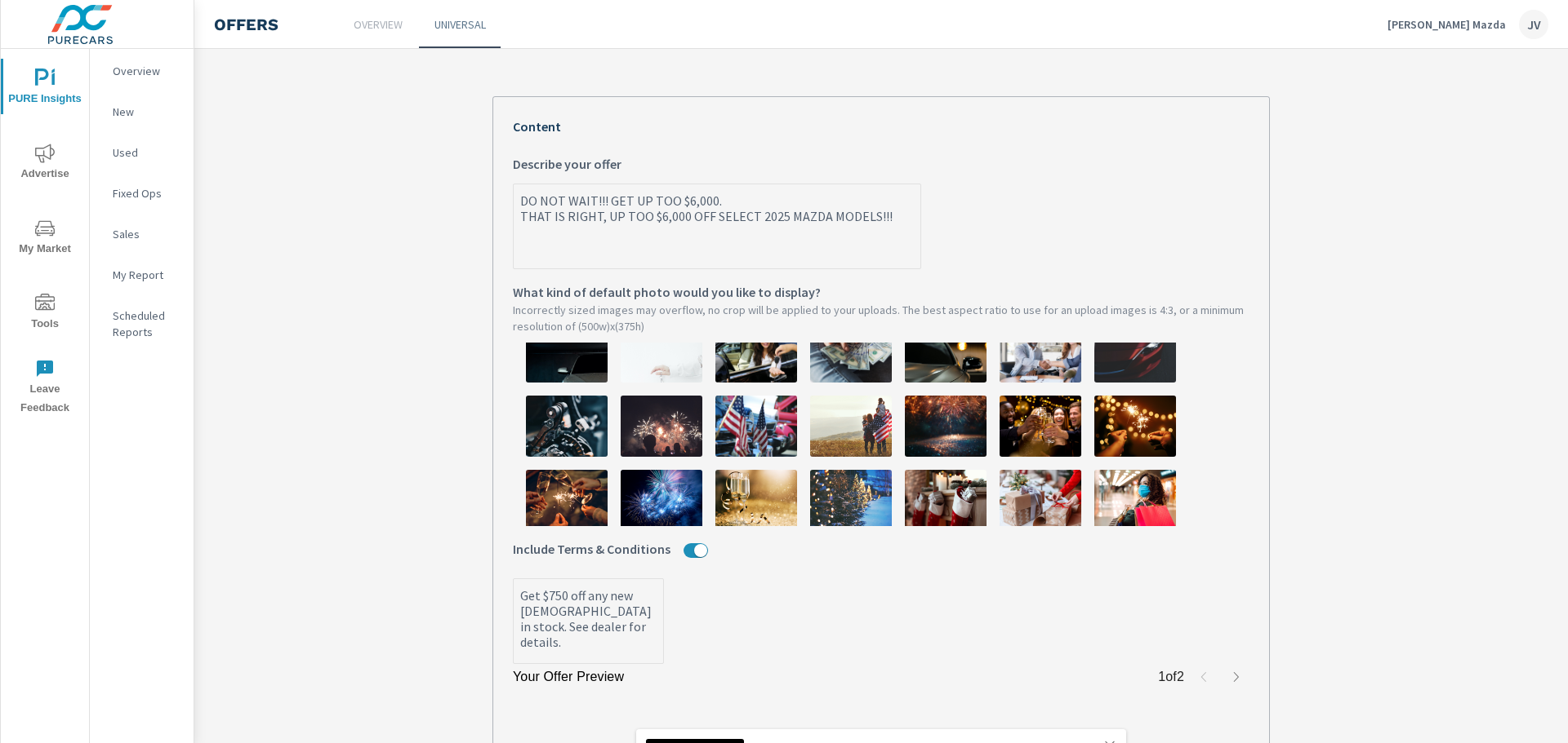
scroll to position [0, 0]
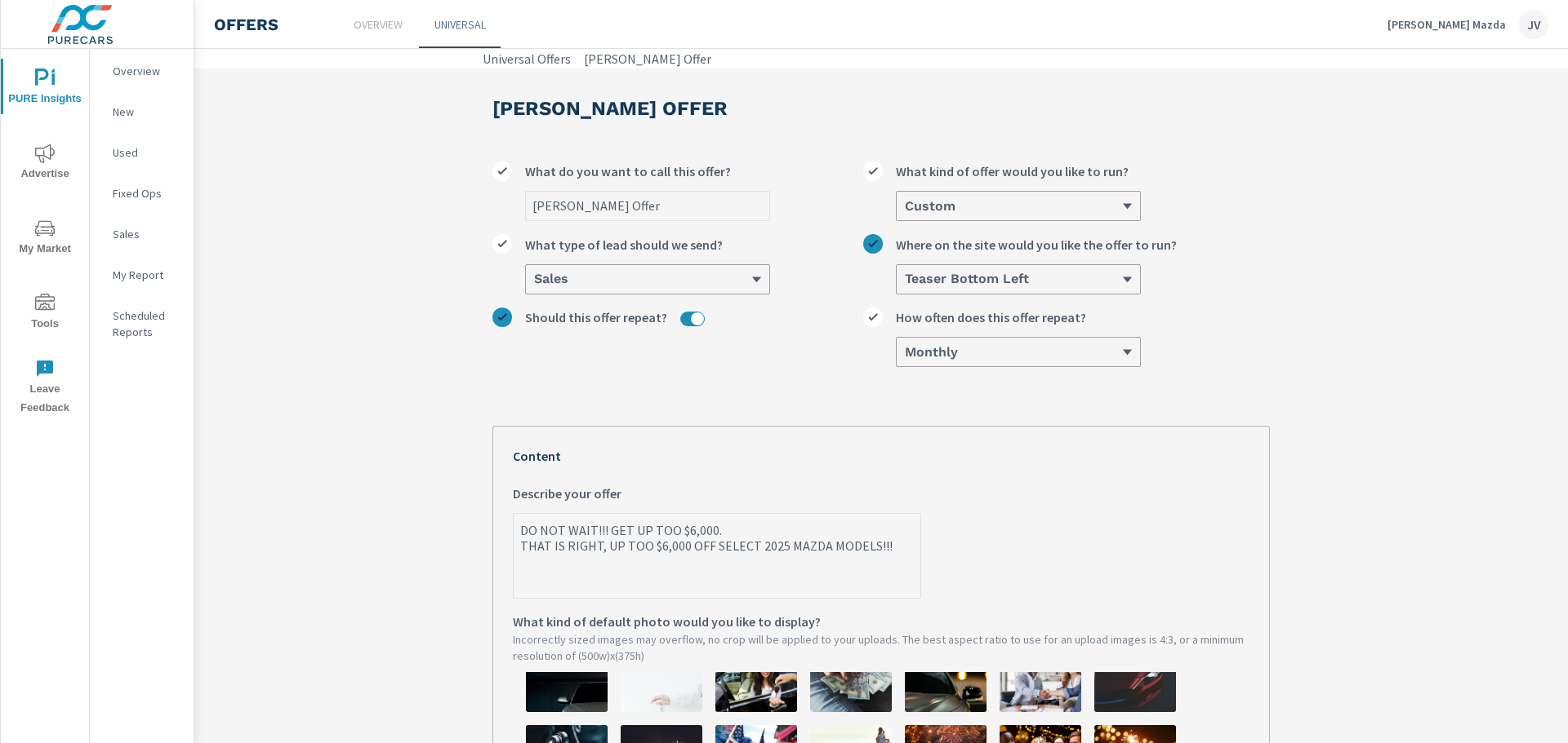
click at [518, 553] on textarea "DO NOT WAIT!!! GET UP TOO $6,000. THAT IS RIGHT, UP TOO $6,000 OFF SELECT 2025 …" at bounding box center [717, 557] width 407 height 82
click at [514, 566] on textarea "DO NOT WAIT!!! GET UP TOO $6,000. THAT IS RIGHT, UP TOO $6,000 OFF SELECT 2025 …" at bounding box center [717, 557] width 407 height 82
click at [516, 550] on textarea "DO NOT WAIT!!! GET UP TOO $6,000. THAT IS RIGHT, UP TOO $6,000 OFF SELECT 2025 …" at bounding box center [717, 557] width 407 height 82
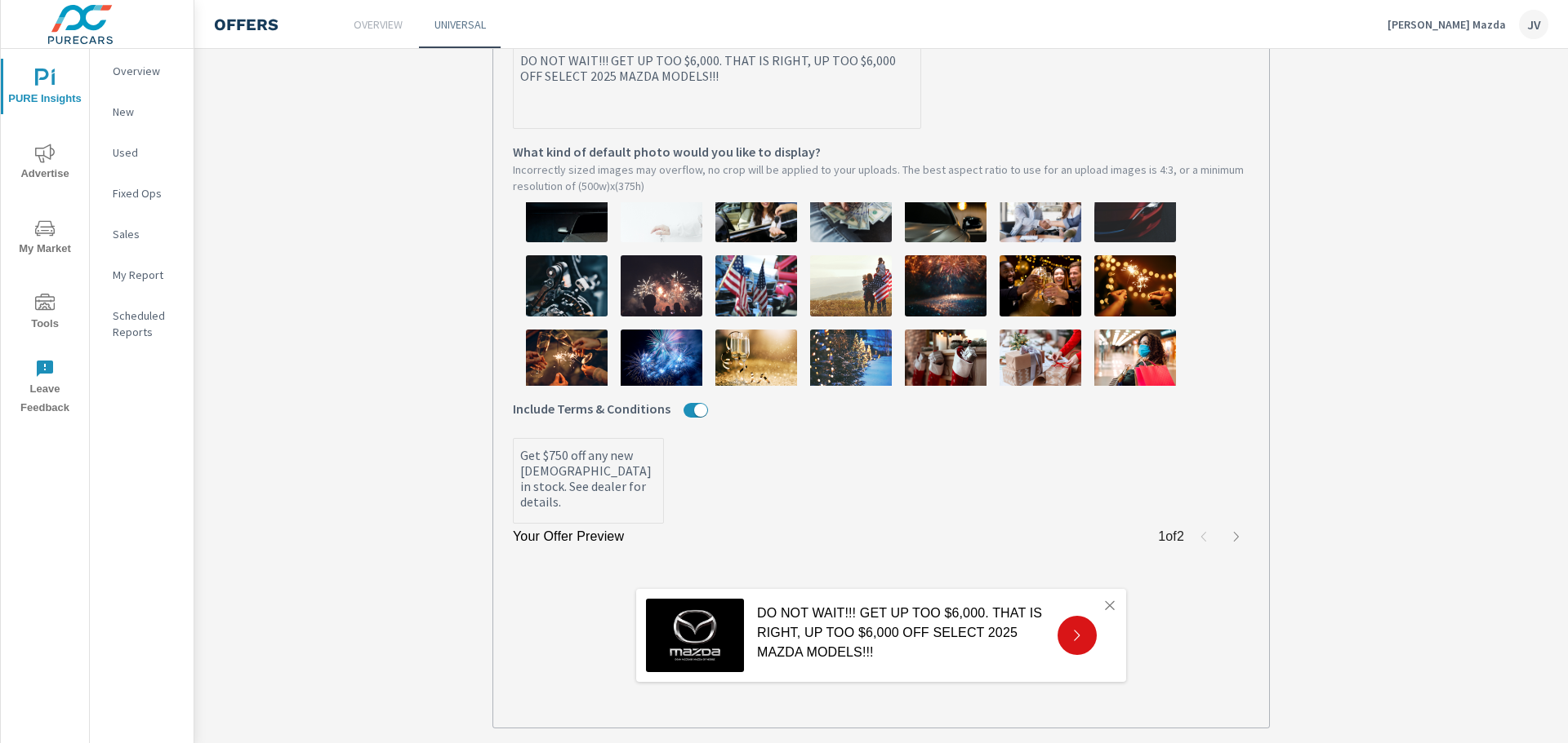
scroll to position [568, 0]
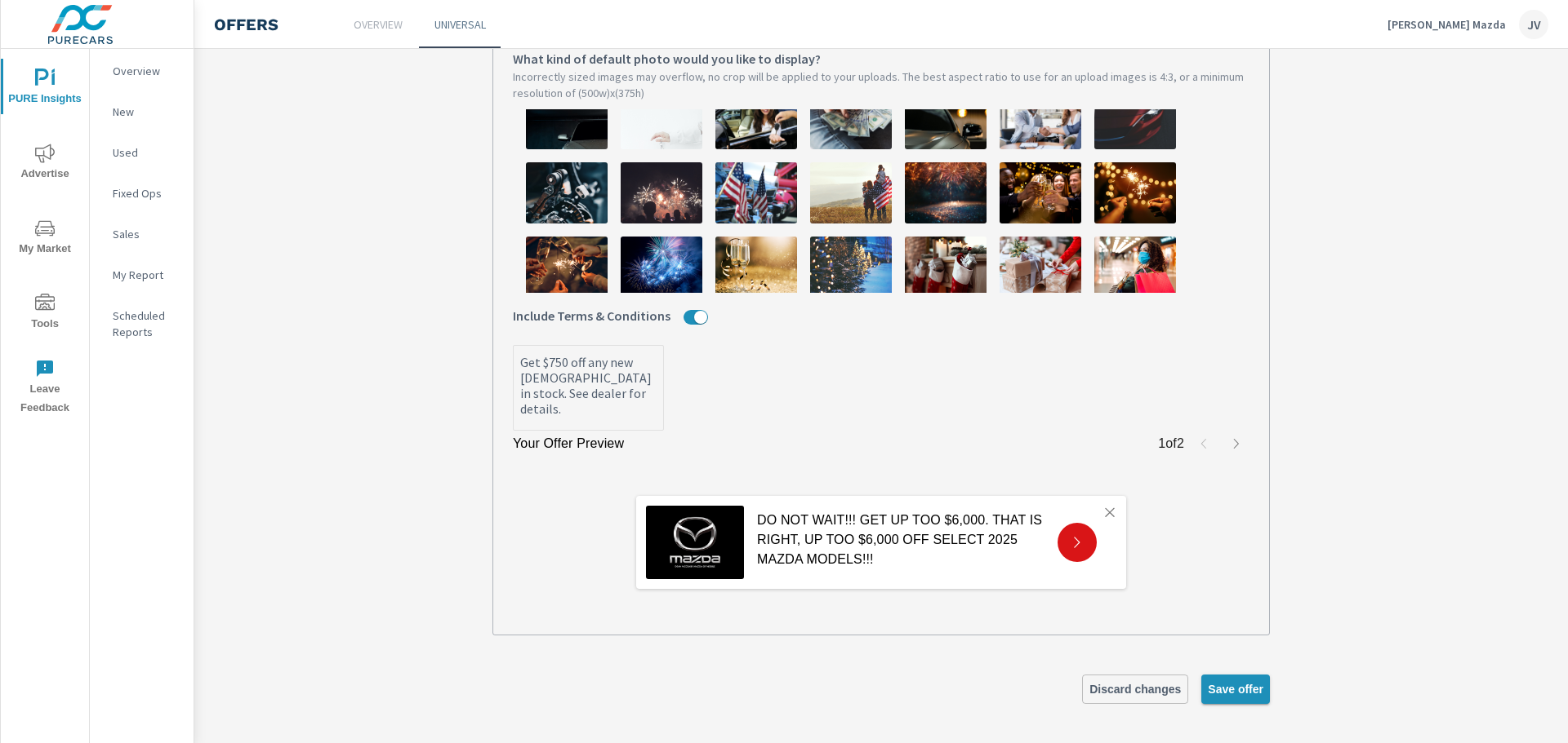
click at [1234, 696] on span "Save offer" at bounding box center [1235, 689] width 55 height 14
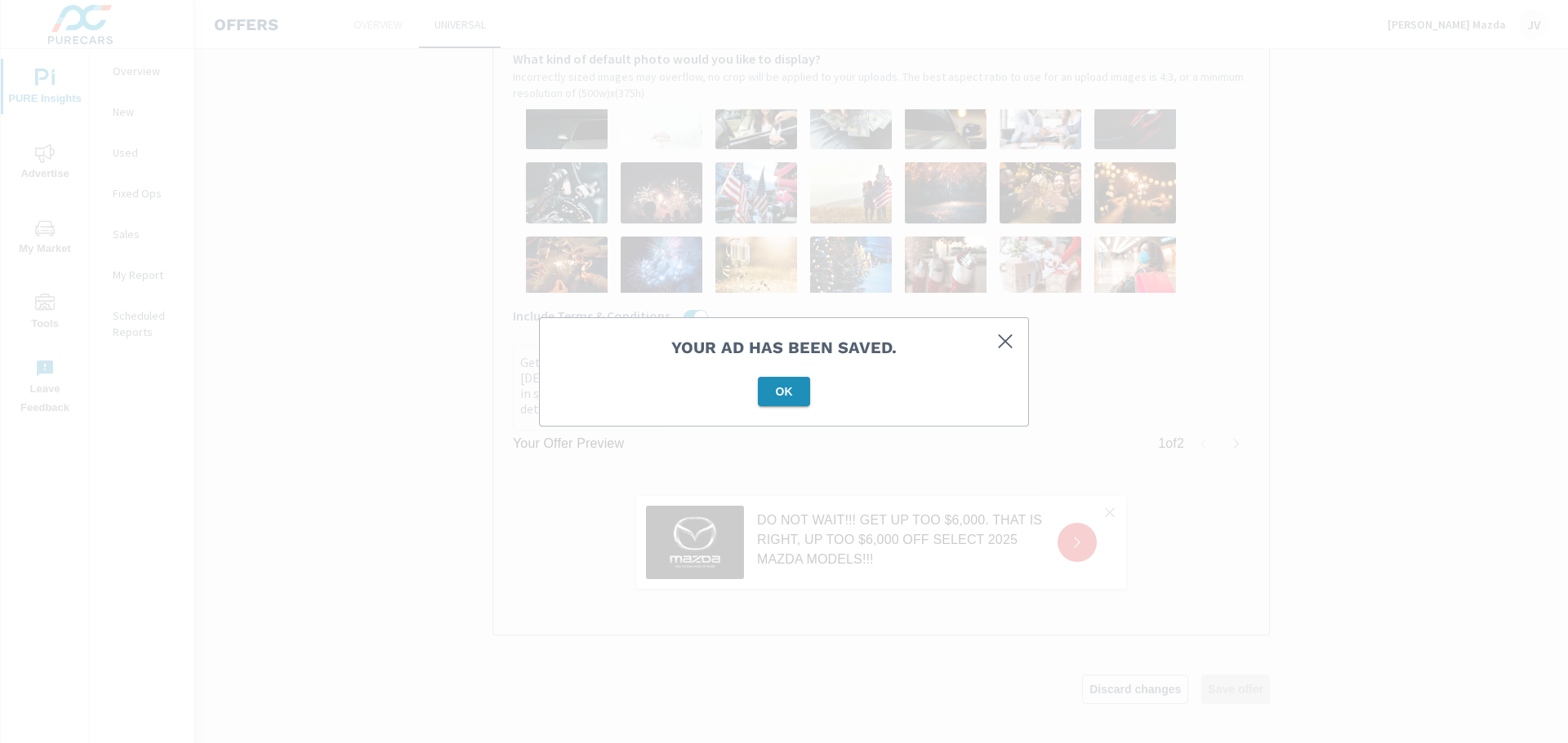
click at [778, 391] on span "OK" at bounding box center [784, 392] width 39 height 14
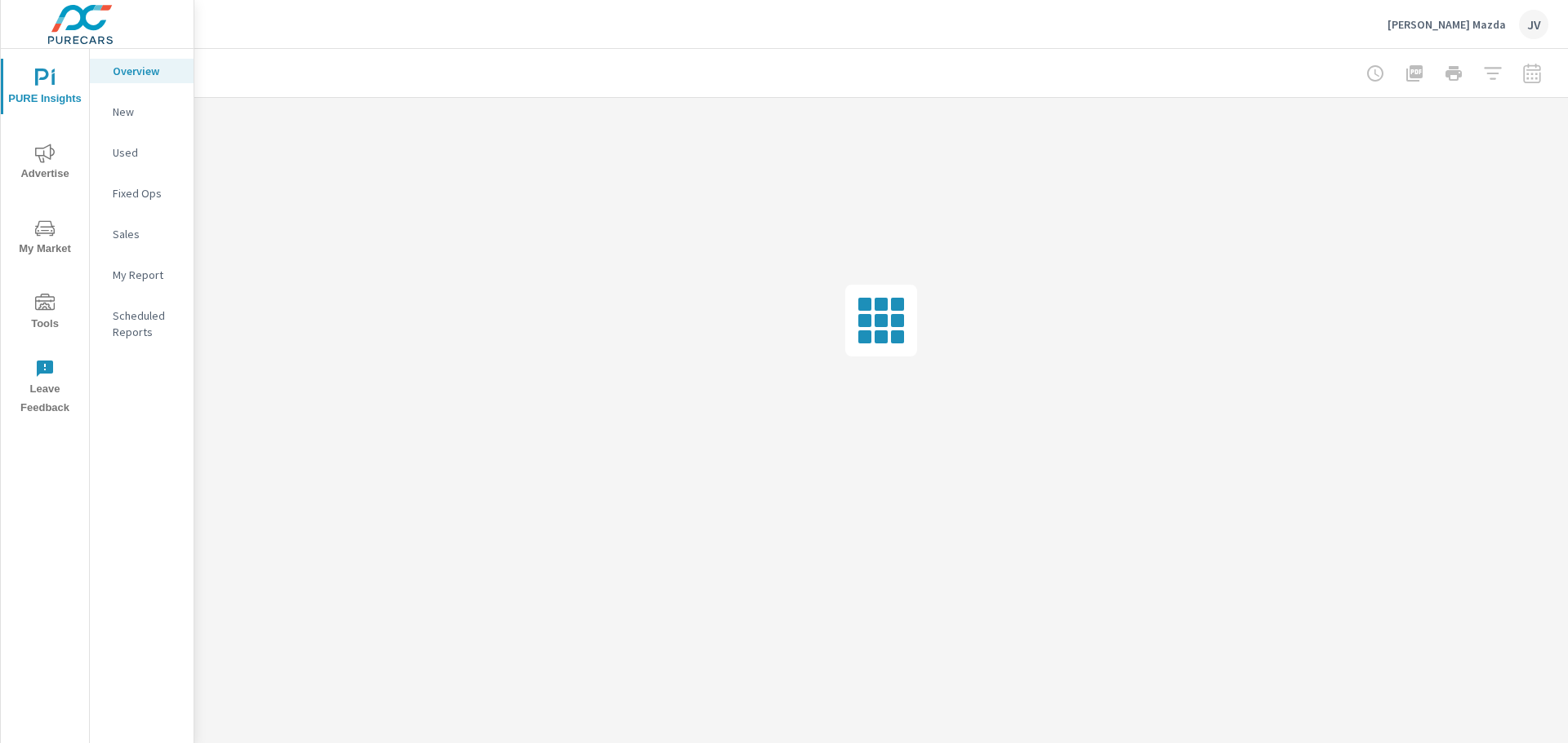
click at [43, 312] on icon "nav menu" at bounding box center [45, 303] width 20 height 20
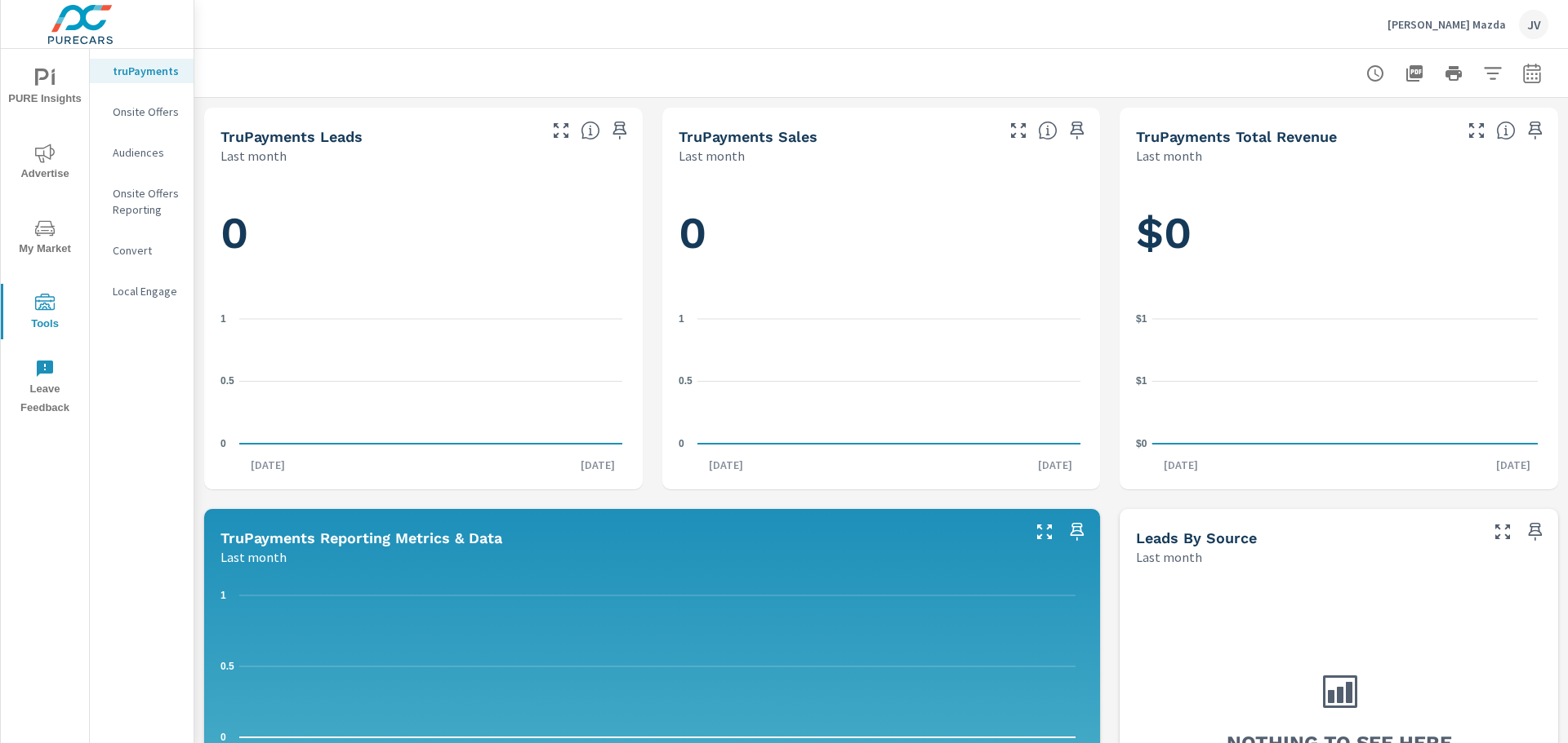
click at [145, 110] on p "Onsite Offers" at bounding box center [146, 111] width 68 height 16
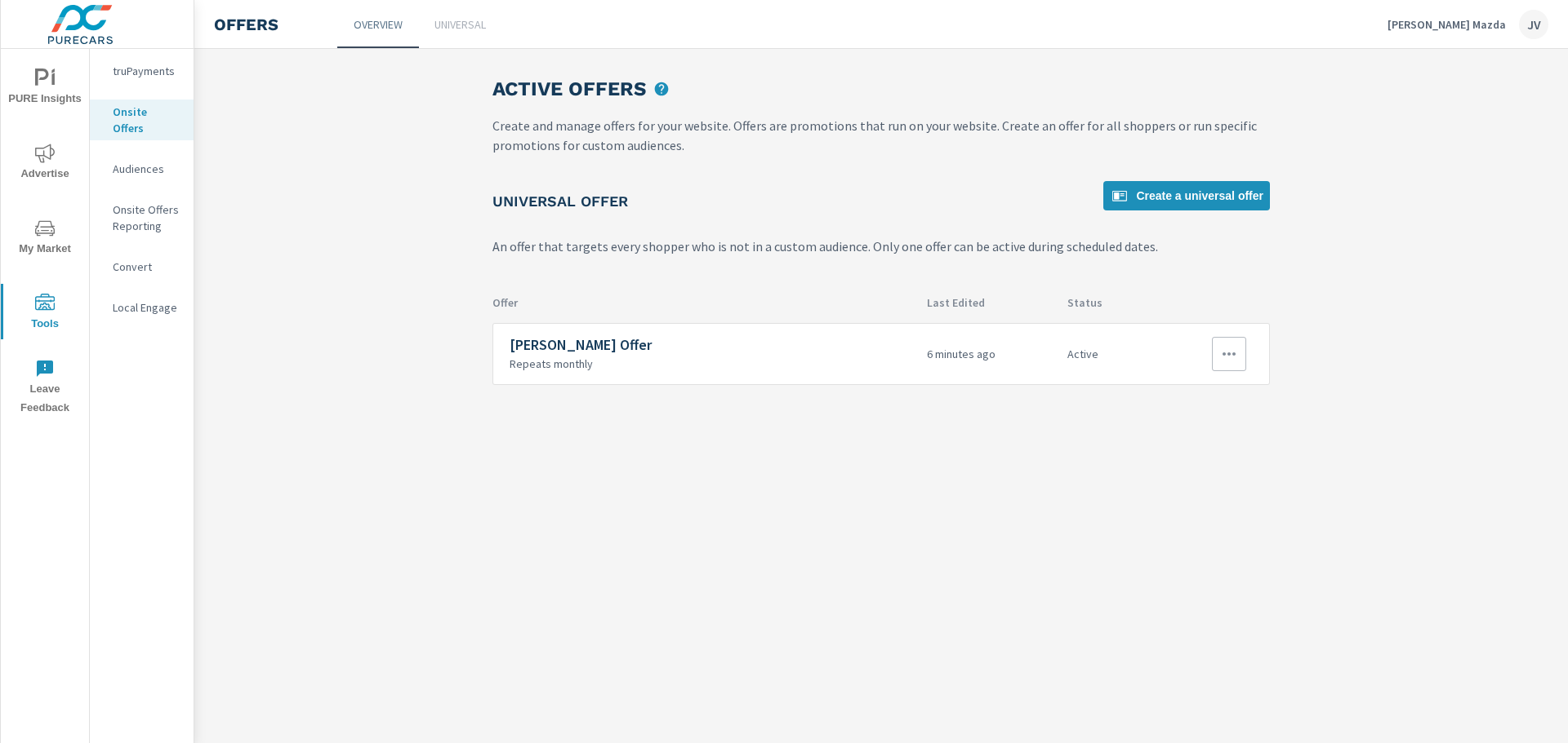
click at [1223, 362] on icon "button" at bounding box center [1229, 354] width 20 height 20
click at [1189, 394] on link "Edit" at bounding box center [1201, 392] width 91 height 39
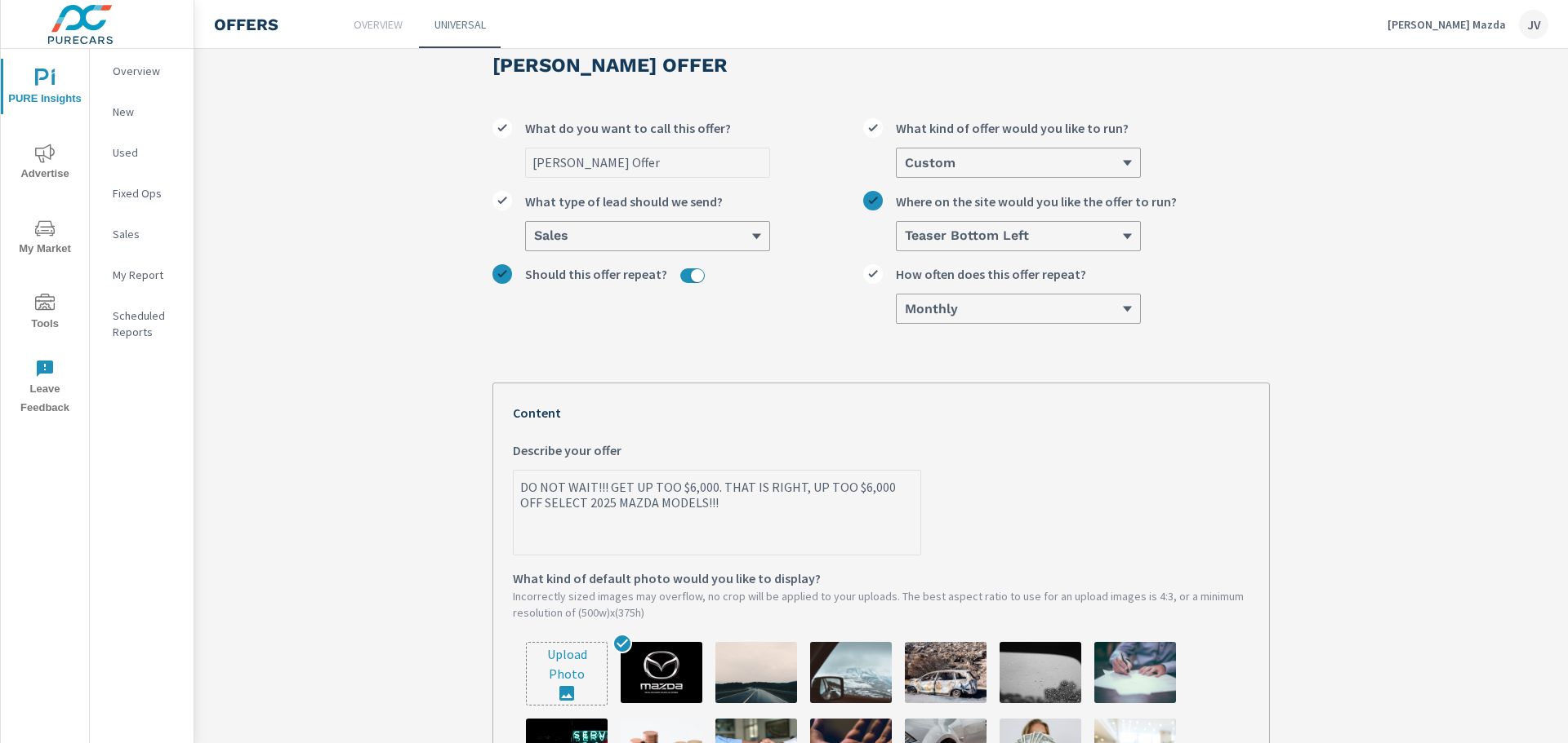
scroll to position [327, 0]
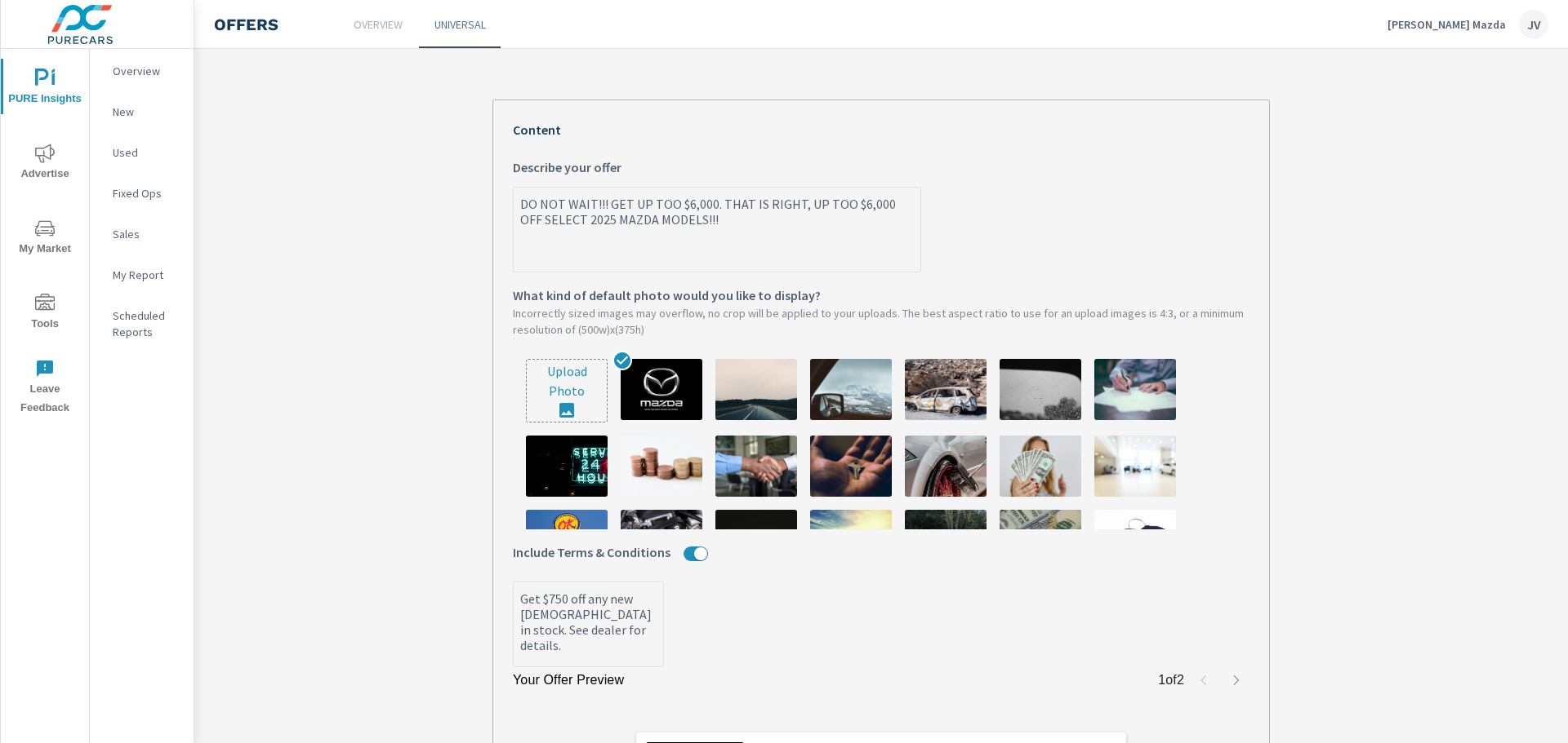
type textarea "x"
click at [707, 208] on textarea "DO NOT WAIT!!! GET UP TOO $6,000. THAT IS RIGHT, UP TOO $6,000 OFF SELECT 2025 …" at bounding box center [717, 231] width 407 height 82
type textarea "DO NOT WAIT!!! GET UP TOO $6,000 . THAT IS RIGHT, UP TOO $6,000 OFF SELECT 2025…"
type textarea "x"
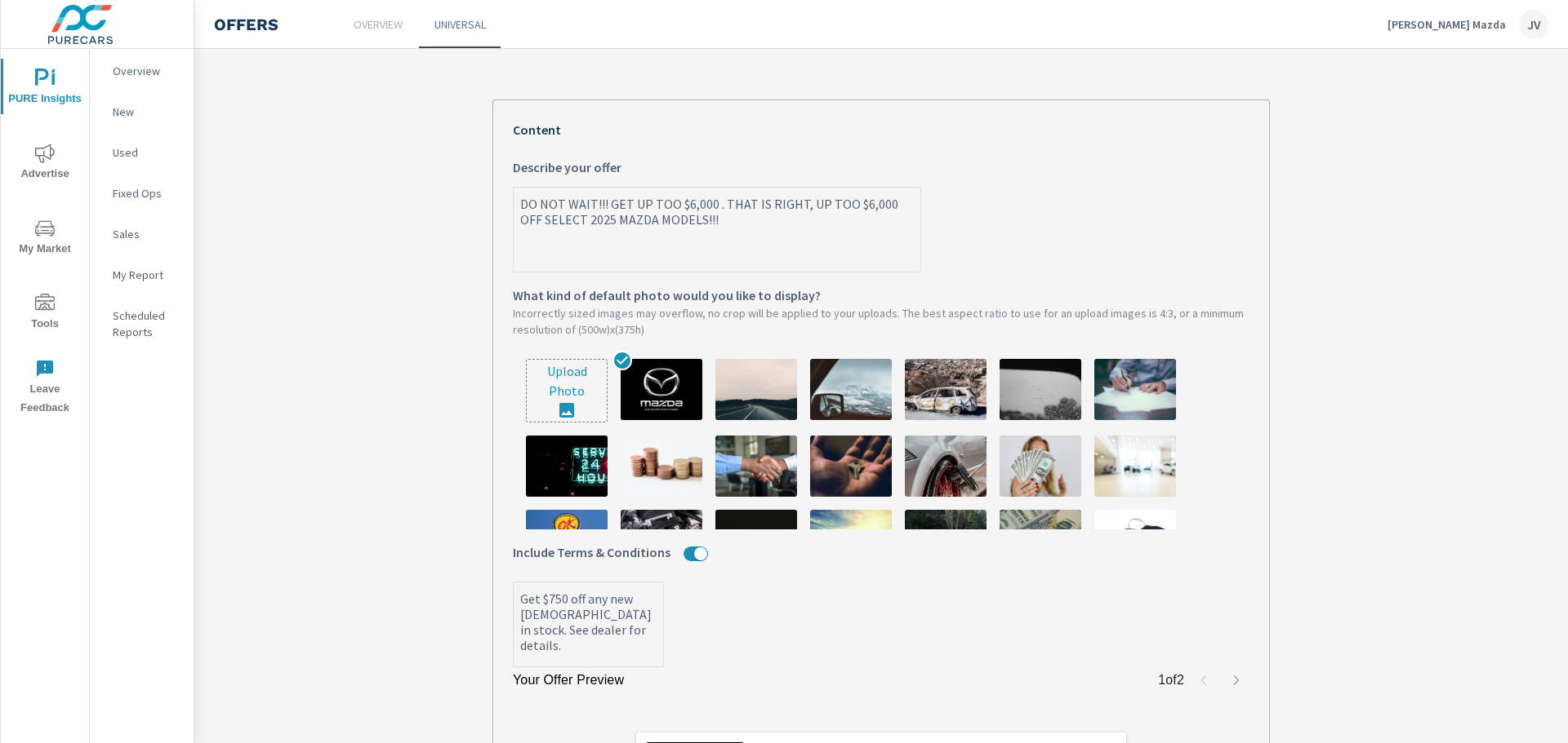
type textarea "DO NOT WAIT!!! GET UP TOO $6,000 O. THAT IS RIGHT, UP TOO $6,000 OFF SELECT 202…"
type textarea "x"
type textarea "DO NOT WAIT!!! GET UP TOO $6,000 OF. THAT IS RIGHT, UP TOO $6,000 OFF SELECT 20…"
type textarea "x"
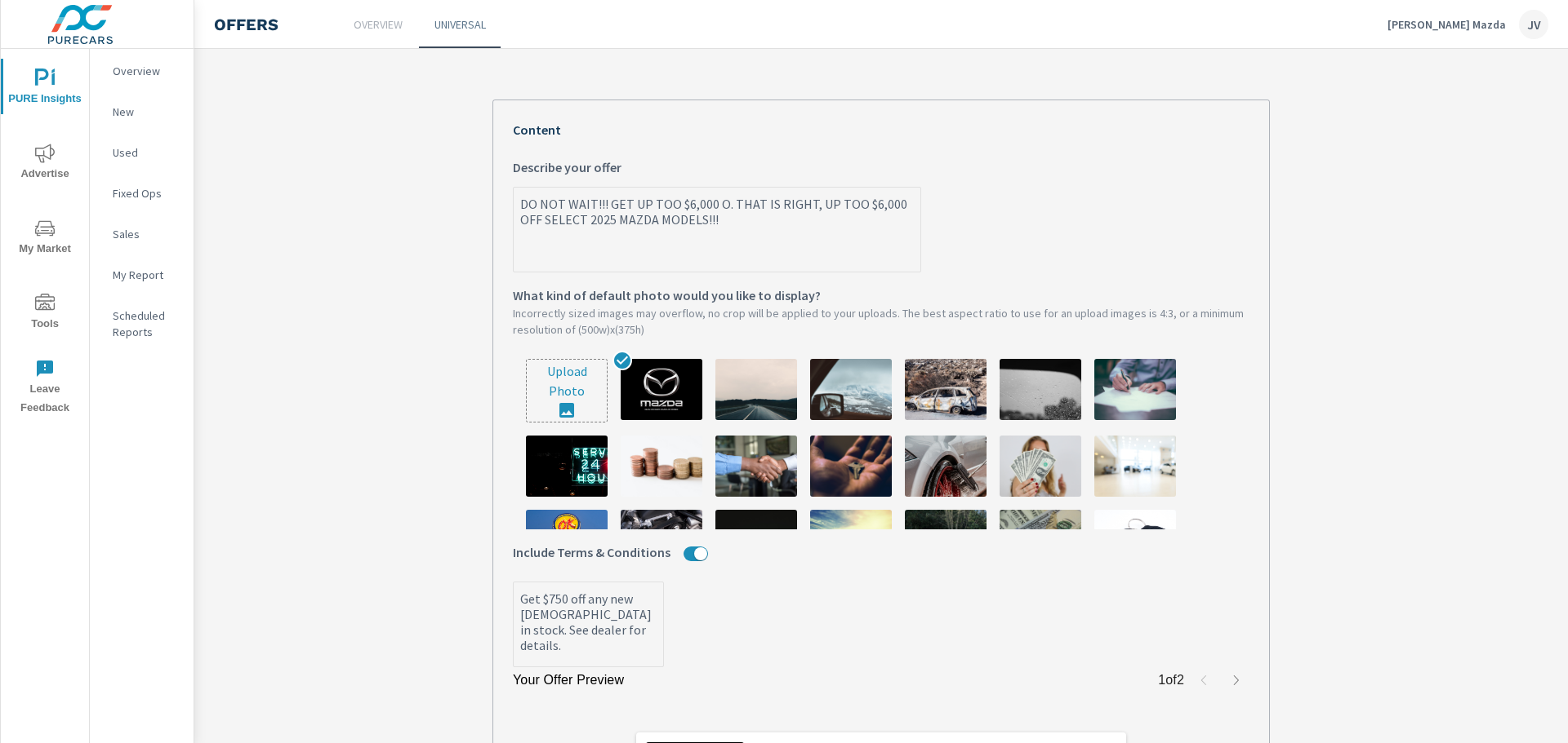
type textarea "x"
type textarea "DO NOT WAIT!!! GET UP TOO $6,000 OFF. THAT IS RIGHT, UP TOO $6,000 OFF SELECT 2…"
type textarea "x"
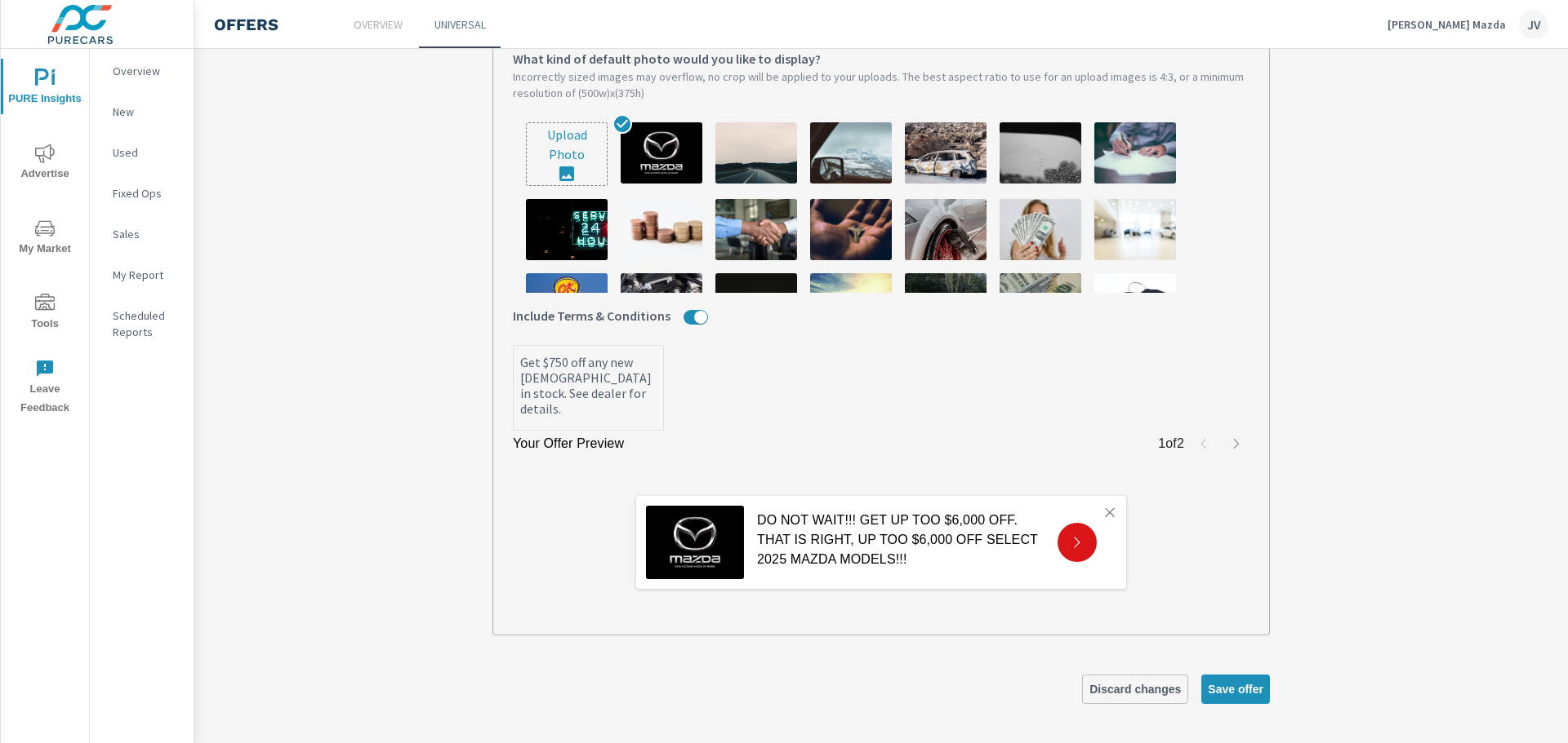
scroll to position [568, 0]
type textarea "DO NOT WAIT!!! GET UP TOO $6,000 OFF. THAT IS RIGHT, UP TOO $6,000 OFF SELECT 2…"
type textarea "x"
click at [1240, 685] on span "Save offer" at bounding box center [1235, 689] width 55 height 14
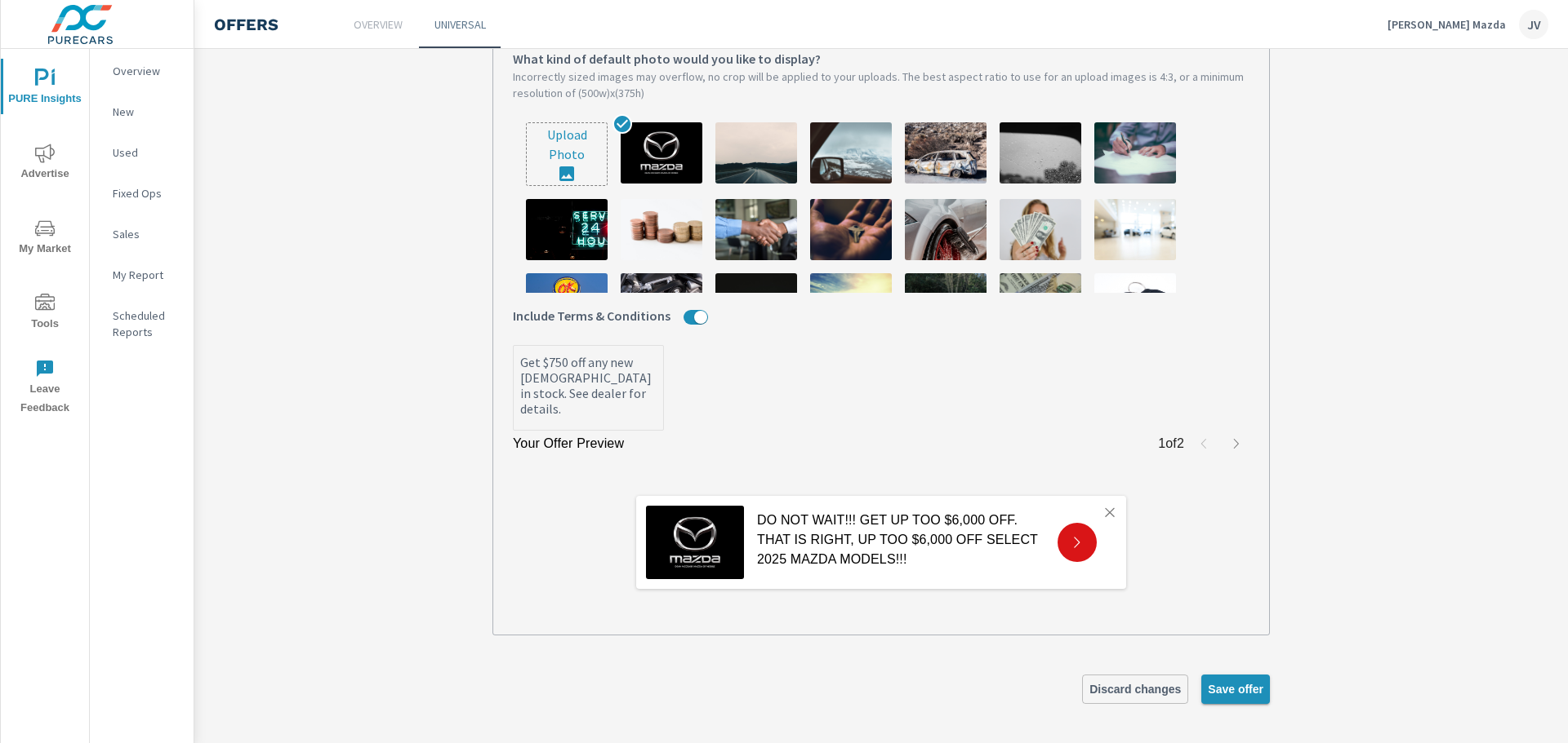
type textarea "x"
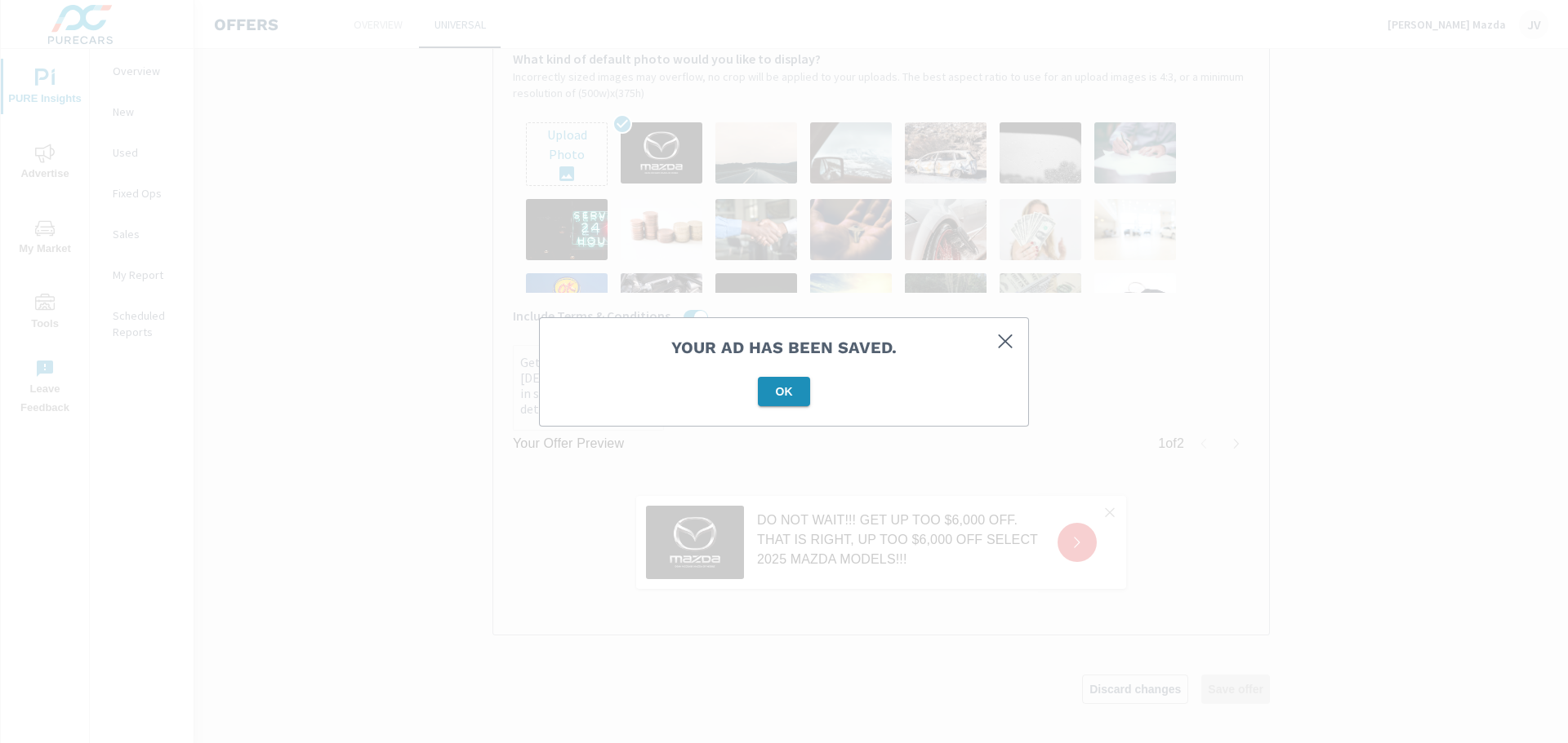
click at [772, 387] on span "OK" at bounding box center [784, 392] width 39 height 14
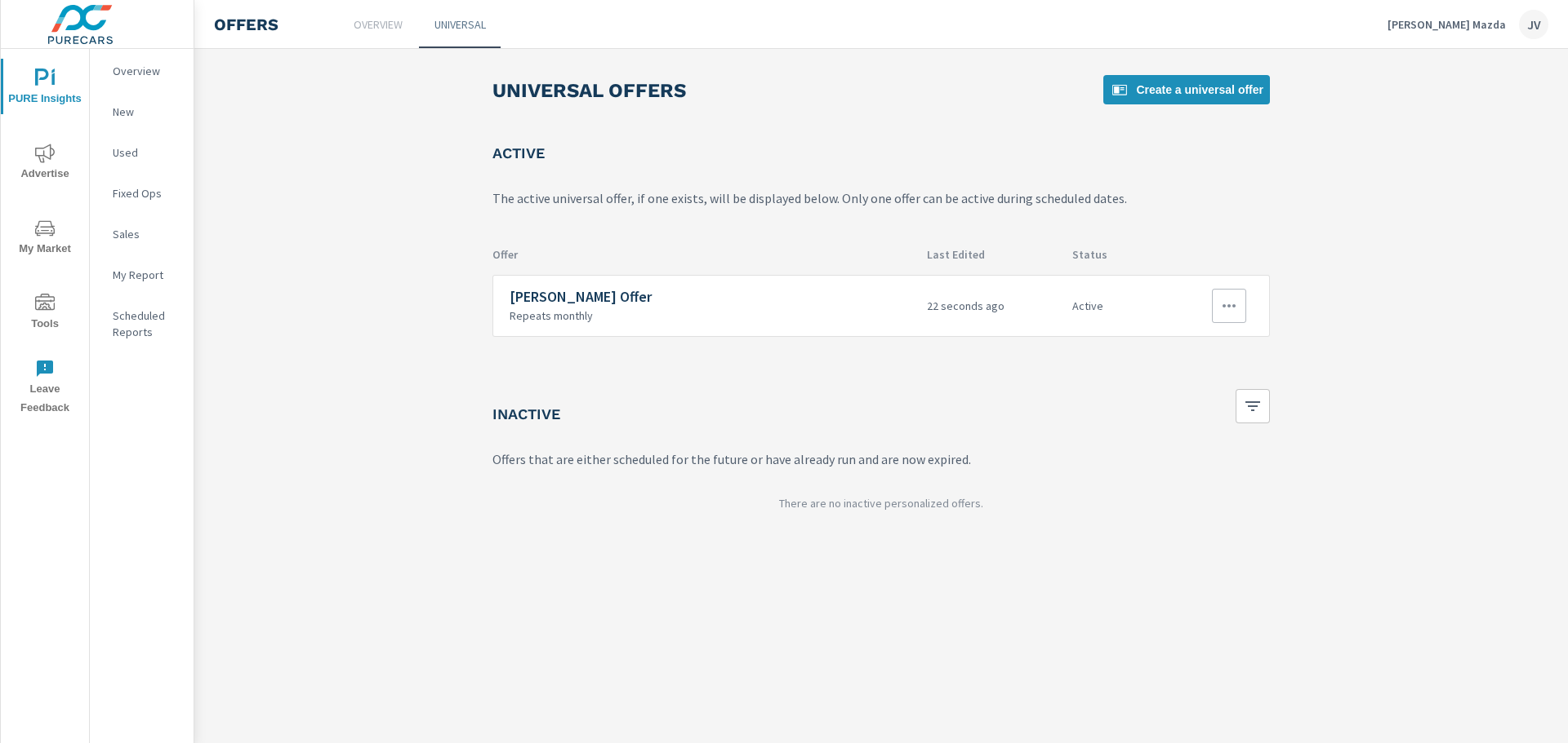
click at [1228, 306] on icon "button" at bounding box center [1230, 306] width 13 height 3
click at [1189, 345] on link "Edit" at bounding box center [1201, 343] width 91 height 39
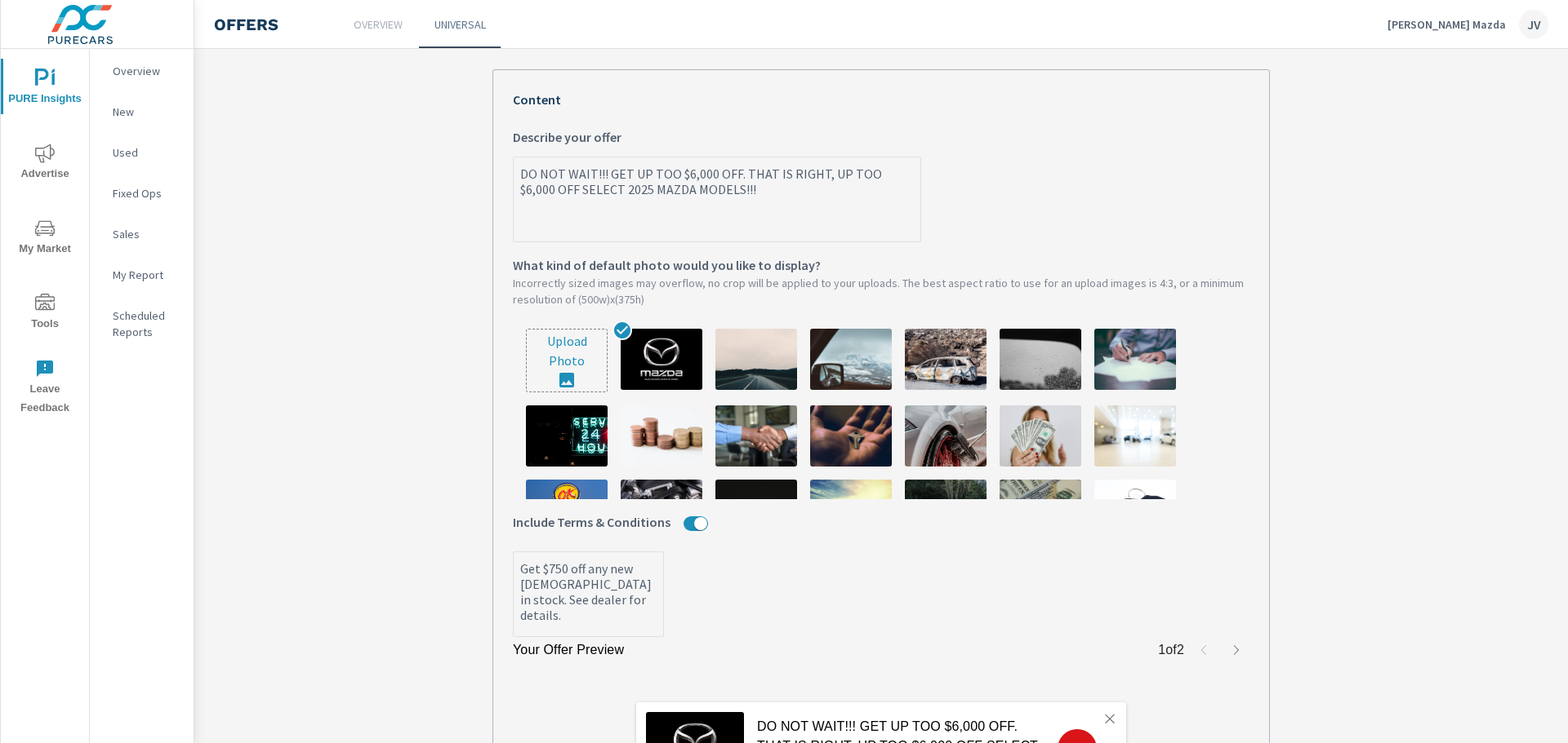
scroll to position [245, 0]
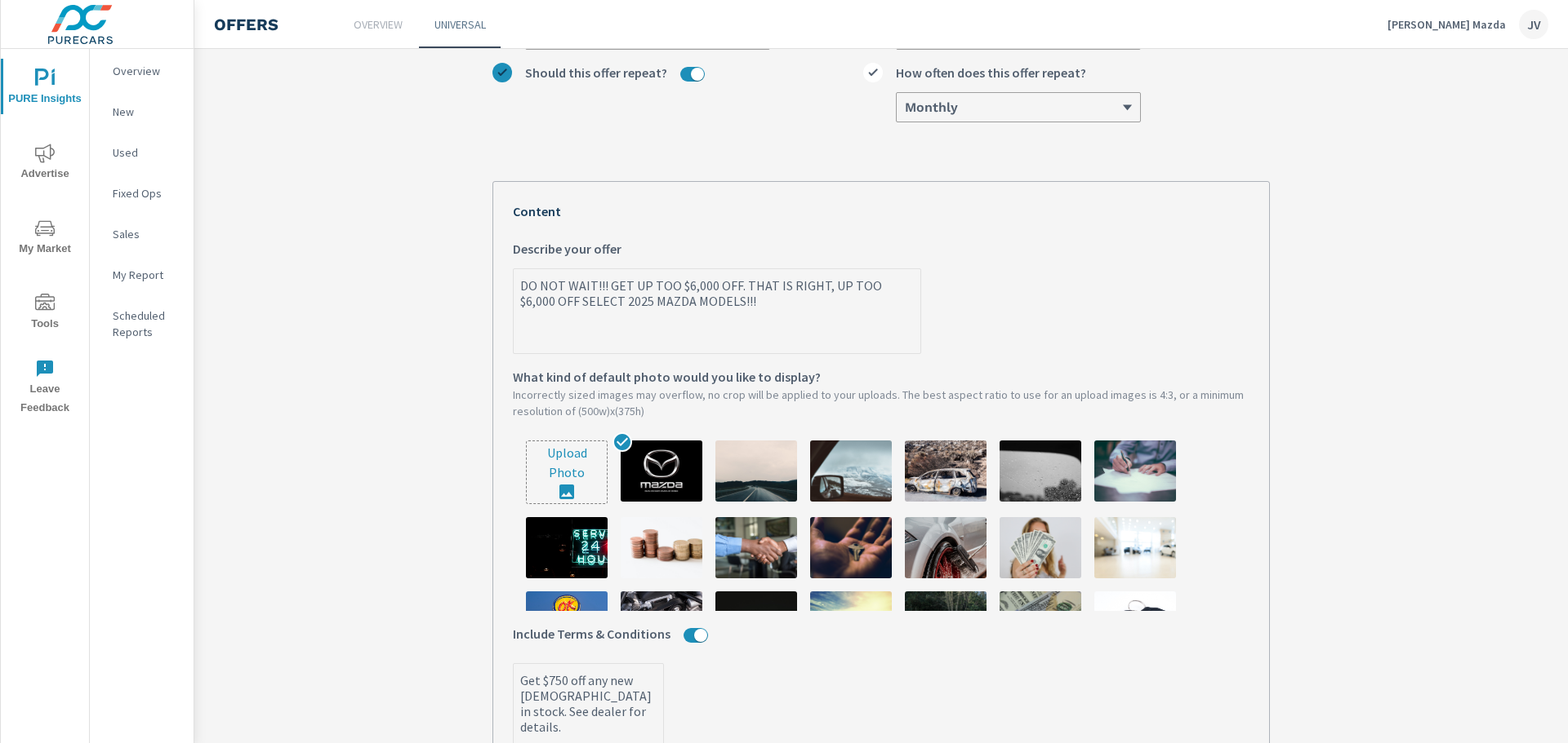
type textarea "x"
drag, startPoint x: 705, startPoint y: 290, endPoint x: 680, endPoint y: 290, distance: 25.0
click at [680, 290] on textarea "DO NOT WAIT!!! GET UP TOO $6,000 OFF. THAT IS RIGHT, UP TOO $6,000 OFF SELECT 2…" at bounding box center [717, 312] width 407 height 82
type textarea "DO NOT WAIT!!! GET UP TOO $7 OFF. THAT IS RIGHT, UP TOO $6,000 OFF SELECT 2025 …"
type textarea "x"
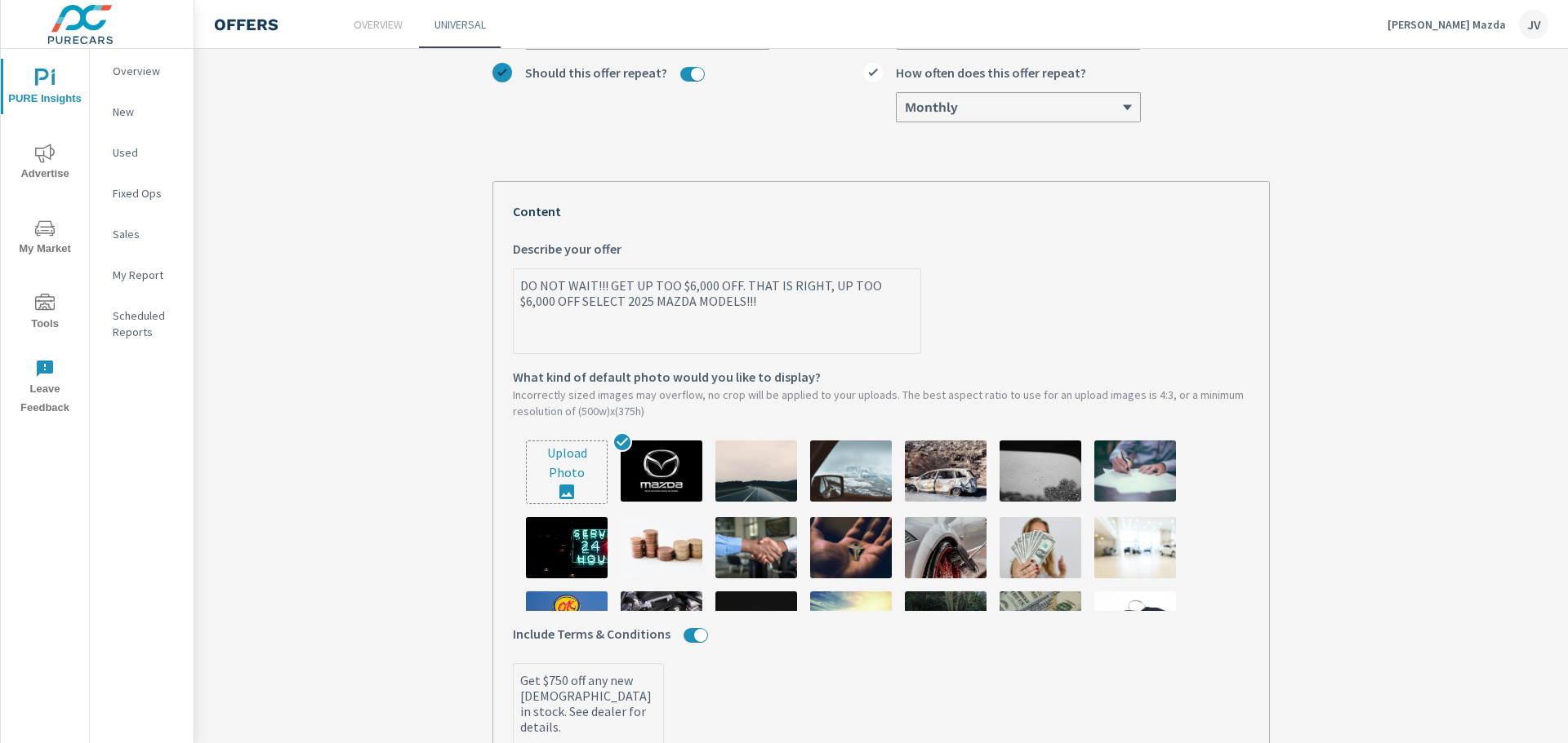
type textarea "x"
type textarea "DO NOT WAIT!!! GET UP TOO $7, OFF. THAT IS RIGHT, UP TOO $6,000 OFF SELECT 2025…"
type textarea "x"
type textarea "DO NOT WAIT!!! GET UP TOO $7,5 OFF. THAT IS RIGHT, UP TOO $6,000 OFF SELECT 202…"
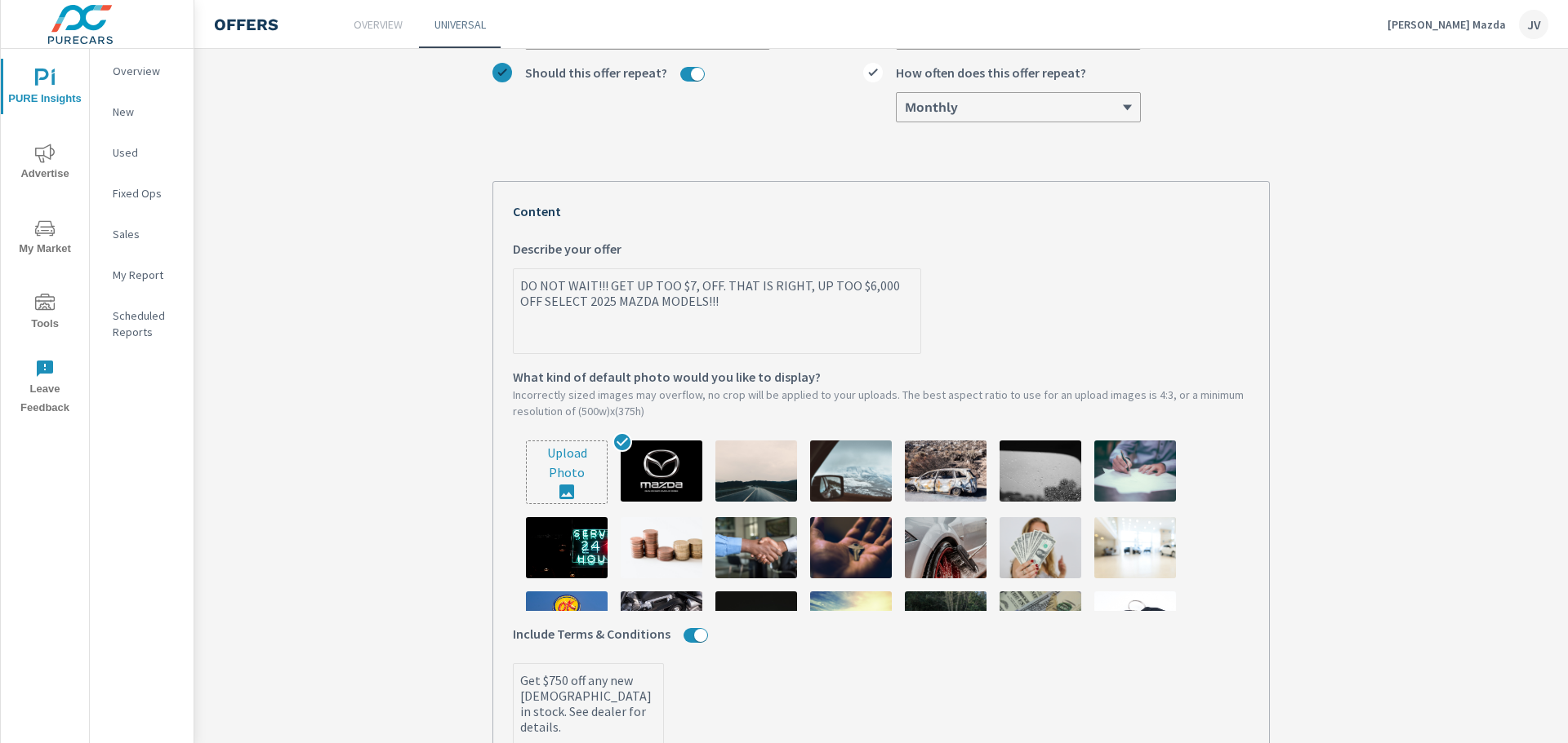
type textarea "x"
type textarea "DO NOT WAIT!!! GET UP TOO $7,50 OFF. THAT IS RIGHT, UP TOO $6,000 OFF SELECT 20…"
type textarea "x"
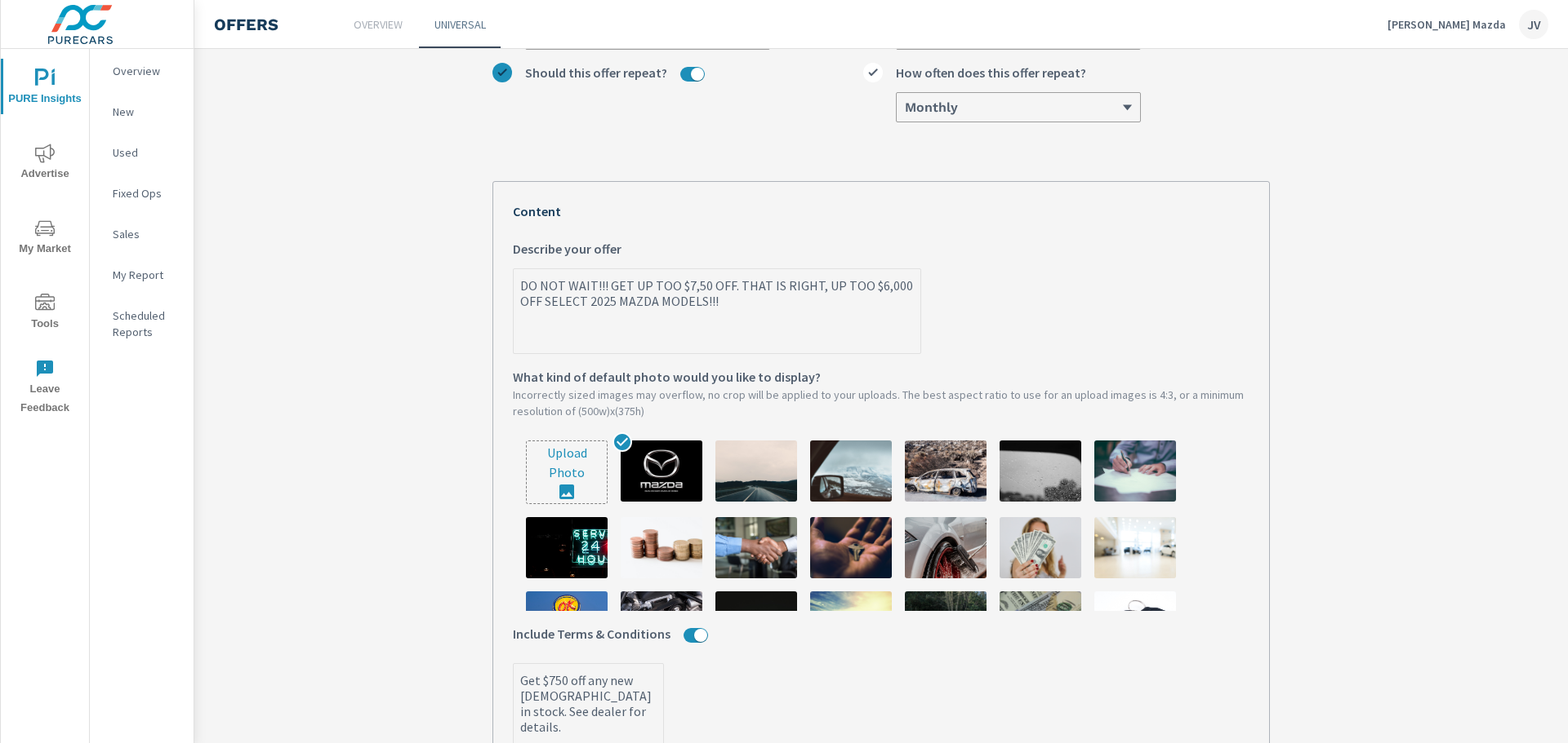
type textarea "DO NOT WAIT!!! GET UP TOO $7,500 OFF. THAT IS RIGHT, UP TOO $6,000 OFF SELECT 2…"
type textarea "x"
drag, startPoint x: 899, startPoint y: 288, endPoint x: 871, endPoint y: 289, distance: 28.0
click at [871, 289] on textarea "DO NOT WAIT!!! GET UP TOO $7,500 OFF. THAT IS RIGHT, UP TOO $6,000 OFF SELECT 2…" at bounding box center [717, 312] width 407 height 82
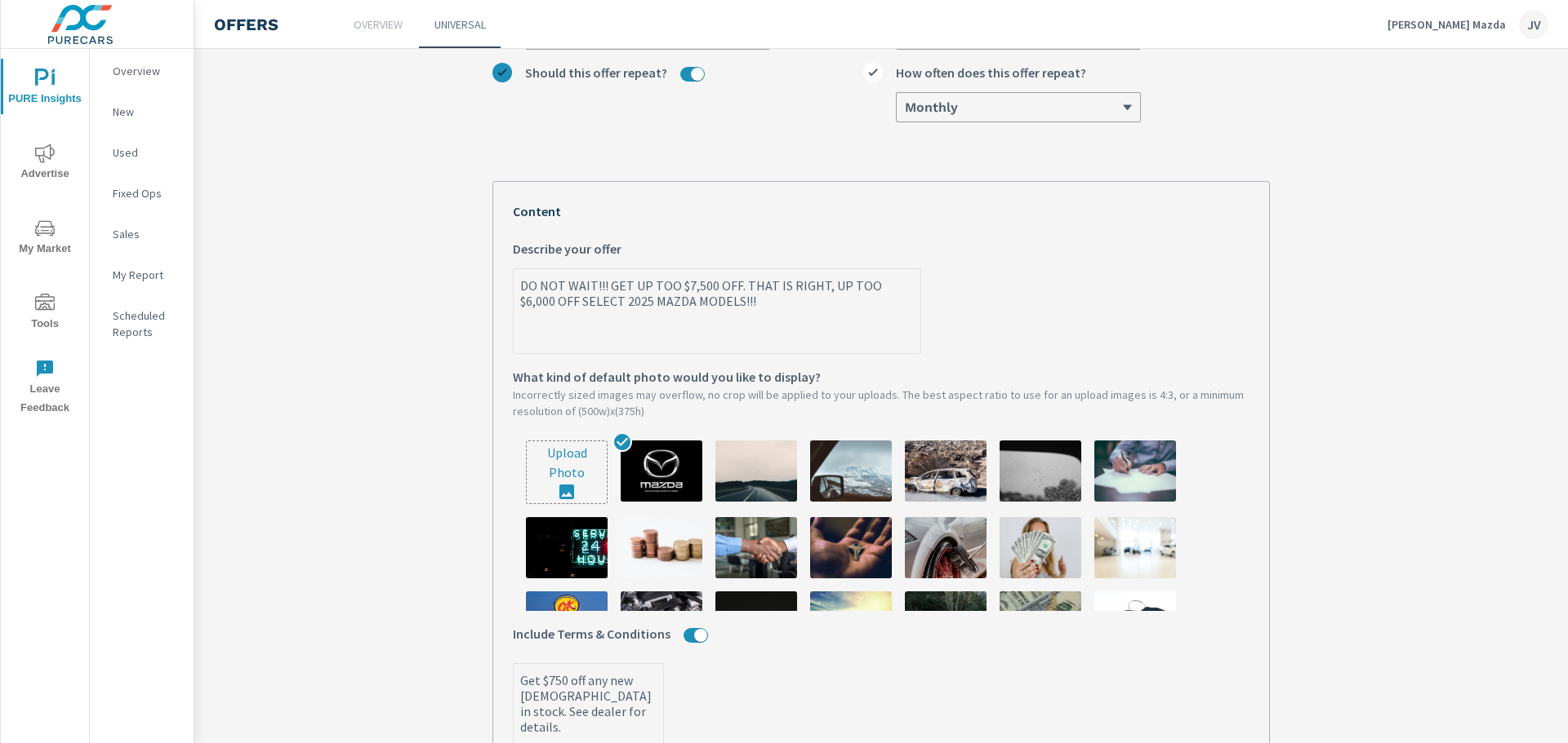
type textarea "DO NOT WAIT!!! GET UP TOO $7,500 OFF. THAT IS RIGHT, UP TOO $7 OFF SELECT 2025 …"
type textarea "x"
type textarea "DO NOT WAIT!!! GET UP TOO $7,500 OFF. THAT IS RIGHT, UP TOO $7, OFF SELECT 2025…"
type textarea "x"
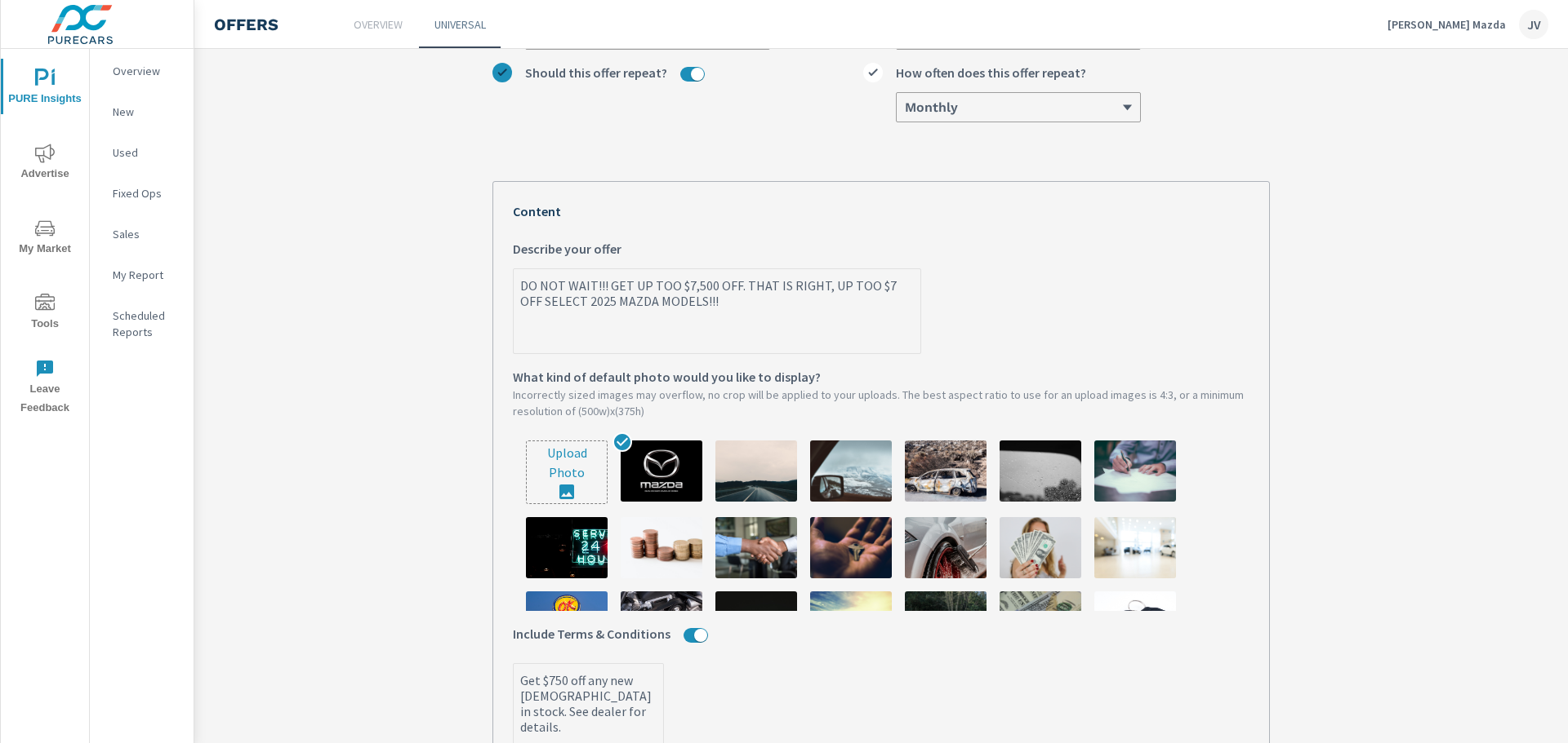
type textarea "x"
type textarea "DO NOT WAIT!!! GET UP TOO $7,500 OFF. THAT IS RIGHT, UP TOO $7,5 OFF SELECT 202…"
type textarea "x"
type textarea "DO NOT WAIT!!! GET UP TOO $7,500 OFF. THAT IS RIGHT, UP TOO $7,50 OFF SELECT 20…"
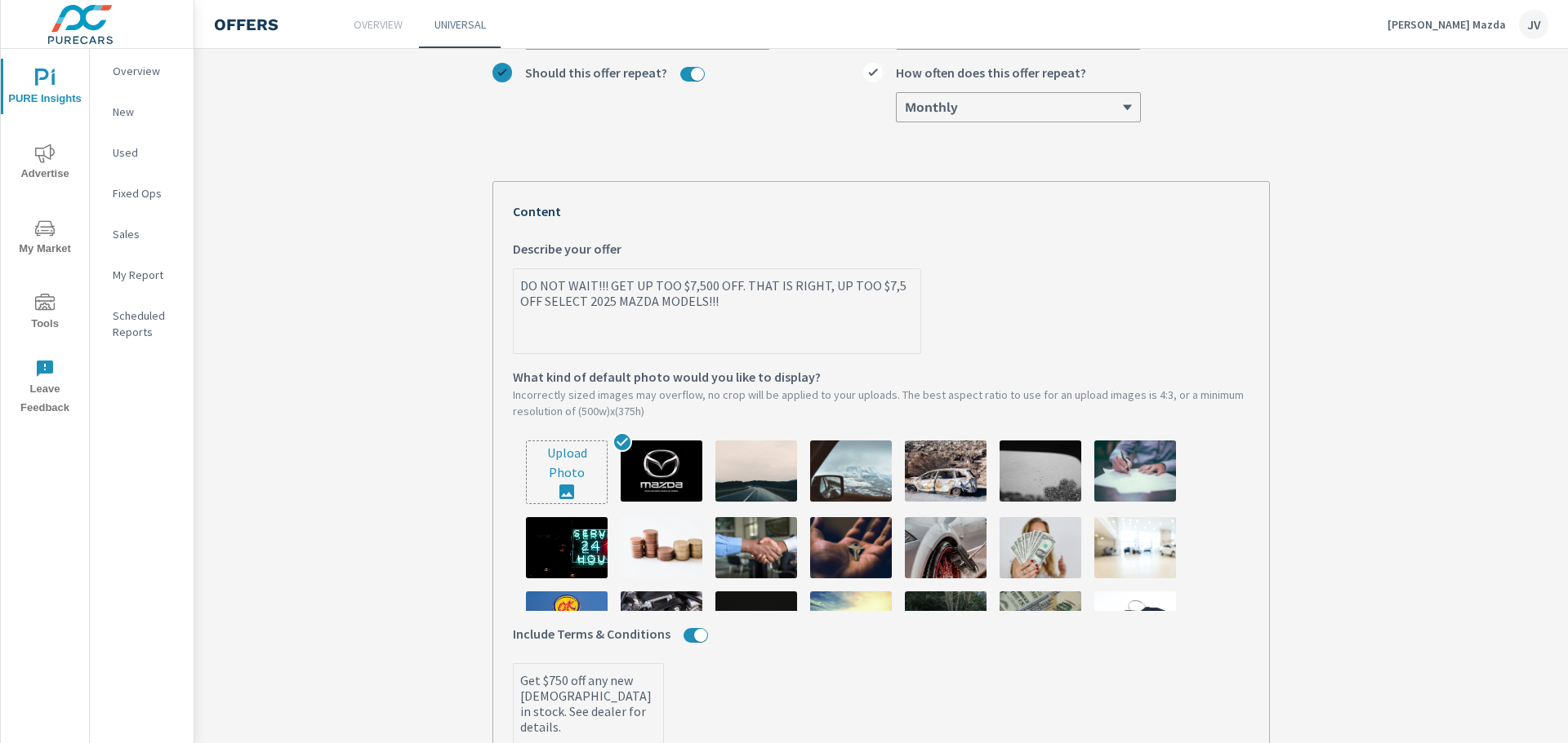
type textarea "x"
type textarea "DO NOT WAIT!!! GET UP TOO $7,500 OFF. THAT IS RIGHT, UP TOO $7,500 OFF SELECT 2…"
type textarea "x"
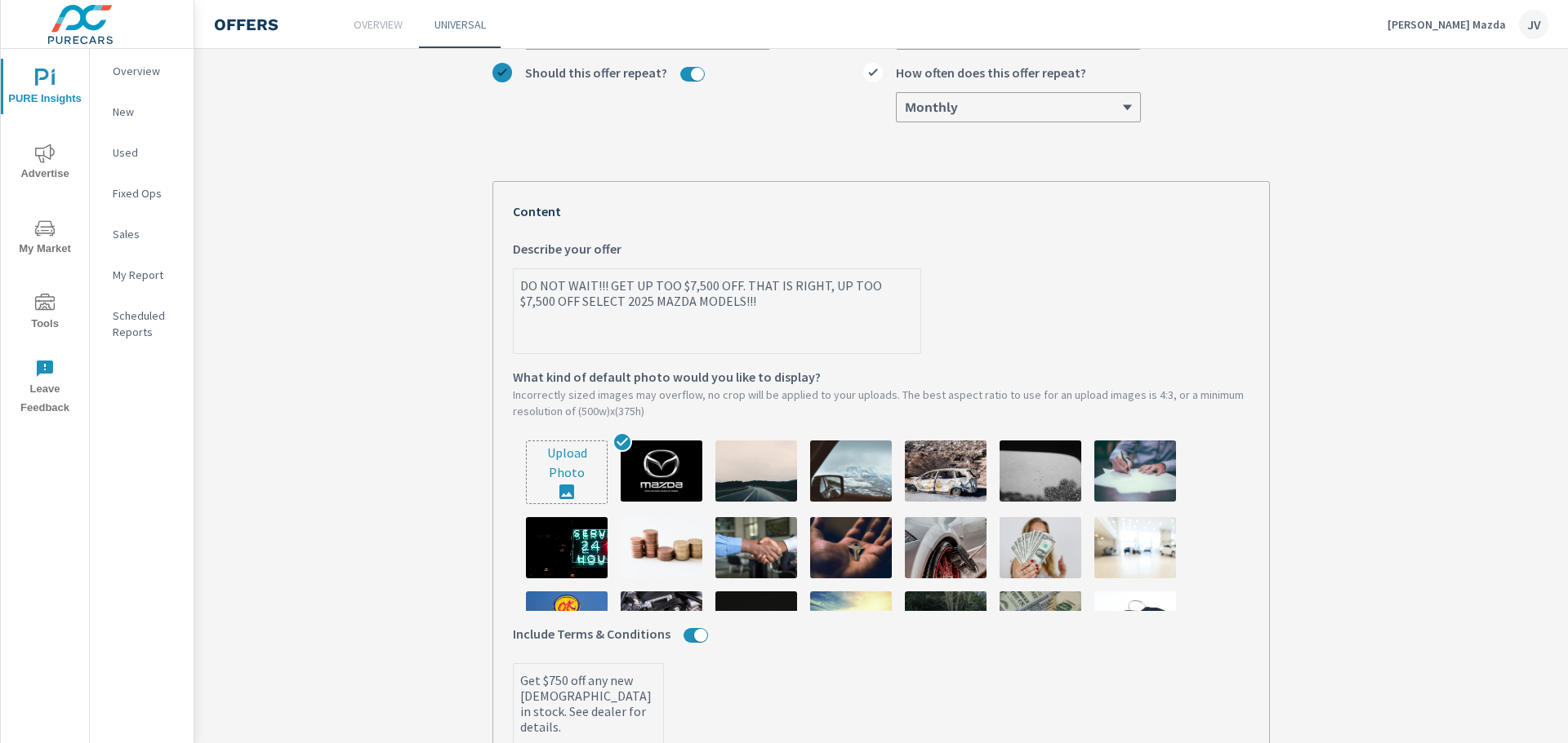
type textarea "DO NOT WAIT!!! GET UP TOO $7,500 OFF. THAT IS RIGHT, UP TOO $7,500 OFF SELECT 2…"
type textarea "x"
click at [1032, 285] on label "DO NOT WAIT!!! GET UP TOO $7,500 OFF. THAT IS RIGHT, UP TOO $7,500 OFF SELECT 2…" at bounding box center [881, 296] width 737 height 115
click at [921, 285] on textarea "DO NOT WAIT!!! GET UP TOO $7,500 OFF. THAT IS RIGHT, UP TOO $7,500 OFF SELECT 2…" at bounding box center [717, 312] width 407 height 82
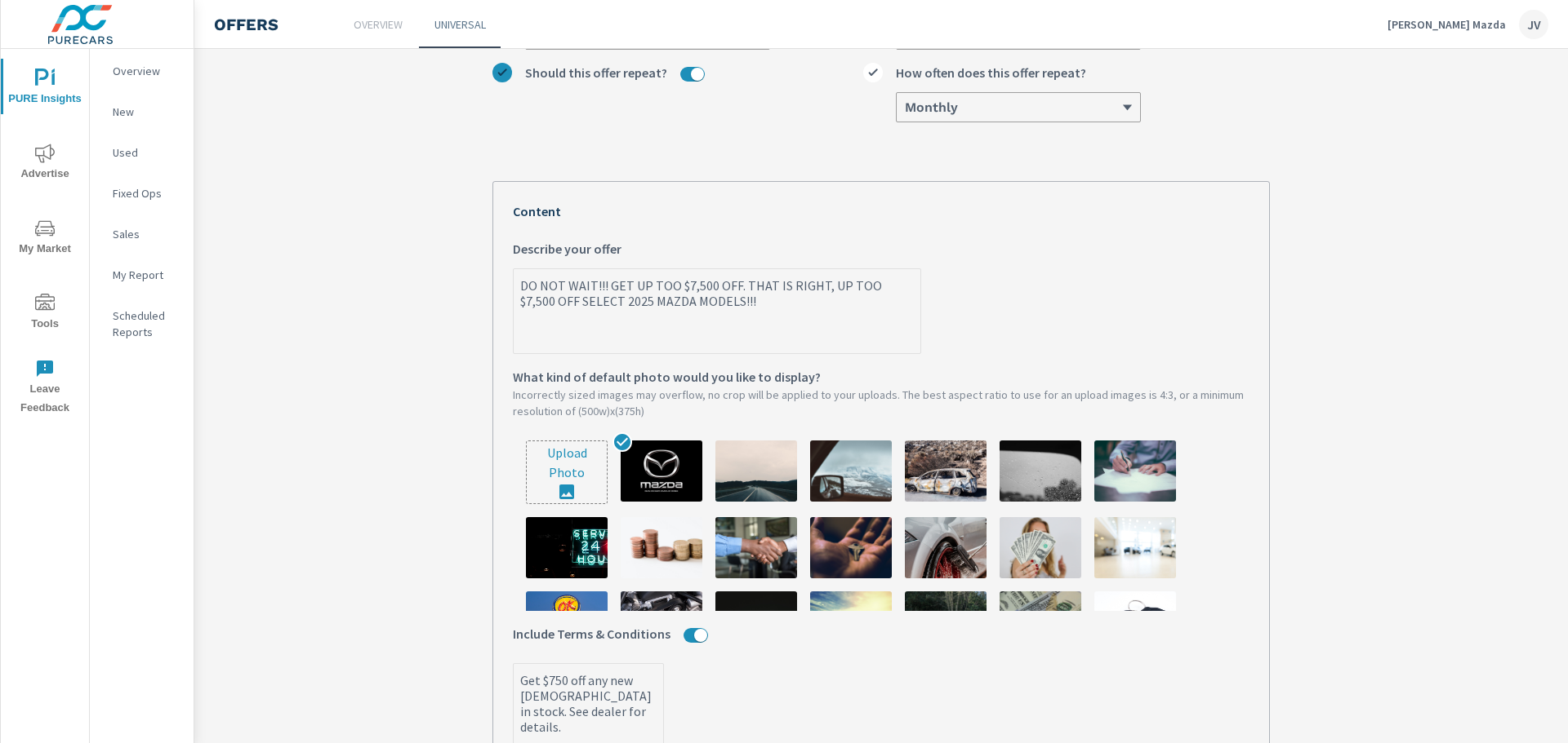
click at [957, 316] on label "DO NOT WAIT!!! GET UP TOO $7,500 OFF. THAT IS RIGHT, UP TOO $7,500 OFF SELECT 2…" at bounding box center [881, 296] width 737 height 115
click at [921, 316] on textarea "DO NOT WAIT!!! GET UP TOO $7,500 OFF. THAT IS RIGHT, UP TOO $7,500 OFF SELECT 2…" at bounding box center [717, 312] width 407 height 82
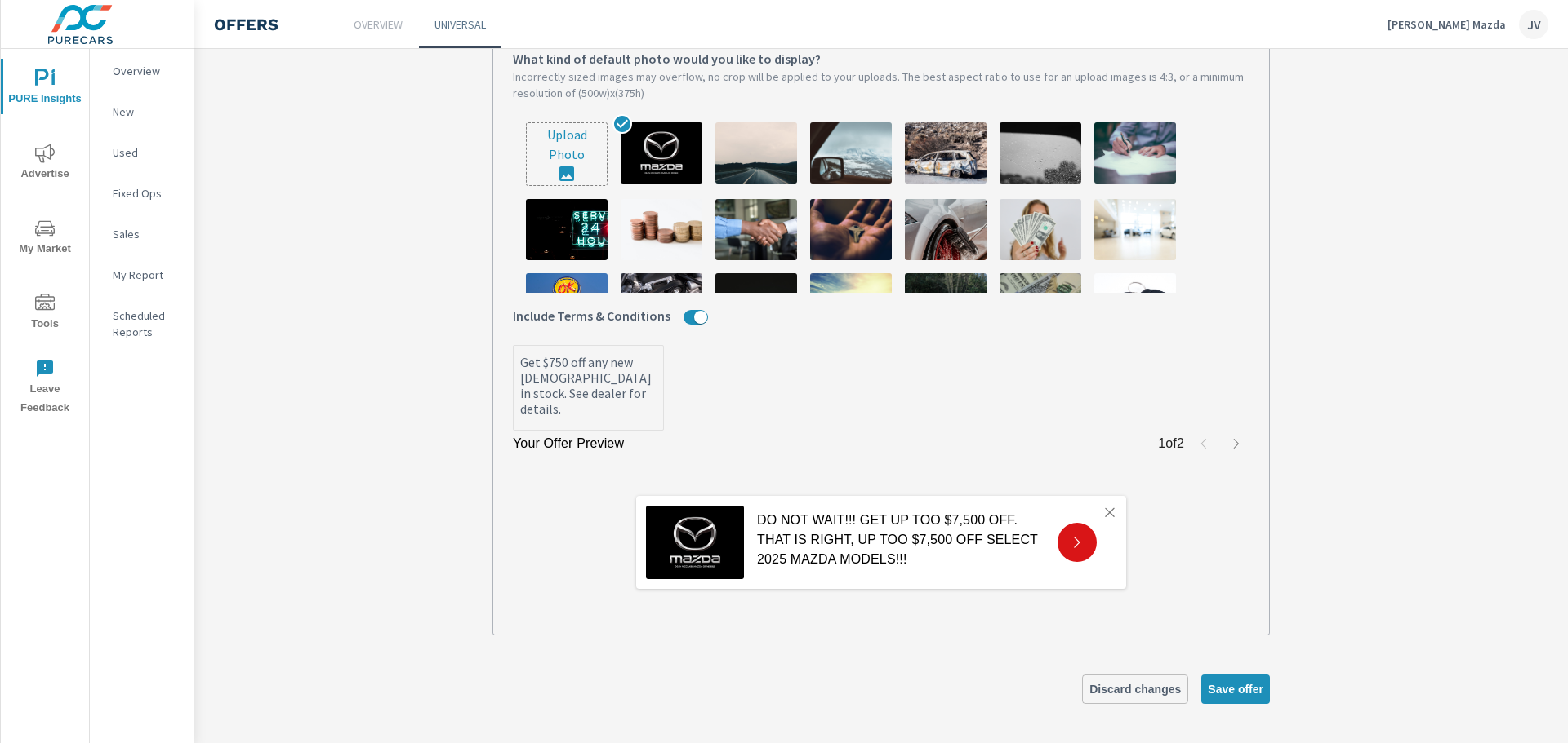
scroll to position [568, 0]
click at [1223, 694] on span "Save offer" at bounding box center [1235, 689] width 55 height 14
type textarea "x"
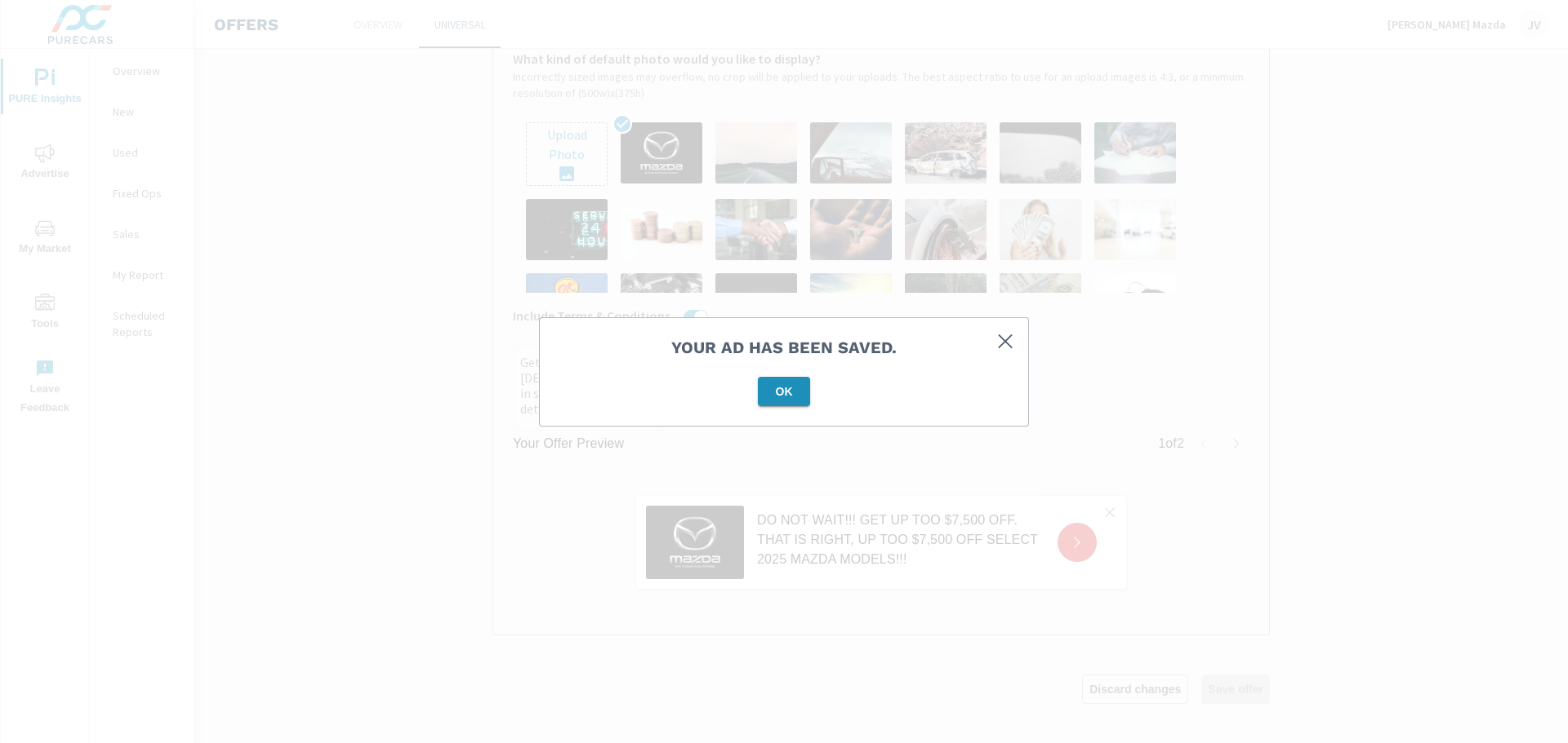
click at [779, 392] on span "OK" at bounding box center [784, 392] width 39 height 14
